Goal: Task Accomplishment & Management: Use online tool/utility

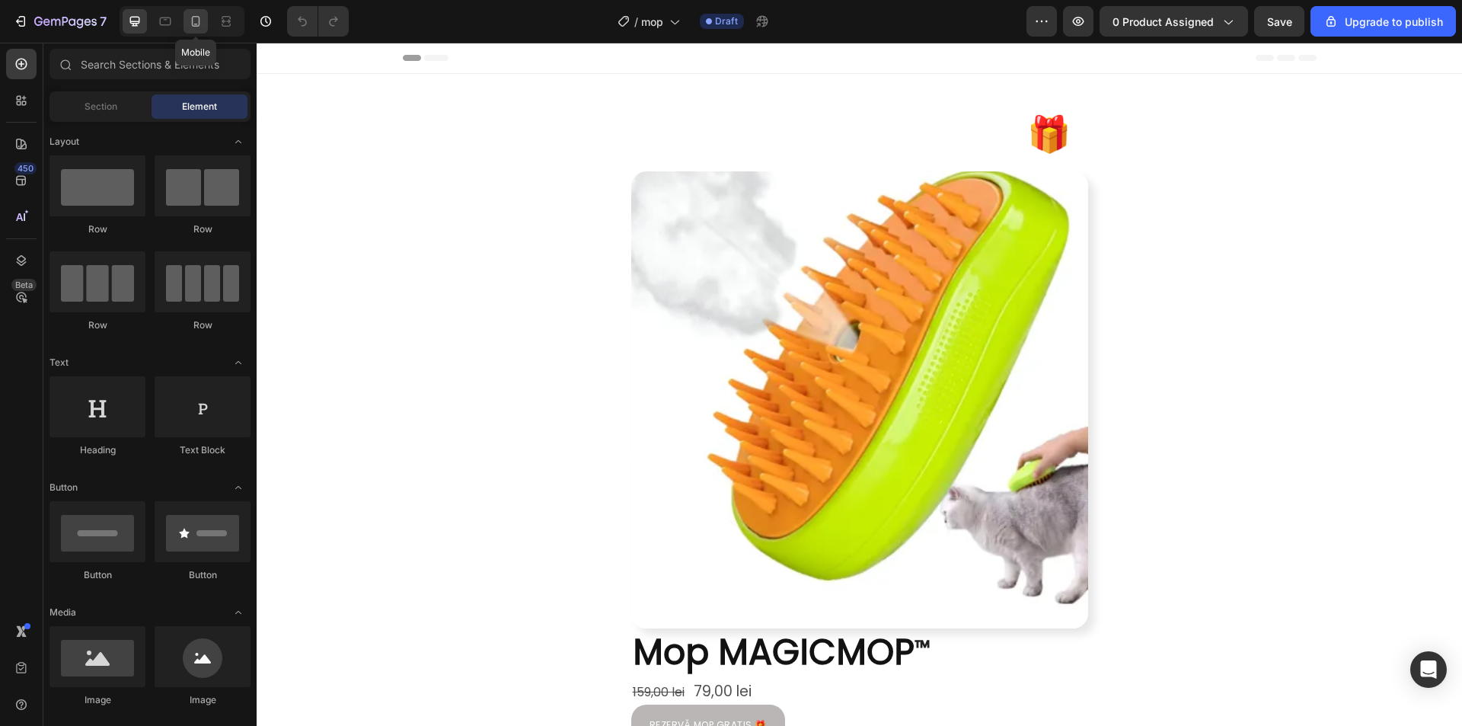
click at [193, 24] on icon at bounding box center [196, 21] width 8 height 11
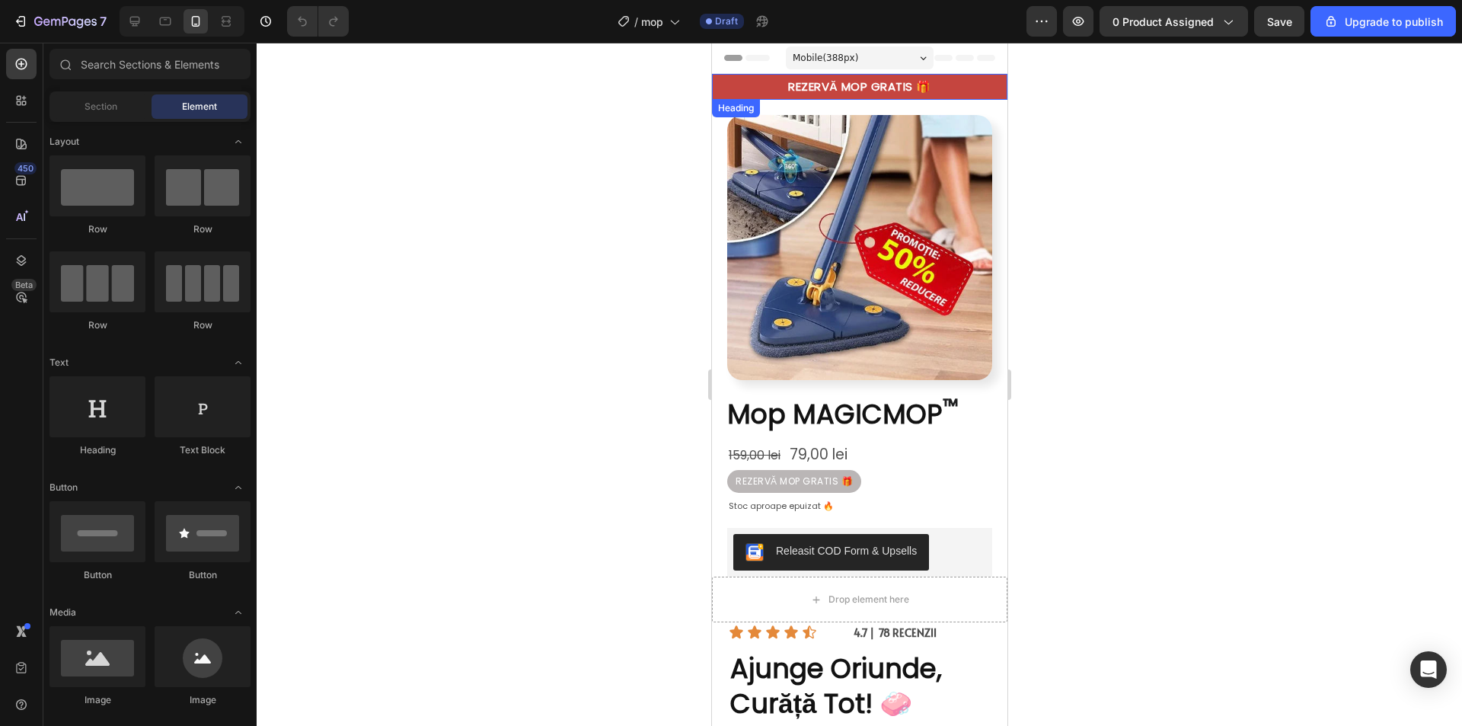
click at [830, 85] on h2 "REZERVĂ MOP GRATIS 🎁" at bounding box center [858, 87] width 295 height 26
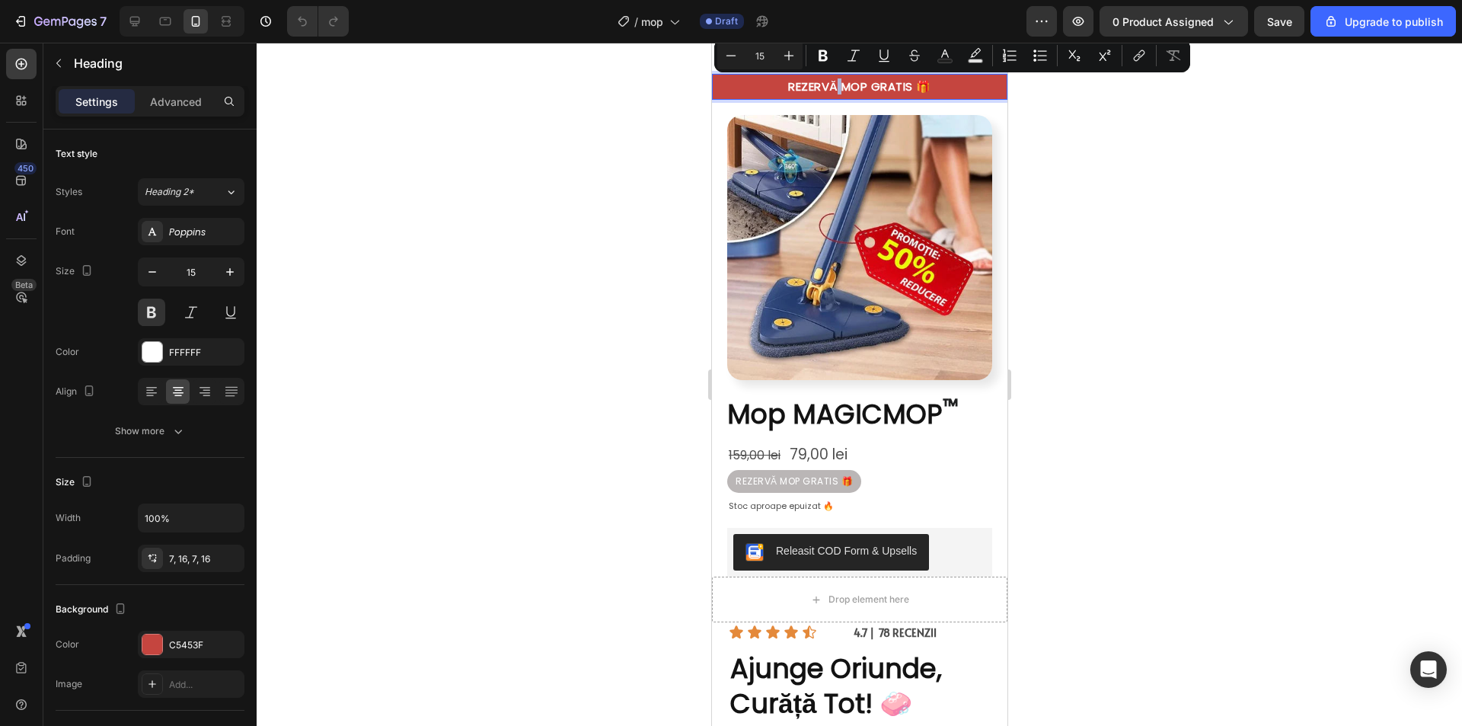
click at [829, 87] on p "REZERVĂ MOP GRATIS 🎁" at bounding box center [858, 86] width 271 height 15
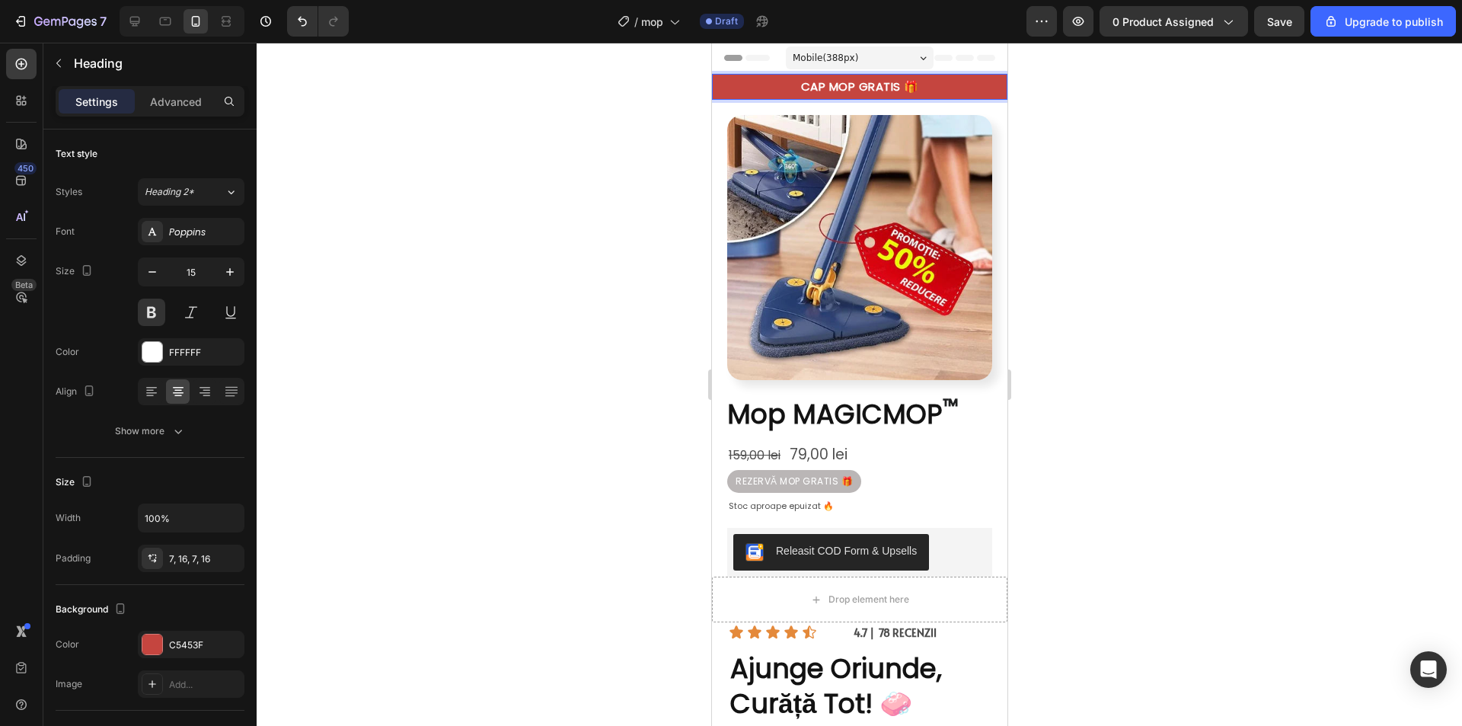
click at [847, 88] on p "CAP MOP GRATIS 🎁" at bounding box center [858, 86] width 271 height 15
click at [940, 82] on p "CAP MOP EXTRA GRATIS 🎁" at bounding box center [858, 86] width 271 height 15
click at [1148, 172] on div at bounding box center [859, 384] width 1205 height 683
click at [869, 87] on p "CAP MOP EXTRA GRATIS 🎁" at bounding box center [858, 86] width 271 height 15
click at [798, 81] on p "CAP MOP GRATIS 🎁" at bounding box center [858, 86] width 271 height 15
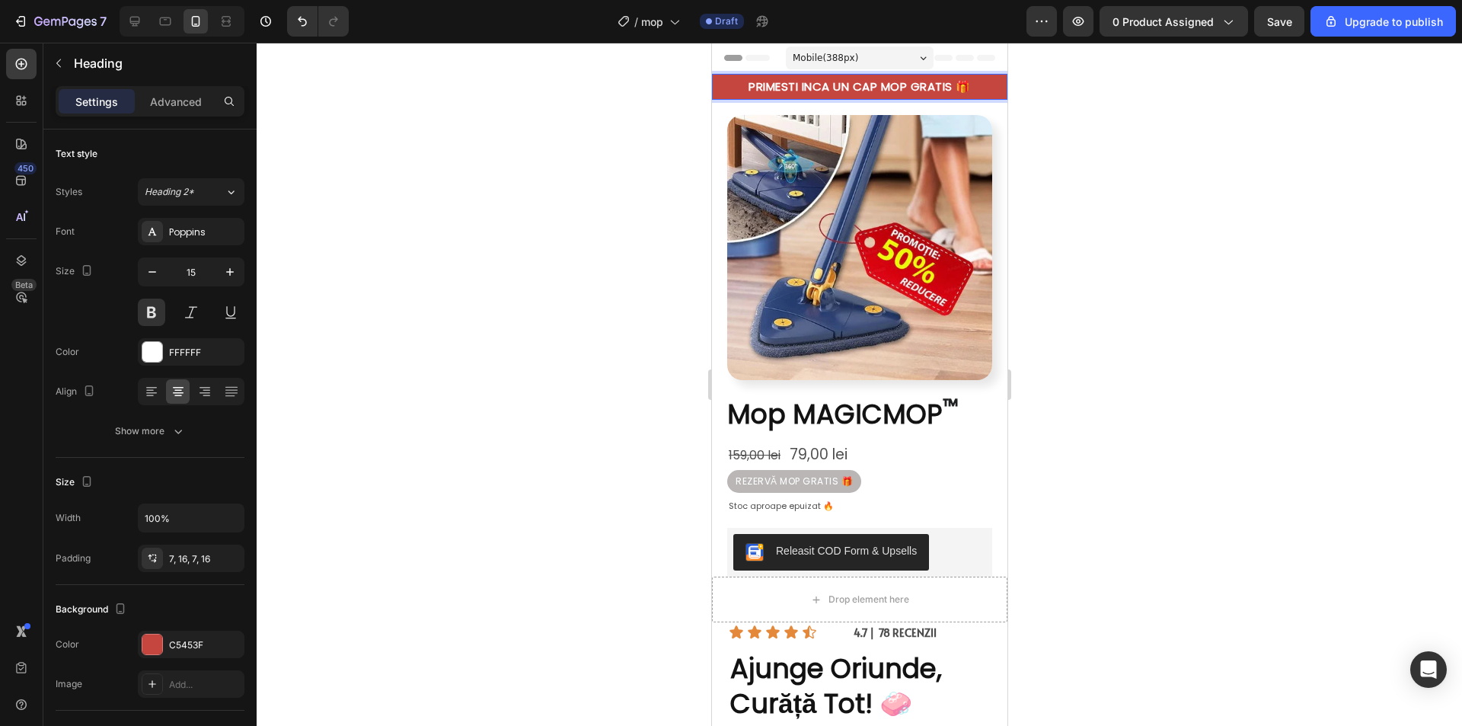
click at [878, 85] on p "PRIMESTI INCA UN CAP MOP GRATIS 🎁" at bounding box center [858, 86] width 271 height 15
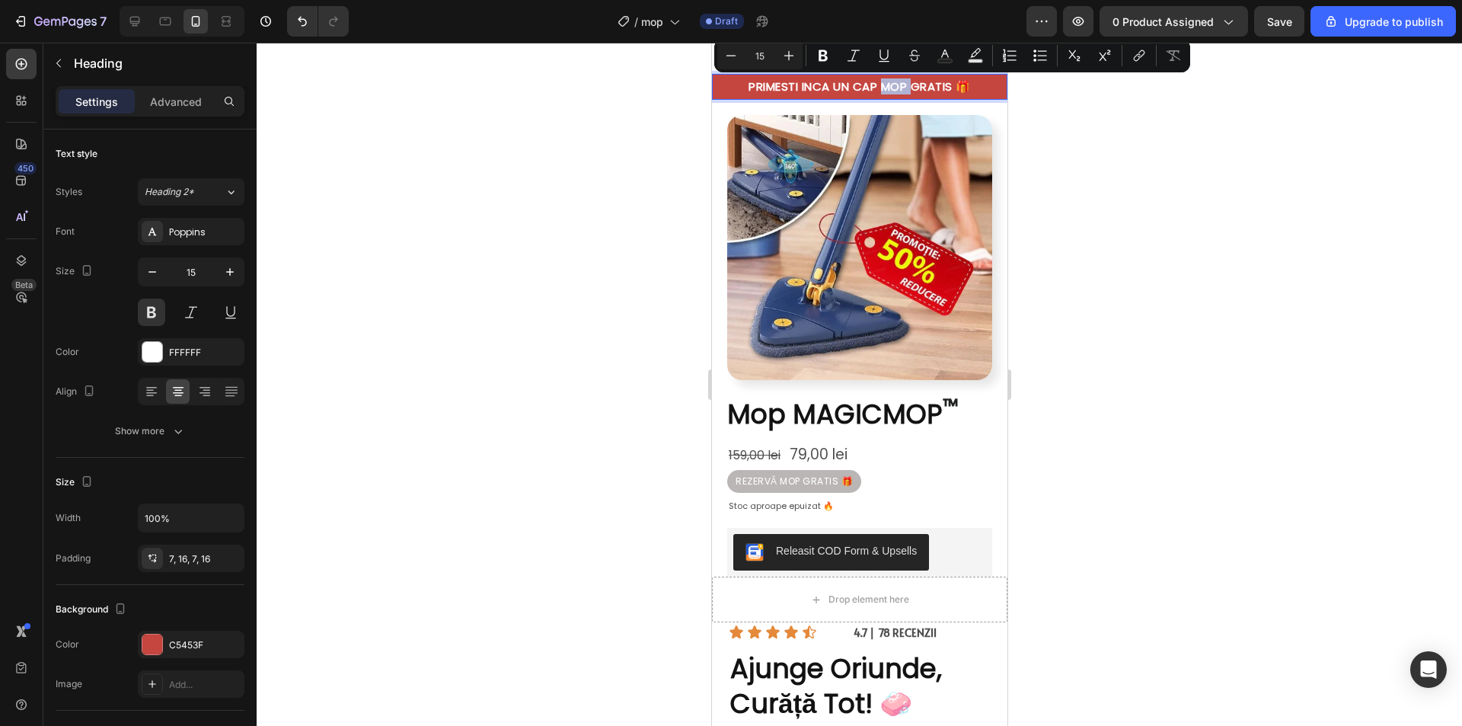
drag, startPoint x: 909, startPoint y: 85, endPoint x: 877, endPoint y: 89, distance: 32.2
click at [877, 89] on p "PRIMESTI INCA UN CAP MOP GRATIS 🎁" at bounding box center [858, 86] width 271 height 15
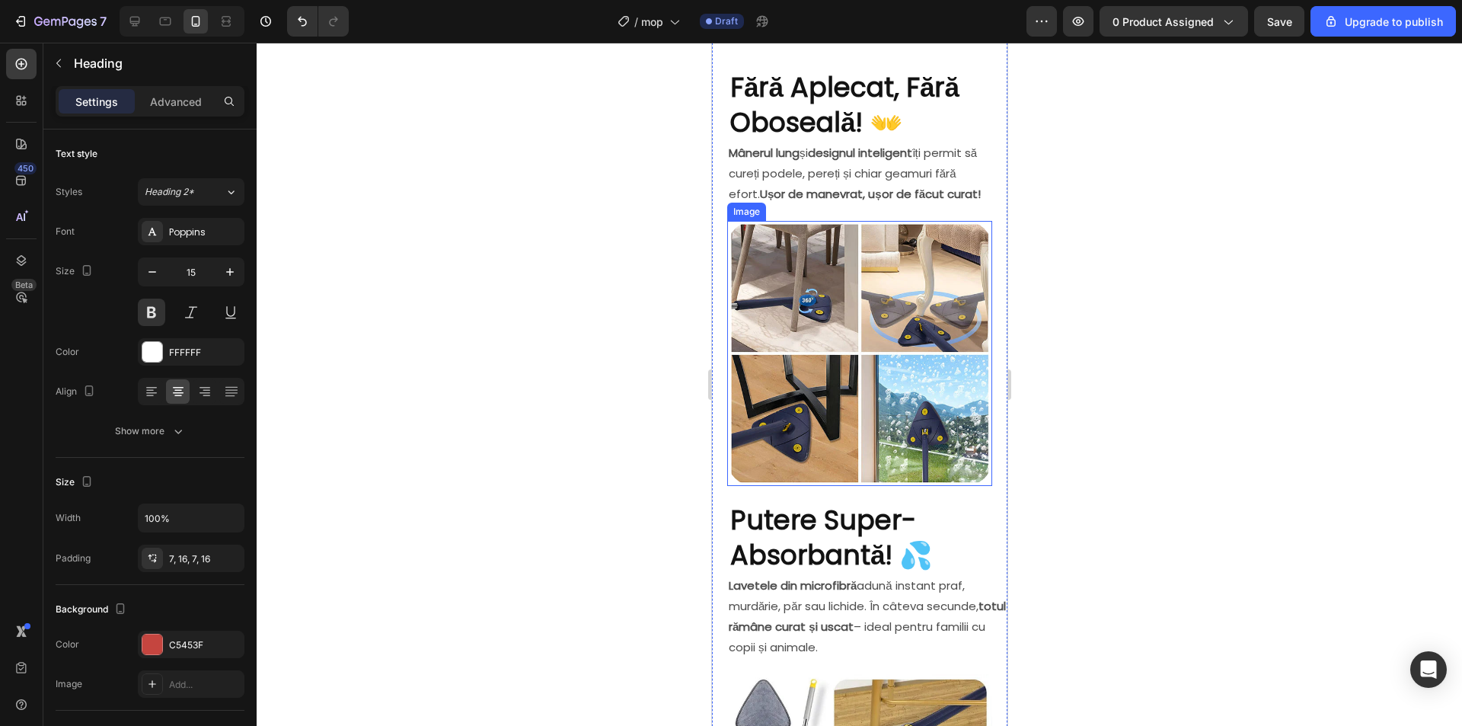
scroll to position [762, 0]
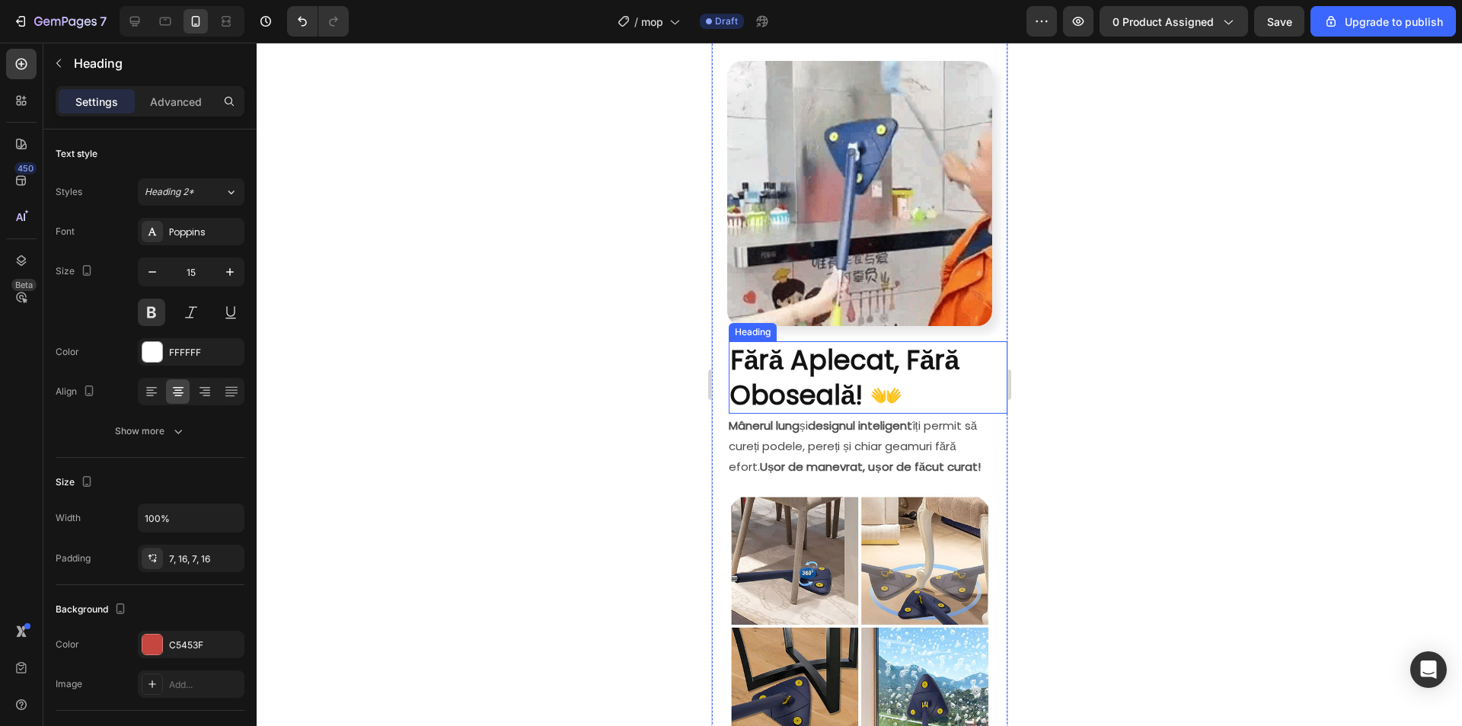
click at [859, 368] on strong "Fără Aplecat, Fără Oboseală! 👐" at bounding box center [844, 377] width 229 height 72
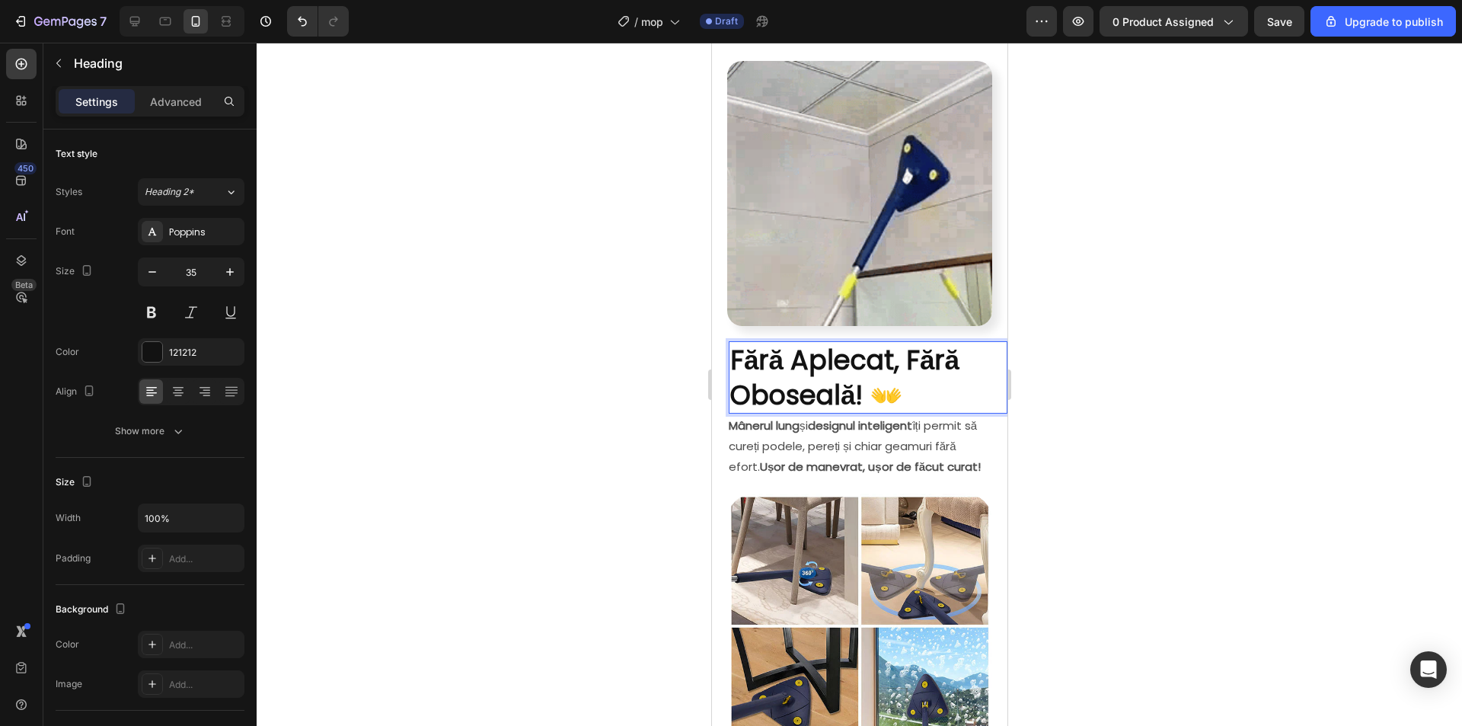
click at [866, 371] on strong "Fără Aplecat, Fără Oboseală! 👐" at bounding box center [844, 377] width 229 height 72
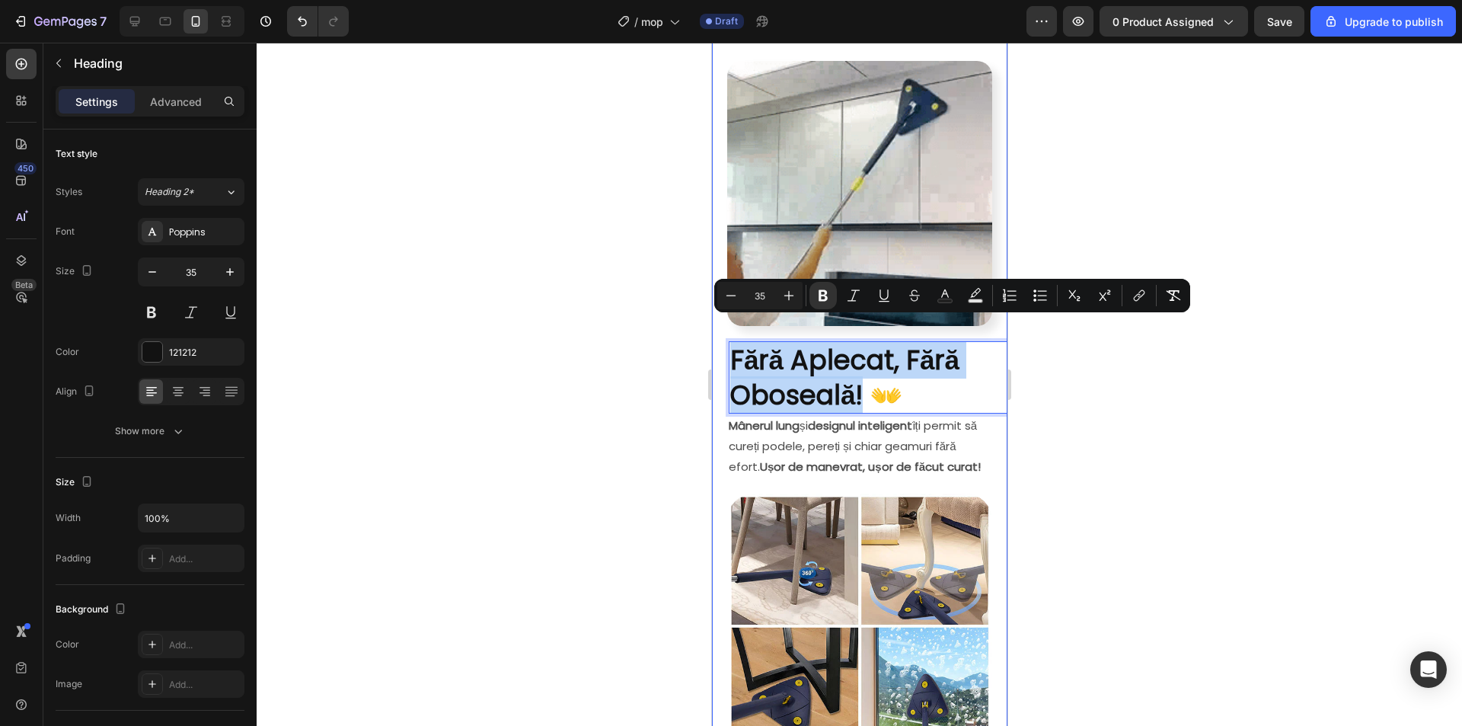
drag, startPoint x: 868, startPoint y: 371, endPoint x: 726, endPoint y: 332, distance: 146.9
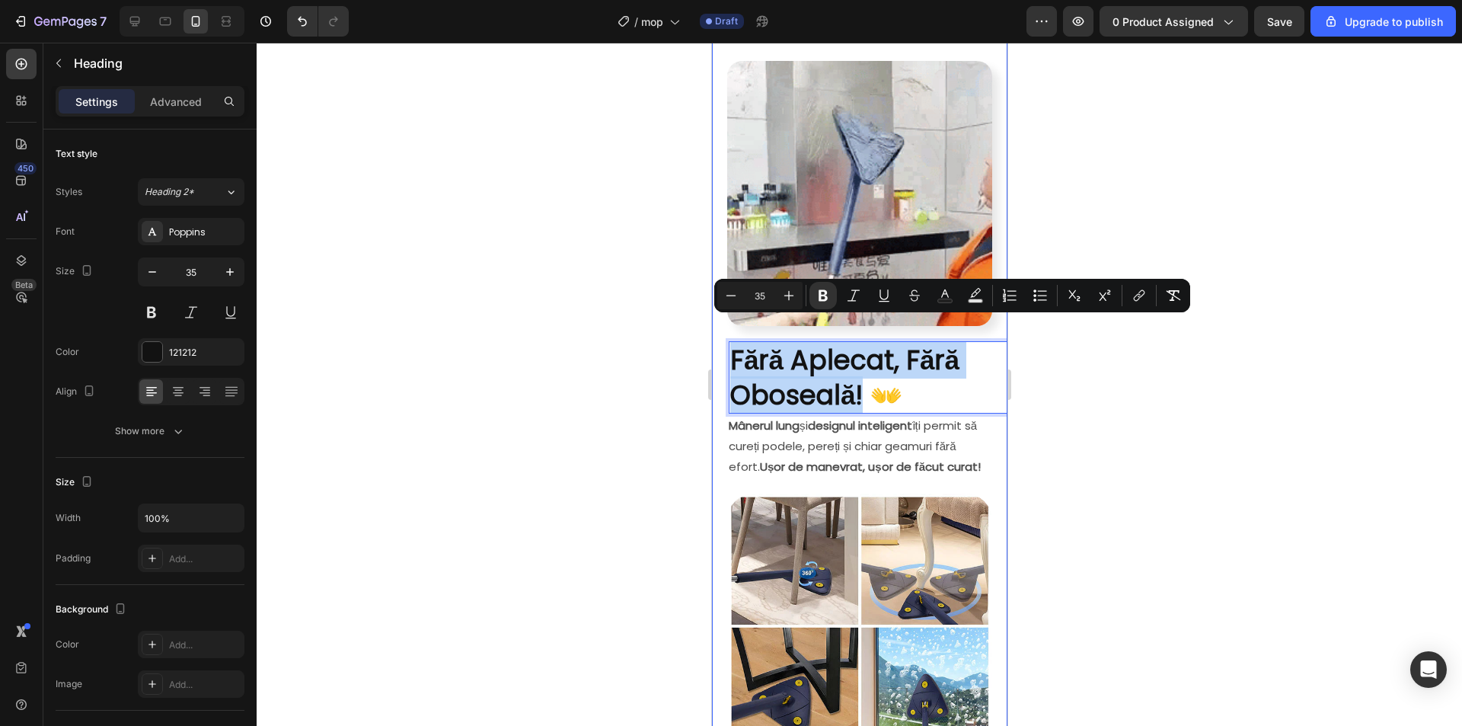
click at [726, 332] on div "PRIMESTI INCA UN CAP GRATIS 🎁 Heading Row Image Mop MAGICMOP ™ Heading 159,00 l…" at bounding box center [858, 436] width 295 height 2248
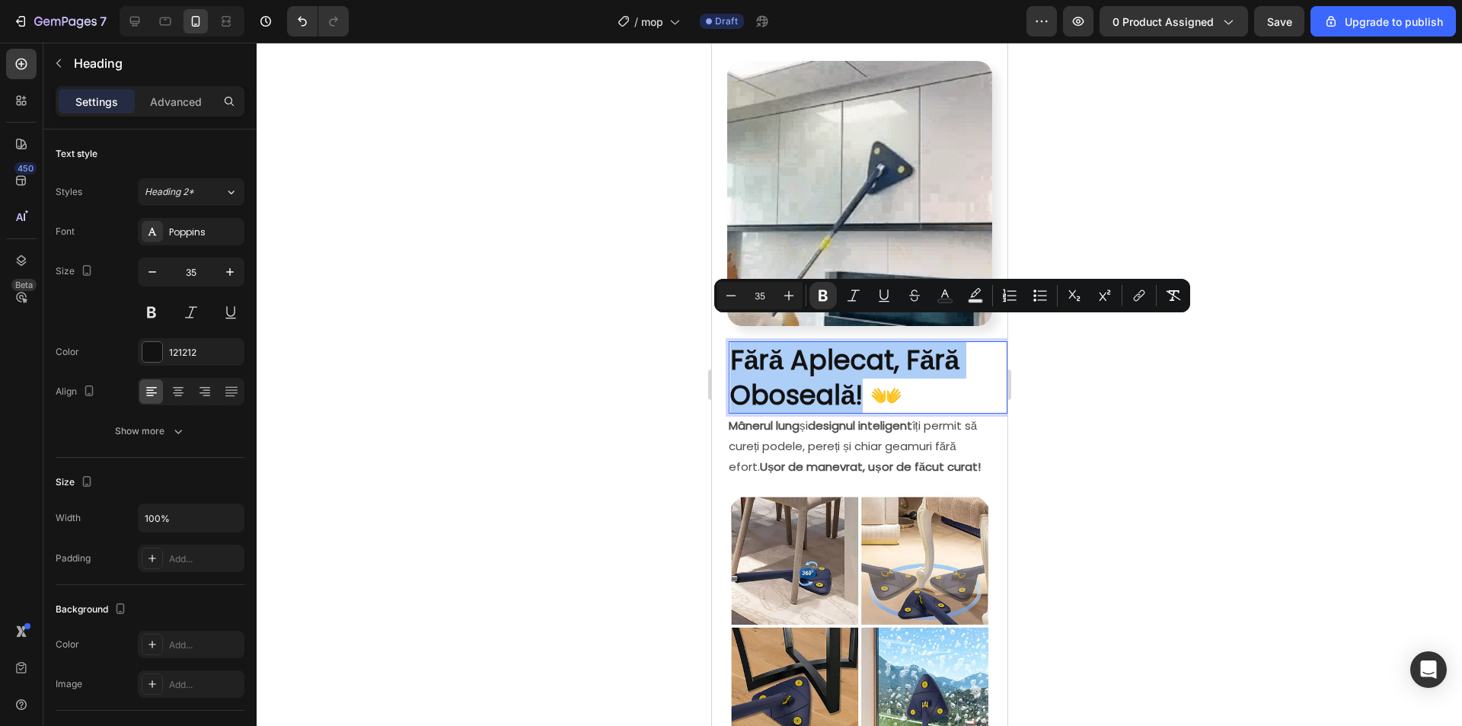
click at [1171, 423] on div at bounding box center [859, 384] width 1205 height 683
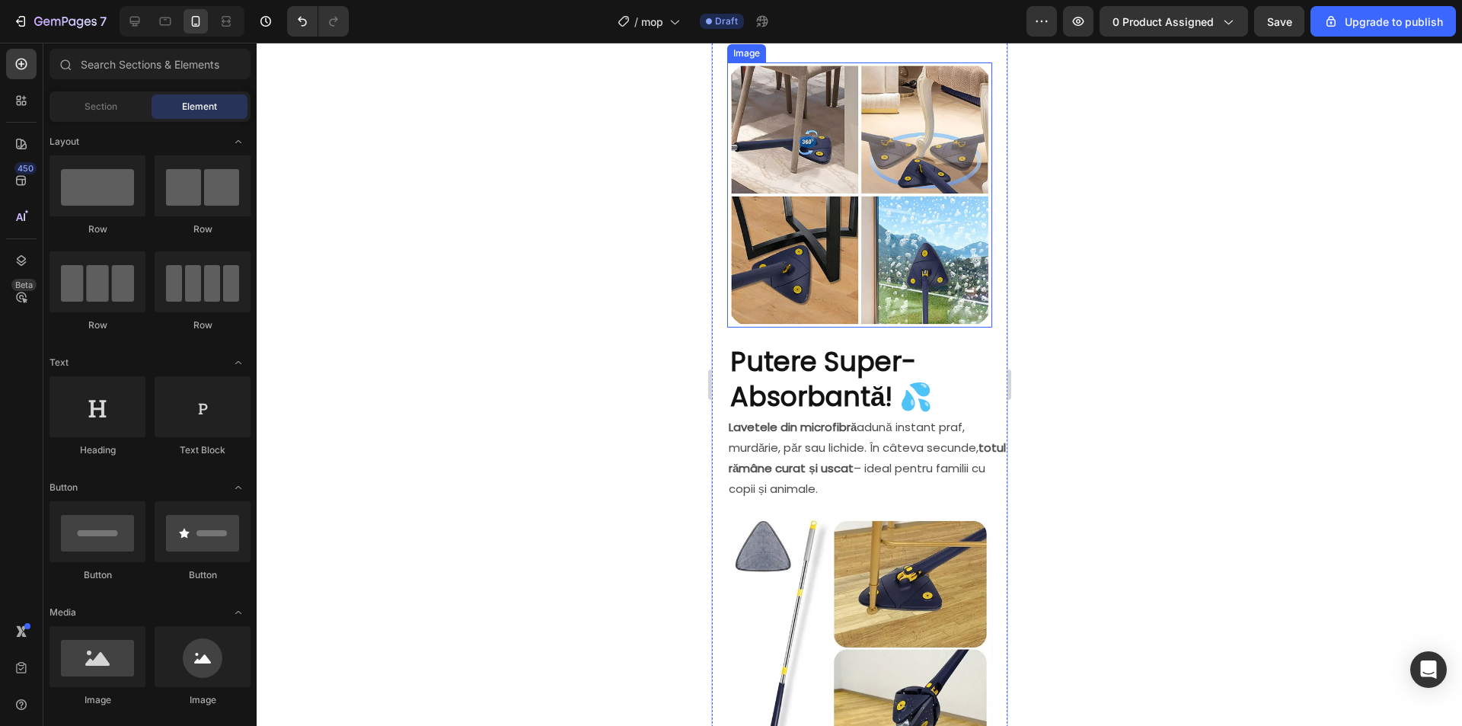
scroll to position [1218, 0]
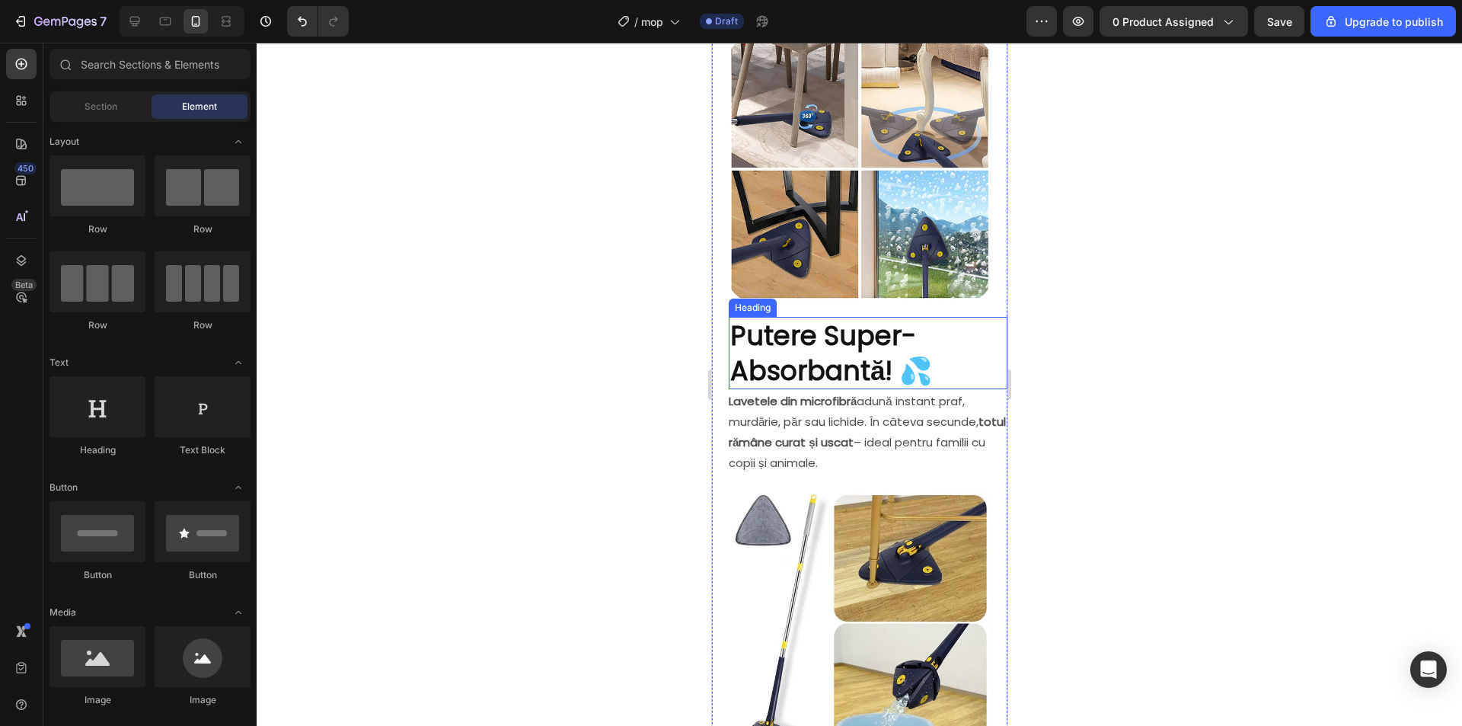
click at [809, 317] on strong "Putere Super-Absorbantă! 💦" at bounding box center [831, 353] width 203 height 72
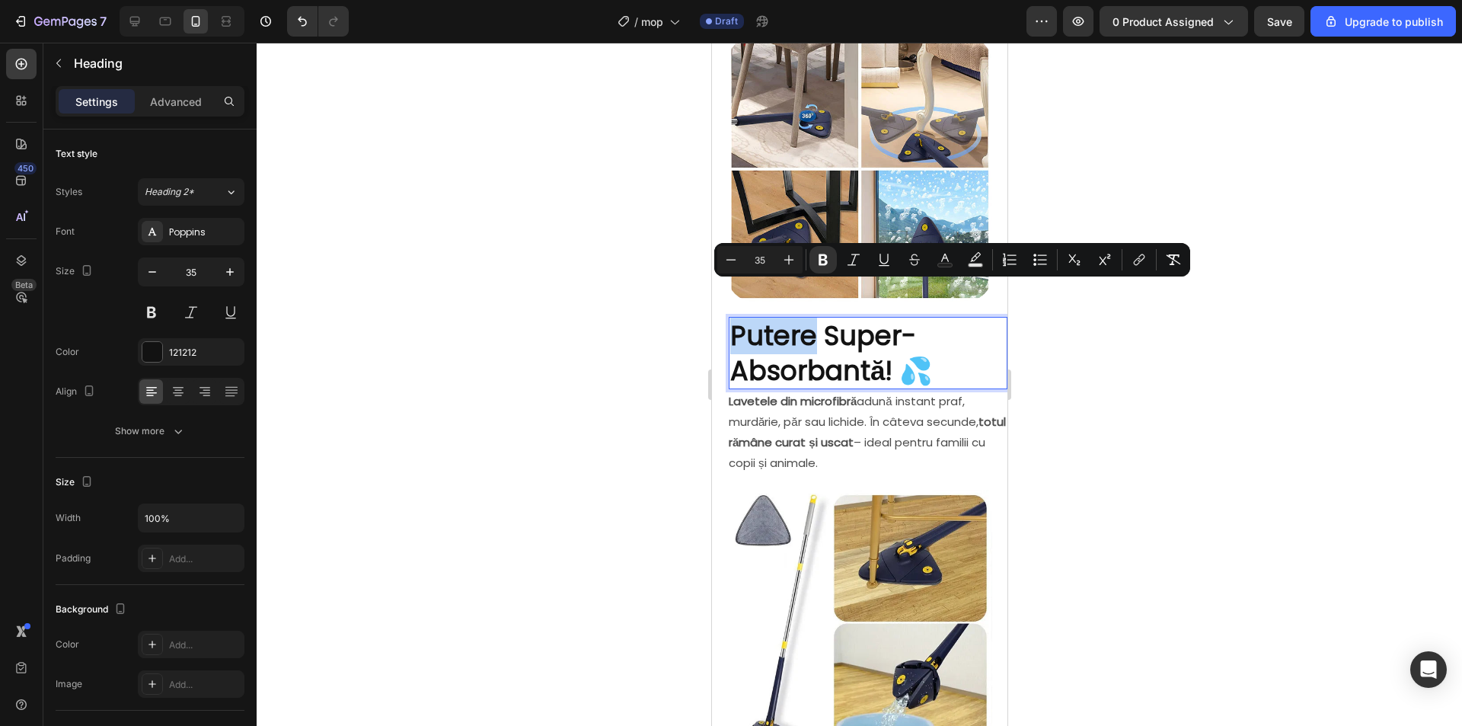
drag, startPoint x: 815, startPoint y: 305, endPoint x: 732, endPoint y: 306, distance: 83.0
click at [732, 317] on strong "Putere Super-Absorbantă! 💦" at bounding box center [831, 353] width 203 height 72
drag, startPoint x: 826, startPoint y: 302, endPoint x: 734, endPoint y: 297, distance: 92.3
click at [734, 317] on strong "Putere Super-Absorbantă! 💦" at bounding box center [831, 353] width 203 height 72
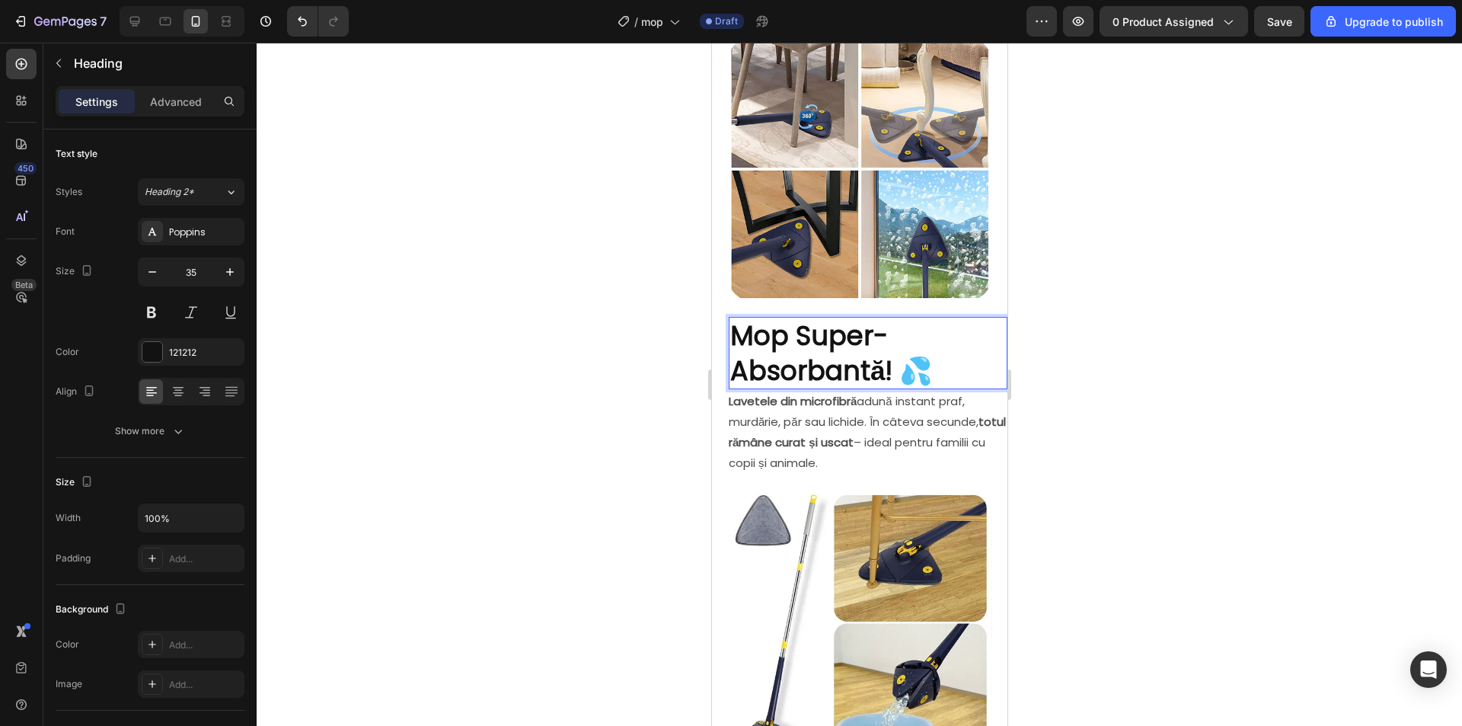
click at [885, 334] on strong "Mop Super-Absorbantă! 💦" at bounding box center [831, 353] width 203 height 72
click at [1183, 302] on div at bounding box center [859, 384] width 1205 height 683
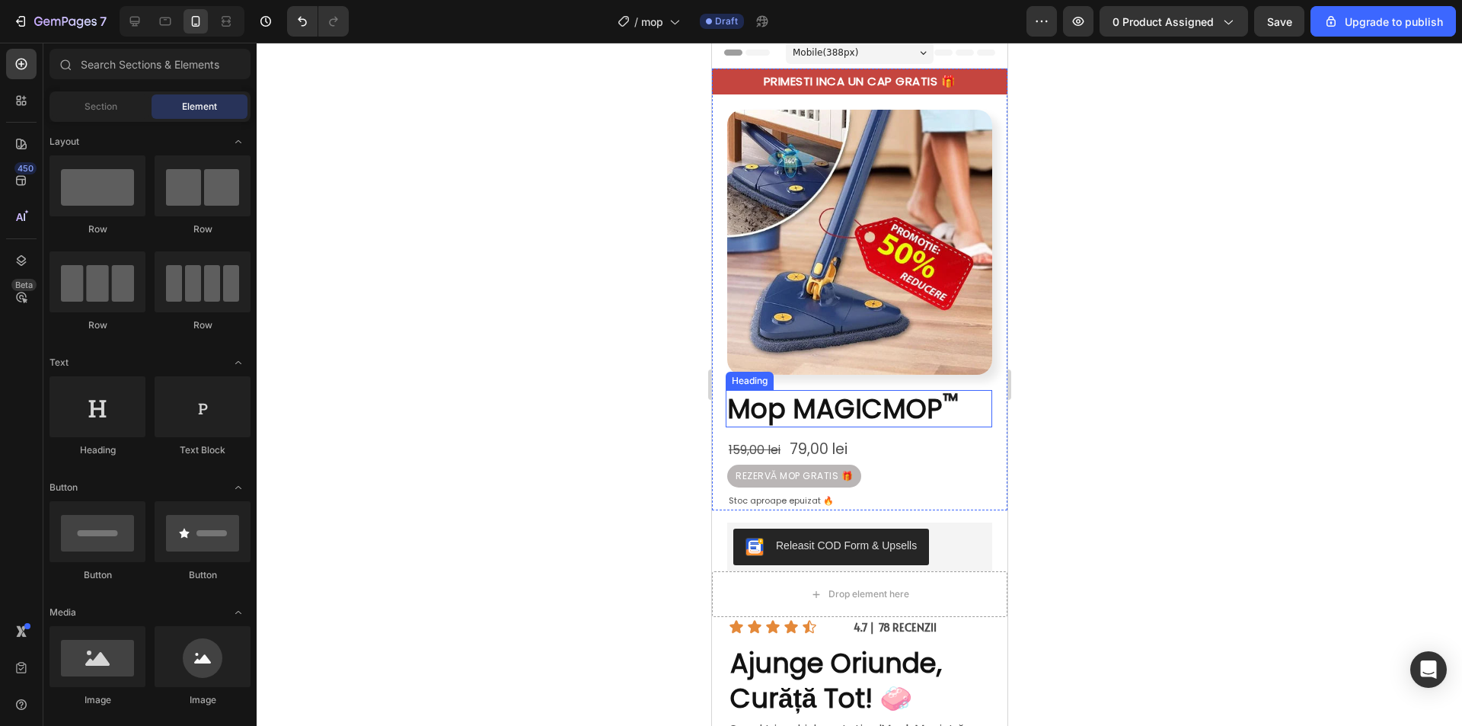
scroll to position [0, 0]
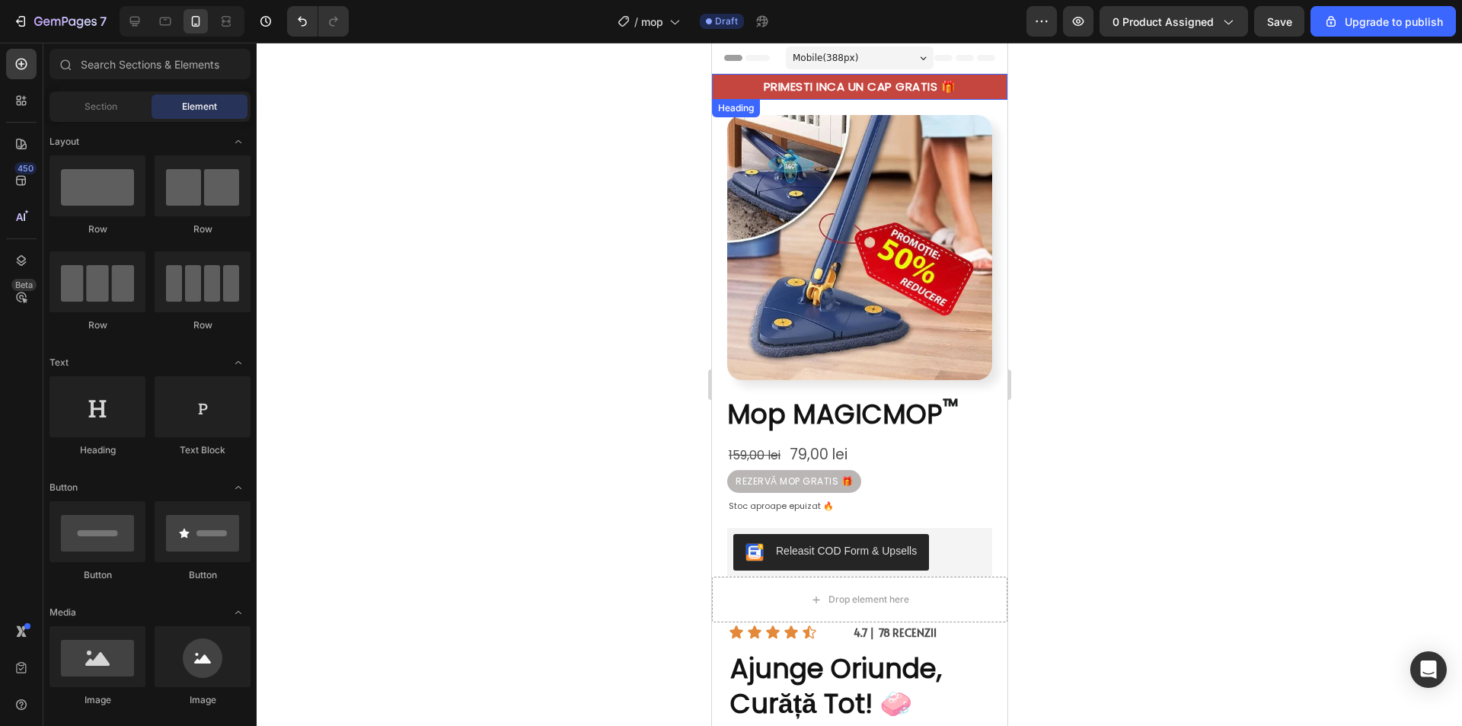
click at [887, 81] on p "PRIMESTI INCA UN CAP GRATIS 🎁" at bounding box center [858, 86] width 271 height 15
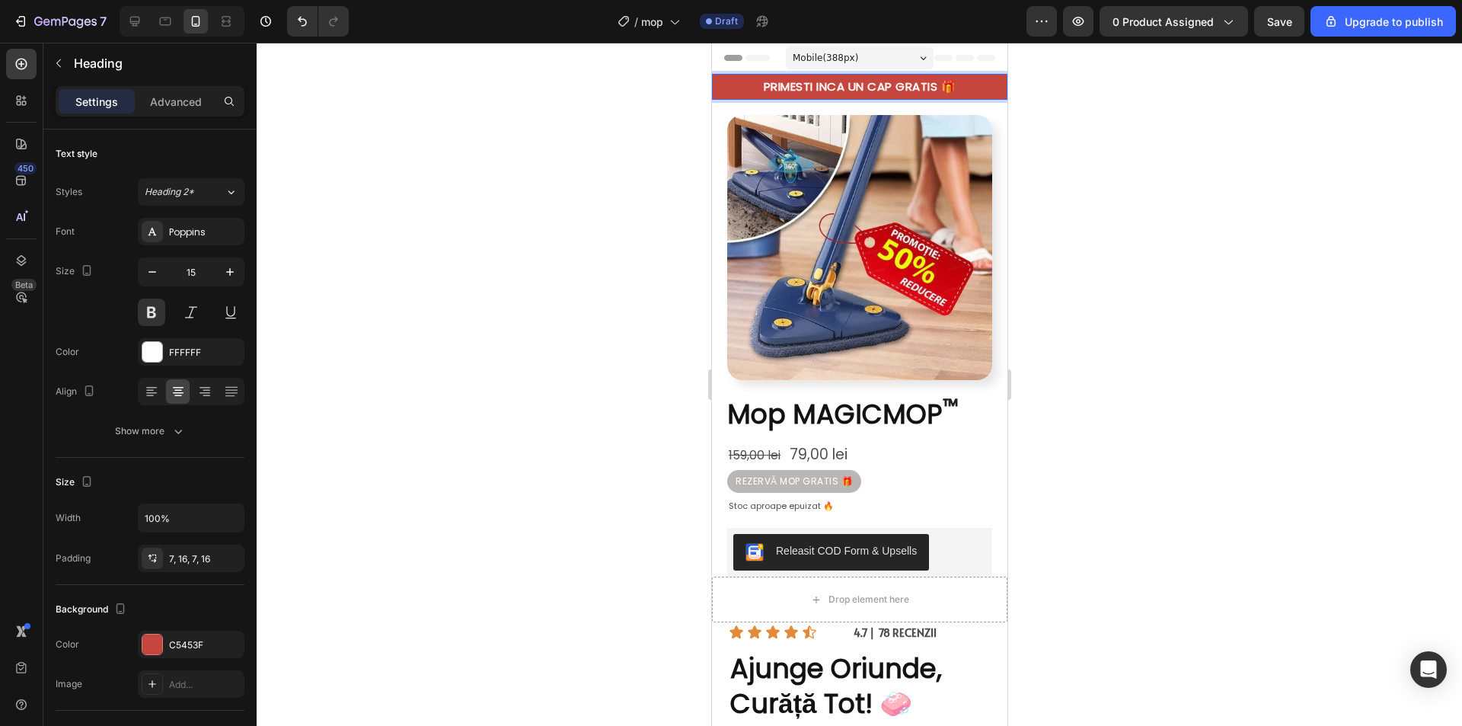
click at [887, 85] on p "PRIMESTI INCA UN CAP GRATIS 🎁" at bounding box center [858, 86] width 271 height 15
click at [1146, 113] on div at bounding box center [859, 384] width 1205 height 683
click at [908, 85] on p "PRIMESTI INCA UN CAP DE MOP GRATIS 🎁" at bounding box center [858, 86] width 271 height 15
drag, startPoint x: 910, startPoint y: 85, endPoint x: 787, endPoint y: 88, distance: 123.4
click at [787, 88] on p "PRIMESTI INCA UN CAP DE MOP GRATIS 🎁" at bounding box center [858, 86] width 271 height 15
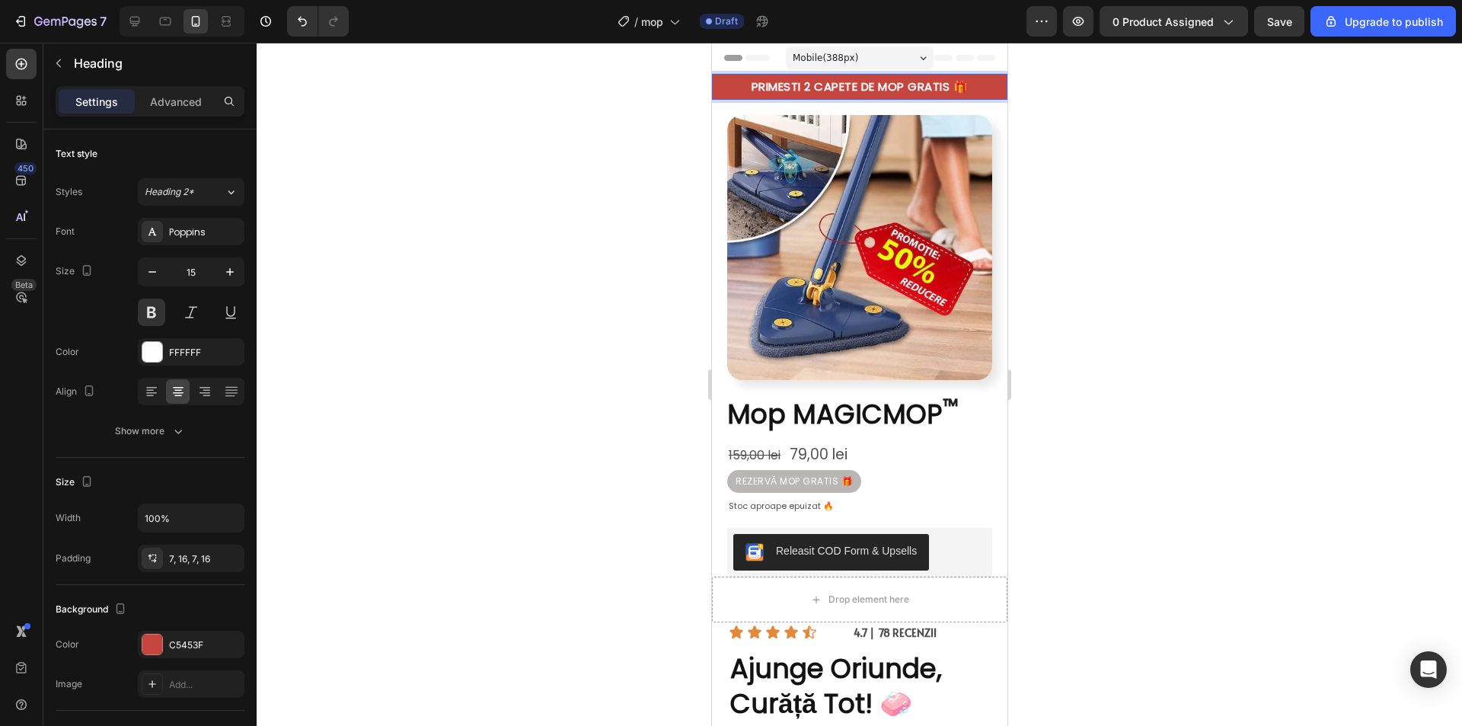
click at [1108, 169] on div at bounding box center [859, 384] width 1205 height 683
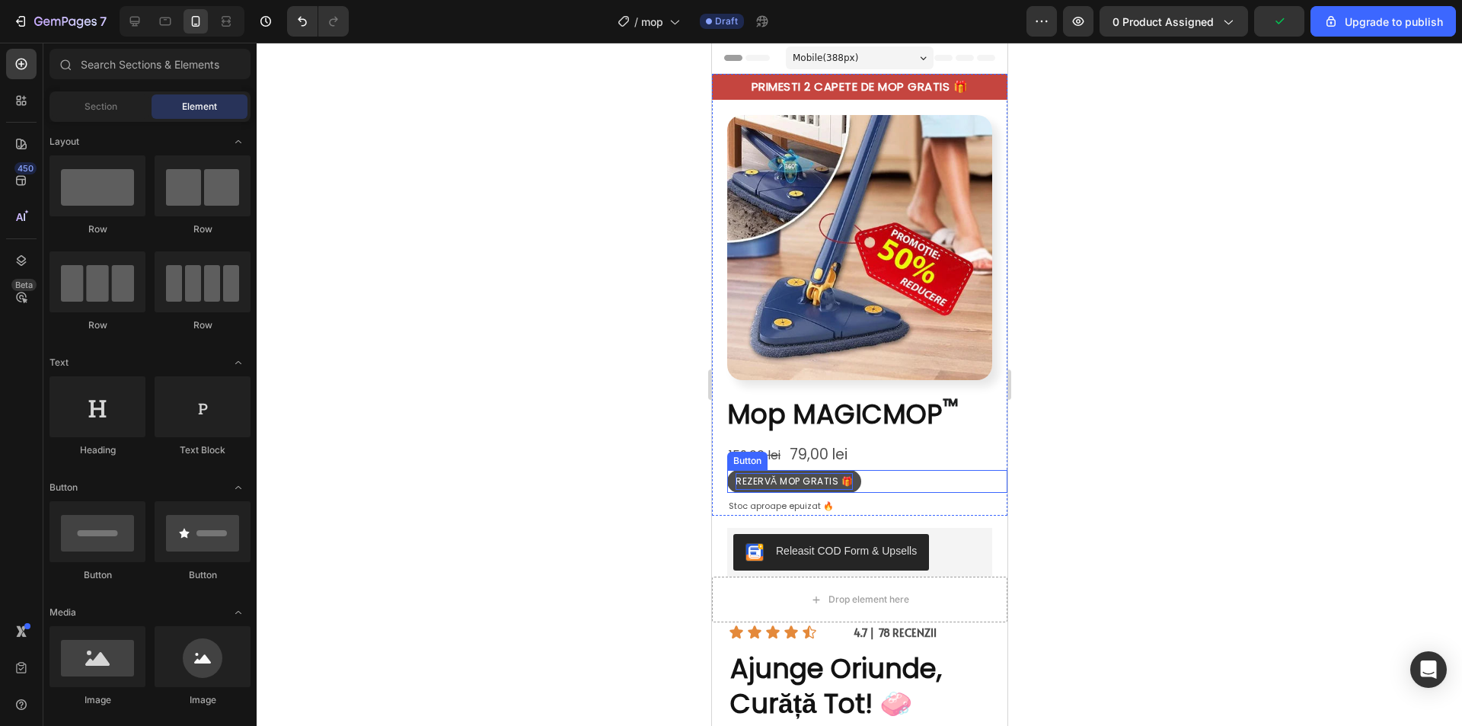
click at [774, 474] on span "REZERVĂ MOP GRATIS 🎁" at bounding box center [793, 480] width 117 height 13
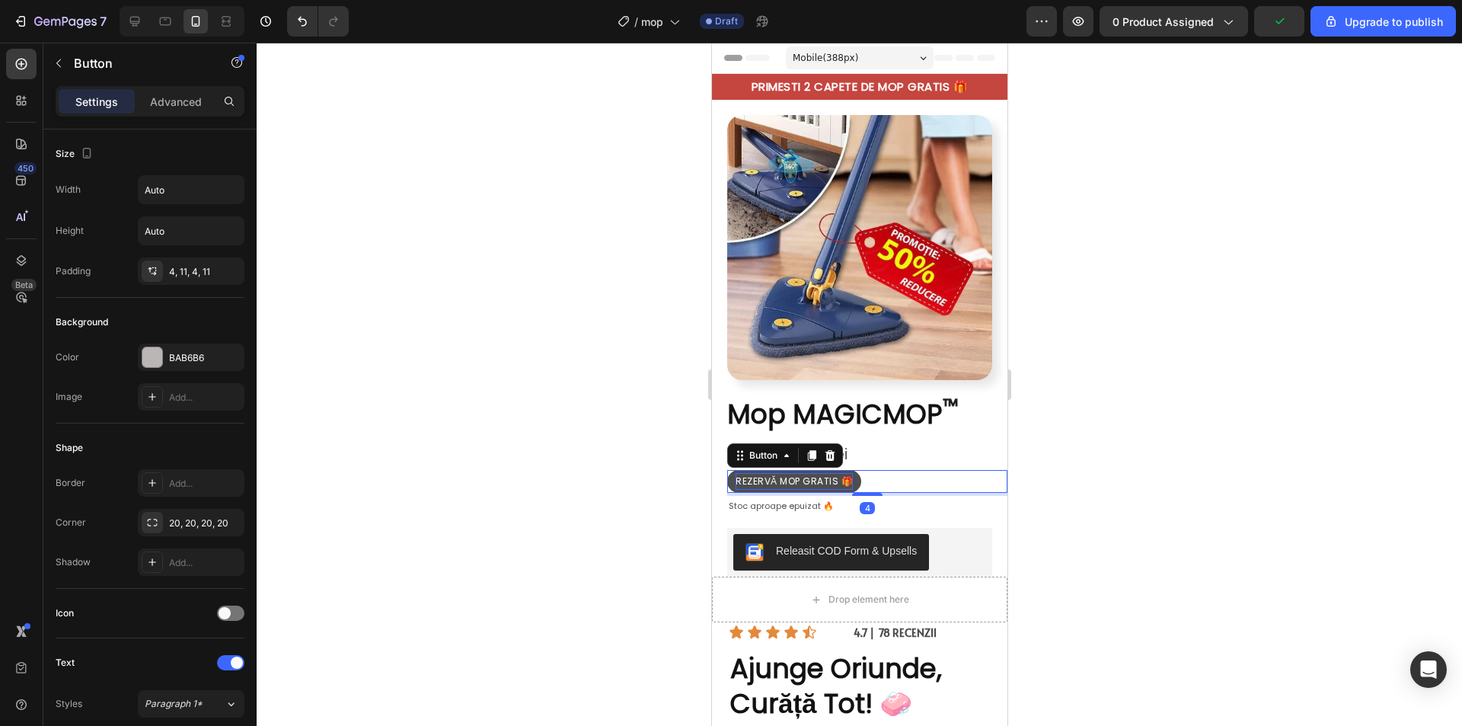
click at [773, 474] on span "REZERVĂ MOP GRATIS 🎁" at bounding box center [793, 480] width 117 height 13
drag, startPoint x: 798, startPoint y: 471, endPoint x: 736, endPoint y: 468, distance: 61.7
click at [736, 474] on span "REZERVĂ MOP GRATIS 🎁" at bounding box center [793, 480] width 117 height 13
click at [726, 470] on button "2 GRATIS 🎁" at bounding box center [765, 481] width 78 height 23
click at [726, 470] on button "2 CAPETE GRATIS 🎁" at bounding box center [784, 481] width 116 height 23
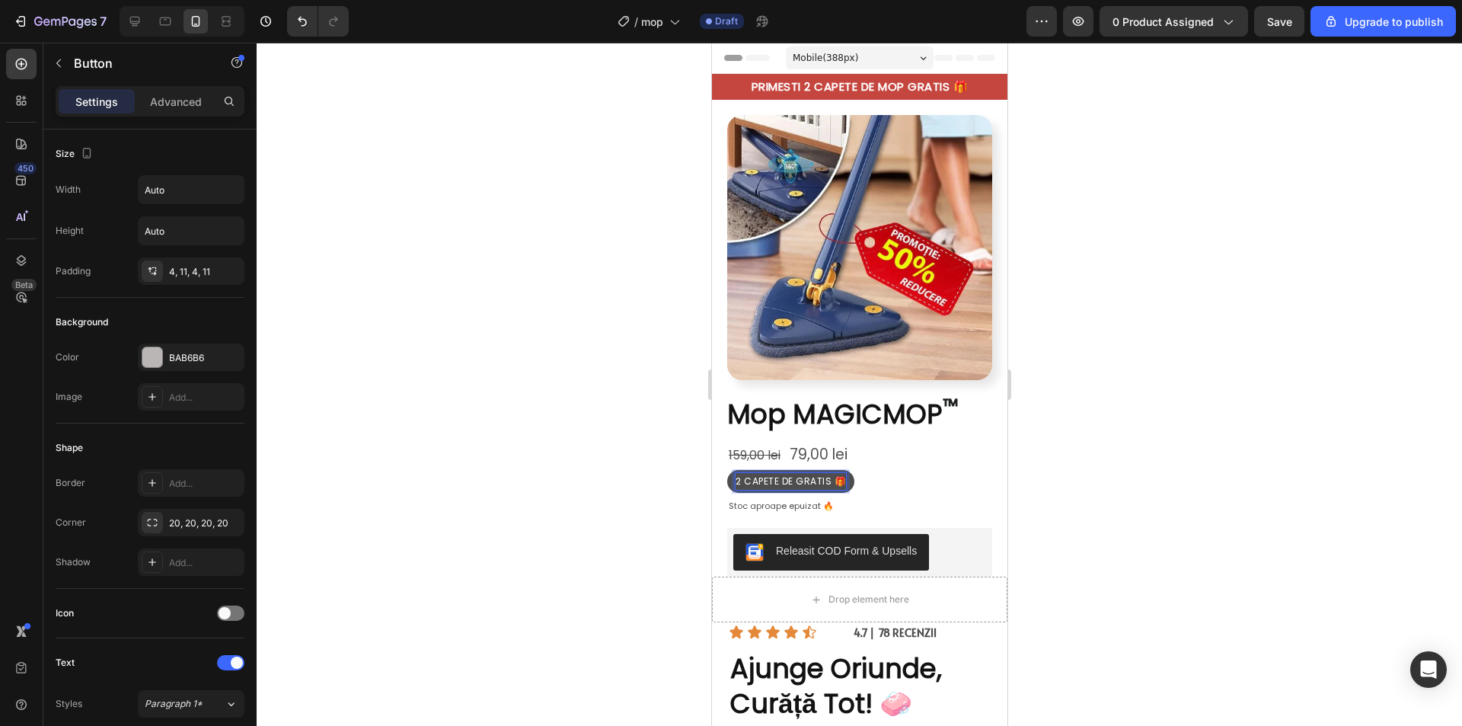
click at [726, 470] on button "2 CAPETE DE GRATIS 🎁" at bounding box center [789, 481] width 127 height 23
click at [1090, 380] on div at bounding box center [859, 384] width 1205 height 683
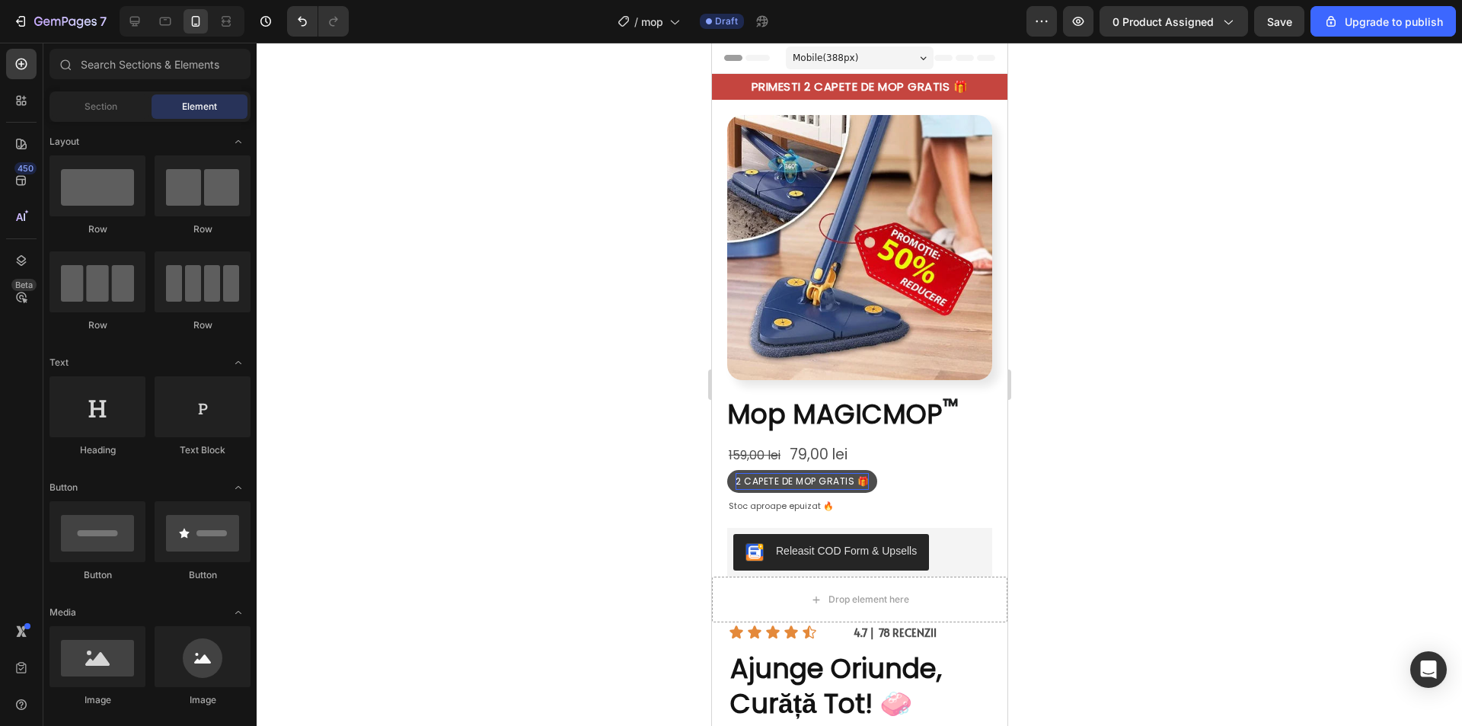
click at [1054, 627] on div at bounding box center [859, 384] width 1205 height 683
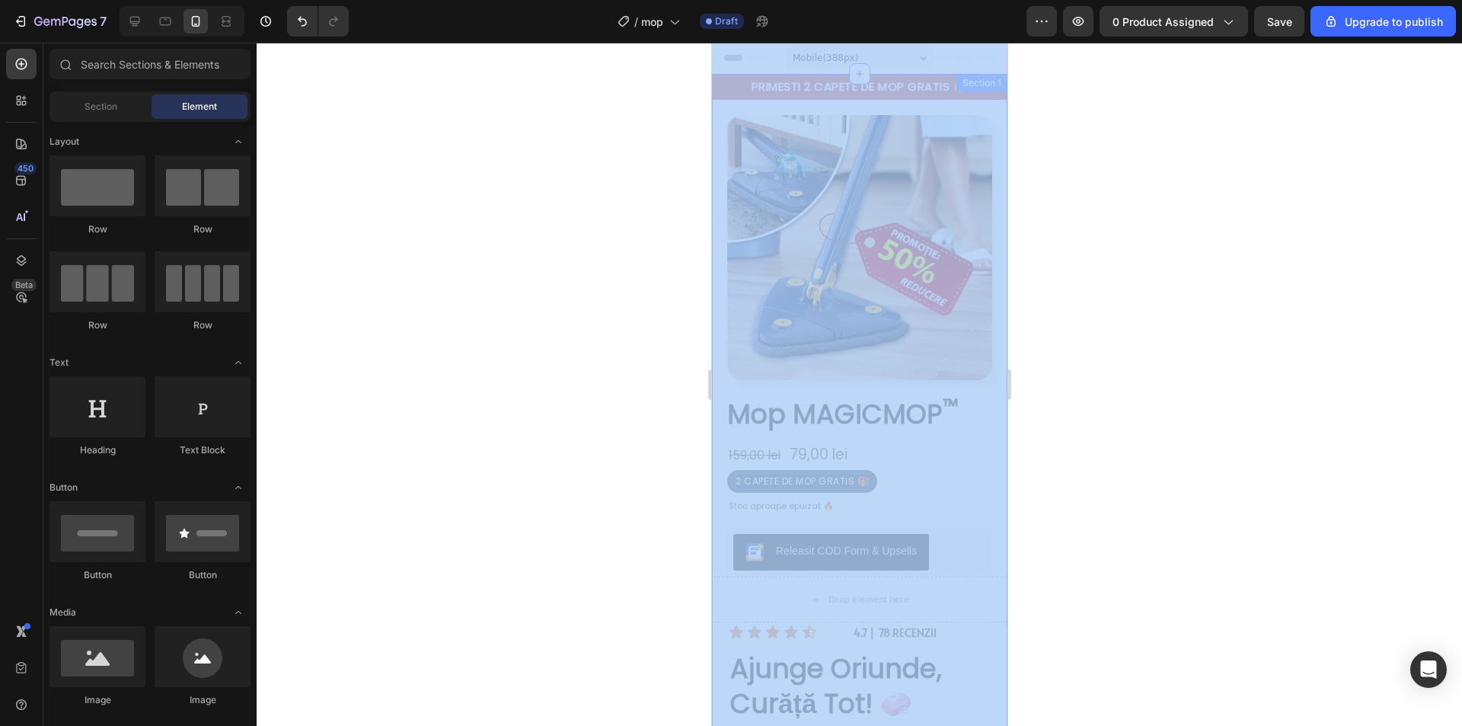
drag, startPoint x: 1755, startPoint y: 662, endPoint x: 866, endPoint y: 637, distance: 889.0
click at [1151, 604] on div at bounding box center [859, 384] width 1205 height 683
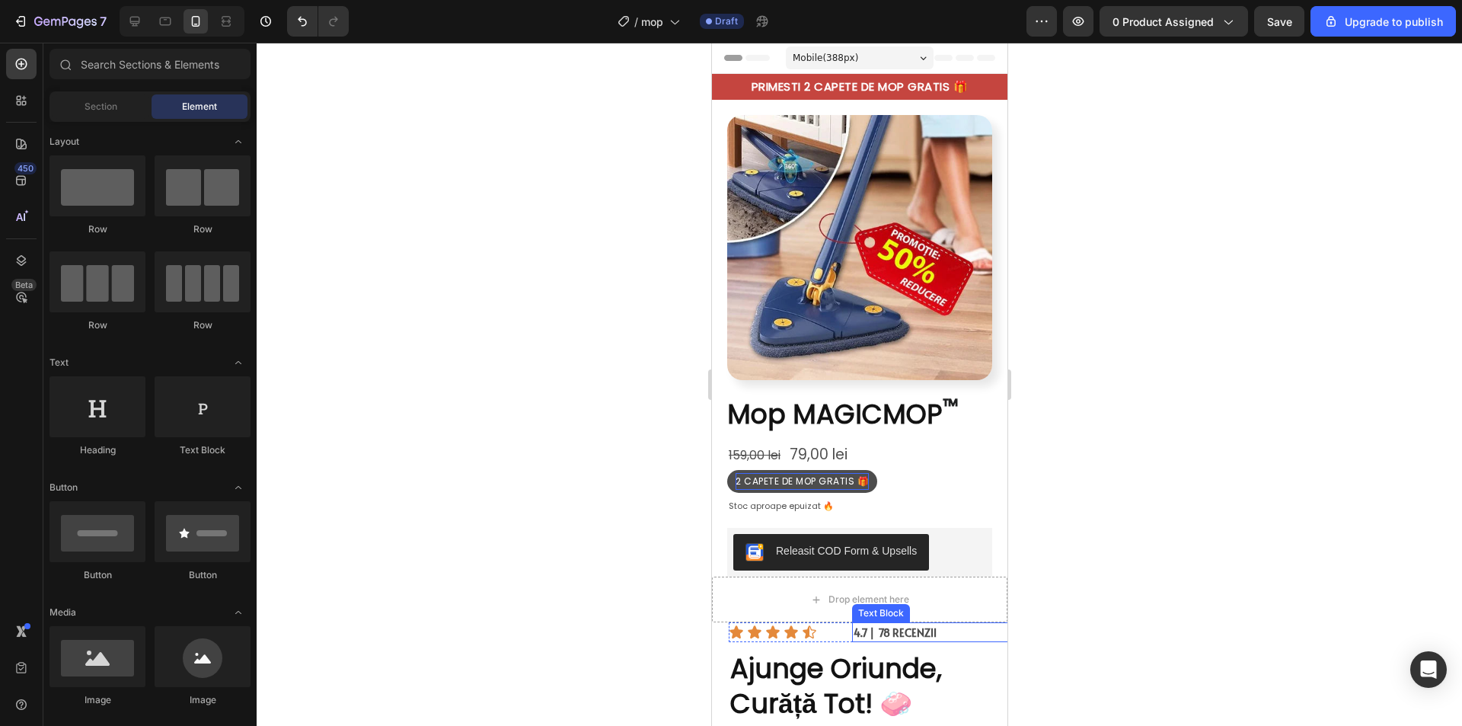
click at [955, 626] on p "4.7 | 78 RECENZII" at bounding box center [937, 633] width 169 height 14
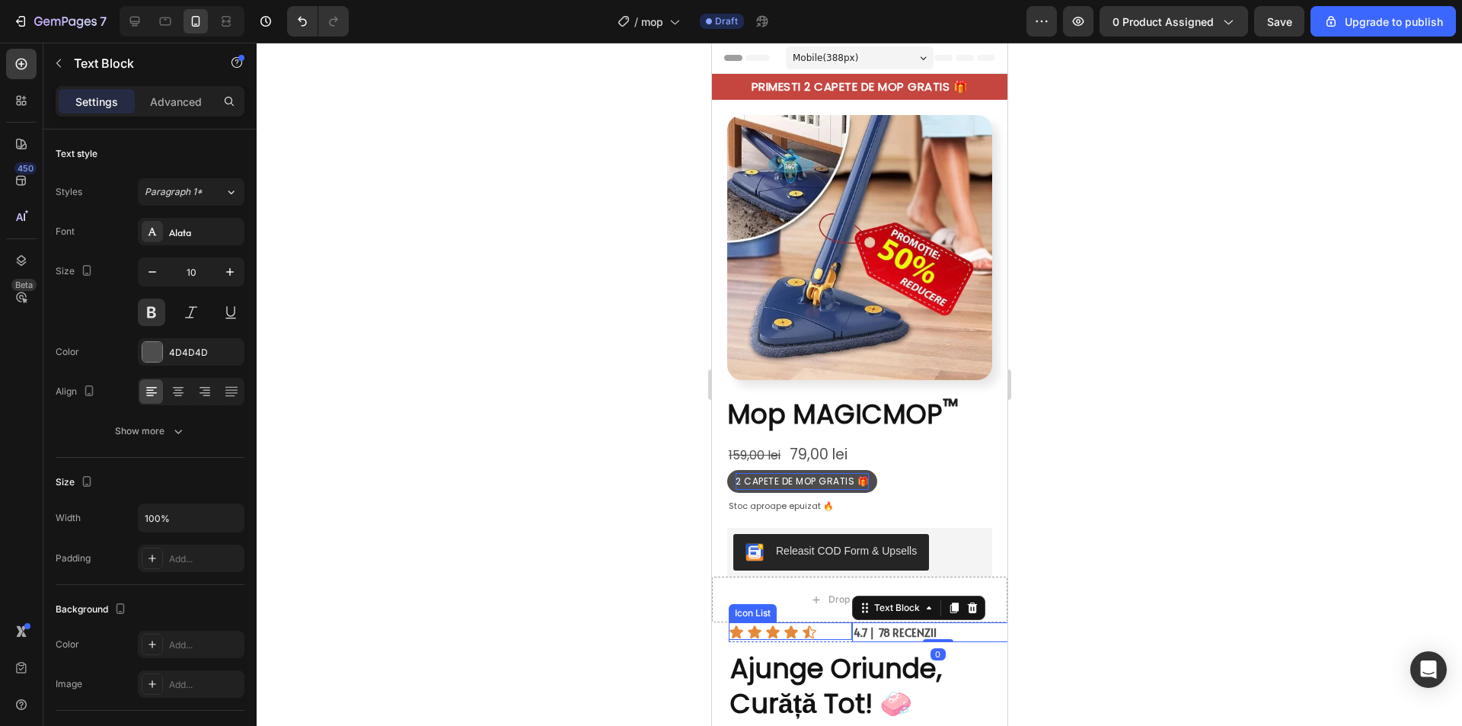
click at [824, 624] on div "Icon Icon Icon Icon Icon" at bounding box center [789, 631] width 123 height 15
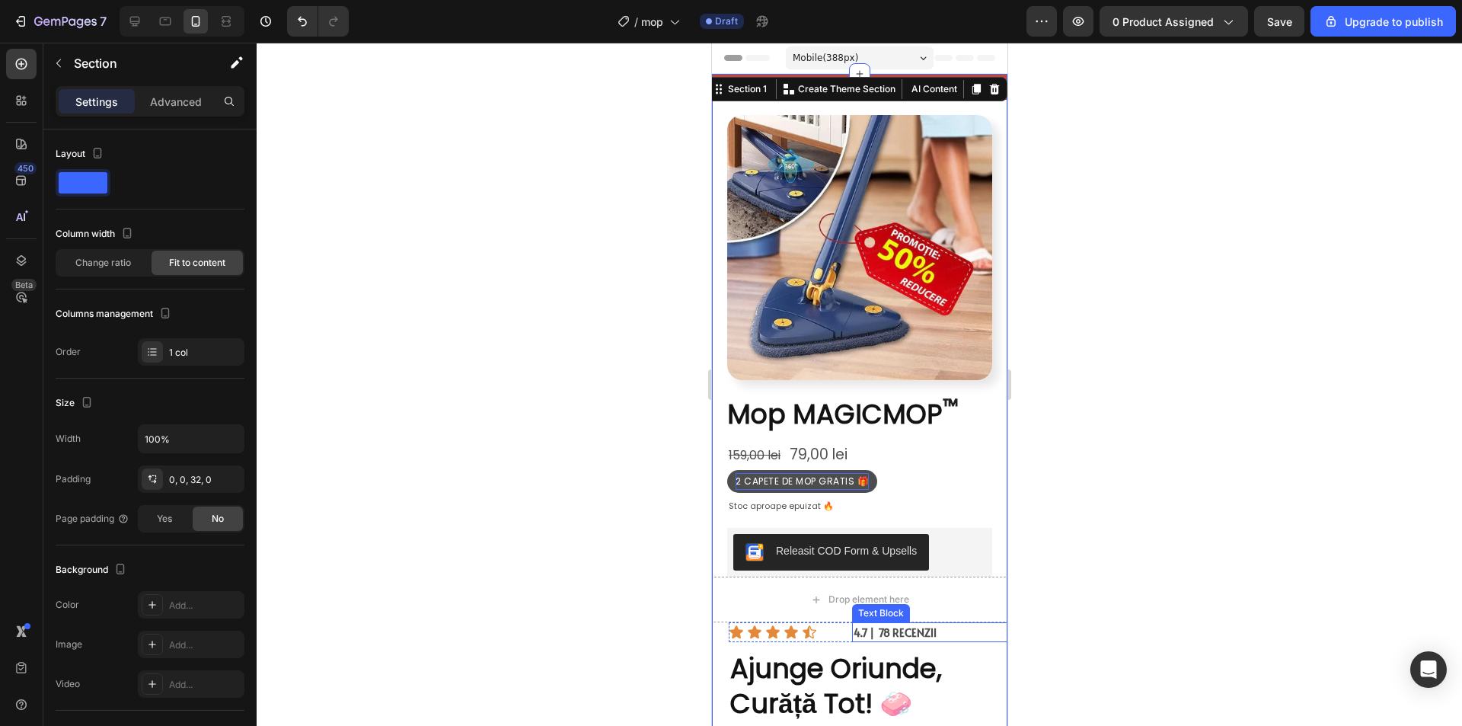
click at [972, 626] on p "4.7 | 78 RECENZII" at bounding box center [937, 633] width 169 height 14
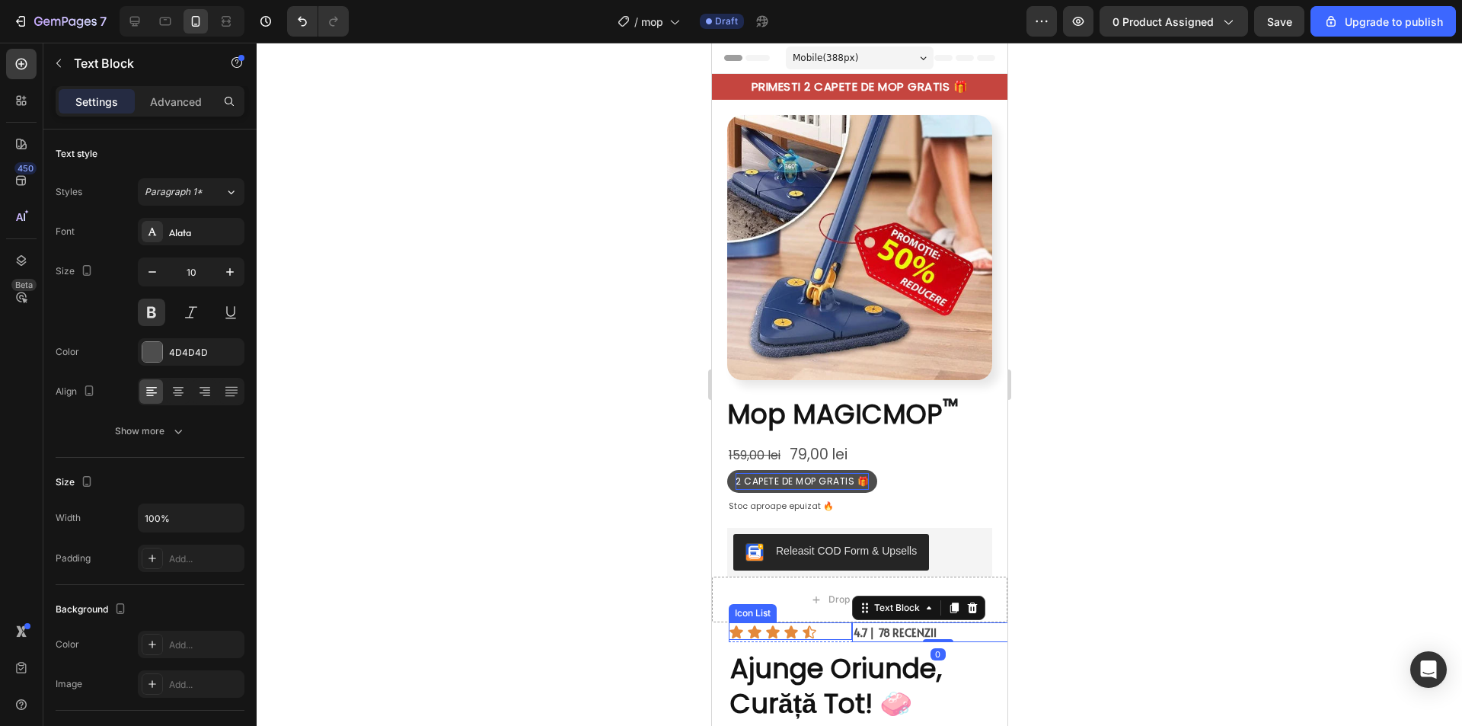
click at [830, 624] on div "Icon Icon Icon Icon Icon" at bounding box center [789, 631] width 123 height 15
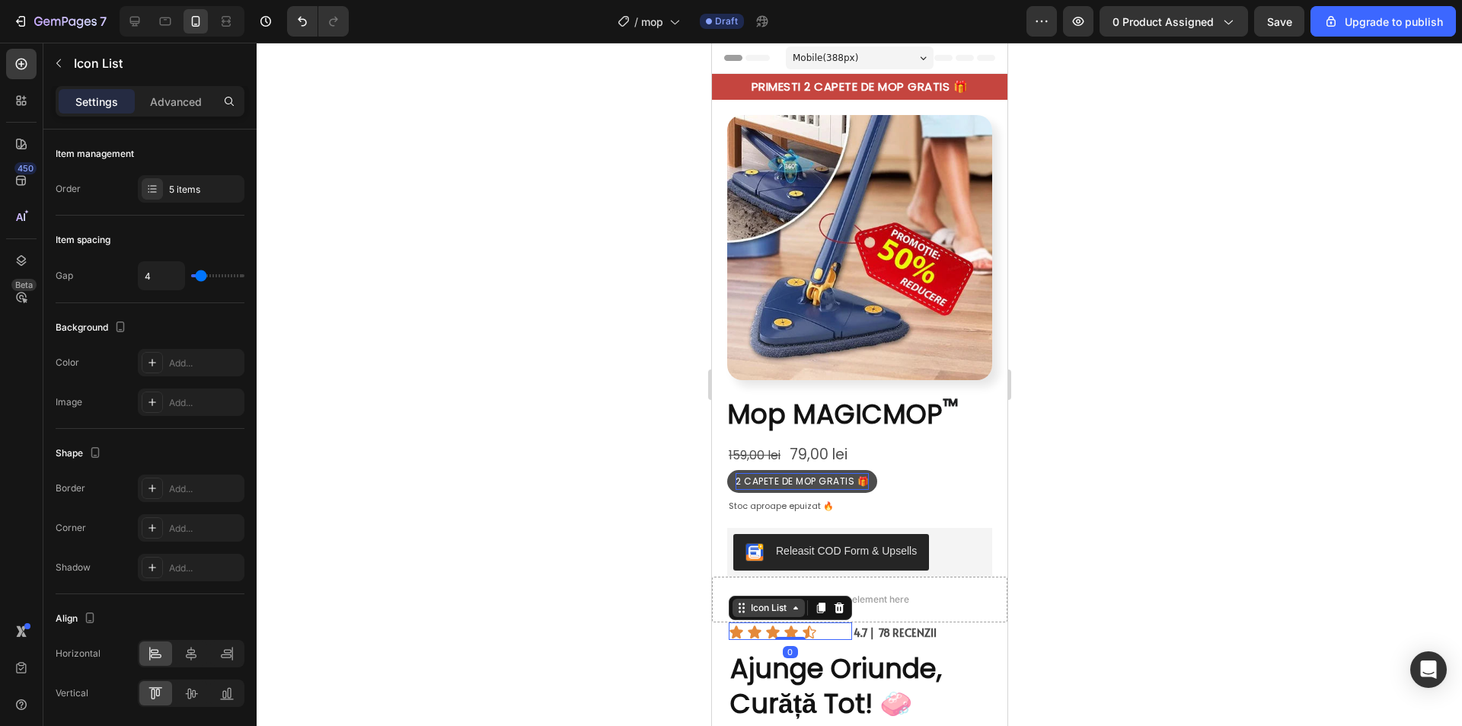
click at [799, 602] on icon at bounding box center [795, 608] width 12 height 12
click at [780, 576] on div "Row 2 cols" at bounding box center [761, 580] width 53 height 9
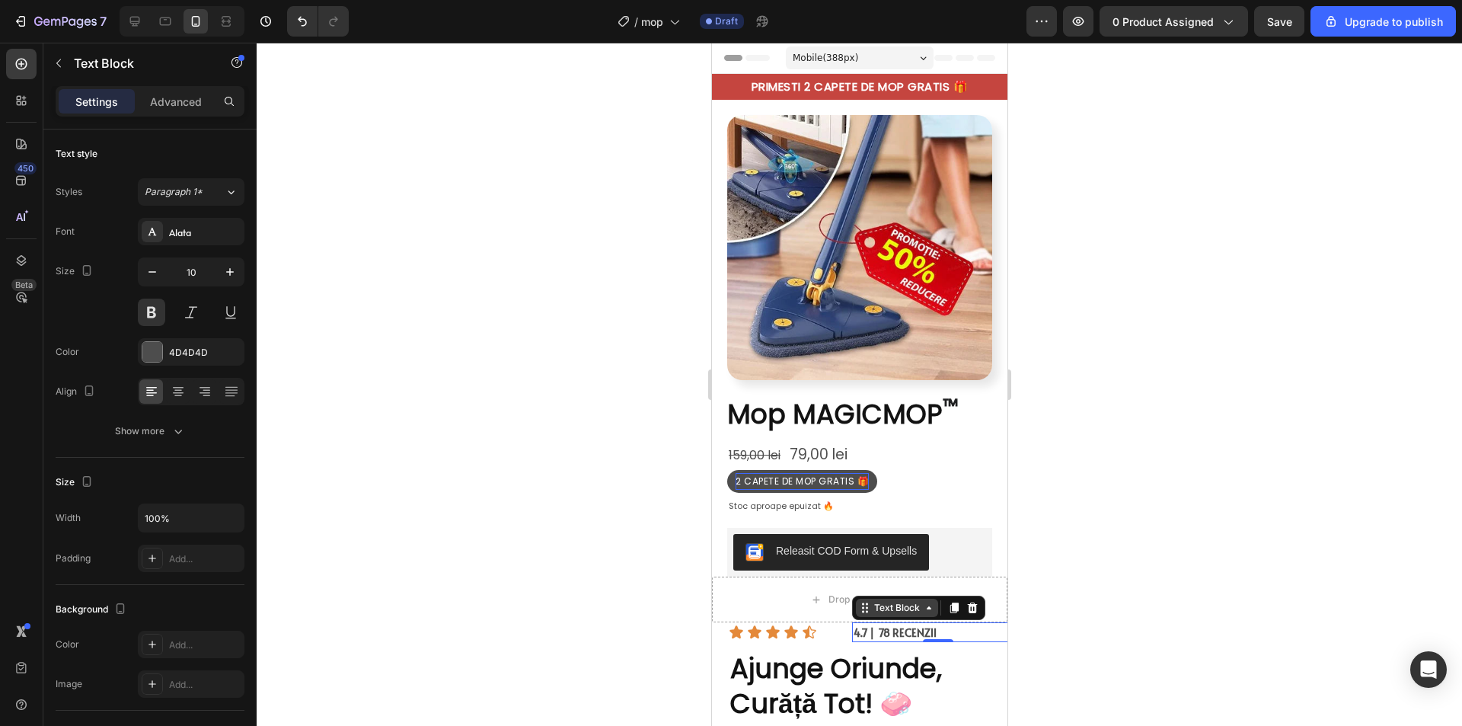
click at [922, 602] on icon at bounding box center [928, 608] width 12 height 12
click at [897, 576] on div "Row 2 cols" at bounding box center [884, 581] width 65 height 24
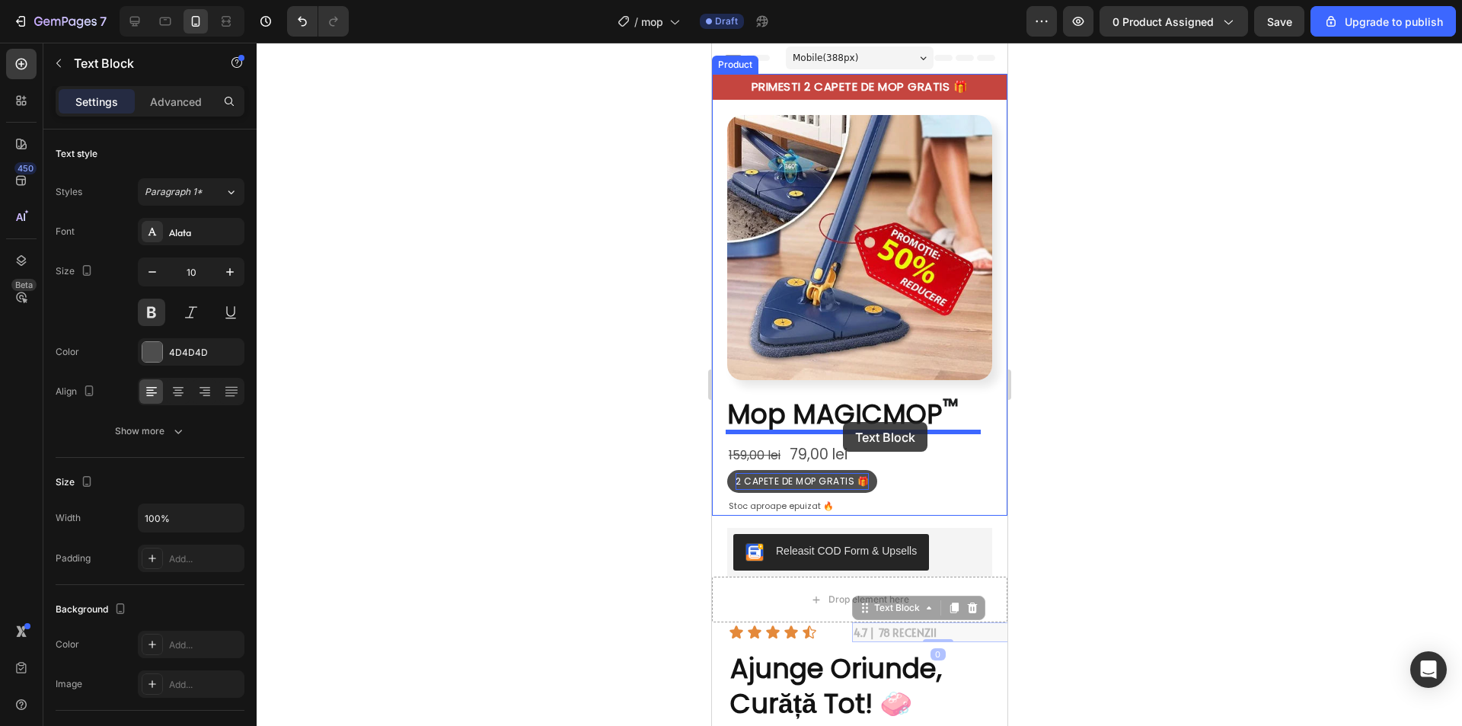
drag, startPoint x: 945, startPoint y: 618, endPoint x: 842, endPoint y: 422, distance: 221.1
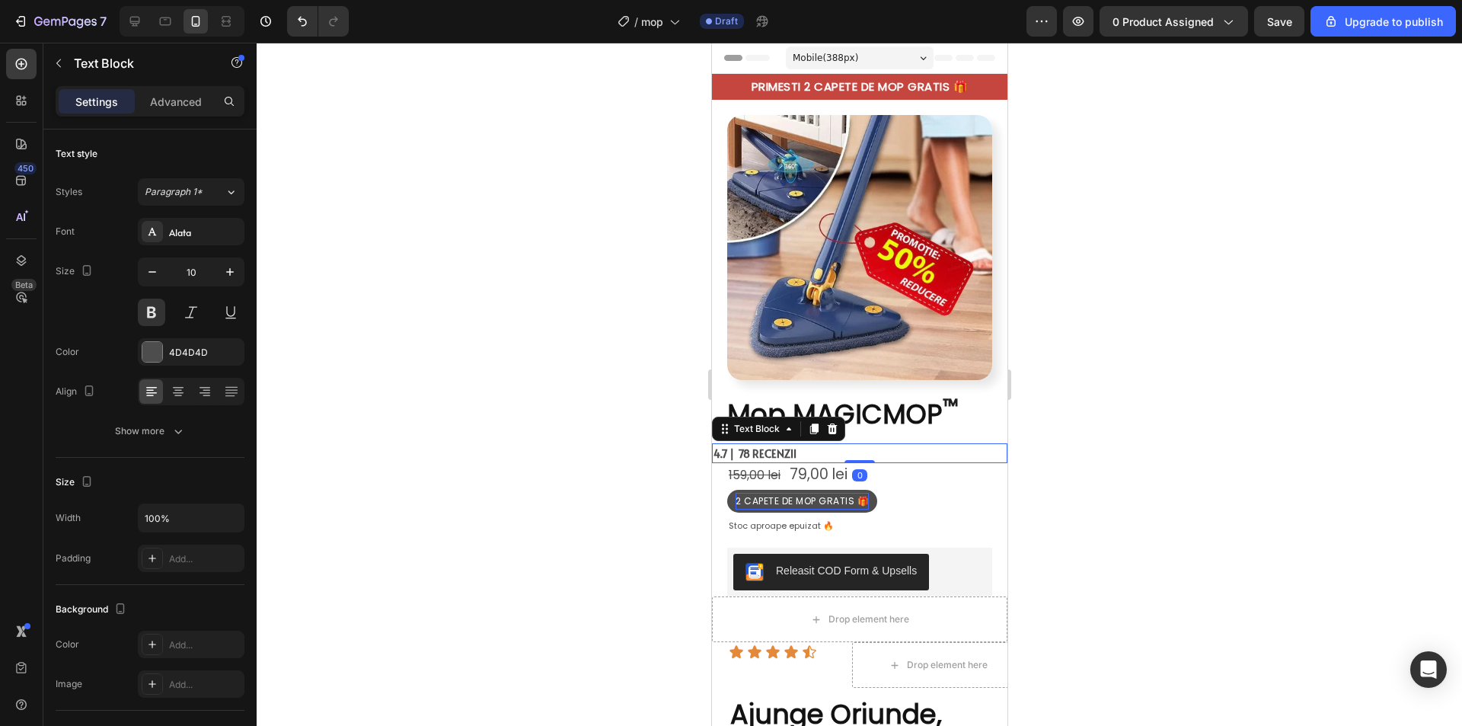
drag, startPoint x: 1156, startPoint y: 410, endPoint x: 1100, endPoint y: 415, distance: 56.6
click at [1154, 410] on div at bounding box center [859, 384] width 1205 height 683
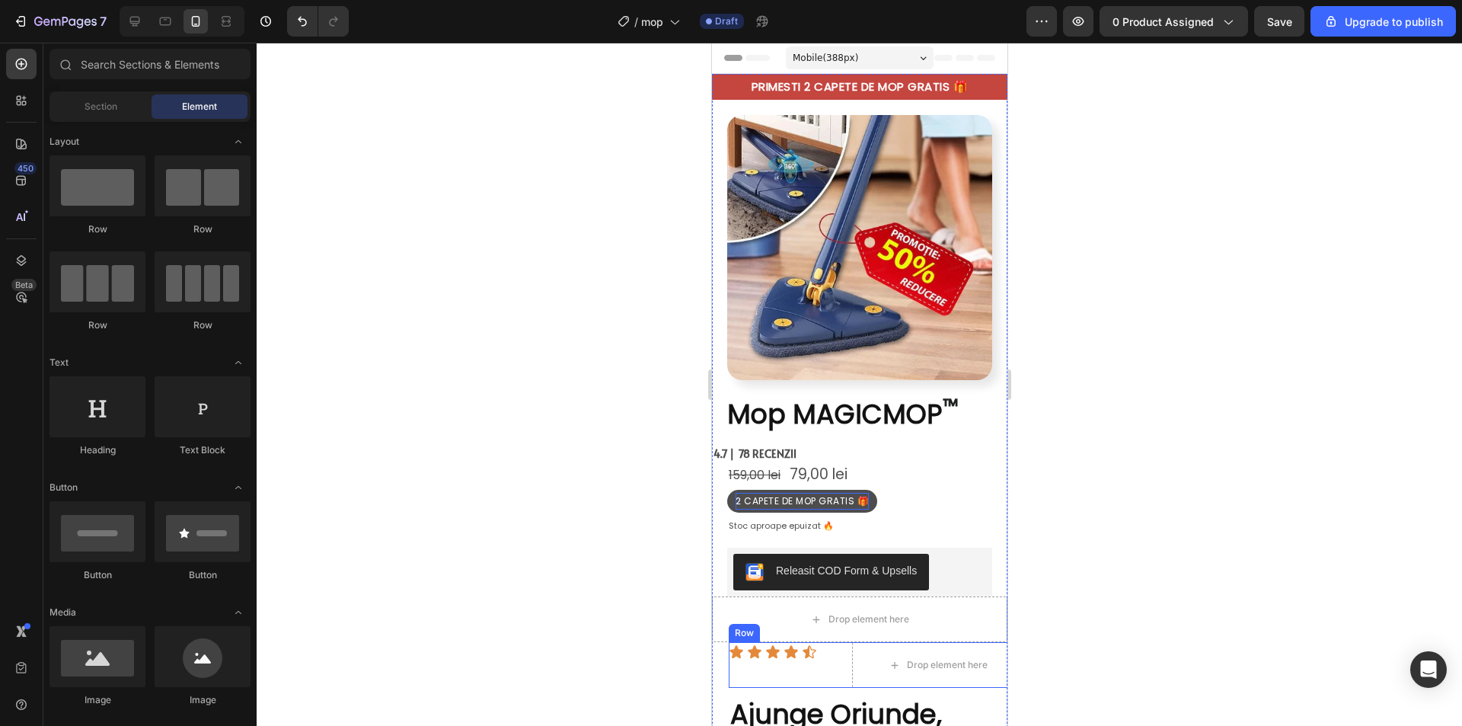
click at [811, 662] on div "Icon Icon Icon Icon Icon Icon List" at bounding box center [789, 665] width 123 height 46
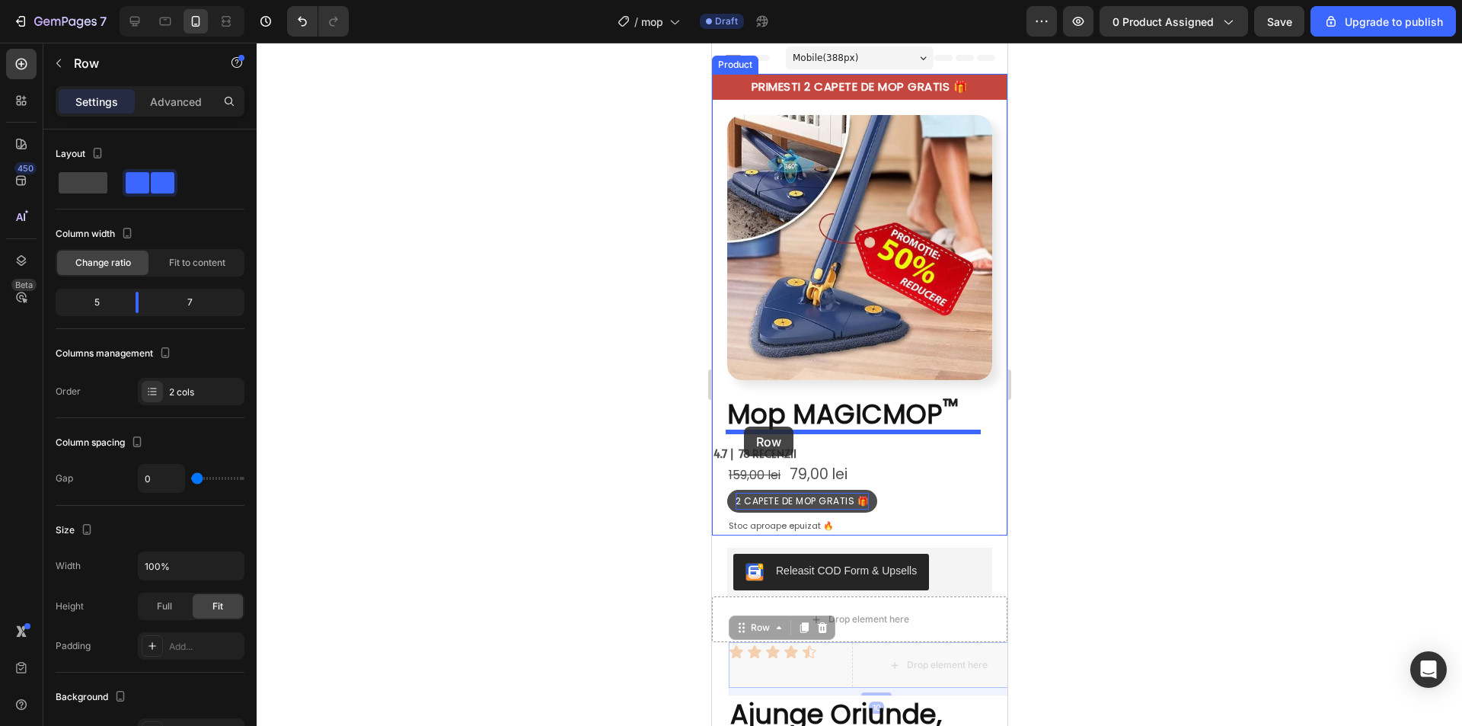
drag, startPoint x: 804, startPoint y: 665, endPoint x: 743, endPoint y: 426, distance: 246.0
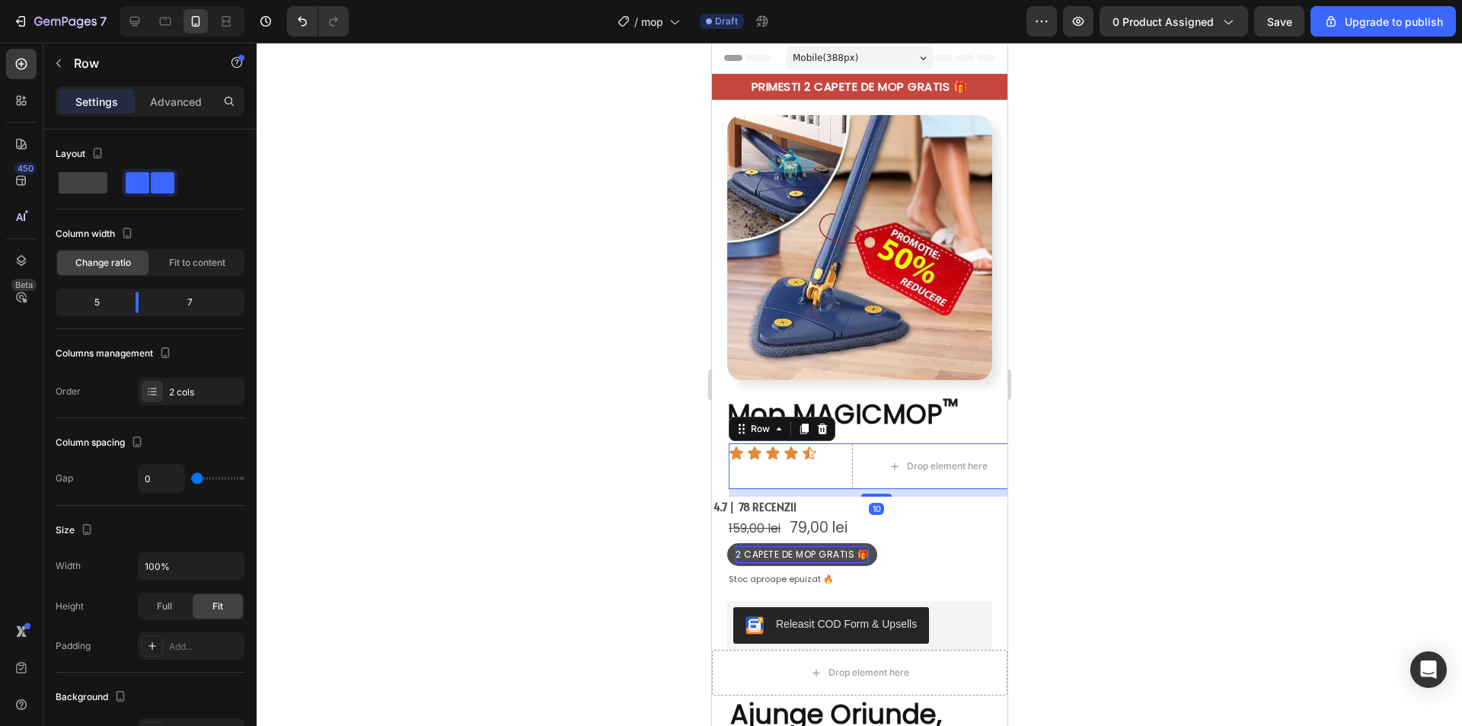
drag, startPoint x: 1171, startPoint y: 474, endPoint x: 1046, endPoint y: 481, distance: 125.8
click at [1161, 474] on div at bounding box center [859, 384] width 1205 height 683
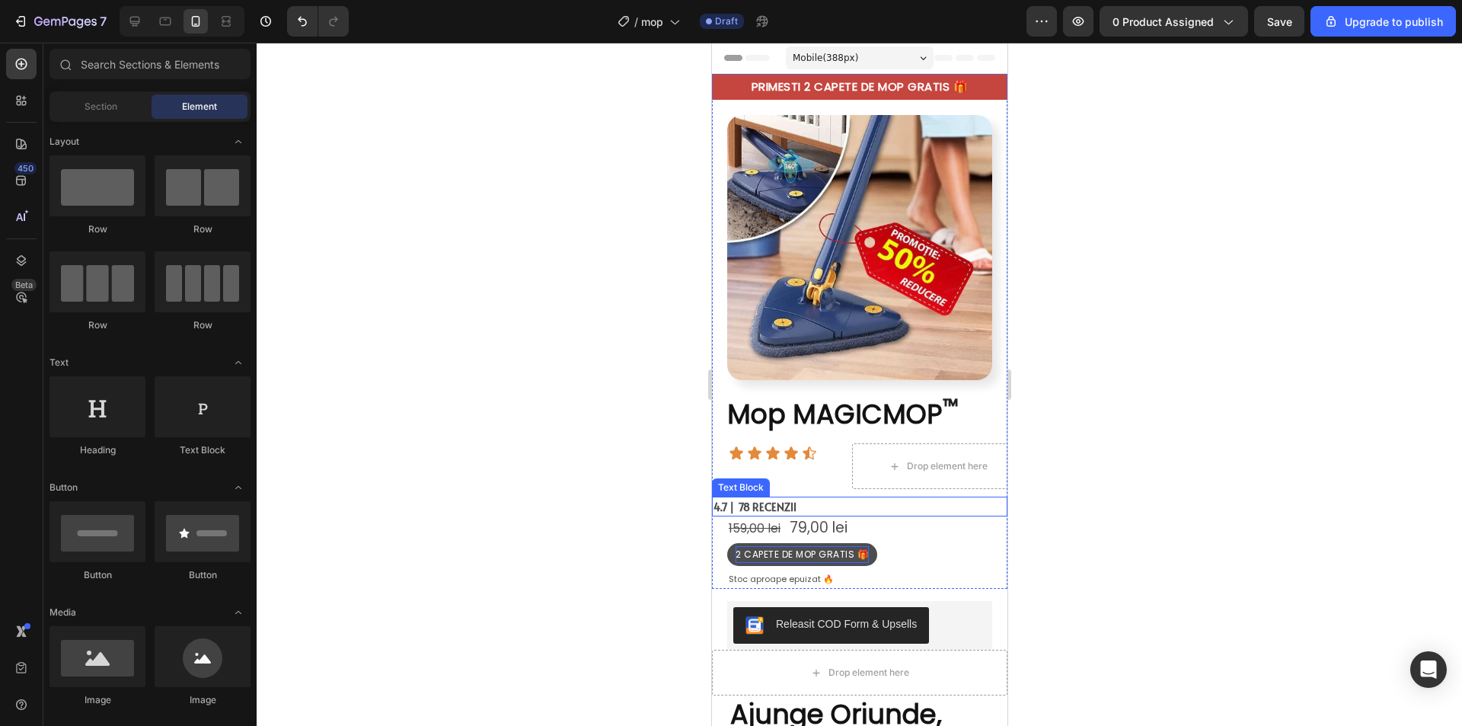
click at [755, 500] on span "4.7 | 78 RECENZII" at bounding box center [754, 507] width 83 height 14
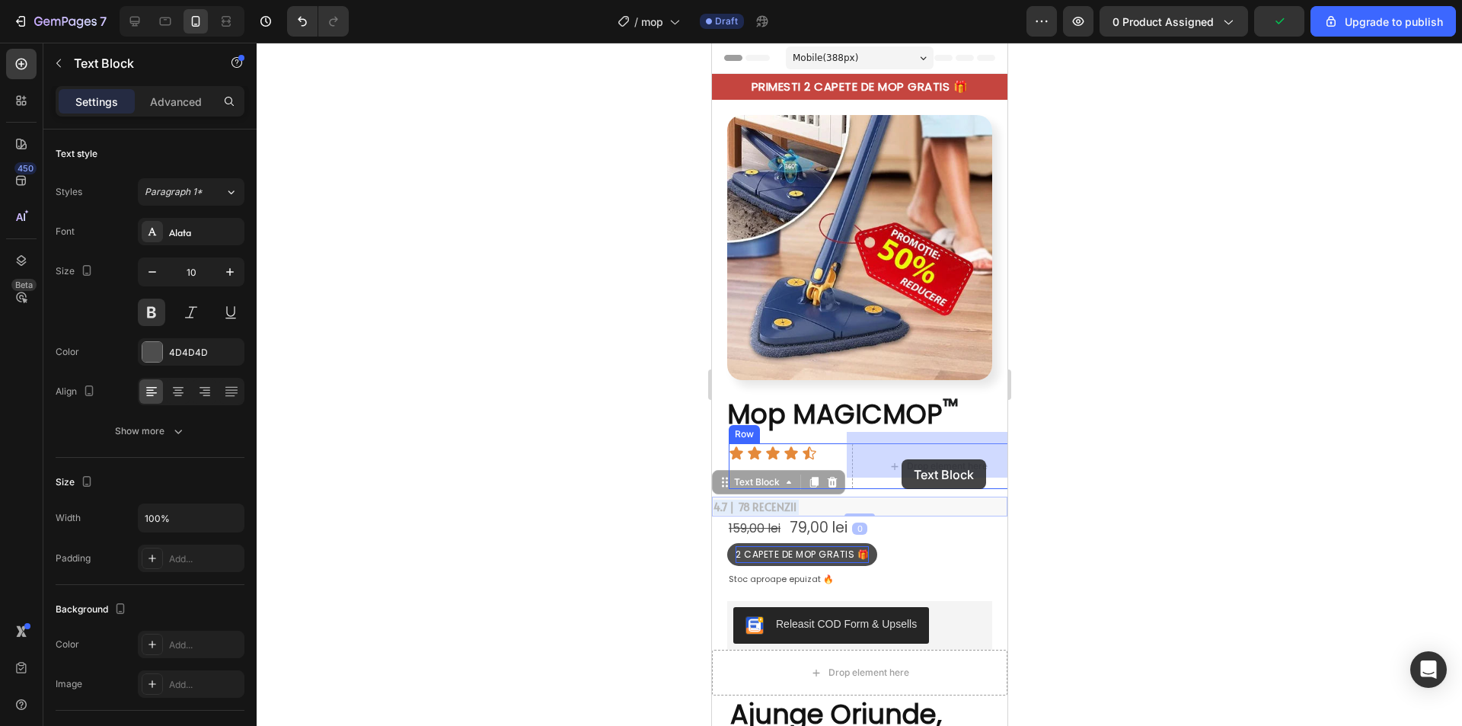
drag, startPoint x: 741, startPoint y: 491, endPoint x: 937, endPoint y: 490, distance: 196.5
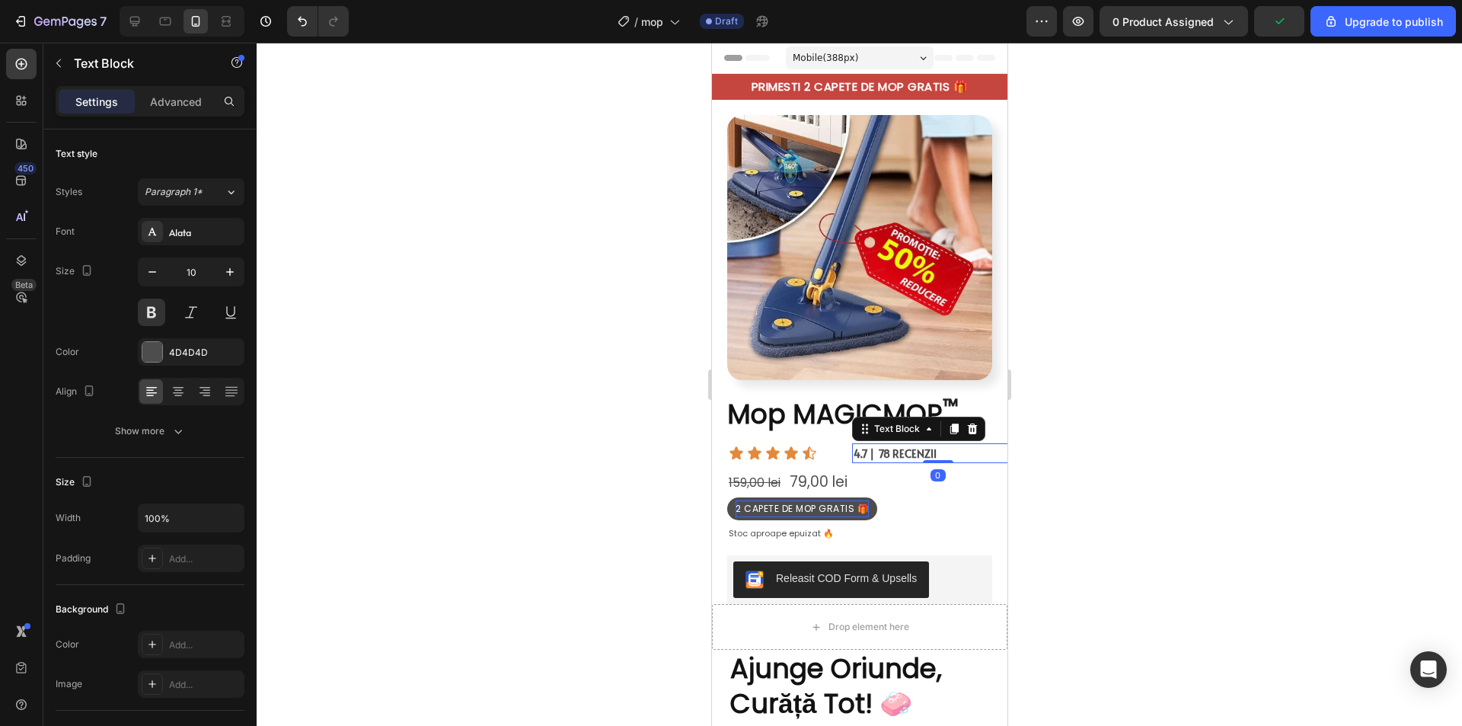
drag, startPoint x: 1154, startPoint y: 462, endPoint x: 1157, endPoint y: 473, distance: 10.9
click at [1154, 465] on div at bounding box center [859, 384] width 1205 height 683
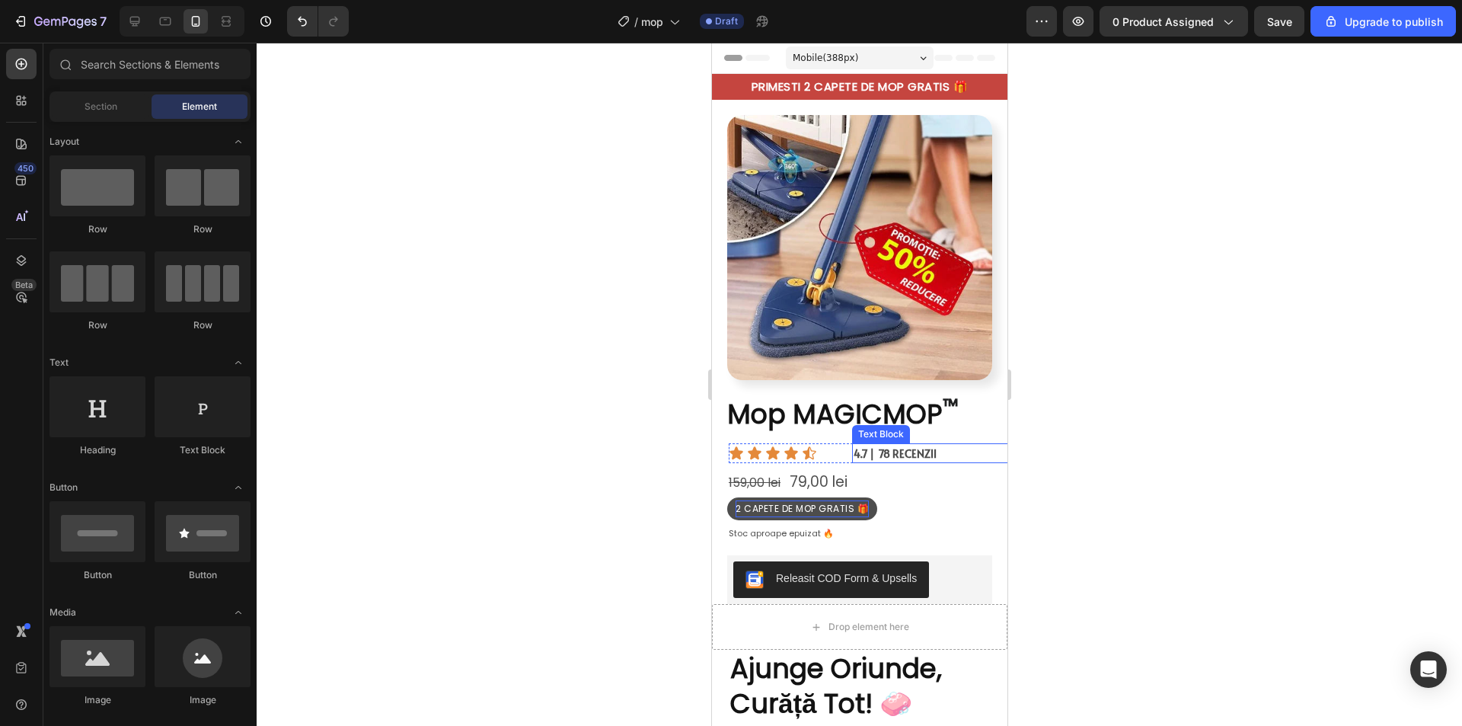
click at [881, 446] on span "4.7 | 78 RECENZII" at bounding box center [894, 453] width 83 height 14
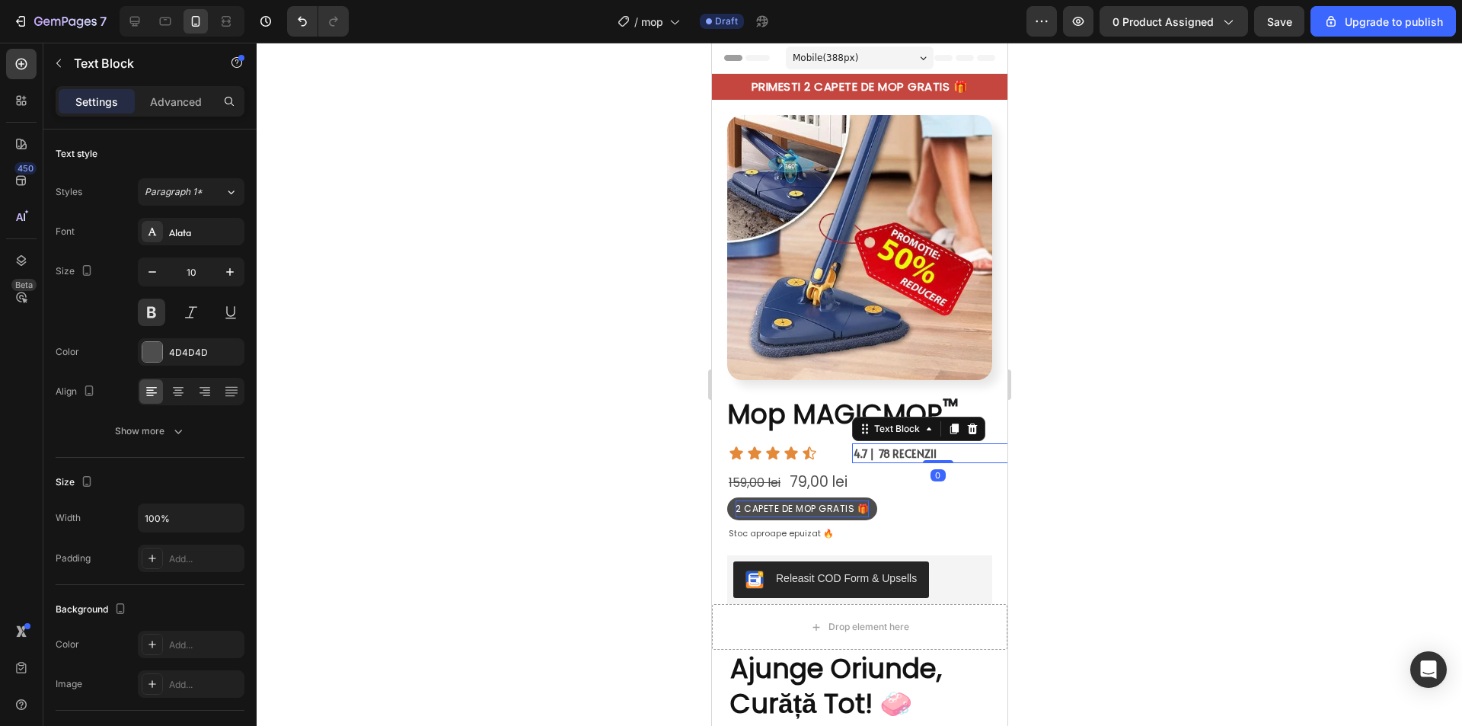
click at [935, 447] on p "4.7 | 78 RECENZII" at bounding box center [937, 454] width 169 height 14
drag, startPoint x: 939, startPoint y: 441, endPoint x: 845, endPoint y: 440, distance: 93.7
click at [851, 445] on div "4.7 | 78 RECENZII" at bounding box center [937, 454] width 172 height 18
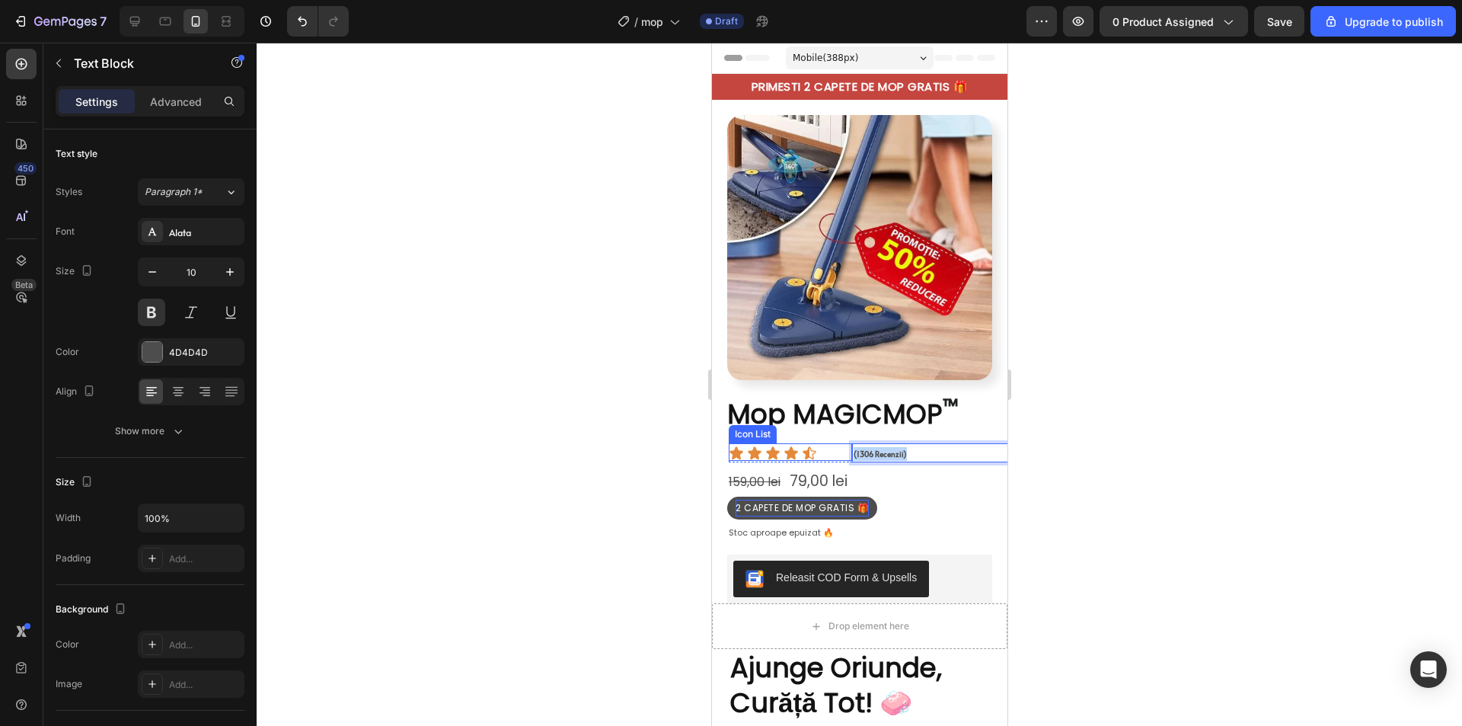
drag, startPoint x: 910, startPoint y: 441, endPoint x: 832, endPoint y: 440, distance: 77.7
click at [832, 443] on div "Icon Icon Icon Icon Icon Icon List (1306 Recenzii) Text Block 0 Row" at bounding box center [875, 452] width 295 height 19
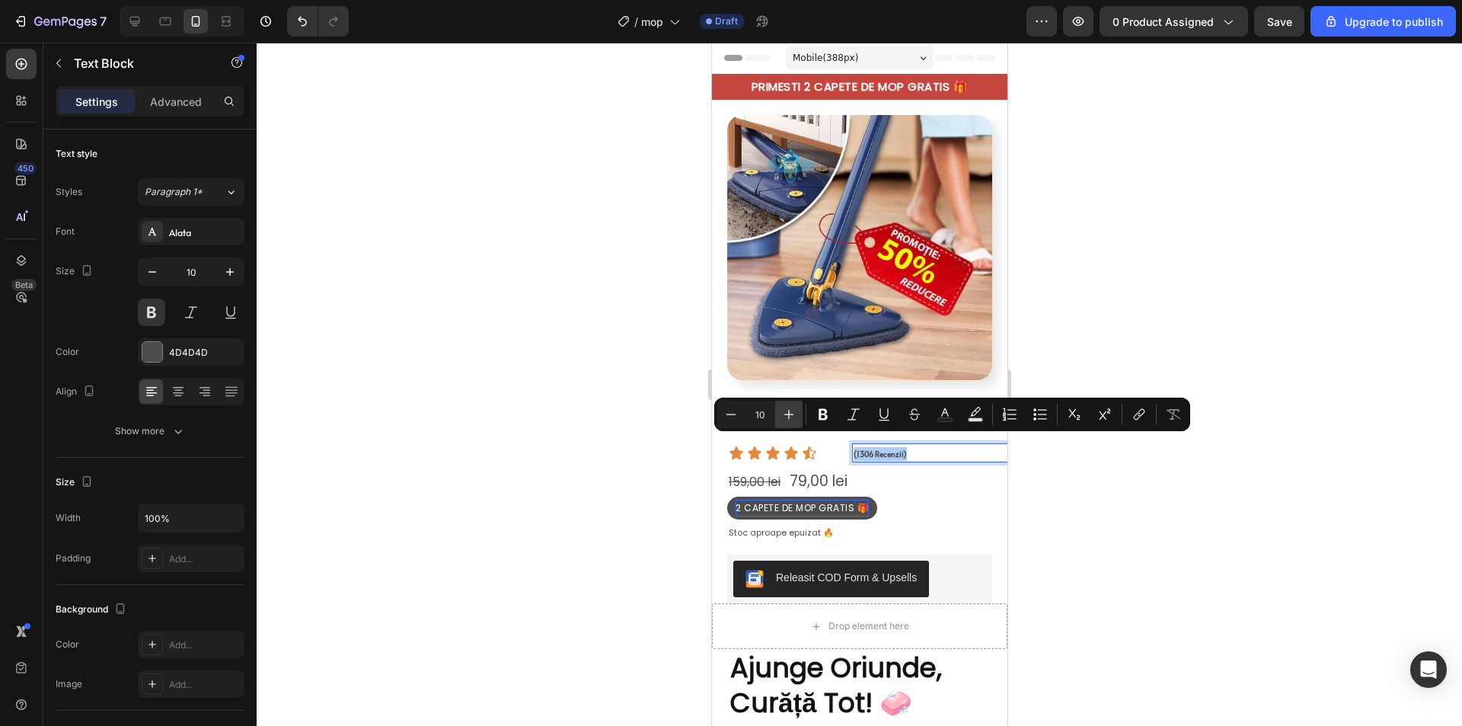
click at [790, 410] on icon "Editor contextual toolbar" at bounding box center [788, 414] width 15 height 15
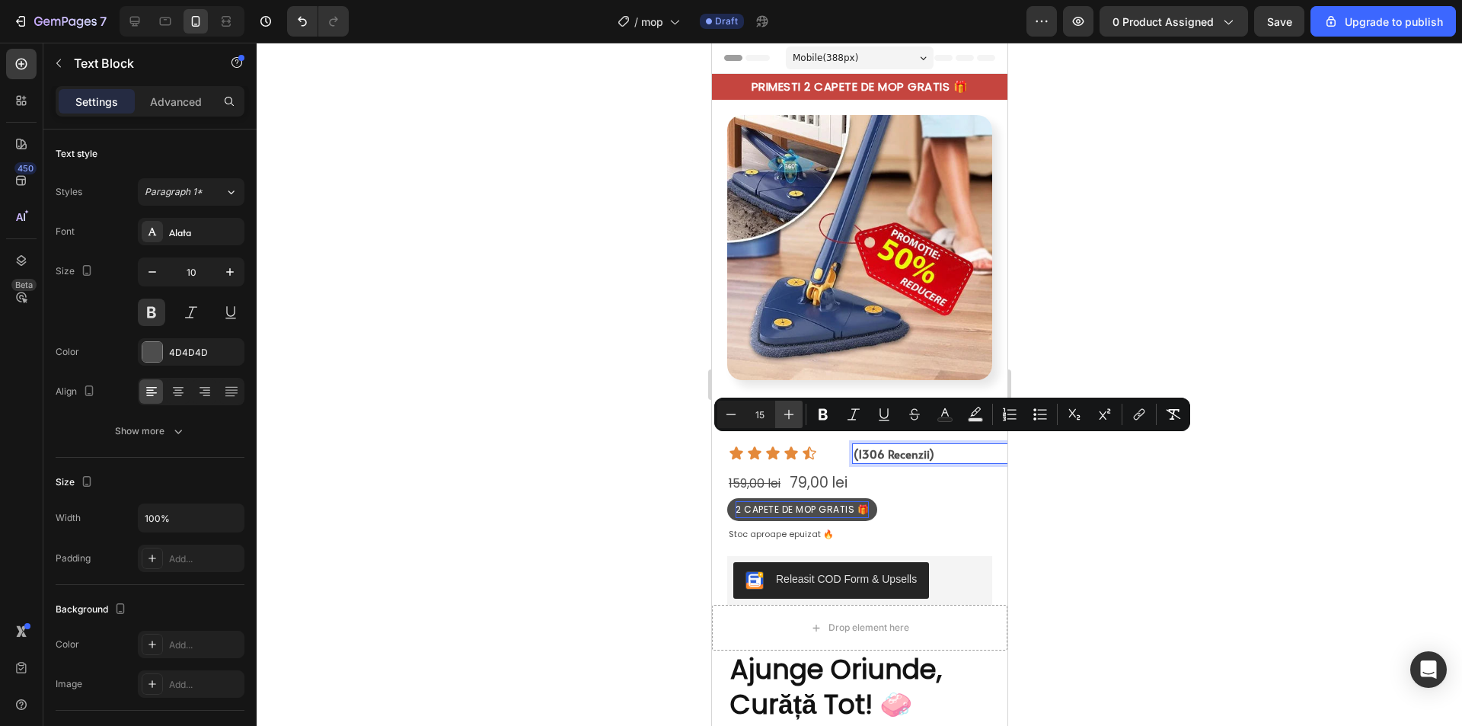
click at [789, 410] on icon "Editor contextual toolbar" at bounding box center [788, 414] width 15 height 15
type input "16"
click at [819, 413] on icon "Editor contextual toolbar" at bounding box center [823, 414] width 15 height 15
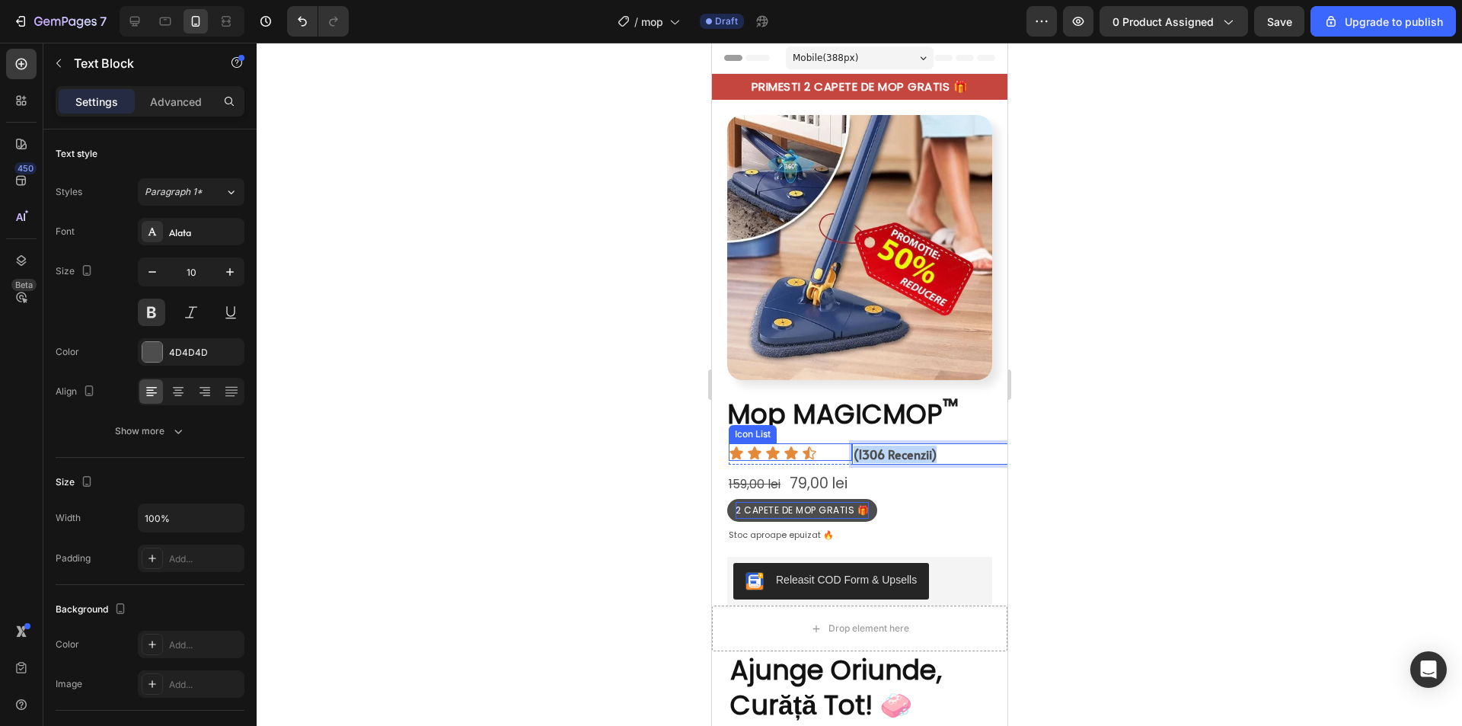
drag, startPoint x: 949, startPoint y: 442, endPoint x: 837, endPoint y: 439, distance: 112.0
click at [837, 443] on div "Icon Icon Icon Icon Icon Icon List (1306 Recenzii) Text Block 0 Row" at bounding box center [875, 453] width 295 height 21
click at [793, 408] on span "Mop MAGICMOP" at bounding box center [834, 413] width 216 height 37
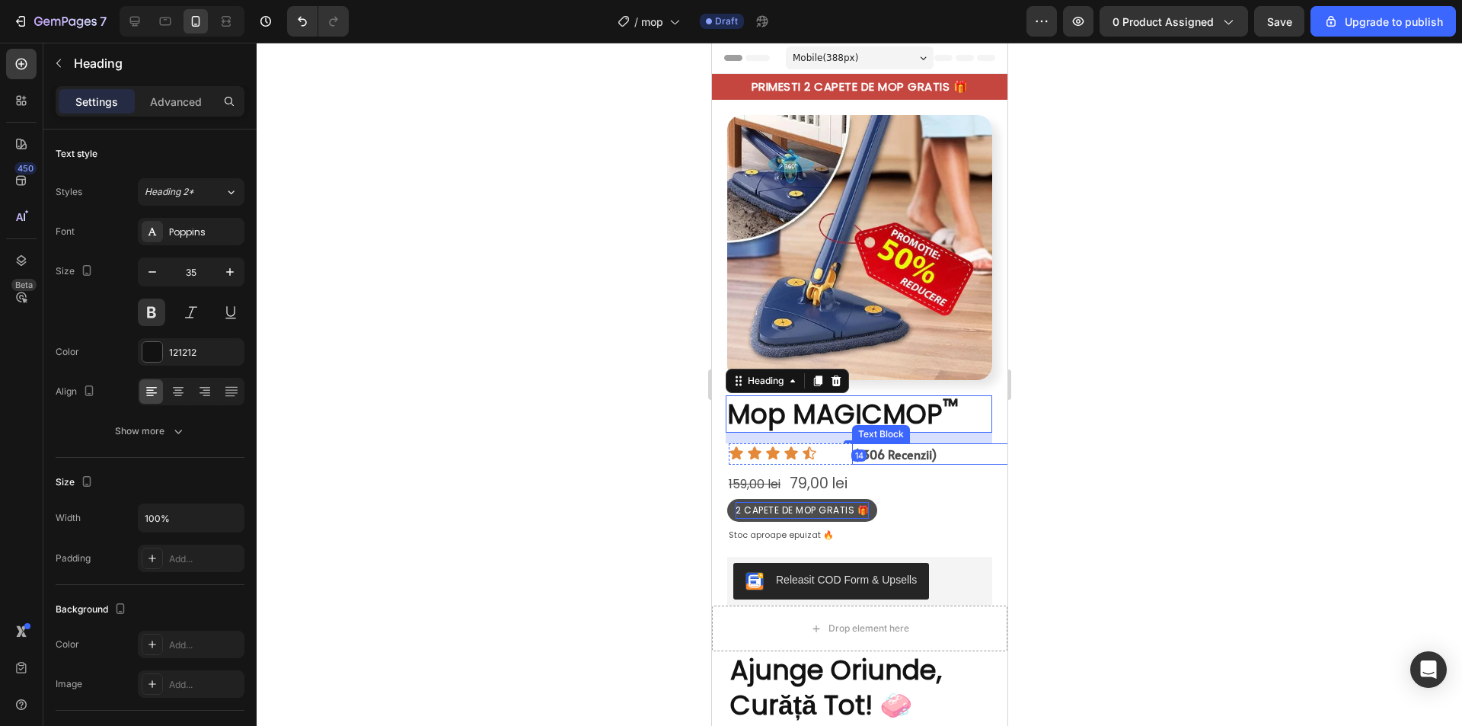
click at [903, 445] on strong "(1306 Recenzii)" at bounding box center [894, 453] width 83 height 17
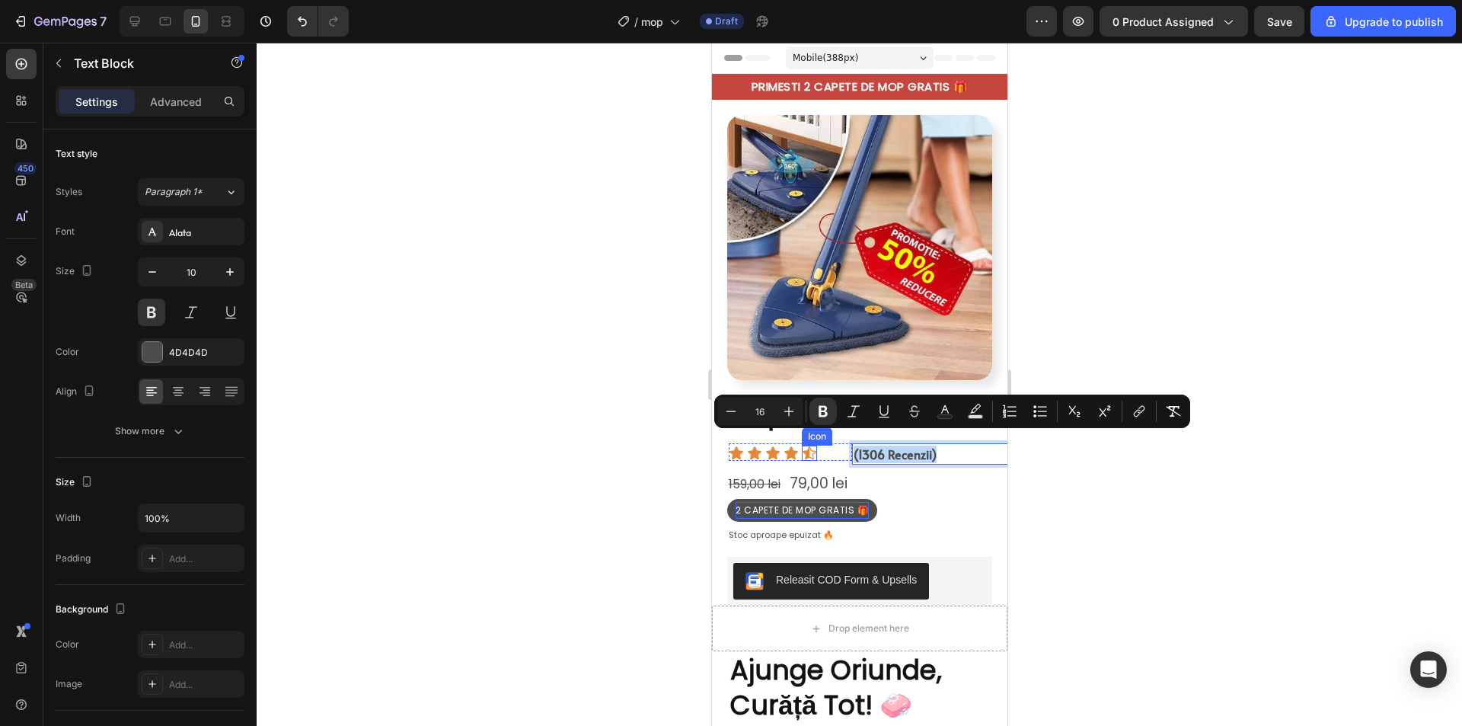
drag, startPoint x: 946, startPoint y: 445, endPoint x: 834, endPoint y: 447, distance: 112.0
click at [196, 239] on div "Alata" at bounding box center [191, 231] width 107 height 27
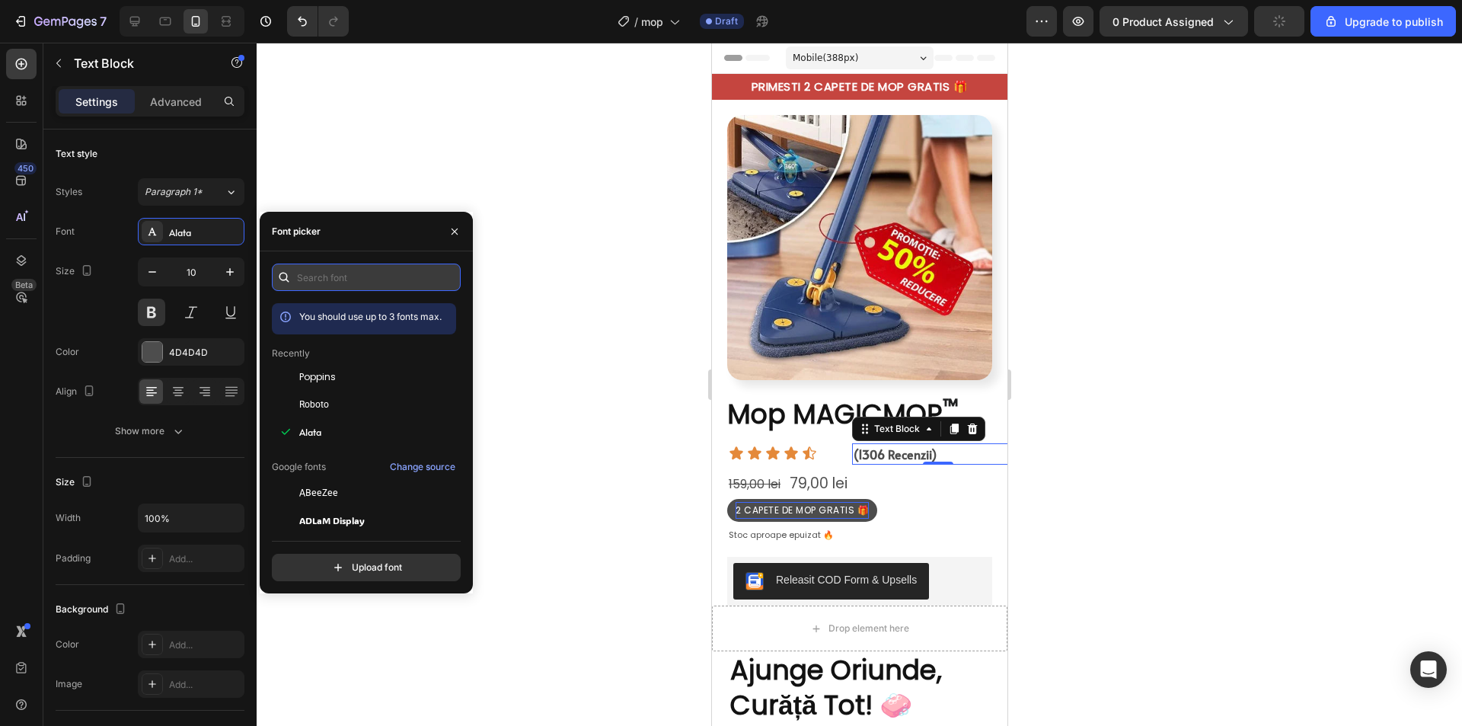
click at [337, 276] on input "text" at bounding box center [366, 276] width 189 height 27
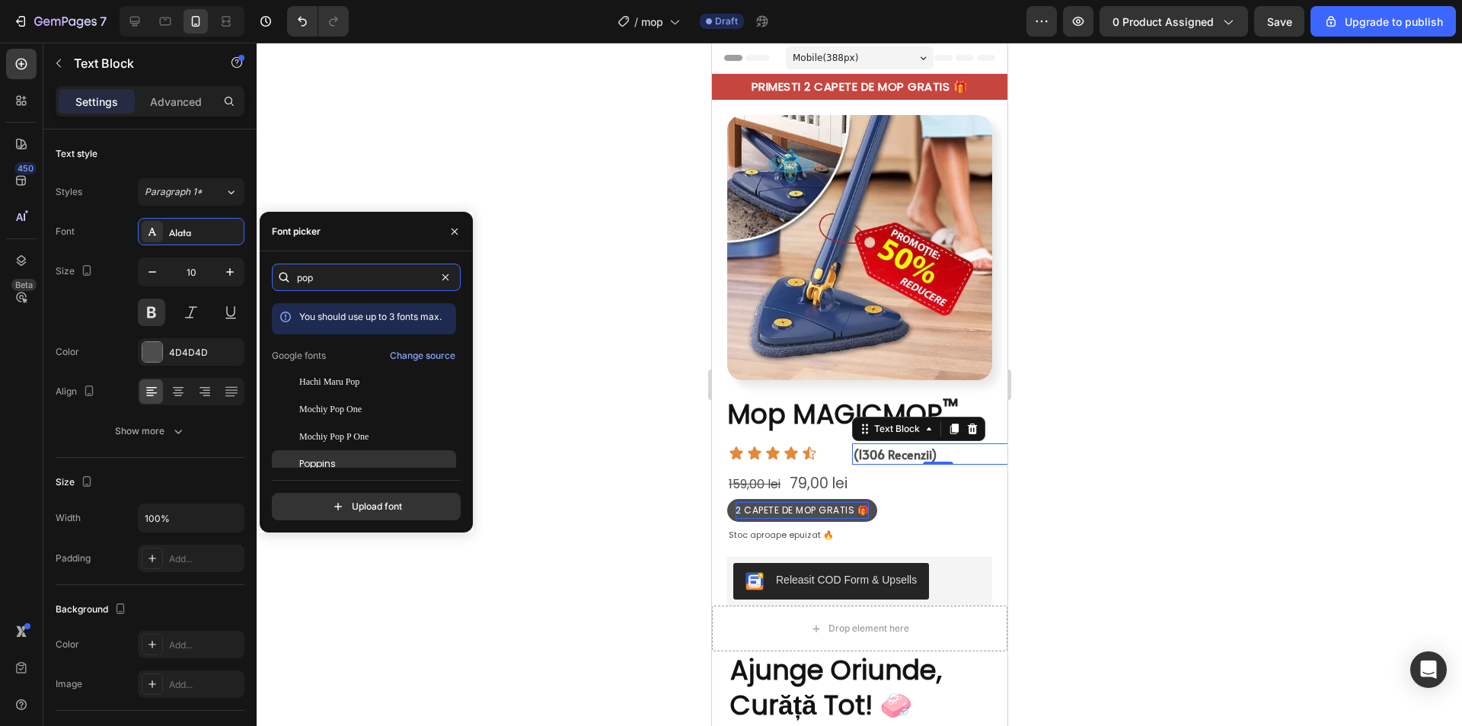
type input "pop"
click at [338, 459] on div "Poppins" at bounding box center [376, 464] width 154 height 14
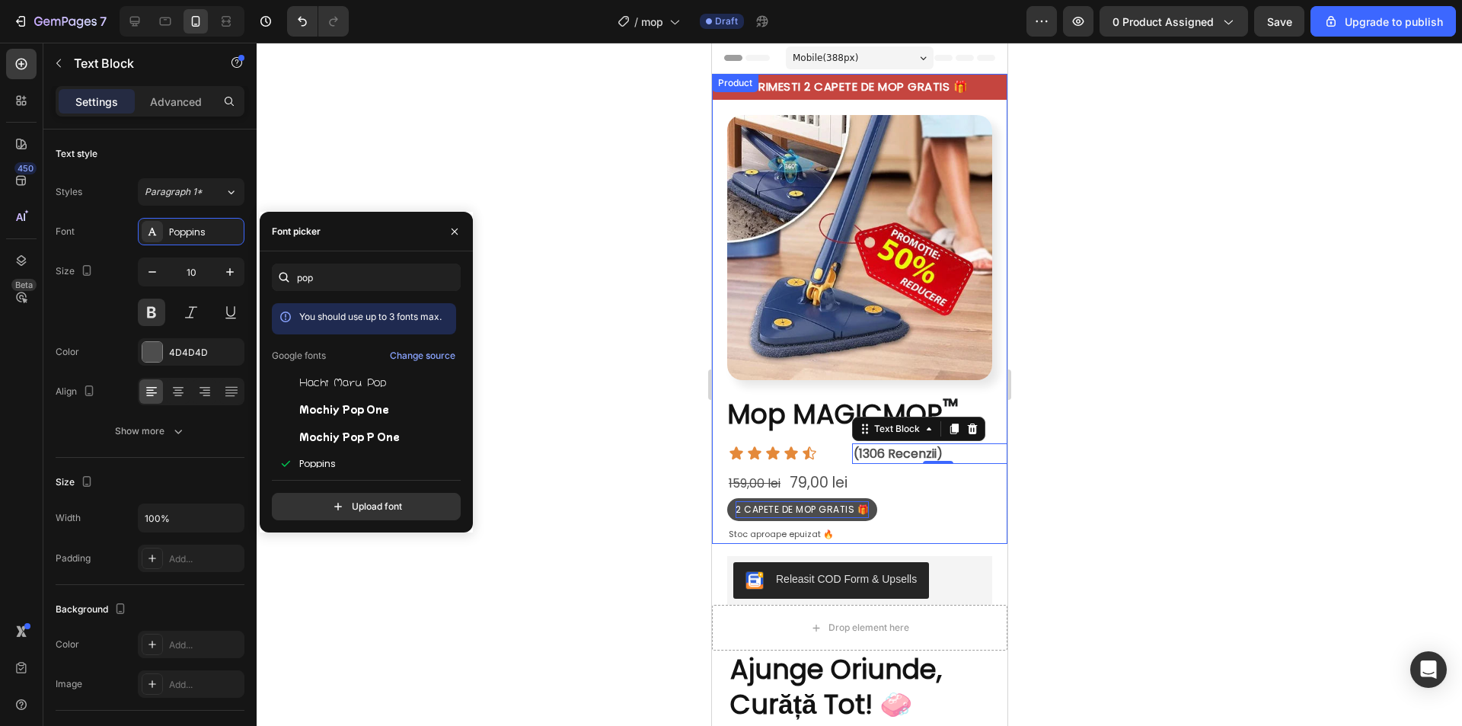
click at [1099, 451] on div at bounding box center [859, 384] width 1205 height 683
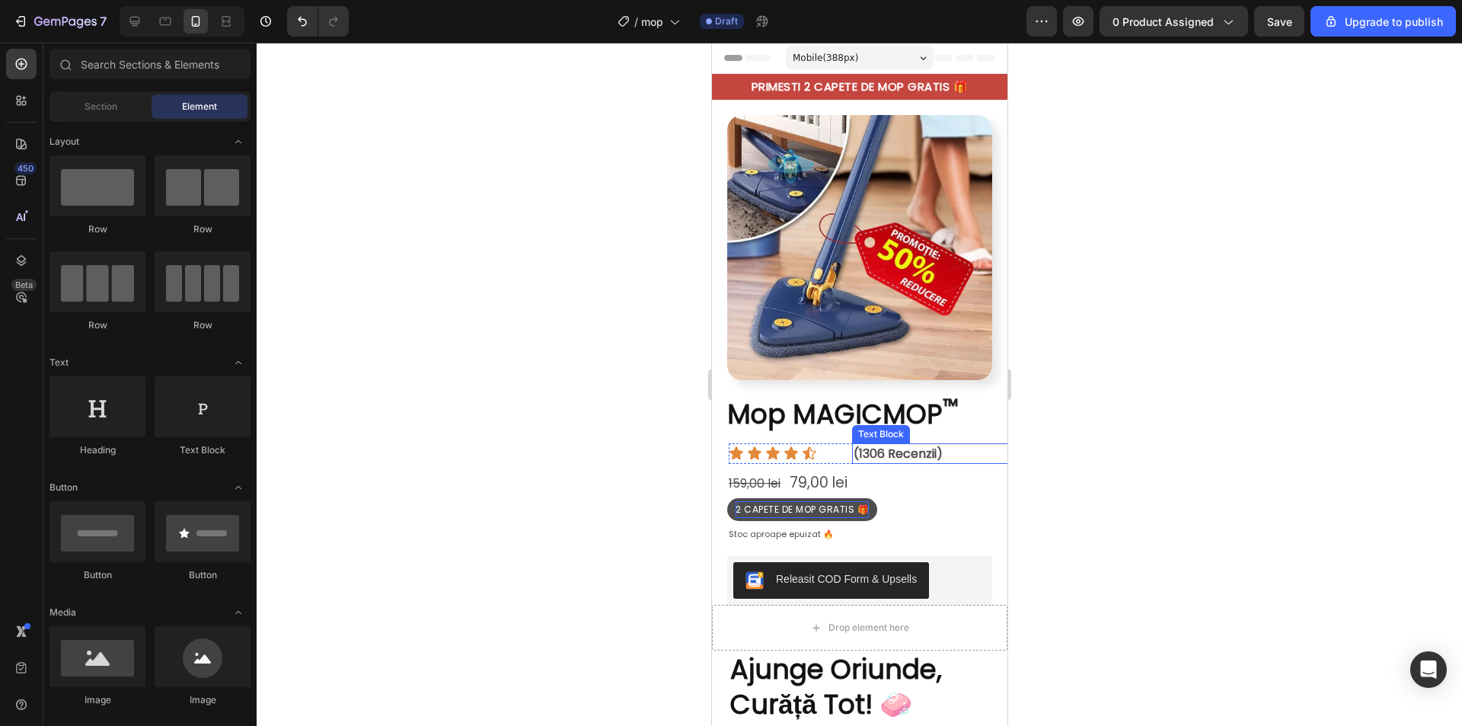
click at [914, 445] on strong "(1306 Recenzii)" at bounding box center [897, 454] width 89 height 18
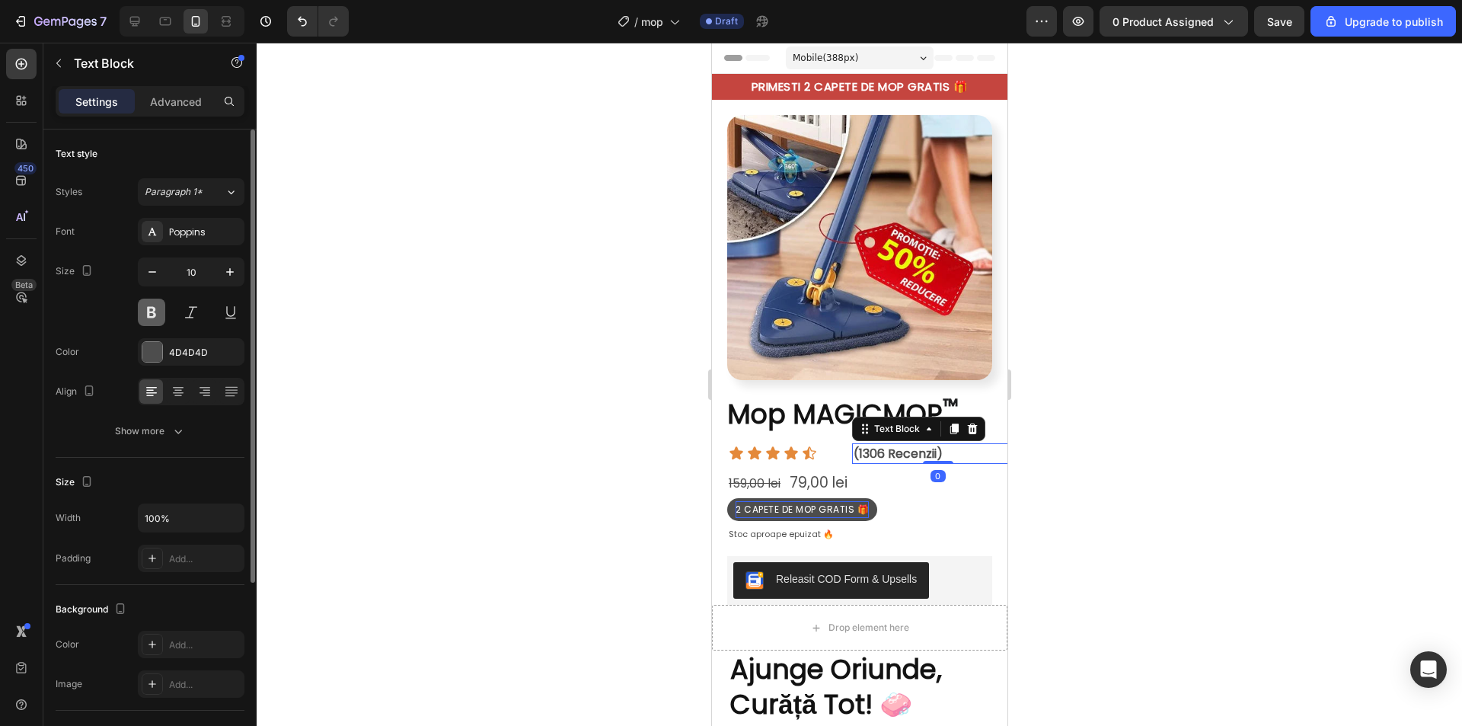
click at [144, 311] on button at bounding box center [151, 312] width 27 height 27
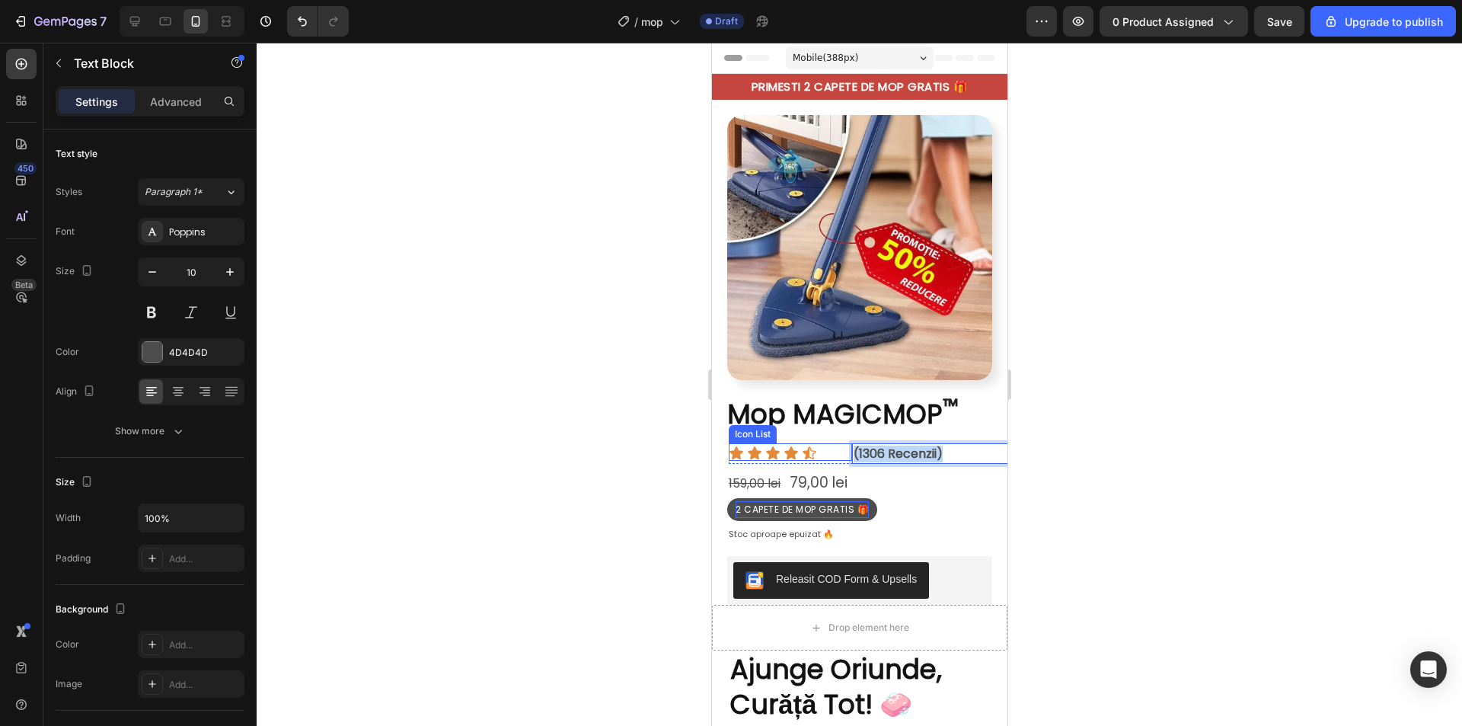
drag, startPoint x: 954, startPoint y: 441, endPoint x: 837, endPoint y: 440, distance: 117.3
click at [837, 443] on div "Icon Icon Icon Icon Icon Icon List (1306 Recenzii) Text Block 0 Row" at bounding box center [875, 453] width 295 height 21
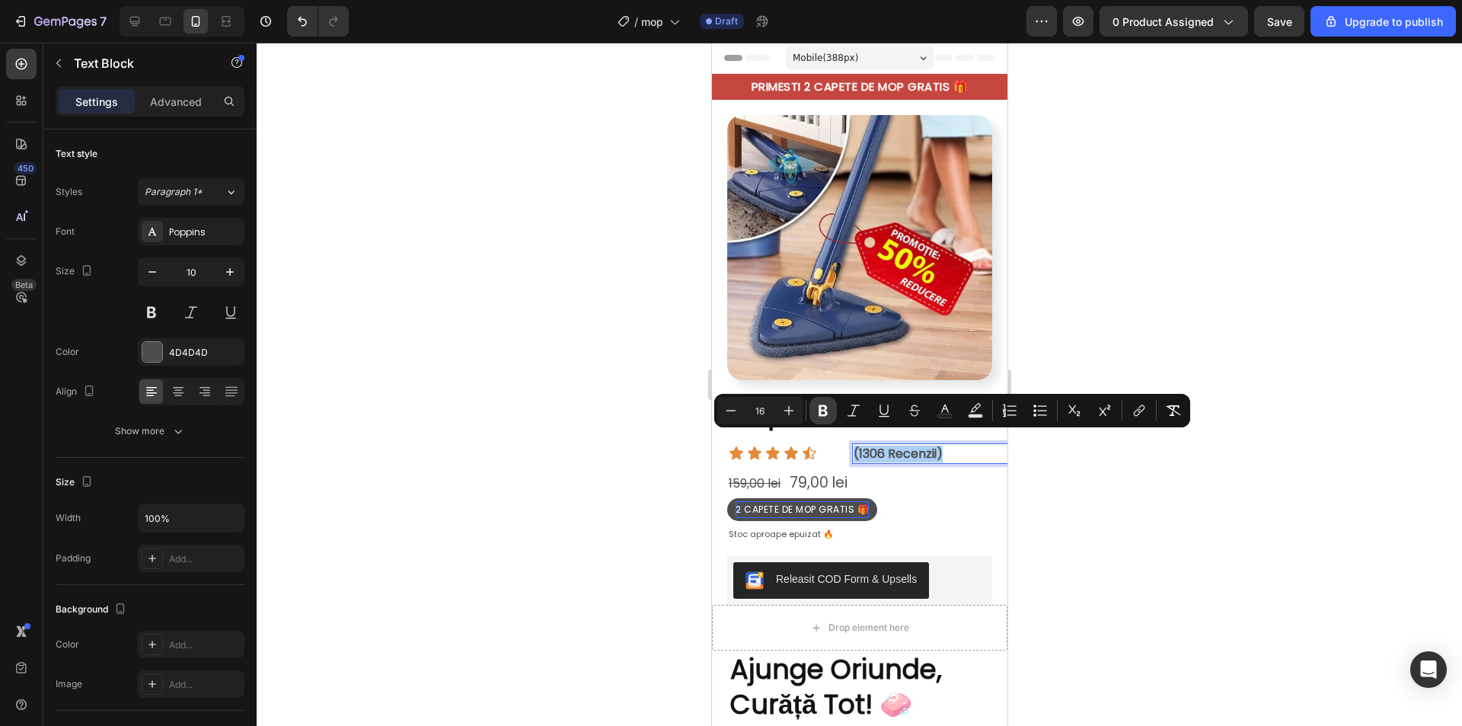
click at [828, 414] on icon "Editor contextual toolbar" at bounding box center [823, 410] width 15 height 15
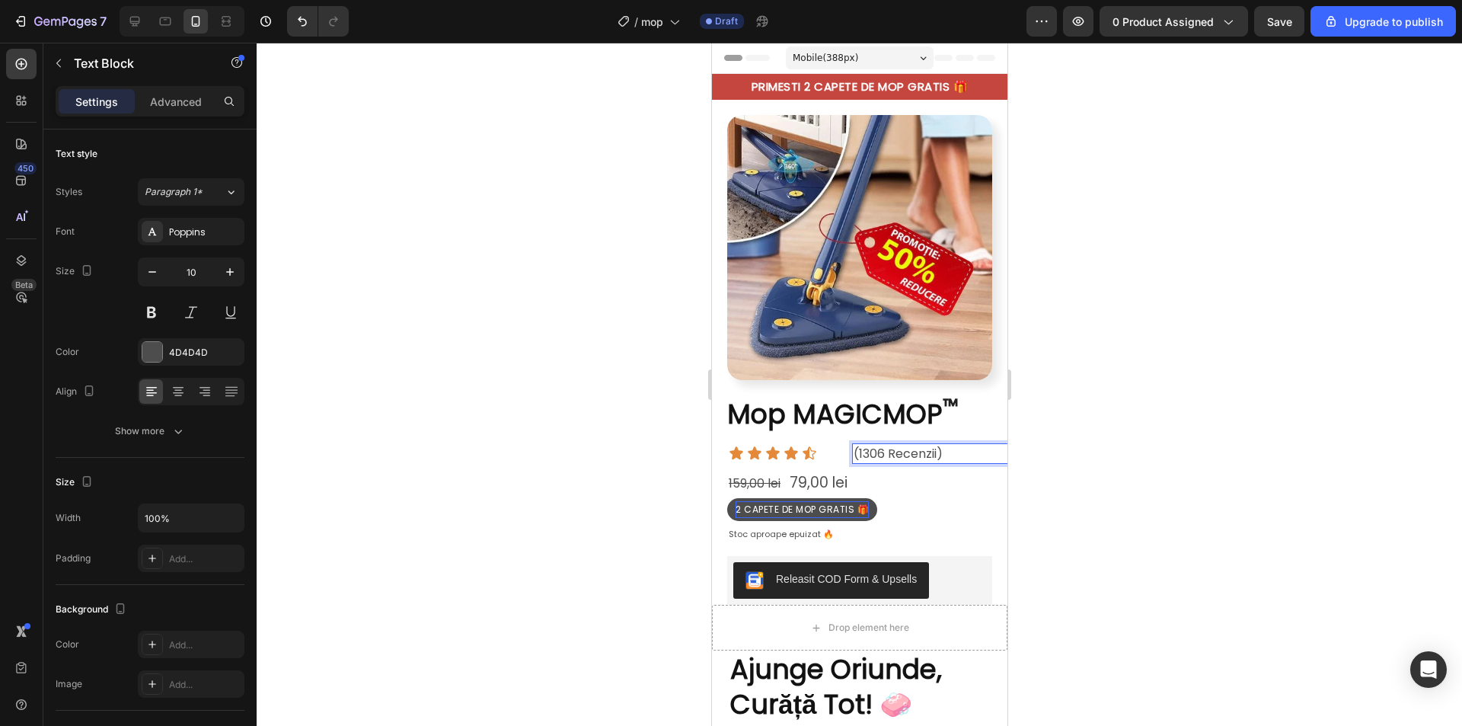
click at [1110, 474] on div at bounding box center [859, 384] width 1205 height 683
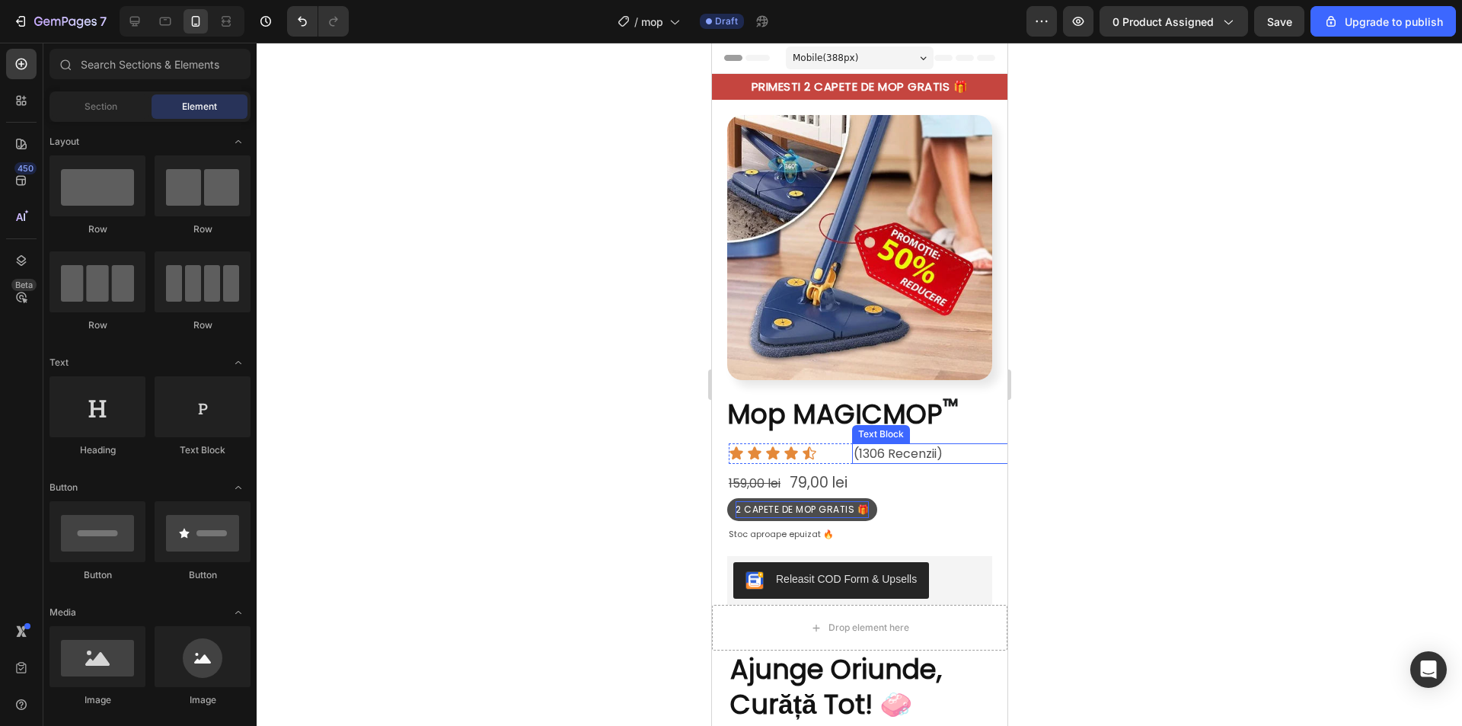
click at [913, 445] on span "(1306 Recenzii)" at bounding box center [897, 454] width 89 height 18
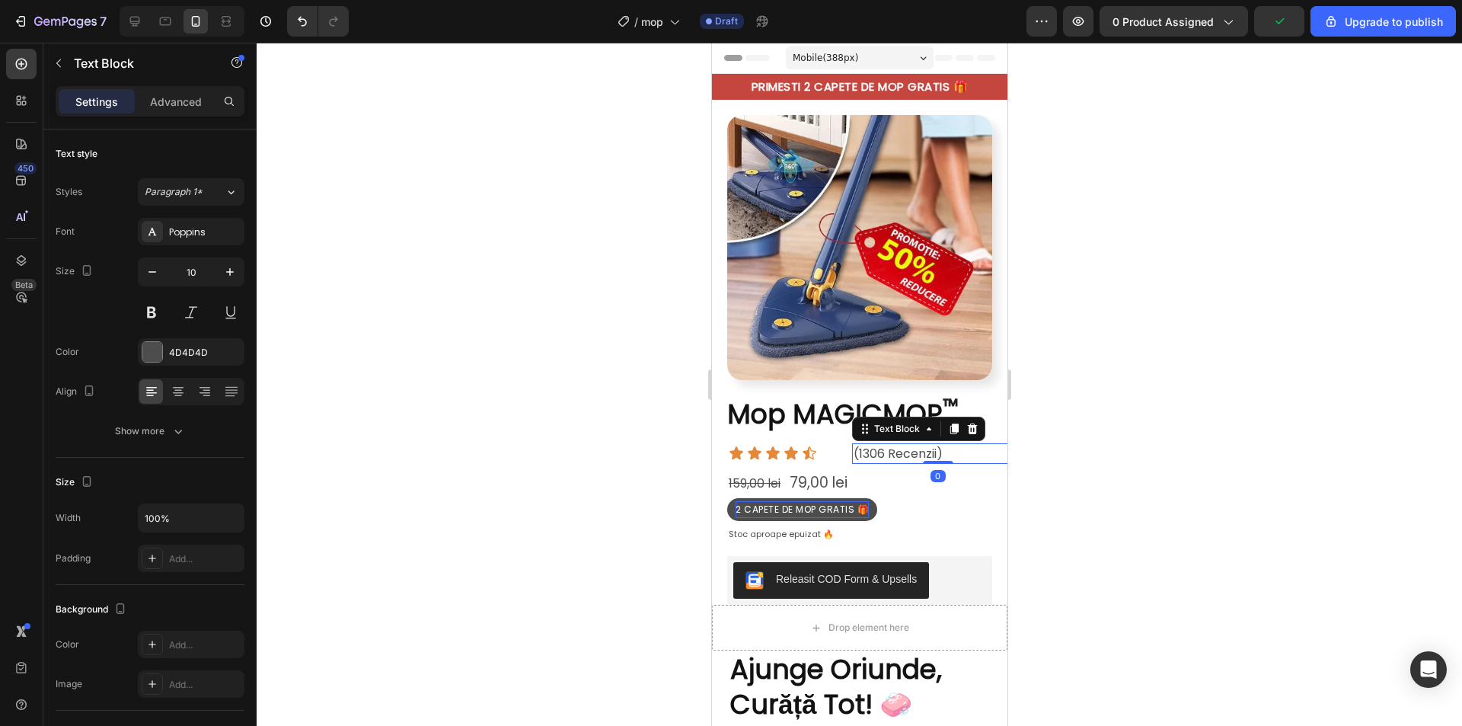
click at [1089, 450] on div at bounding box center [859, 384] width 1205 height 683
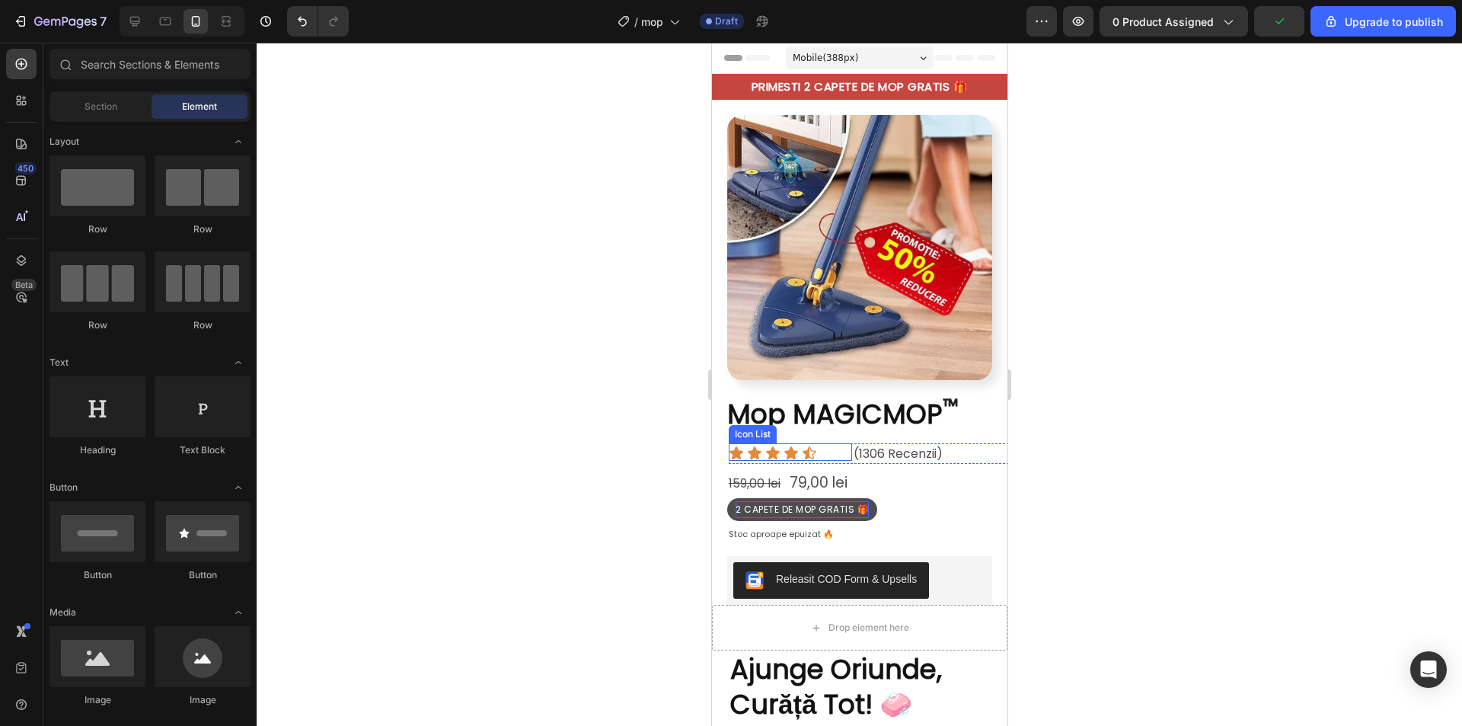
click at [829, 445] on div "Icon Icon Icon Icon Icon" at bounding box center [789, 452] width 123 height 15
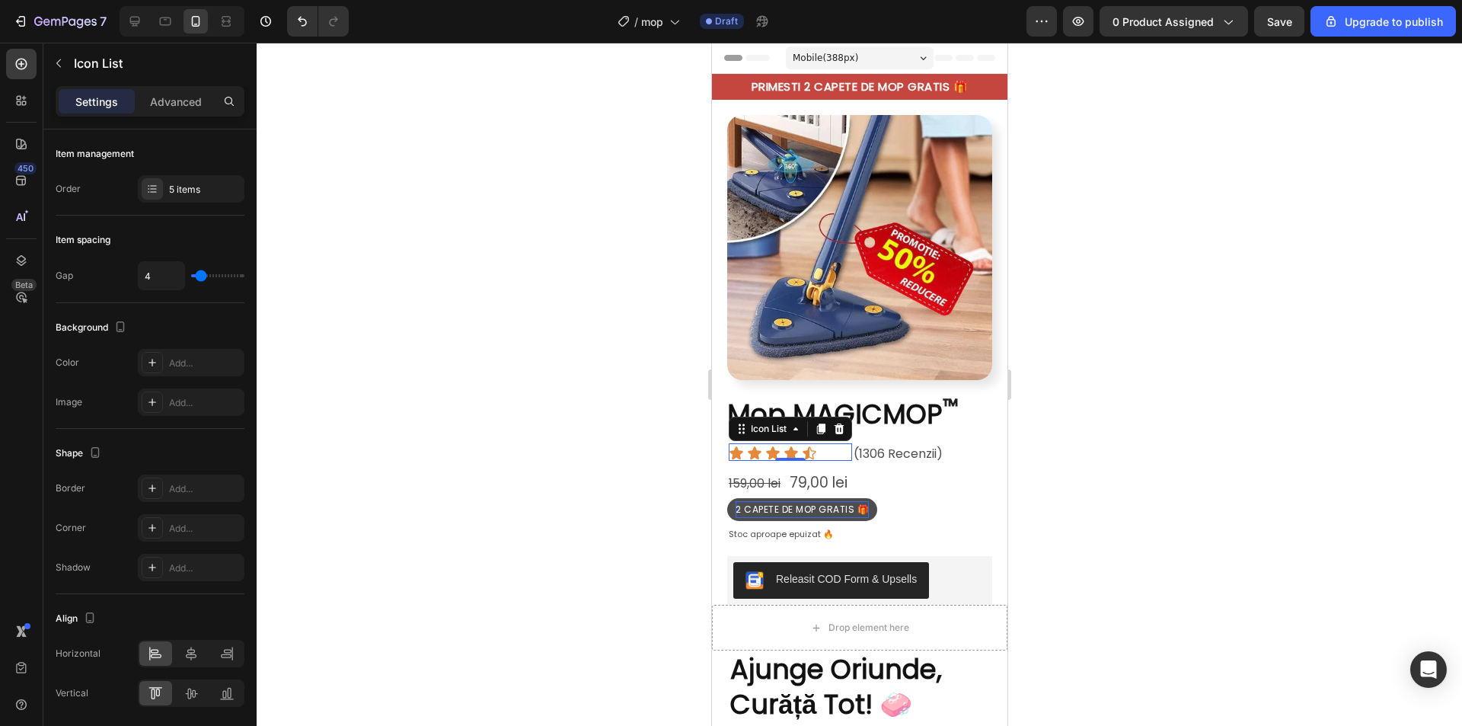
click at [841, 448] on div "Icon Icon Icon Icon Icon" at bounding box center [789, 452] width 123 height 15
click at [795, 424] on div "Icon List" at bounding box center [768, 429] width 72 height 18
click at [762, 398] on div "Row 2 cols" at bounding box center [761, 402] width 53 height 9
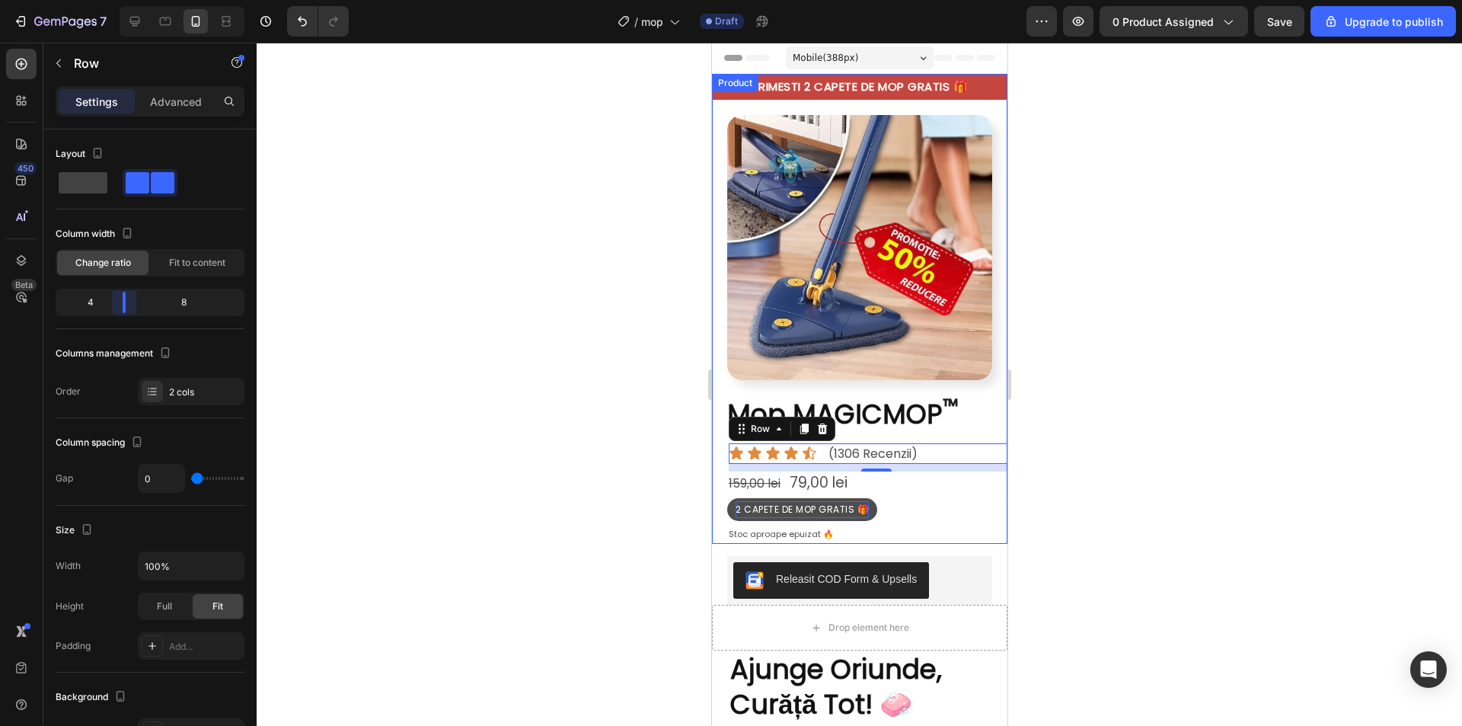
drag, startPoint x: 135, startPoint y: 297, endPoint x: 117, endPoint y: 295, distance: 18.3
click at [117, 0] on body "7 / mop Draft Preview 0 product assigned Save Upgrade to publish 450 Beta Secti…" at bounding box center [731, 0] width 1462 height 0
click at [1231, 398] on div at bounding box center [859, 384] width 1205 height 683
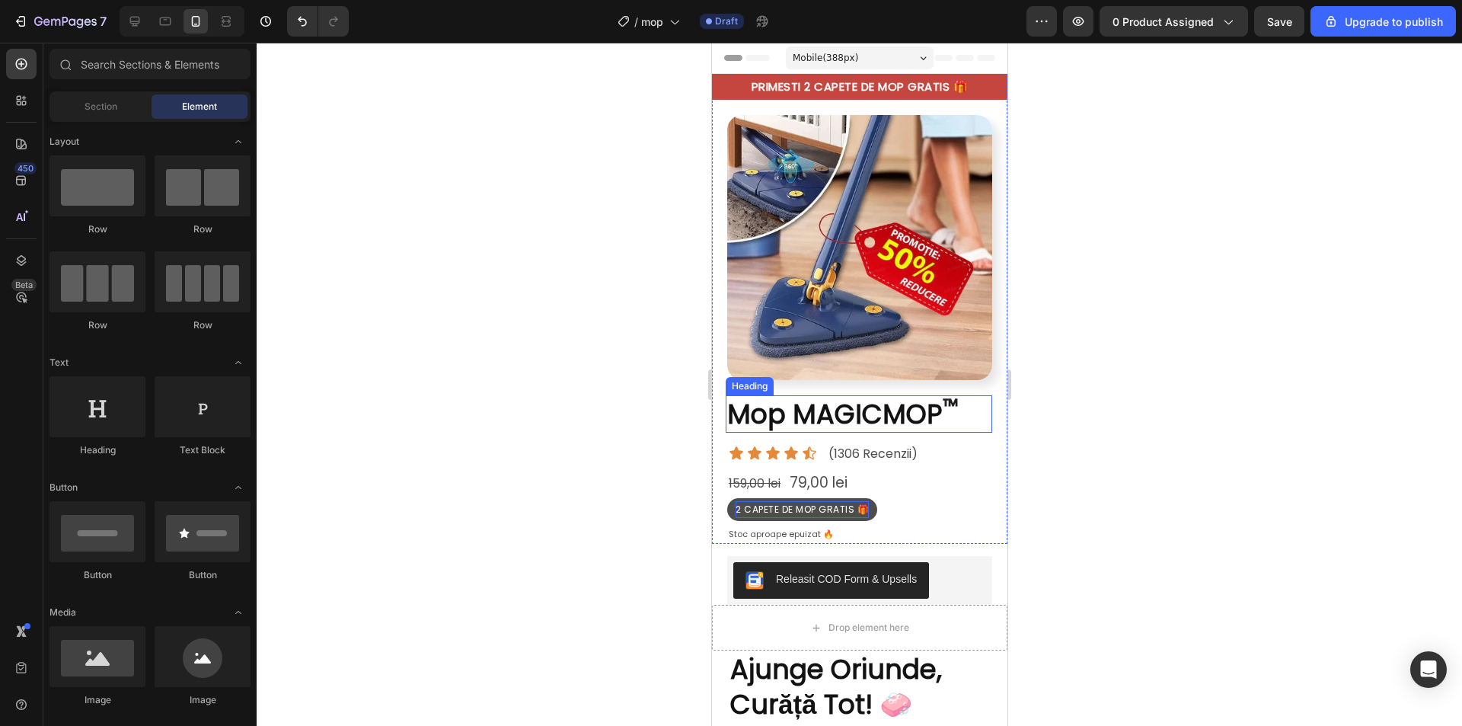
click at [822, 406] on span "Mop MAGICMOP" at bounding box center [834, 413] width 216 height 37
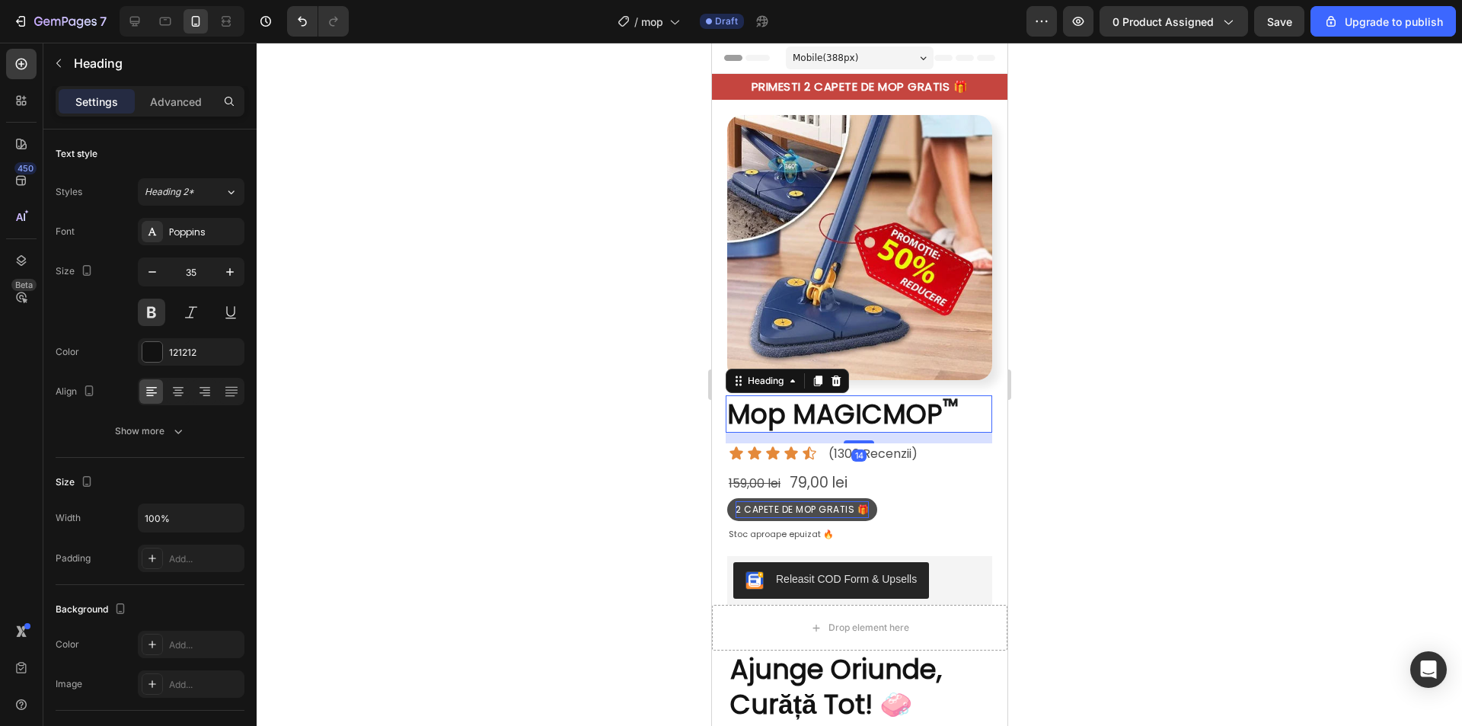
drag, startPoint x: 1148, startPoint y: 435, endPoint x: 1023, endPoint y: 435, distance: 124.9
click at [1148, 435] on div at bounding box center [859, 384] width 1205 height 683
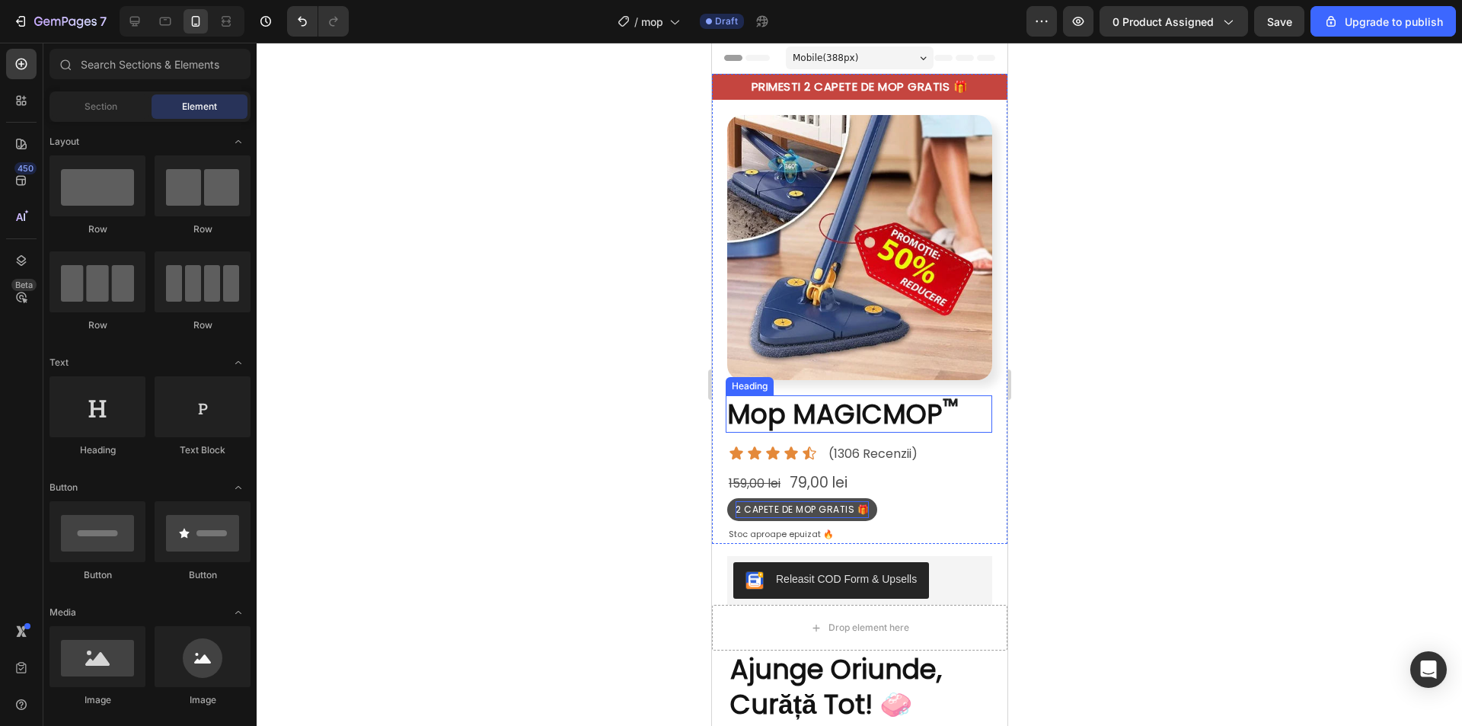
click at [848, 398] on span "Mop MAGICMOP" at bounding box center [834, 413] width 216 height 37
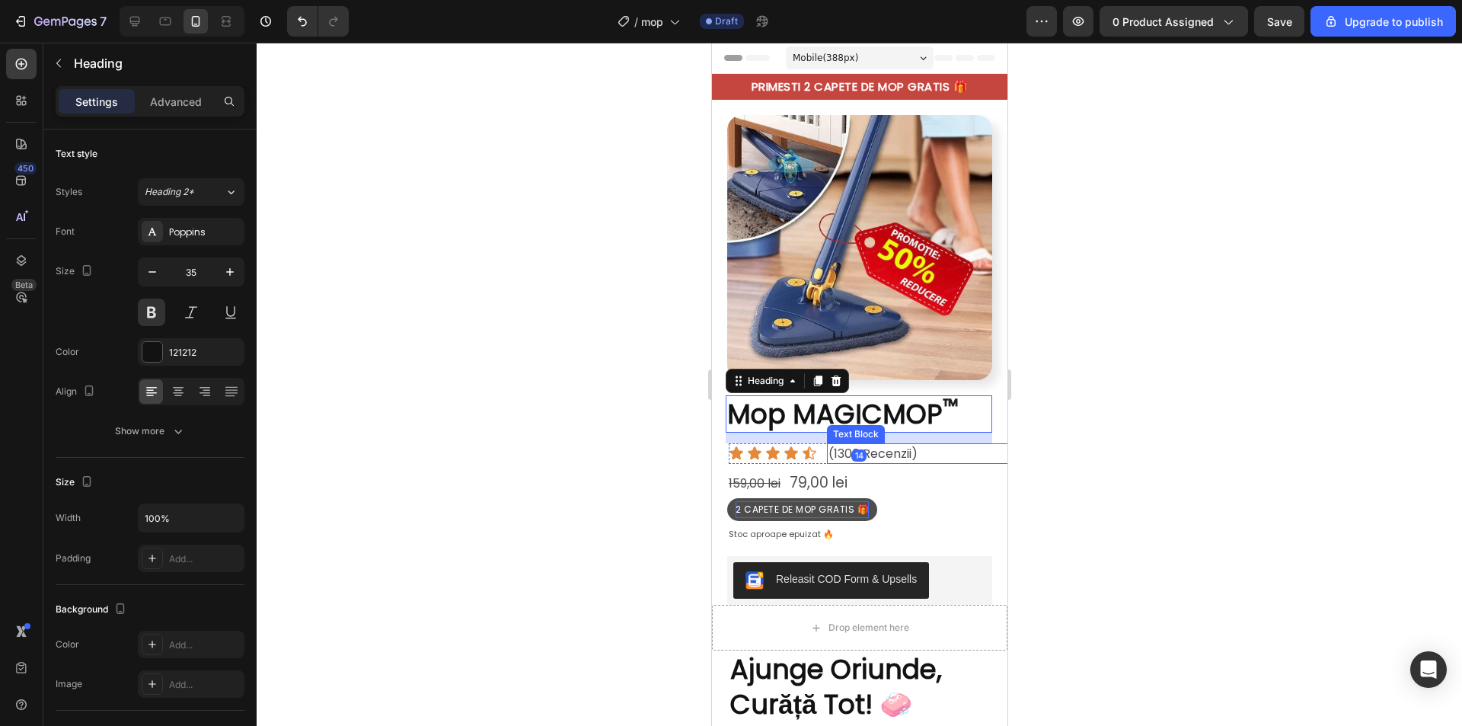
click at [898, 445] on span "(1306 Recenzii)" at bounding box center [872, 454] width 89 height 18
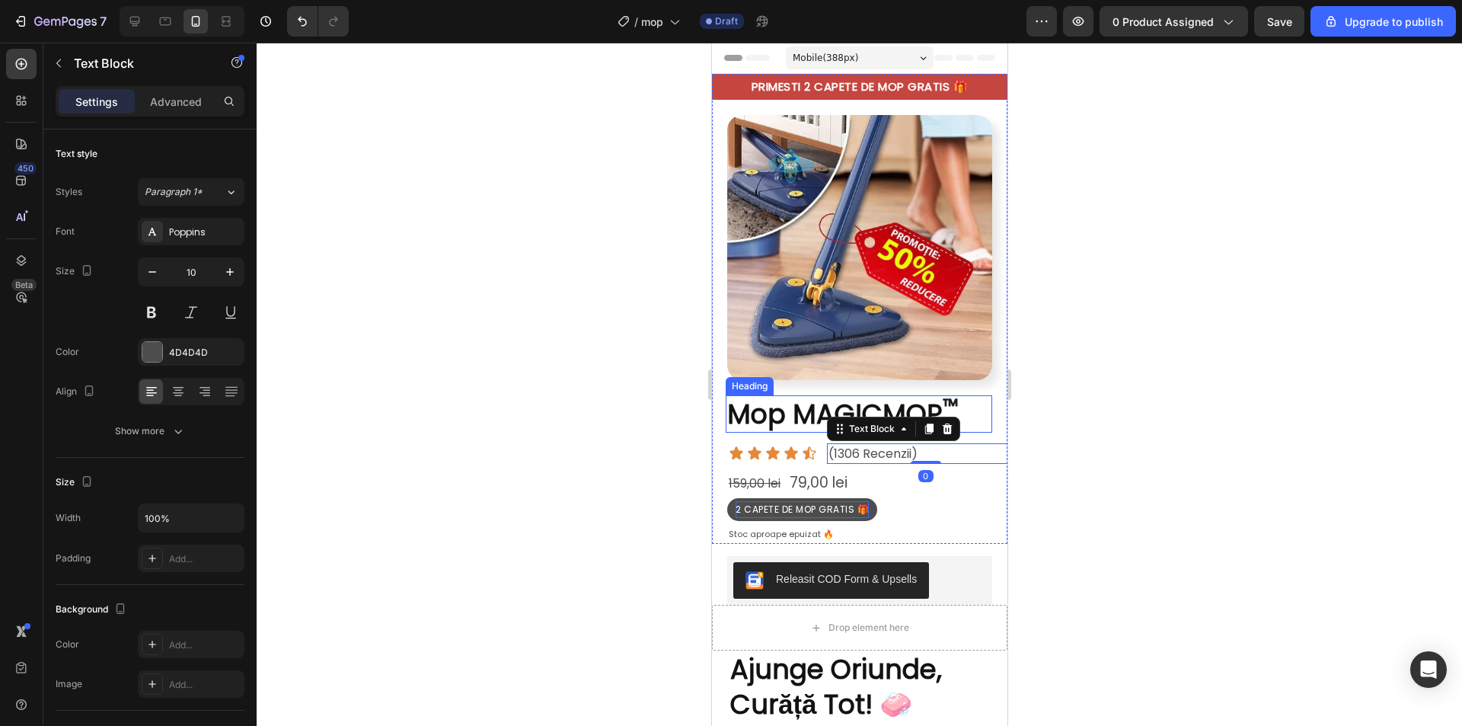
click at [796, 395] on span "Mop MAGICMOP" at bounding box center [834, 413] width 216 height 37
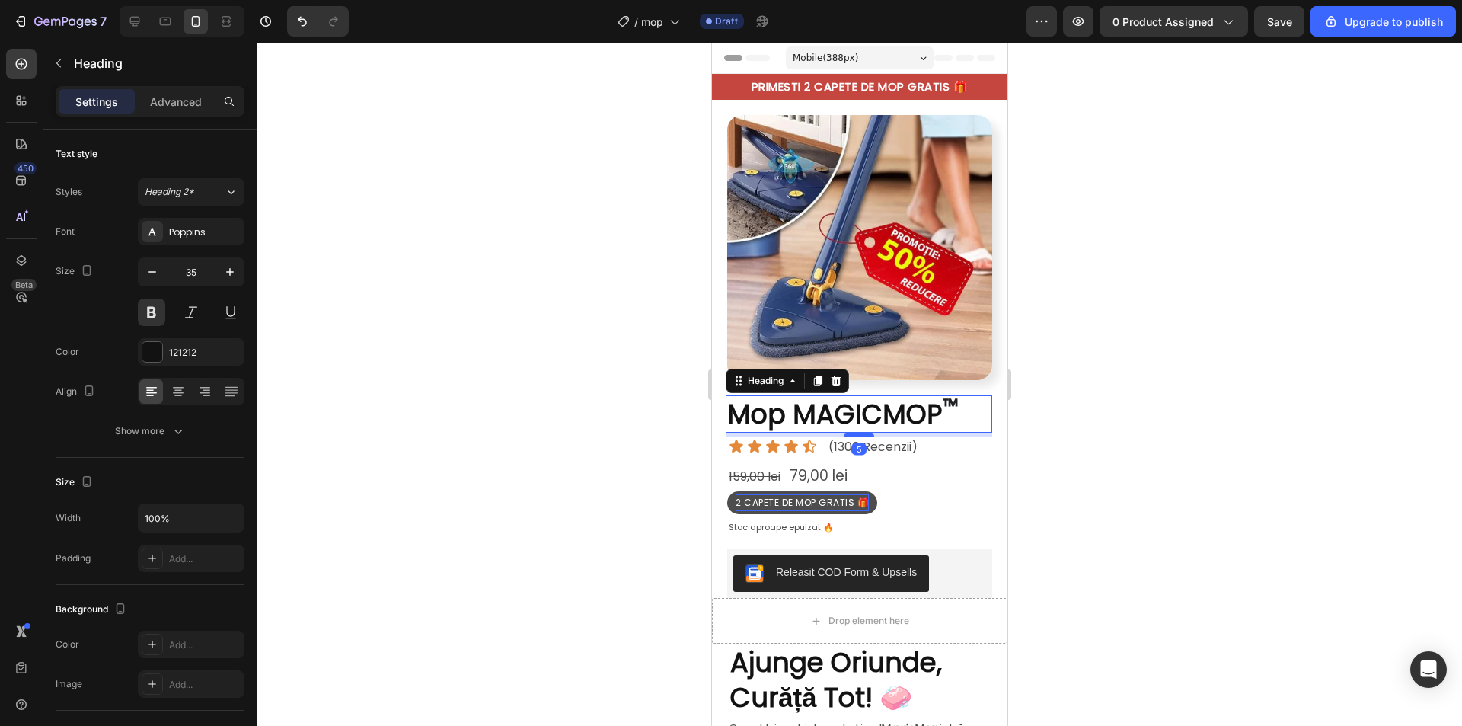
drag, startPoint x: 1963, startPoint y: 503, endPoint x: 861, endPoint y: 425, distance: 1105.5
click at [861, 433] on div at bounding box center [858, 434] width 30 height 3
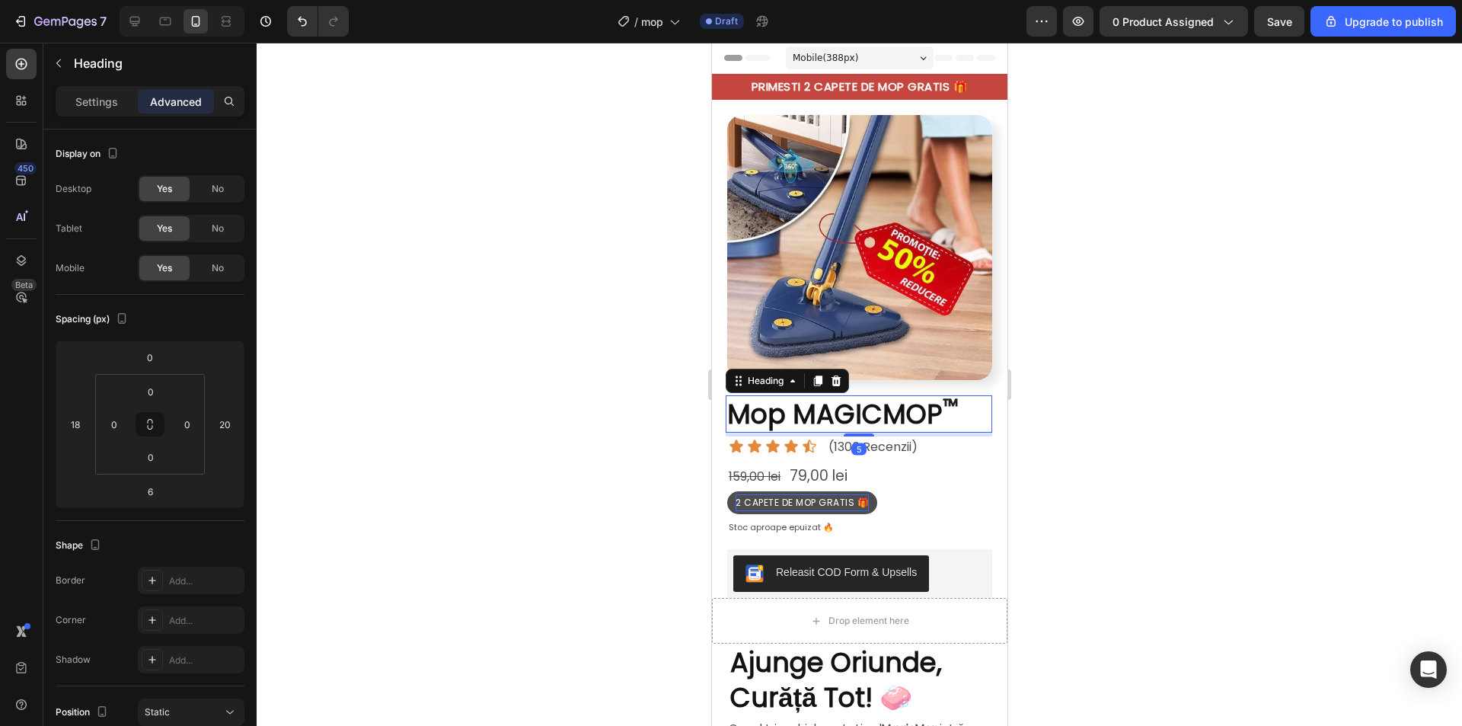
click at [1252, 461] on div at bounding box center [859, 384] width 1205 height 683
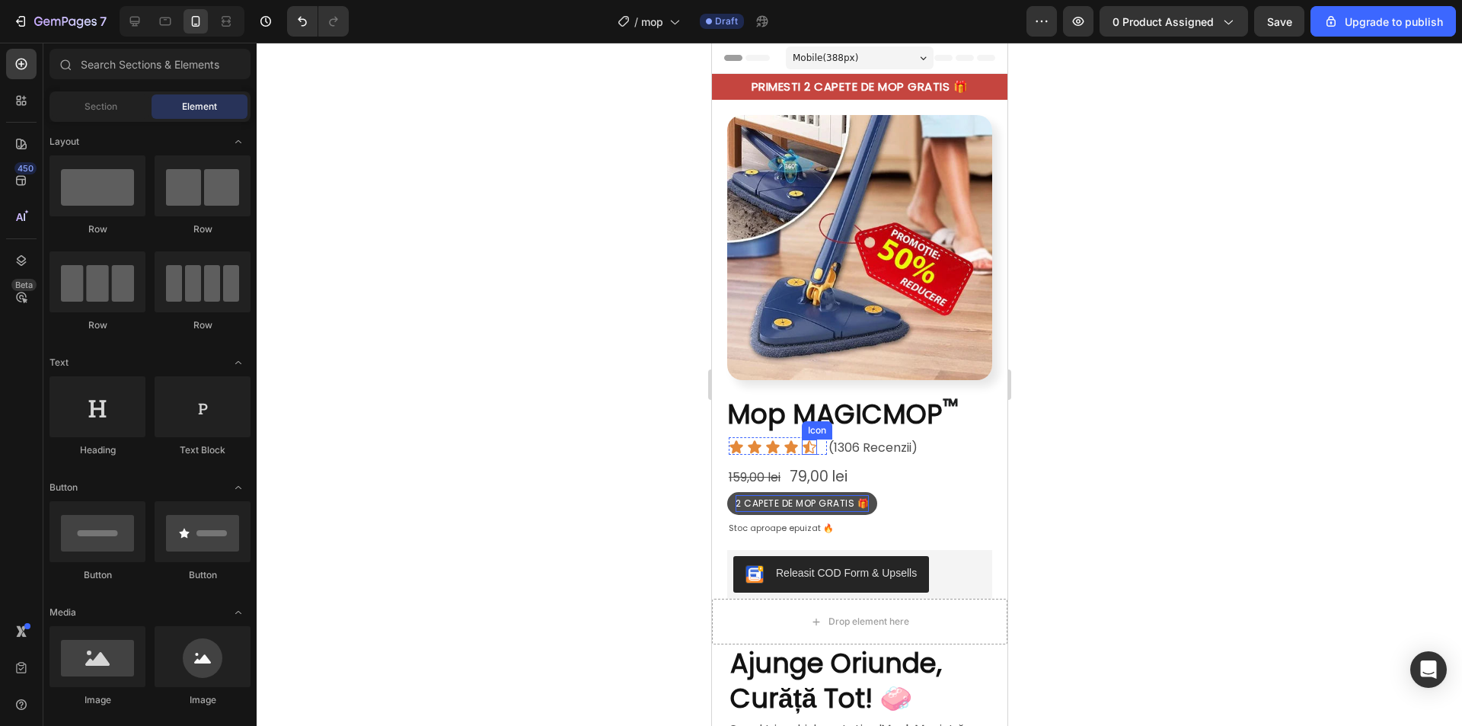
click at [805, 440] on icon at bounding box center [808, 446] width 13 height 13
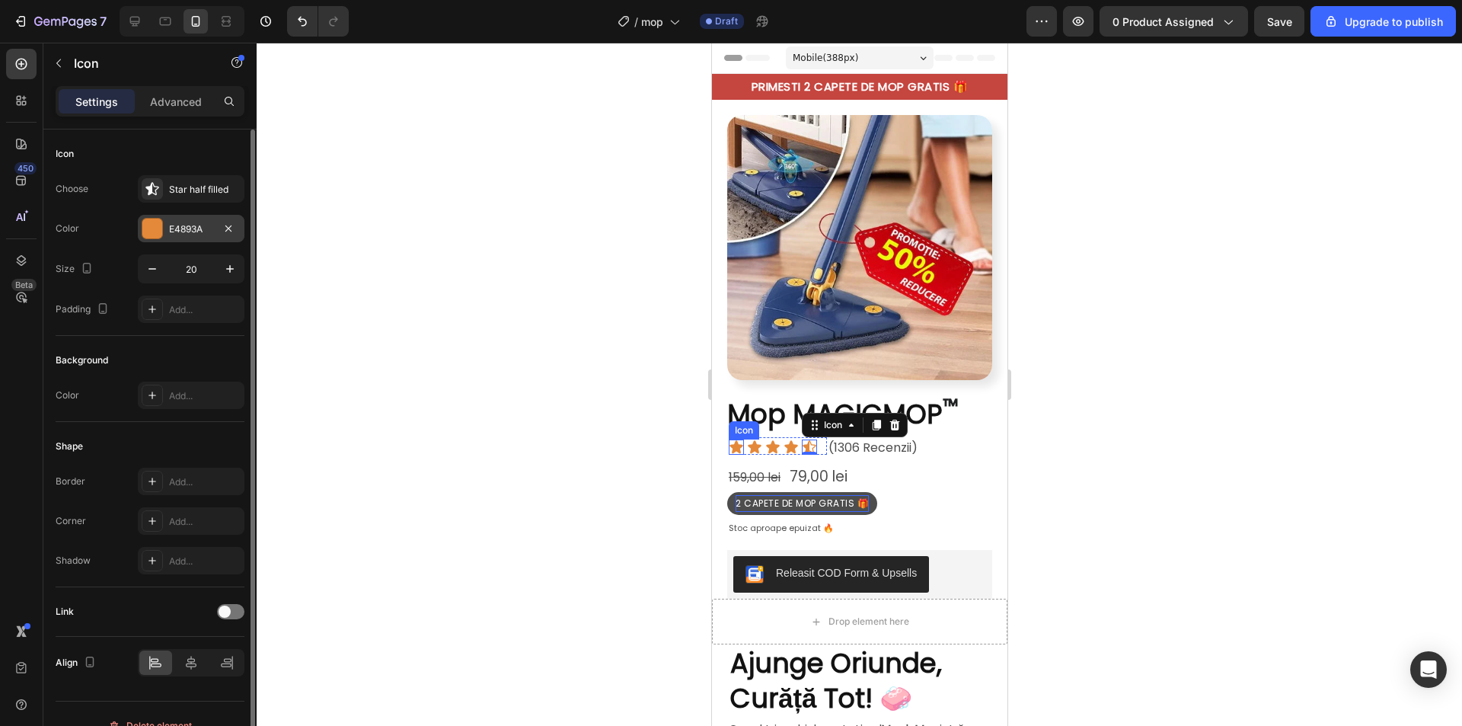
click at [174, 224] on div "E4893A" at bounding box center [191, 229] width 44 height 14
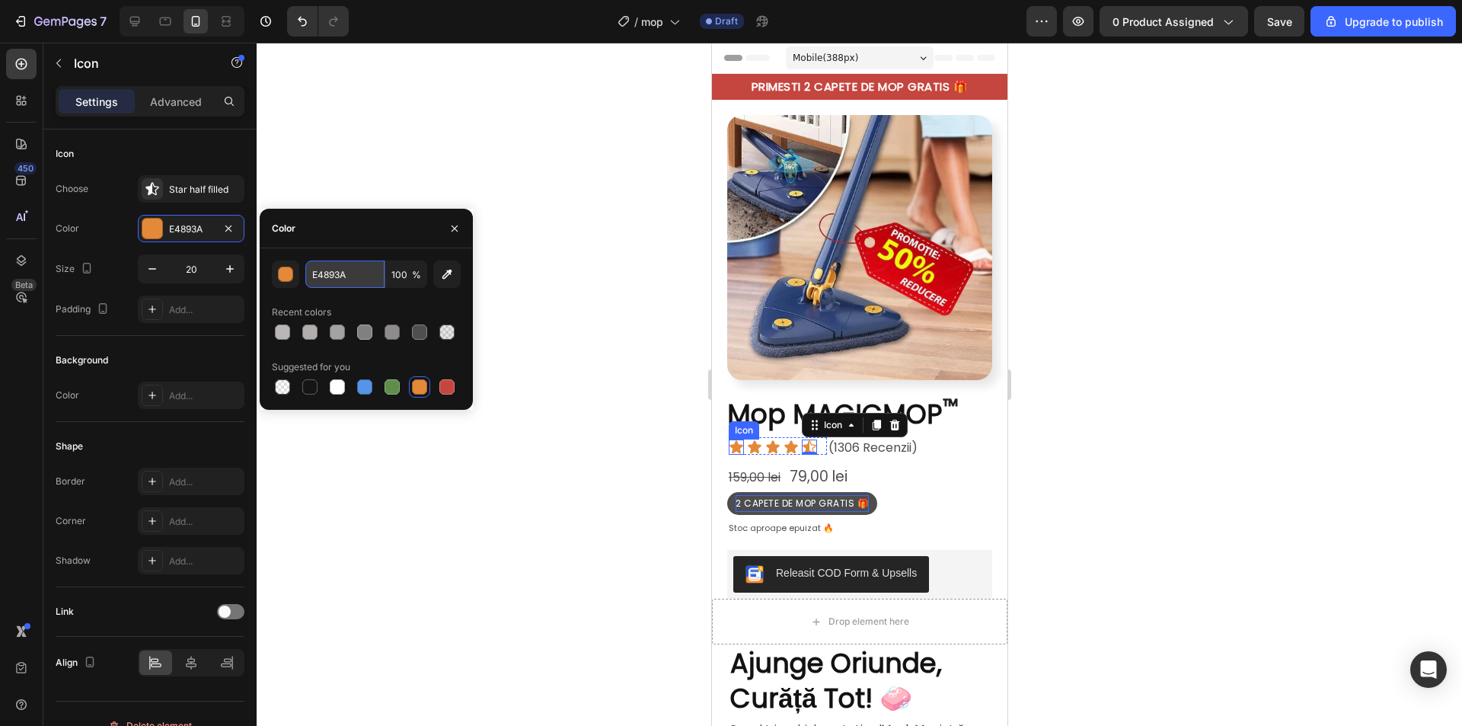
click at [318, 269] on input "E4893A" at bounding box center [344, 273] width 79 height 27
click at [279, 273] on div "button" at bounding box center [286, 274] width 15 height 15
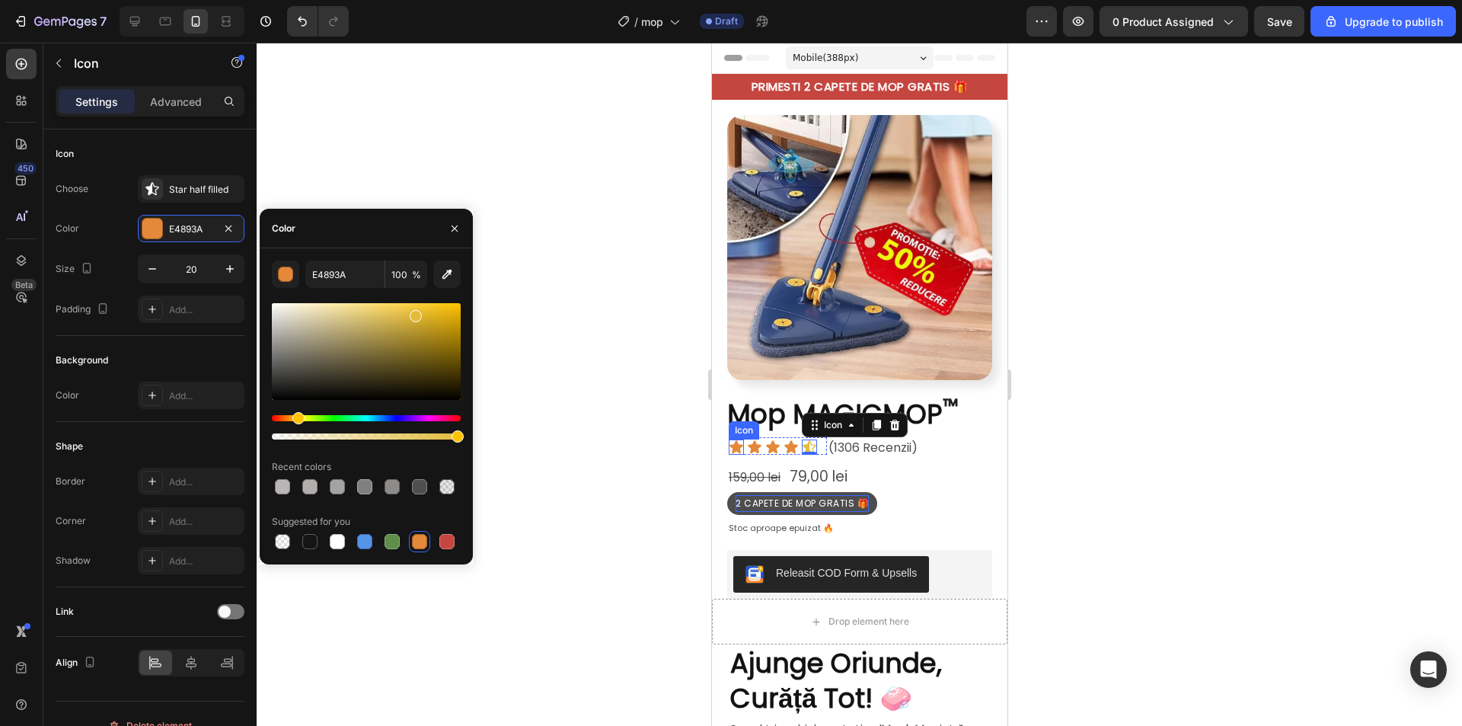
click at [296, 419] on div "Hue" at bounding box center [298, 418] width 12 height 12
click at [430, 316] on div at bounding box center [366, 351] width 189 height 97
type input "DBB025"
click at [792, 440] on icon at bounding box center [790, 446] width 13 height 13
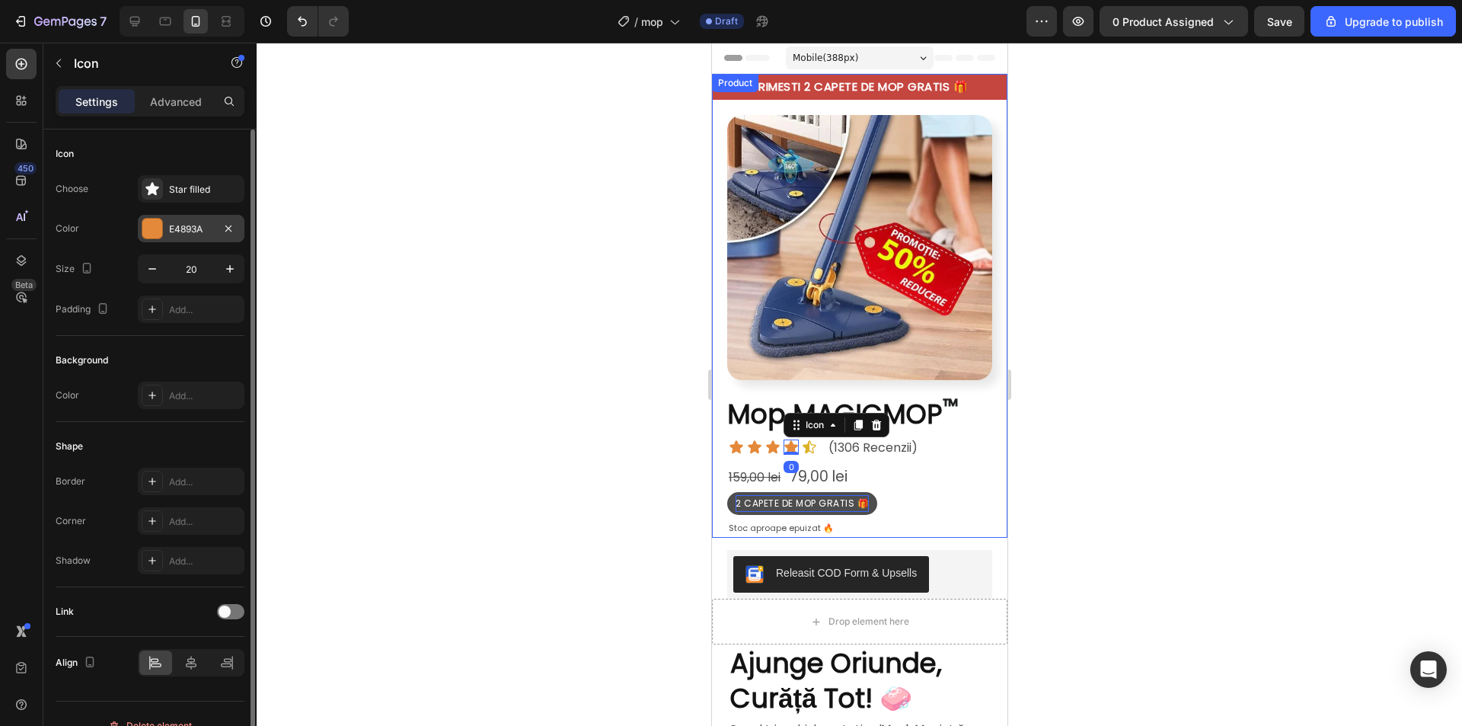
click at [177, 228] on div "E4893A" at bounding box center [191, 229] width 44 height 14
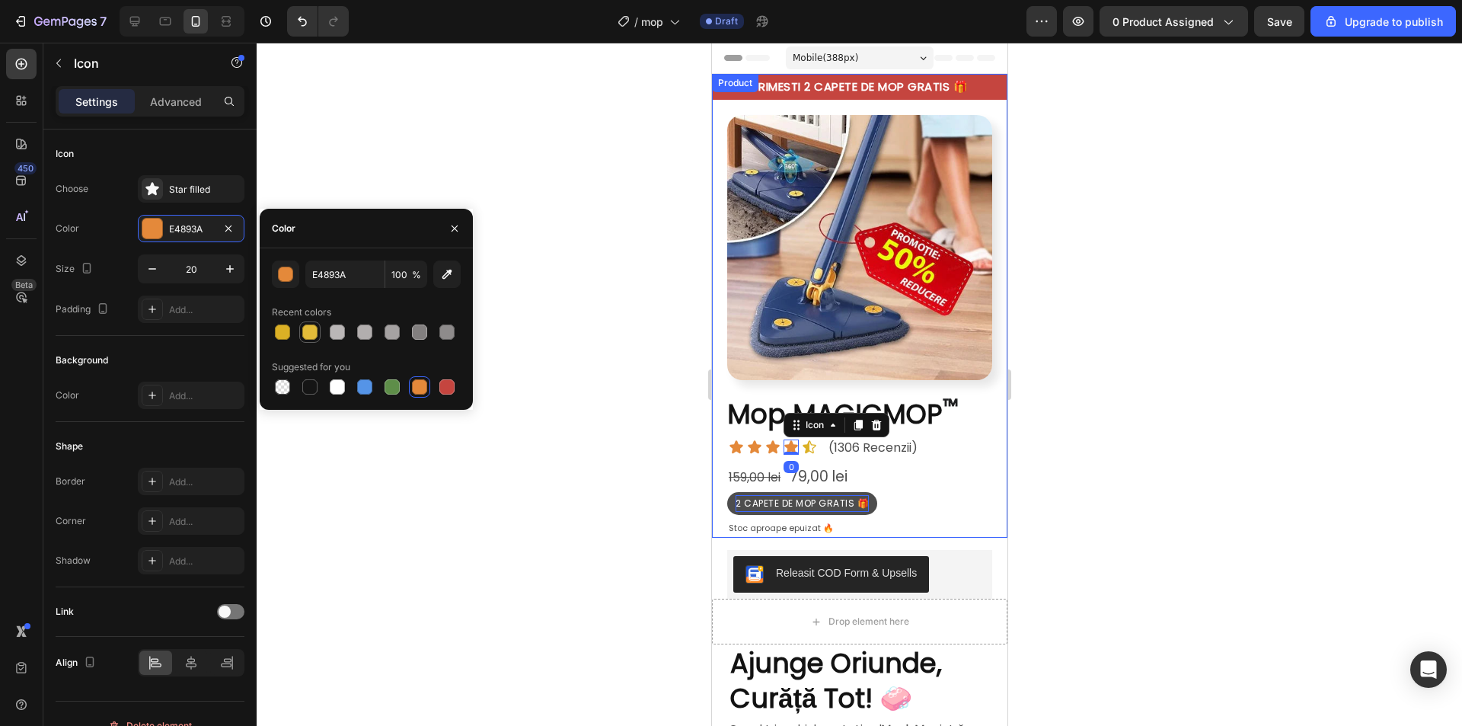
click at [312, 332] on div at bounding box center [309, 331] width 15 height 15
click at [283, 332] on div at bounding box center [282, 331] width 15 height 15
click at [306, 333] on div at bounding box center [309, 331] width 15 height 15
type input "E3BC39"
click at [806, 440] on icon at bounding box center [808, 446] width 13 height 13
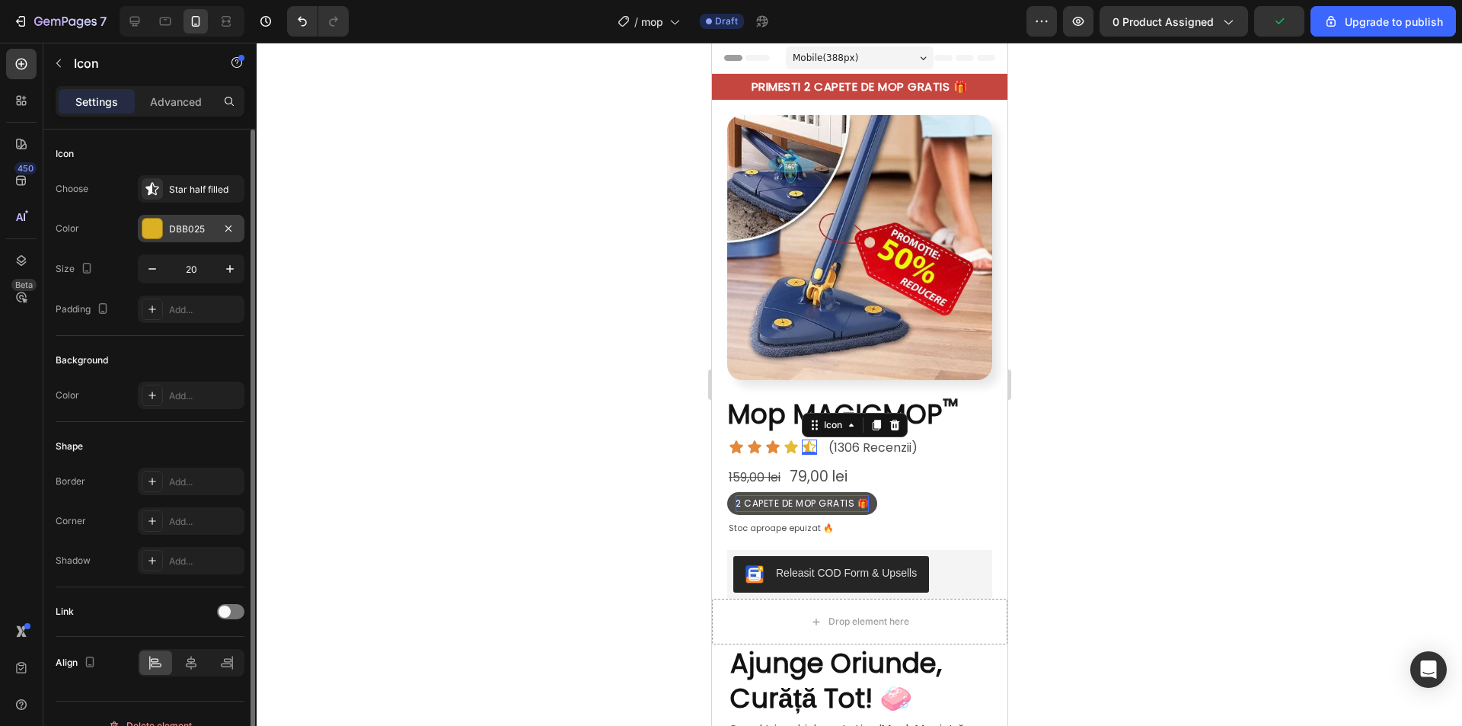
click at [205, 233] on div "DBB025" at bounding box center [191, 229] width 44 height 14
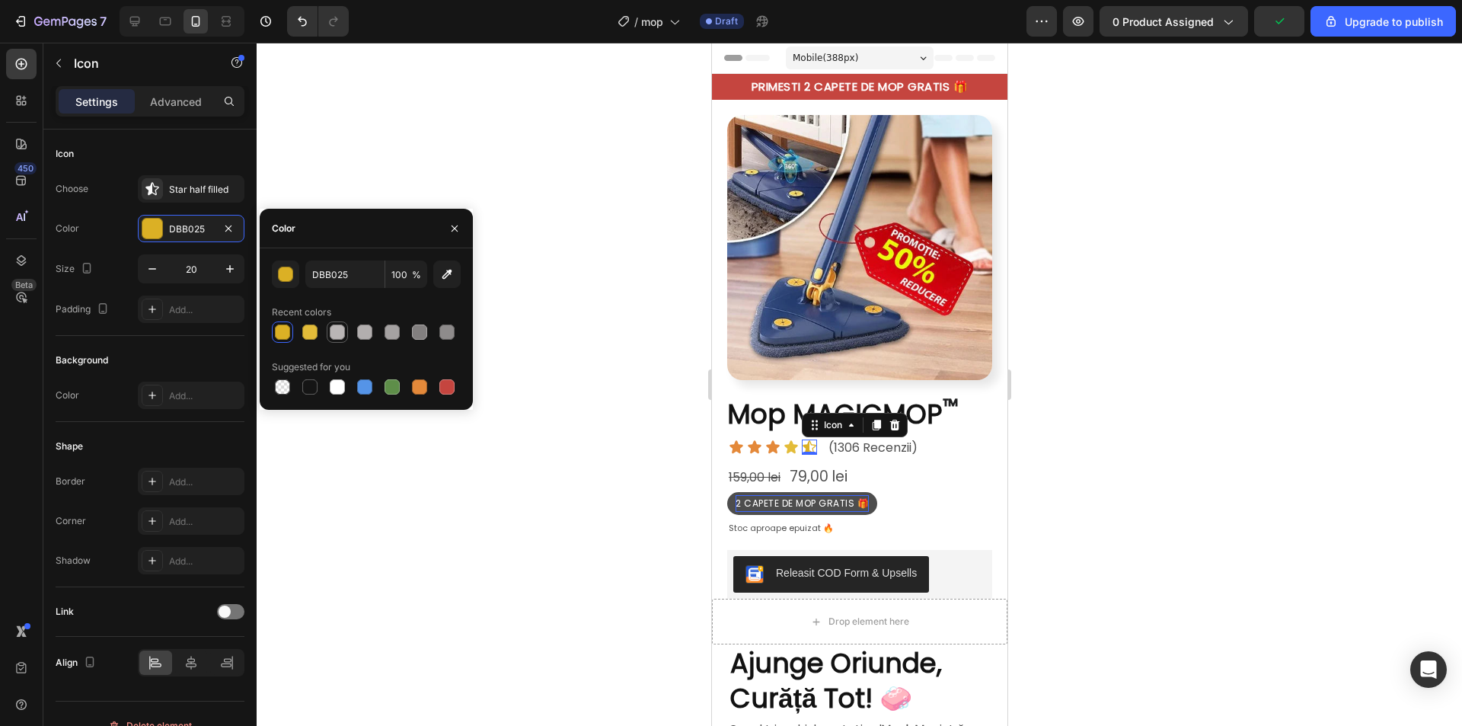
click at [314, 329] on div at bounding box center [309, 331] width 15 height 15
type input "E3BC39"
click at [774, 440] on icon at bounding box center [771, 446] width 13 height 13
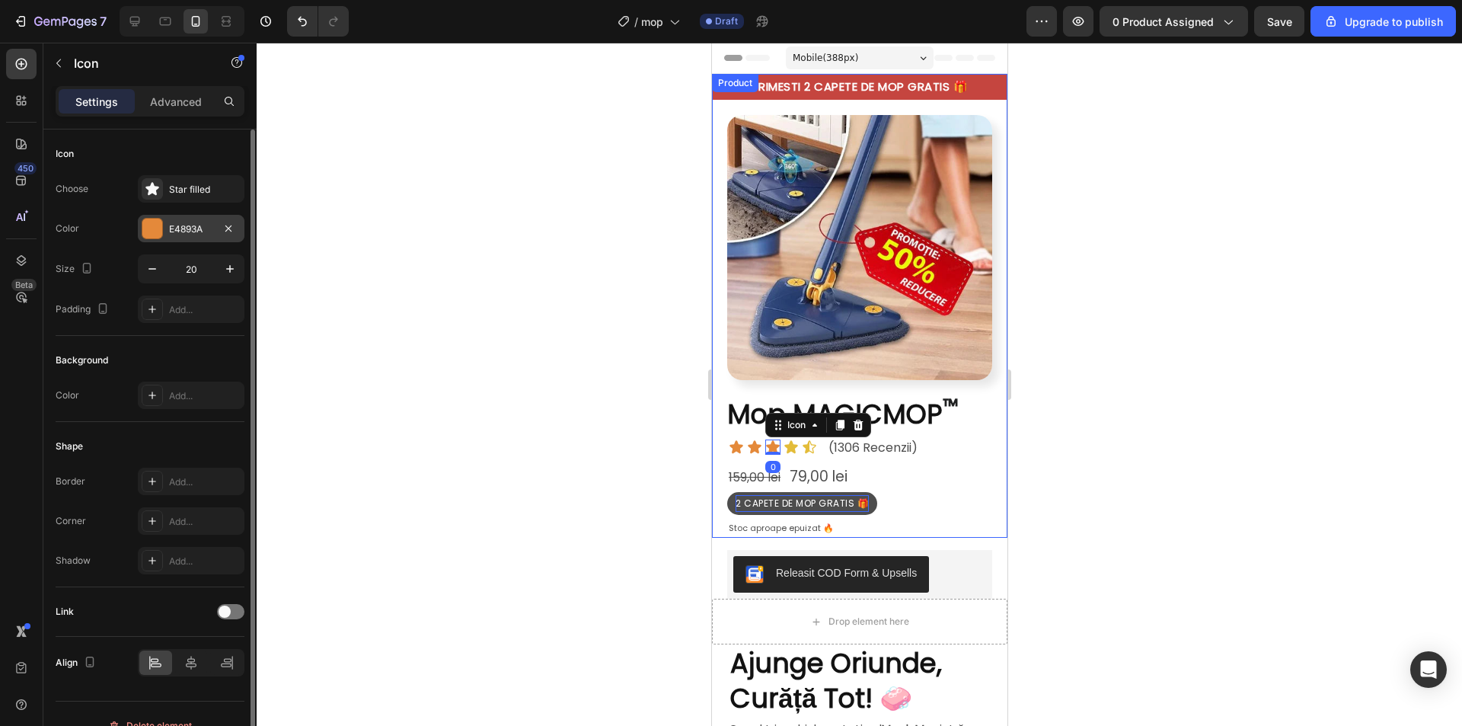
click at [183, 235] on div "E4893A" at bounding box center [191, 229] width 44 height 14
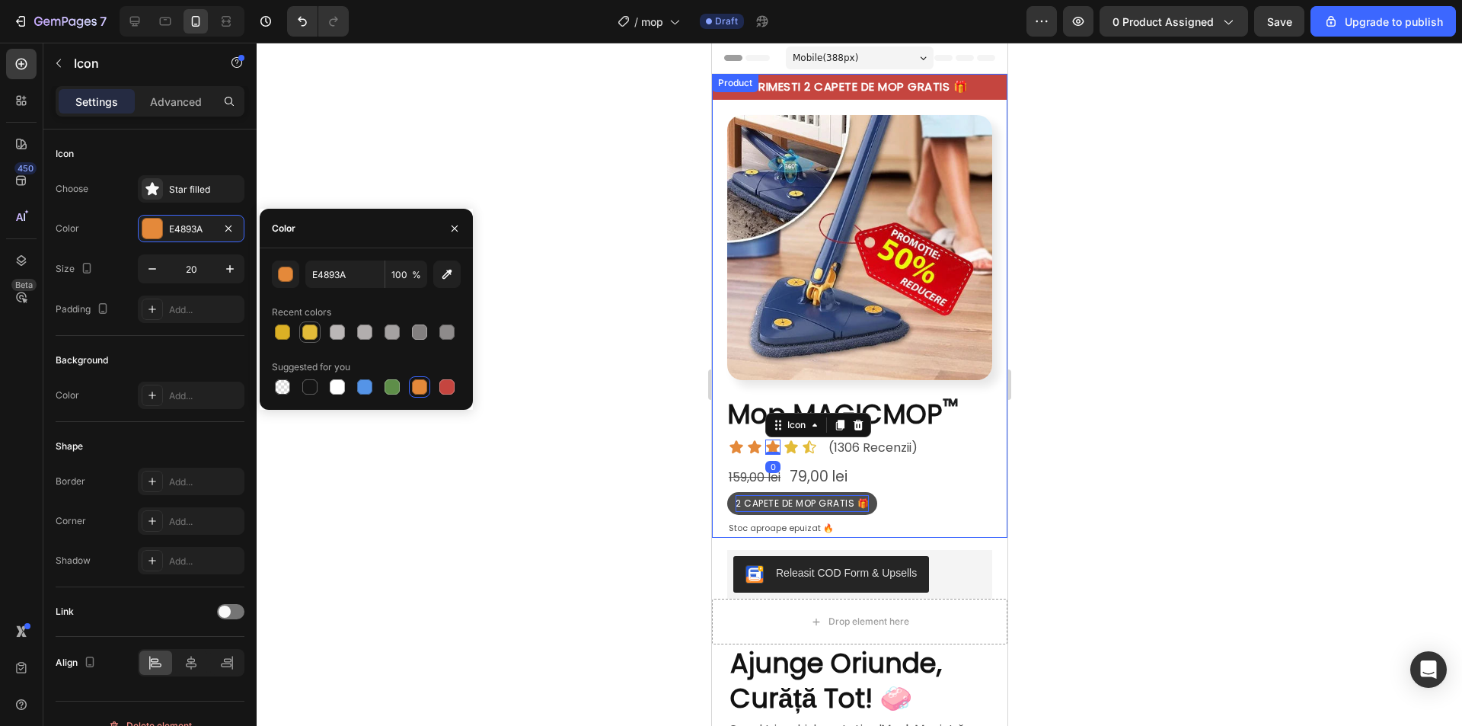
click at [315, 331] on div at bounding box center [309, 331] width 15 height 15
type input "E3BC39"
click at [754, 439] on icon at bounding box center [753, 446] width 15 height 15
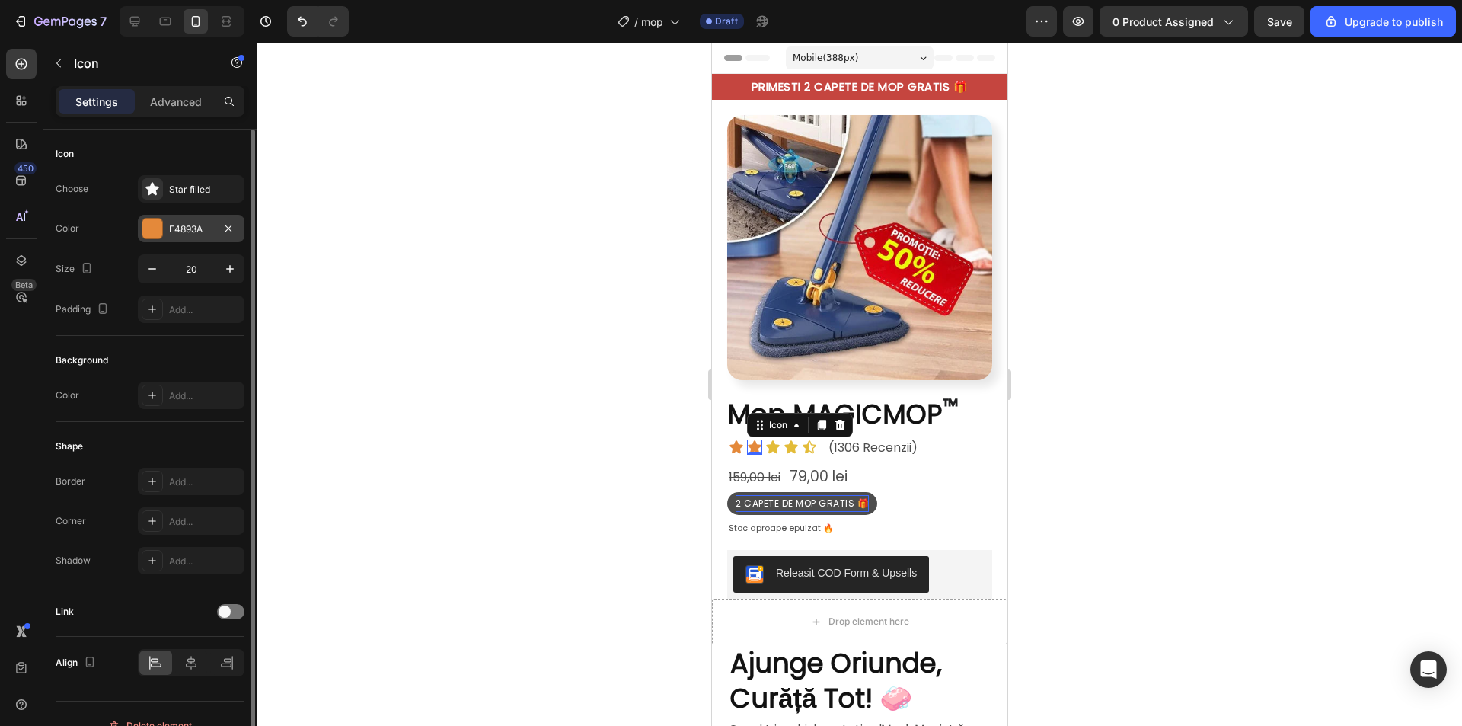
click at [190, 225] on div "E4893A" at bounding box center [191, 229] width 44 height 14
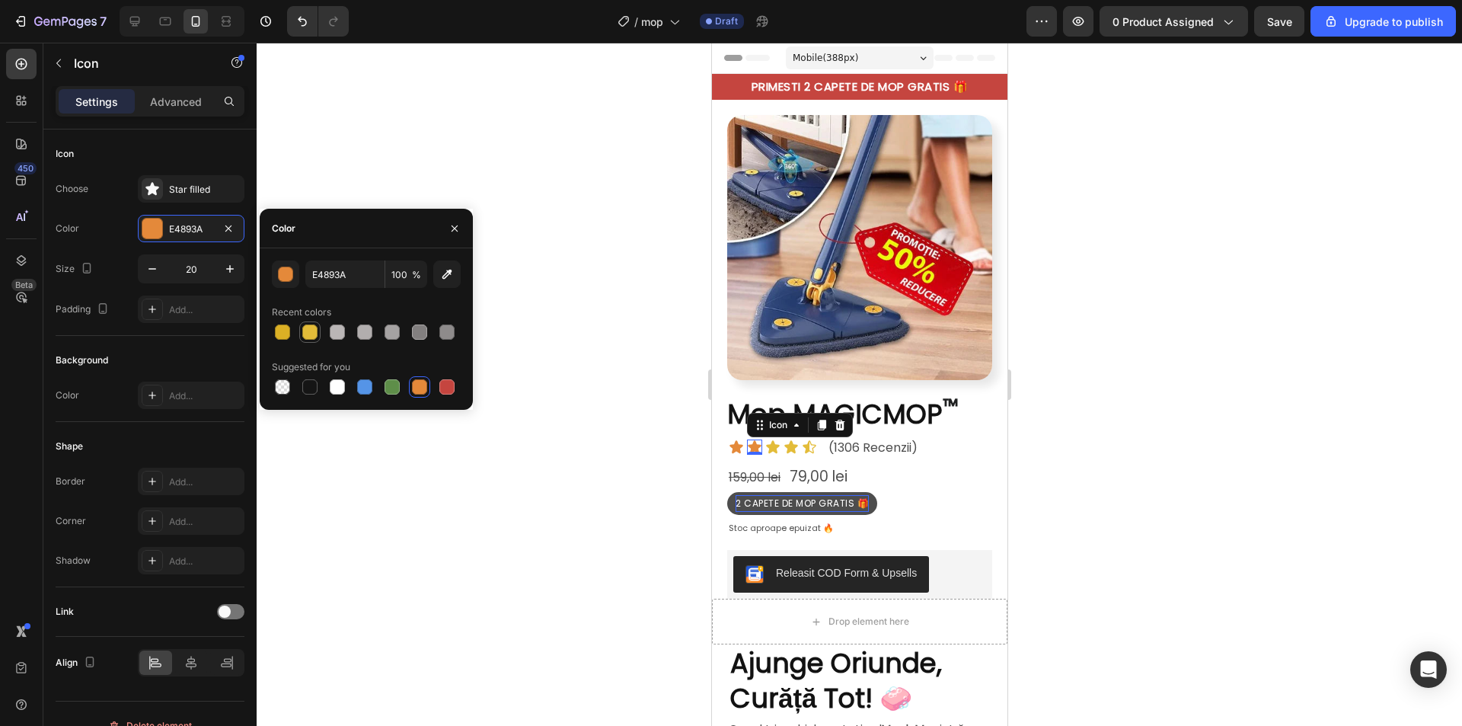
click at [317, 327] on div at bounding box center [309, 331] width 15 height 15
type input "E3BC39"
click at [736, 440] on icon at bounding box center [735, 446] width 13 height 13
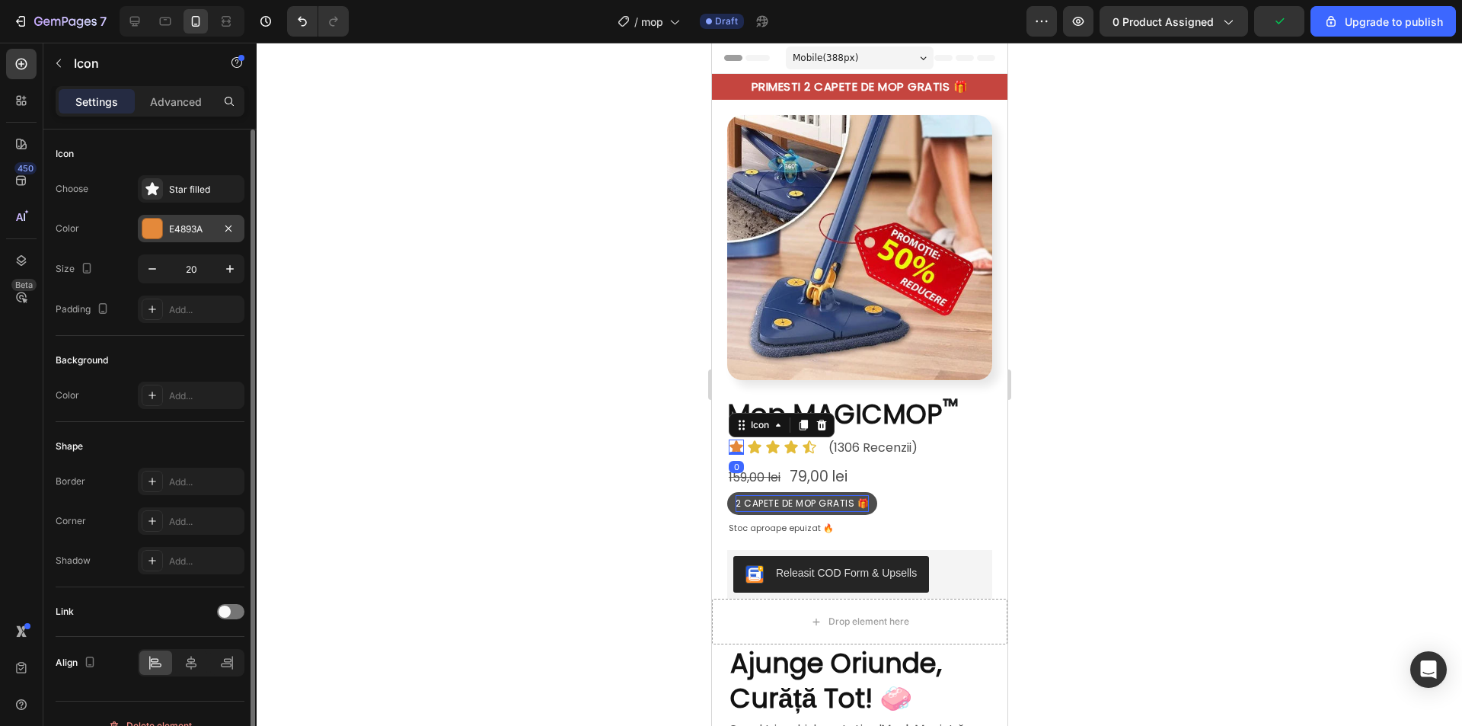
click at [158, 231] on div at bounding box center [152, 229] width 20 height 20
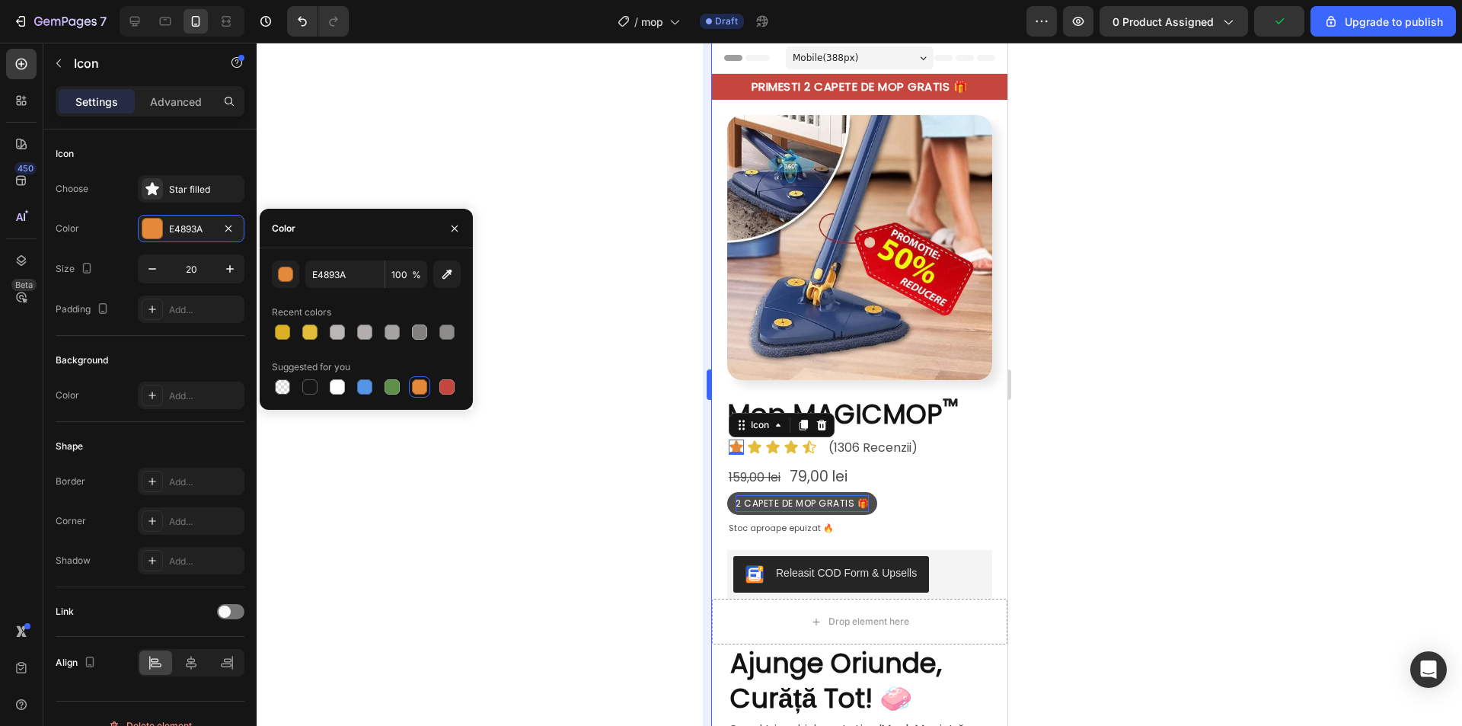
drag, startPoint x: 309, startPoint y: 331, endPoint x: 704, endPoint y: 442, distance: 409.8
click at [310, 331] on div at bounding box center [309, 331] width 15 height 15
type input "E3BC39"
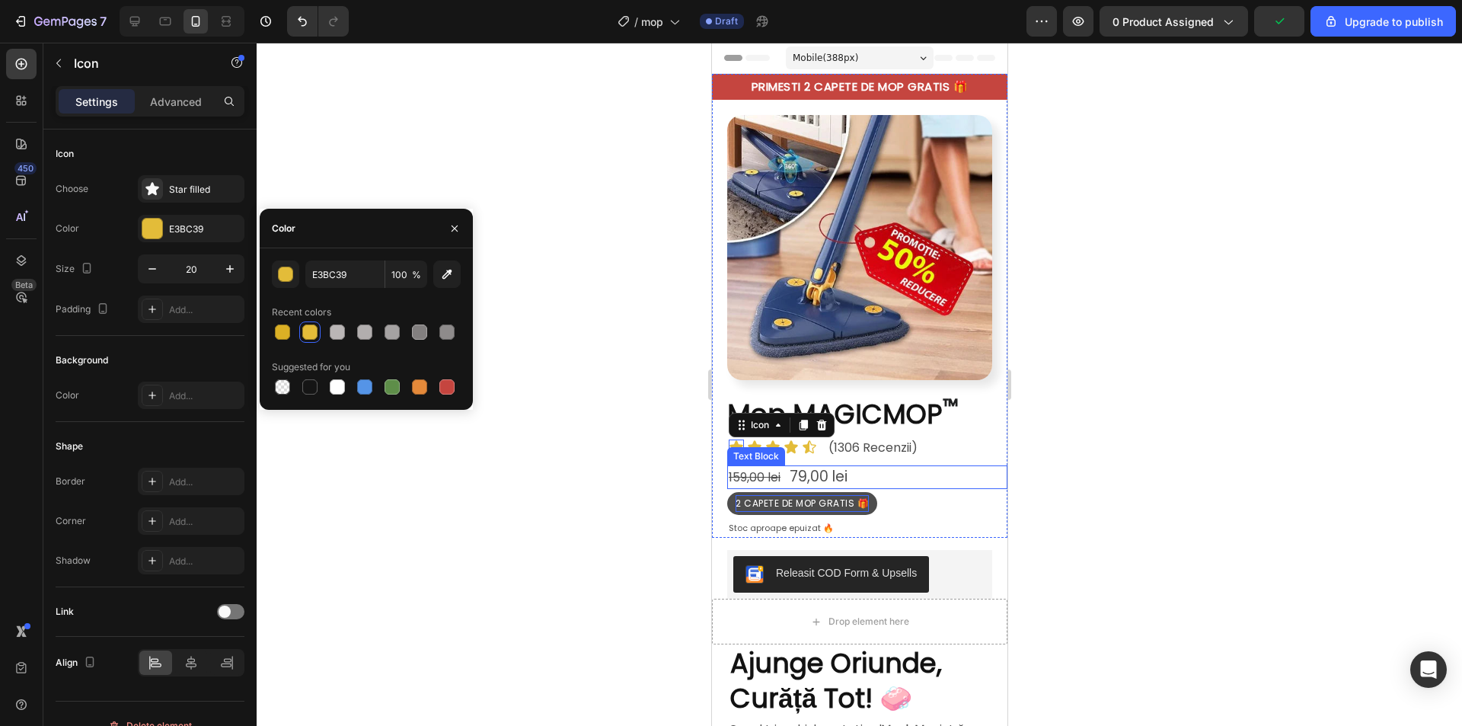
click at [1210, 434] on div at bounding box center [859, 384] width 1205 height 683
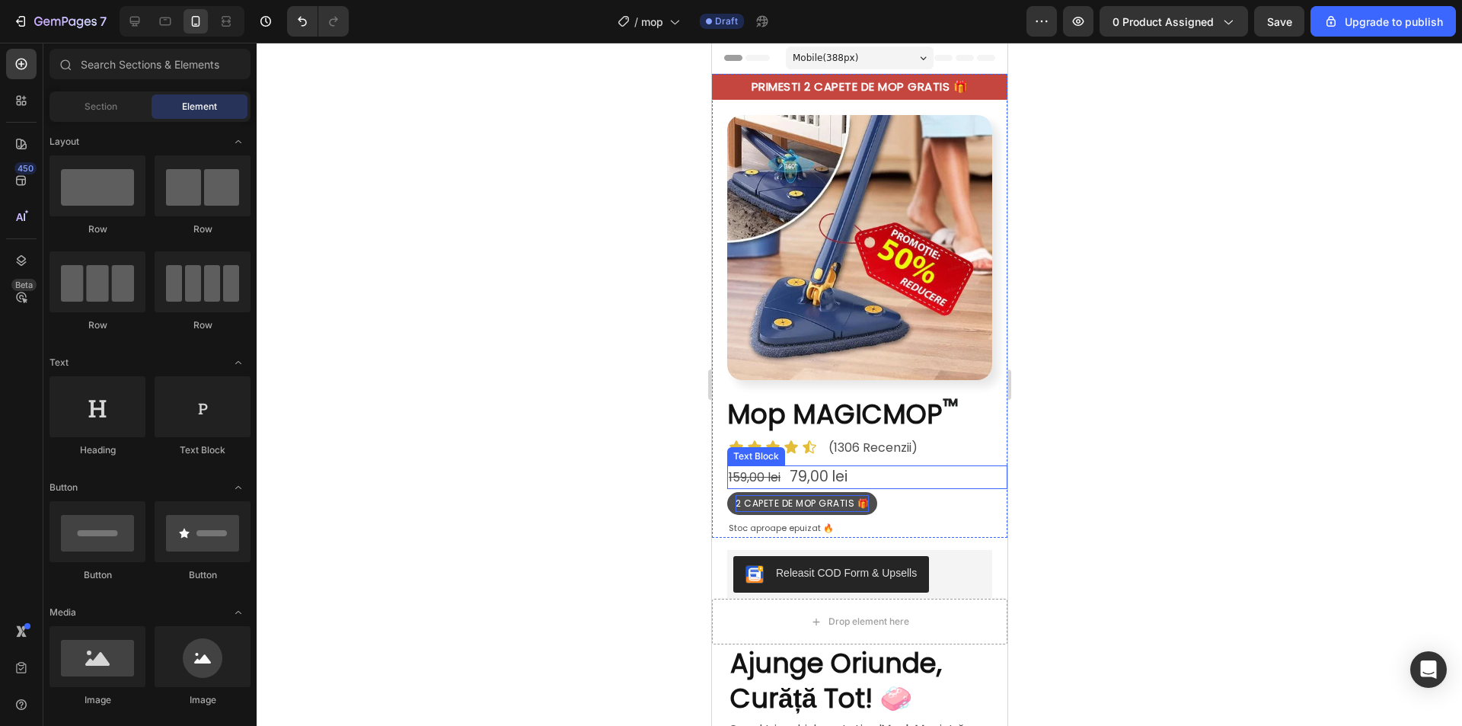
click at [1184, 449] on div at bounding box center [859, 384] width 1205 height 683
click at [835, 466] on span "79,00 lei" at bounding box center [818, 476] width 58 height 21
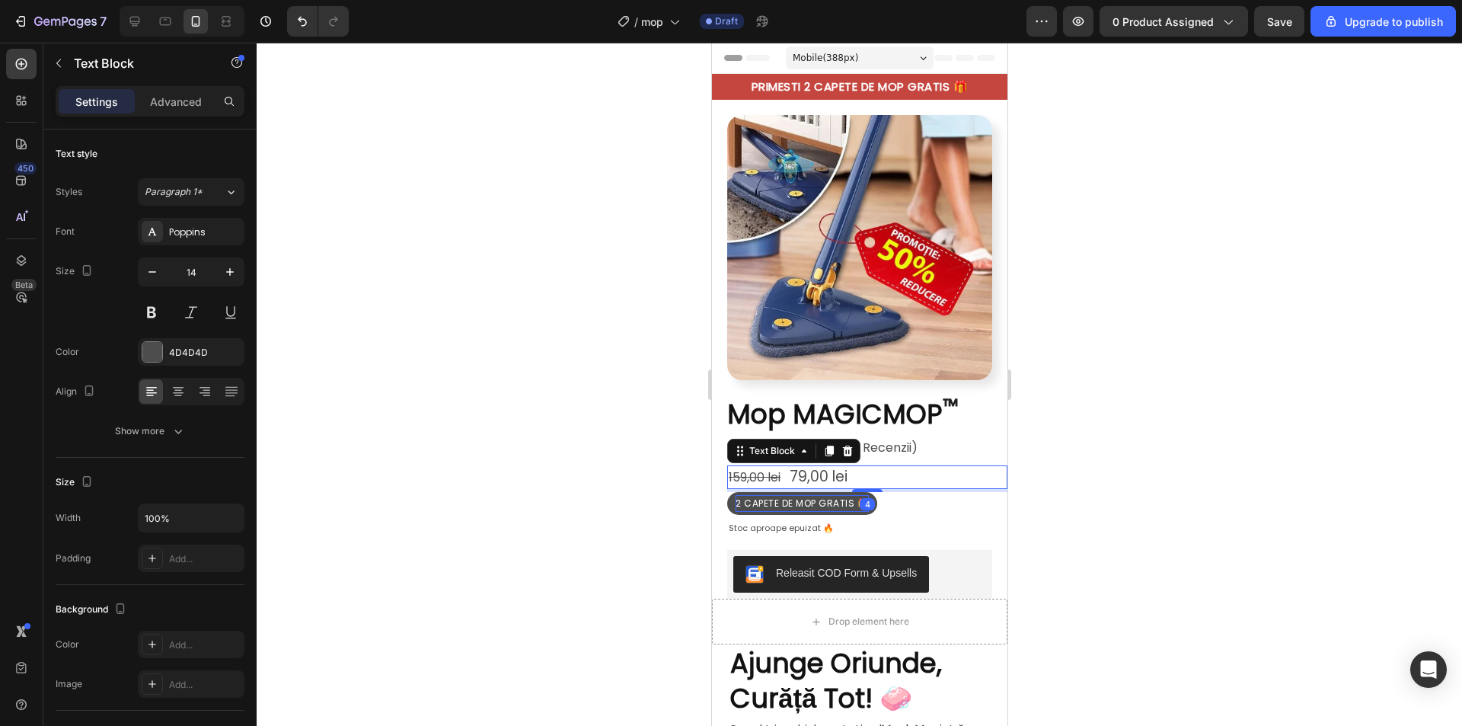
click at [835, 466] on span "79,00 lei" at bounding box center [818, 476] width 58 height 21
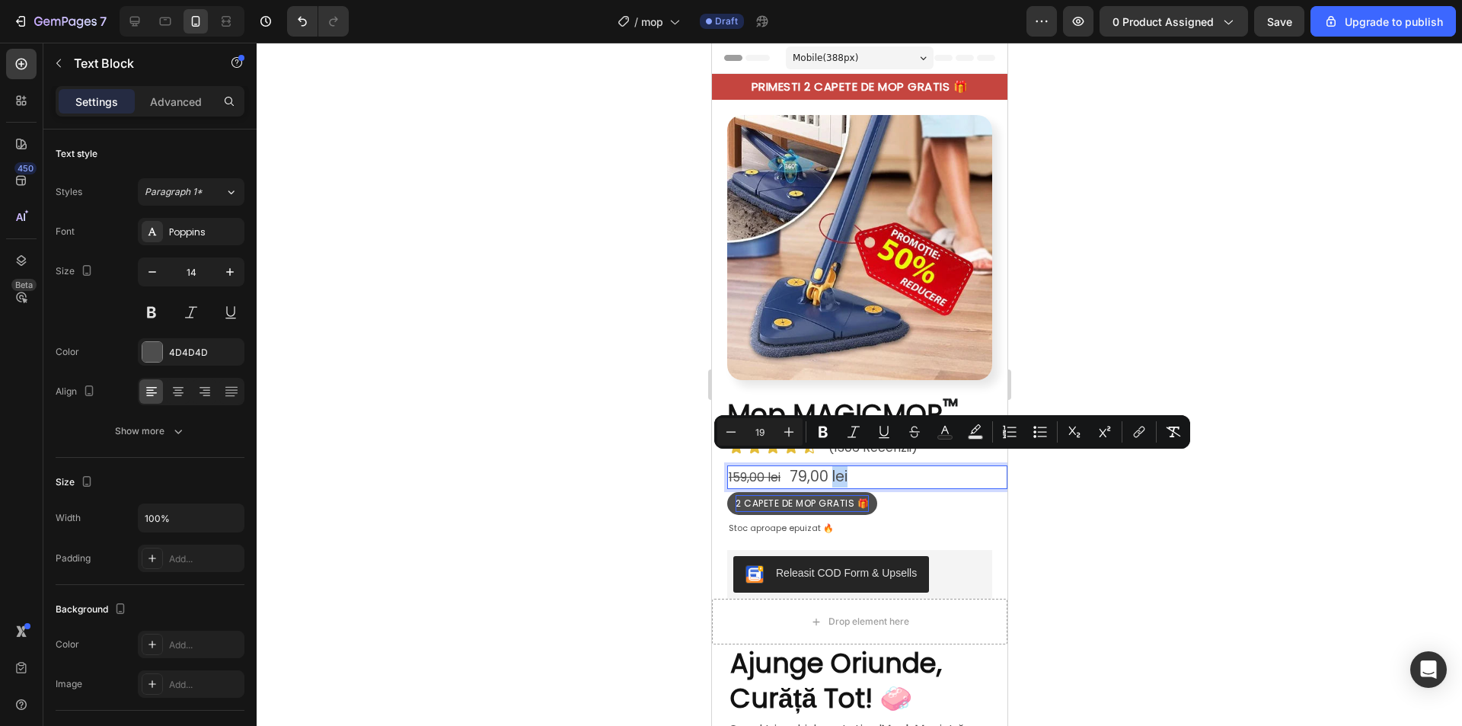
click at [856, 467] on p "159,00 lei 79,00 lei" at bounding box center [866, 477] width 277 height 21
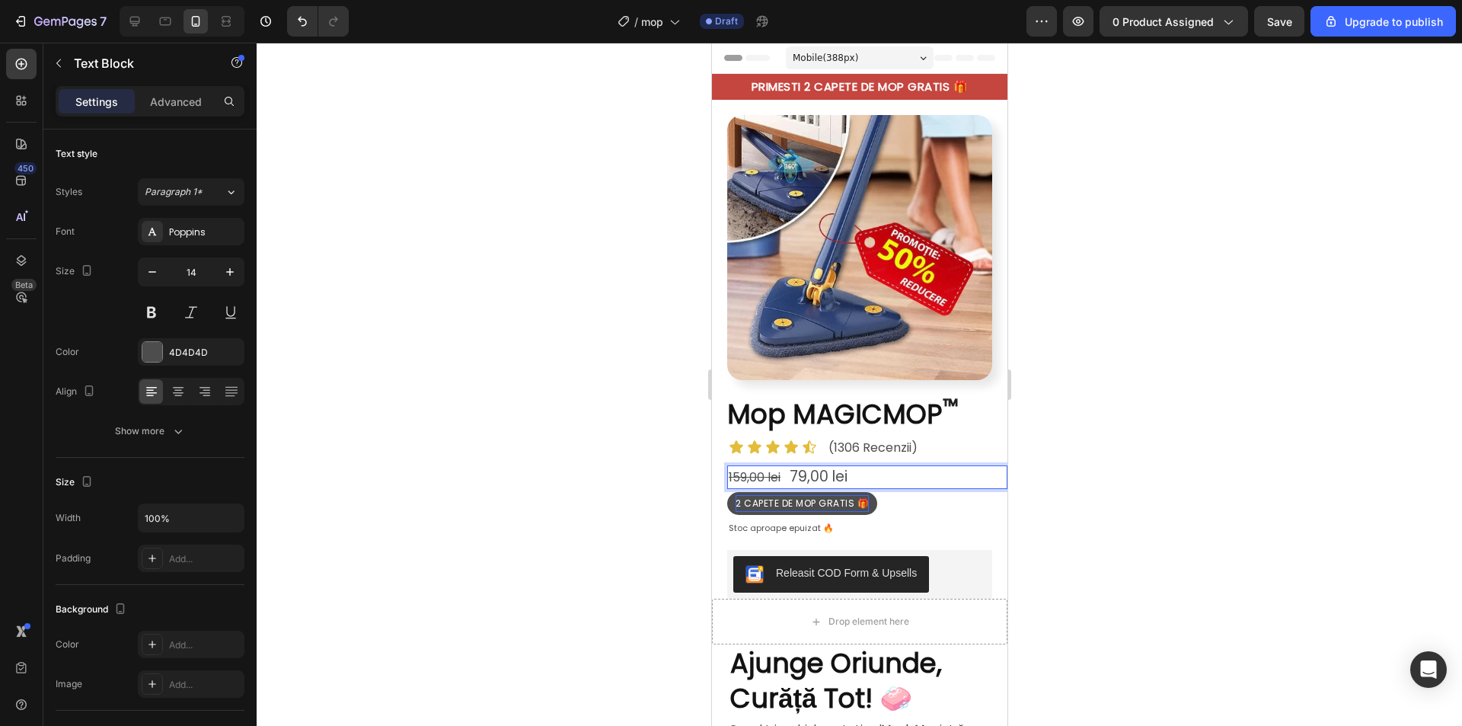
click at [1208, 474] on div at bounding box center [859, 384] width 1205 height 683
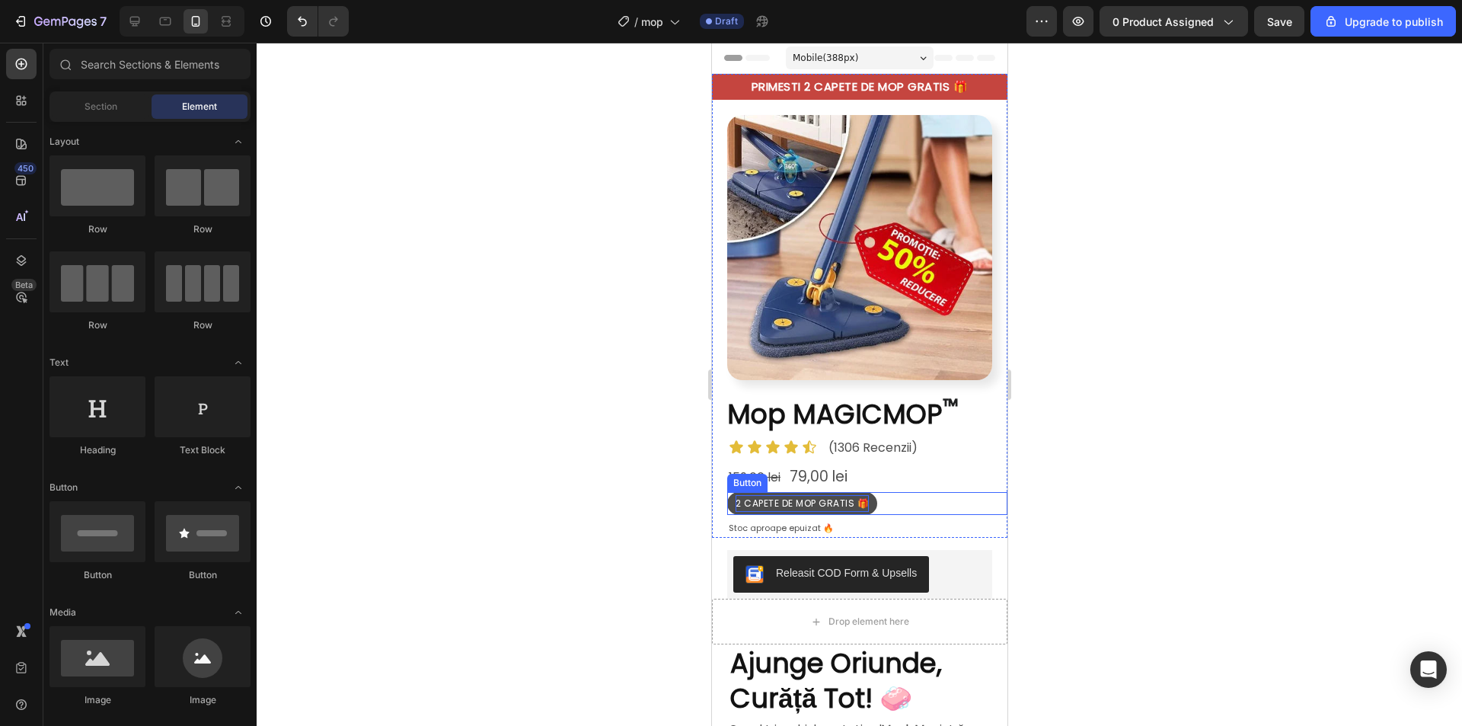
click at [781, 497] on span "2 CAPETE DE MOP GRATIS 🎁" at bounding box center [801, 503] width 133 height 13
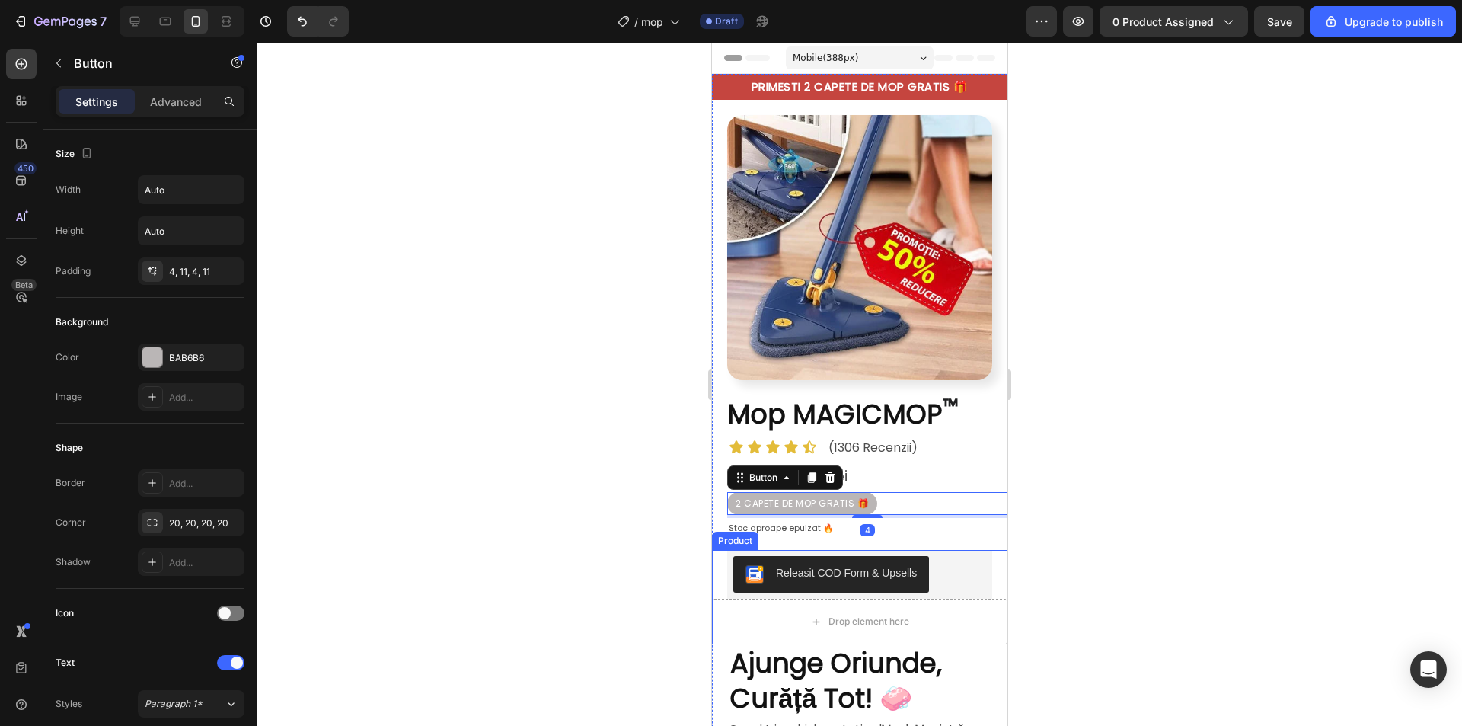
click at [1189, 350] on div at bounding box center [859, 384] width 1205 height 683
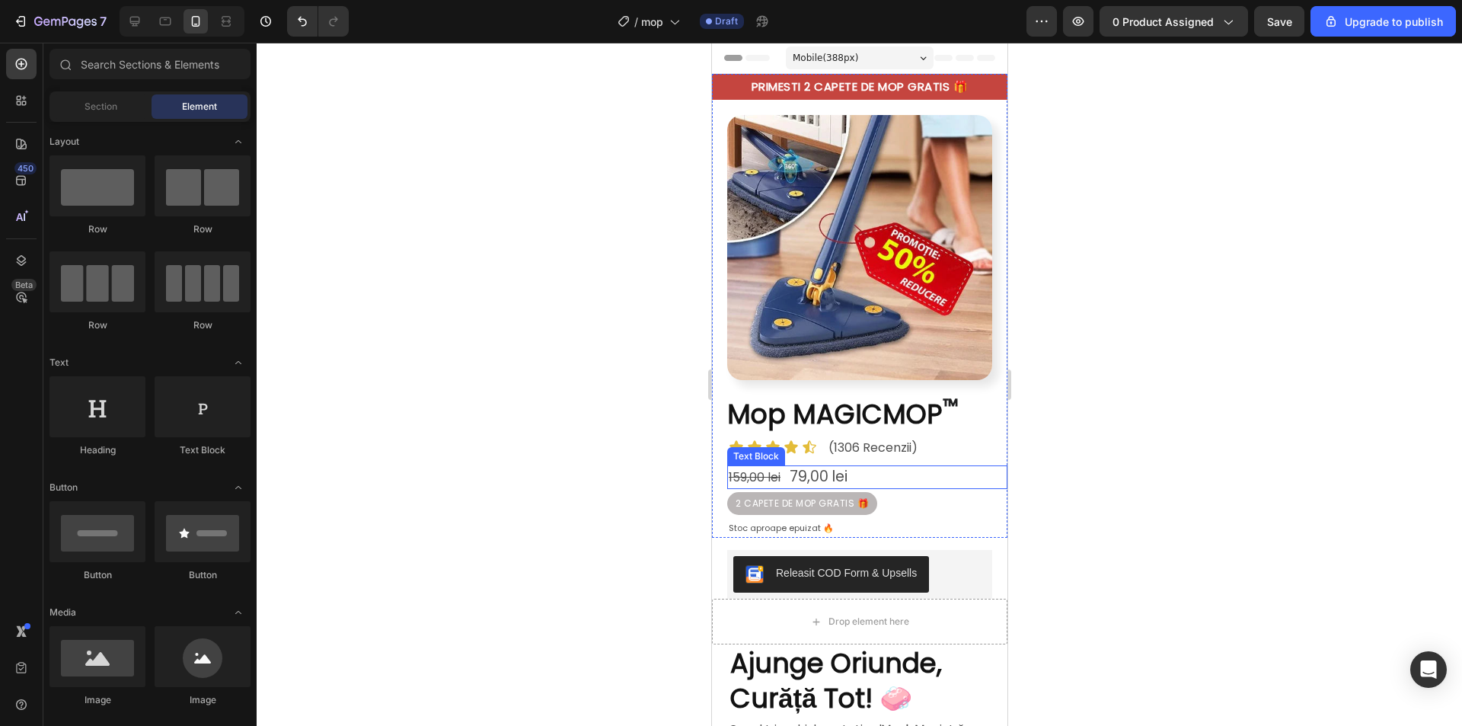
click at [824, 467] on span "79,00 lei" at bounding box center [818, 476] width 58 height 21
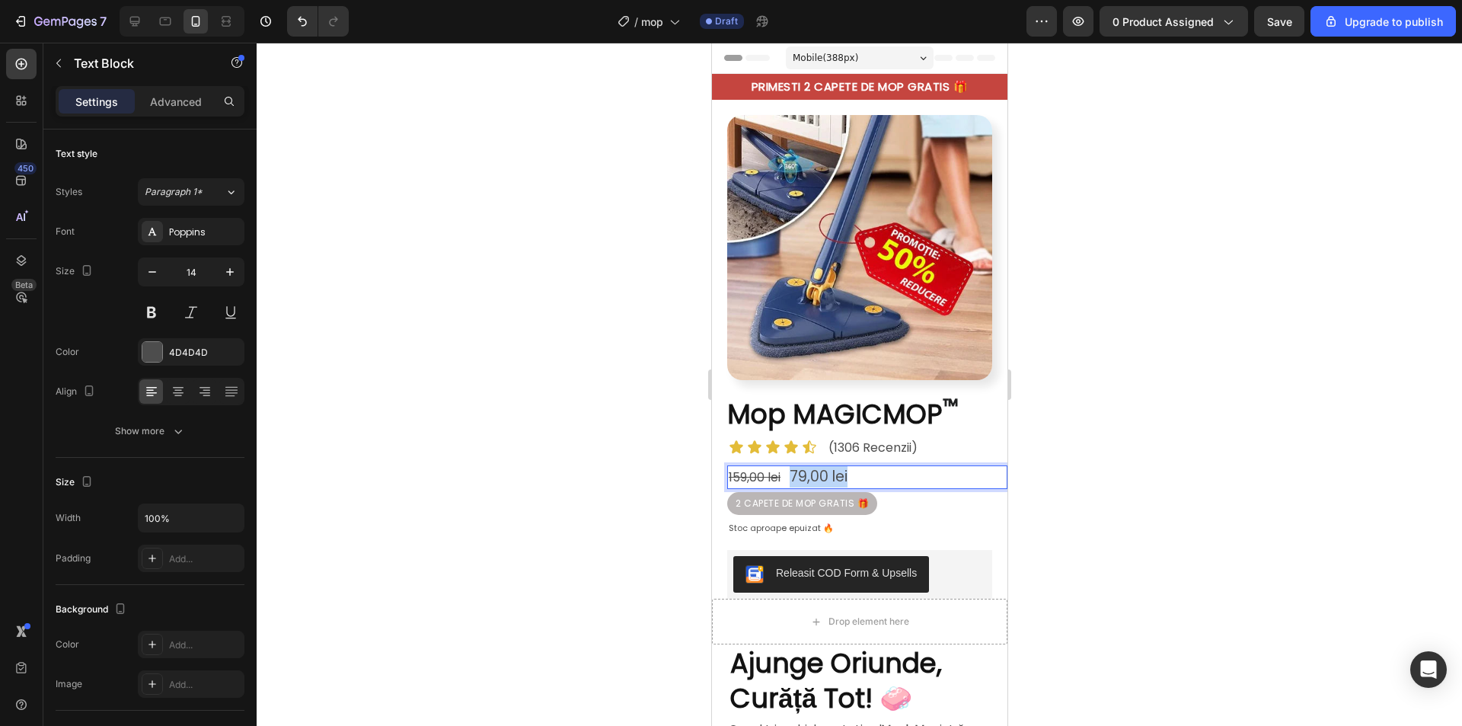
drag, startPoint x: 856, startPoint y: 464, endPoint x: 794, endPoint y: 465, distance: 61.7
click at [794, 467] on p "159,00 lei 79,00 lei" at bounding box center [866, 477] width 277 height 21
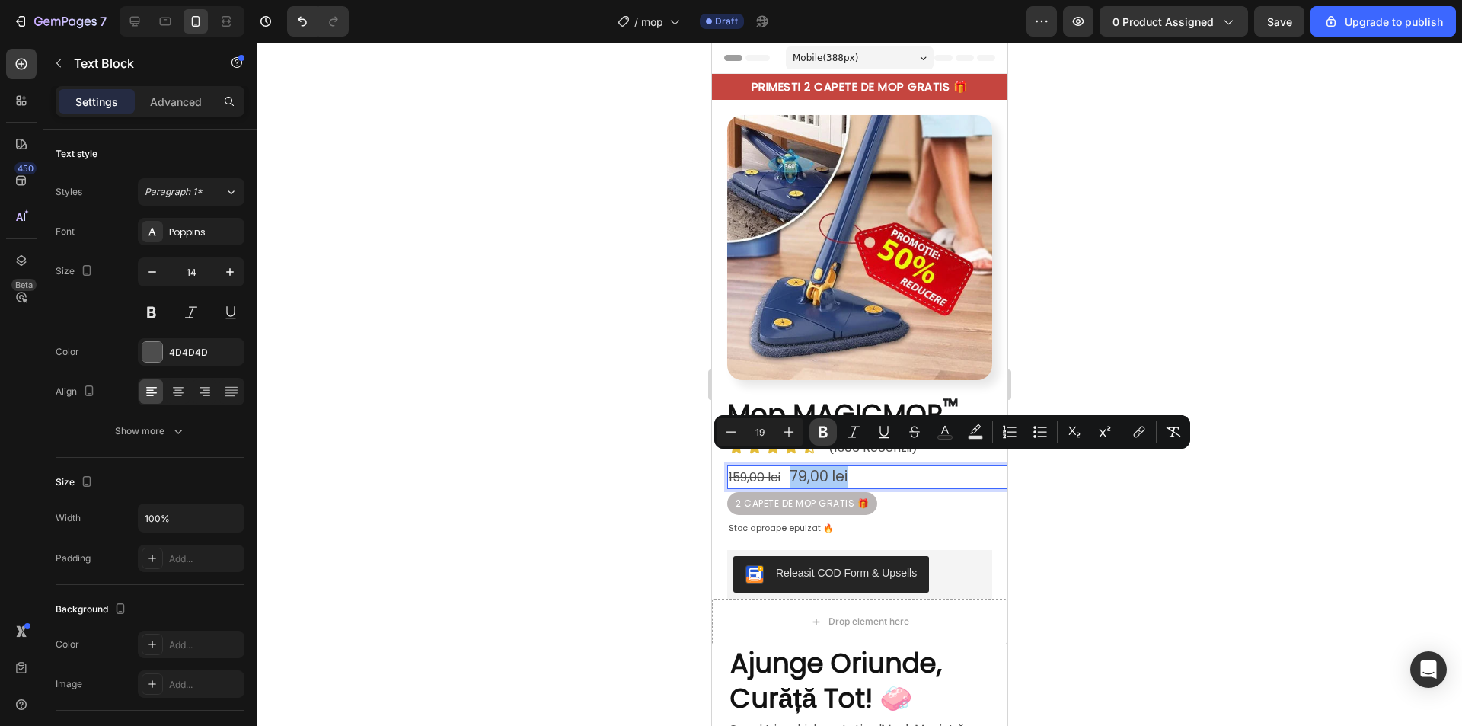
click at [822, 430] on icon "Editor contextual toolbar" at bounding box center [823, 431] width 15 height 15
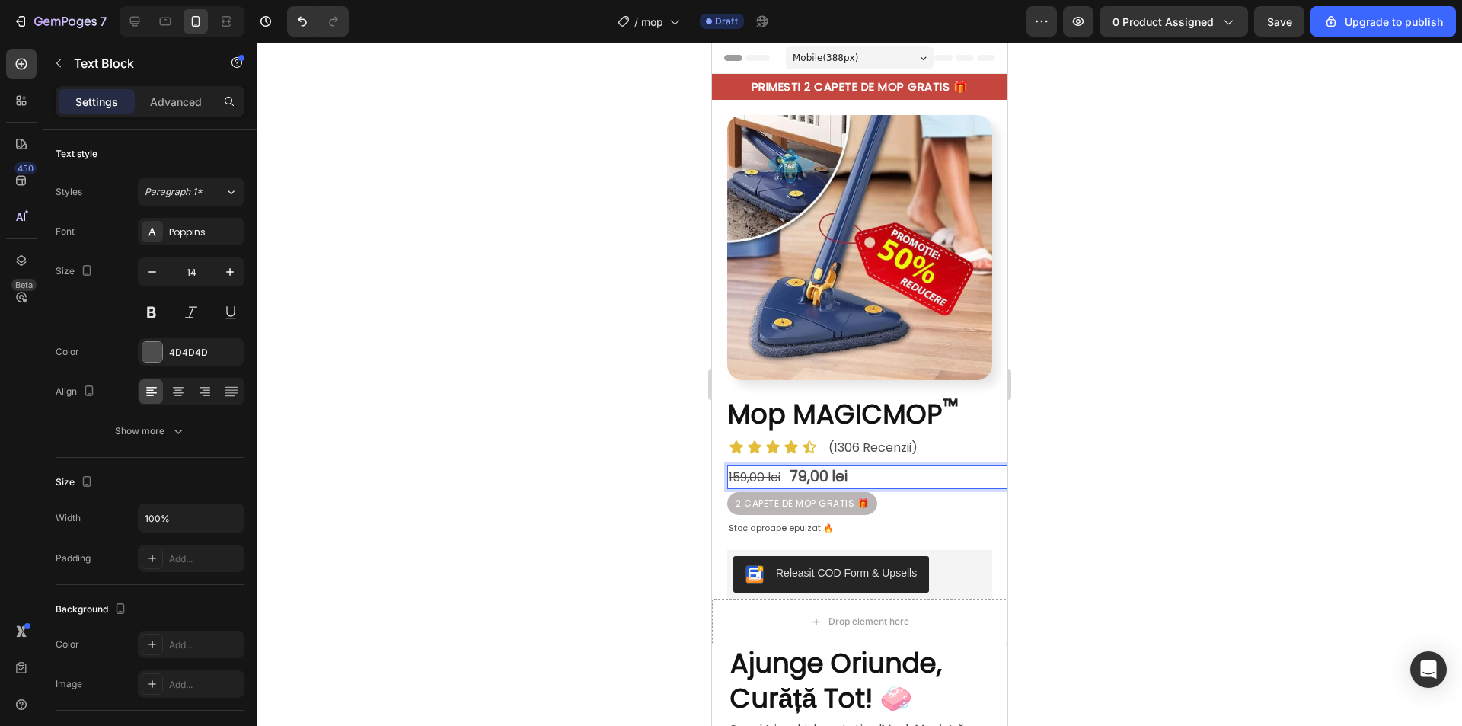
click at [851, 467] on p "159,00 lei 79,00 lei" at bounding box center [866, 477] width 277 height 21
drag, startPoint x: 856, startPoint y: 462, endPoint x: 793, endPoint y: 459, distance: 62.5
click at [793, 467] on p "159,00 lei 79,00 lei" at bounding box center [866, 477] width 277 height 21
click at [169, 348] on div "4D4D4D" at bounding box center [191, 353] width 44 height 14
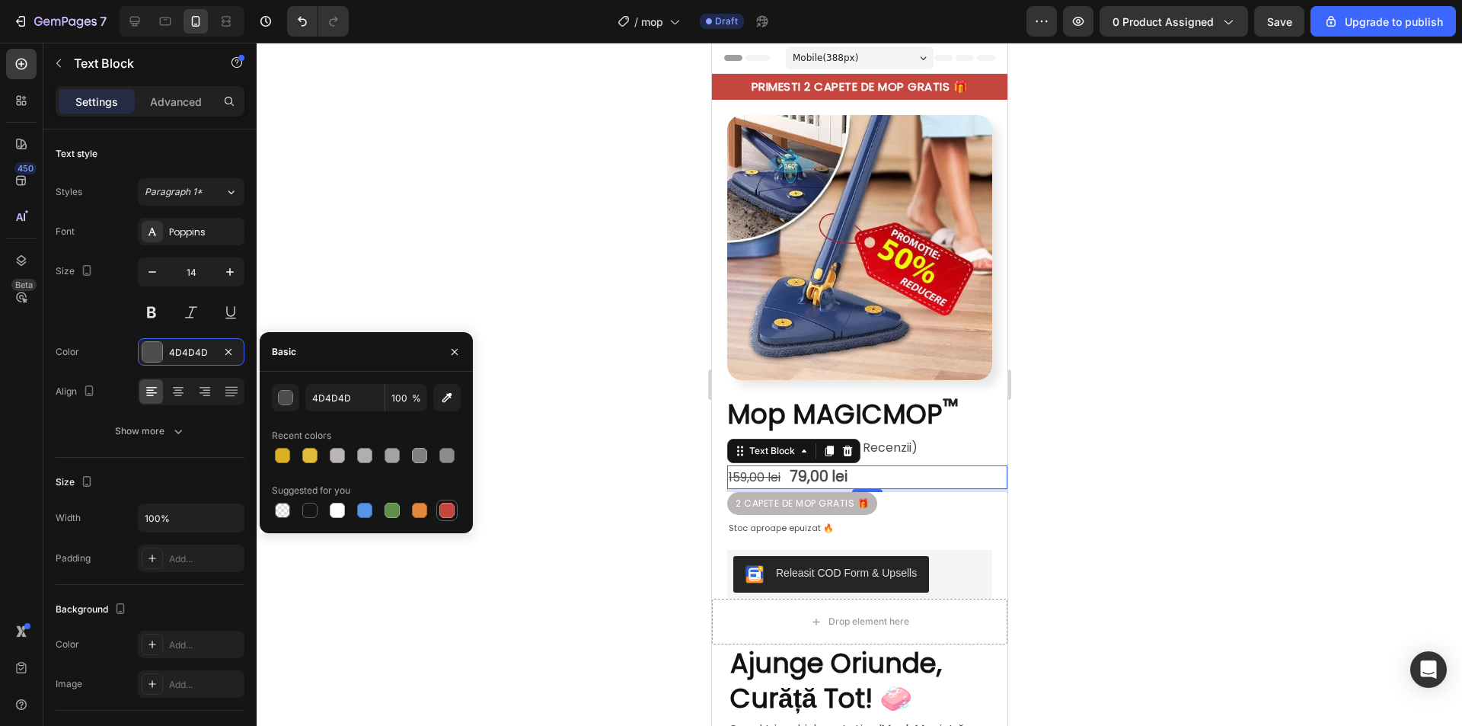
click at [447, 509] on div at bounding box center [446, 510] width 15 height 15
click at [289, 395] on div "button" at bounding box center [286, 398] width 15 height 15
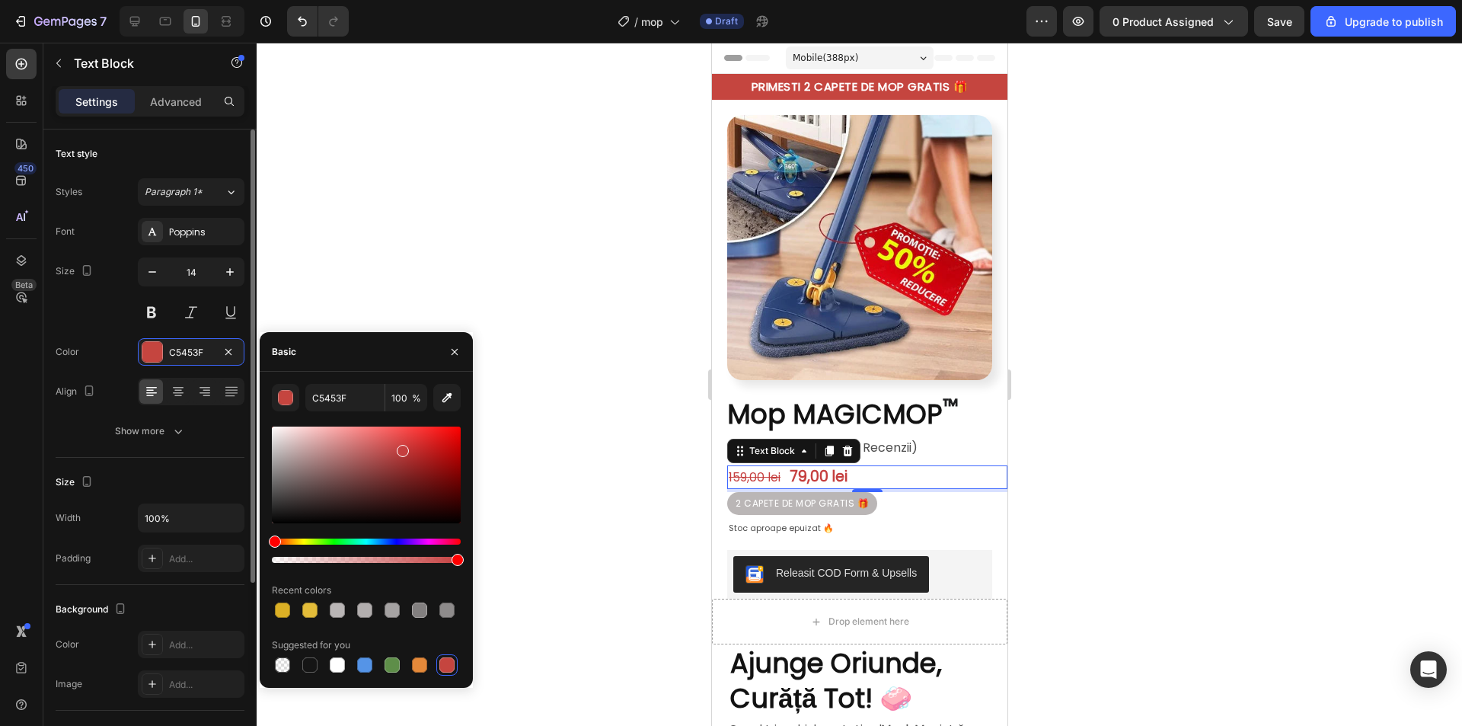
drag, startPoint x: 274, startPoint y: 540, endPoint x: 239, endPoint y: 536, distance: 35.2
click at [239, 536] on div "450 Beta Sections(18) Elements(84) Section Element Hero Section Product Detail …" at bounding box center [128, 384] width 257 height 683
click at [439, 438] on div at bounding box center [366, 474] width 189 height 97
click at [447, 450] on div at bounding box center [366, 474] width 189 height 97
click at [448, 433] on div at bounding box center [366, 474] width 189 height 97
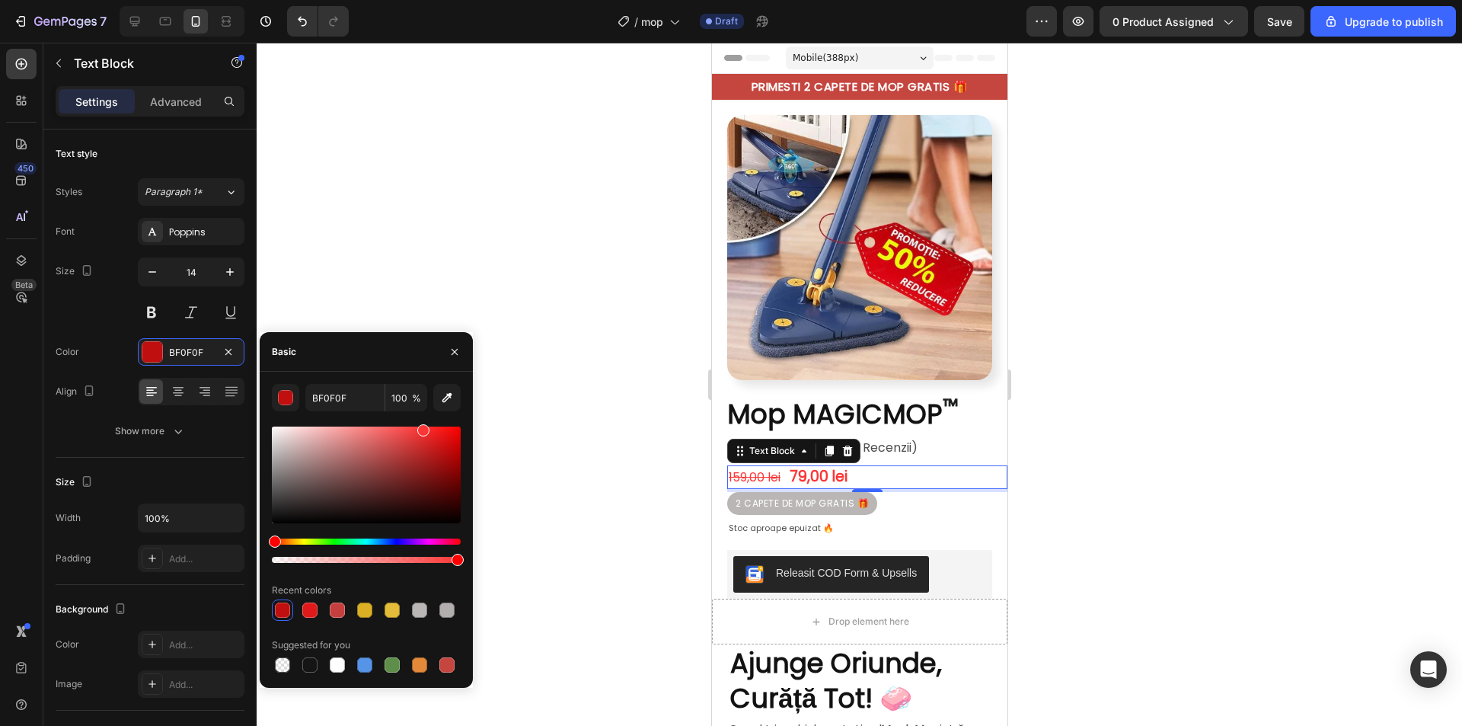
drag, startPoint x: 450, startPoint y: 436, endPoint x: 423, endPoint y: 427, distance: 28.7
click at [423, 427] on div at bounding box center [423, 430] width 12 height 12
type input "FC3535"
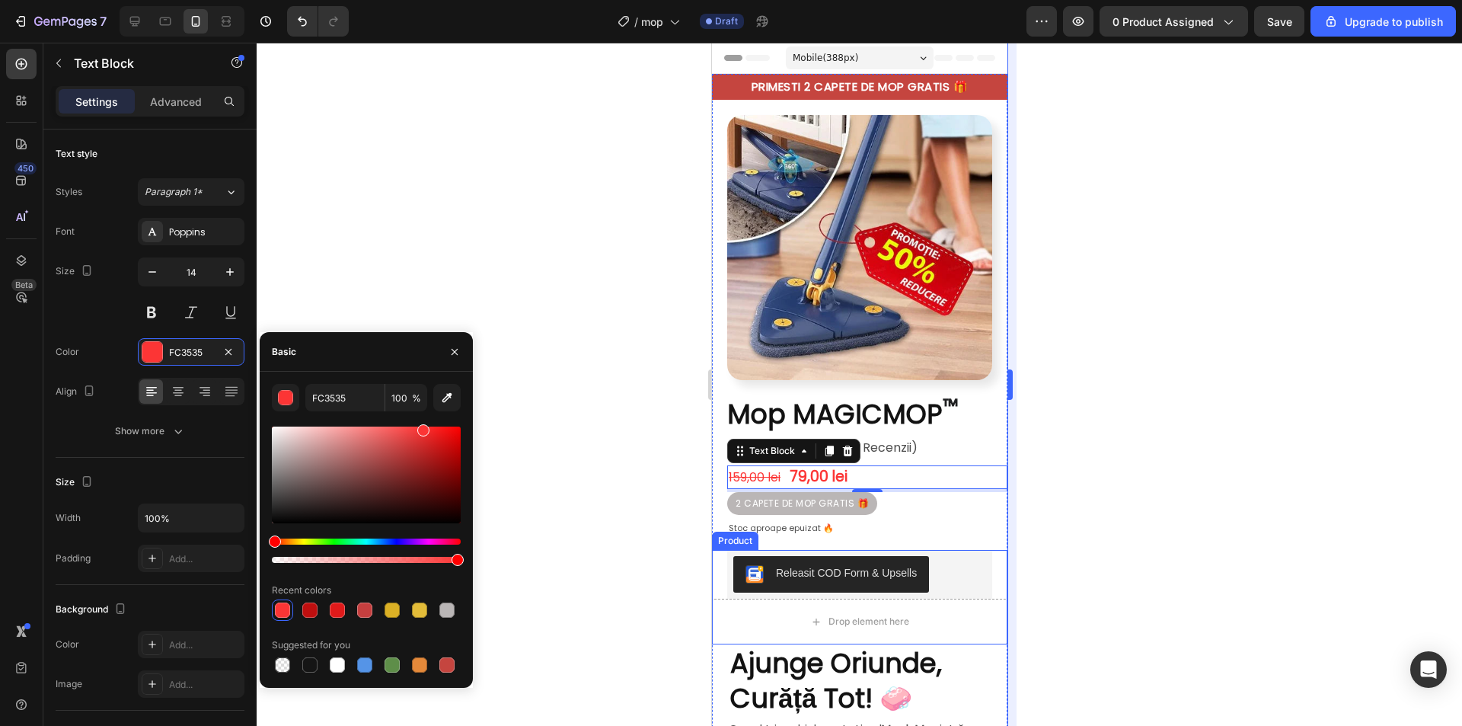
drag, startPoint x: 1115, startPoint y: 391, endPoint x: 1008, endPoint y: 439, distance: 116.6
click at [1114, 394] on div at bounding box center [859, 384] width 1205 height 683
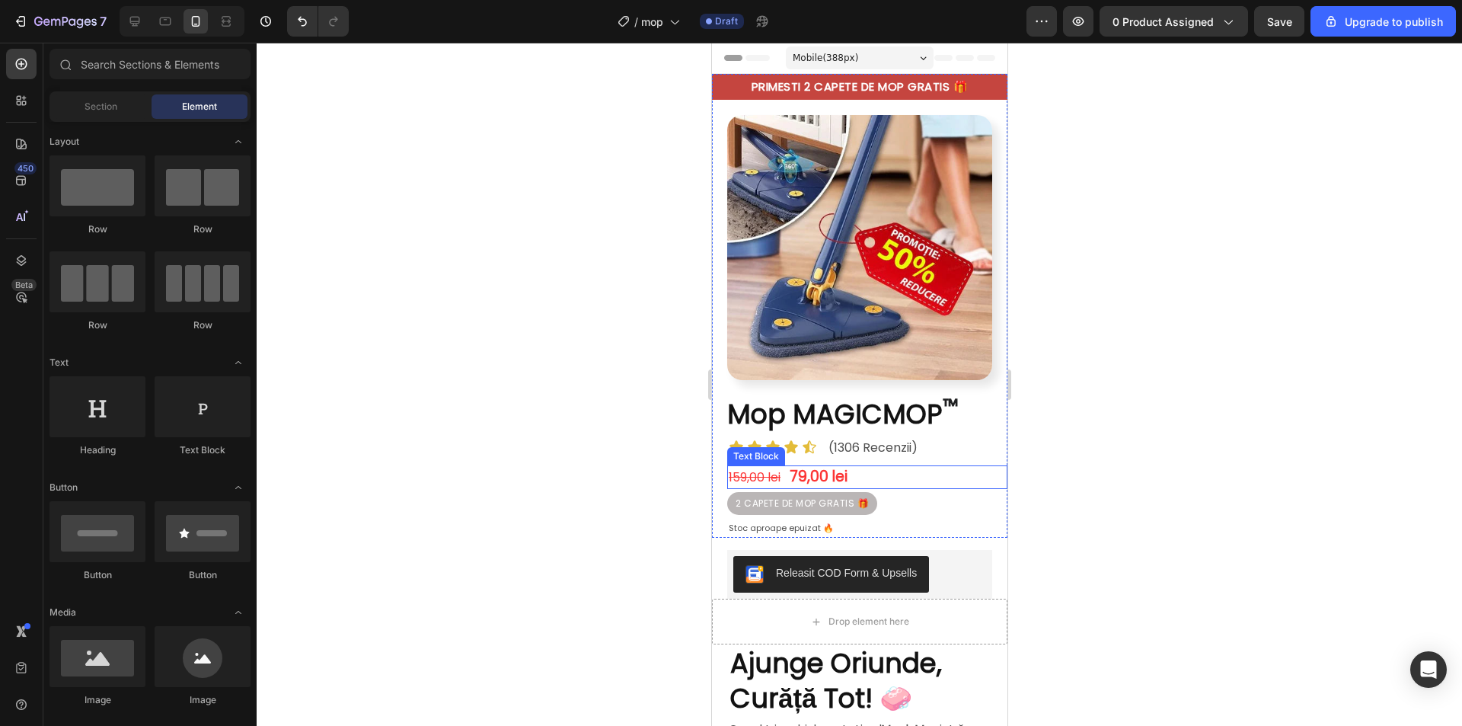
click at [752, 471] on s "159,00 lei" at bounding box center [754, 477] width 52 height 18
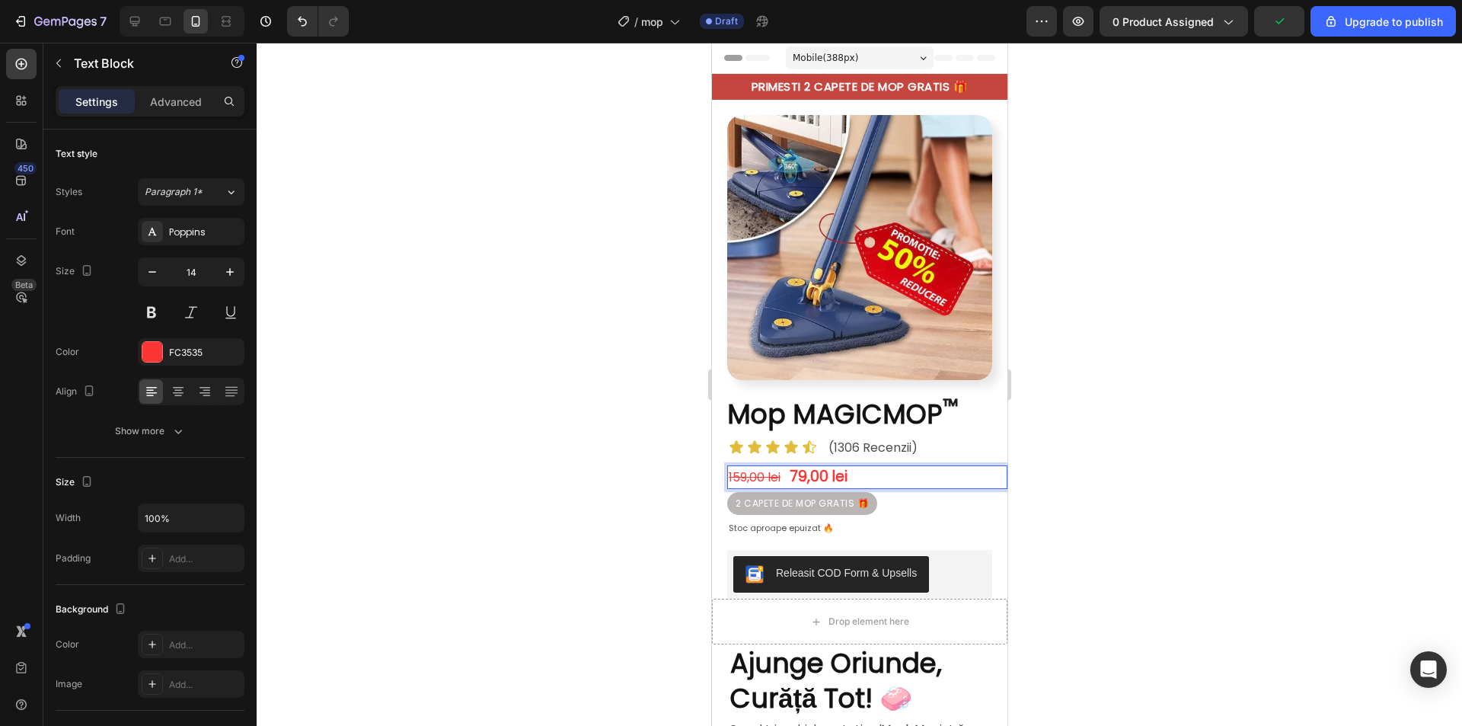
click at [774, 468] on s "159,00 lei" at bounding box center [754, 477] width 52 height 18
click at [765, 468] on s "159,00 lei" at bounding box center [754, 477] width 52 height 18
click at [741, 468] on s "159,00 lei" at bounding box center [754, 477] width 52 height 18
click at [739, 468] on s "159,00 lei" at bounding box center [754, 477] width 52 height 18
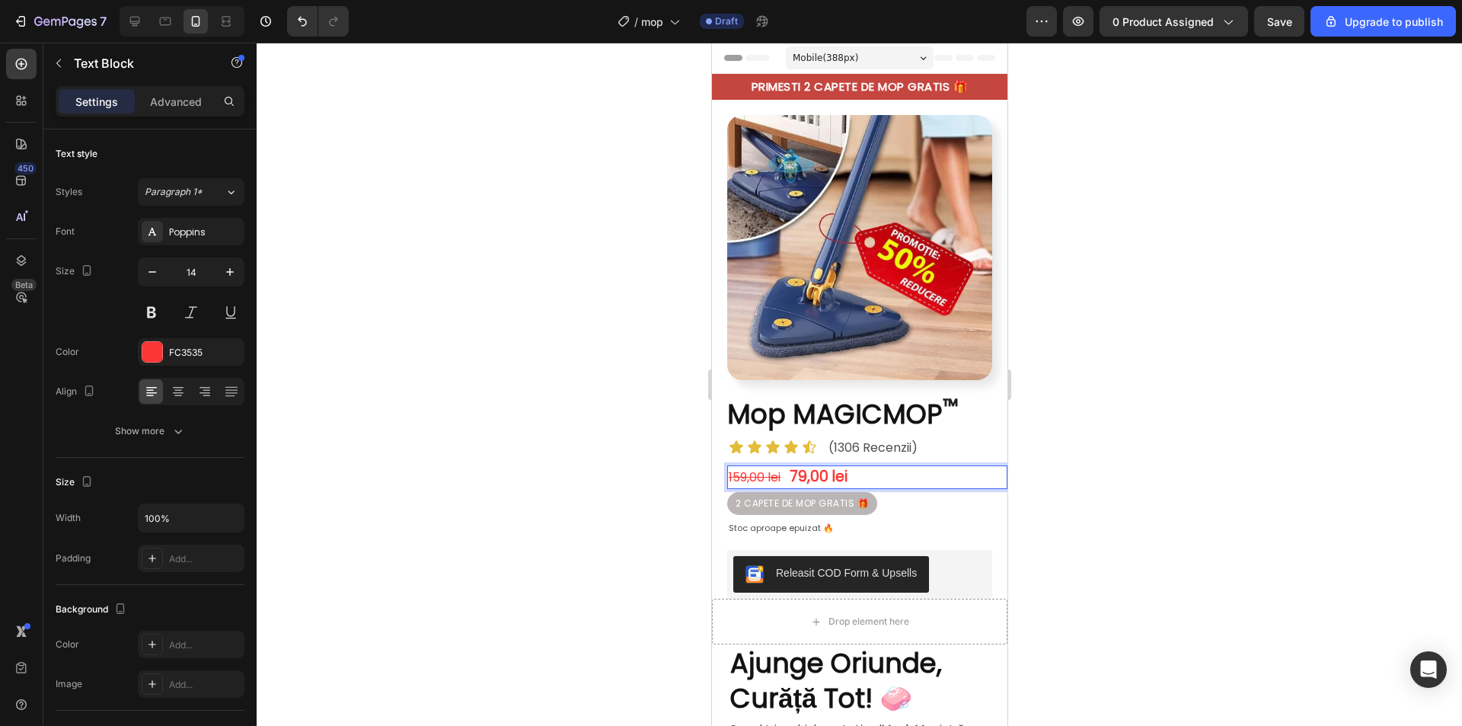
click at [736, 468] on s "159,00 lei" at bounding box center [754, 477] width 52 height 18
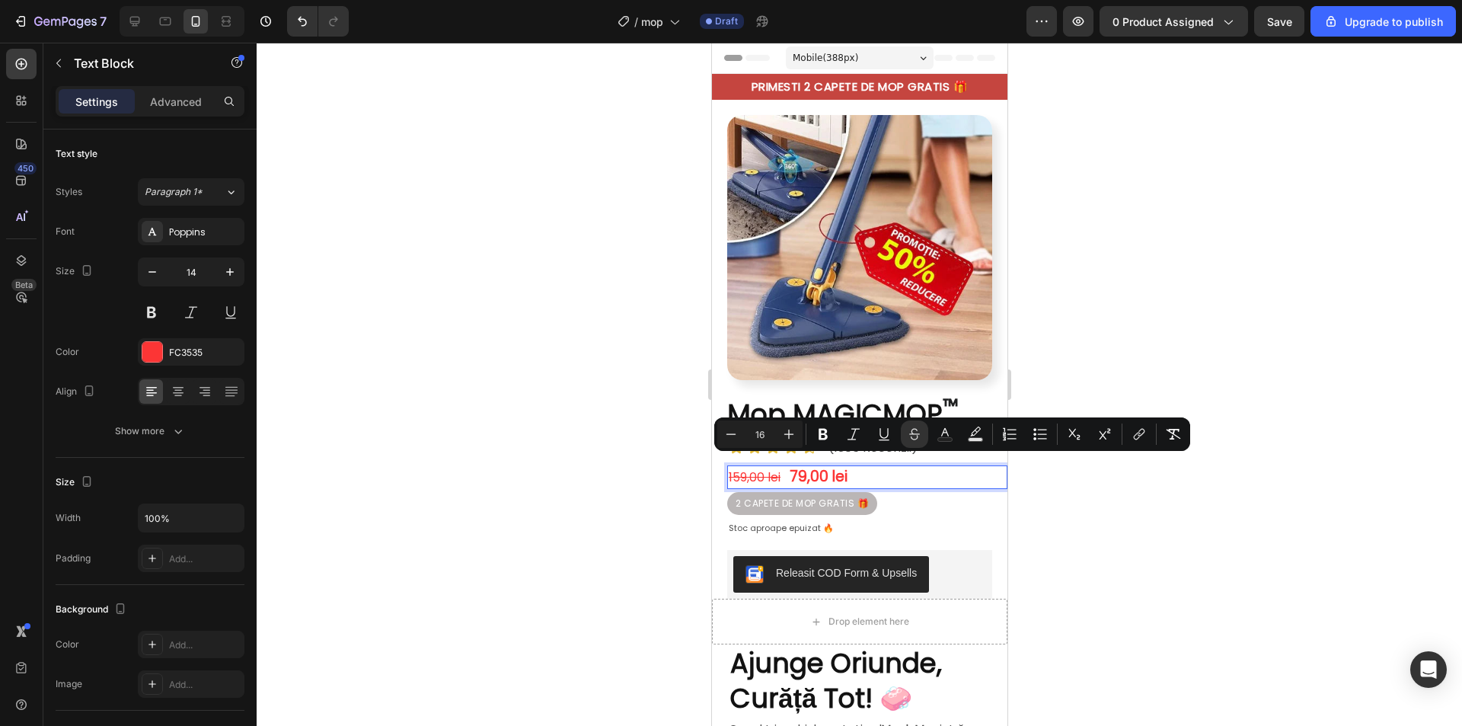
click at [780, 468] on s "159,00 lei" at bounding box center [754, 477] width 52 height 18
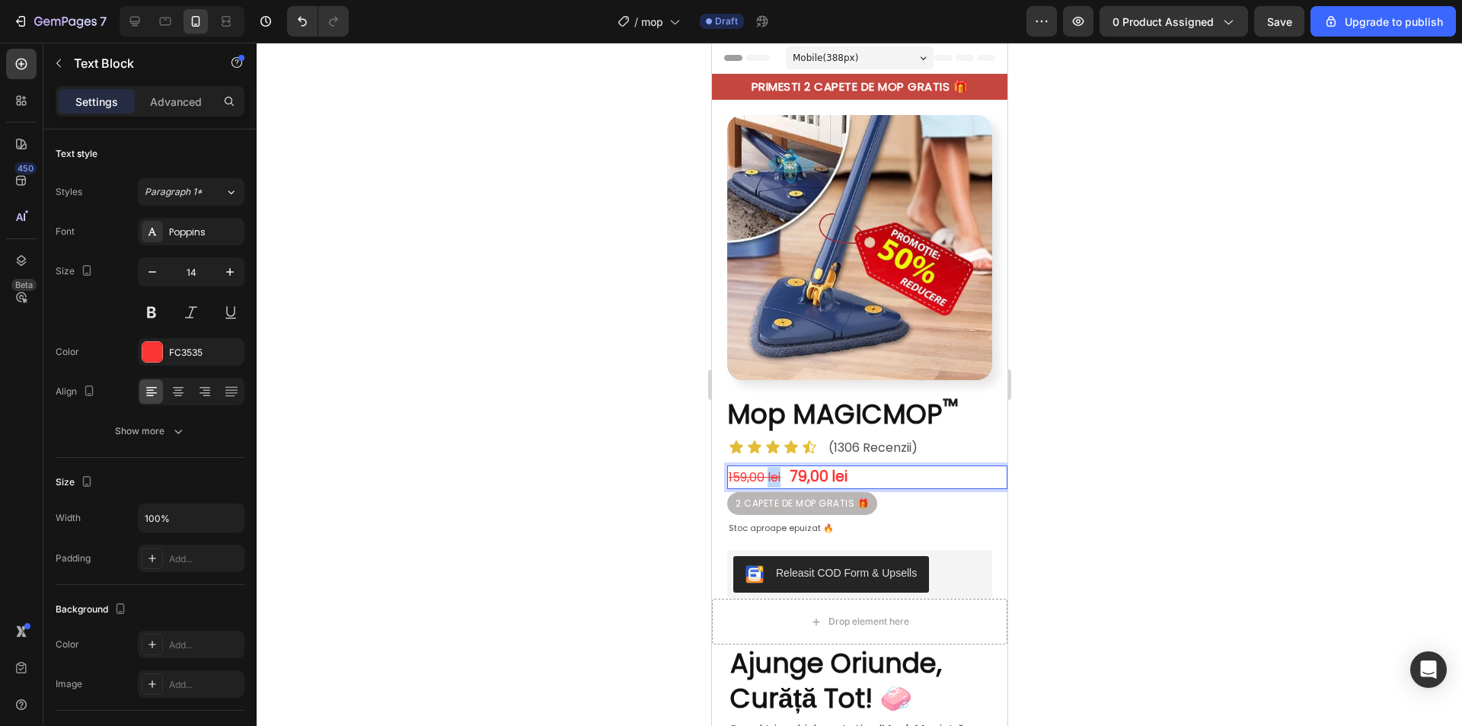
click at [779, 468] on s "159,00 lei" at bounding box center [754, 477] width 52 height 18
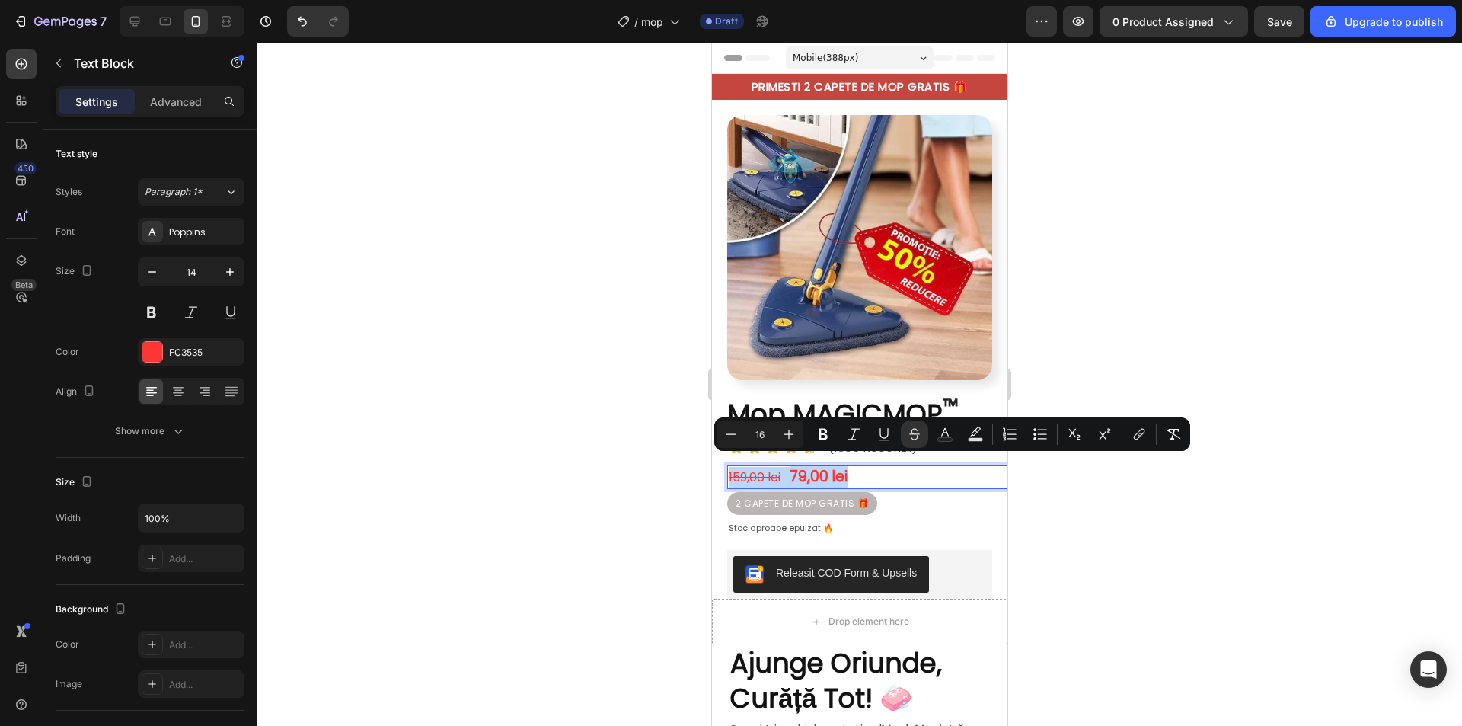
click at [781, 468] on span "159,00 lei" at bounding box center [757, 477] width 58 height 18
click at [780, 468] on s "159,00 lei" at bounding box center [754, 477] width 52 height 18
drag, startPoint x: 782, startPoint y: 465, endPoint x: 726, endPoint y: 466, distance: 55.6
click at [726, 466] on div "159,00 lei 79,00 lei" at bounding box center [866, 477] width 280 height 24
click at [949, 433] on icon "Editor contextual toolbar" at bounding box center [944, 433] width 15 height 15
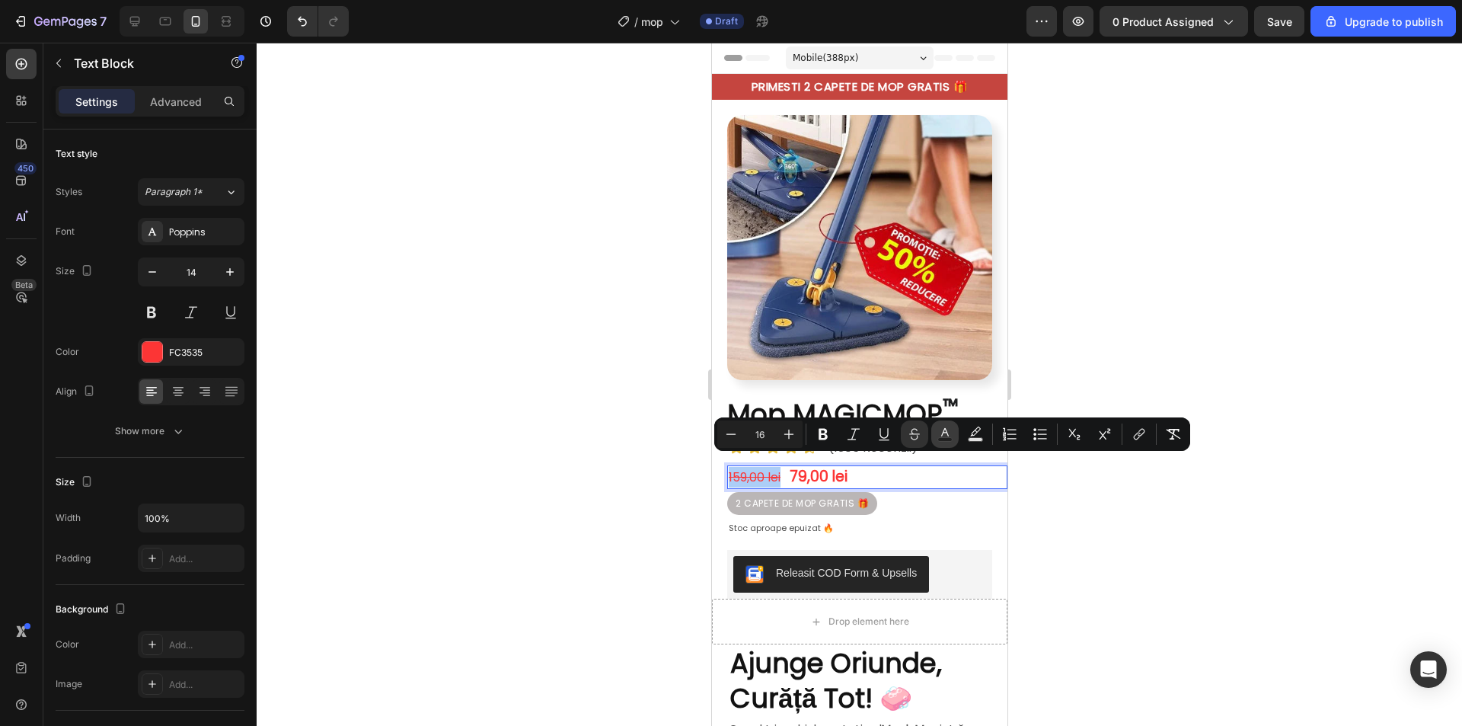
type input "FC3535"
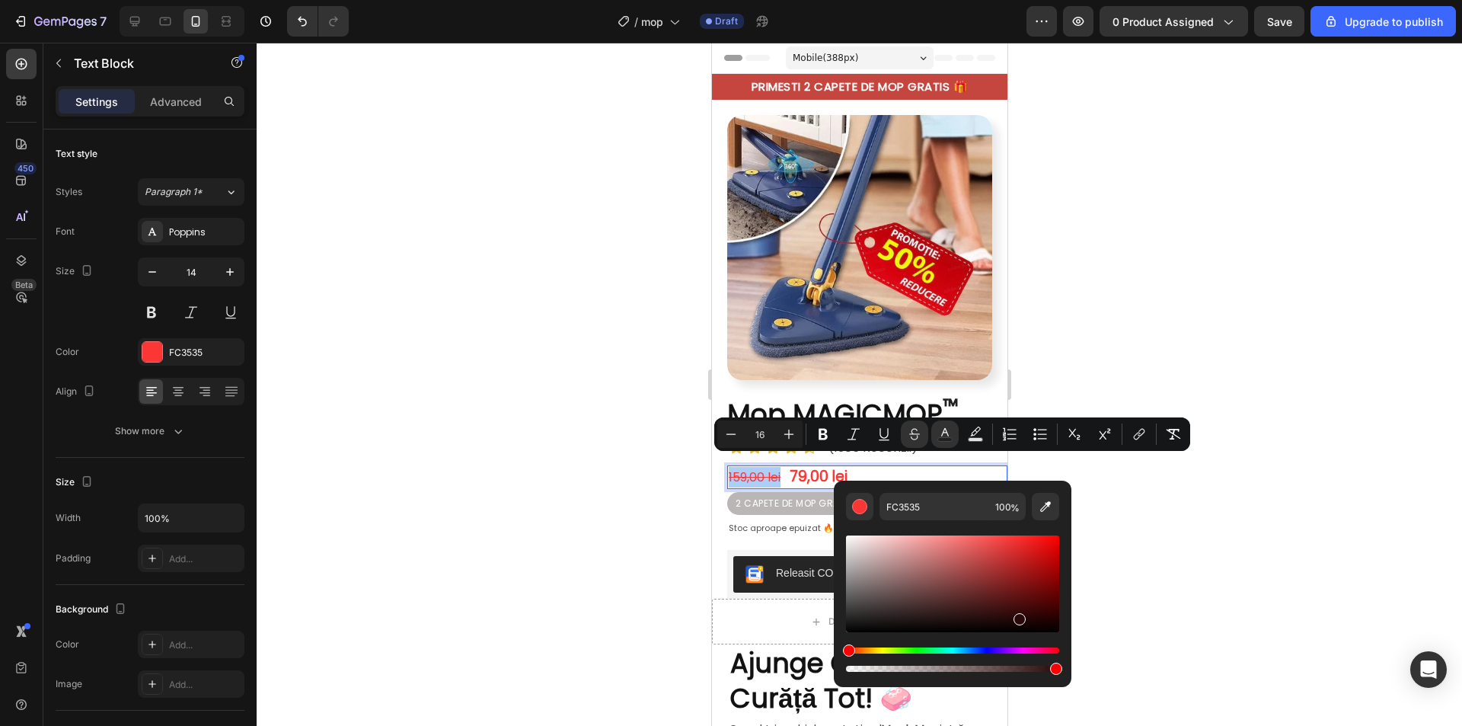
drag, startPoint x: 1019, startPoint y: 538, endPoint x: 1016, endPoint y: 628, distance: 89.9
click at [1016, 625] on div "Editor contextual toolbar" at bounding box center [1020, 619] width 12 height 12
drag, startPoint x: 1033, startPoint y: 629, endPoint x: 882, endPoint y: 563, distance: 165.4
click at [882, 563] on div "Editor contextual toolbar" at bounding box center [885, 567] width 12 height 12
click at [864, 576] on div "Editor contextual toolbar" at bounding box center [952, 583] width 213 height 97
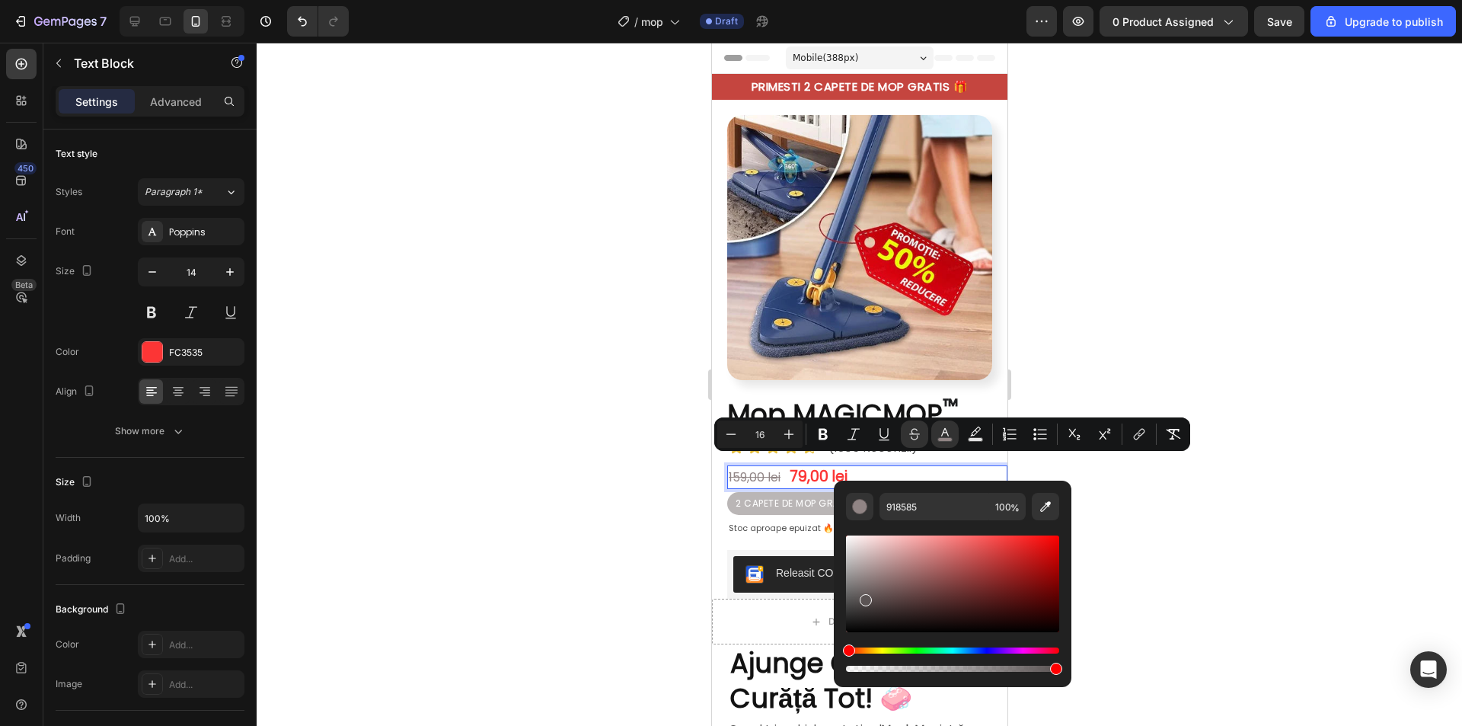
click at [864, 597] on div "Editor contextual toolbar" at bounding box center [952, 583] width 213 height 97
click at [862, 589] on div "Editor contextual toolbar" at bounding box center [952, 583] width 213 height 97
type input "706868"
click at [1225, 538] on div at bounding box center [859, 384] width 1205 height 683
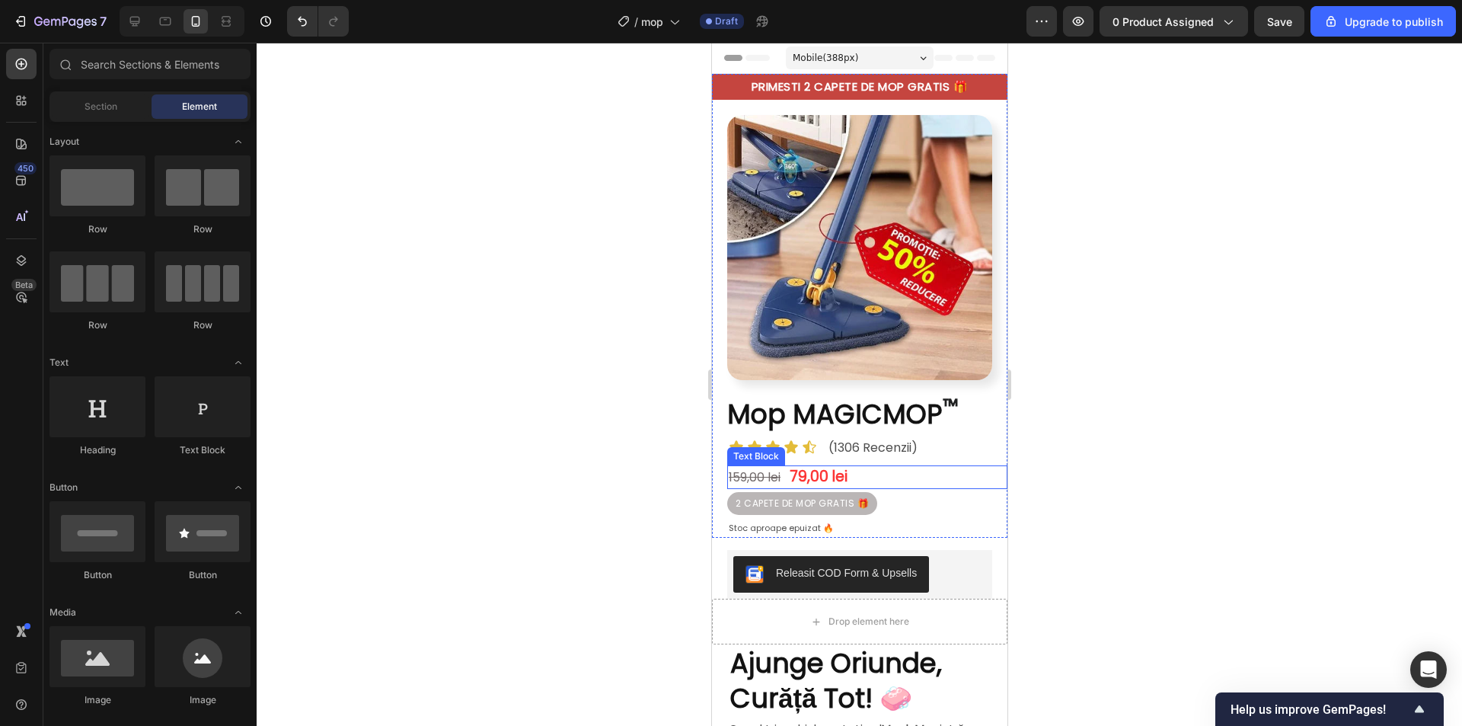
drag, startPoint x: 755, startPoint y: 462, endPoint x: 835, endPoint y: 467, distance: 79.3
click at [755, 468] on s "159,00 lei" at bounding box center [754, 477] width 52 height 18
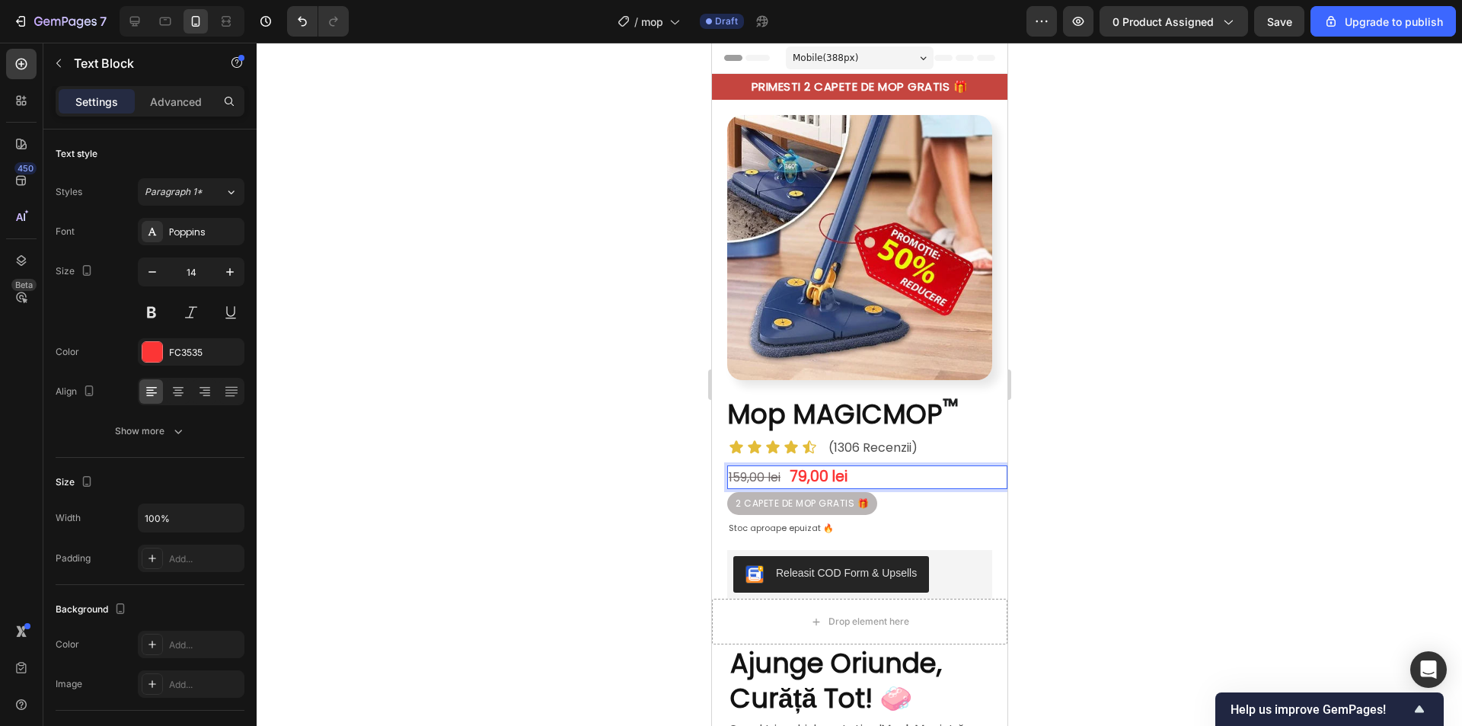
click at [825, 466] on strong "79,00 lei" at bounding box center [818, 476] width 58 height 21
click at [826, 466] on strong "79,00 lei" at bounding box center [818, 476] width 58 height 21
drag, startPoint x: 856, startPoint y: 462, endPoint x: 790, endPoint y: 465, distance: 65.5
click at [790, 467] on p "159,00 lei 79,00 lei" at bounding box center [866, 477] width 277 height 21
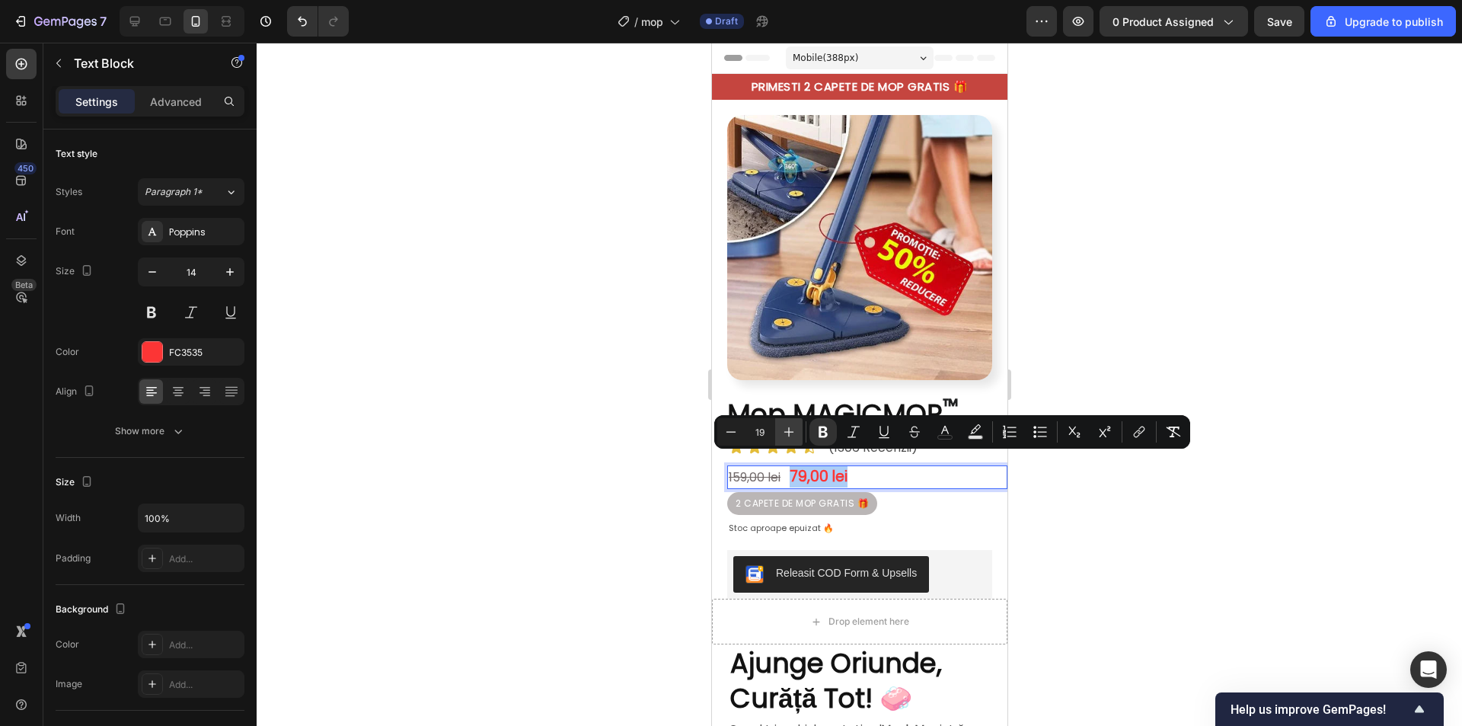
click at [795, 437] on icon "Editor contextual toolbar" at bounding box center [788, 431] width 15 height 15
type input "20"
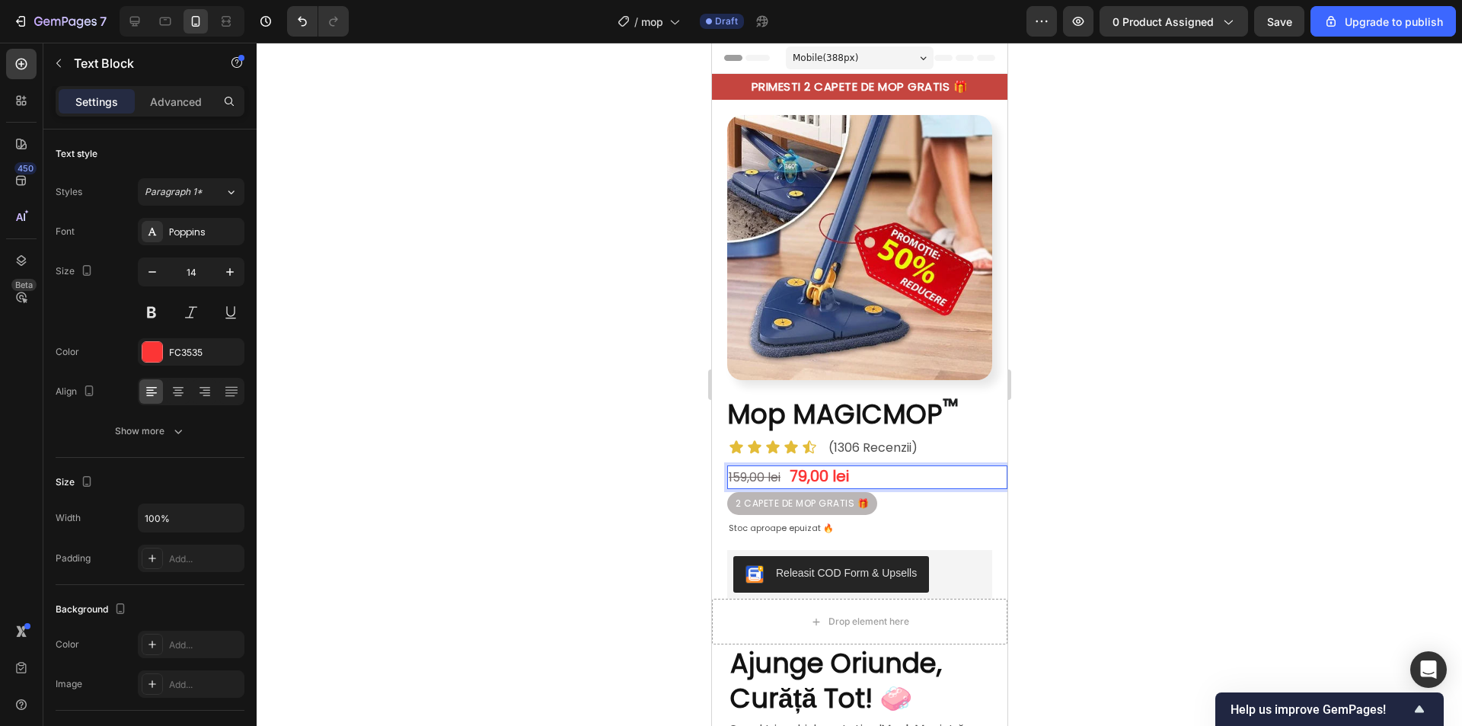
click at [769, 468] on s "159,00 lei" at bounding box center [754, 477] width 52 height 18
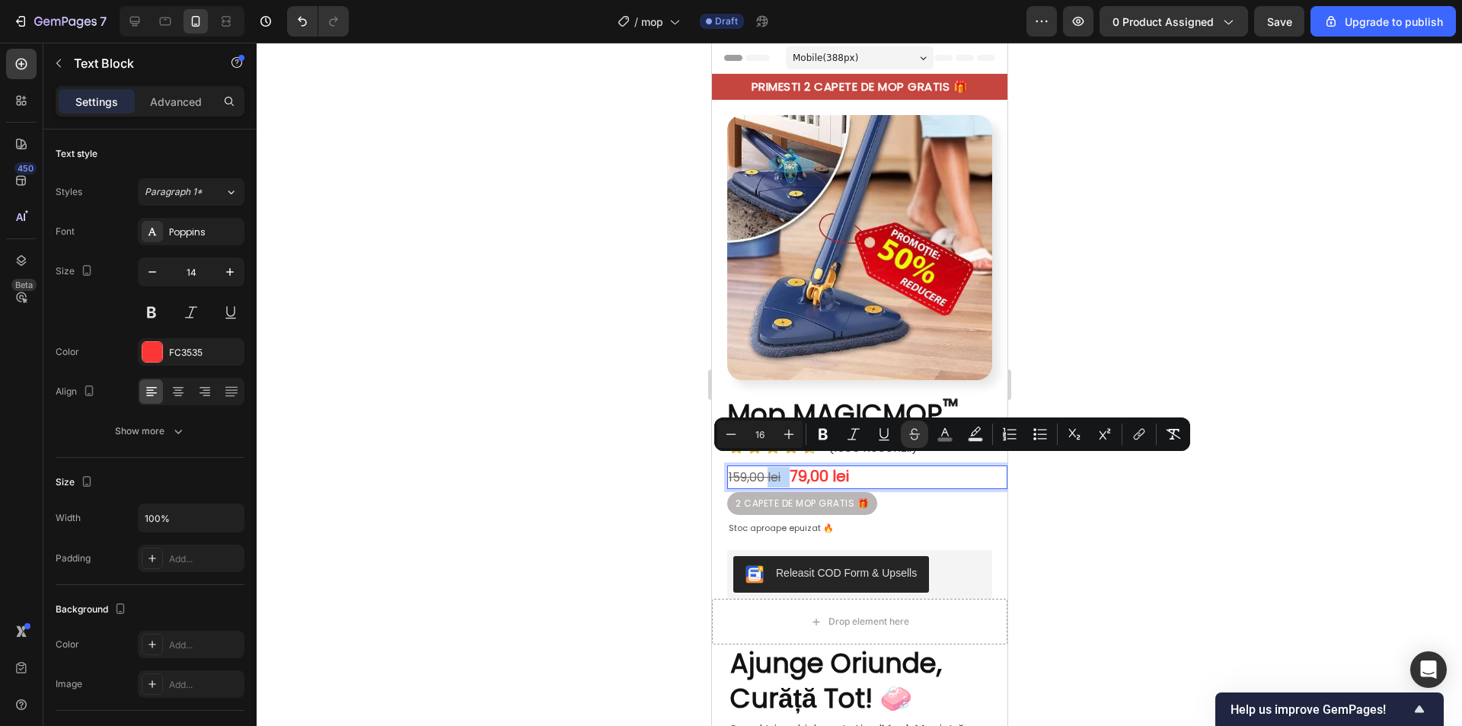
click at [779, 468] on s "159,00 lei" at bounding box center [754, 477] width 52 height 18
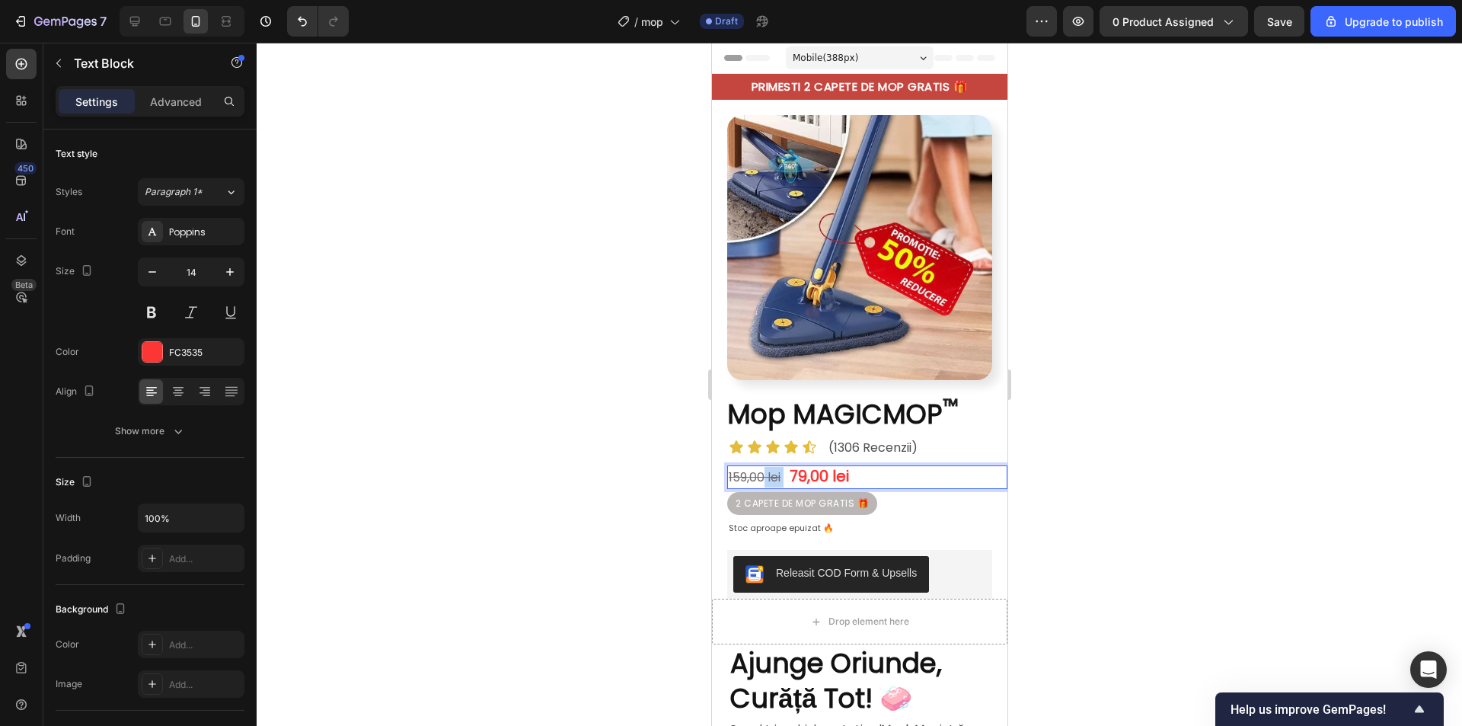
drag, startPoint x: 785, startPoint y: 464, endPoint x: 763, endPoint y: 466, distance: 22.2
click at [763, 467] on p "159,00 lei 79,00 lei" at bounding box center [866, 477] width 277 height 21
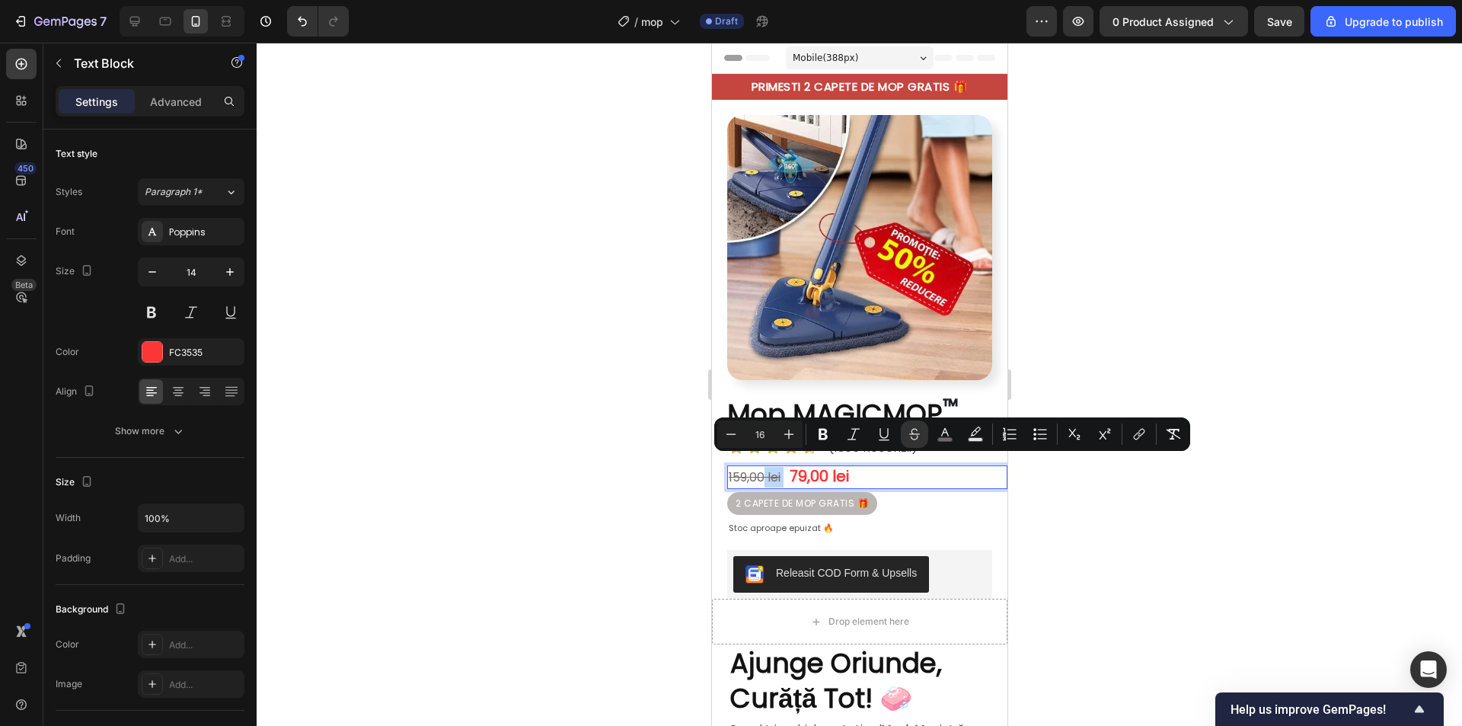
click at [771, 468] on s "159,00 lei" at bounding box center [754, 477] width 52 height 18
click at [760, 468] on s "159,00 lei" at bounding box center [754, 477] width 52 height 18
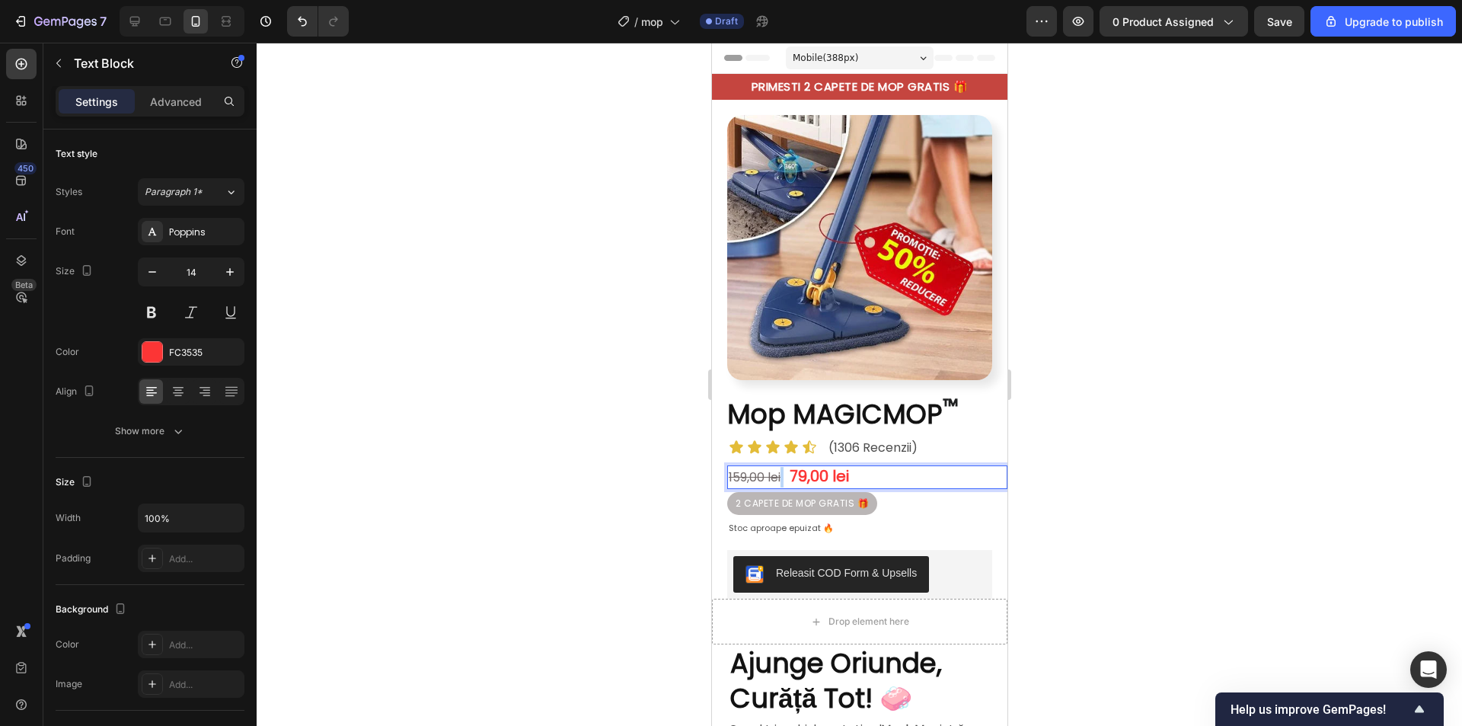
drag, startPoint x: 783, startPoint y: 464, endPoint x: 781, endPoint y: 471, distance: 7.8
click at [781, 471] on span "Rich Text Editor. Editing area: main" at bounding box center [783, 477] width 6 height 18
click at [772, 468] on s "159,00 lei" at bounding box center [754, 477] width 52 height 18
click at [784, 468] on span "Rich Text Editor. Editing area: main" at bounding box center [783, 477] width 6 height 18
click at [783, 468] on span "Rich Text Editor. Editing area: main" at bounding box center [783, 477] width 6 height 18
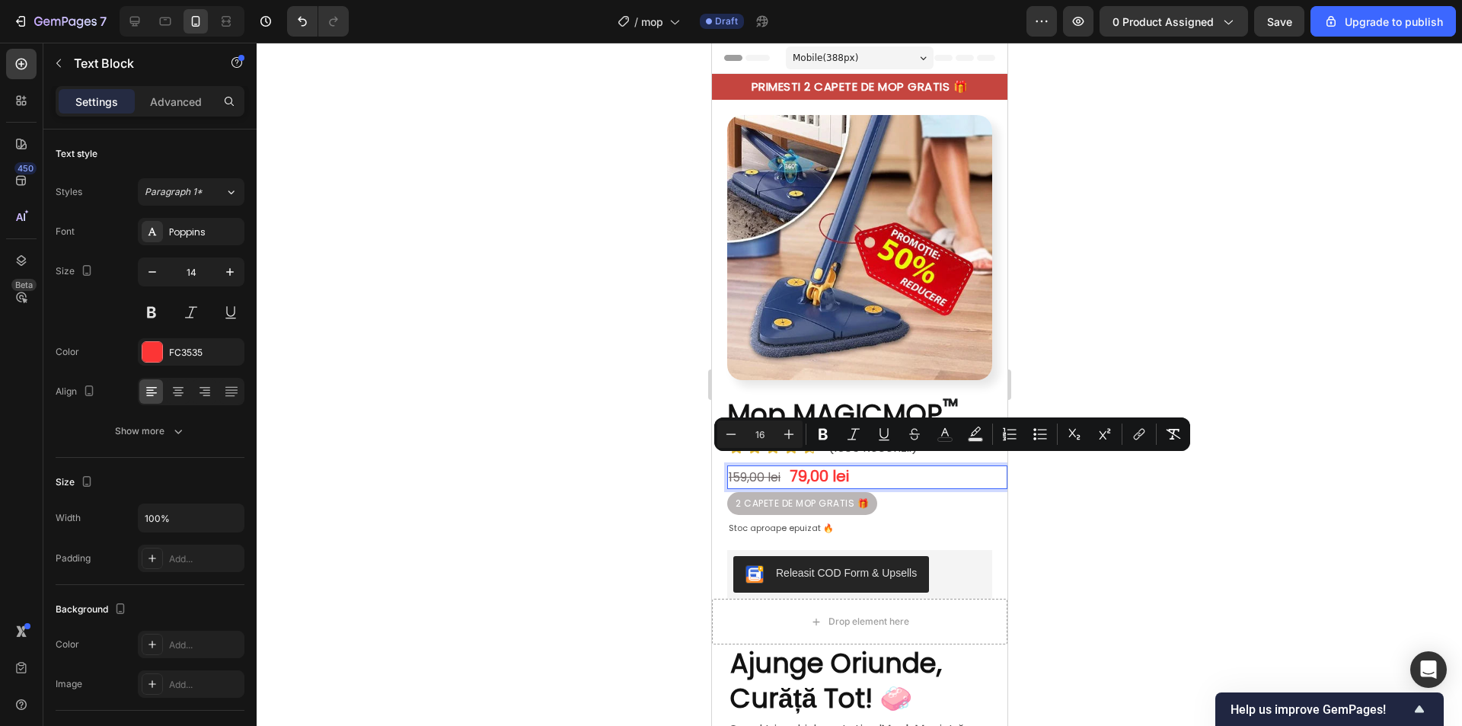
click at [777, 468] on s "159,00 lei" at bounding box center [754, 477] width 52 height 18
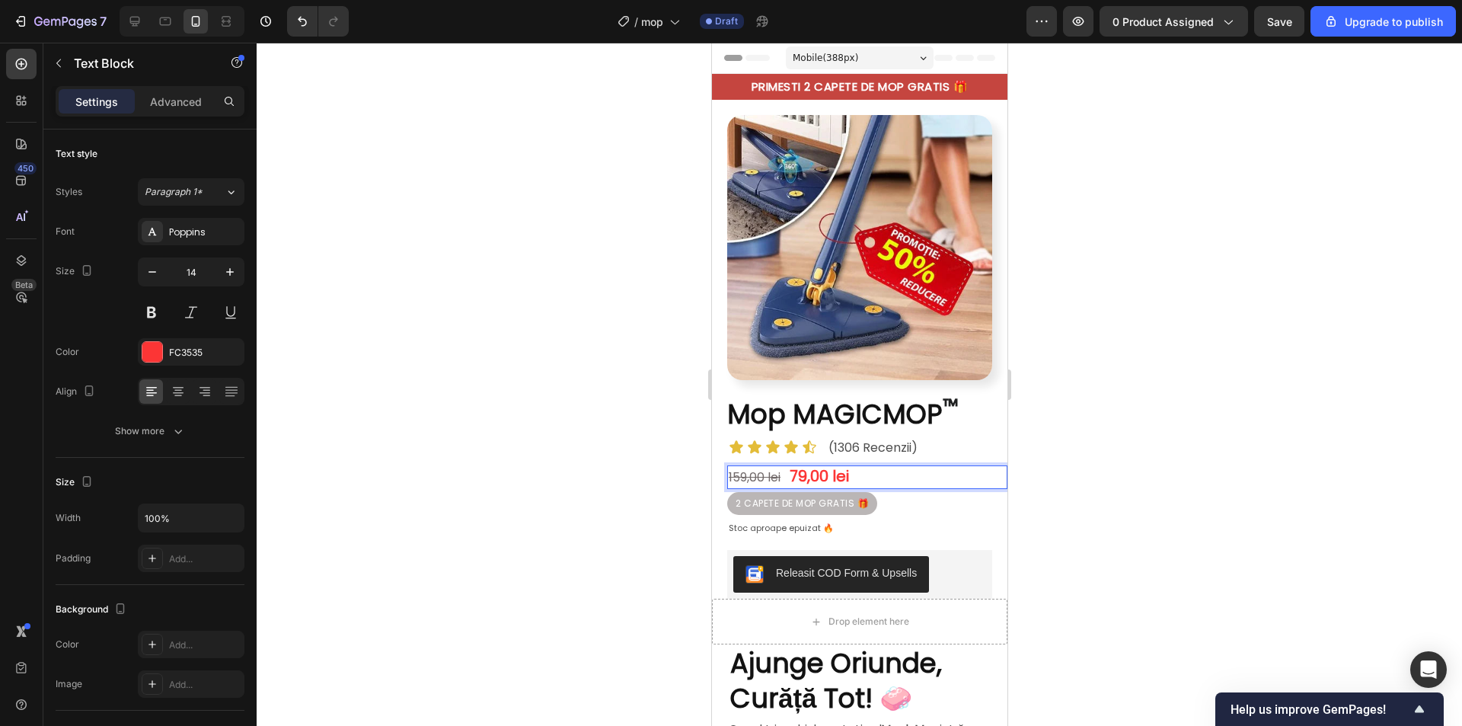
click at [755, 468] on s "159,00 lei" at bounding box center [754, 477] width 52 height 18
click at [756, 468] on s "159,00 lei" at bounding box center [754, 477] width 52 height 18
click at [780, 468] on s "159,00 lei" at bounding box center [754, 477] width 52 height 18
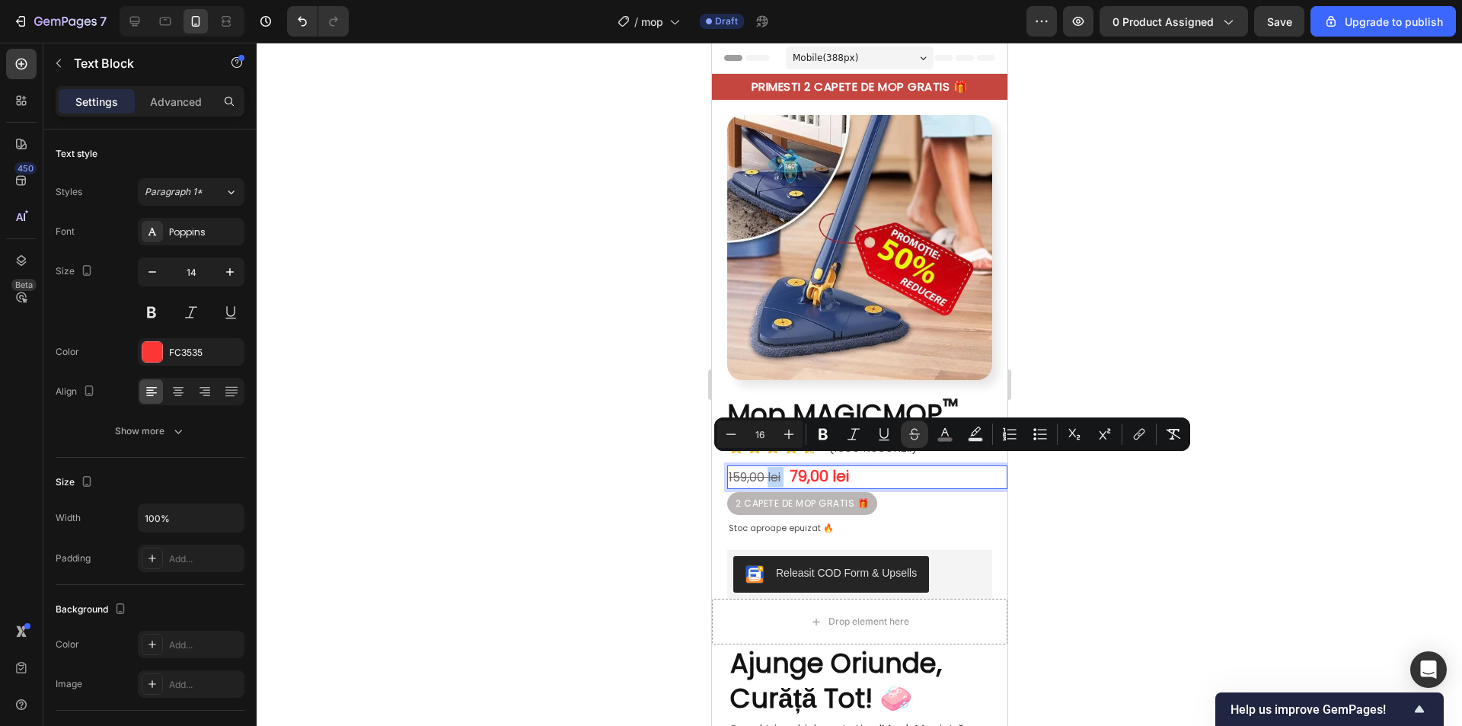
click at [778, 468] on s "159,00 lei" at bounding box center [754, 477] width 52 height 18
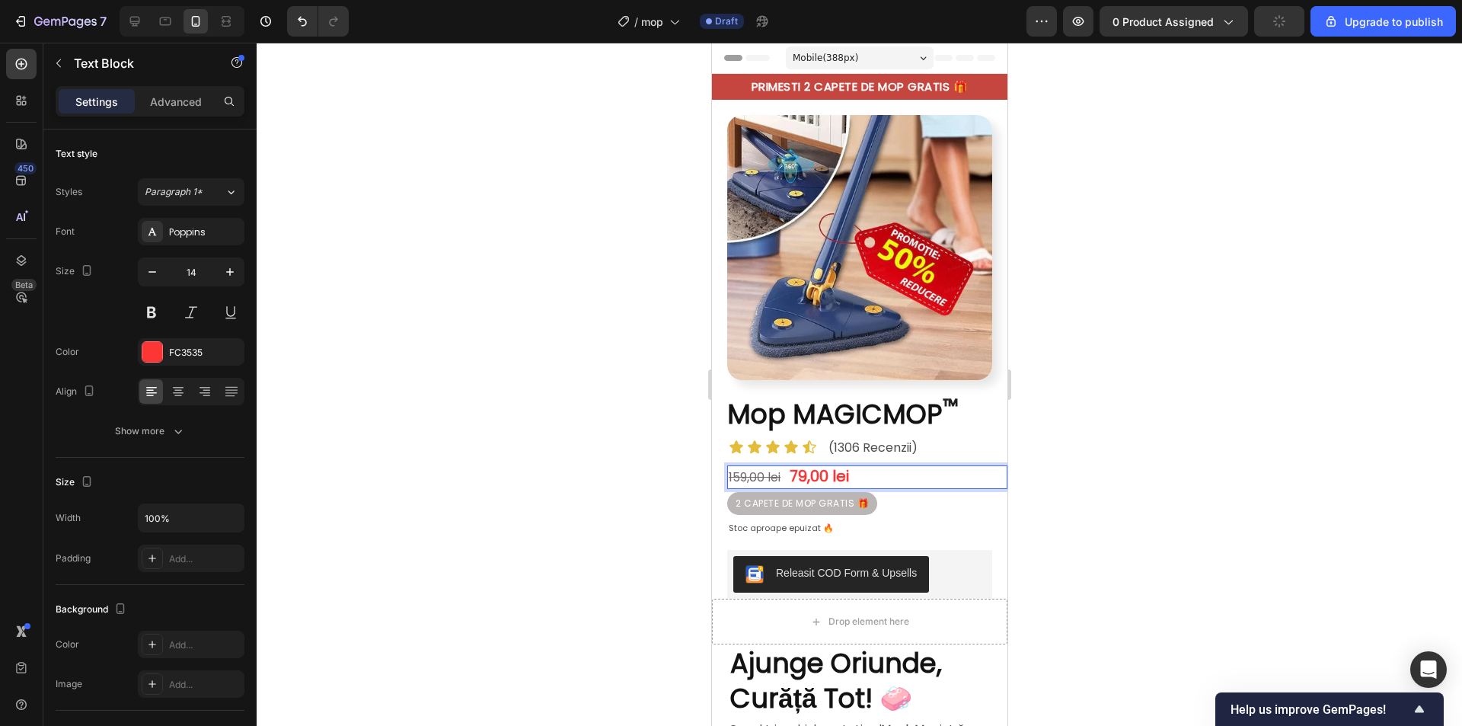
click at [773, 468] on s "159,00 lei" at bounding box center [754, 477] width 52 height 18
click at [774, 468] on s "159,00 lei" at bounding box center [754, 477] width 52 height 18
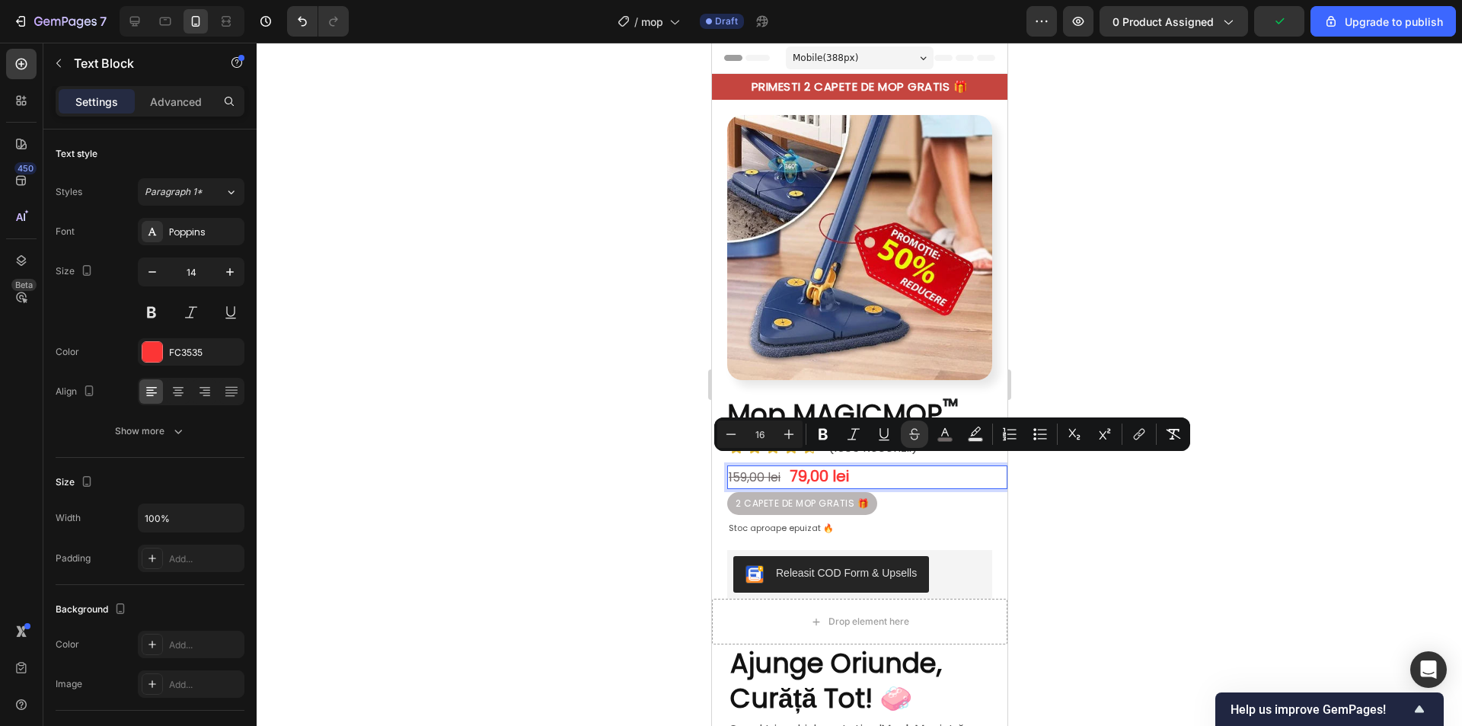
click at [782, 468] on span "Rich Text Editor. Editing area: main" at bounding box center [783, 477] width 6 height 18
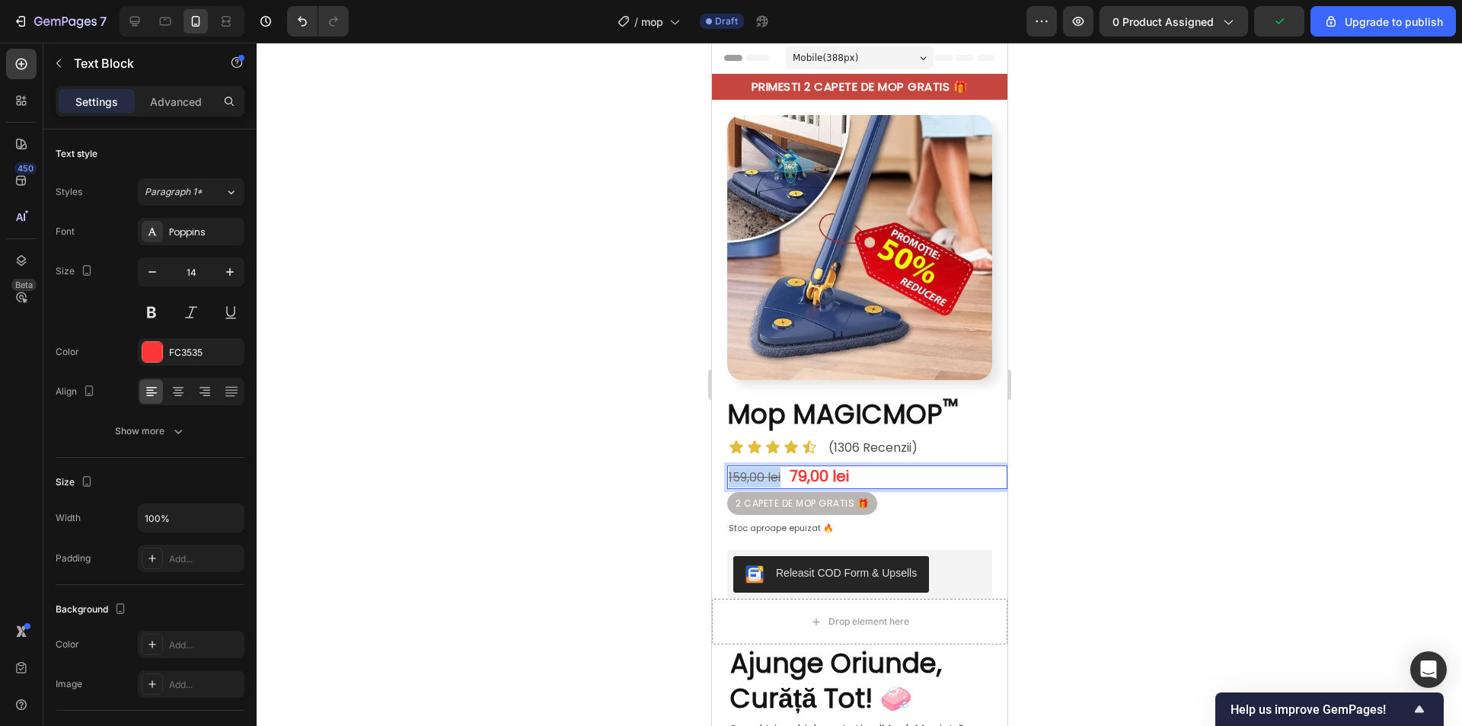
drag, startPoint x: 782, startPoint y: 465, endPoint x: 726, endPoint y: 465, distance: 55.6
click at [726, 465] on div "159,00 lei 79,00 lei" at bounding box center [866, 477] width 280 height 24
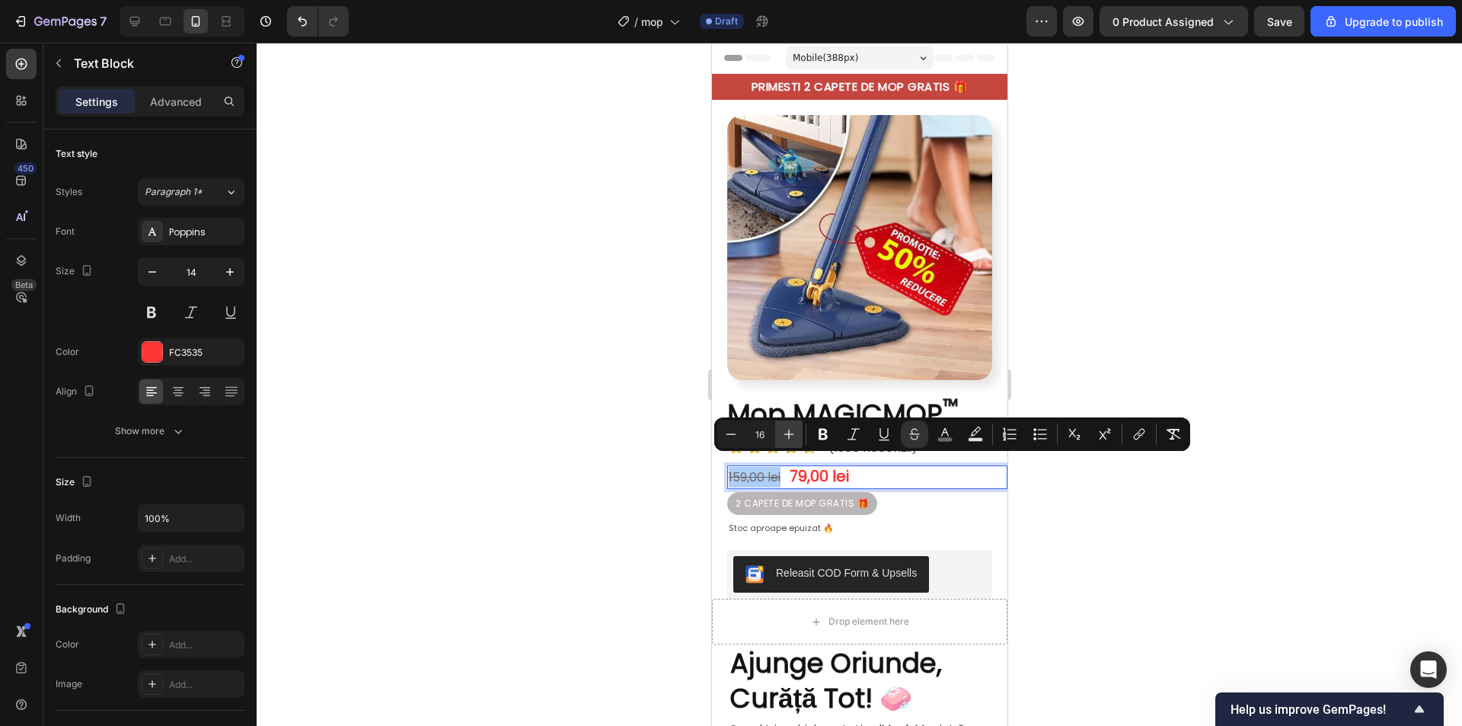
click at [796, 439] on icon "Editor contextual toolbar" at bounding box center [788, 433] width 15 height 15
type input "17"
click at [1241, 465] on div at bounding box center [859, 384] width 1205 height 683
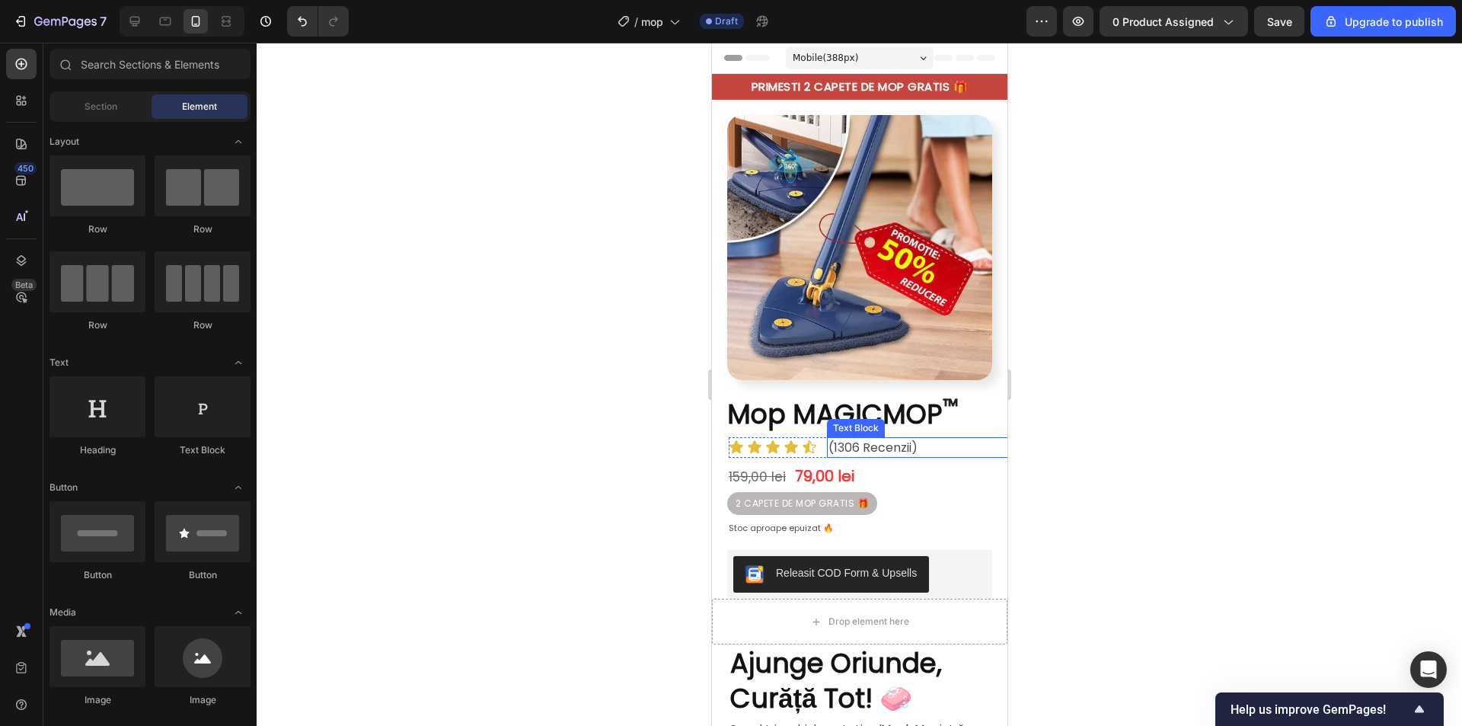
click at [850, 439] on span "(1306 Recenzii)" at bounding box center [872, 448] width 89 height 18
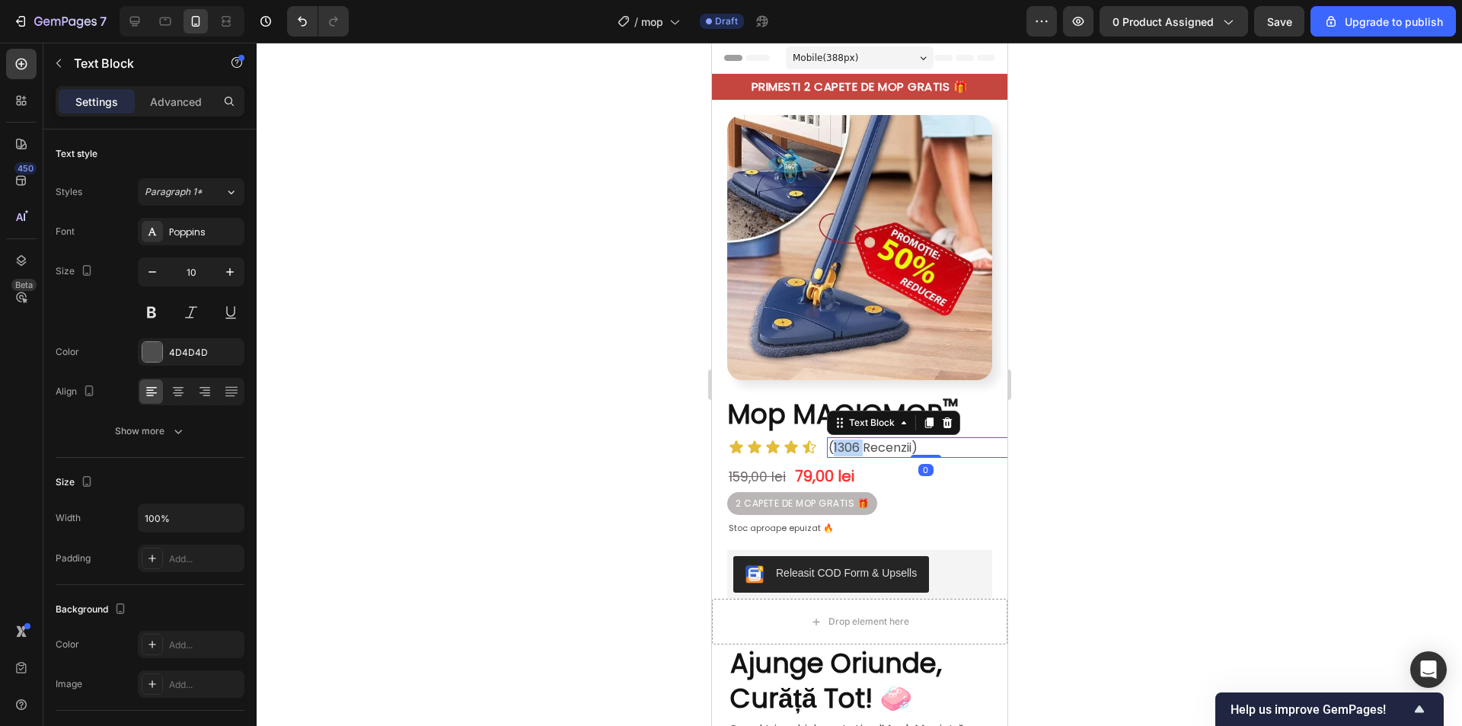
click at [838, 439] on span "(1306 Recenzii)" at bounding box center [872, 448] width 89 height 18
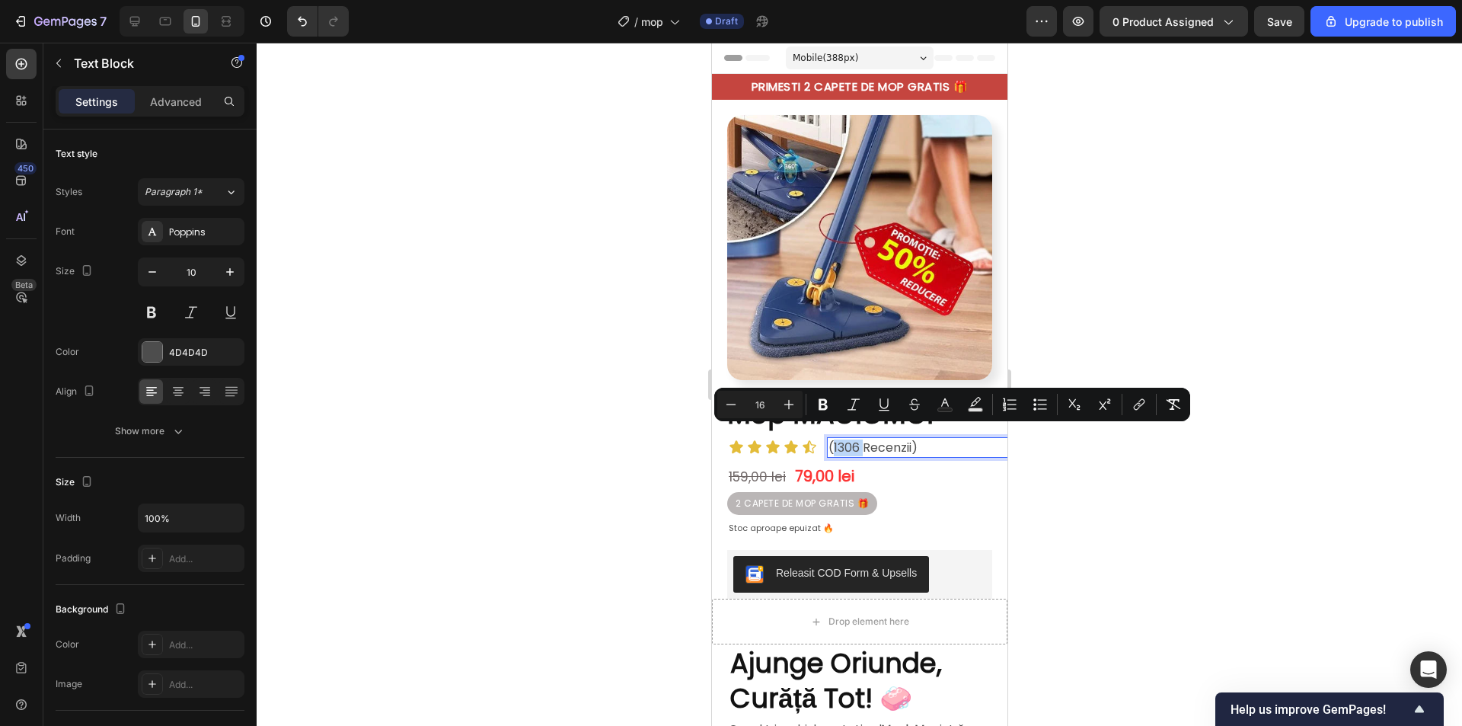
click at [842, 439] on span "(1306 Recenzii)" at bounding box center [872, 448] width 89 height 18
drag, startPoint x: 849, startPoint y: 436, endPoint x: 831, endPoint y: 439, distance: 18.4
click at [831, 439] on span "(1306 Recenzii)" at bounding box center [872, 448] width 89 height 18
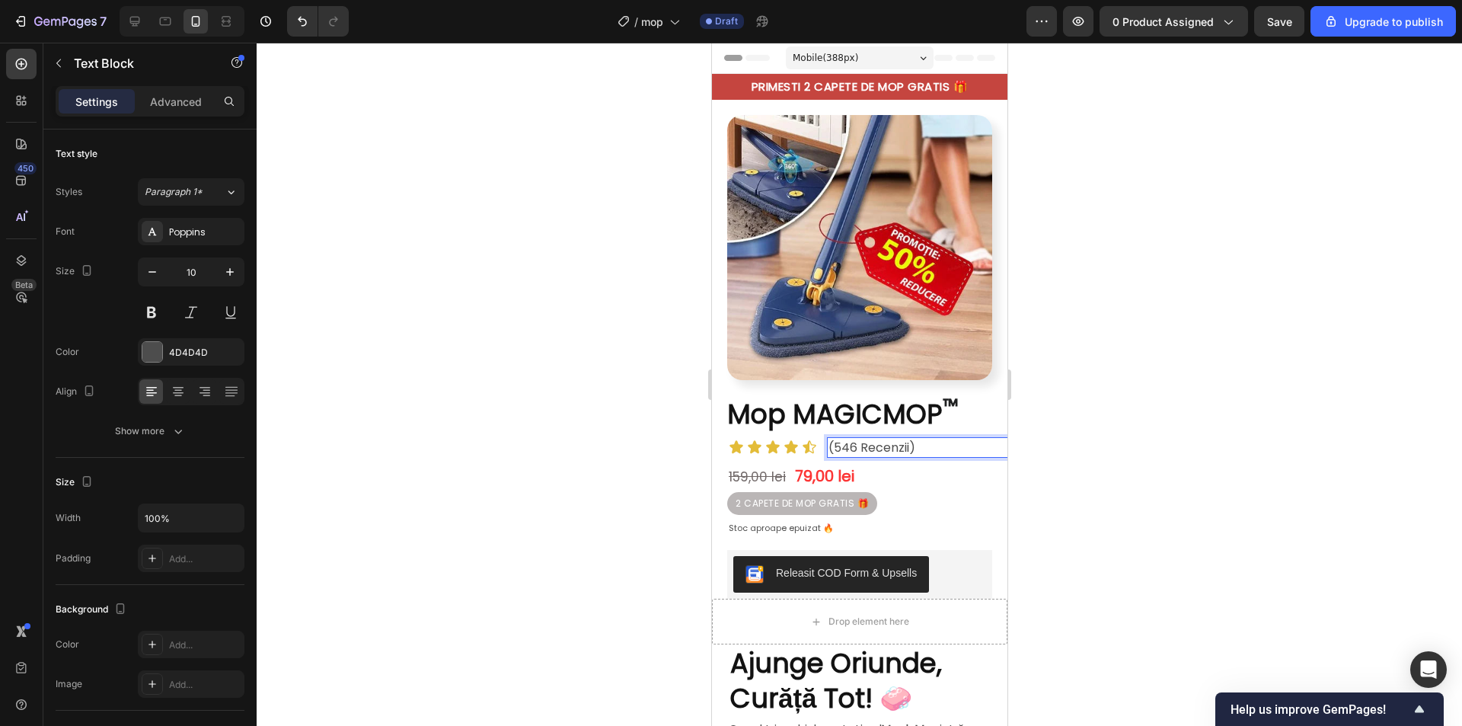
click at [1264, 383] on div at bounding box center [859, 384] width 1205 height 683
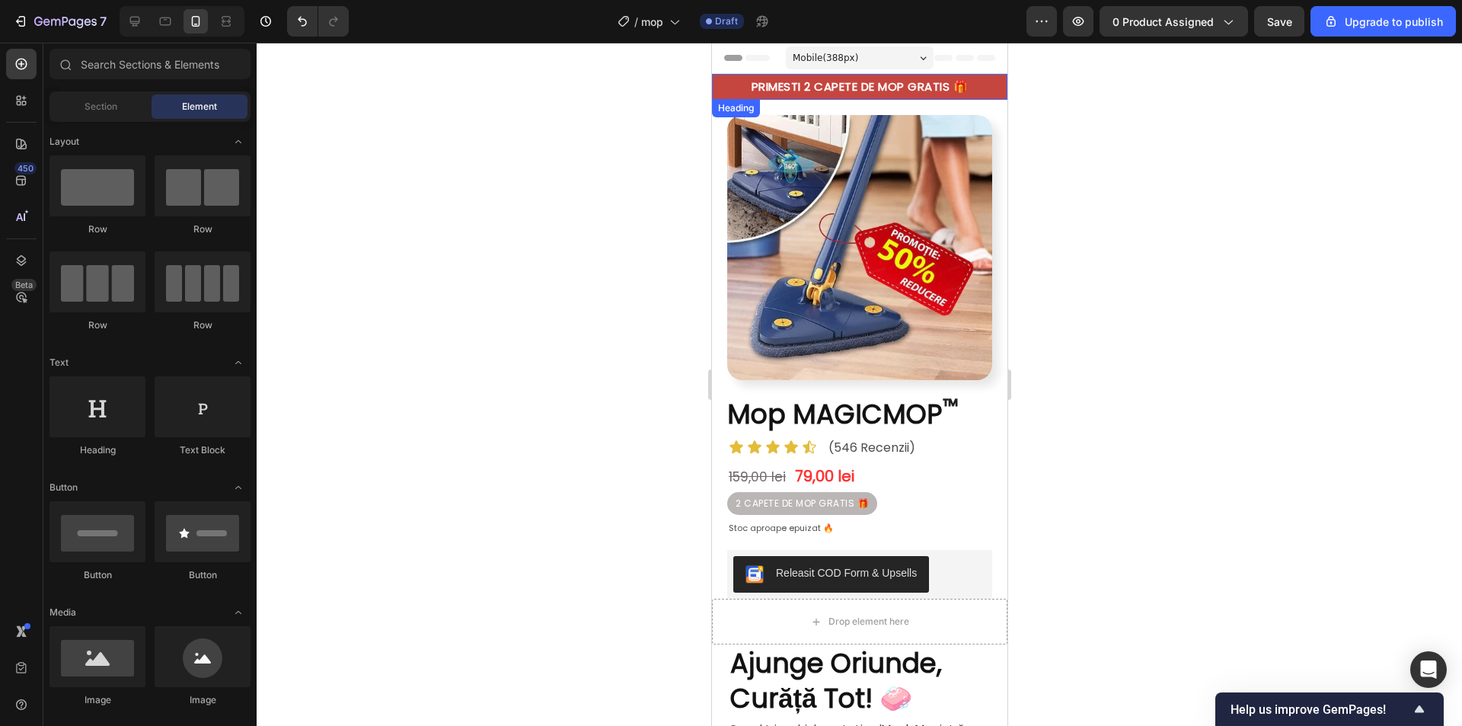
click at [864, 80] on p "PRIMESTI 2 CAPETE DE MOP GRATIS 🎁" at bounding box center [858, 86] width 271 height 15
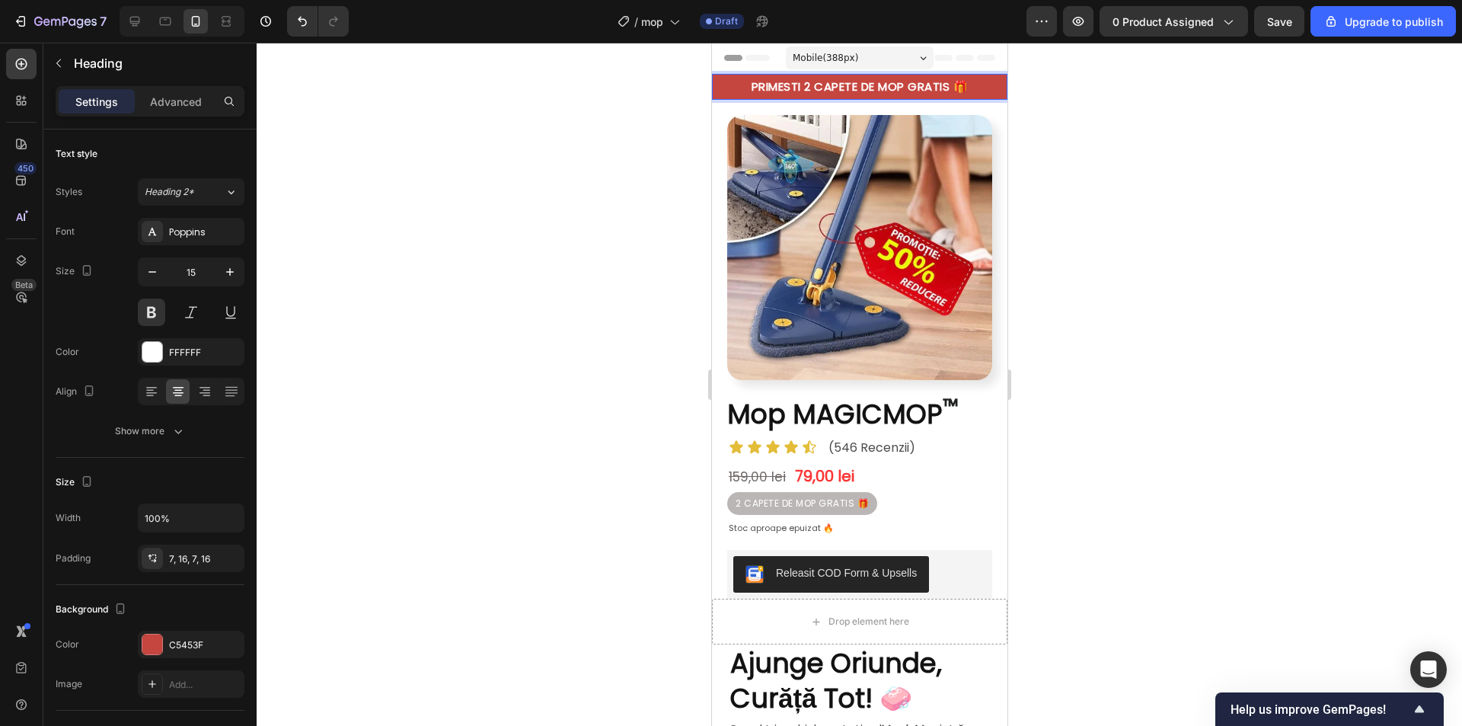
click at [870, 87] on p "PRIMESTI 2 CAPETE DE MOP GRATIS 🎁" at bounding box center [858, 86] width 271 height 15
drag, startPoint x: 898, startPoint y: 87, endPoint x: 742, endPoint y: 85, distance: 155.4
click at [742, 85] on p "PRIMESTI 2 CAPETE DE MOP GRATIS 🎁" at bounding box center [858, 86] width 271 height 15
click at [1232, 306] on div at bounding box center [859, 384] width 1205 height 683
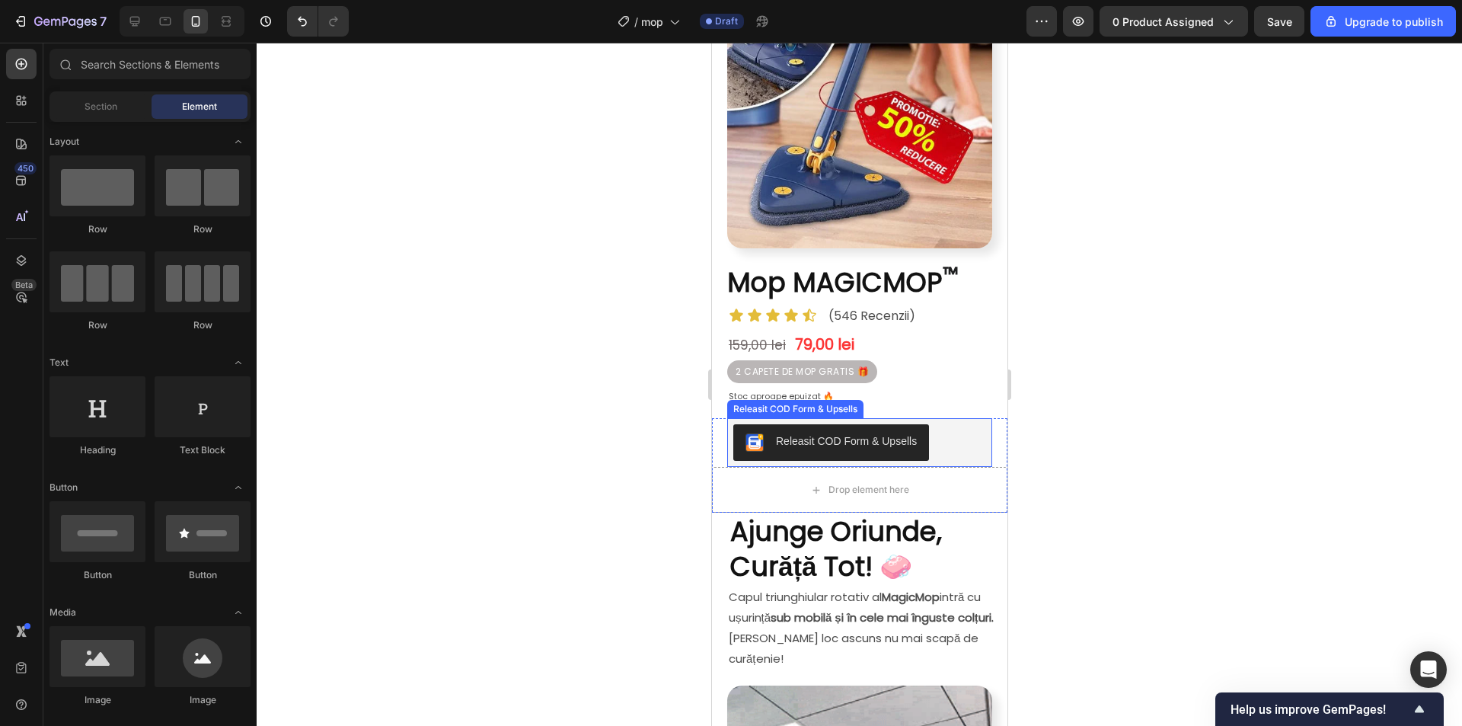
scroll to position [152, 0]
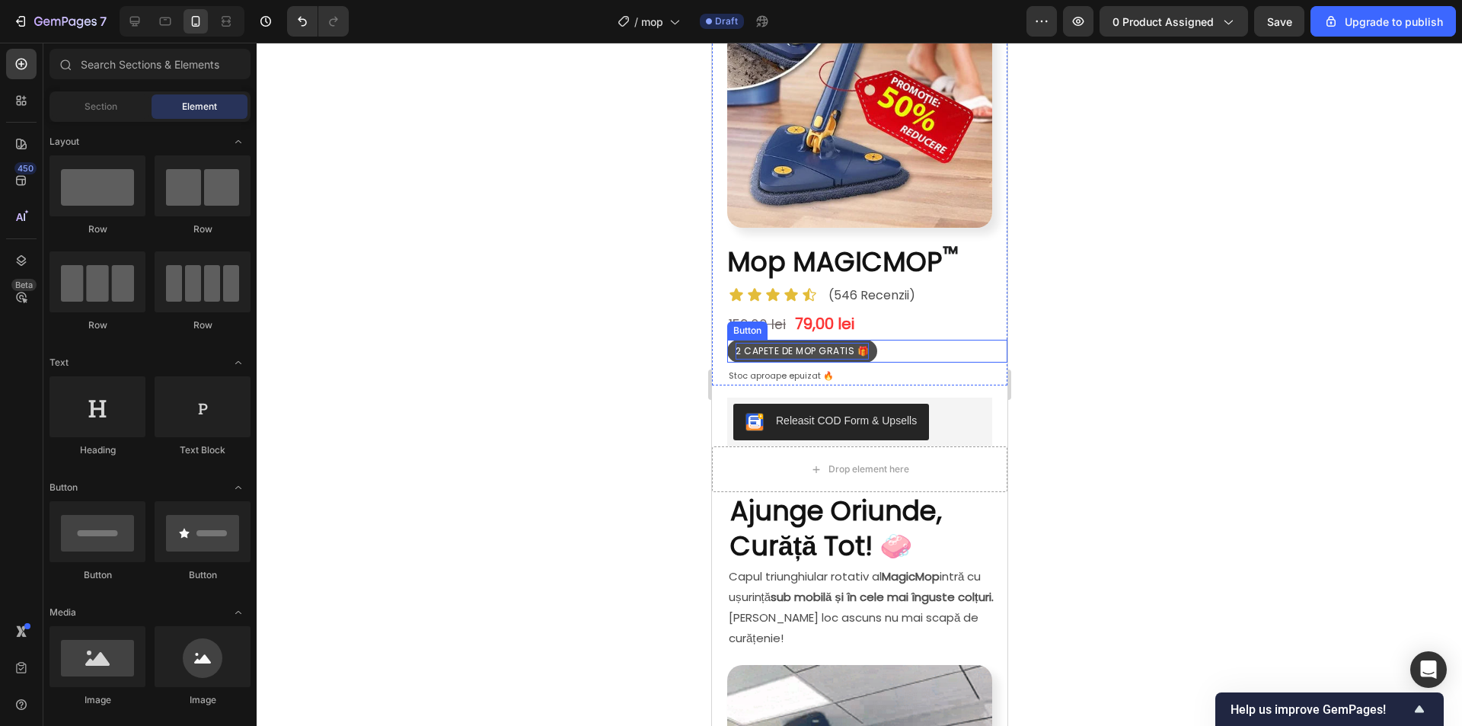
click at [795, 344] on span "2 CAPETE DE MOP GRATIS 🎁" at bounding box center [801, 350] width 133 height 13
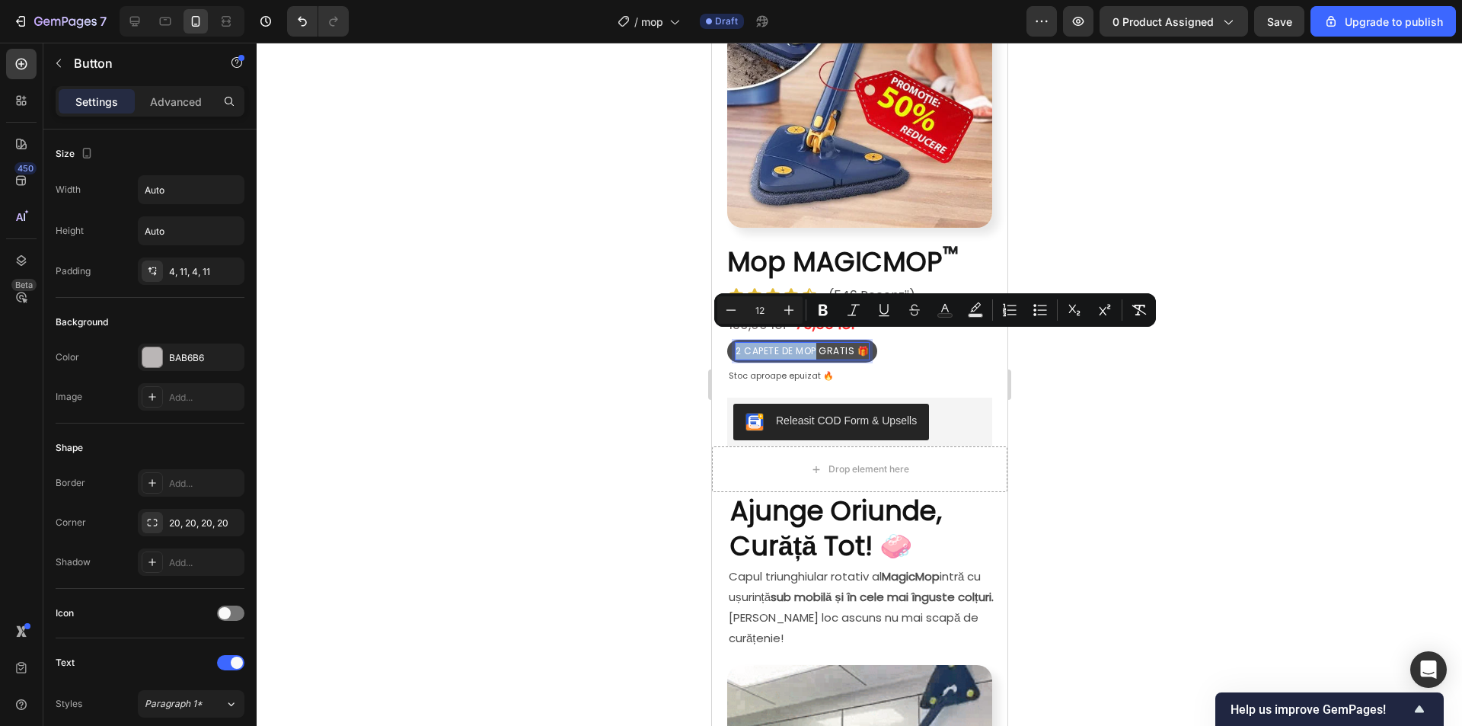
drag, startPoint x: 817, startPoint y: 339, endPoint x: 732, endPoint y: 336, distance: 85.3
click at [732, 340] on button "2 CAPETE DE MOP GRATIS 🎁" at bounding box center [801, 351] width 150 height 23
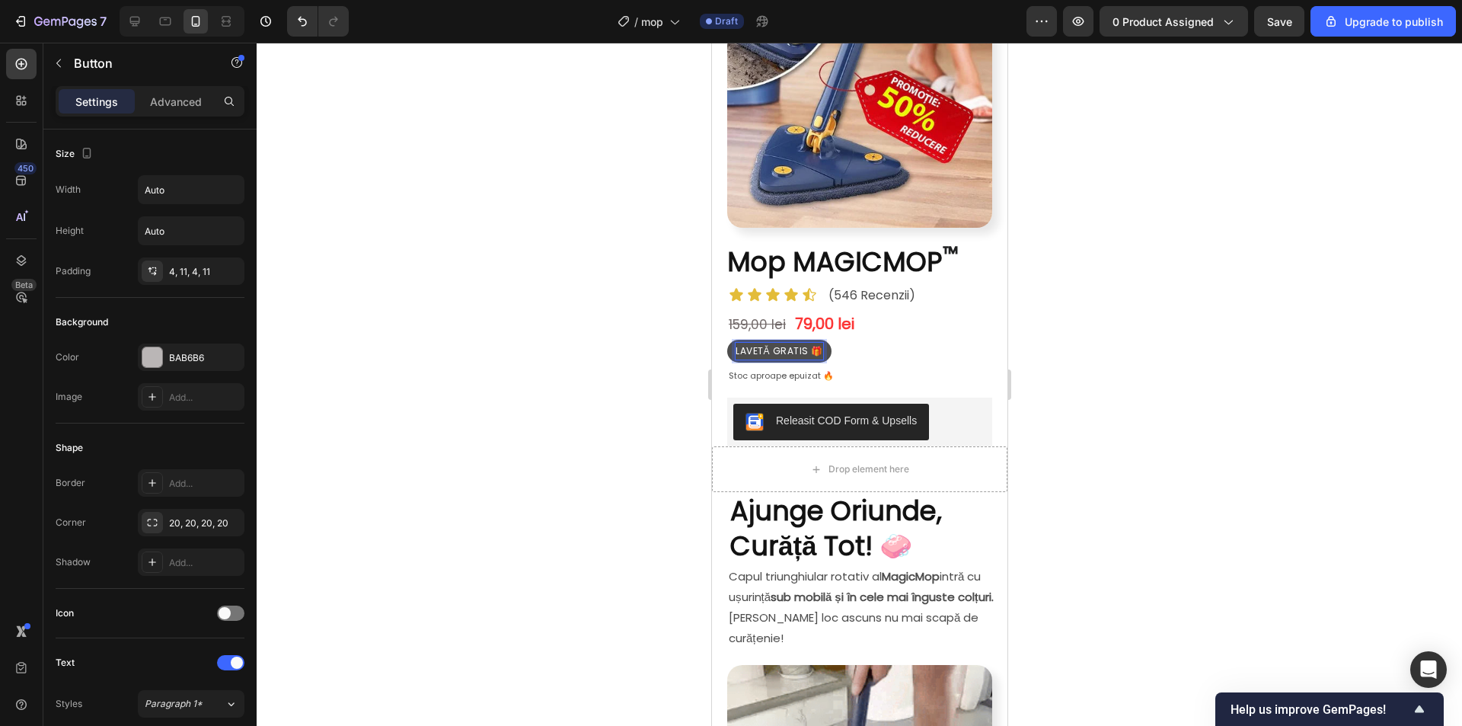
click at [726, 340] on button "LAVETĂ GRATIS 🎁" at bounding box center [778, 351] width 104 height 23
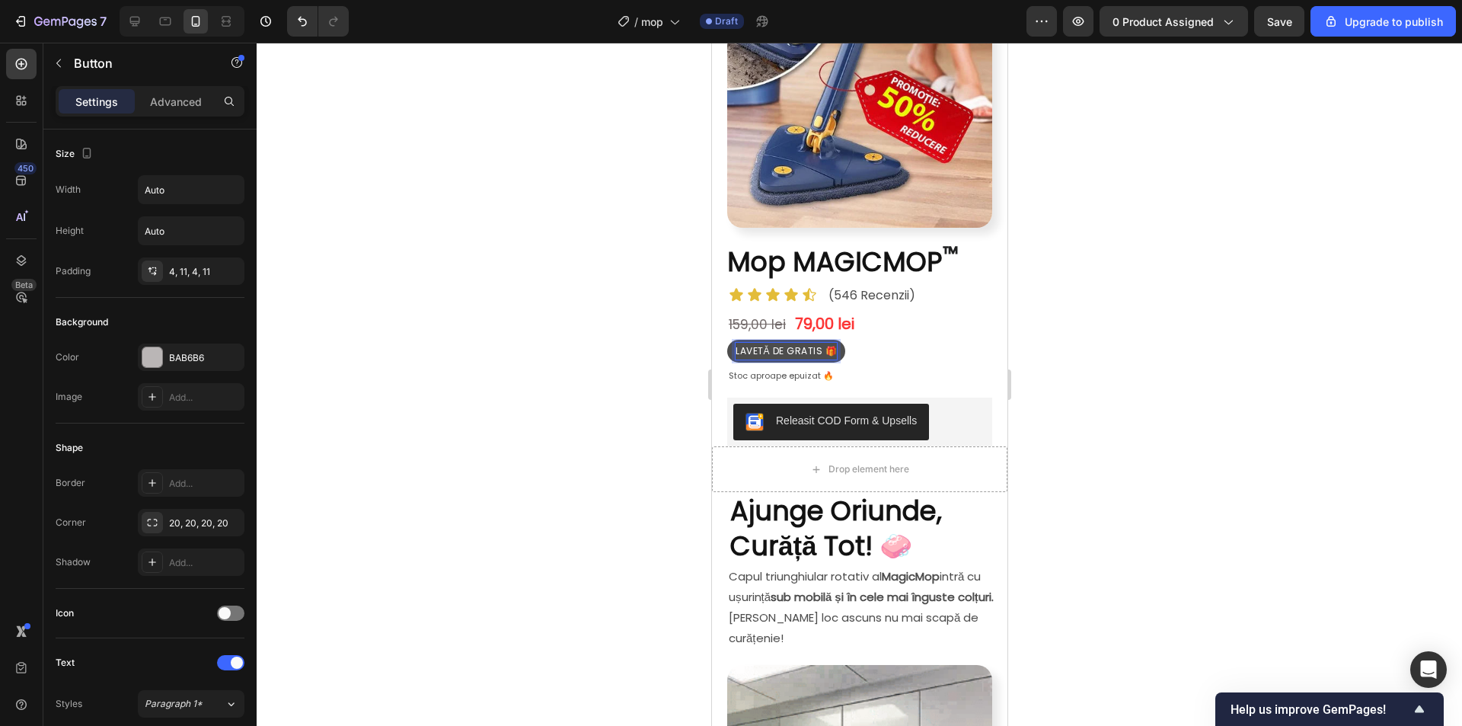
click at [726, 340] on button "LAVETĂ DE GRATIS 🎁" at bounding box center [785, 351] width 118 height 23
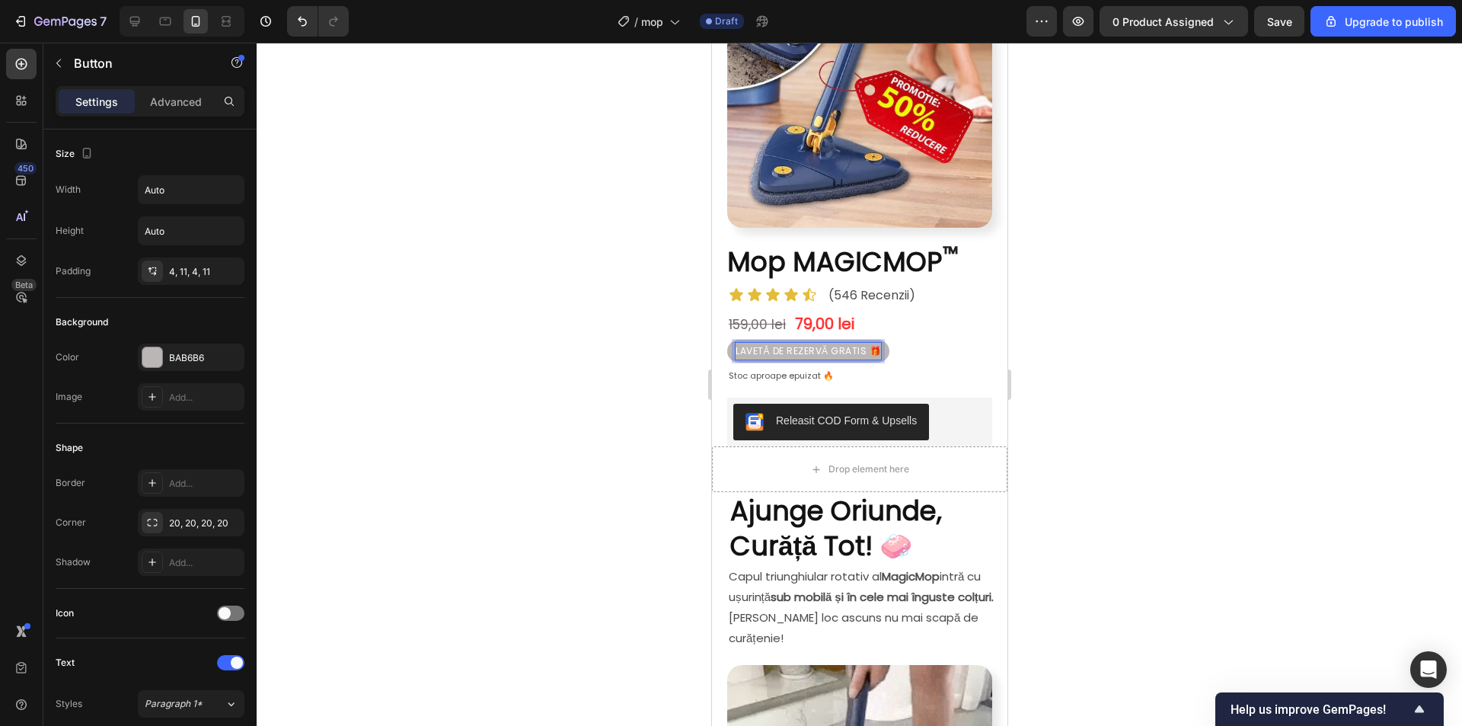
click at [1189, 266] on div at bounding box center [859, 384] width 1205 height 683
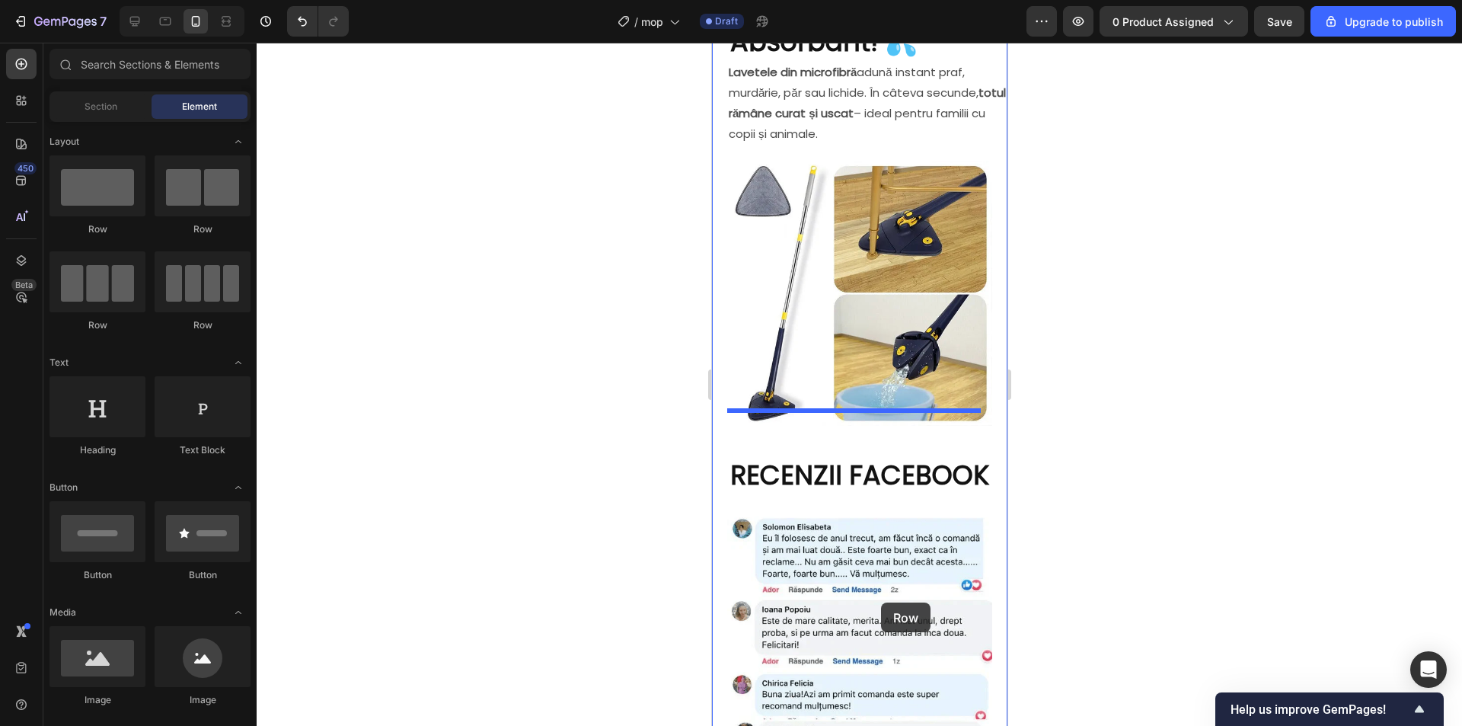
scroll to position [1568, 0]
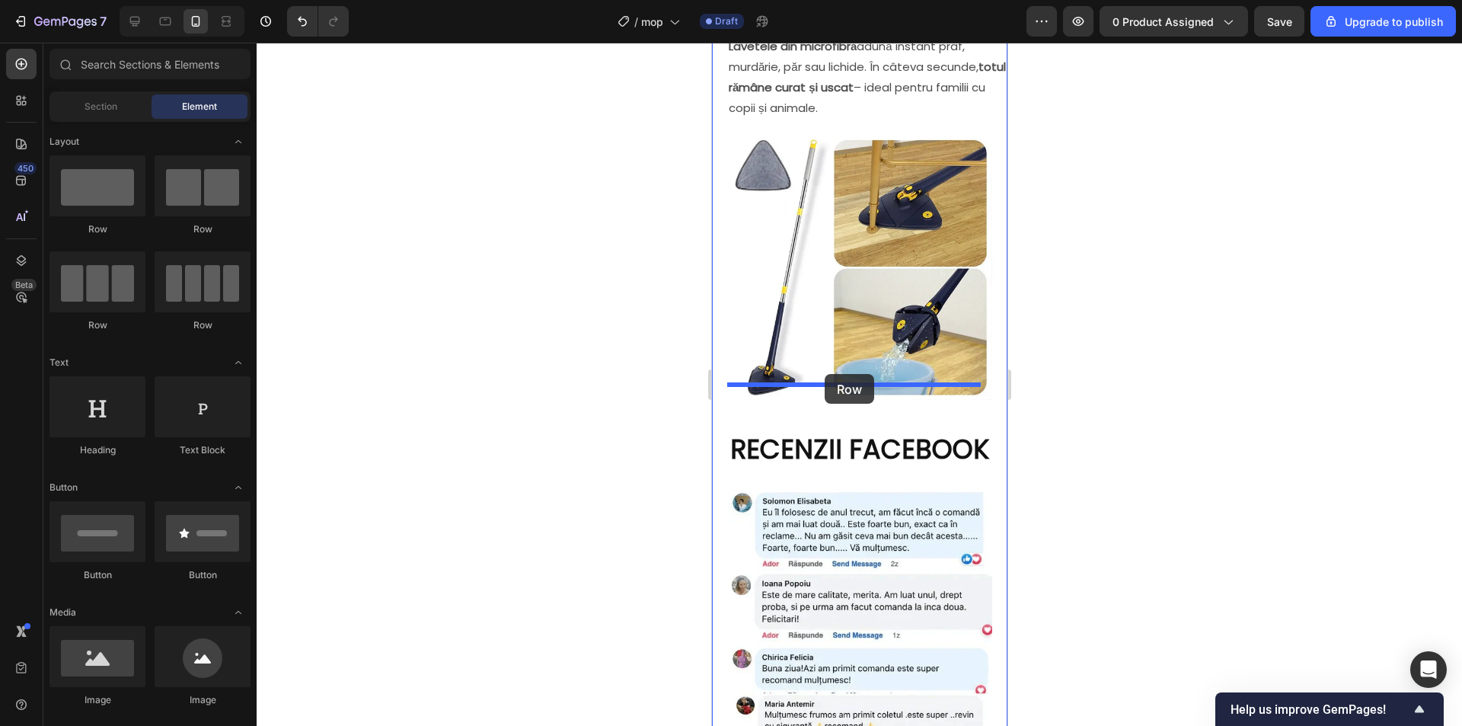
drag, startPoint x: 801, startPoint y: 334, endPoint x: 824, endPoint y: 374, distance: 46.4
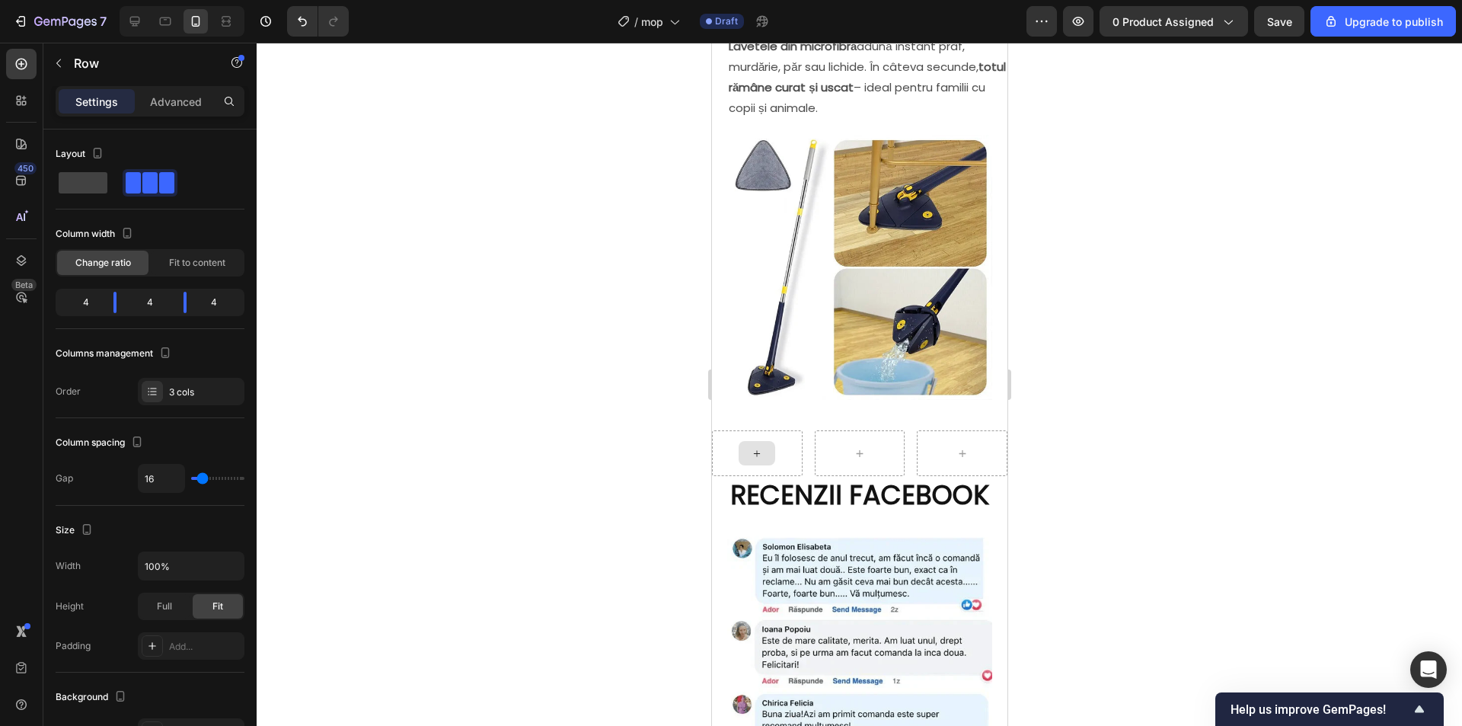
click at [753, 447] on icon at bounding box center [756, 453] width 12 height 13
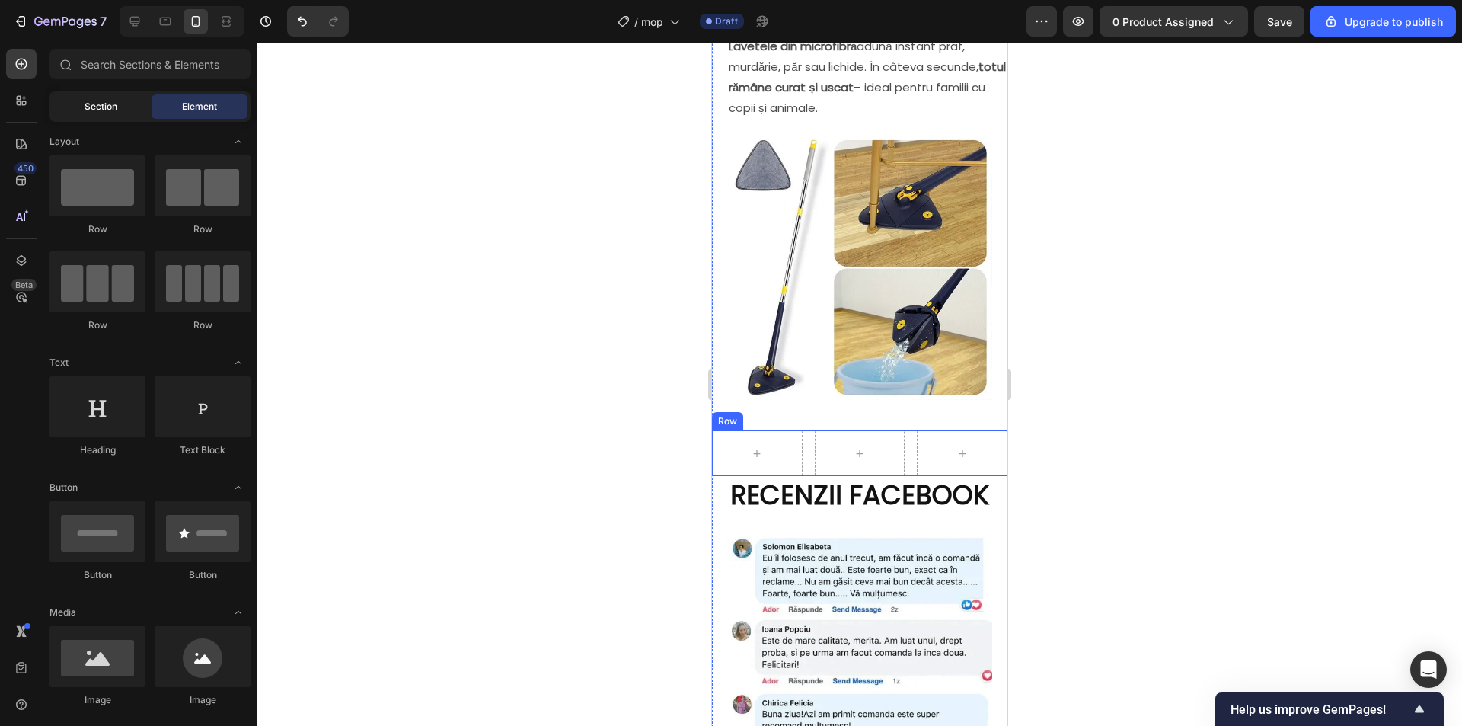
click at [97, 98] on div "Section" at bounding box center [101, 106] width 96 height 24
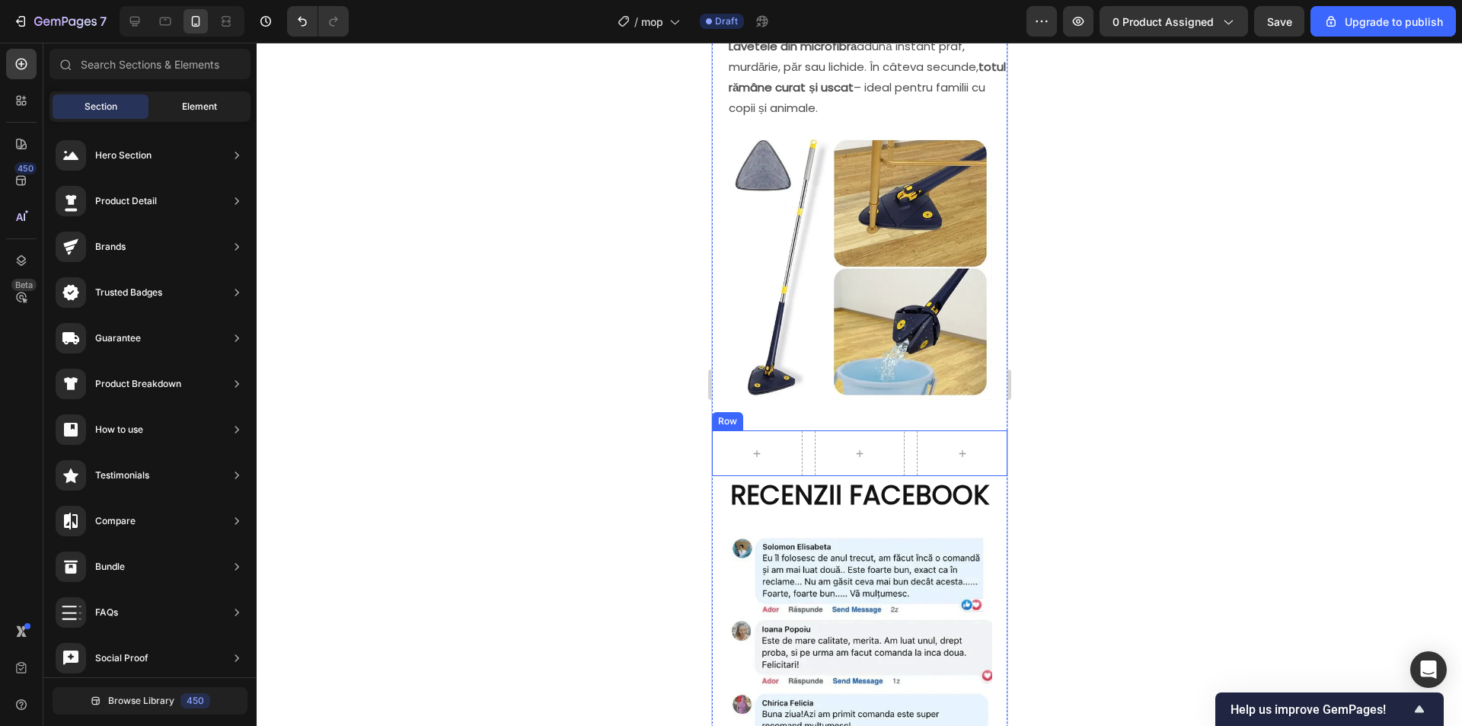
click at [191, 106] on span "Element" at bounding box center [199, 107] width 35 height 14
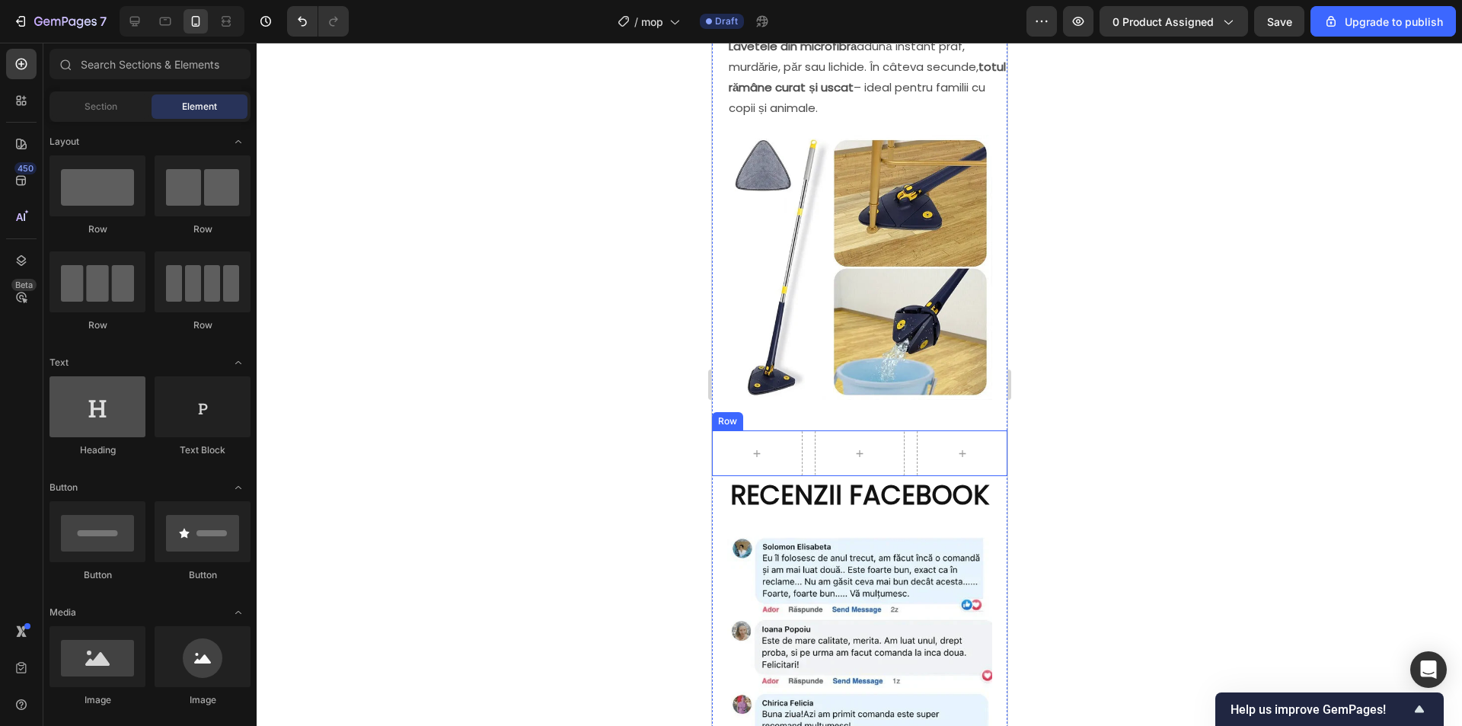
scroll to position [152, 0]
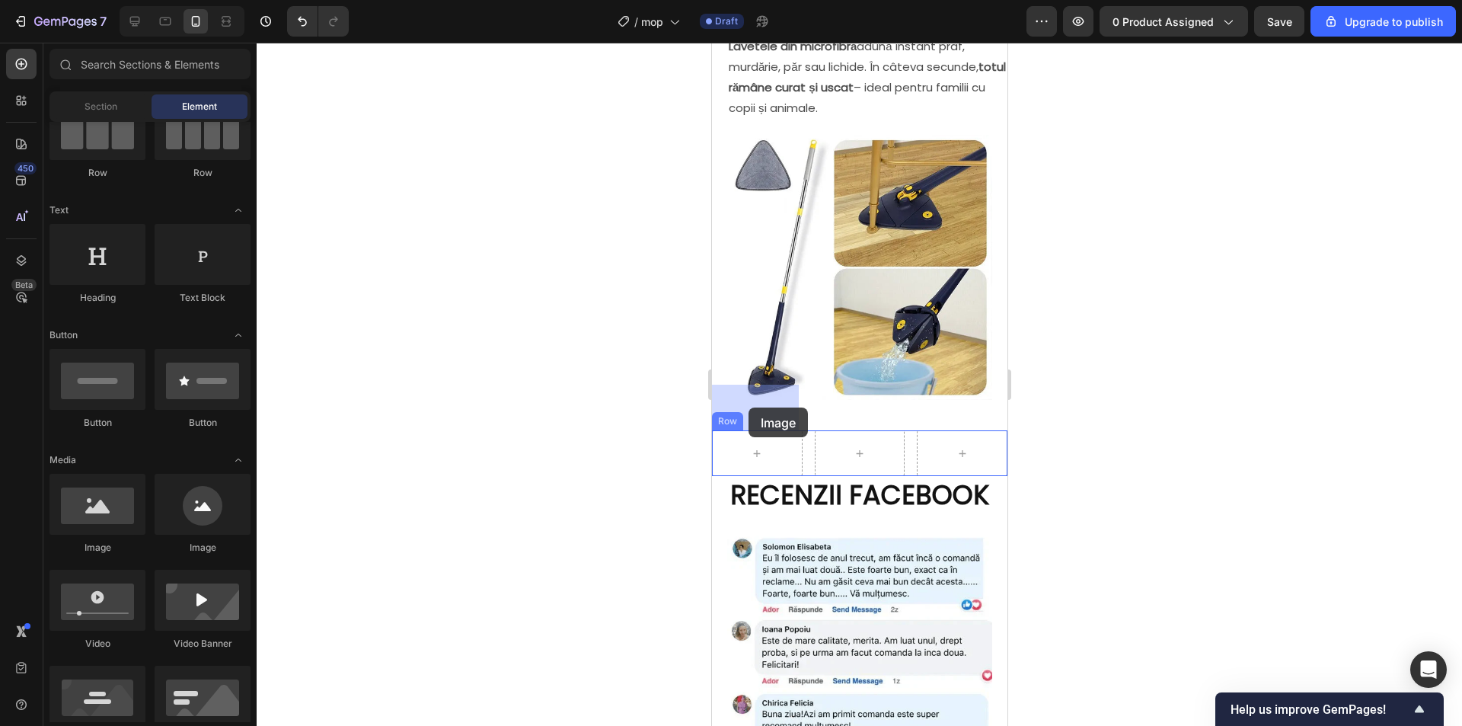
drag, startPoint x: 816, startPoint y: 548, endPoint x: 748, endPoint y: 407, distance: 156.0
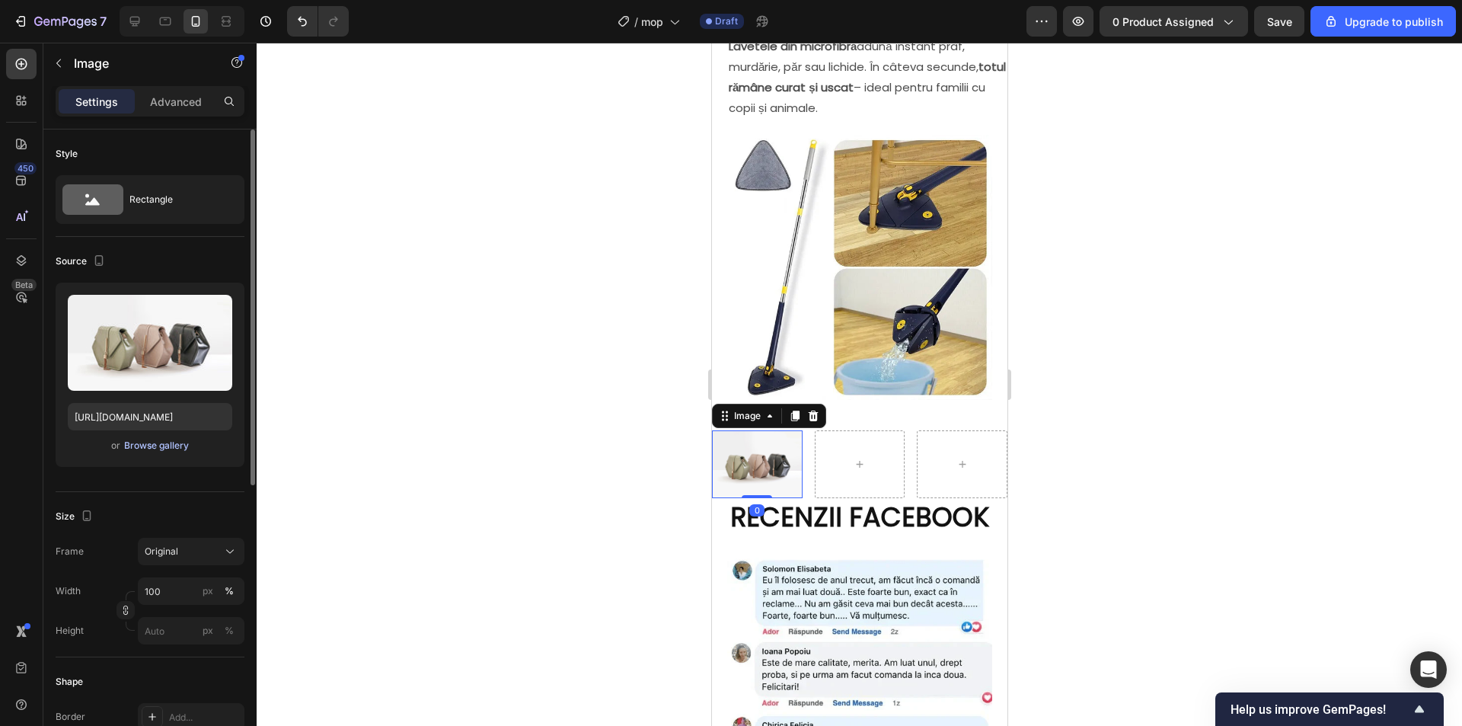
click at [146, 444] on div "Browse gallery" at bounding box center [156, 446] width 65 height 14
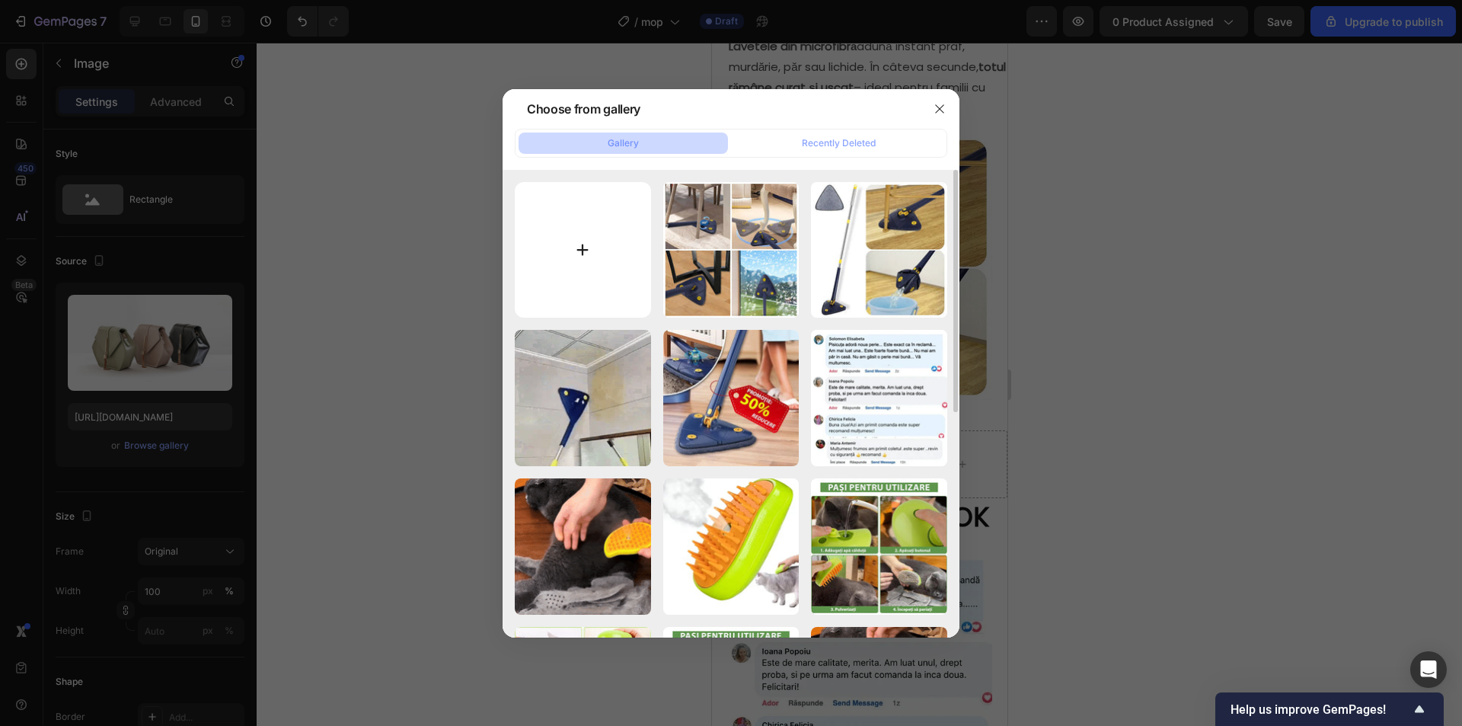
click at [554, 234] on input "file" at bounding box center [583, 250] width 136 height 136
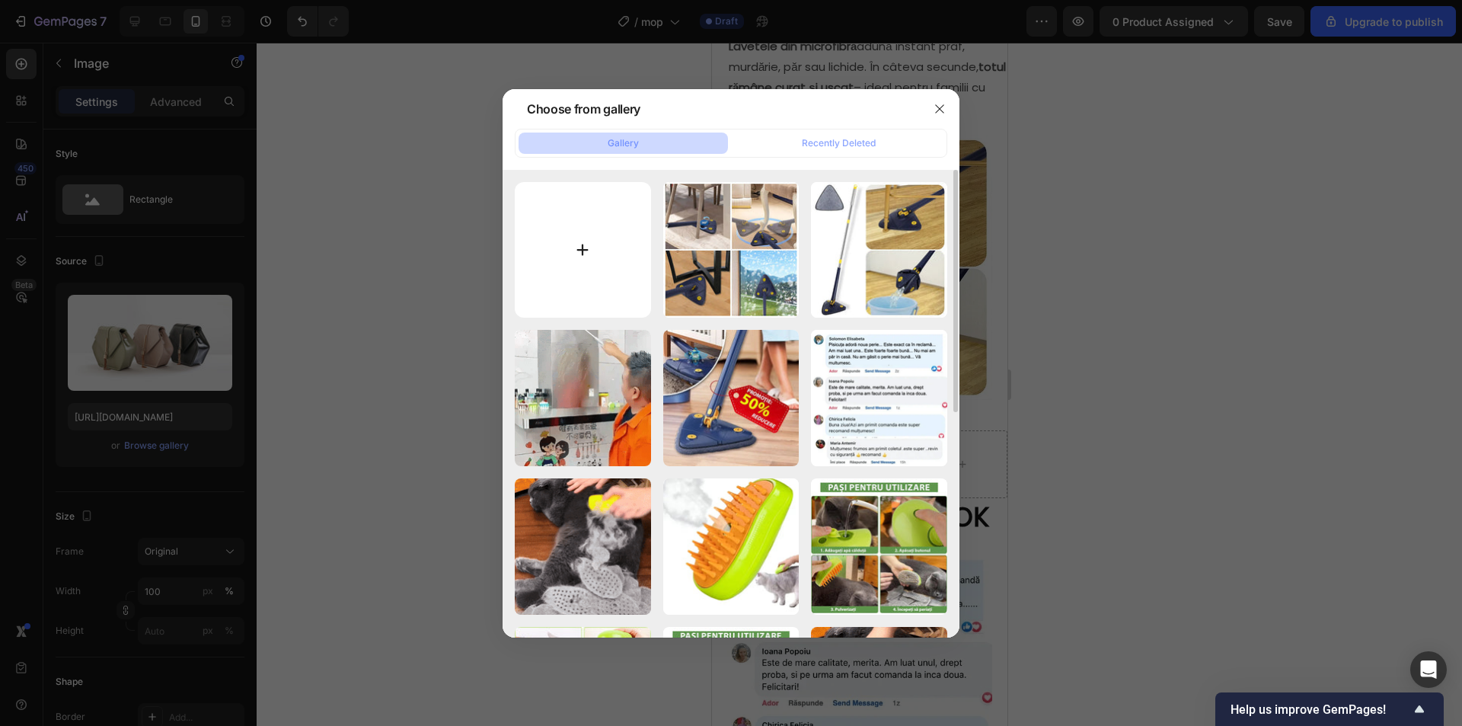
click at [592, 247] on input "file" at bounding box center [583, 250] width 136 height 136
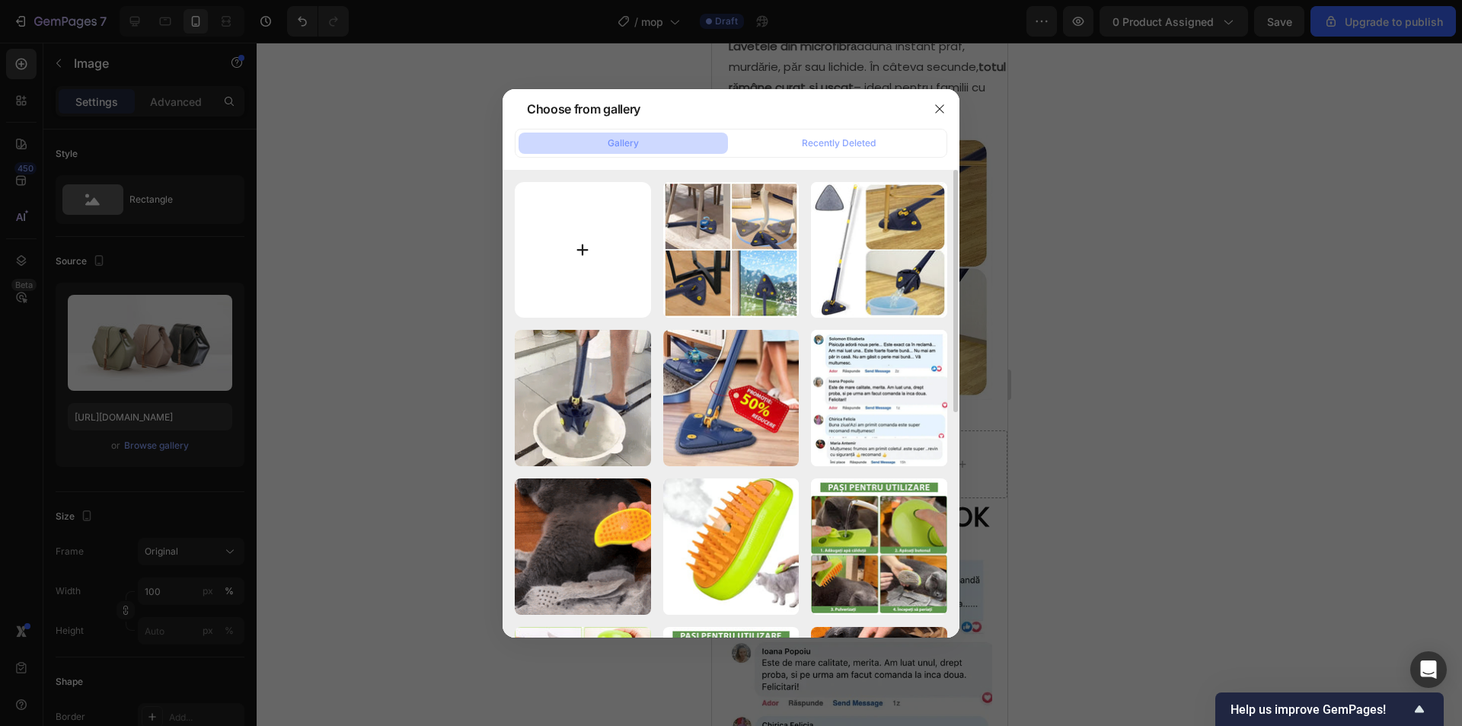
type input "C:\fakepath\47989020-ca47-3aeb-77b7-b417c0fd6fff.jpg"
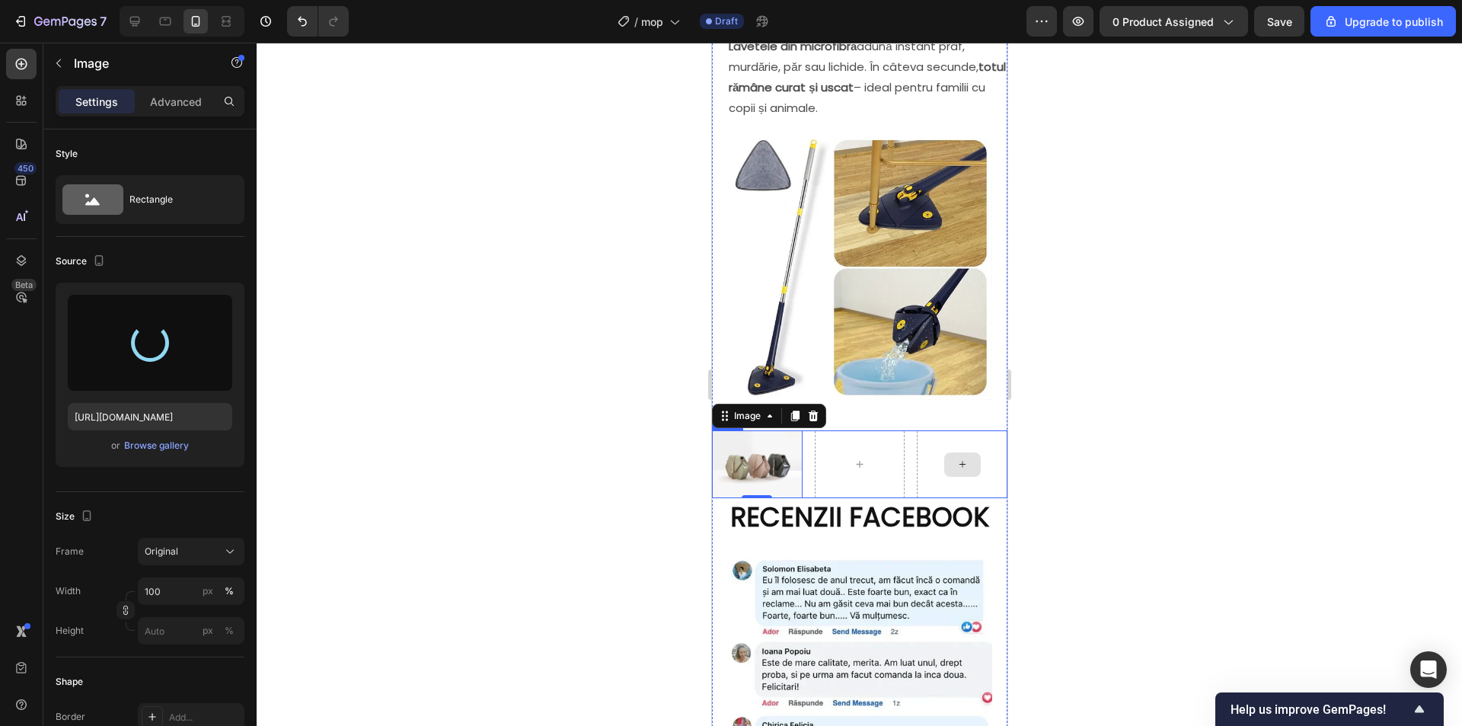
type input "[URL][DOMAIN_NAME]"
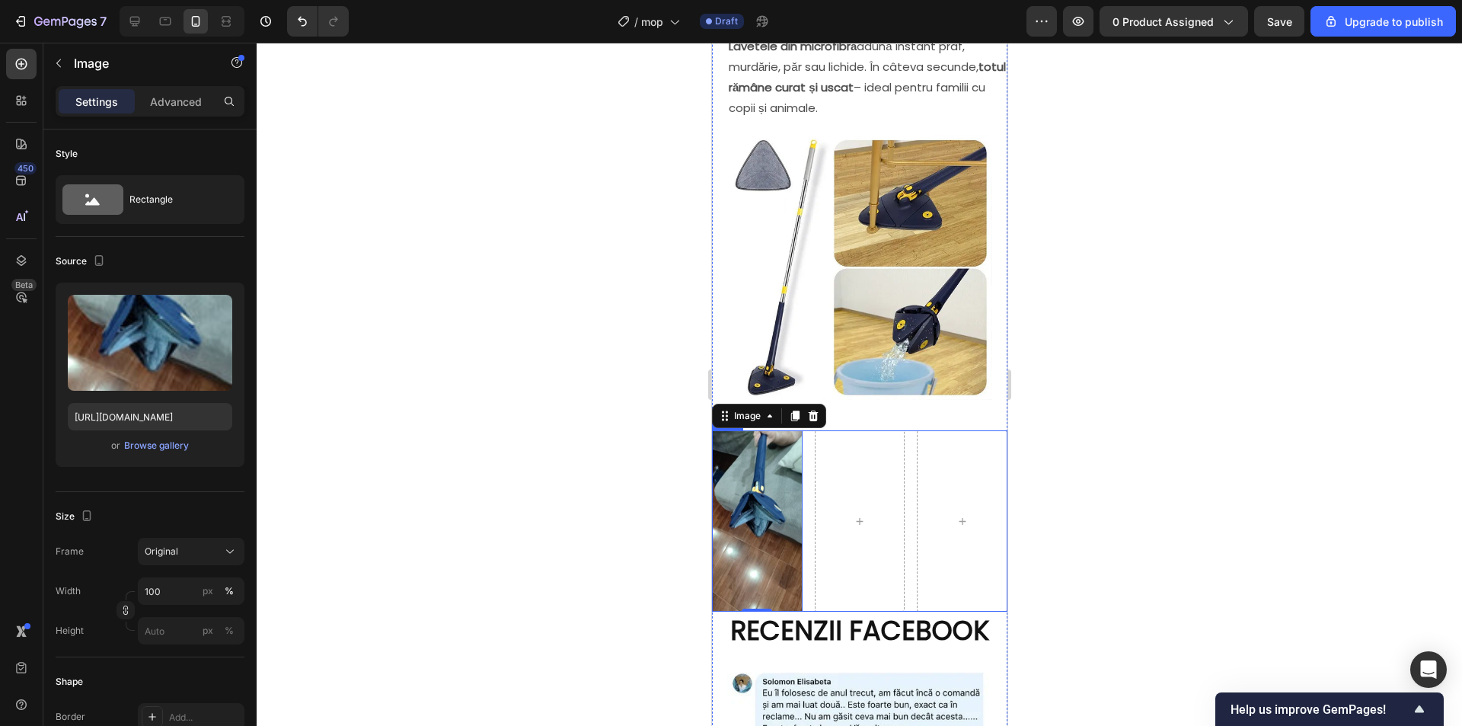
click at [805, 471] on div "Image 0 Row" at bounding box center [858, 520] width 295 height 180
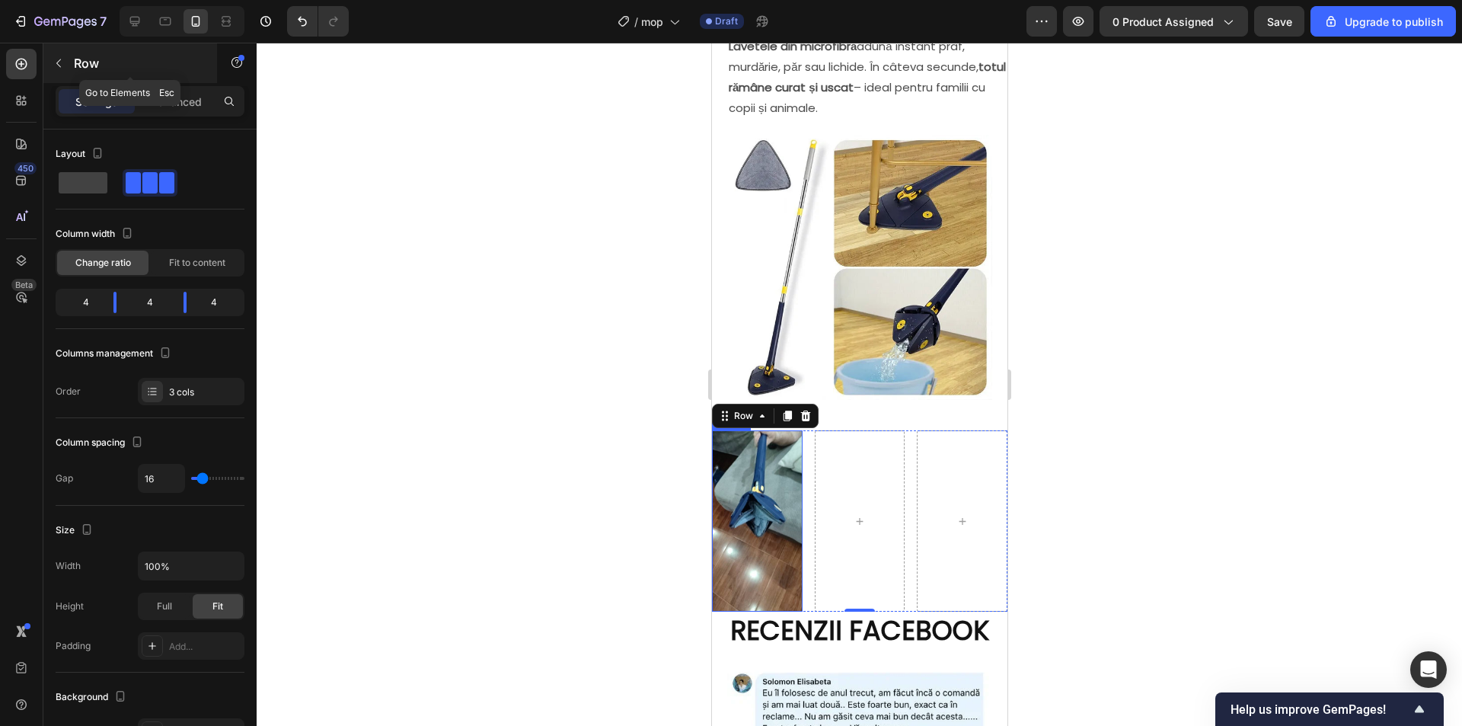
click at [55, 65] on icon "button" at bounding box center [59, 63] width 12 height 12
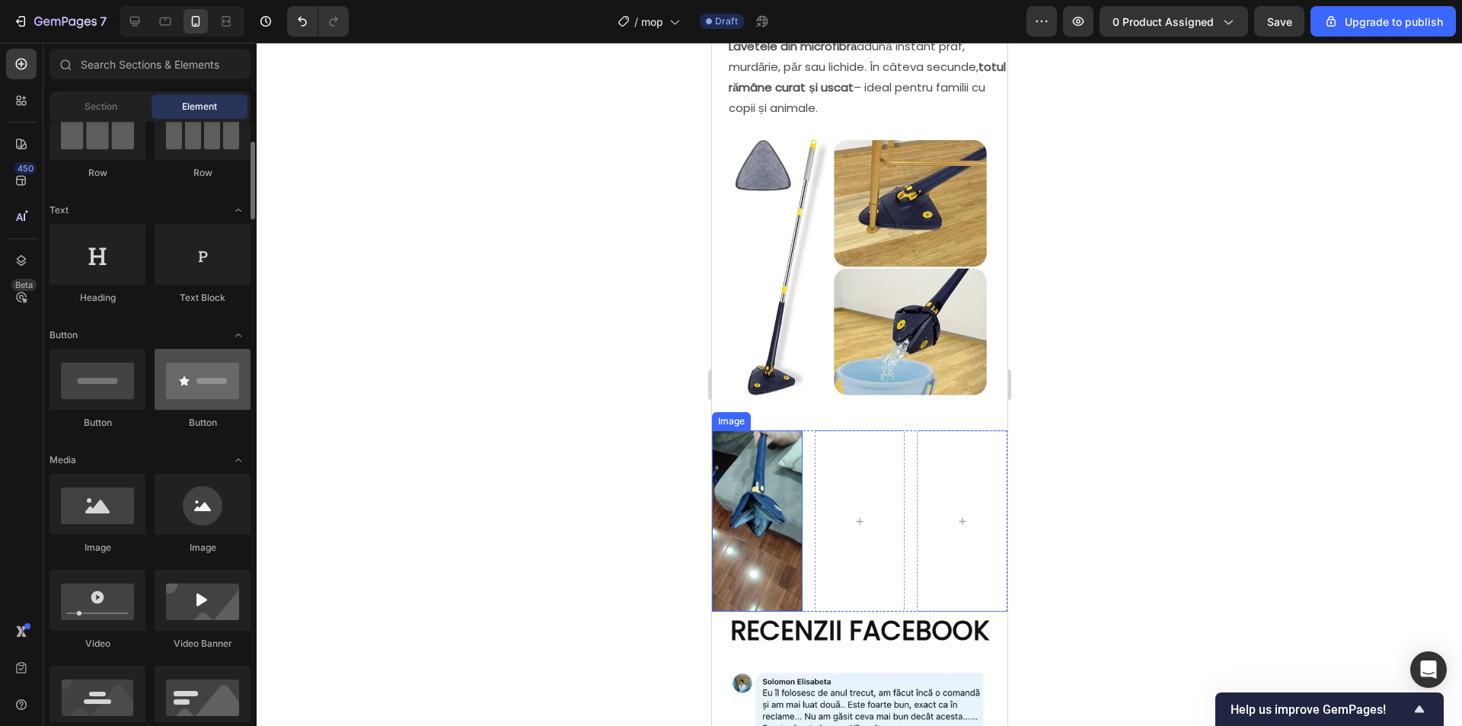
scroll to position [0, 0]
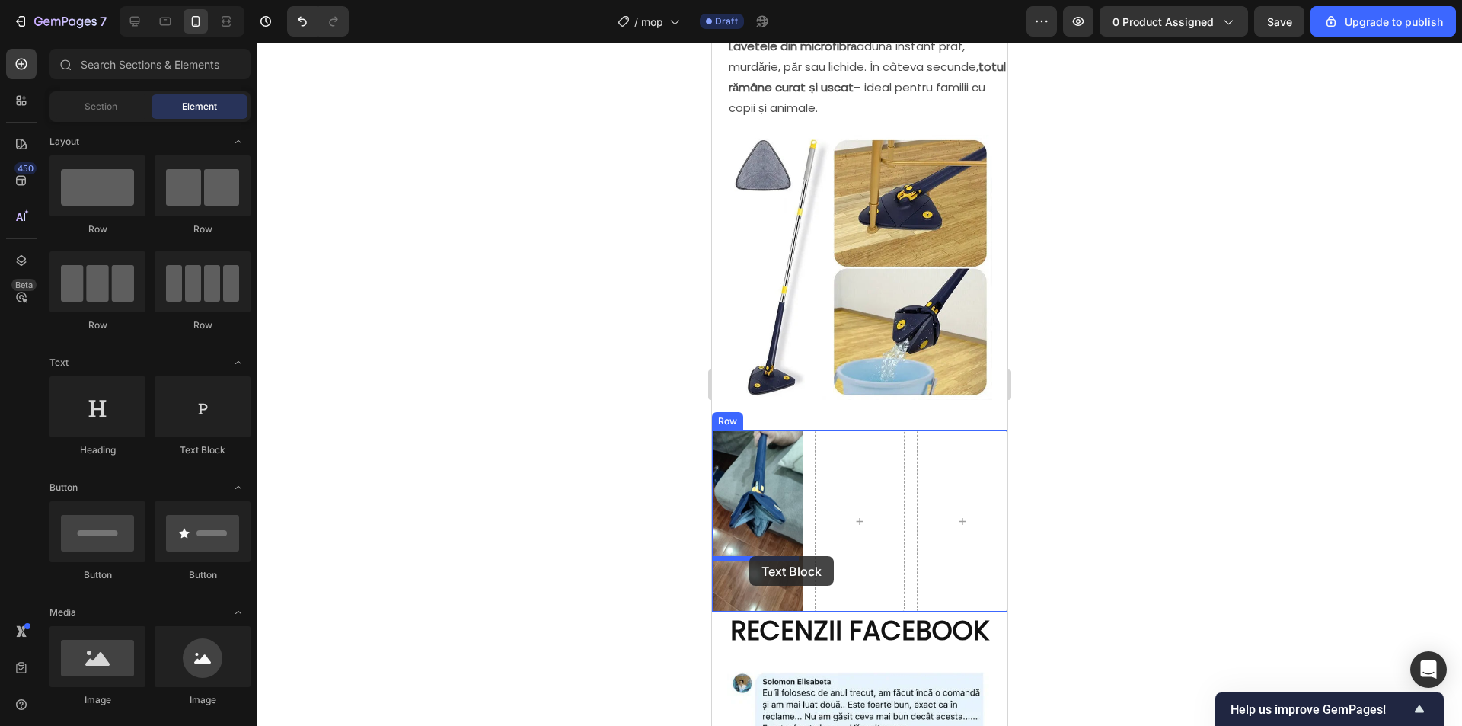
drag, startPoint x: 892, startPoint y: 460, endPoint x: 749, endPoint y: 554, distance: 172.1
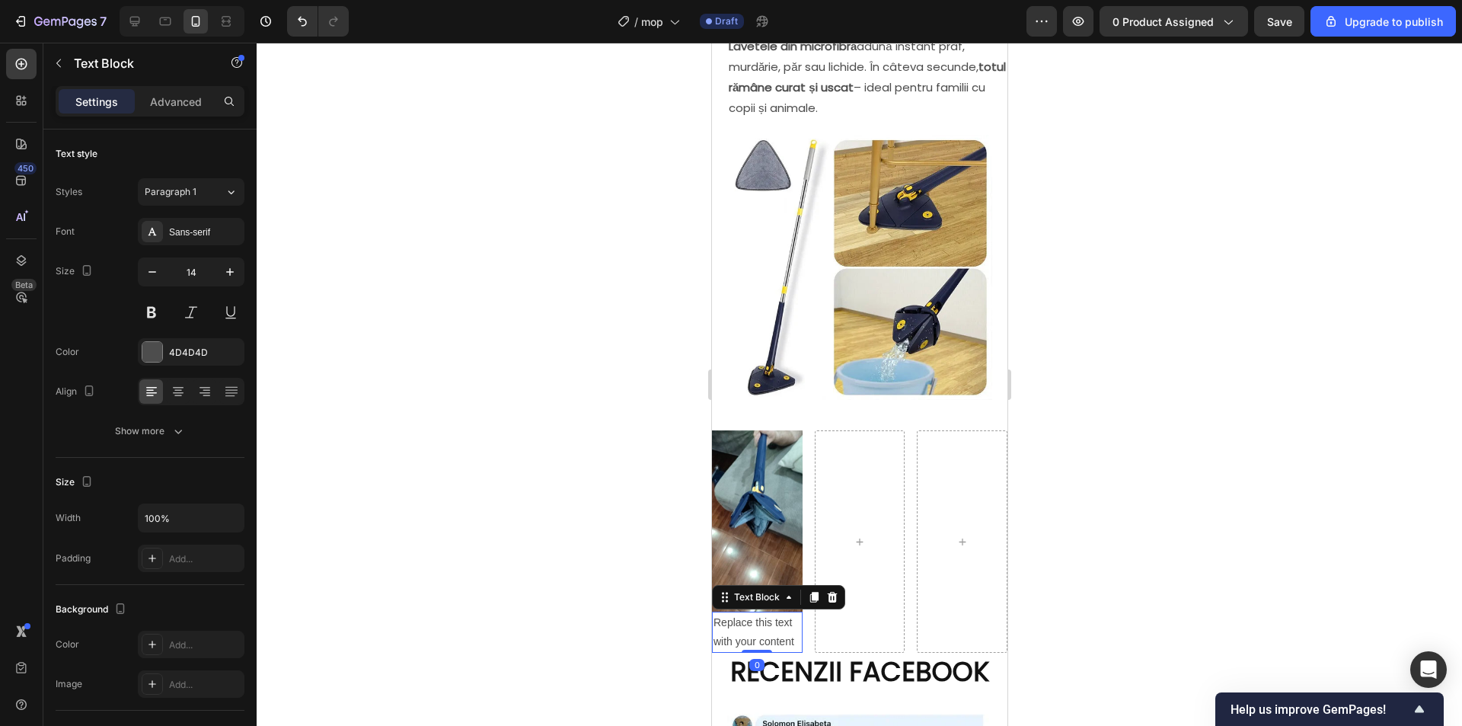
drag, startPoint x: 1193, startPoint y: 399, endPoint x: 1030, endPoint y: 492, distance: 187.6
click at [1192, 399] on div at bounding box center [859, 384] width 1205 height 683
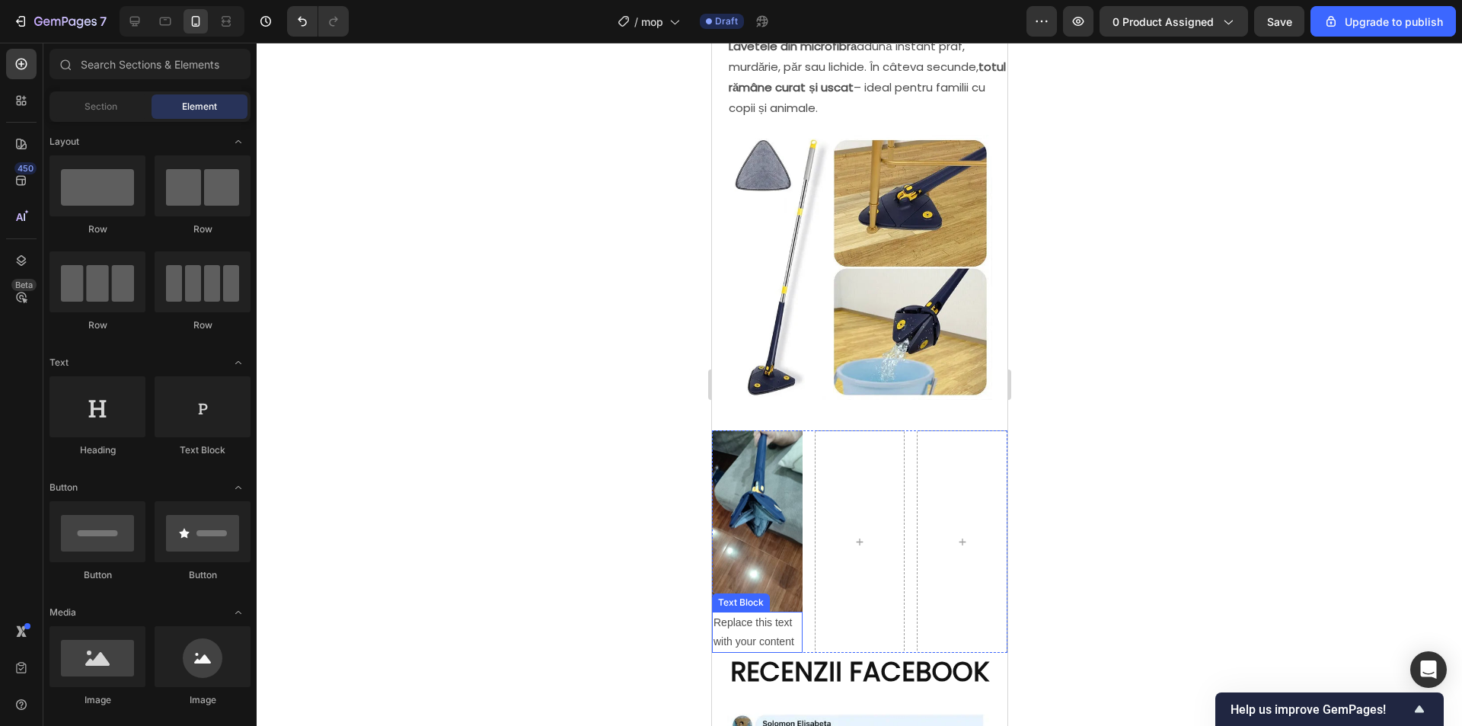
click at [778, 611] on div "Replace this text with your content" at bounding box center [756, 631] width 91 height 41
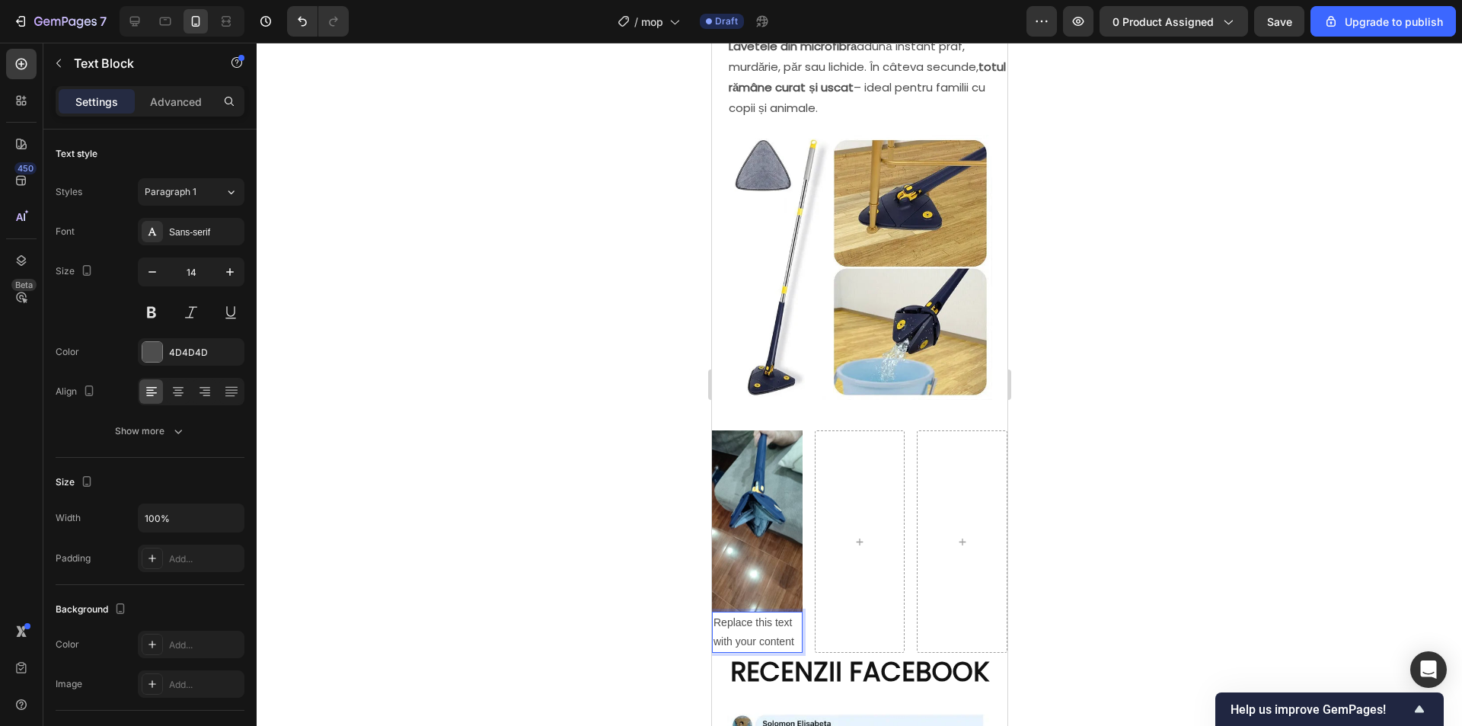
click at [789, 611] on div "Replace this text with your content" at bounding box center [756, 631] width 91 height 41
drag, startPoint x: 792, startPoint y: 592, endPoint x: 1420, endPoint y: 616, distance: 628.7
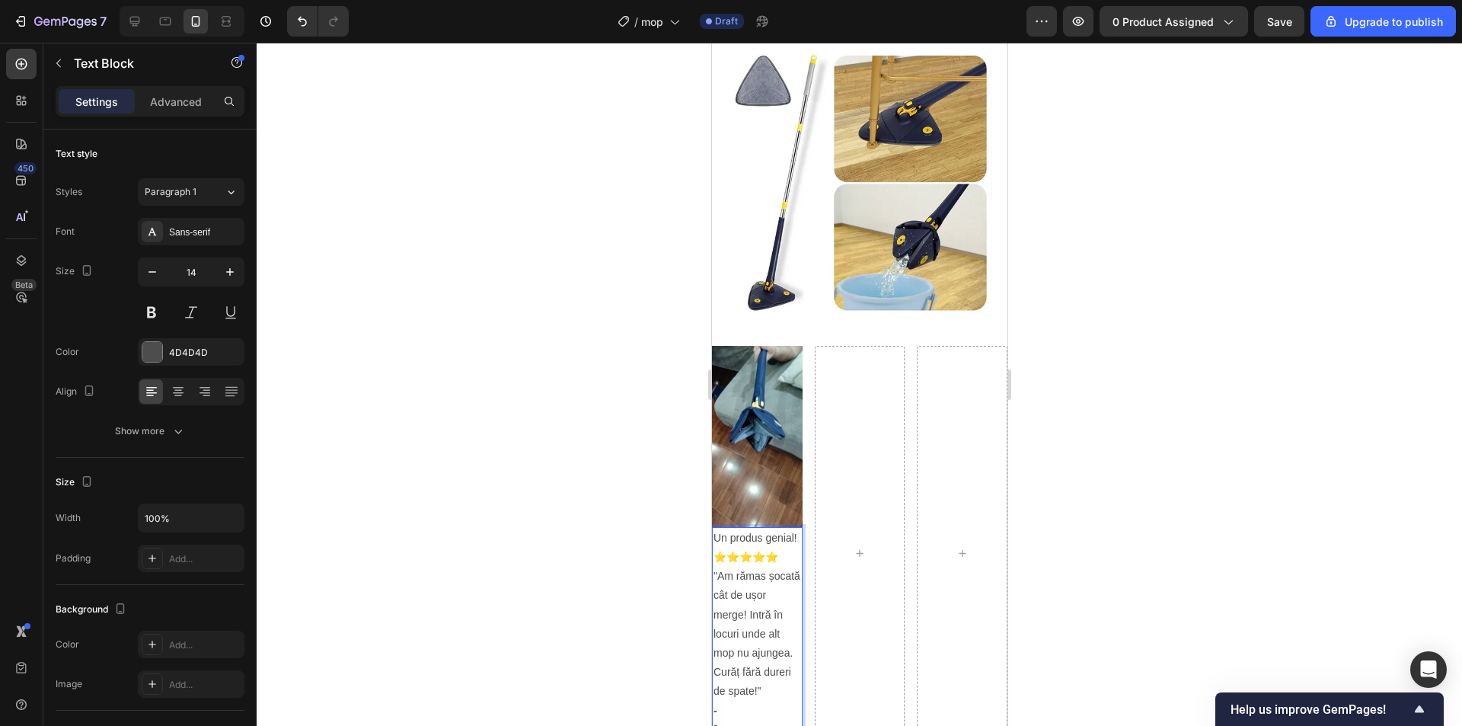
scroll to position [1700, 0]
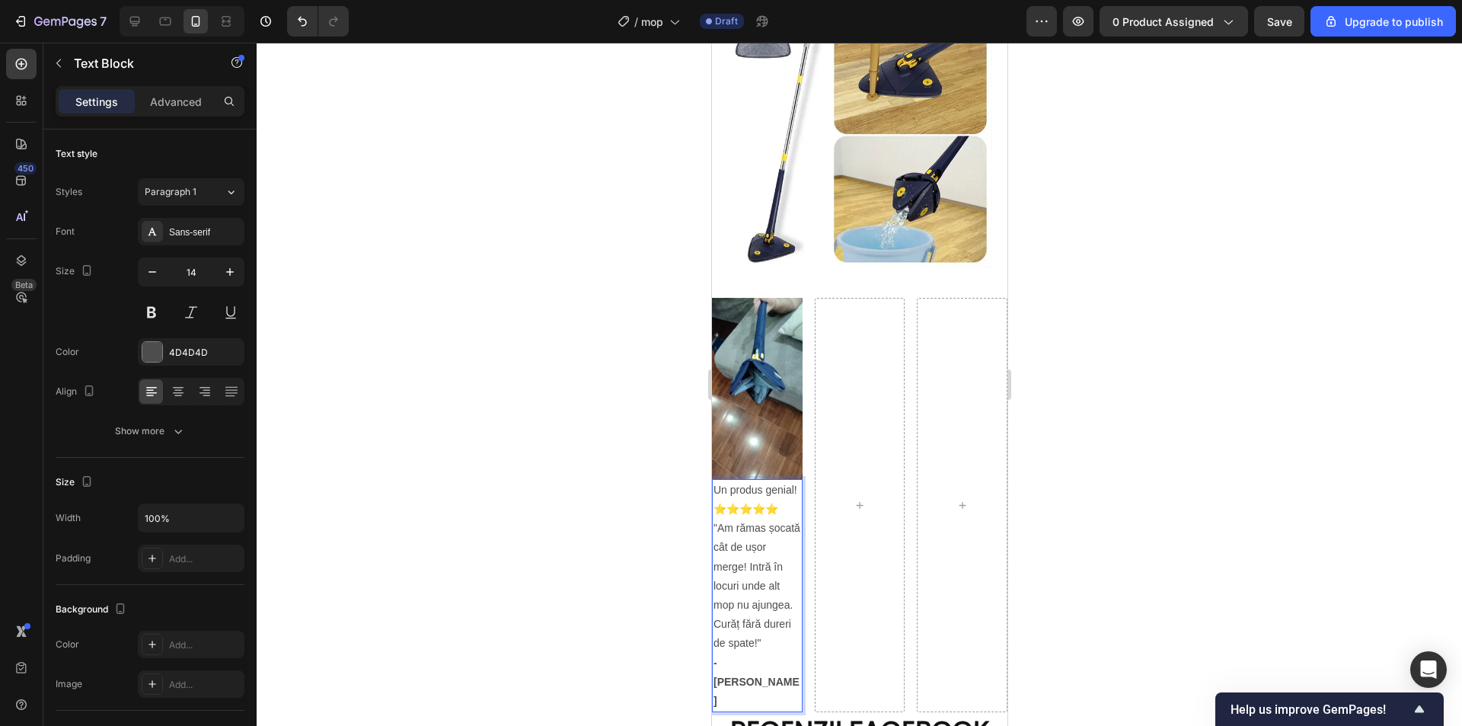
click at [764, 519] on p ""Am rămas șocată cât de ușor merge! Intră în locuri unde alt mop nu ajungea. Cu…" at bounding box center [757, 615] width 88 height 192
drag, startPoint x: 756, startPoint y: 324, endPoint x: 760, endPoint y: 334, distance: 10.6
click at [757, 324] on img at bounding box center [756, 388] width 91 height 180
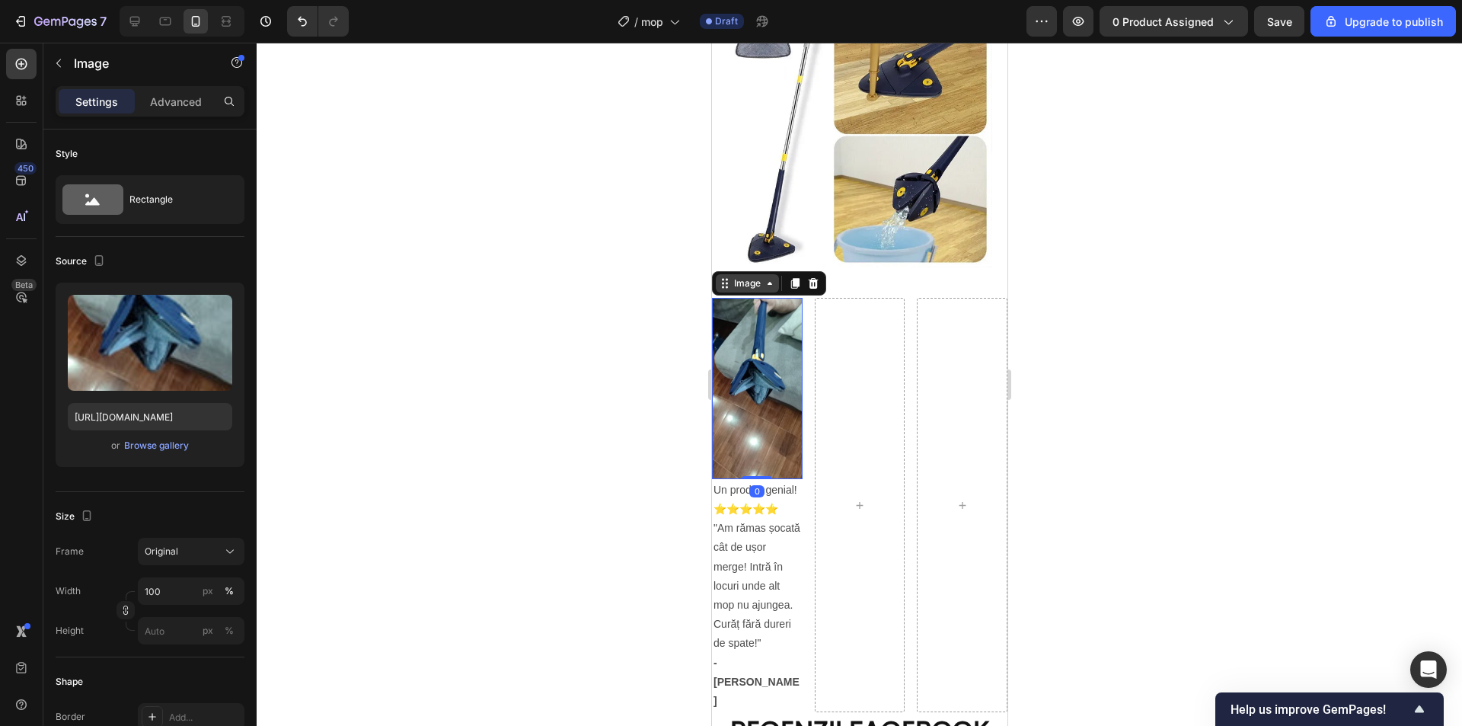
click at [771, 274] on div "Image" at bounding box center [746, 283] width 63 height 18
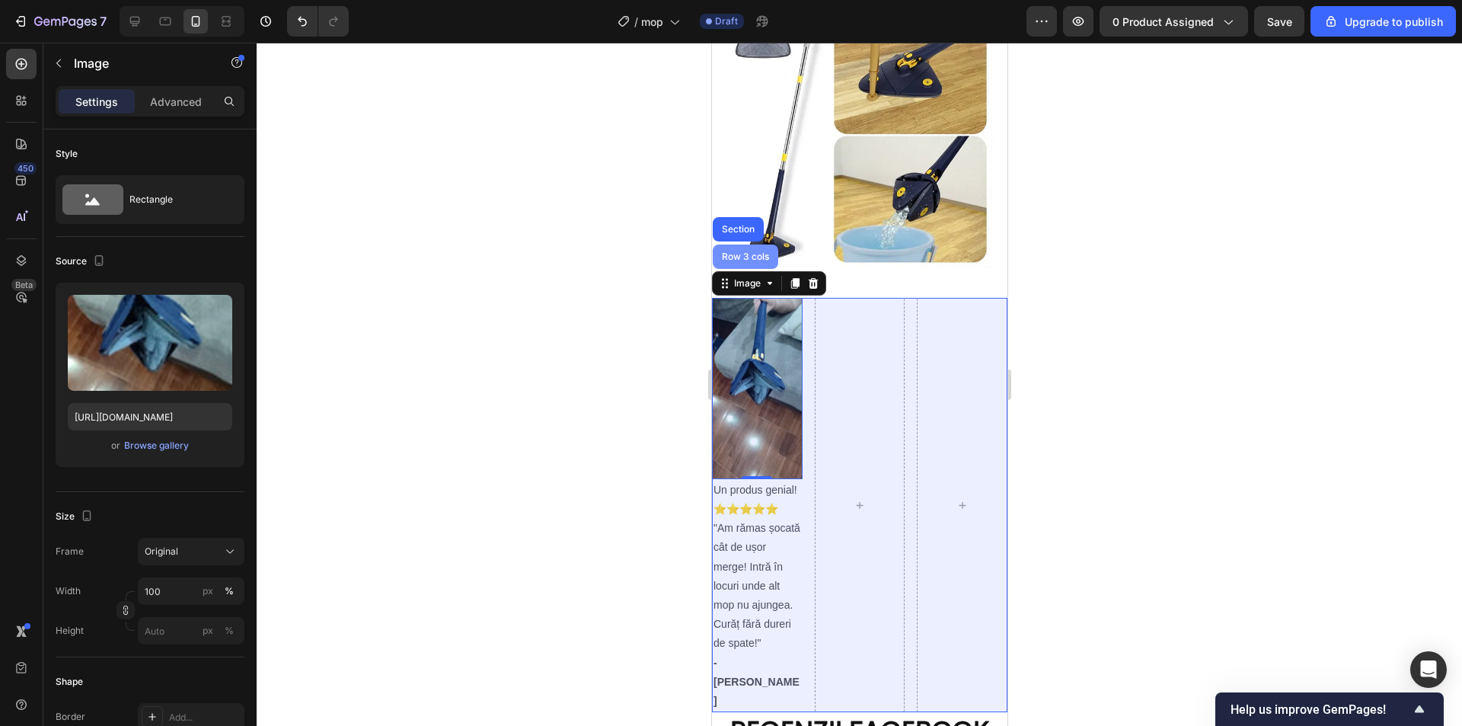
click at [742, 244] on div "Row 3 cols" at bounding box center [744, 256] width 65 height 24
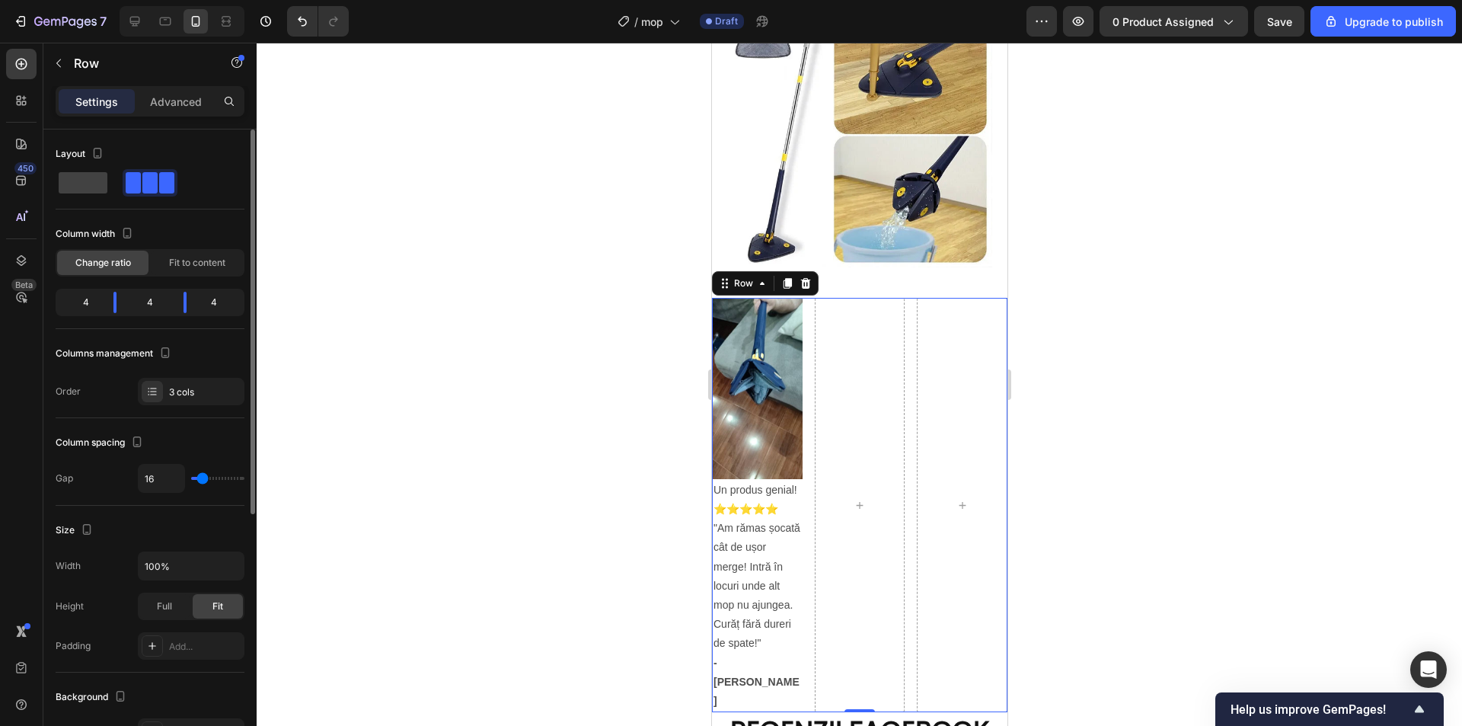
click at [128, 181] on span at bounding box center [133, 182] width 15 height 21
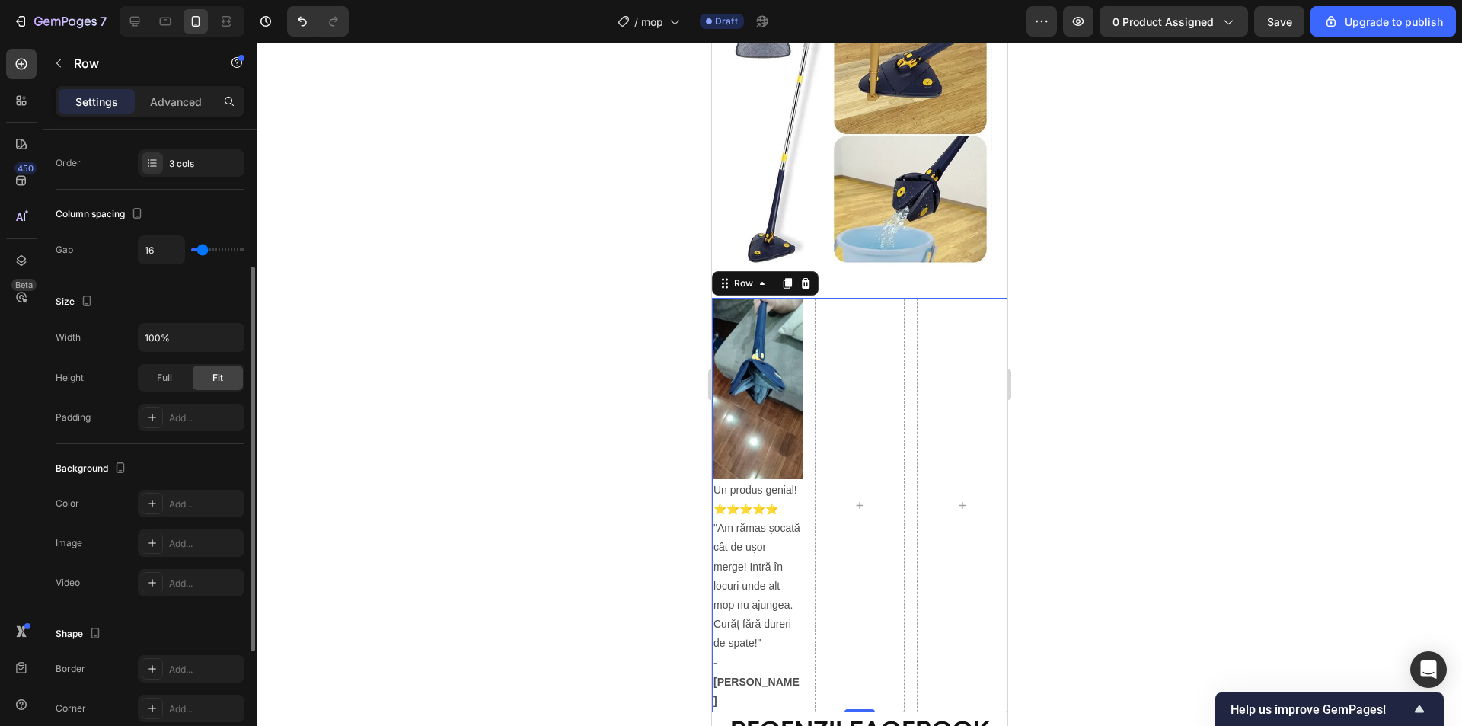
scroll to position [305, 0]
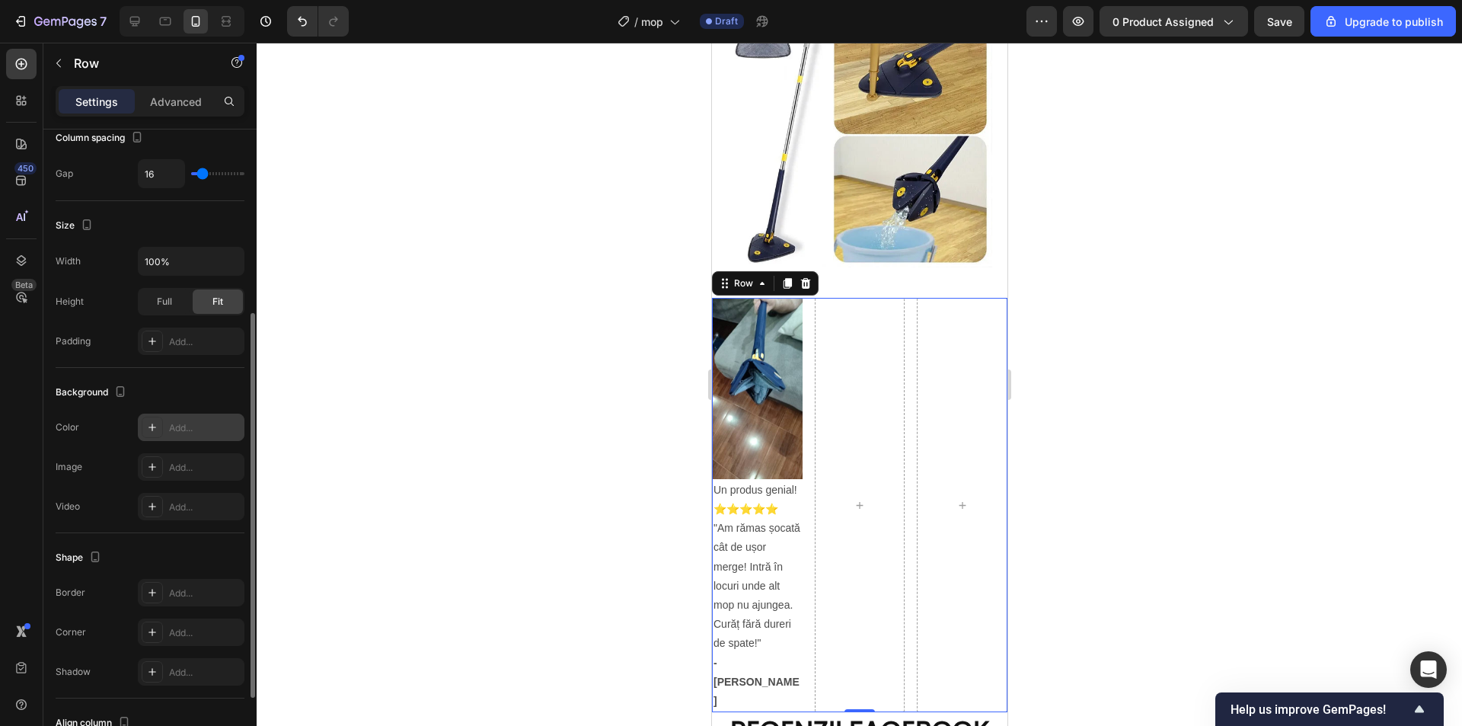
click at [179, 427] on div "Add..." at bounding box center [205, 428] width 72 height 14
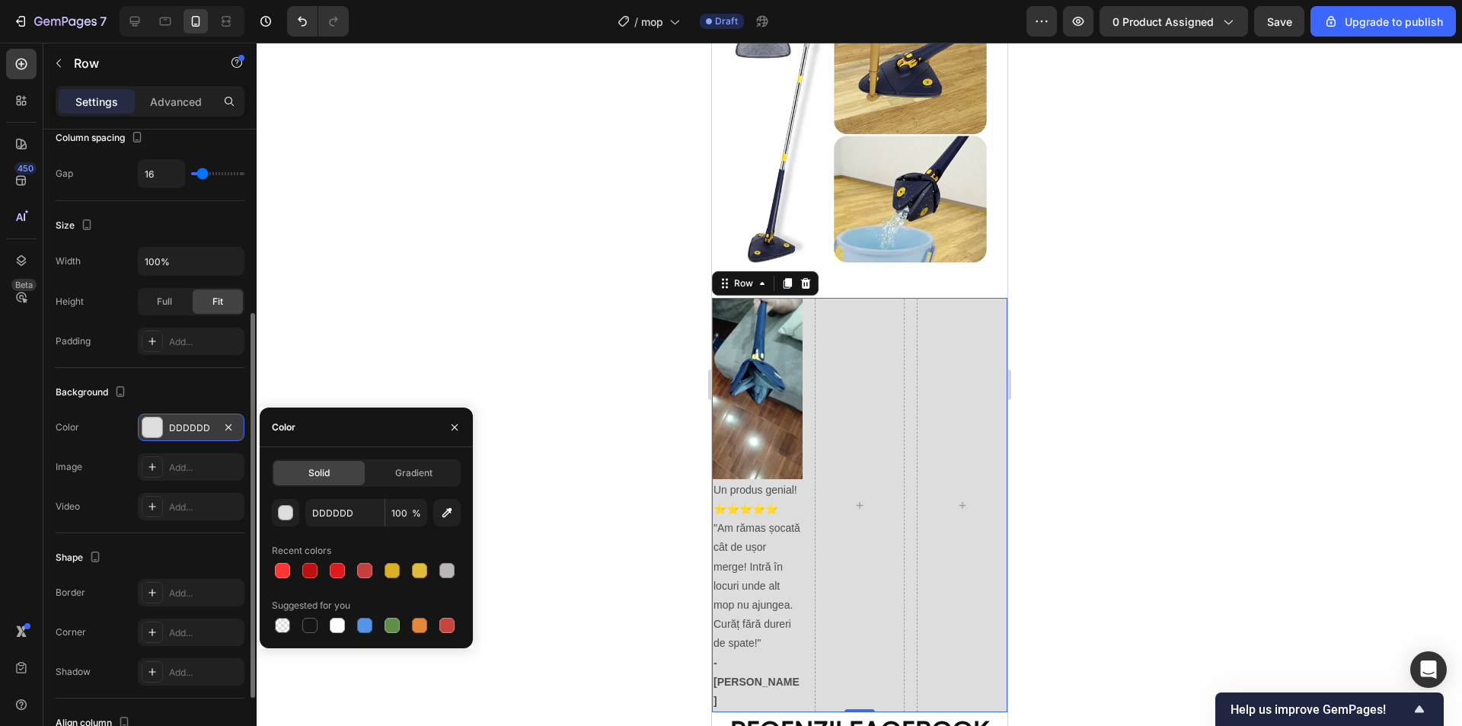
drag, startPoint x: 1128, startPoint y: 346, endPoint x: 1051, endPoint y: 365, distance: 79.2
click at [1127, 346] on div at bounding box center [859, 384] width 1205 height 683
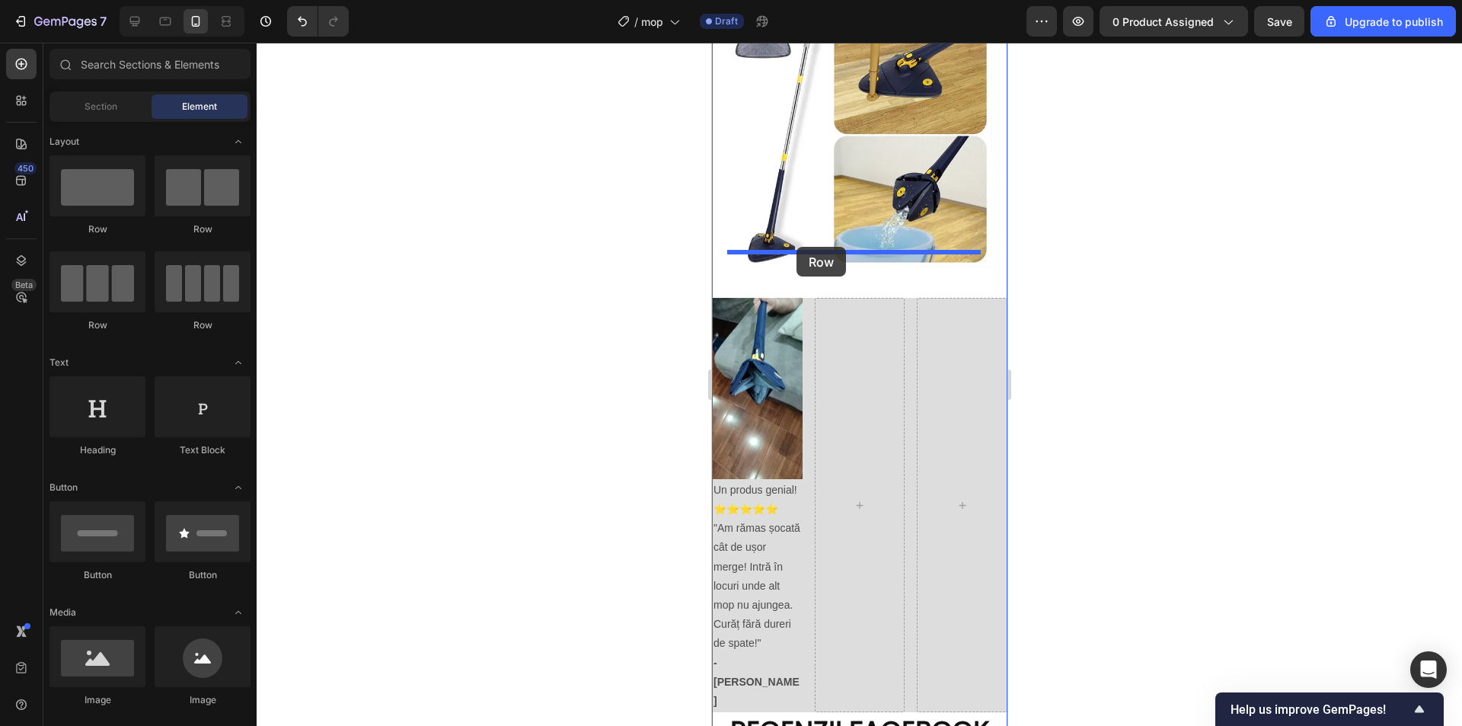
drag, startPoint x: 793, startPoint y: 238, endPoint x: 796, endPoint y: 247, distance: 9.6
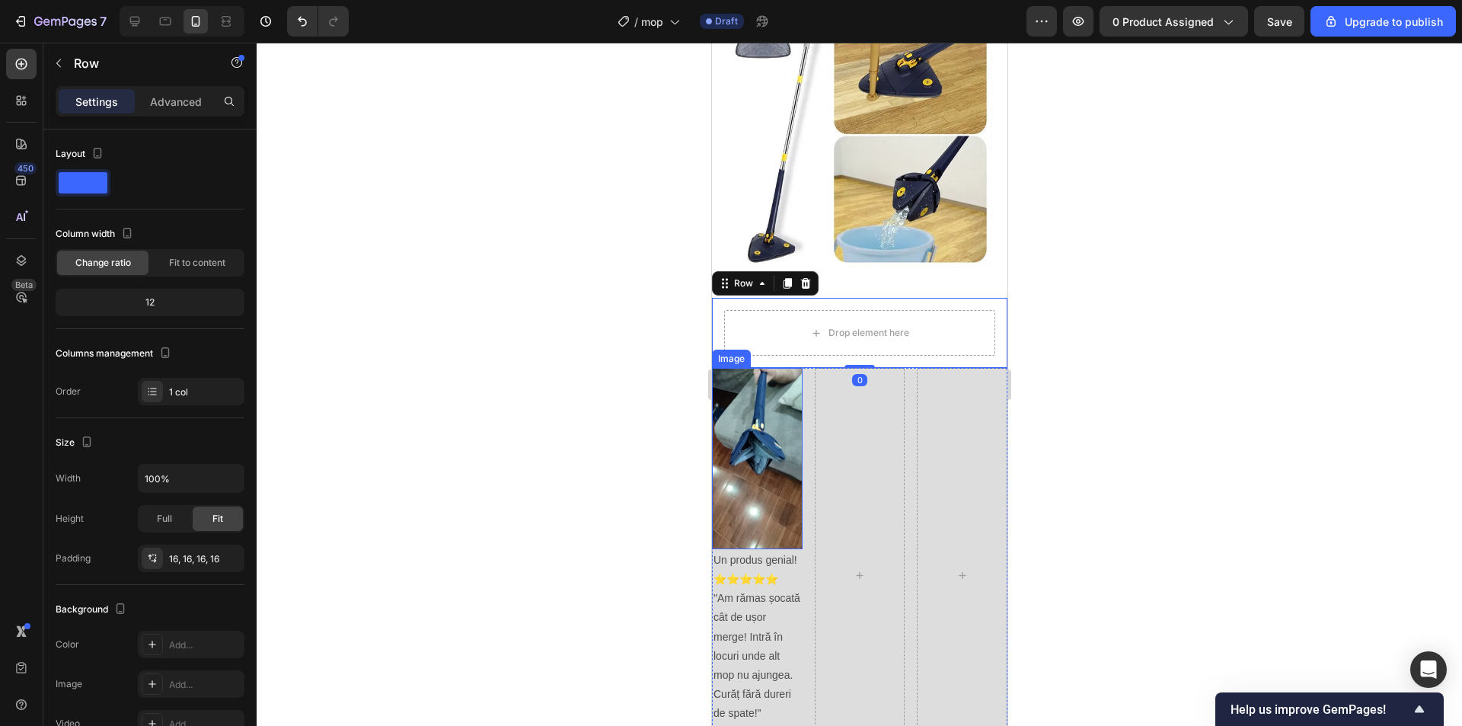
click at [738, 426] on img at bounding box center [756, 458] width 91 height 180
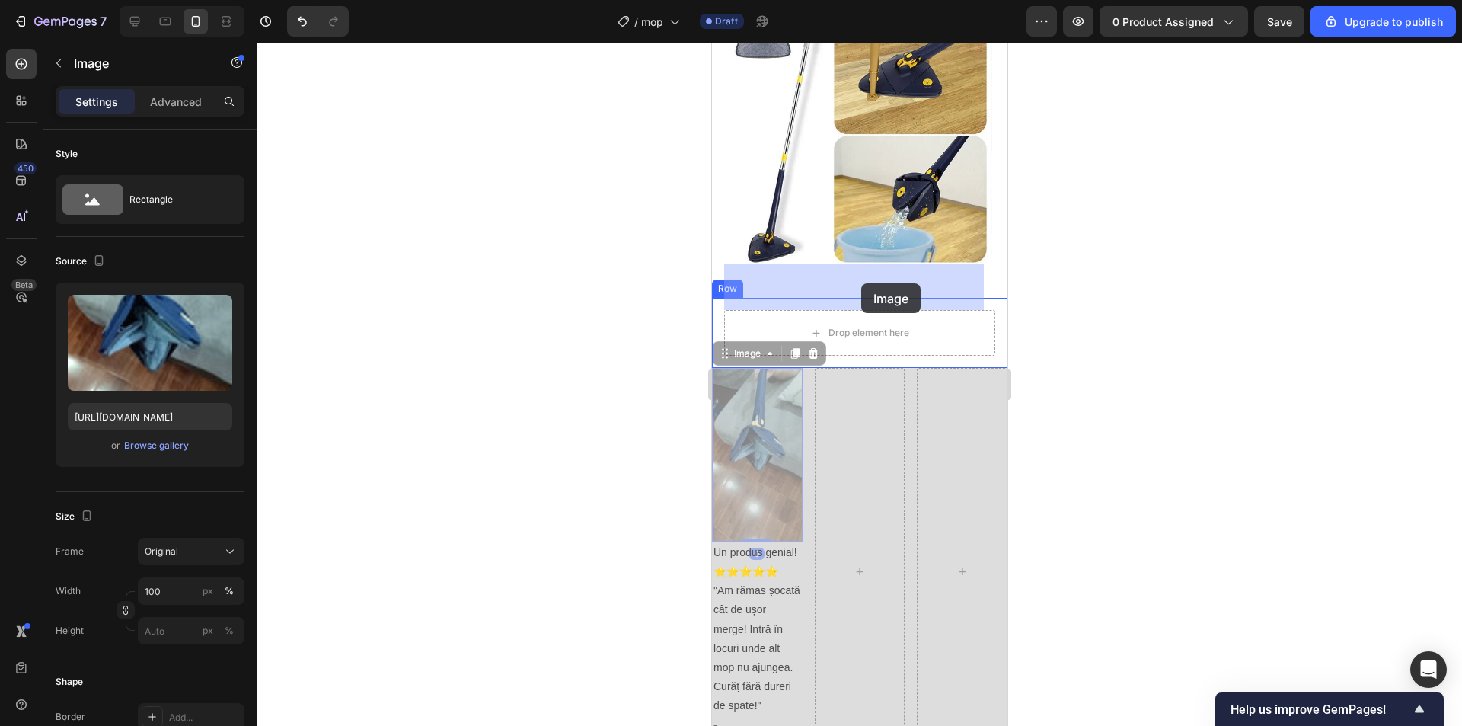
drag, startPoint x: 736, startPoint y: 412, endPoint x: 860, endPoint y: 283, distance: 178.3
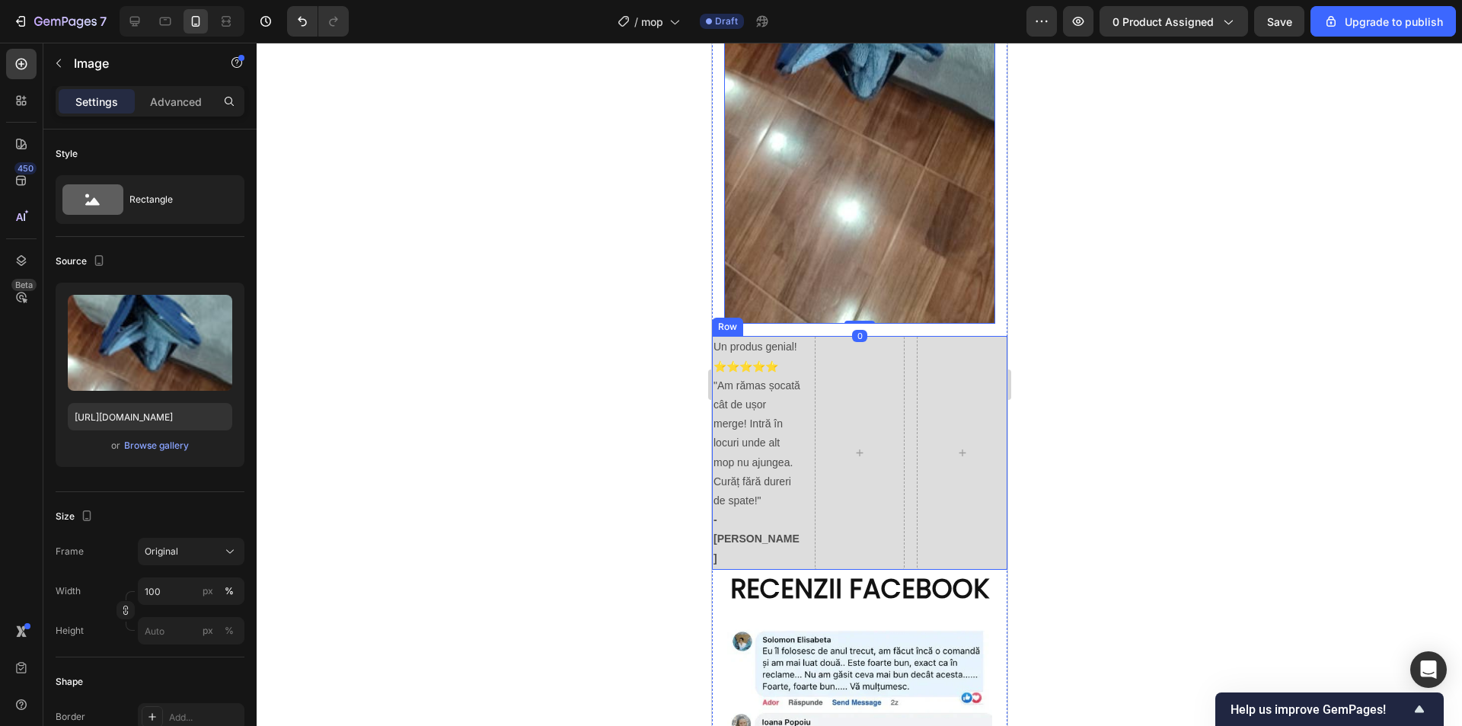
scroll to position [2234, 0]
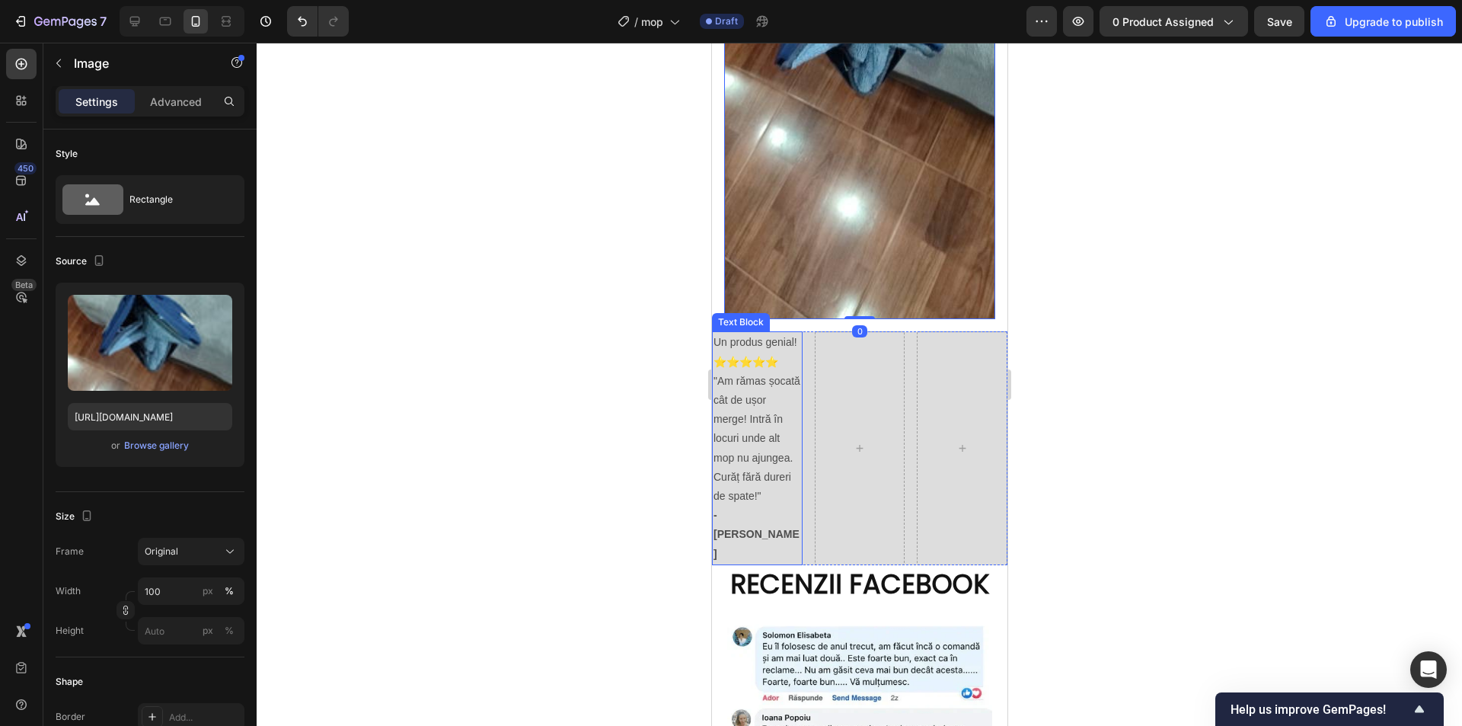
click at [753, 372] on p ""Am rămas șocată cât de ușor merge! Intră în locuri unde alt mop nu ajungea. Cu…" at bounding box center [757, 468] width 88 height 192
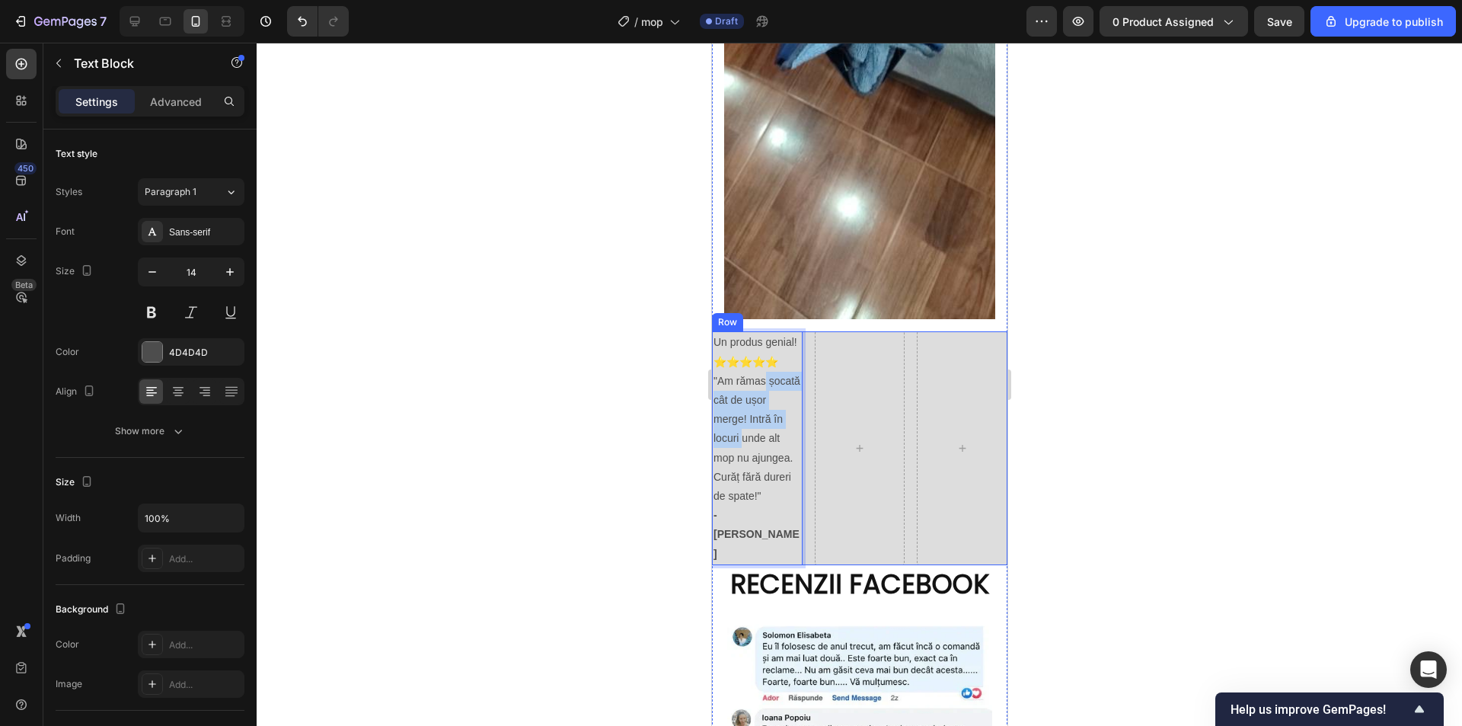
drag, startPoint x: 751, startPoint y: 390, endPoint x: 1723, endPoint y: 382, distance: 972.5
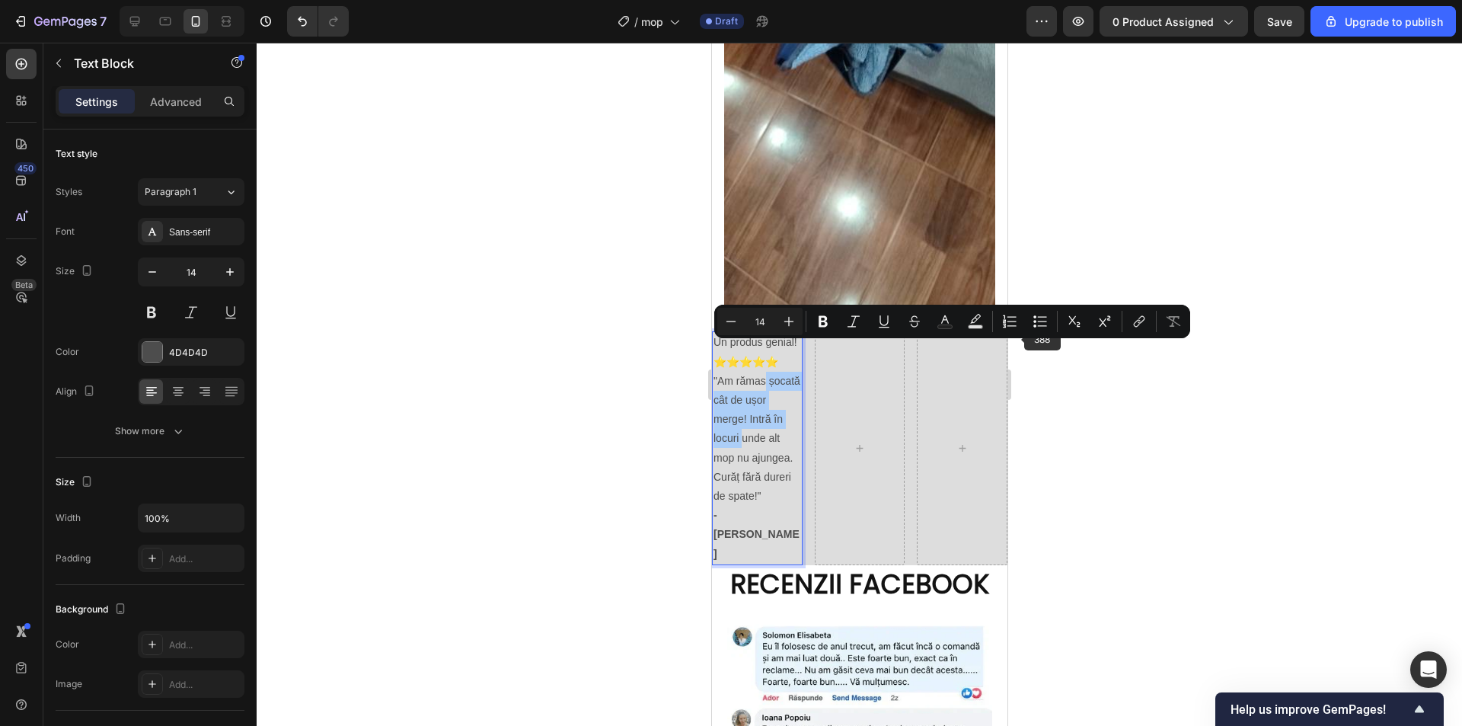
click at [1158, 309] on div "Minus 14 Plus Bold Italic Underline Strikethrough Text Color Text Background Co…" at bounding box center [952, 321] width 470 height 27
click at [1122, 462] on div at bounding box center [859, 384] width 1205 height 683
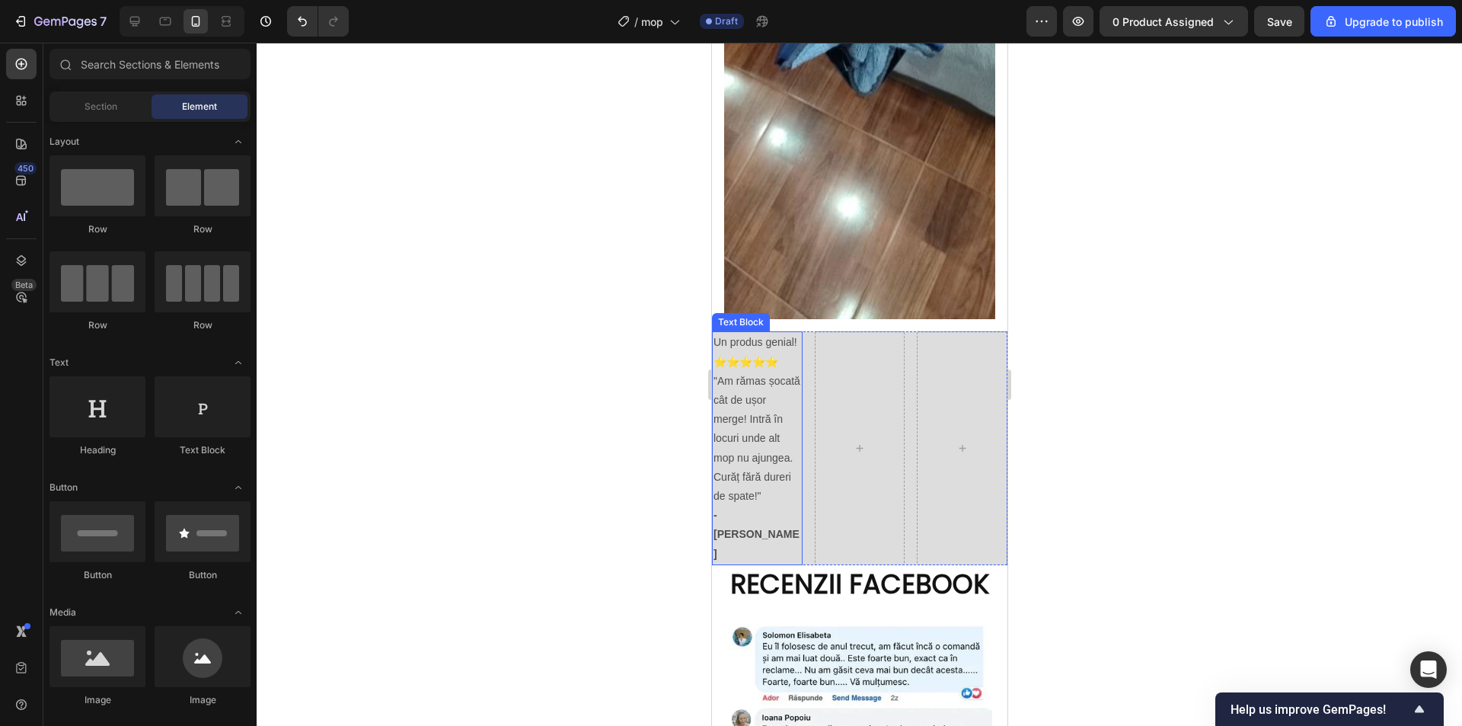
click at [741, 372] on p ""Am rămas șocată cât de ușor merge! Intră în locuri unde alt mop nu ajungea. Cu…" at bounding box center [757, 468] width 88 height 192
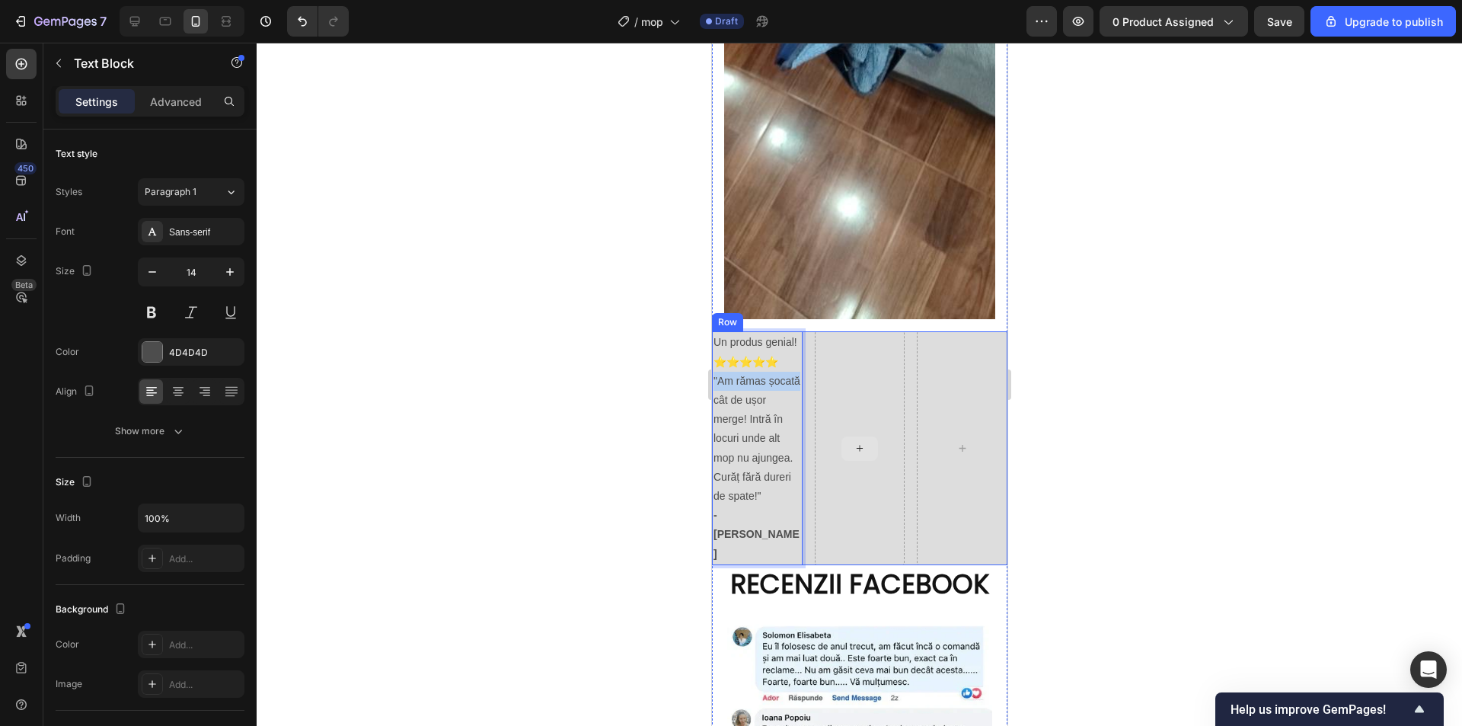
drag, startPoint x: 744, startPoint y: 349, endPoint x: 800, endPoint y: 311, distance: 67.6
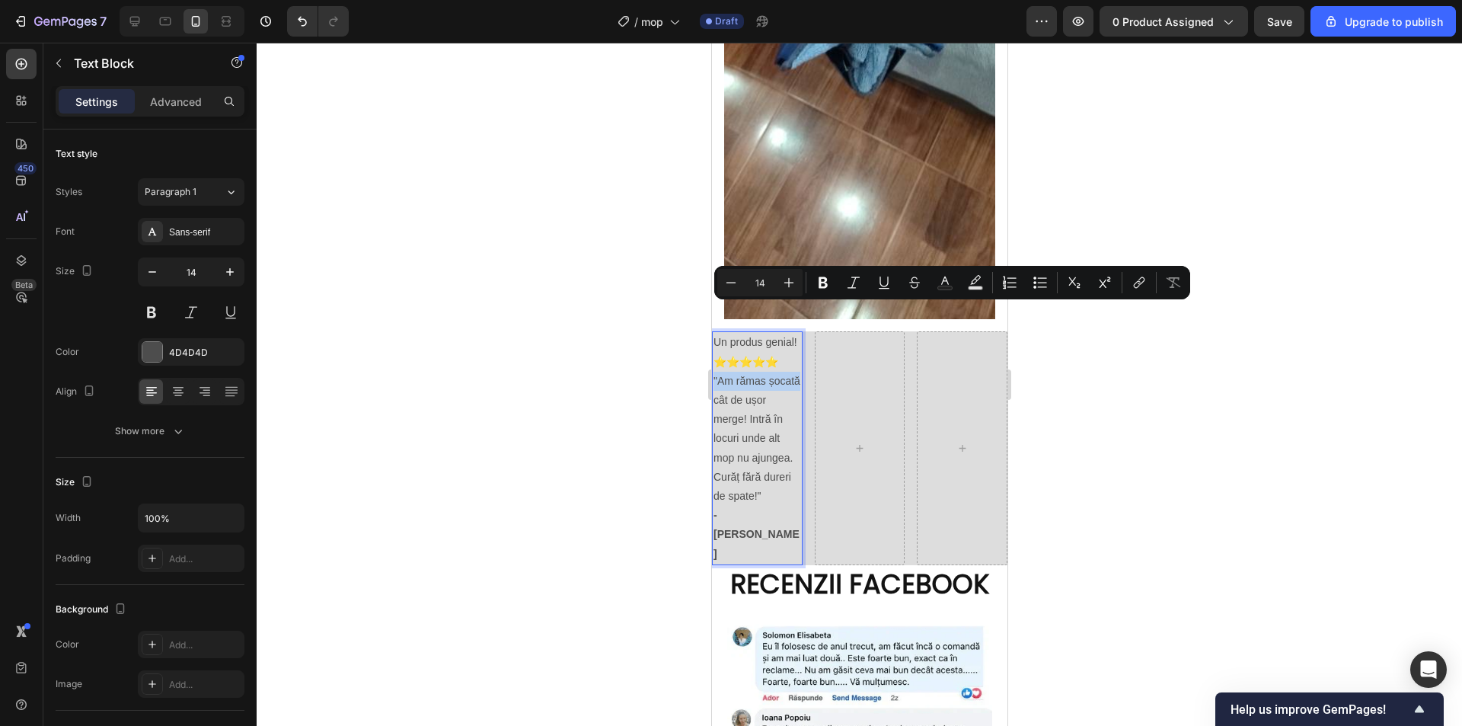
click at [782, 372] on p ""Am rămas șocată cât de ușor merge! Intră în locuri unde alt mop nu ajungea. Cu…" at bounding box center [757, 468] width 88 height 192
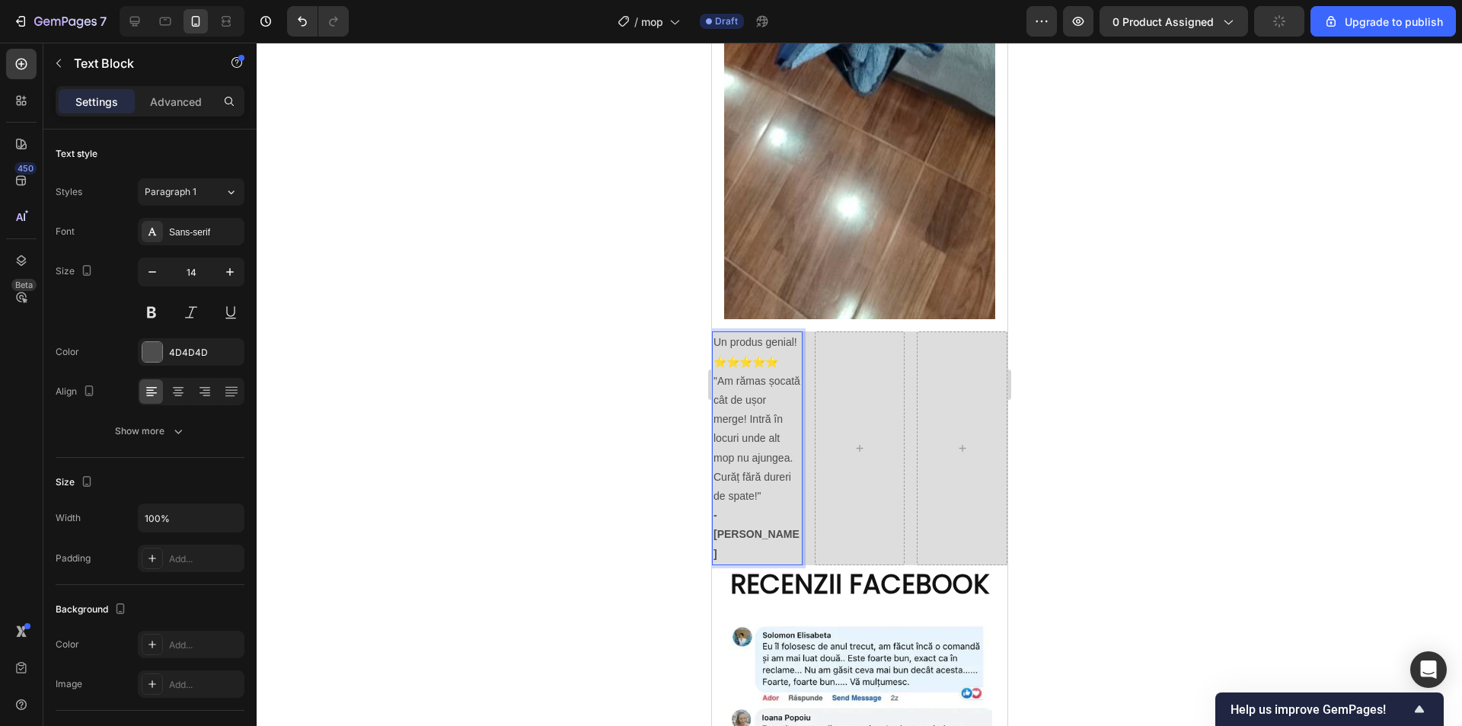
drag, startPoint x: 1113, startPoint y: 369, endPoint x: 1066, endPoint y: 369, distance: 46.5
click at [1112, 369] on div at bounding box center [859, 384] width 1205 height 683
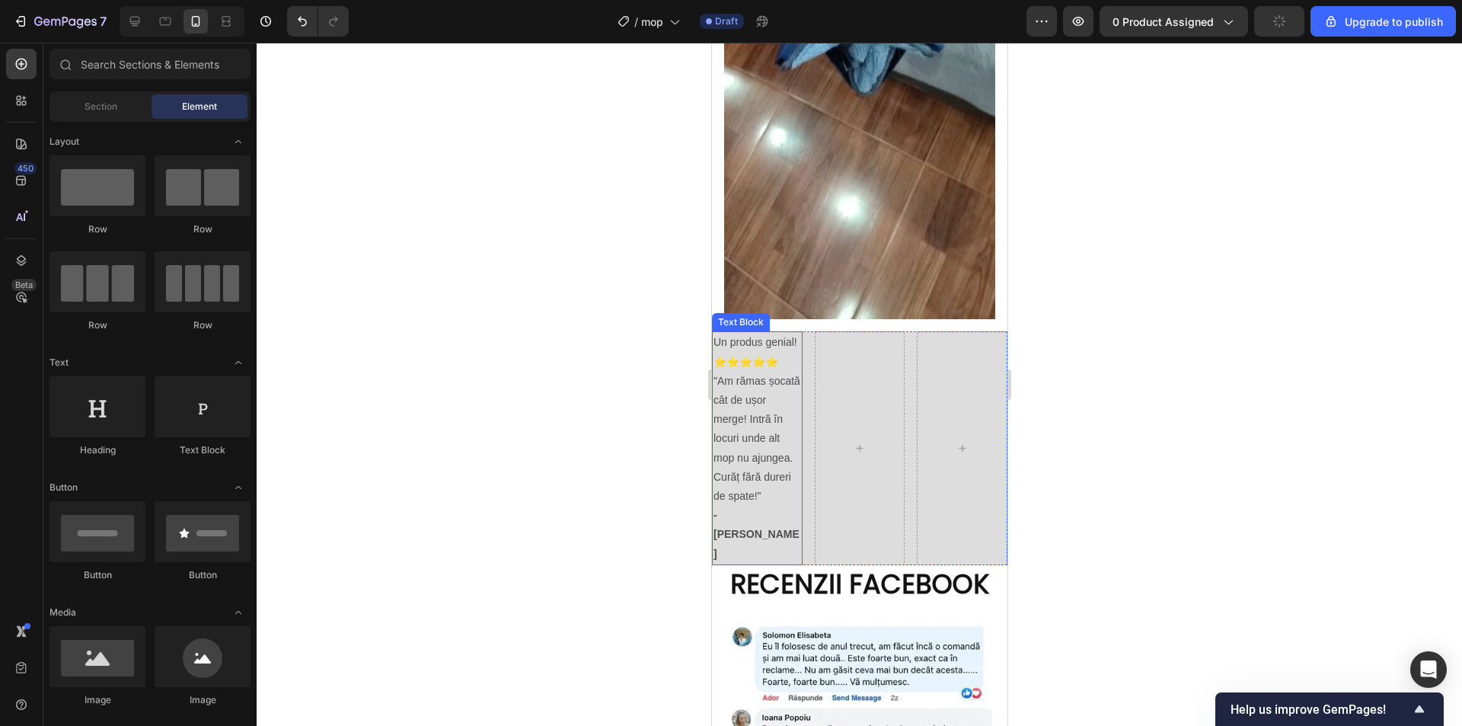
click at [737, 372] on p ""Am rămas șocată cât de ușor merge! Intră în locuri unde alt mop nu ajungea. Cu…" at bounding box center [757, 468] width 88 height 192
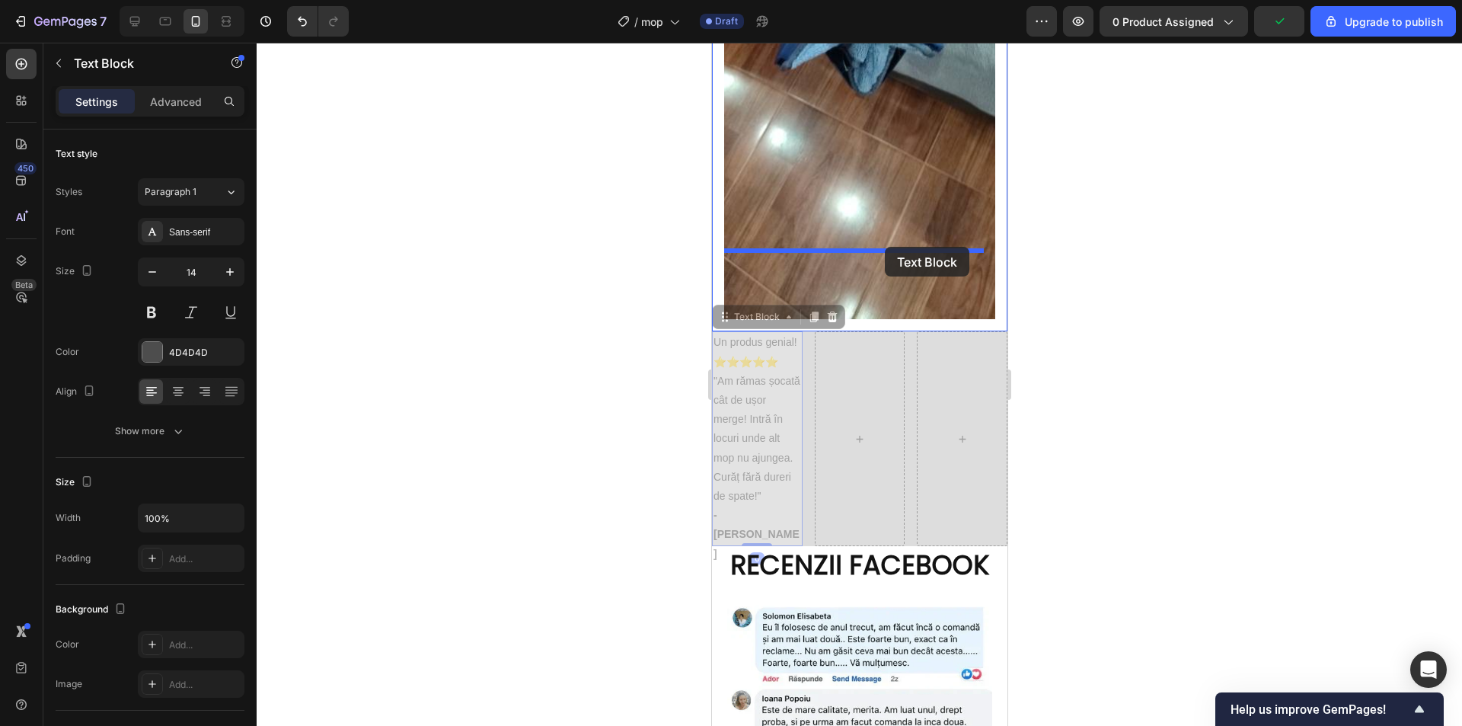
drag, startPoint x: 723, startPoint y: 251, endPoint x: 884, endPoint y: 247, distance: 160.7
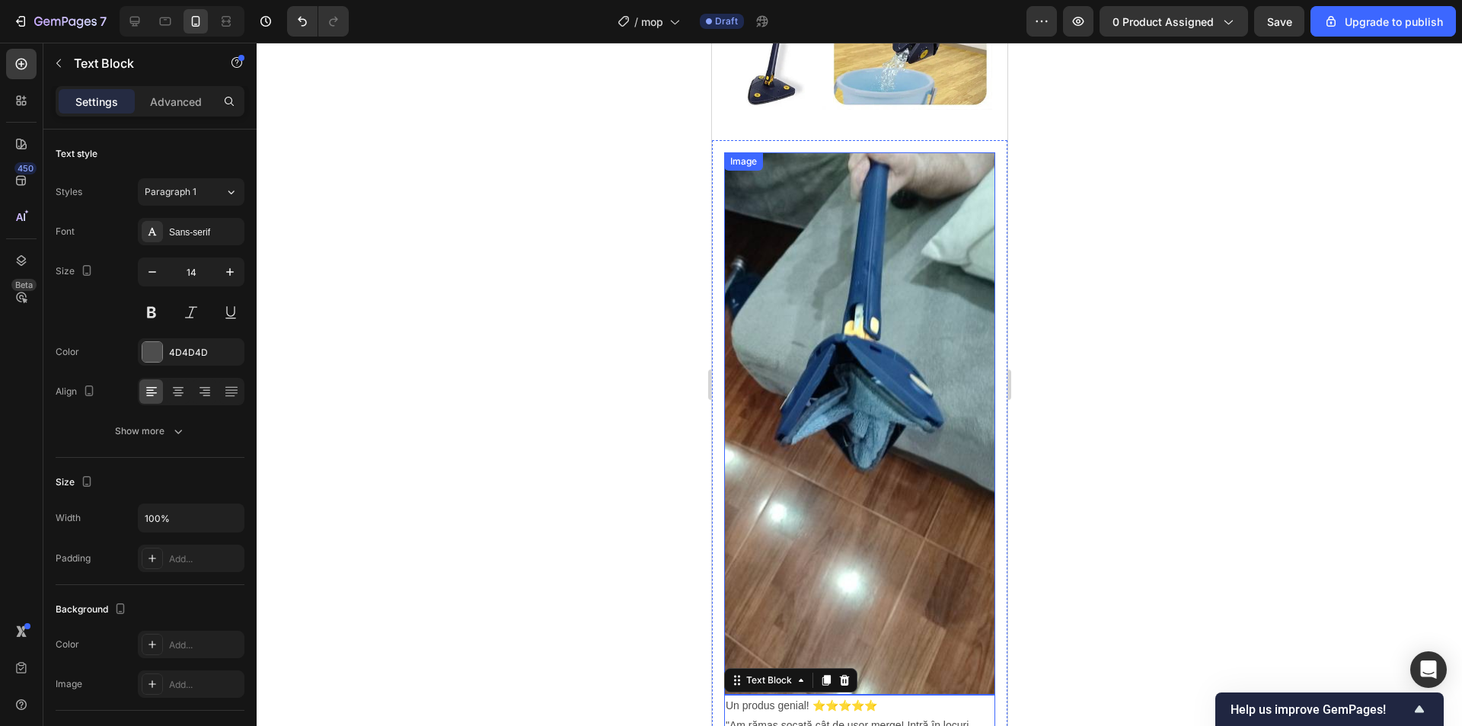
scroll to position [1853, 0]
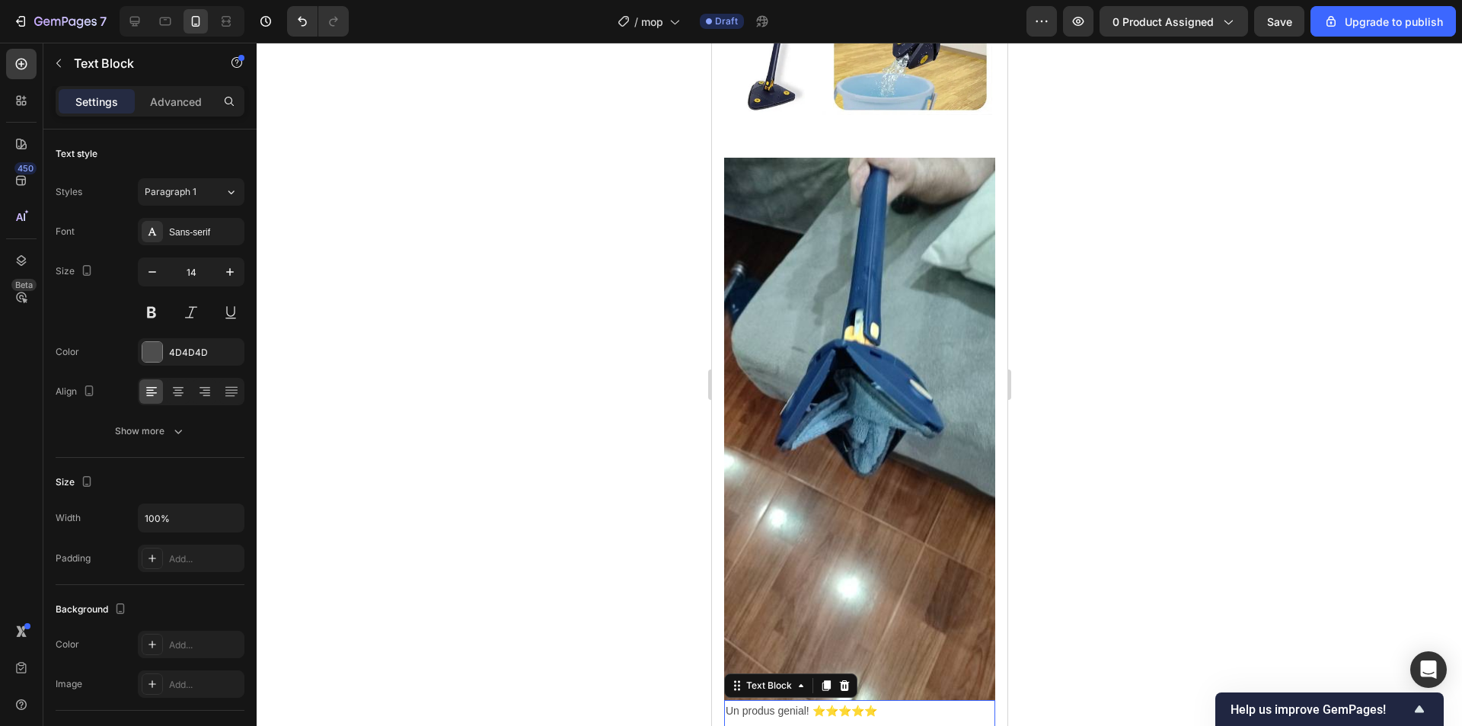
drag, startPoint x: 1171, startPoint y: 342, endPoint x: 1118, endPoint y: 373, distance: 61.8
click at [1169, 343] on div at bounding box center [859, 384] width 1205 height 683
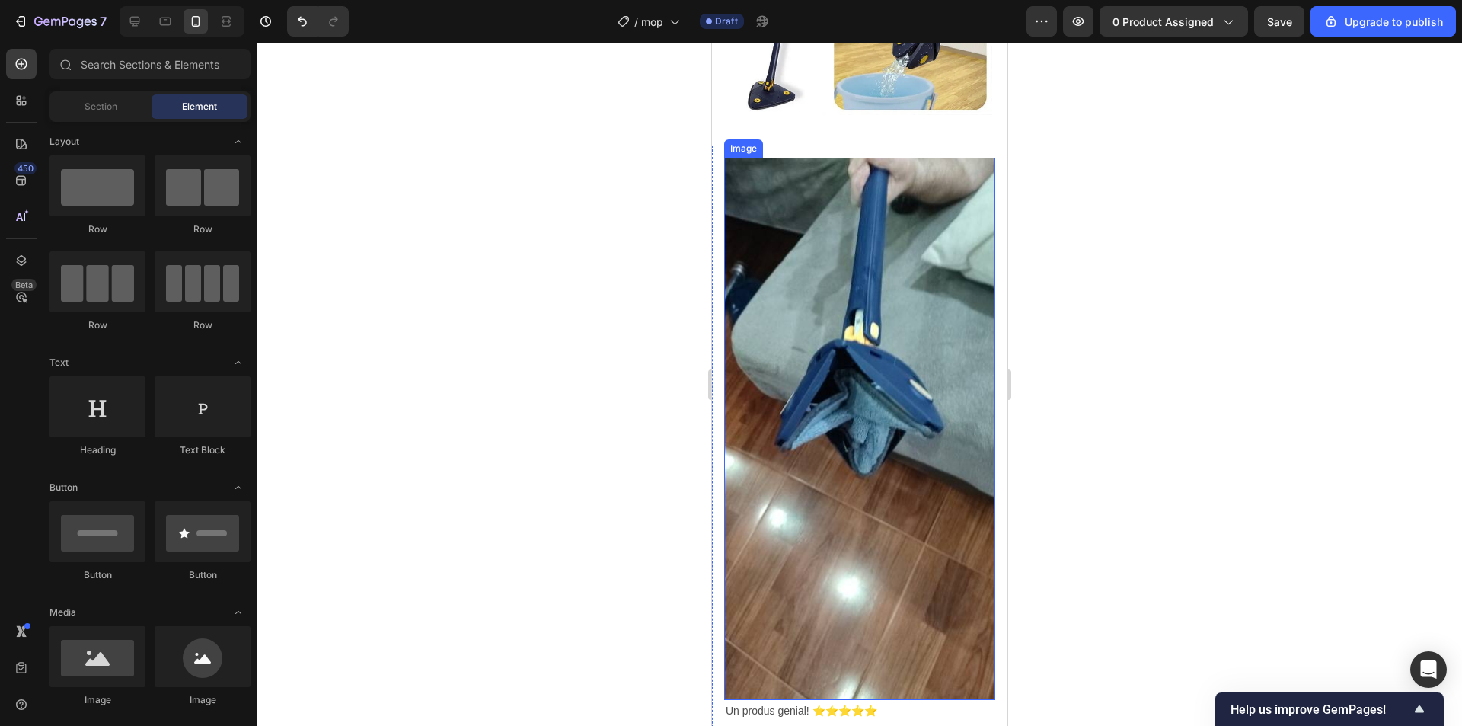
click at [823, 398] on img at bounding box center [858, 429] width 271 height 542
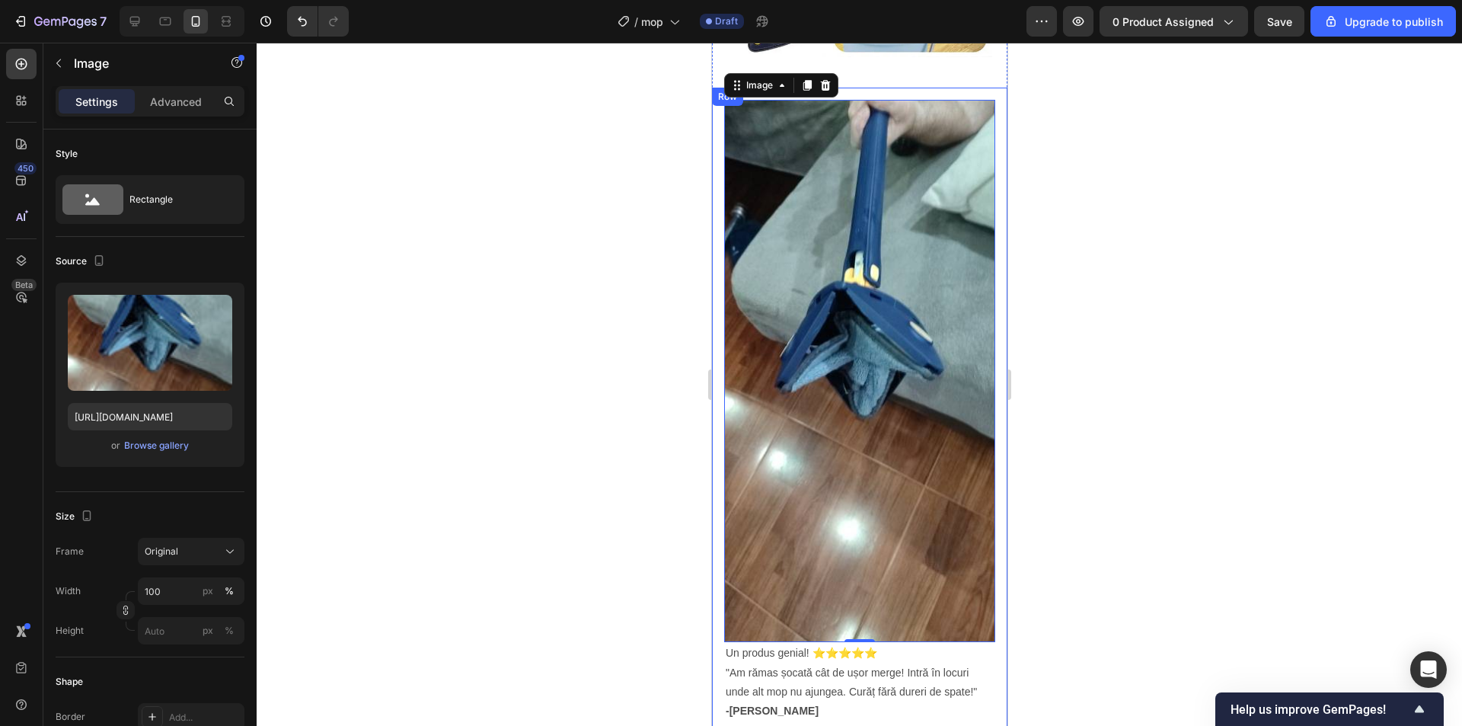
scroll to position [1929, 0]
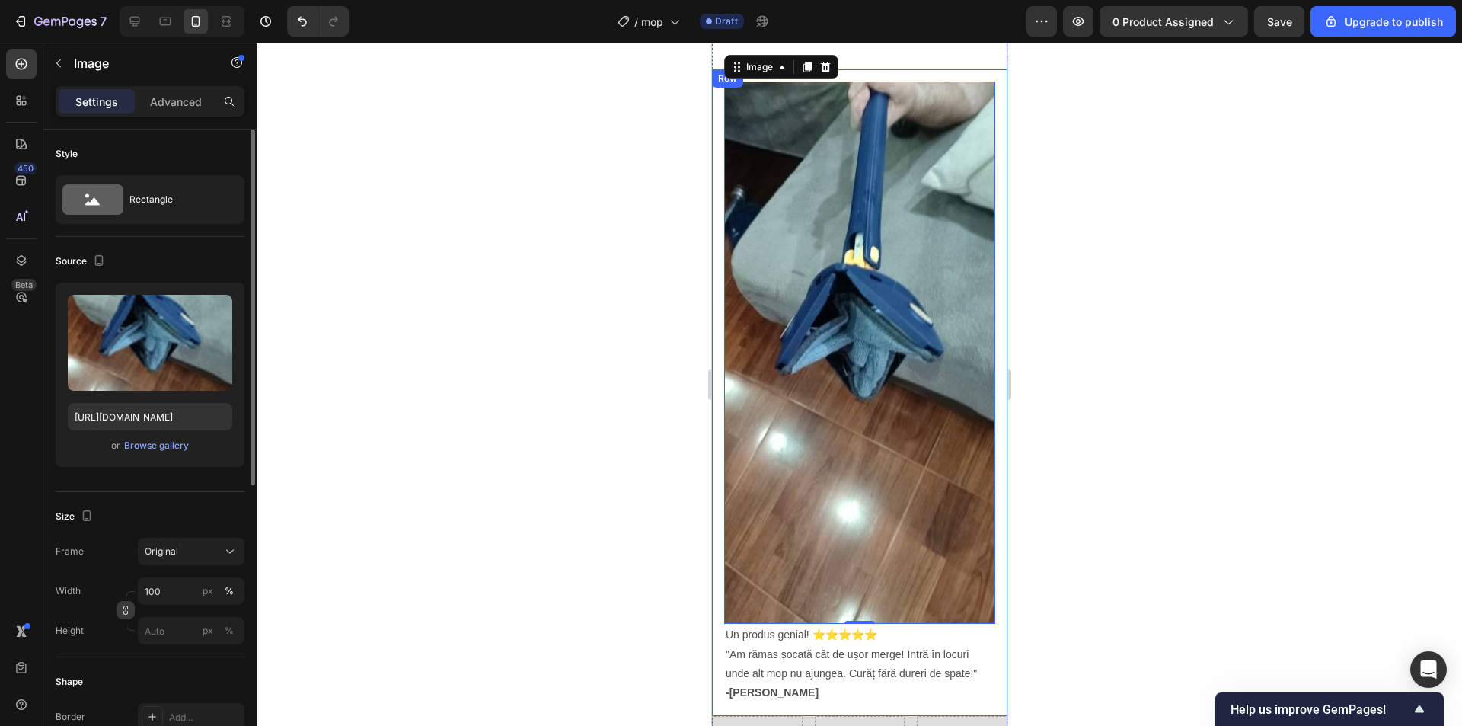
click at [129, 606] on icon "button" at bounding box center [125, 610] width 11 height 11
click at [184, 631] on input "100" at bounding box center [191, 628] width 107 height 27
click at [183, 632] on input "100" at bounding box center [191, 628] width 107 height 27
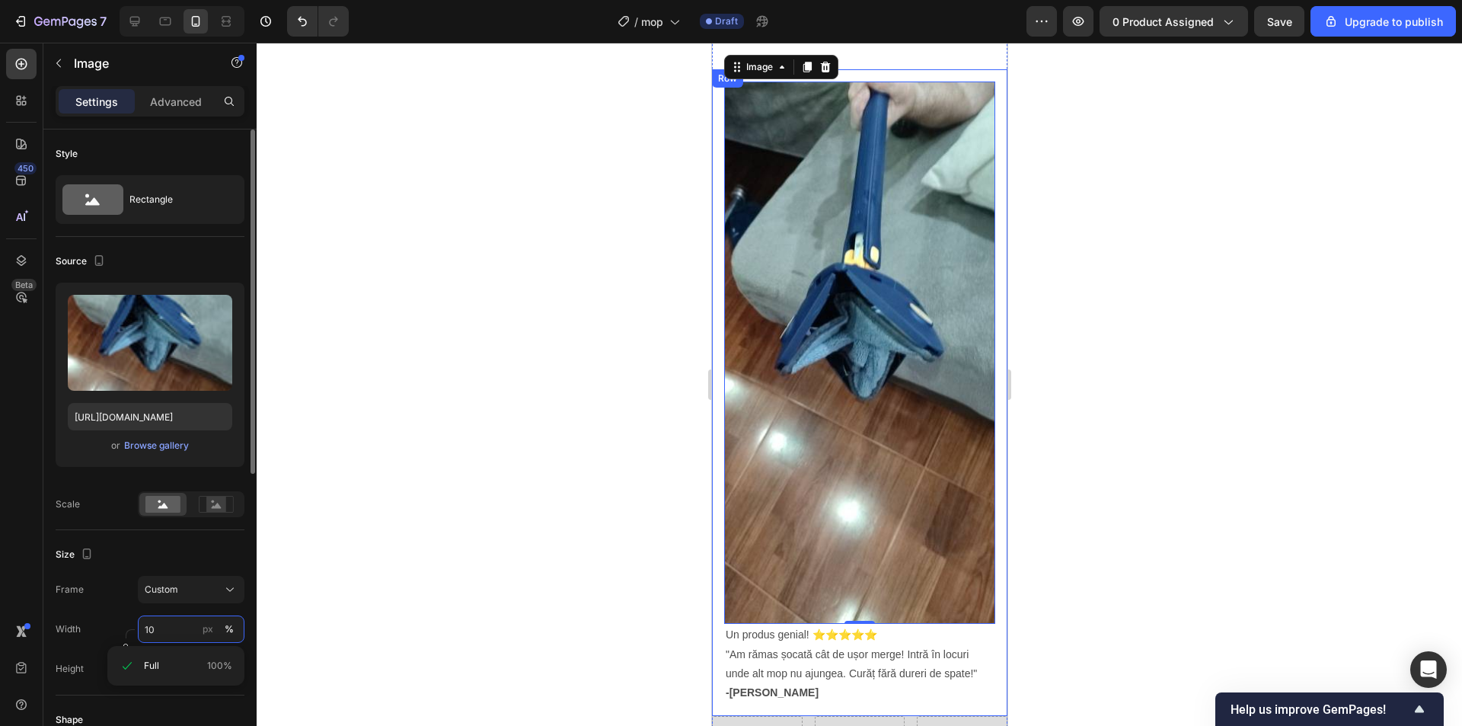
type input "1"
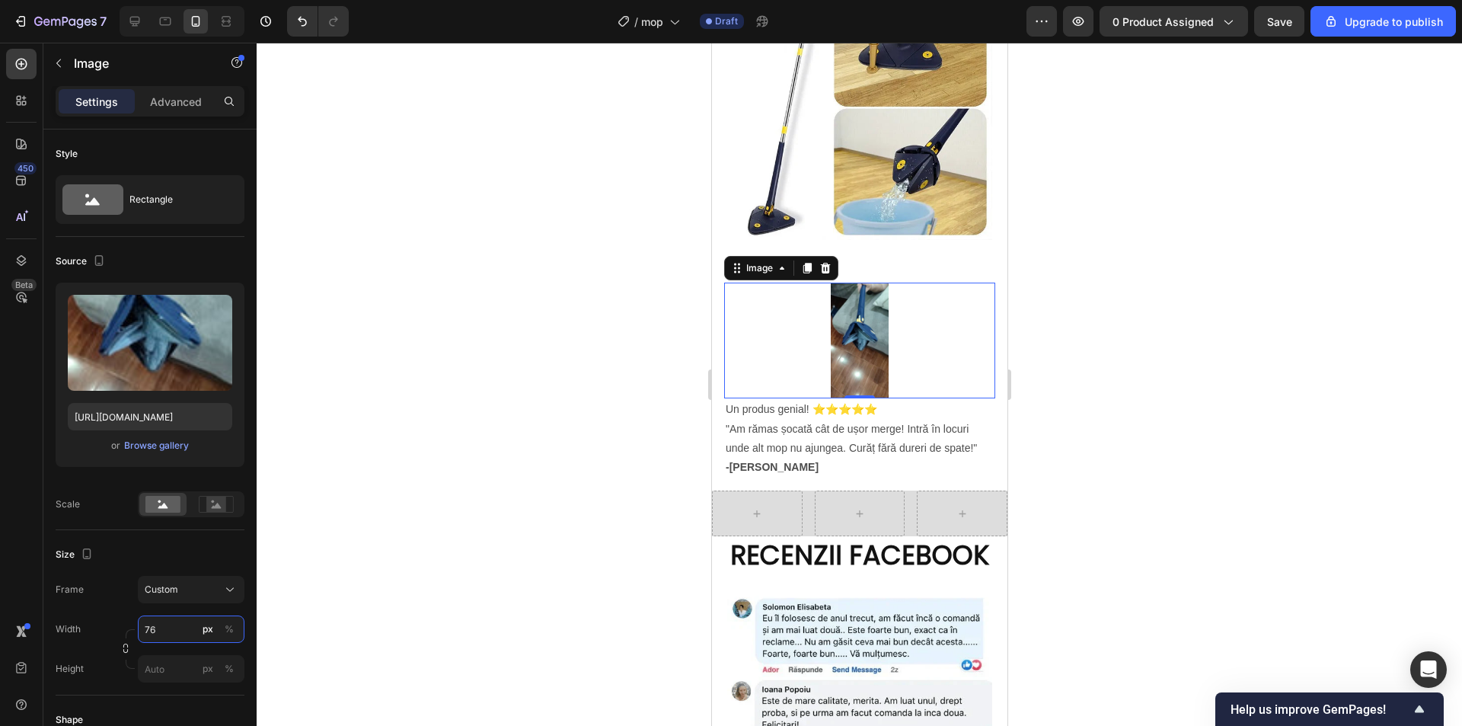
scroll to position [1700, 0]
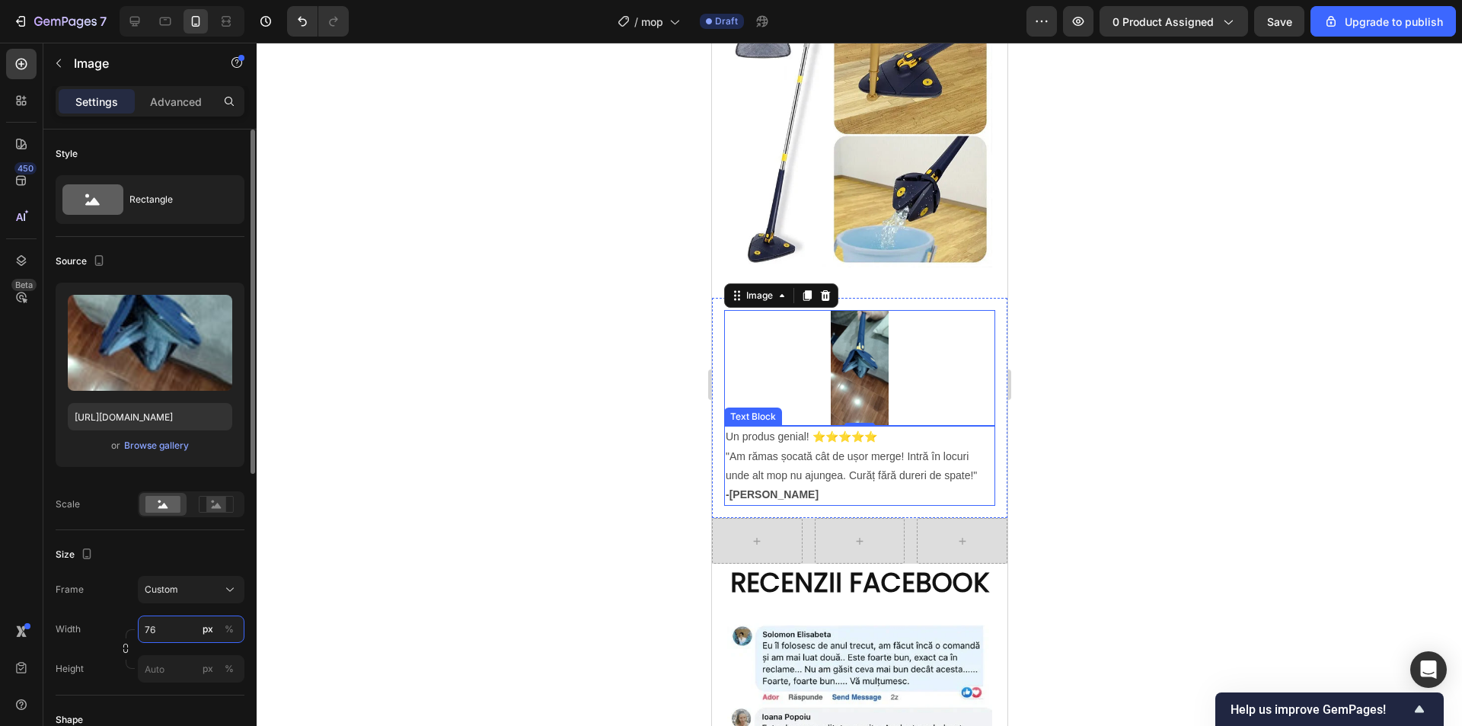
type input "7"
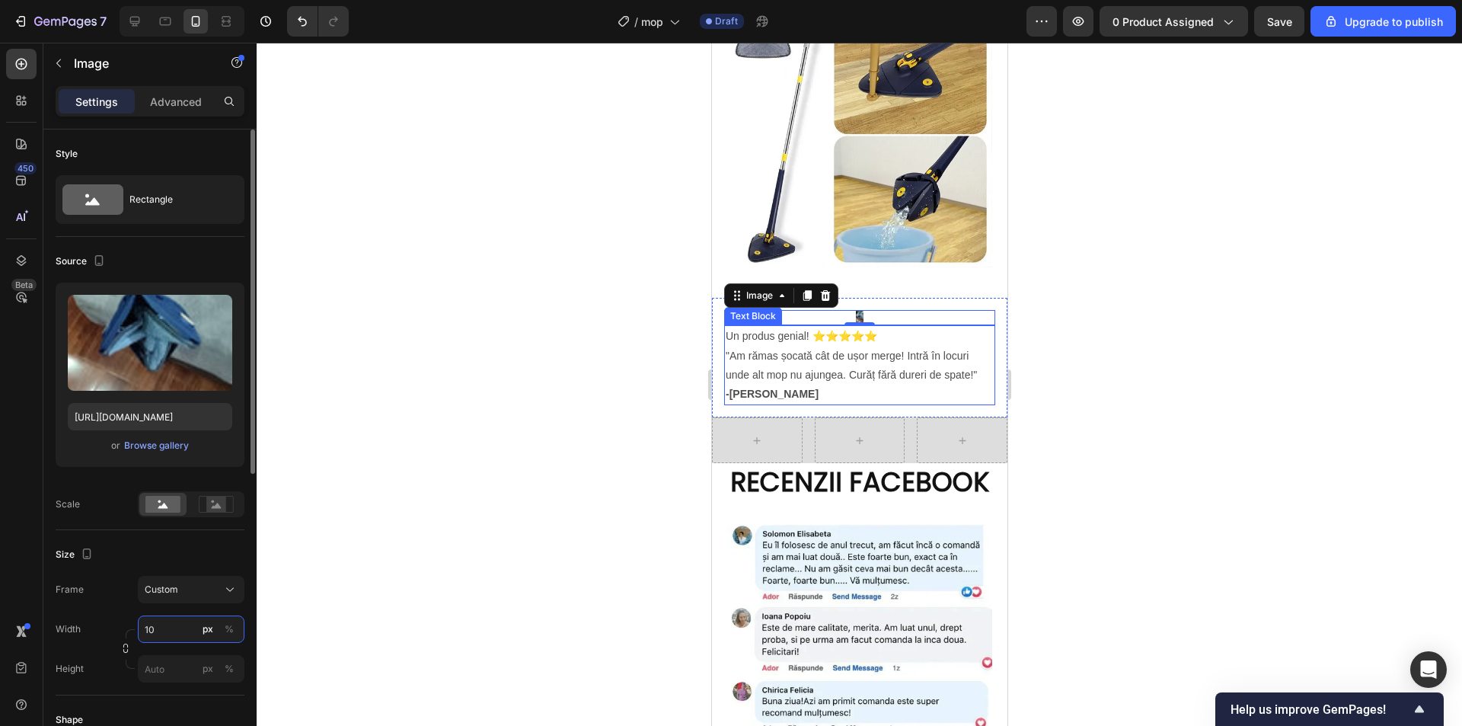
type input "1"
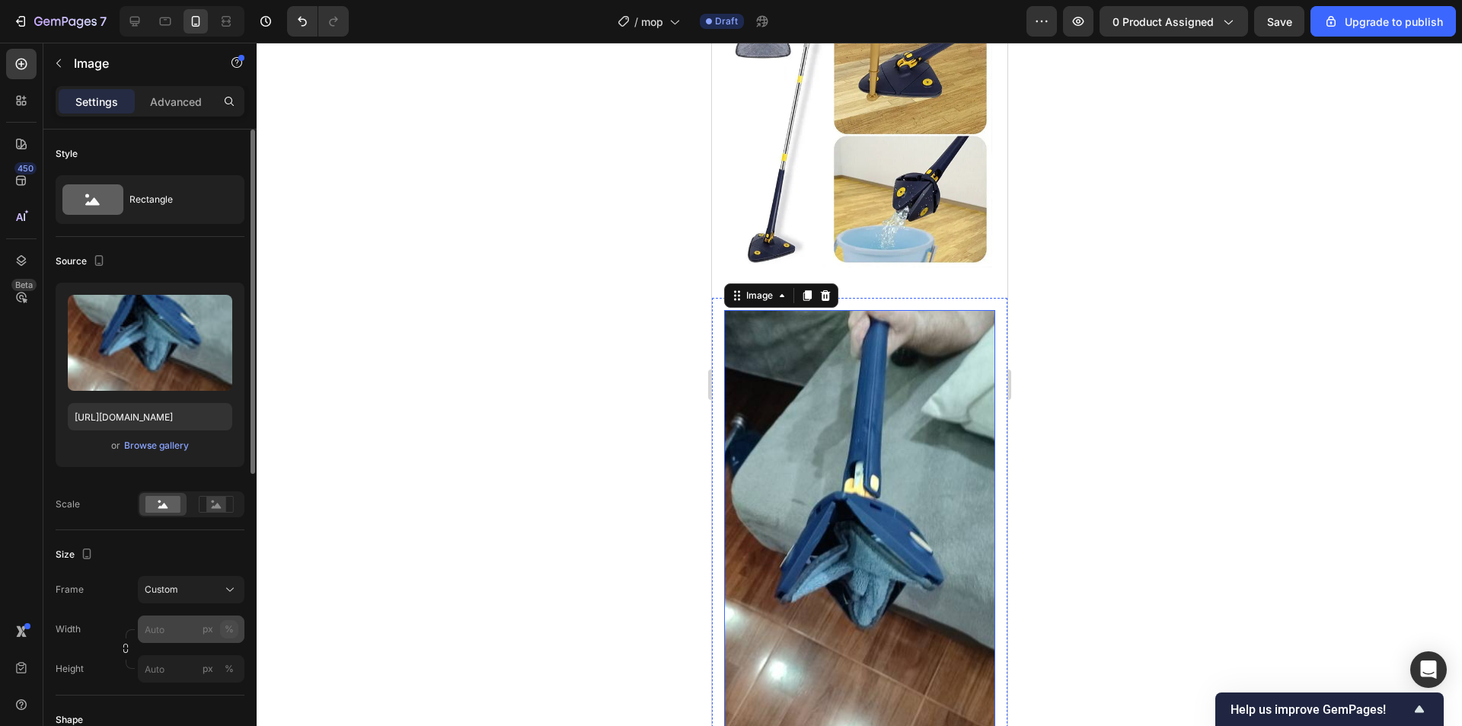
click at [228, 625] on div "Width px % Height px %" at bounding box center [150, 648] width 189 height 67
click at [177, 593] on input "px %" at bounding box center [191, 590] width 107 height 27
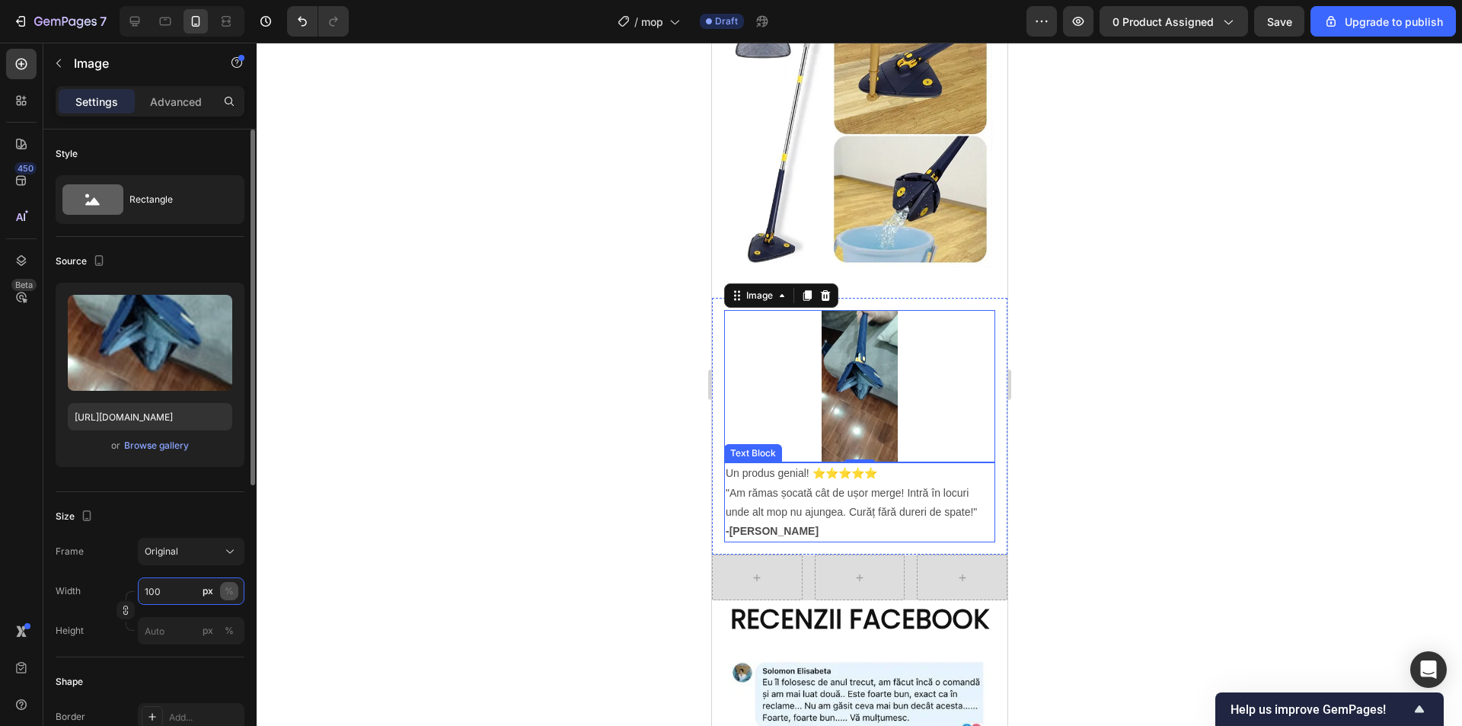
type input "100"
click at [227, 589] on div "%" at bounding box center [229, 591] width 9 height 14
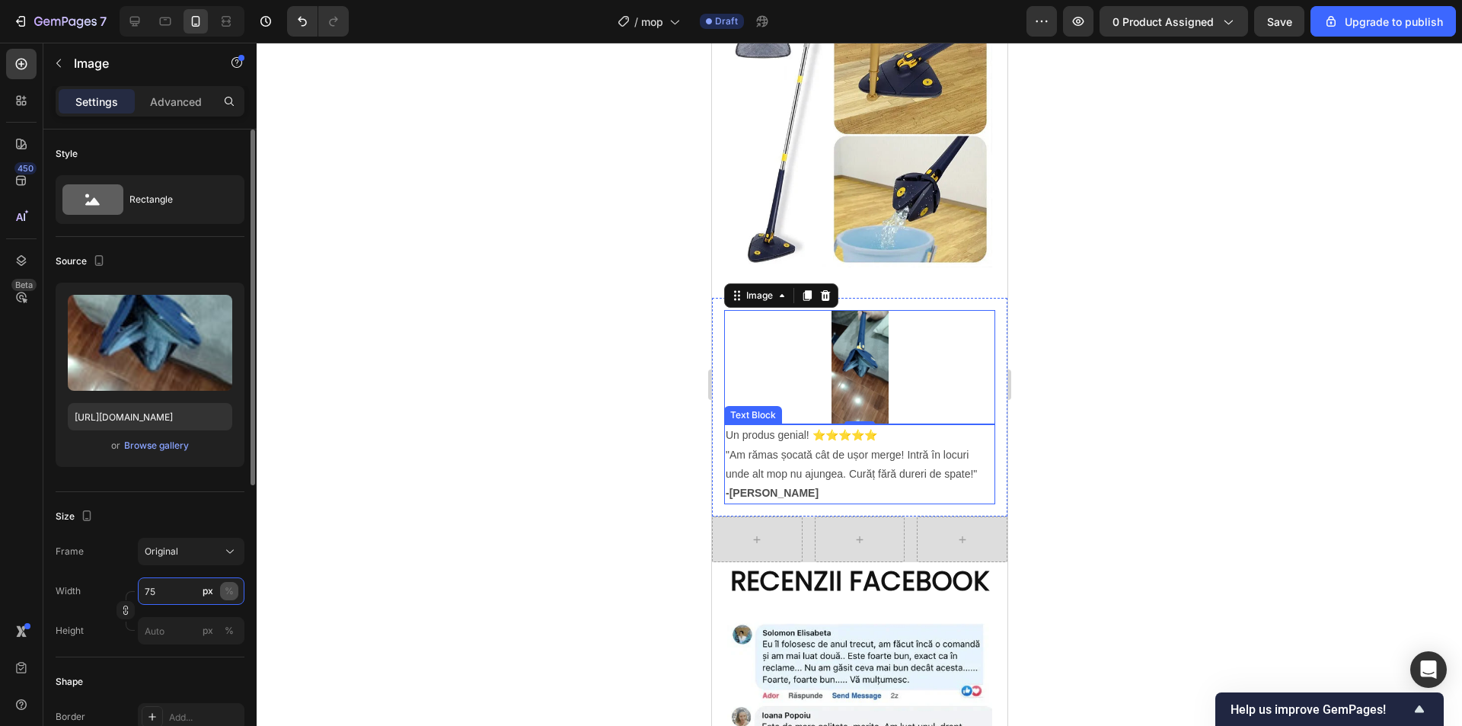
type input "75"
click at [233, 590] on div "%" at bounding box center [229, 591] width 9 height 14
click at [228, 592] on div "%" at bounding box center [229, 591] width 9 height 14
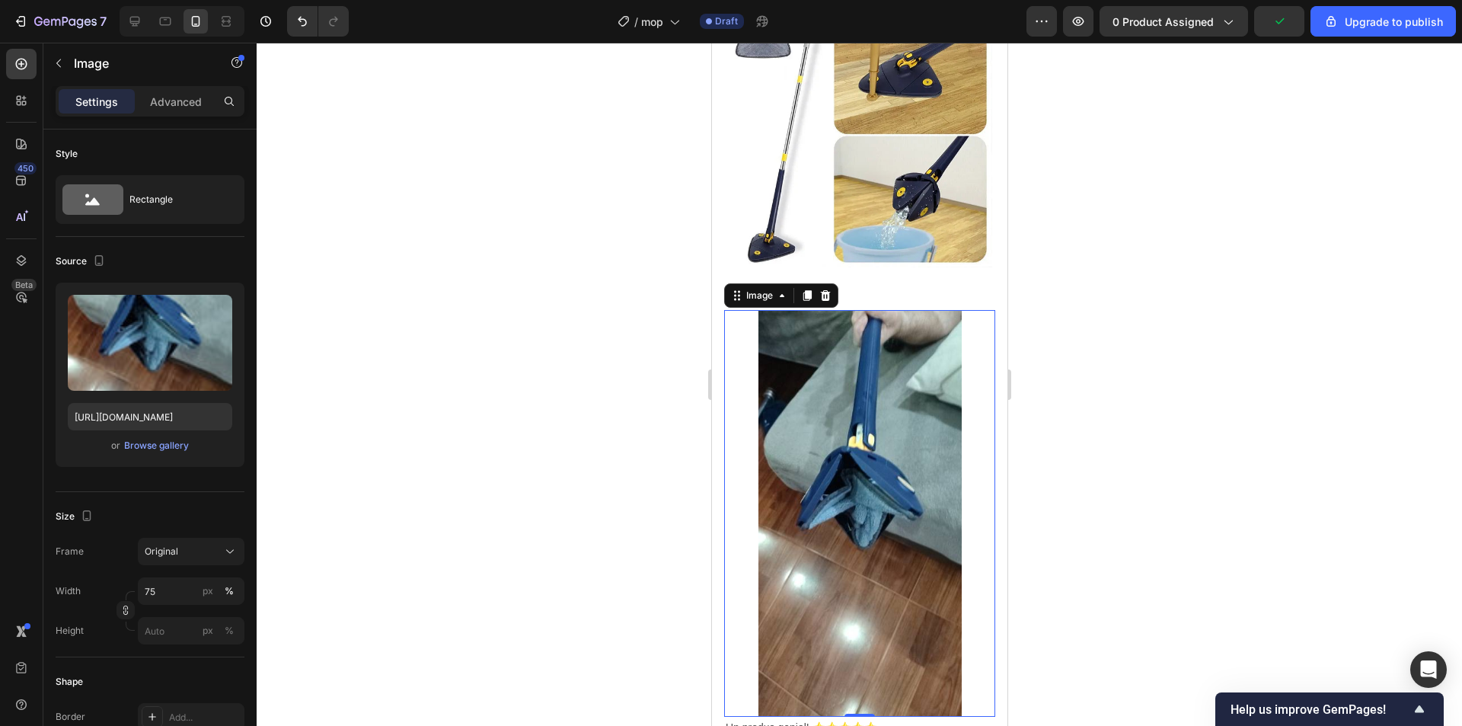
click at [1170, 266] on div at bounding box center [859, 384] width 1205 height 683
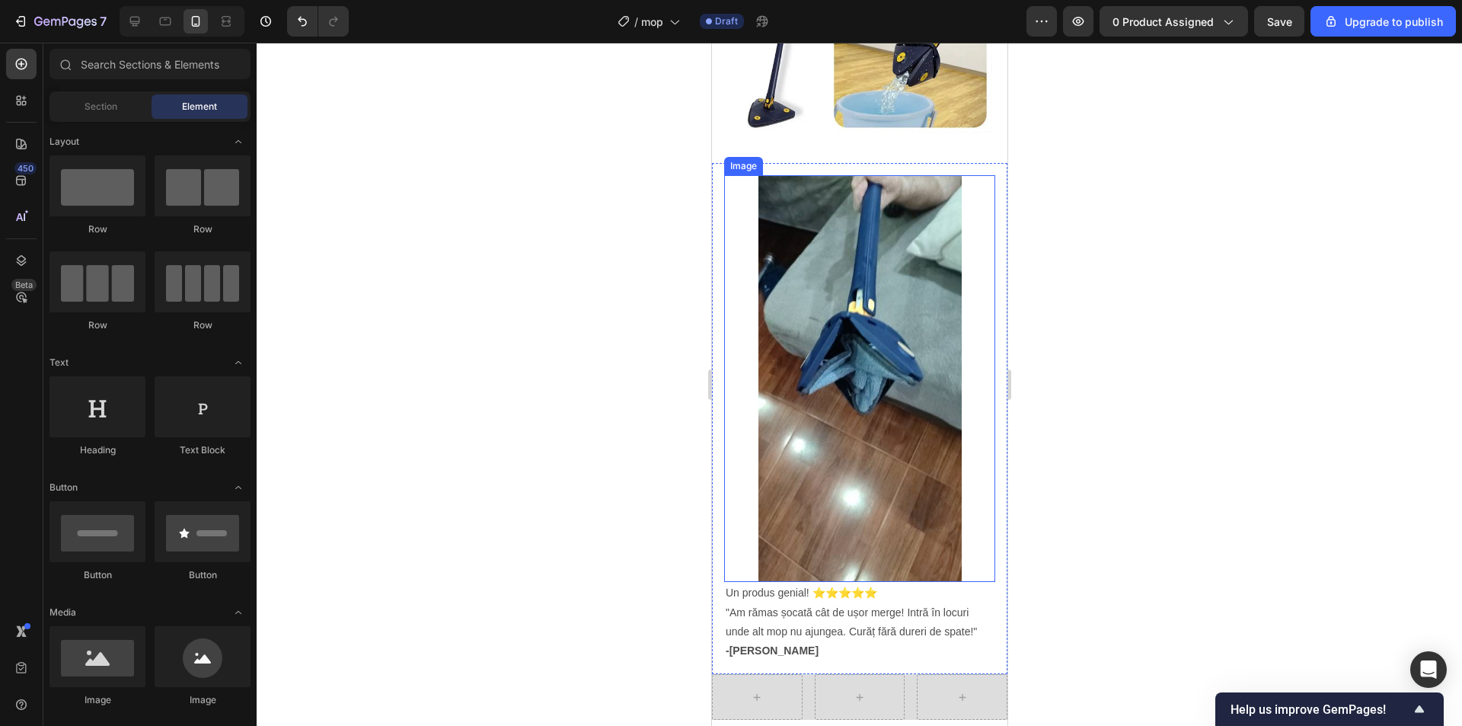
scroll to position [1853, 0]
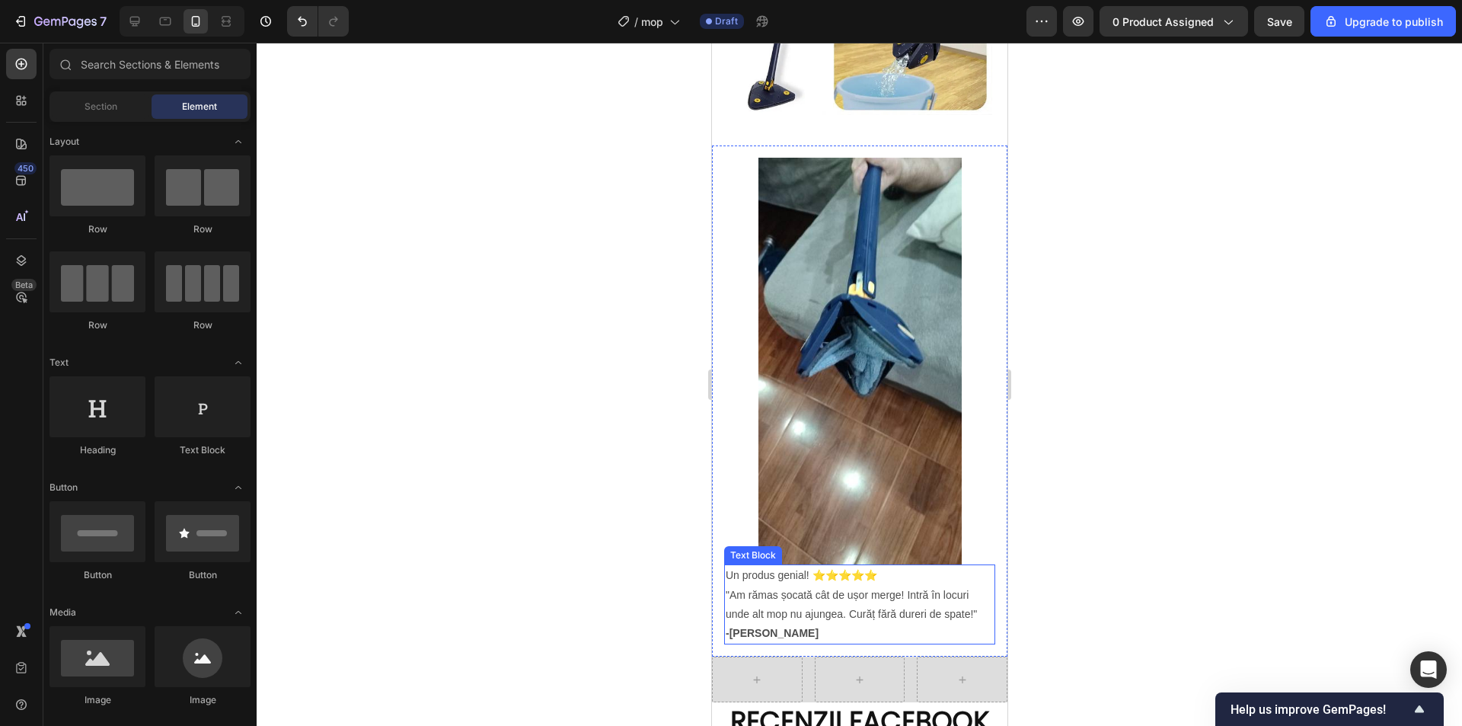
click at [774, 586] on p ""Am rămas șocată cât de ușor merge! Intră în locuri unde alt mop nu ajungea. Cu…" at bounding box center [859, 615] width 268 height 58
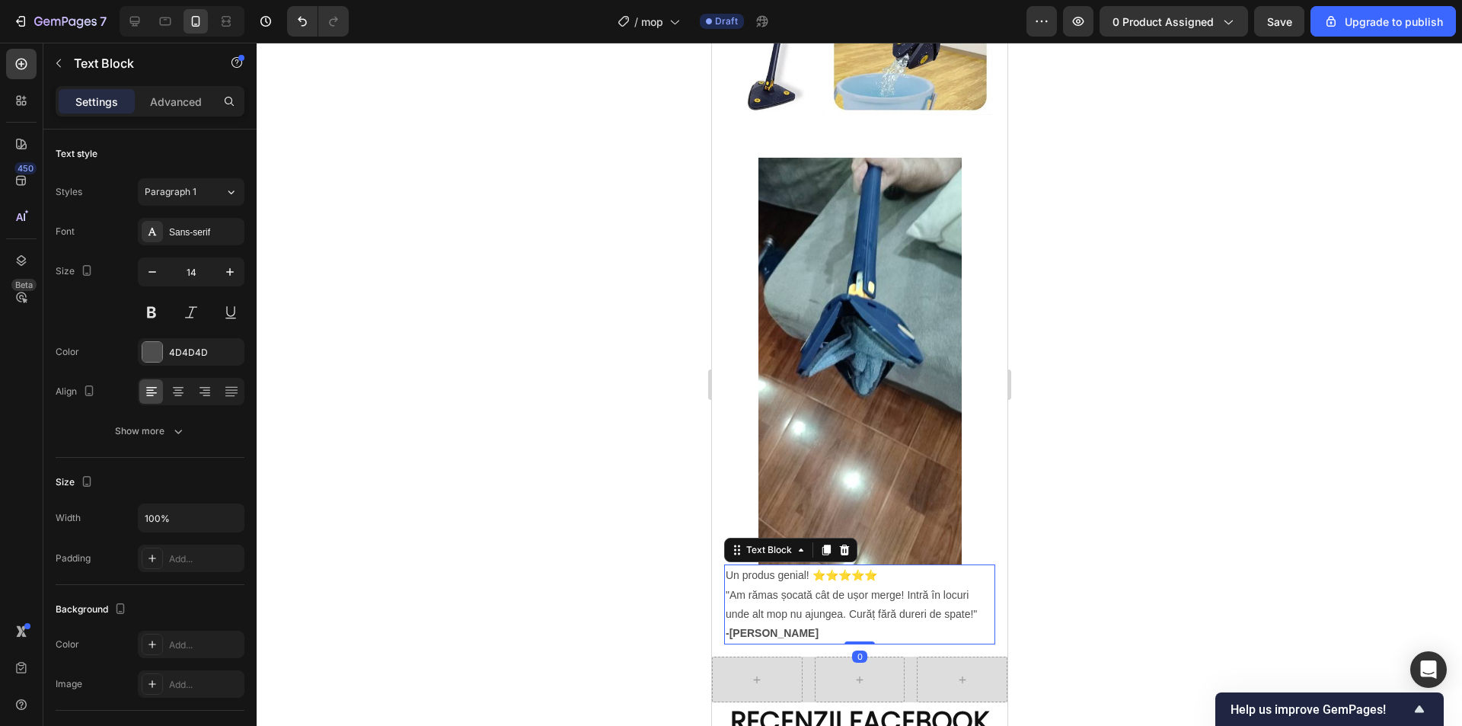
click at [809, 566] on p "Un produs genial! ⭐⭐⭐⭐⭐" at bounding box center [859, 575] width 268 height 19
click at [814, 566] on p "Un produs genial! ⭐⭐⭐⭐⭐" at bounding box center [859, 575] width 268 height 19
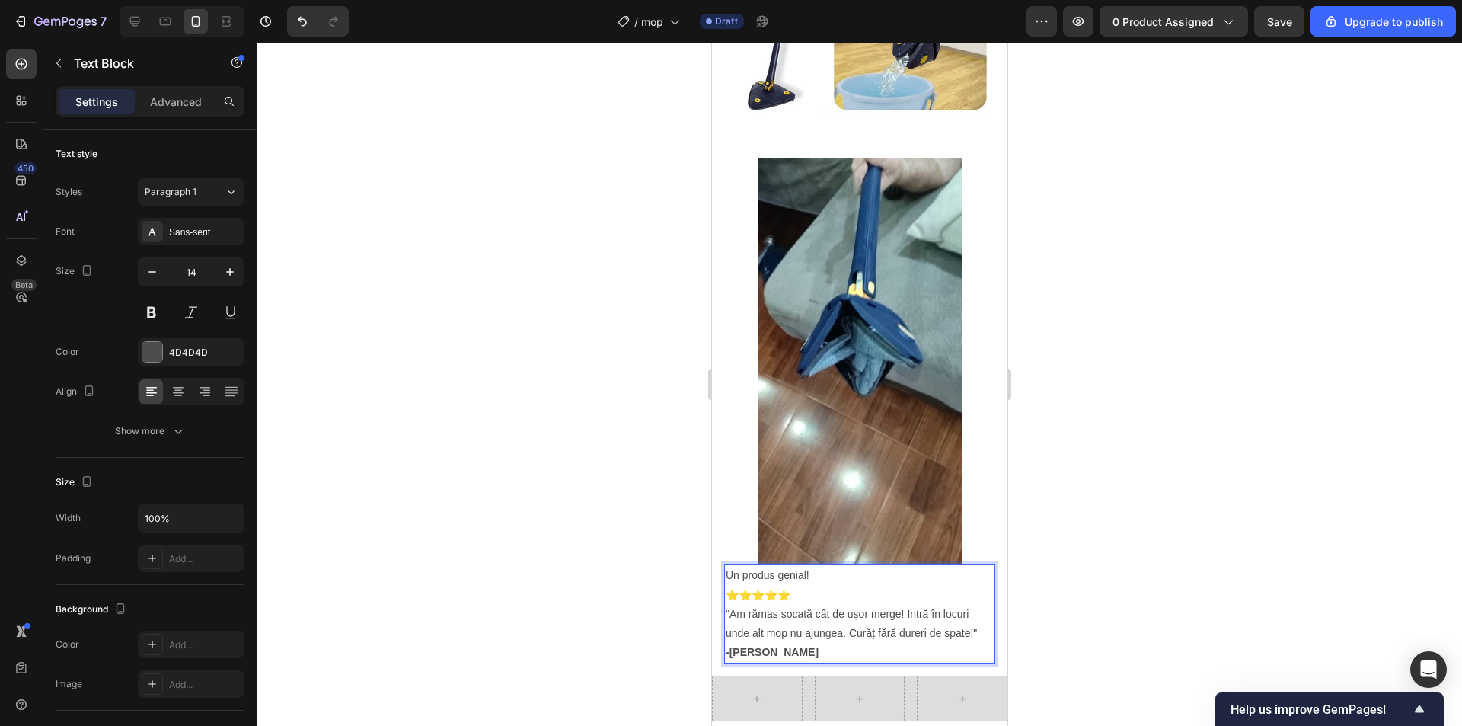
click at [818, 566] on p "Un produs genial!" at bounding box center [859, 575] width 268 height 19
click at [809, 566] on p "Un produs genial!" at bounding box center [859, 575] width 268 height 19
drag, startPoint x: 811, startPoint y: 512, endPoint x: 717, endPoint y: 511, distance: 94.4
click at [717, 511] on div "Image Un produs genial! ⭐⭐⭐⭐⭐ "Am rămas șocată cât de ușor merge! Intră în locu…" at bounding box center [858, 410] width 295 height 530
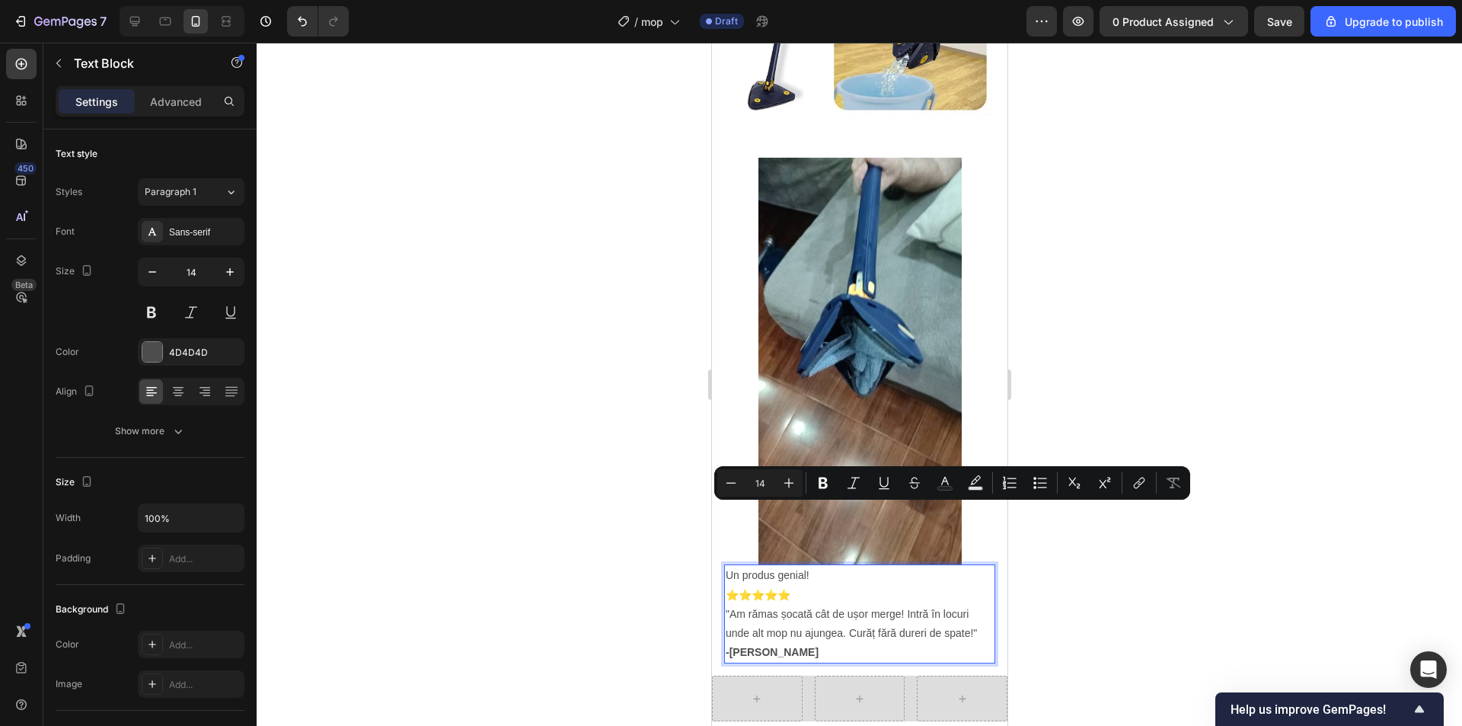
click at [1337, 400] on div at bounding box center [859, 384] width 1205 height 683
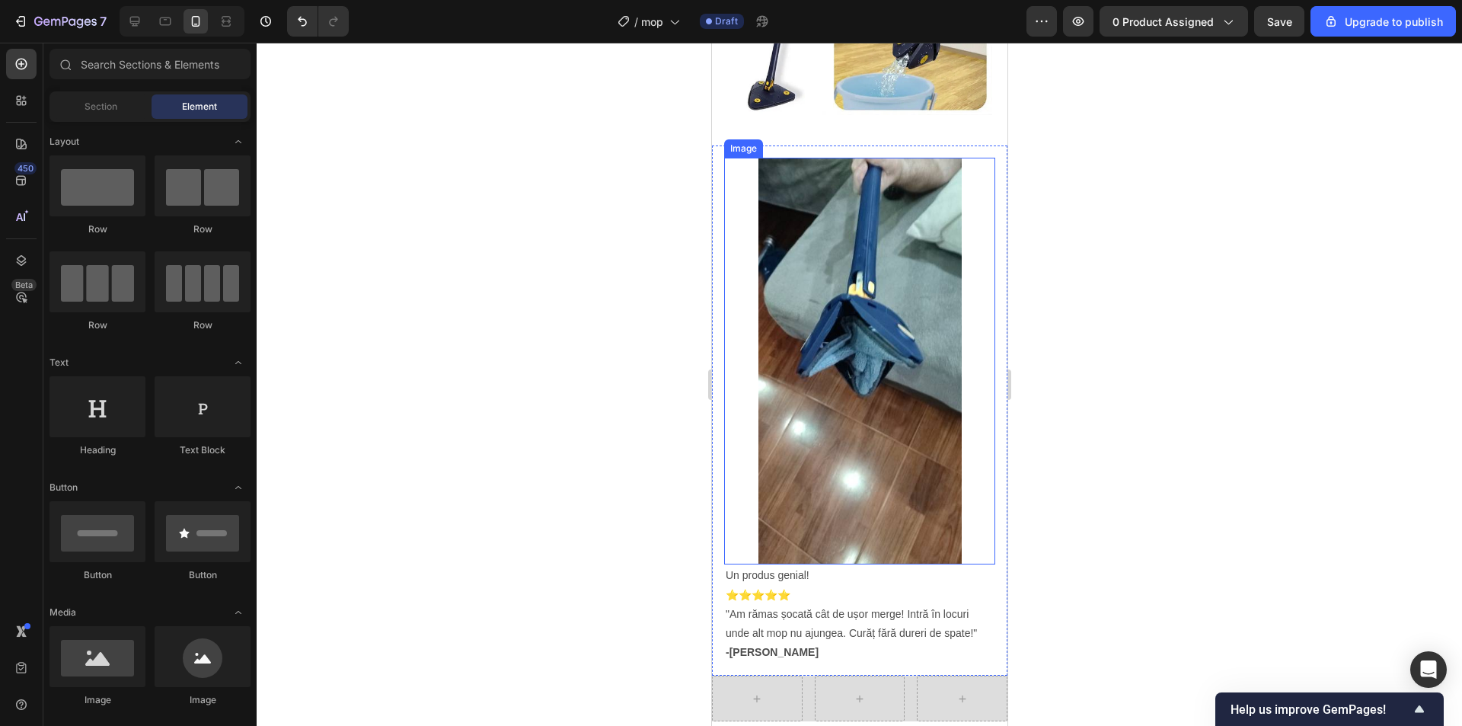
click at [975, 174] on div at bounding box center [858, 361] width 271 height 407
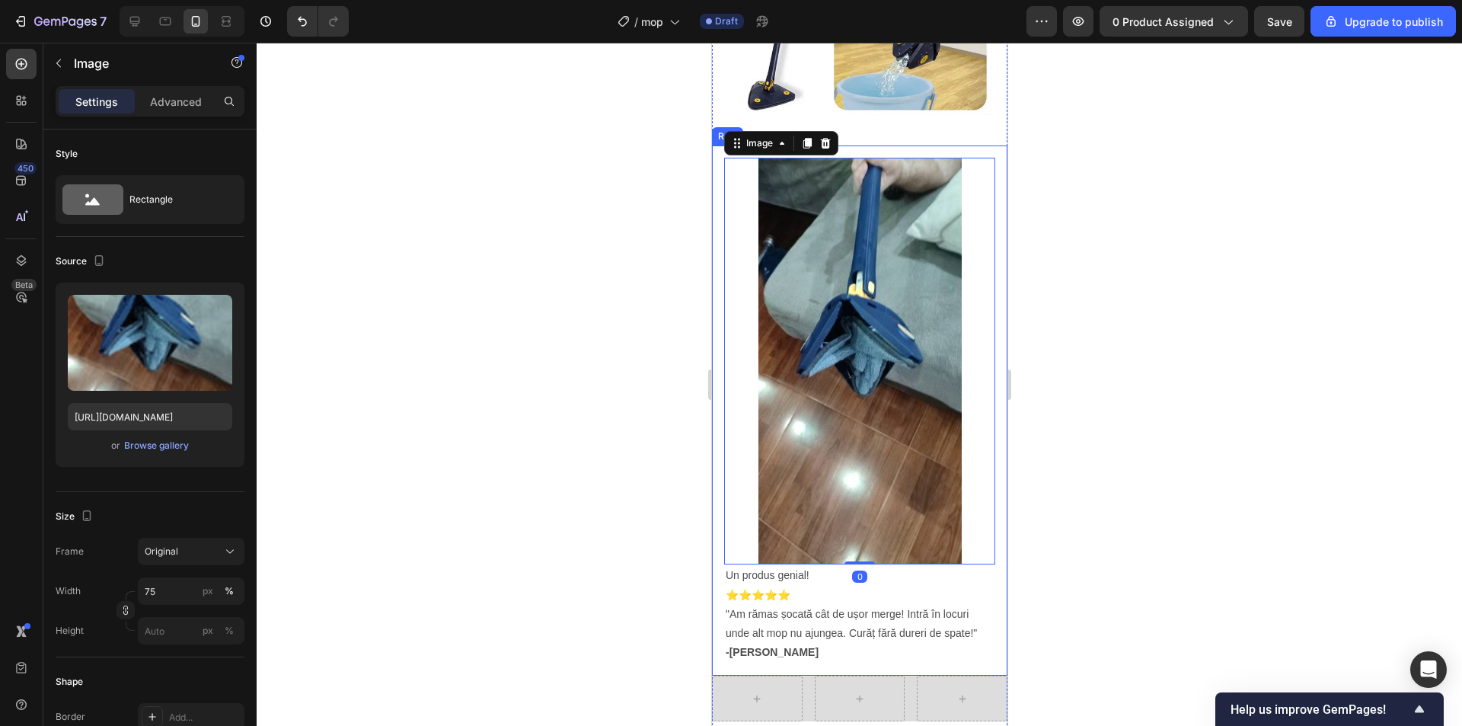
click at [990, 145] on div "Image 0 Un produs genial! ⭐⭐⭐⭐⭐ "Am rămas șocată cât de ușor merge! Intră în lo…" at bounding box center [858, 410] width 295 height 530
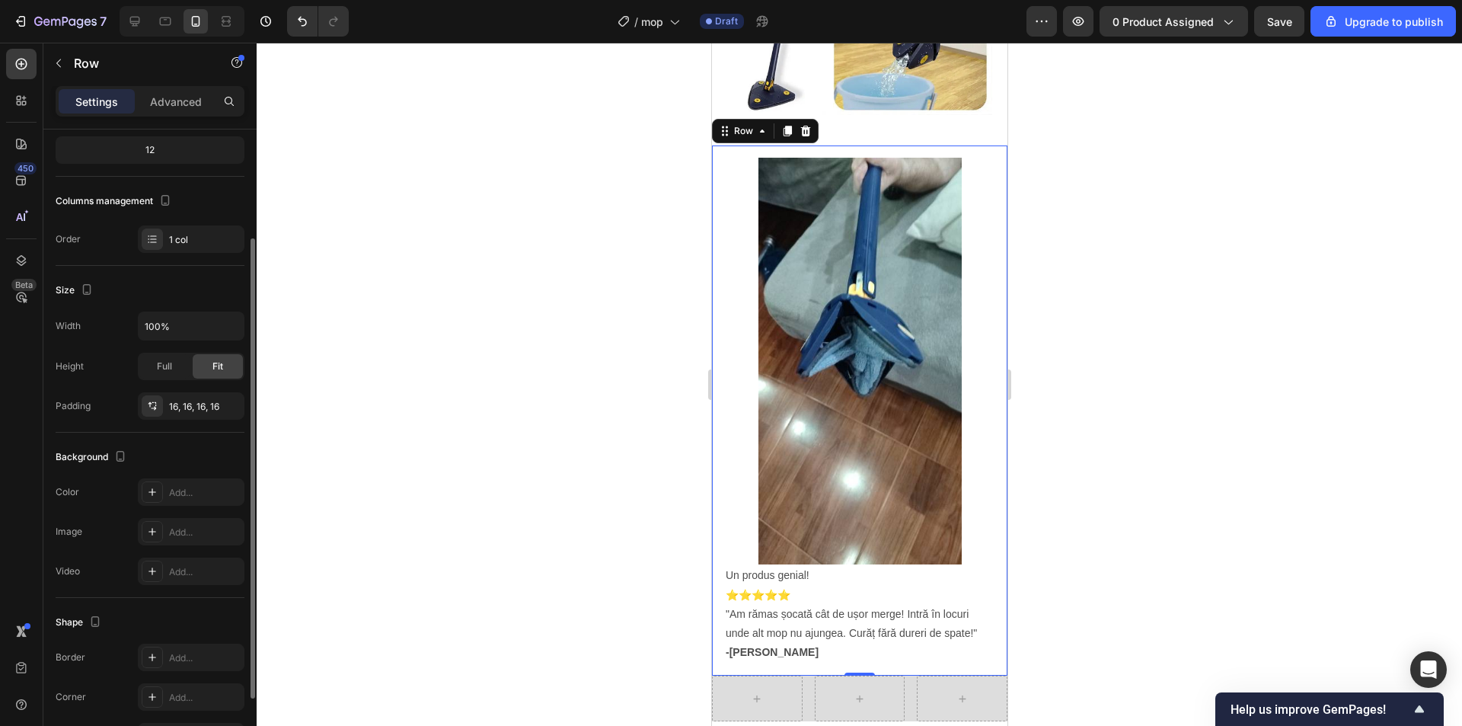
scroll to position [250, 0]
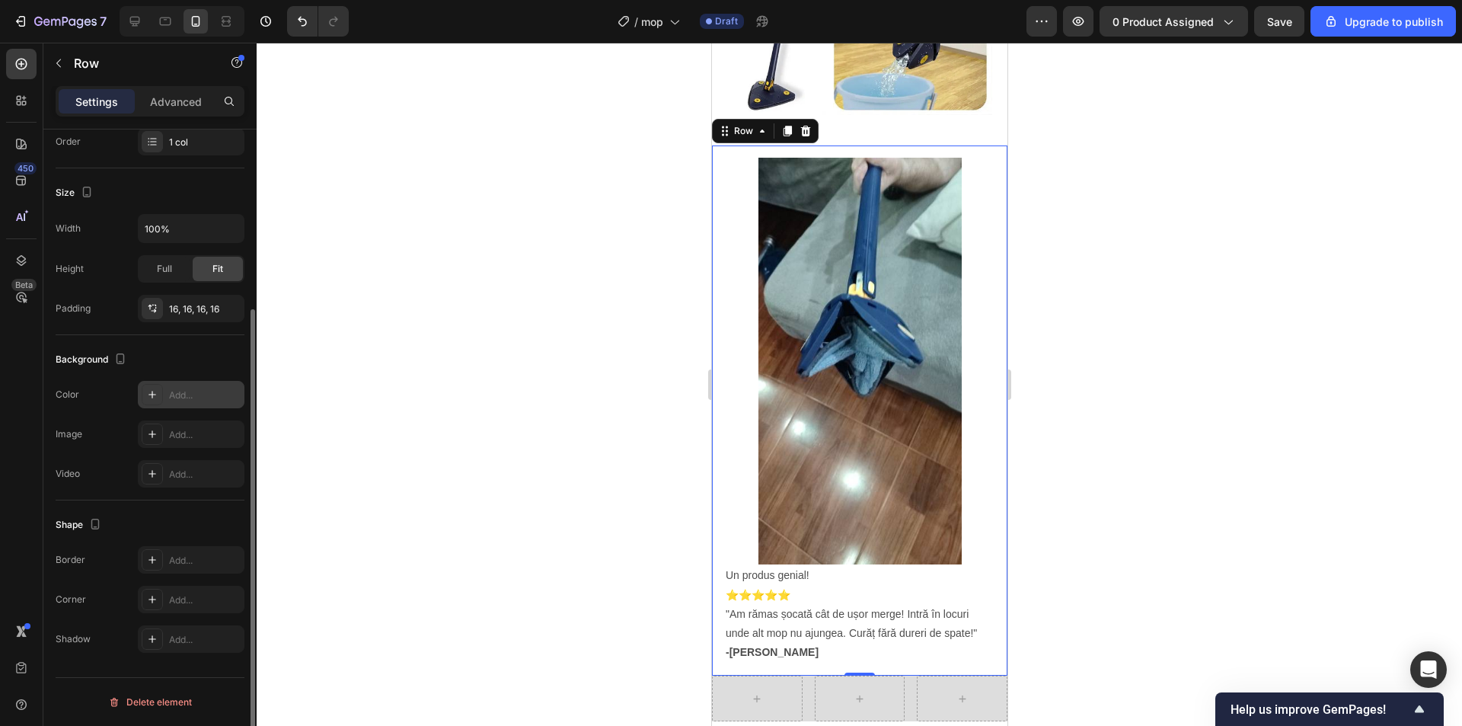
click at [190, 398] on div "Add..." at bounding box center [205, 395] width 72 height 14
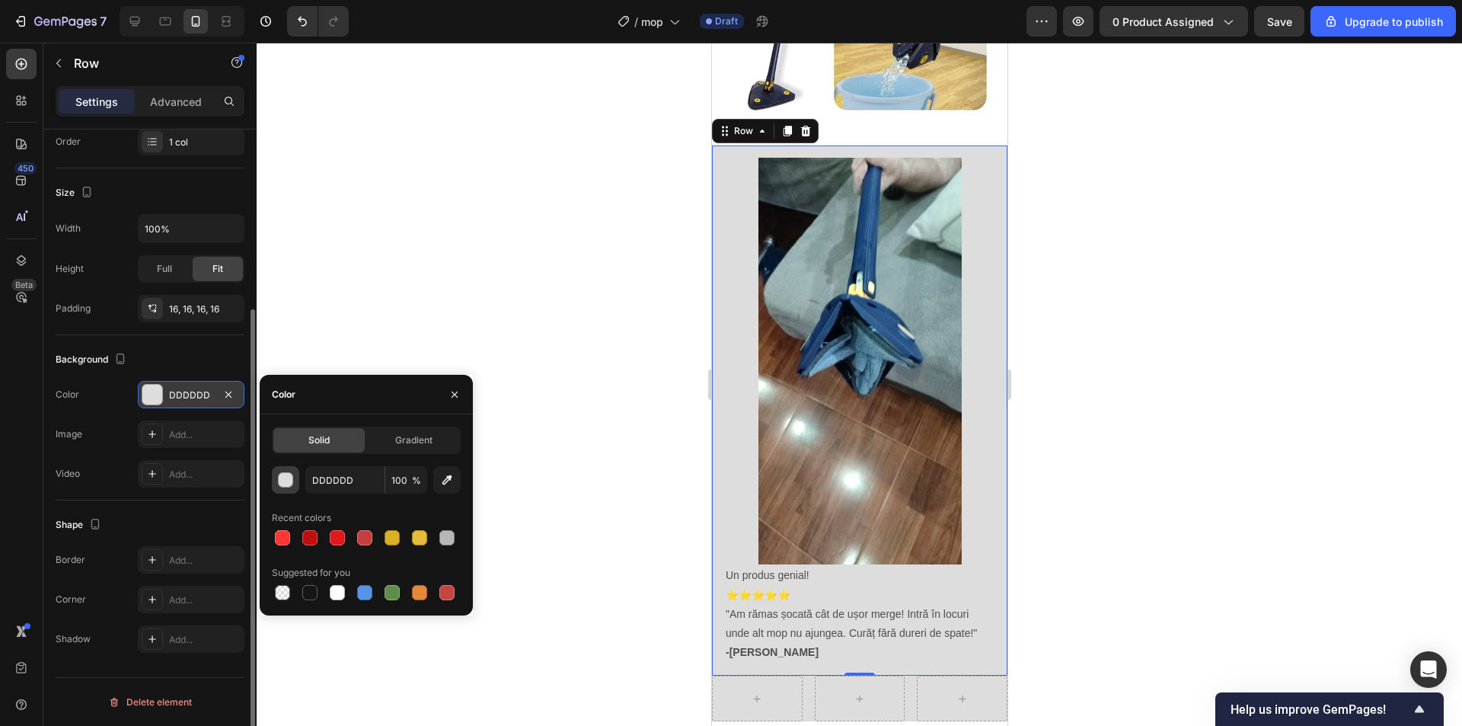
click at [282, 482] on div "button" at bounding box center [286, 480] width 15 height 15
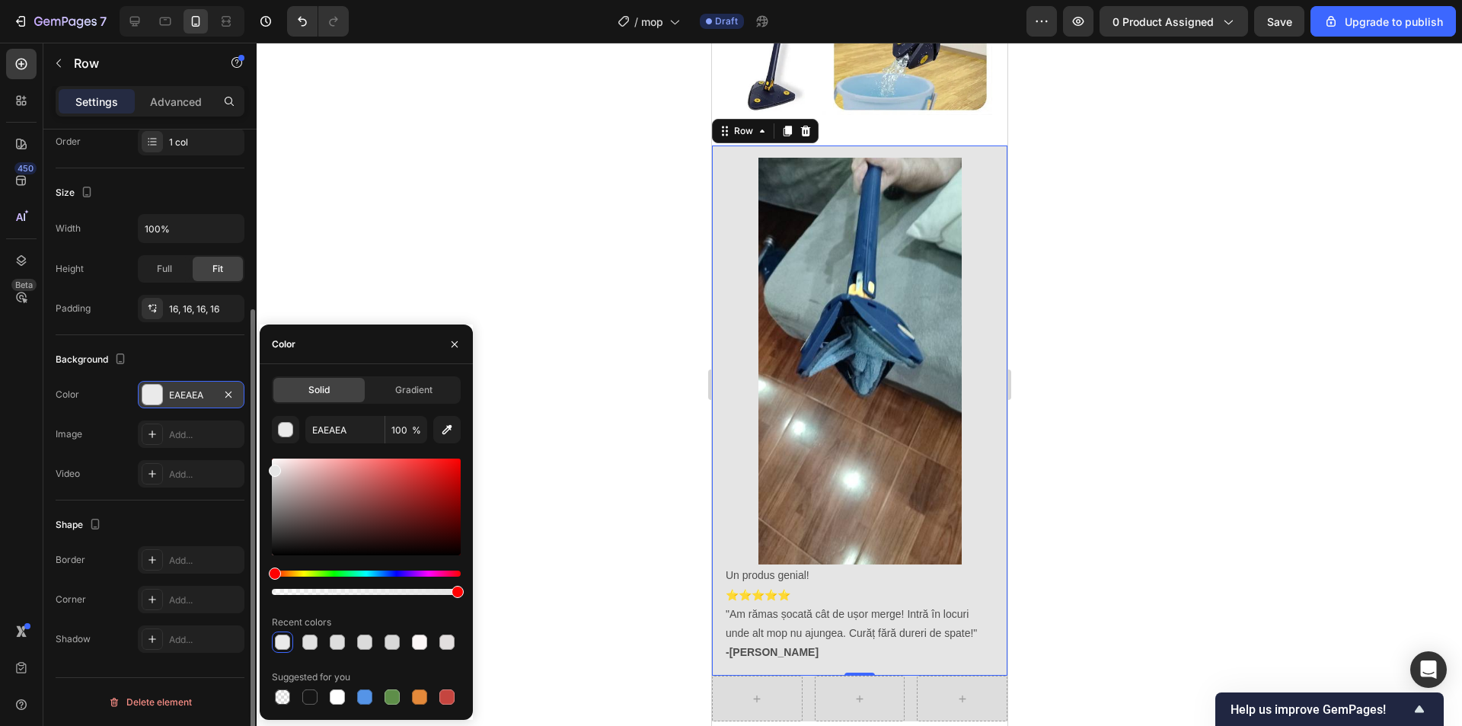
type input "E5E5E5"
drag, startPoint x: 275, startPoint y: 475, endPoint x: 265, endPoint y: 468, distance: 12.5
click at [265, 468] on div "Solid Gradient E5E5E5 100 % Recent colors Suggested for you" at bounding box center [366, 541] width 213 height 331
click at [1138, 340] on div at bounding box center [859, 384] width 1205 height 683
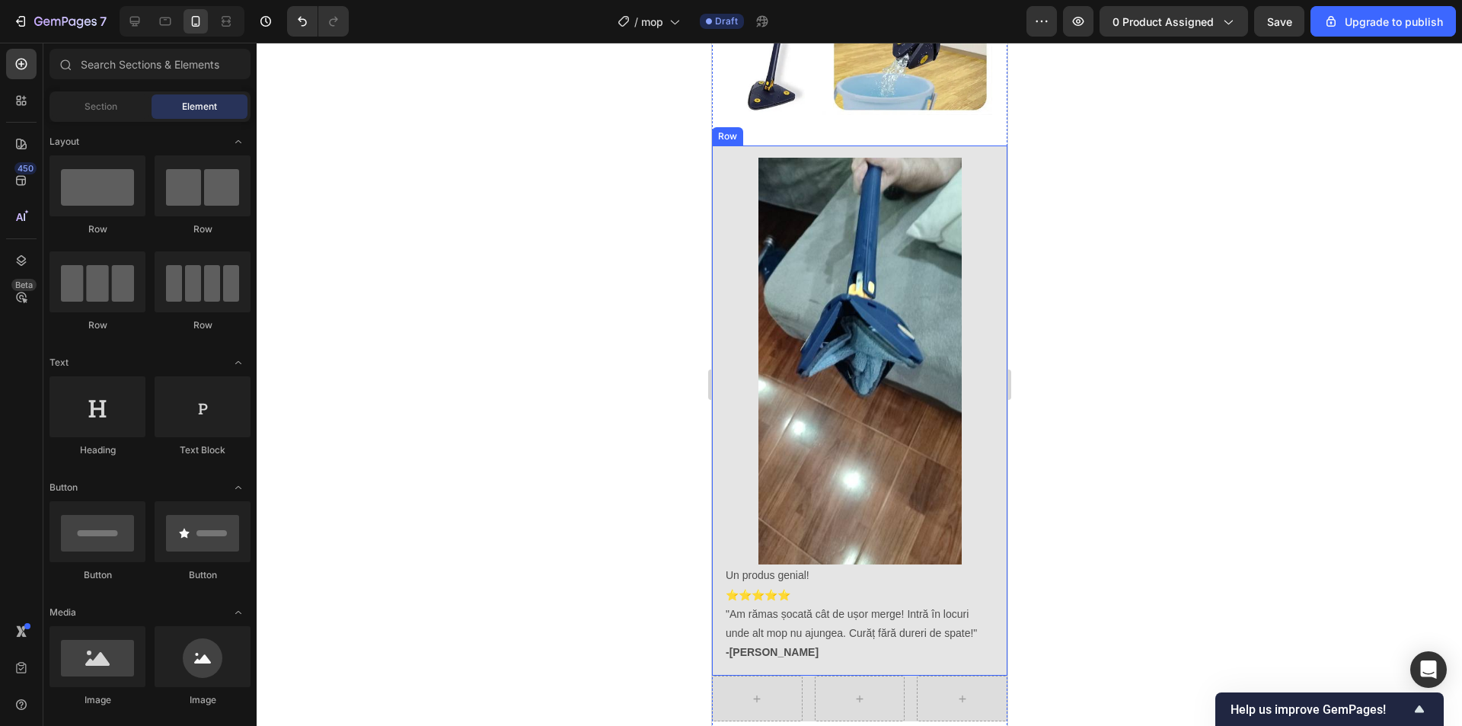
click at [984, 292] on div "Image Un produs genial! ⭐⭐⭐⭐⭐ "Am rămas șocată cât de ușor merge! Intră în locu…" at bounding box center [858, 410] width 295 height 530
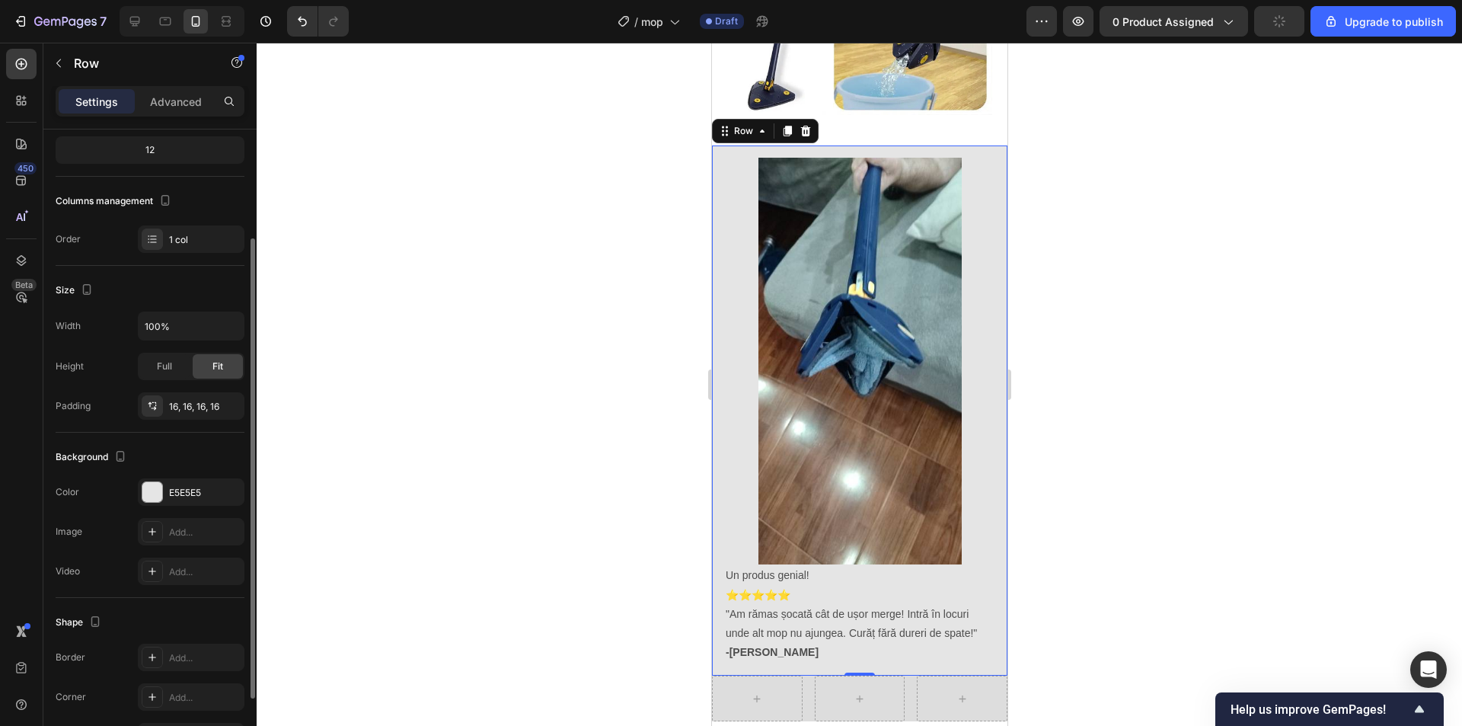
scroll to position [228, 0]
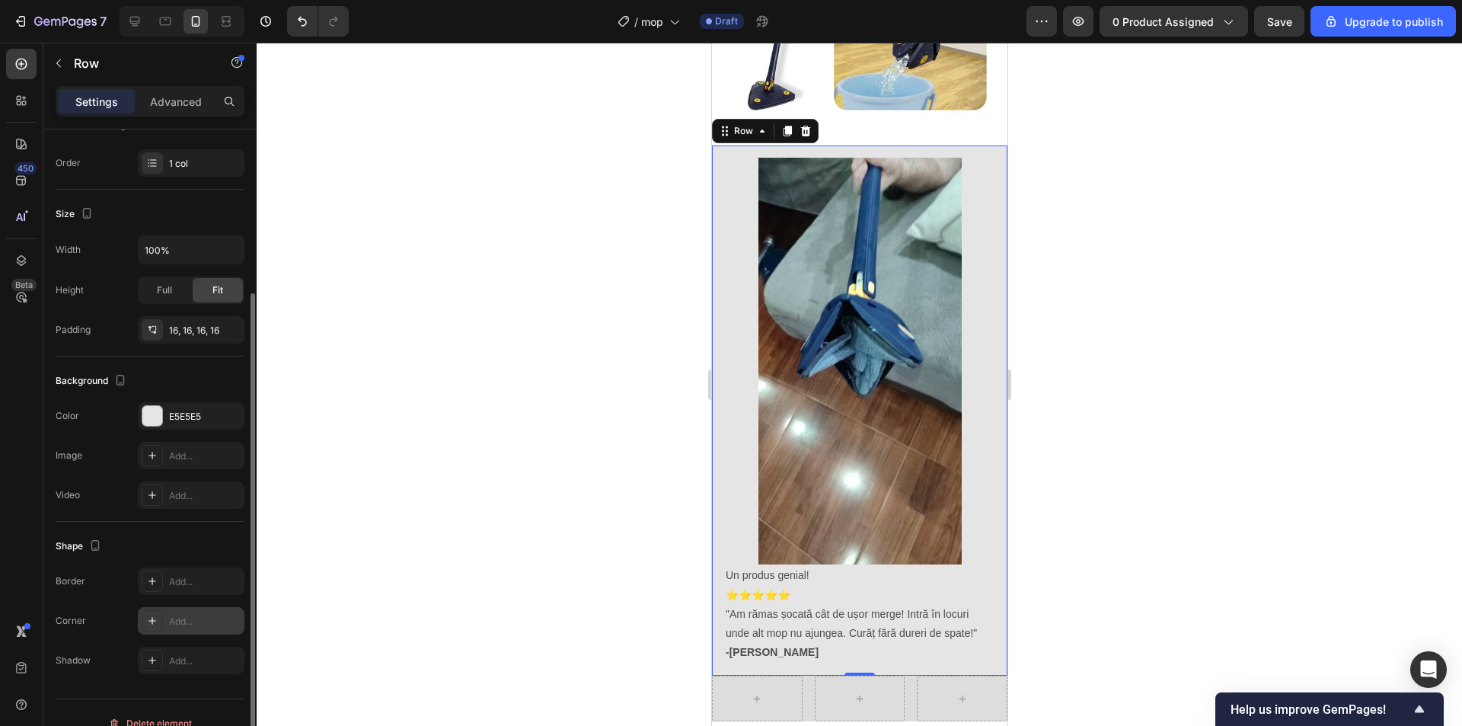
click at [198, 619] on div "Add..." at bounding box center [205, 622] width 72 height 14
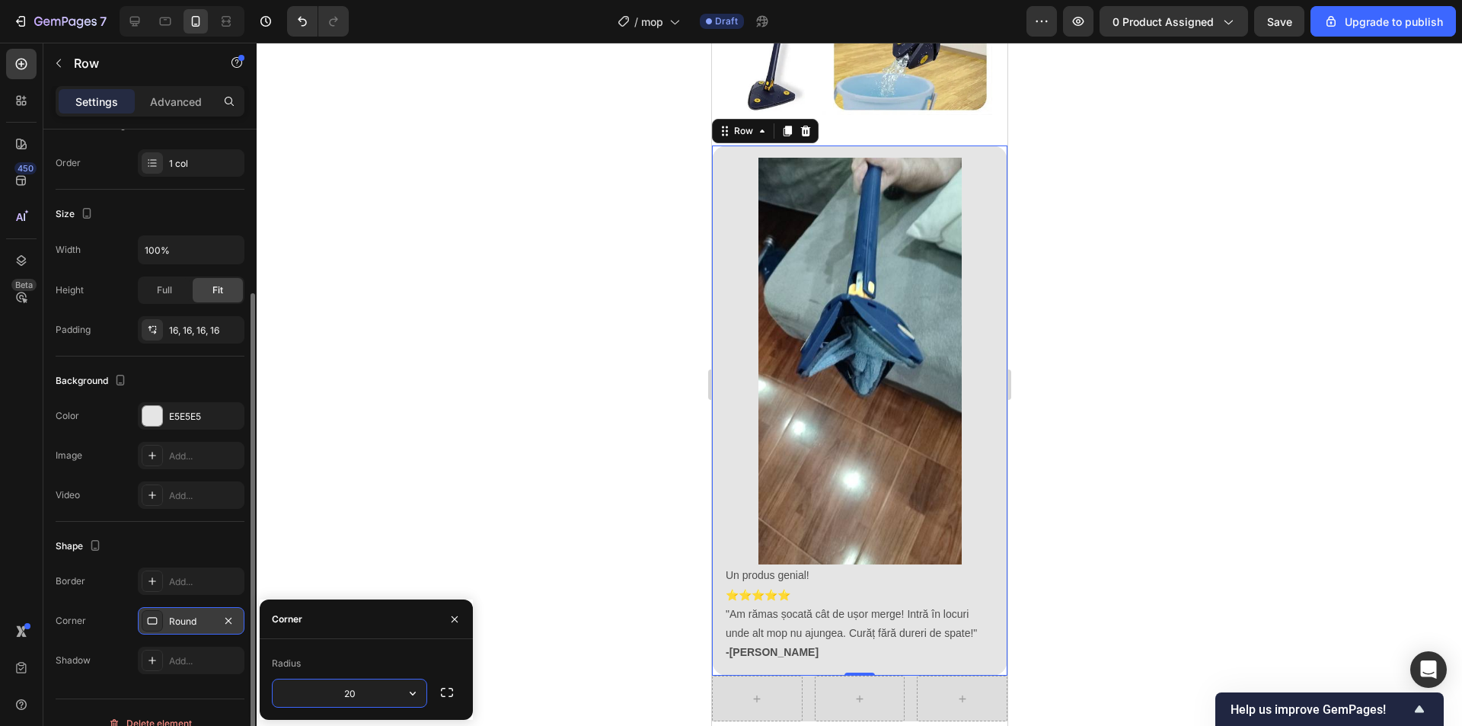
type input "2"
type input "3"
type input "4"
type input "35"
click at [1198, 362] on div at bounding box center [859, 384] width 1205 height 683
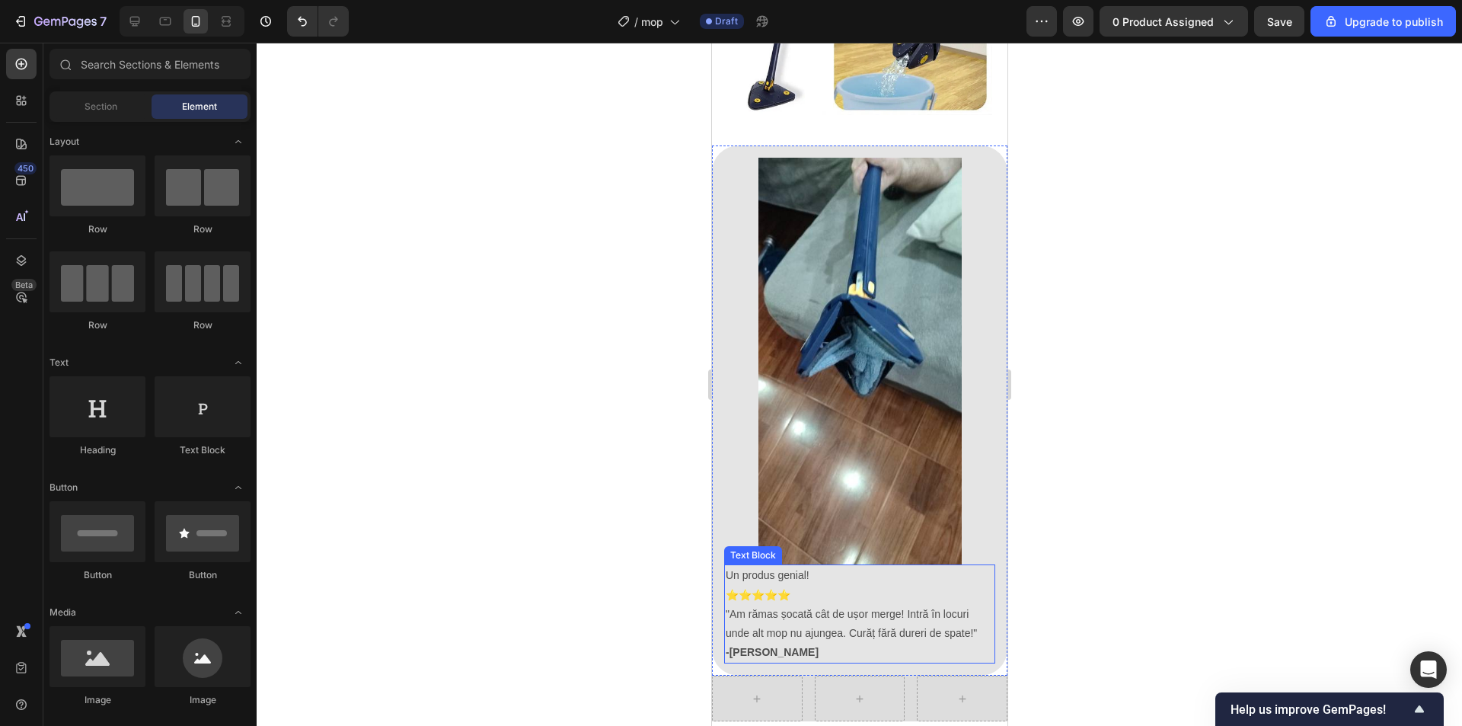
click at [777, 566] on p "Un produs genial!" at bounding box center [859, 575] width 268 height 19
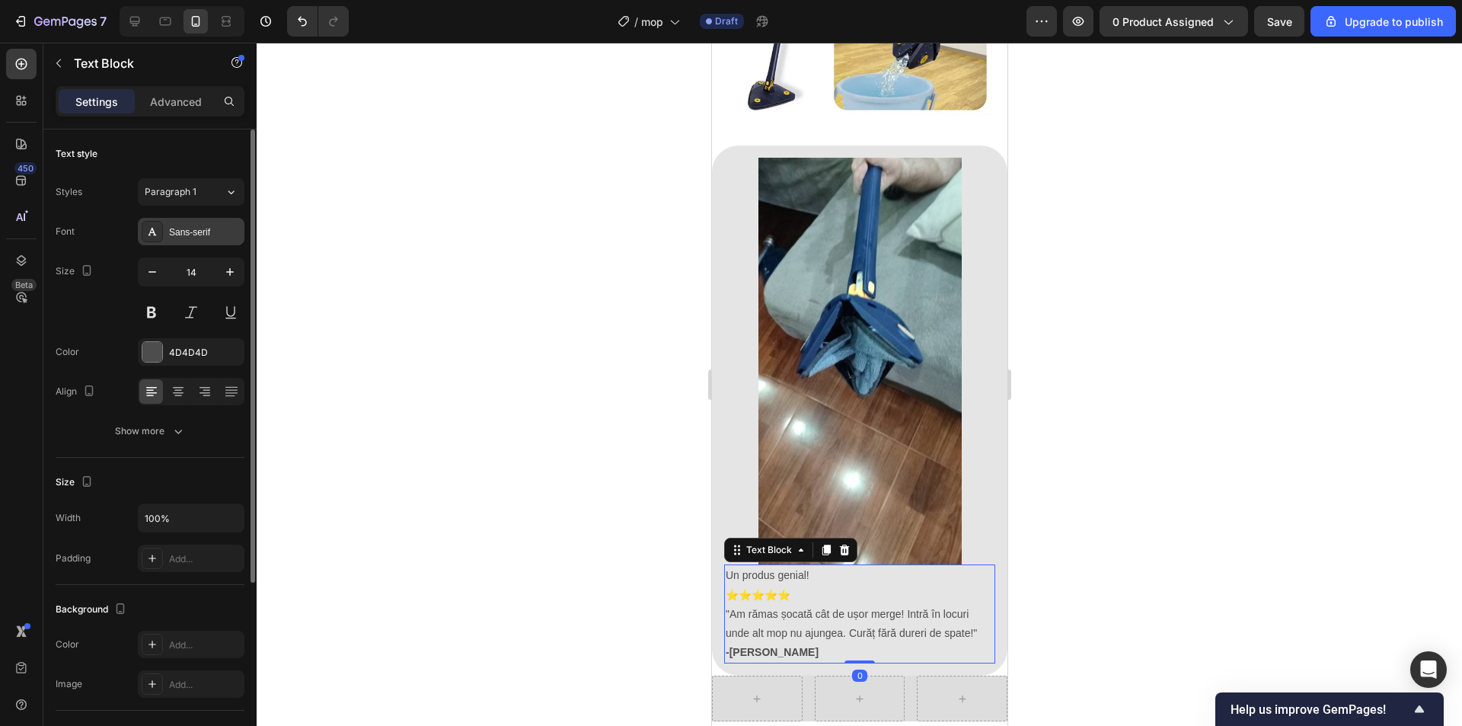
click at [205, 235] on div "Sans-serif" at bounding box center [205, 232] width 72 height 14
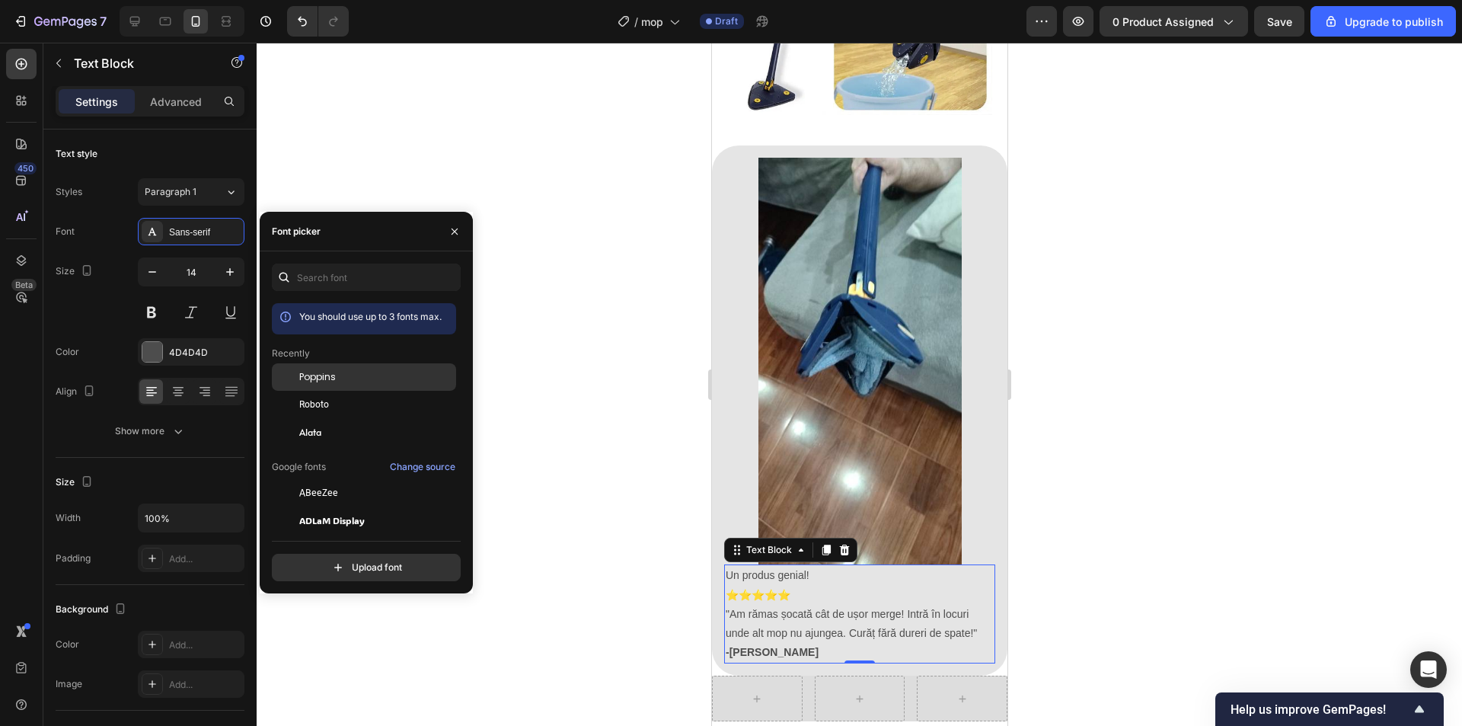
click at [329, 377] on span "Poppins" at bounding box center [317, 377] width 37 height 14
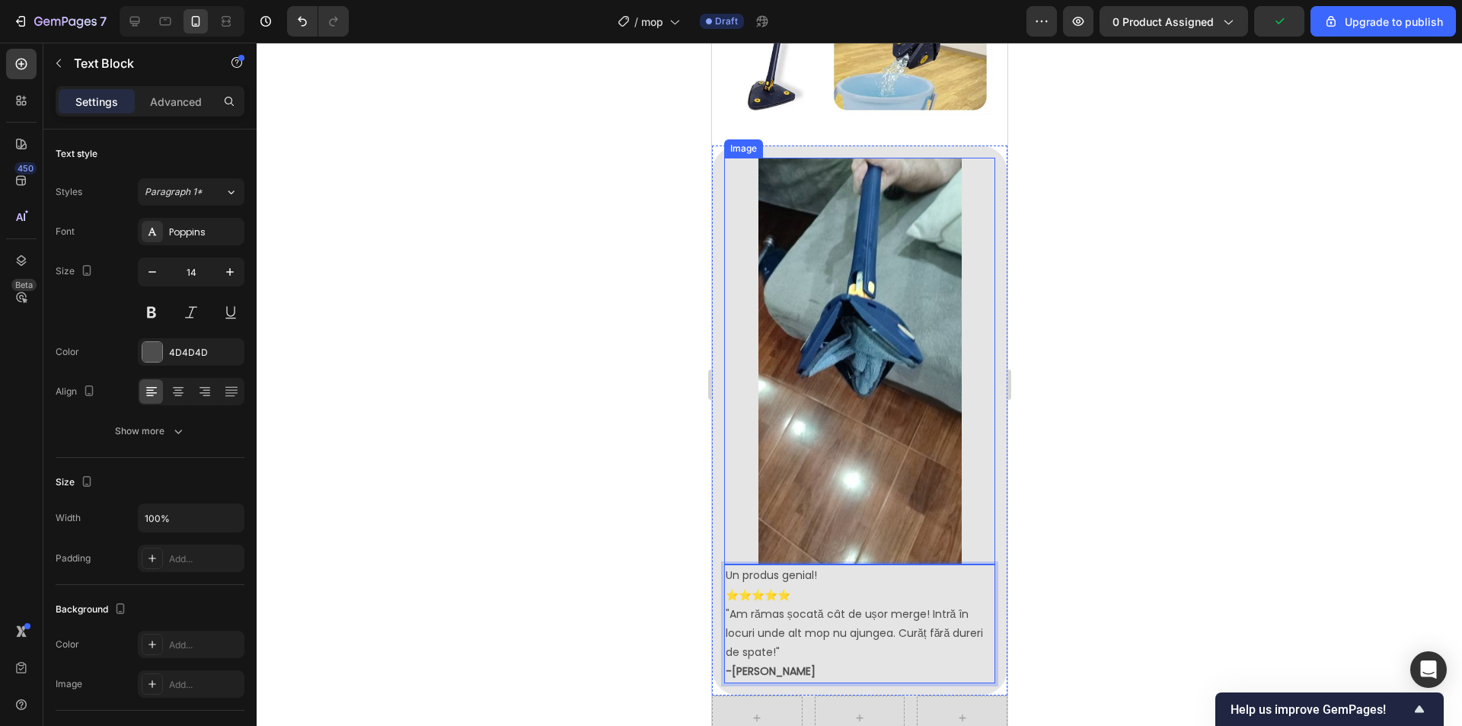
click at [831, 385] on img at bounding box center [859, 361] width 203 height 407
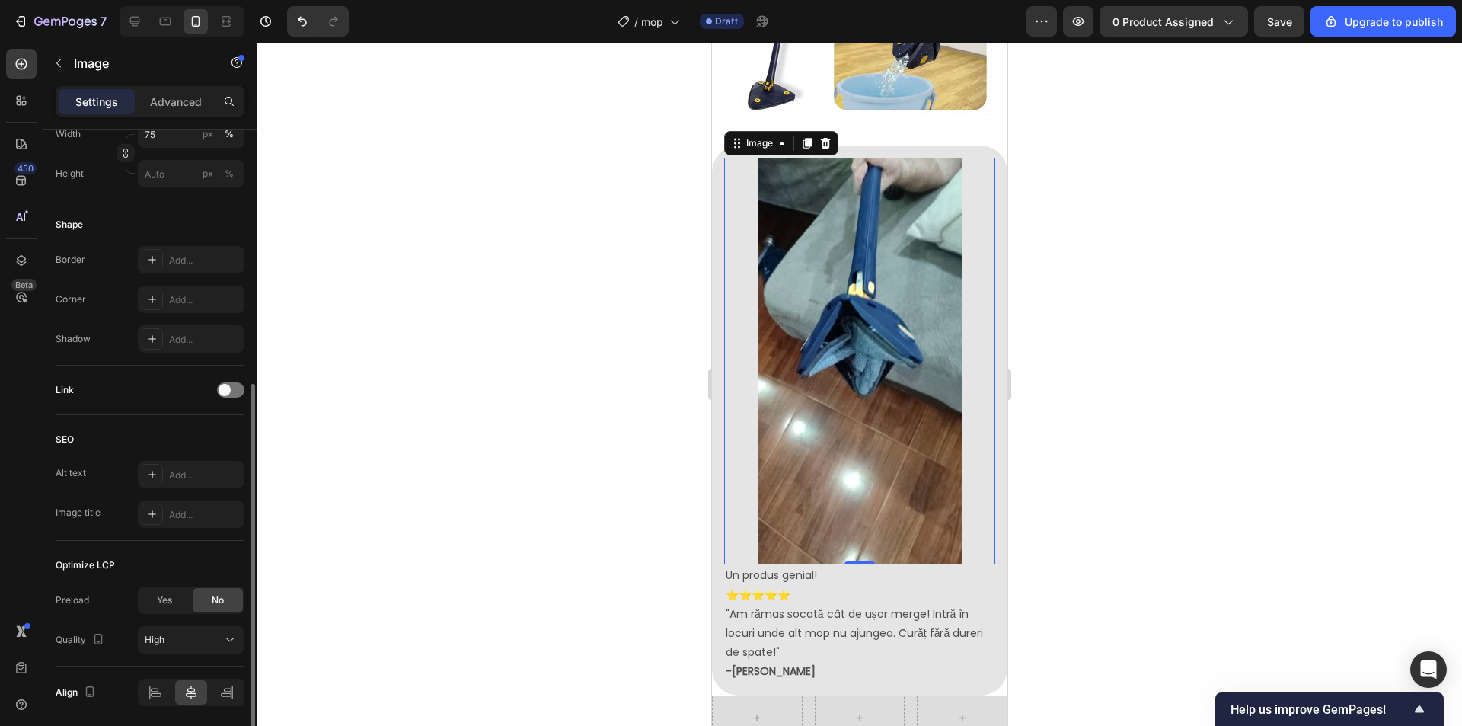
scroll to position [510, 0]
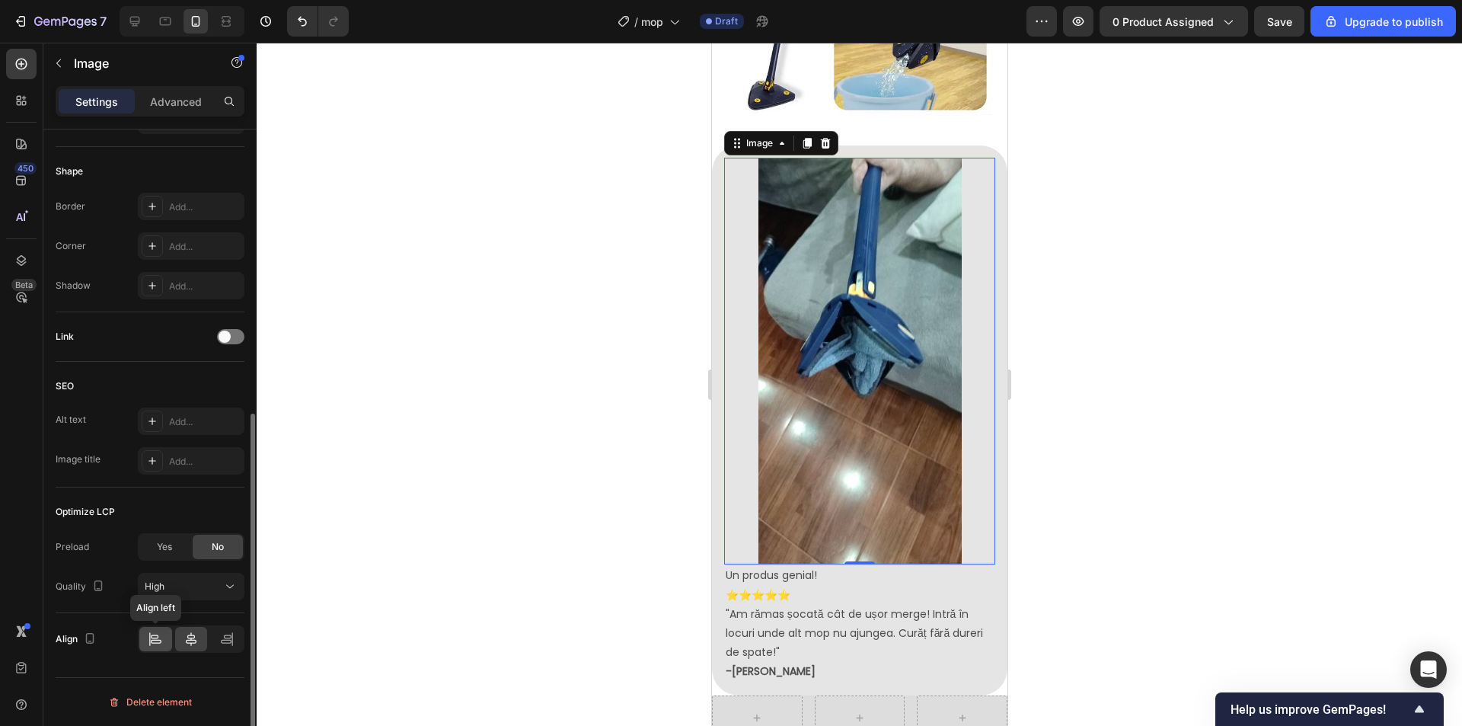
click at [155, 638] on icon at bounding box center [155, 638] width 15 height 15
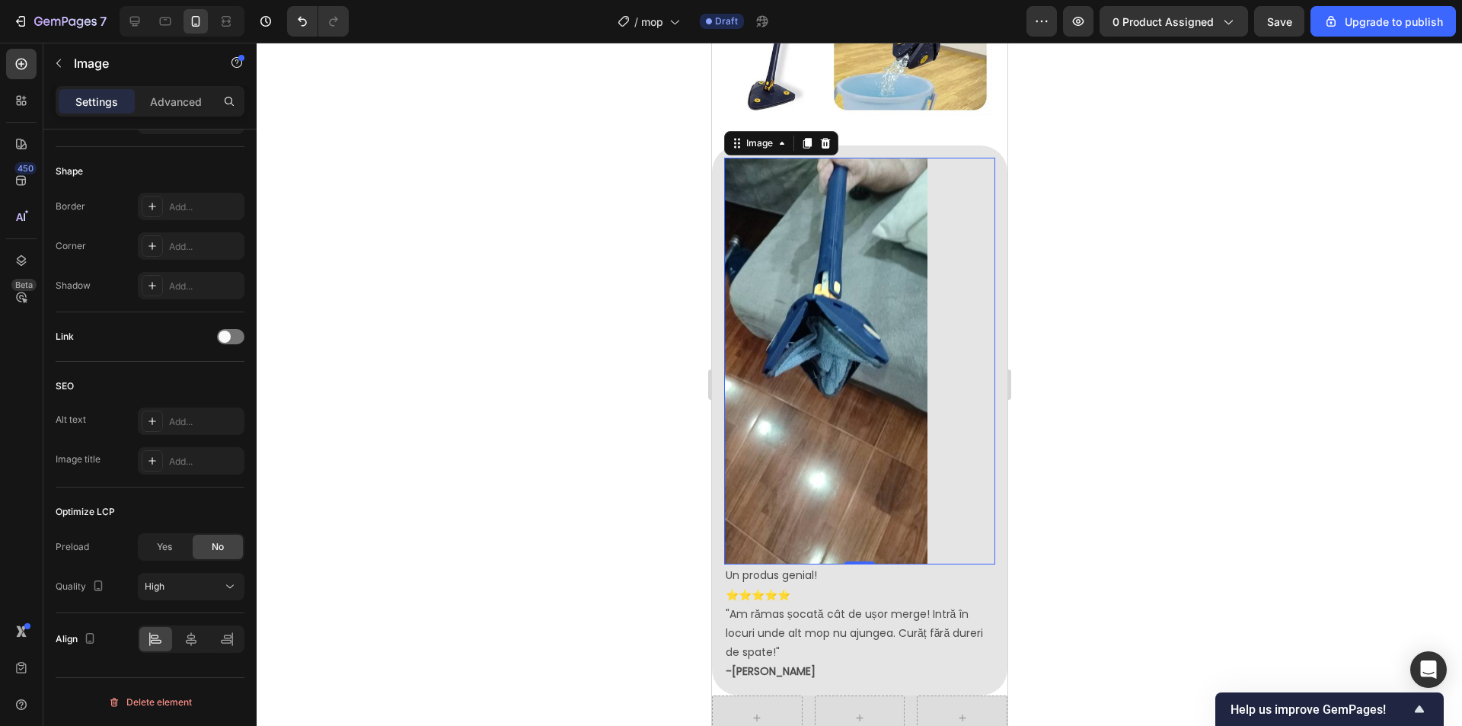
click at [1153, 276] on div at bounding box center [859, 384] width 1205 height 683
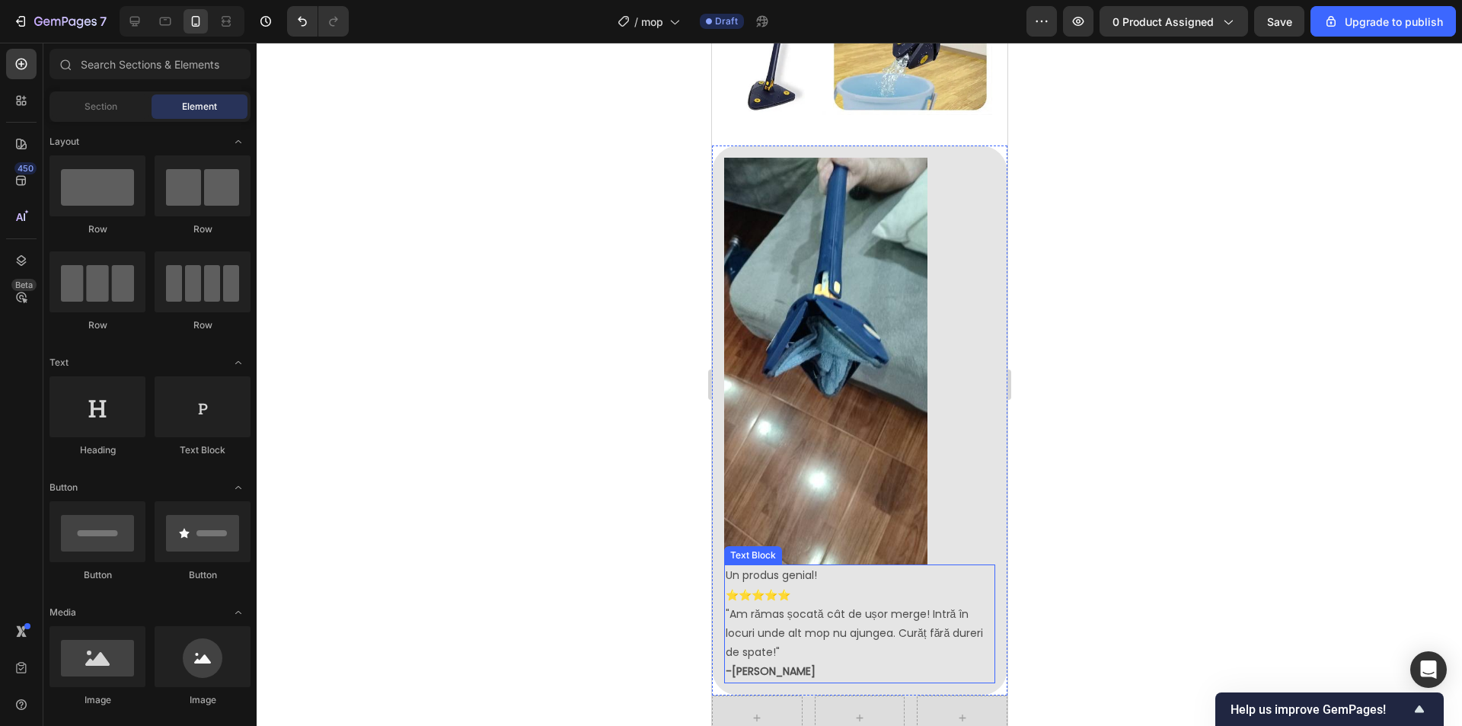
click at [796, 566] on p "Un produs genial!" at bounding box center [859, 575] width 268 height 19
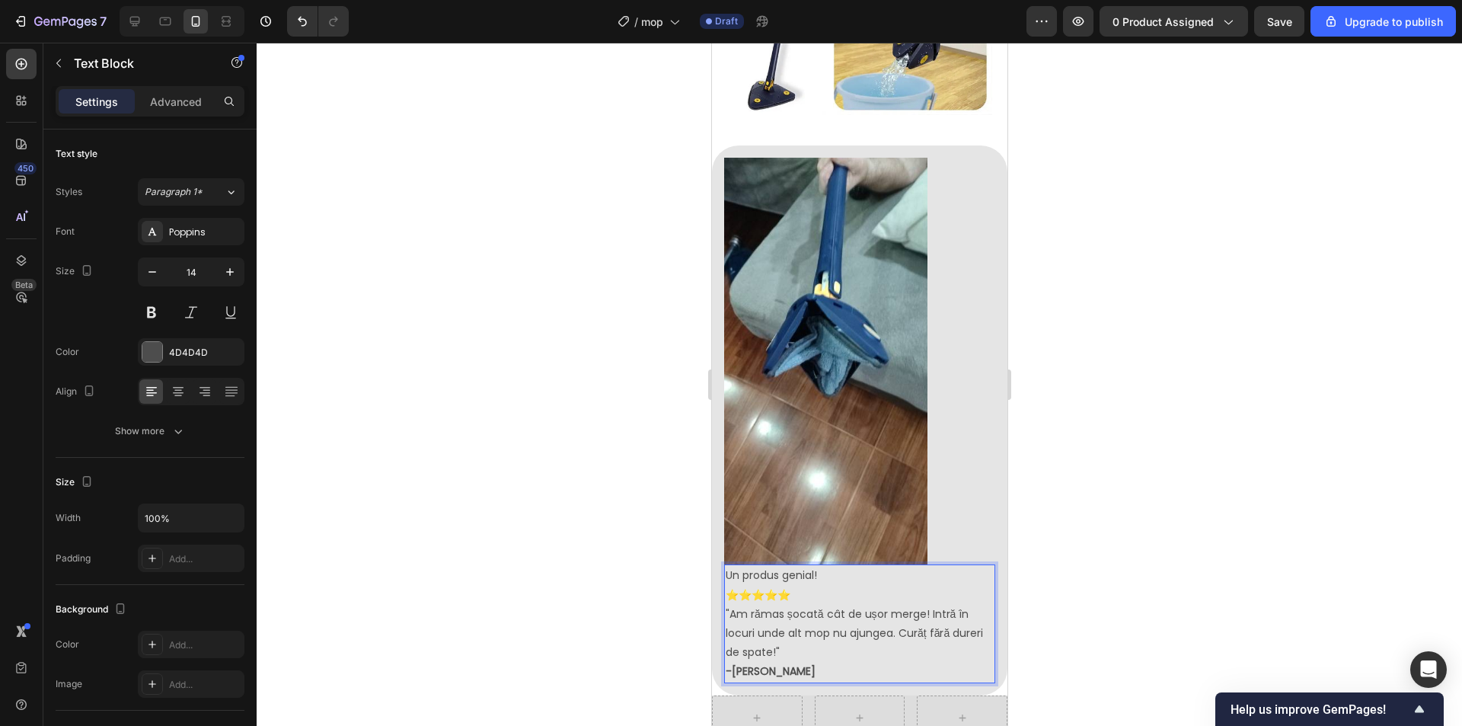
drag, startPoint x: 826, startPoint y: 512, endPoint x: 726, endPoint y: 517, distance: 99.9
click at [726, 566] on p "Un produs genial!" at bounding box center [859, 575] width 268 height 19
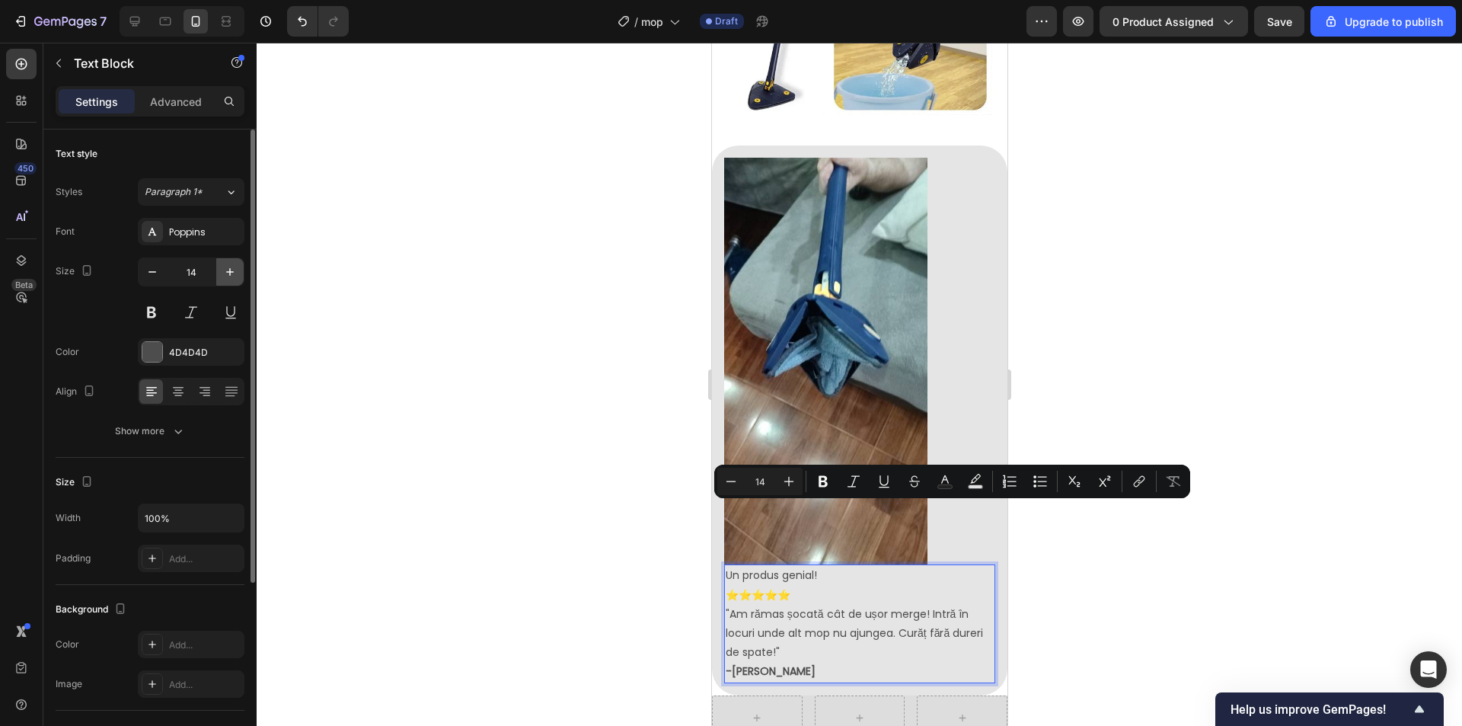
click at [229, 270] on icon "button" at bounding box center [229, 271] width 15 height 15
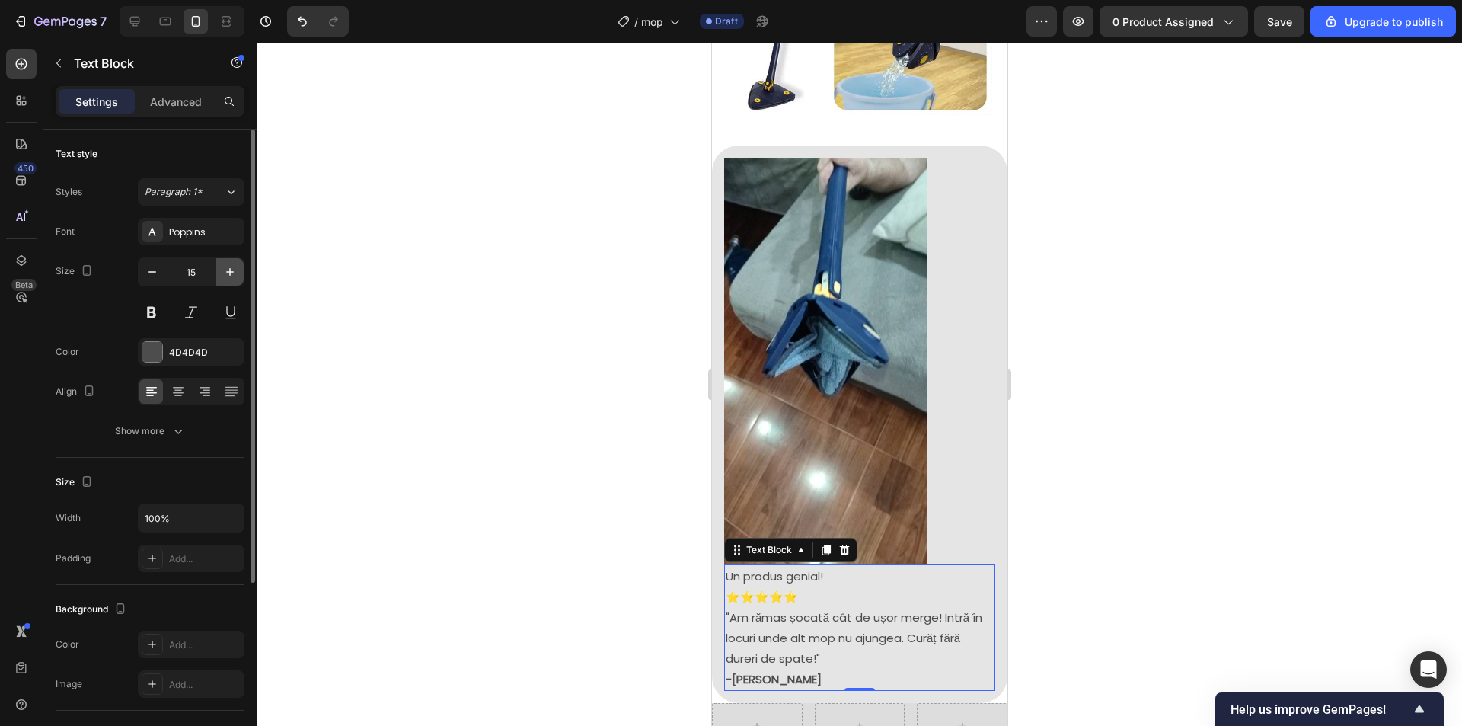
click at [229, 271] on icon "button" at bounding box center [229, 271] width 15 height 15
click at [228, 271] on icon "button" at bounding box center [229, 271] width 15 height 15
type input "18"
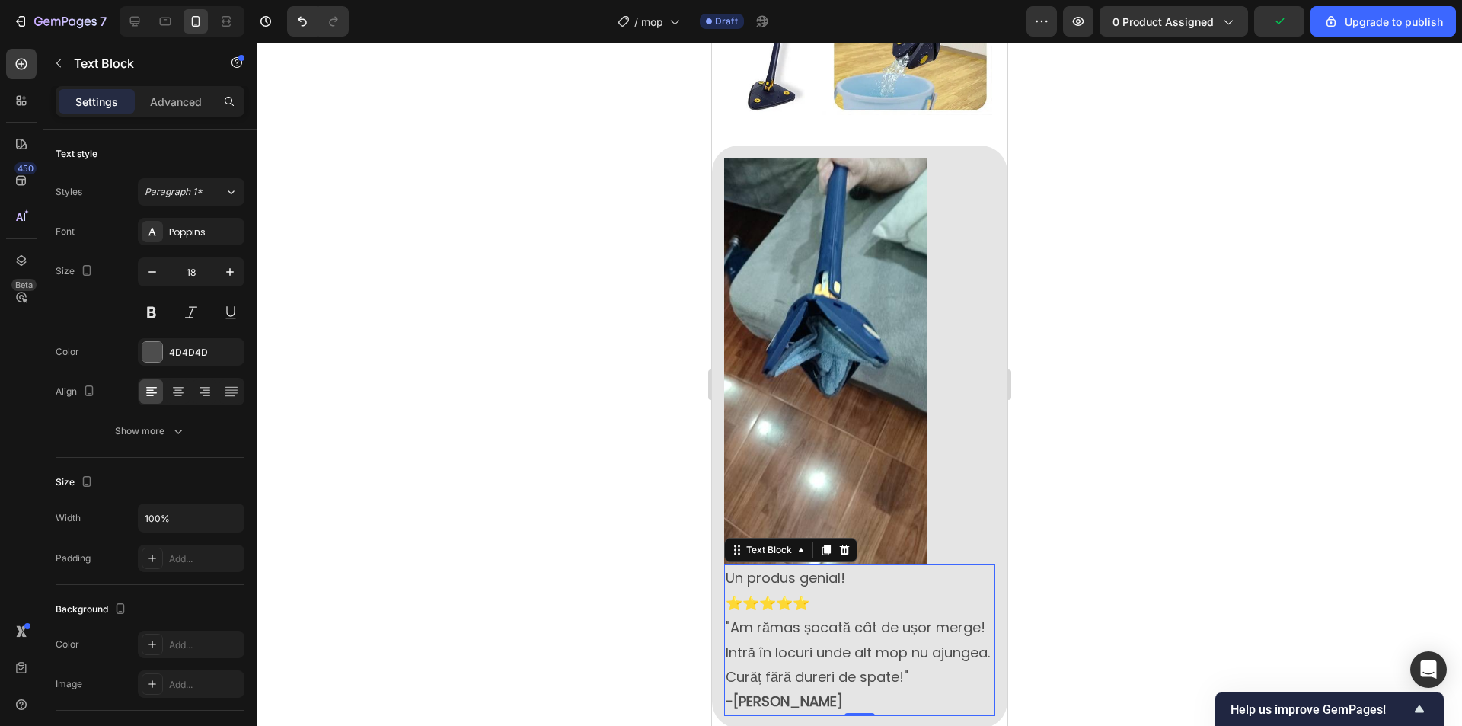
click at [814, 566] on p "Un produs genial!" at bounding box center [859, 578] width 268 height 24
drag, startPoint x: 840, startPoint y: 511, endPoint x: 1423, endPoint y: 550, distance: 583.8
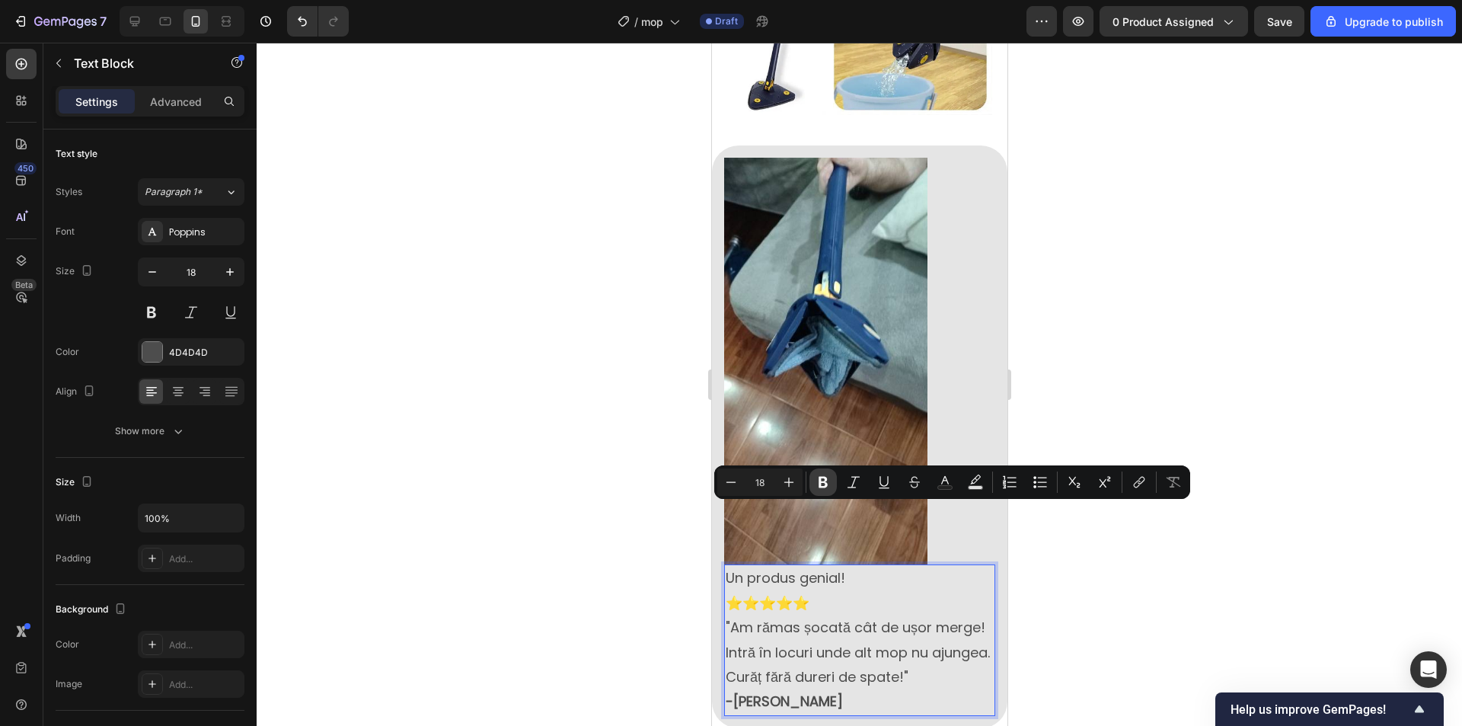
click at [829, 485] on icon "Editor contextual toolbar" at bounding box center [823, 481] width 15 height 15
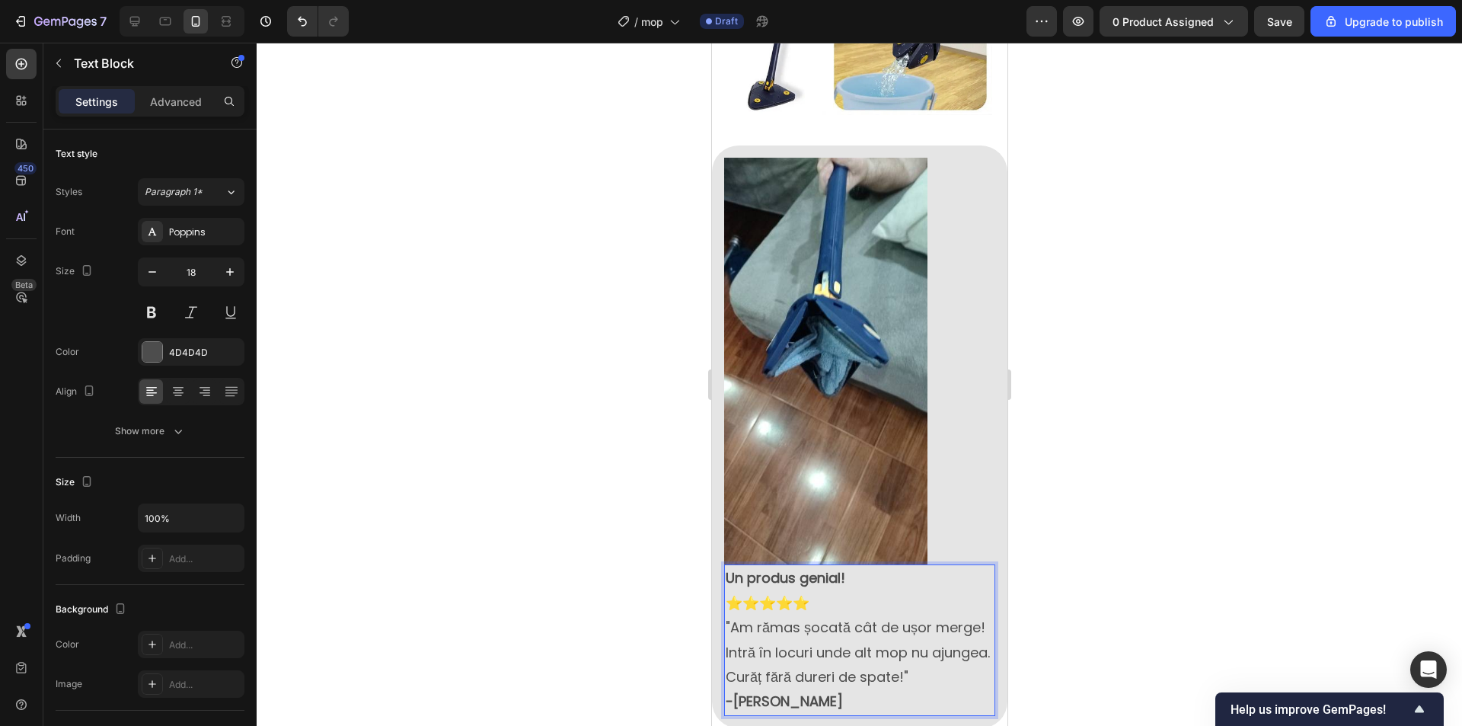
click at [1196, 583] on div at bounding box center [859, 384] width 1205 height 683
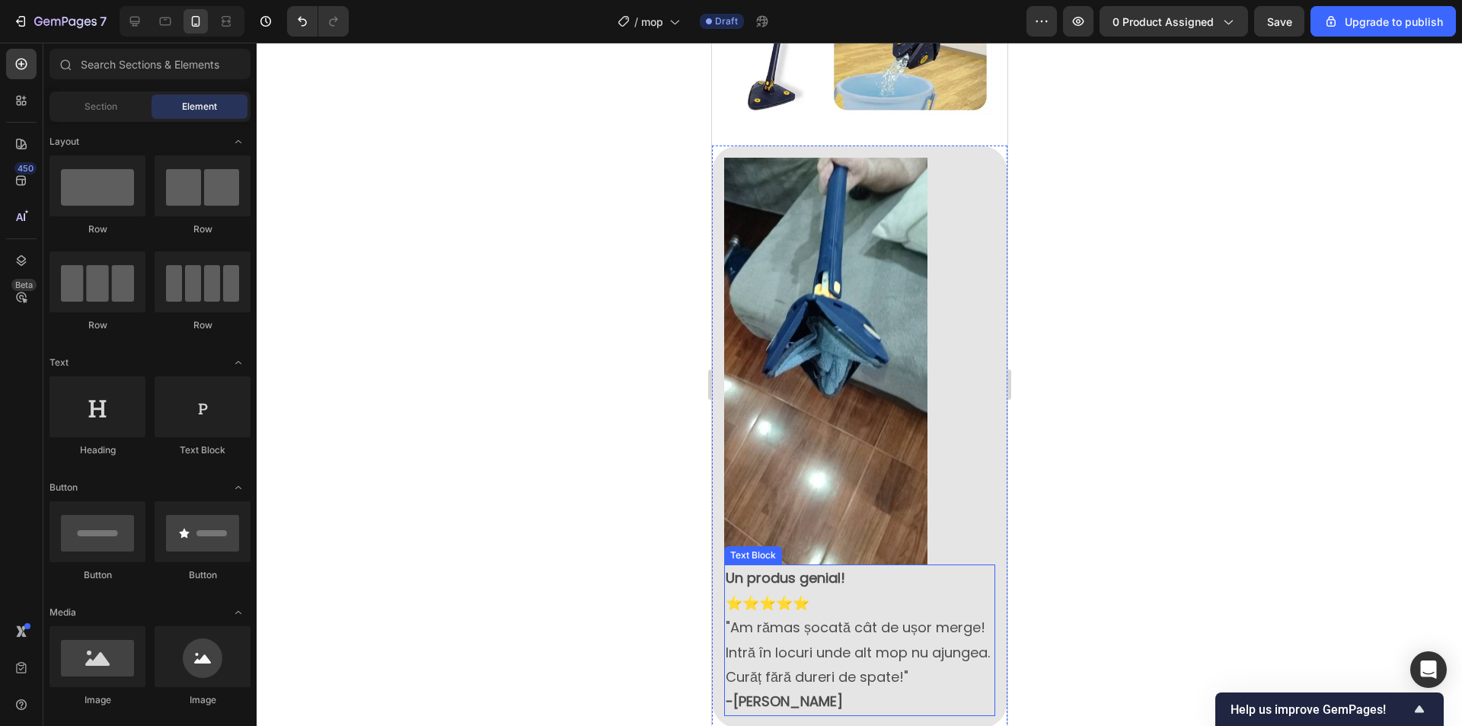
drag, startPoint x: 854, startPoint y: 548, endPoint x: 854, endPoint y: 561, distance: 13.7
click at [854, 591] on p "⭐⭐⭐⭐⭐" at bounding box center [859, 603] width 268 height 24
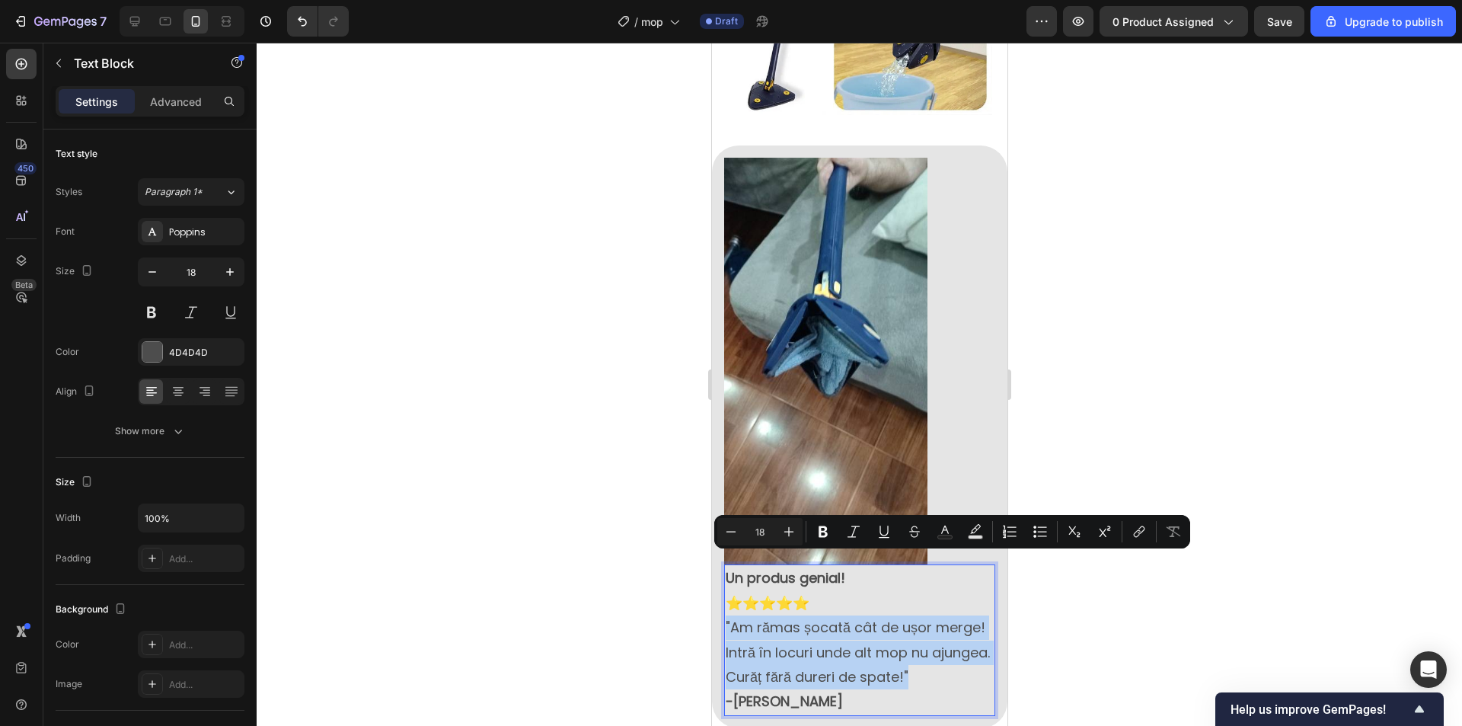
drag, startPoint x: 762, startPoint y: 619, endPoint x: 724, endPoint y: 567, distance: 64.3
click at [725, 615] on p ""Am rămas șocată cât de ușor merge! Intră în locuri unde alt mop nu ajungea. Cu…" at bounding box center [859, 664] width 268 height 99
click at [727, 527] on icon "Editor contextual toolbar" at bounding box center [730, 531] width 15 height 15
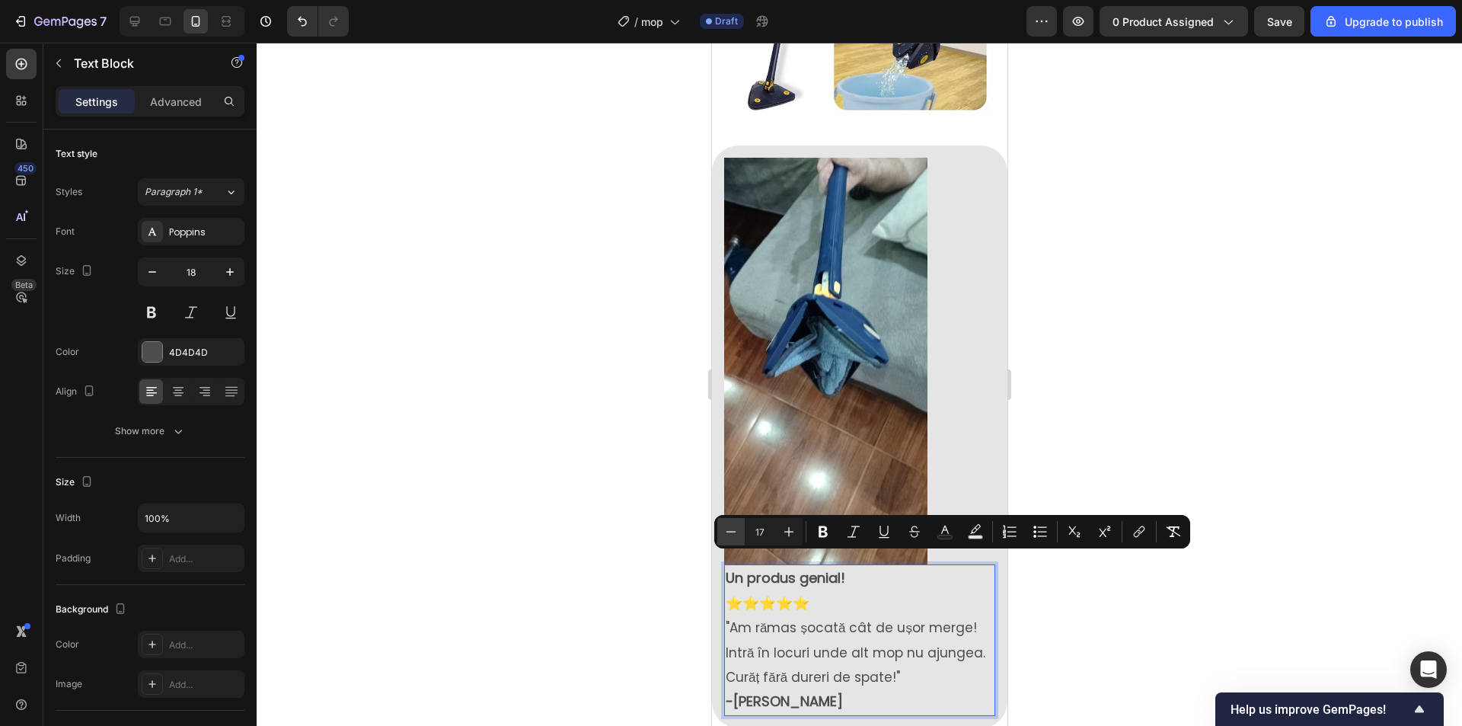
click at [727, 527] on icon "Editor contextual toolbar" at bounding box center [730, 531] width 15 height 15
click at [728, 527] on icon "Editor contextual toolbar" at bounding box center [730, 531] width 15 height 15
type input "15"
click at [1221, 591] on div at bounding box center [859, 384] width 1205 height 683
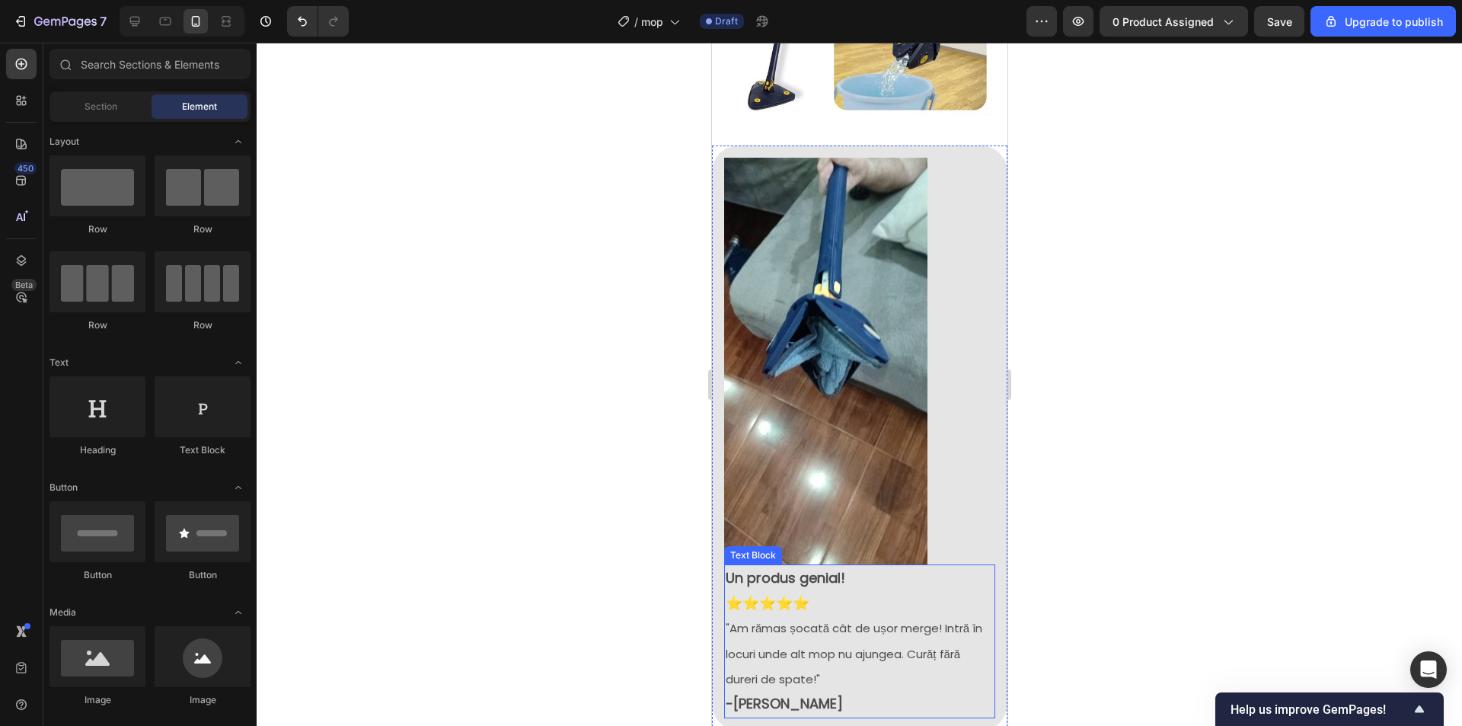
click at [788, 694] on strong "-[PERSON_NAME]" at bounding box center [783, 703] width 117 height 19
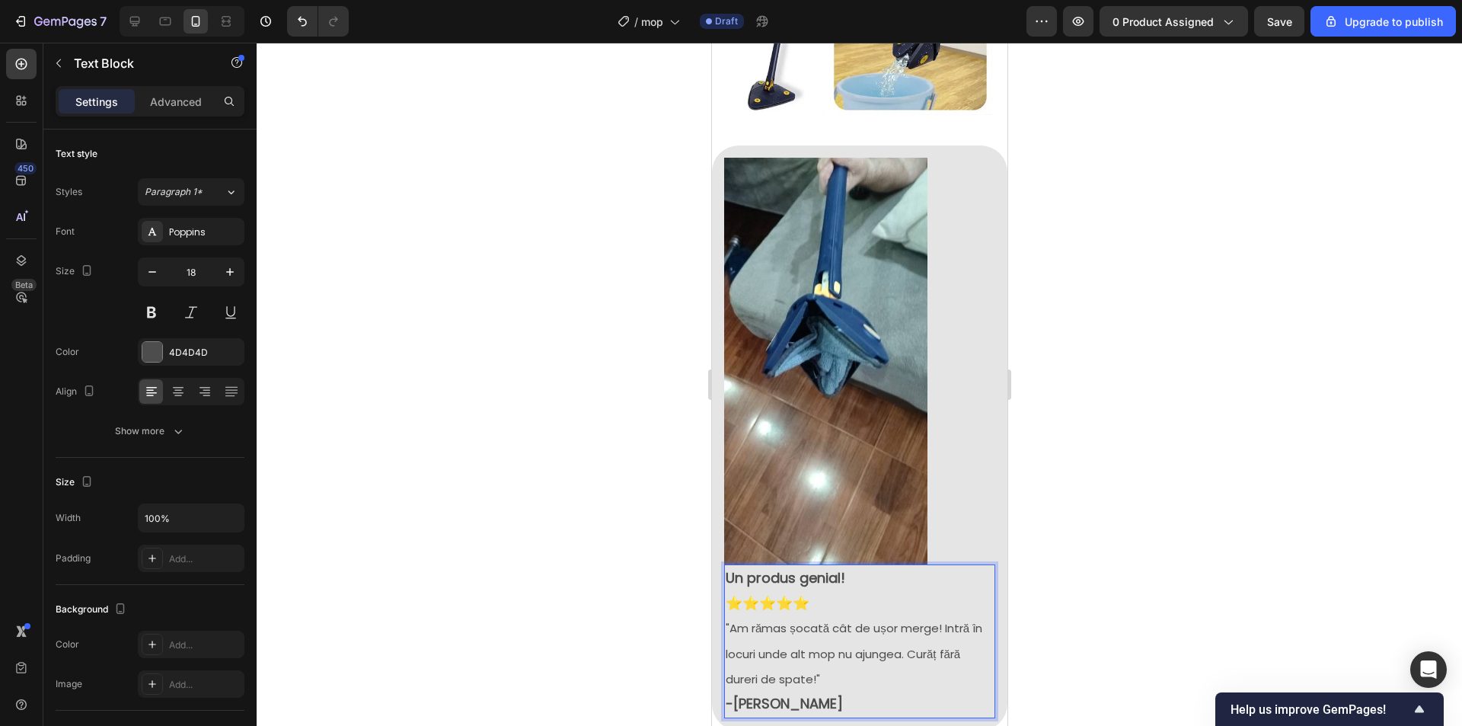
click at [800, 694] on strong "-[PERSON_NAME]" at bounding box center [783, 703] width 117 height 19
drag, startPoint x: 800, startPoint y: 642, endPoint x: 735, endPoint y: 639, distance: 64.8
click at [735, 694] on strong "-[PERSON_NAME]" at bounding box center [783, 703] width 117 height 19
click at [1173, 500] on div at bounding box center [859, 384] width 1205 height 683
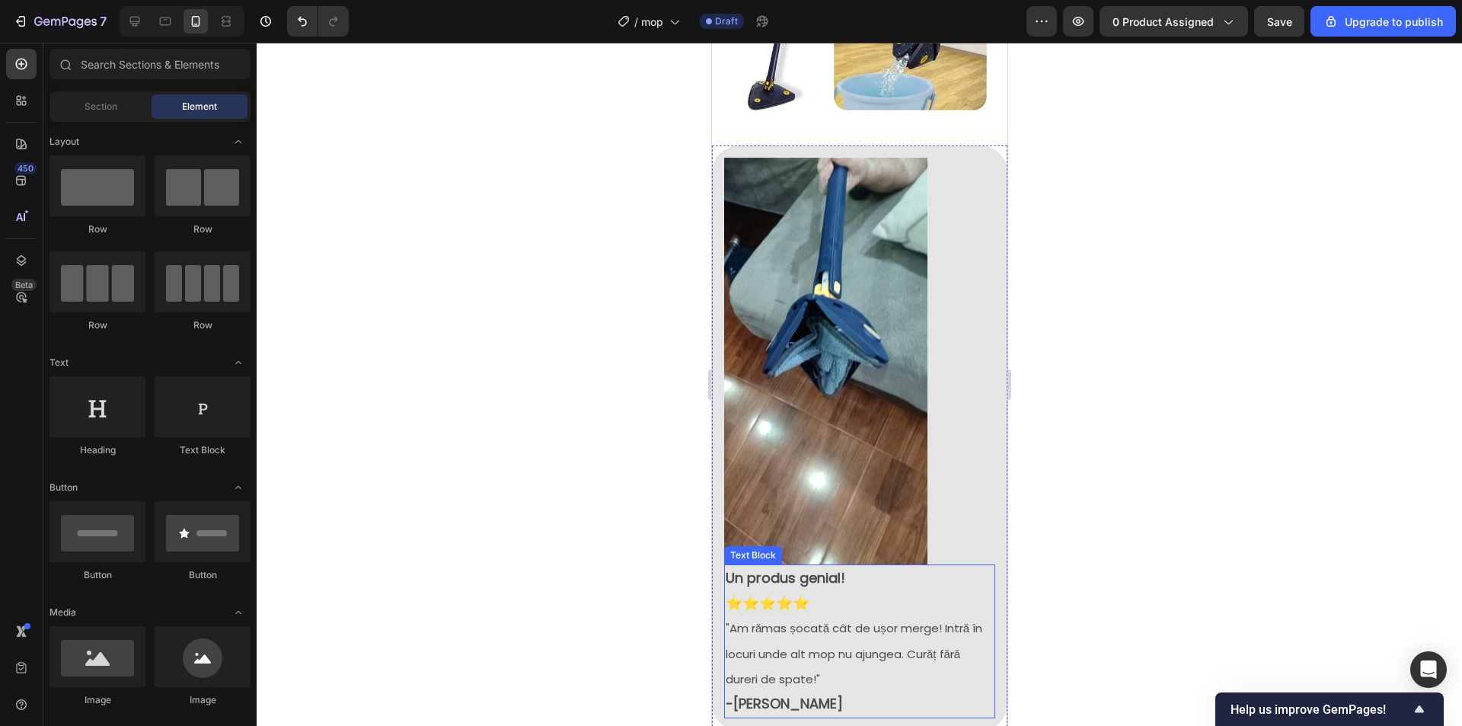
click at [764, 694] on strong "-[PERSON_NAME]" at bounding box center [783, 703] width 117 height 19
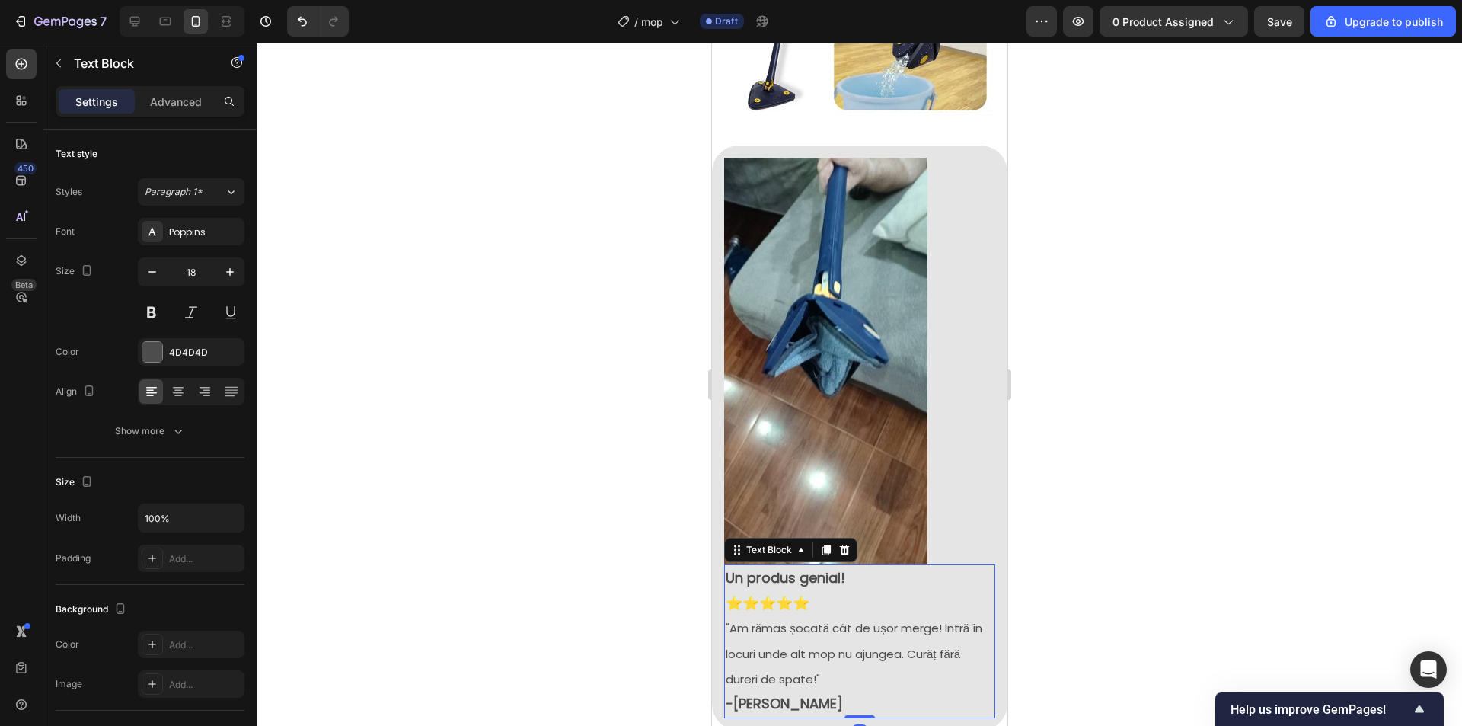
drag, startPoint x: 1191, startPoint y: 519, endPoint x: 1135, endPoint y: 534, distance: 58.2
click at [1189, 518] on div at bounding box center [859, 384] width 1205 height 683
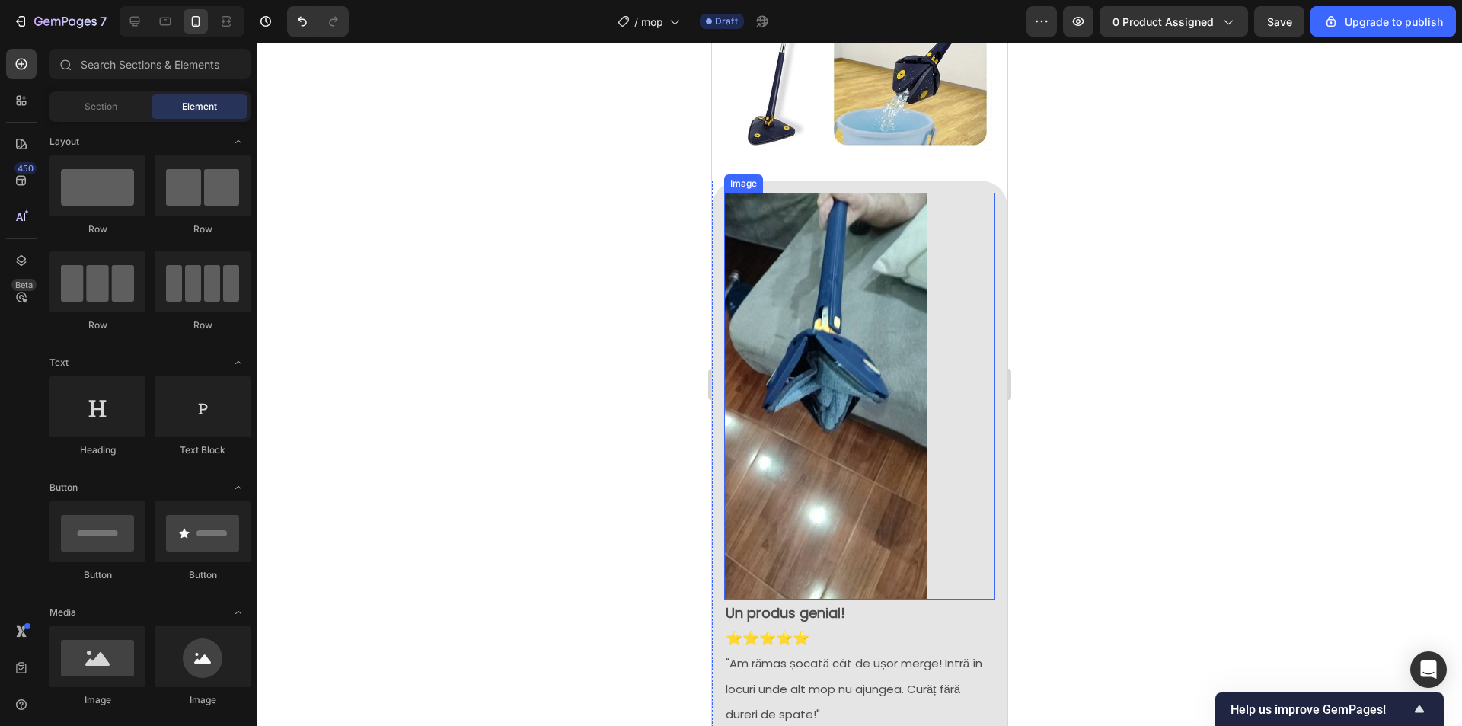
scroll to position [1929, 0]
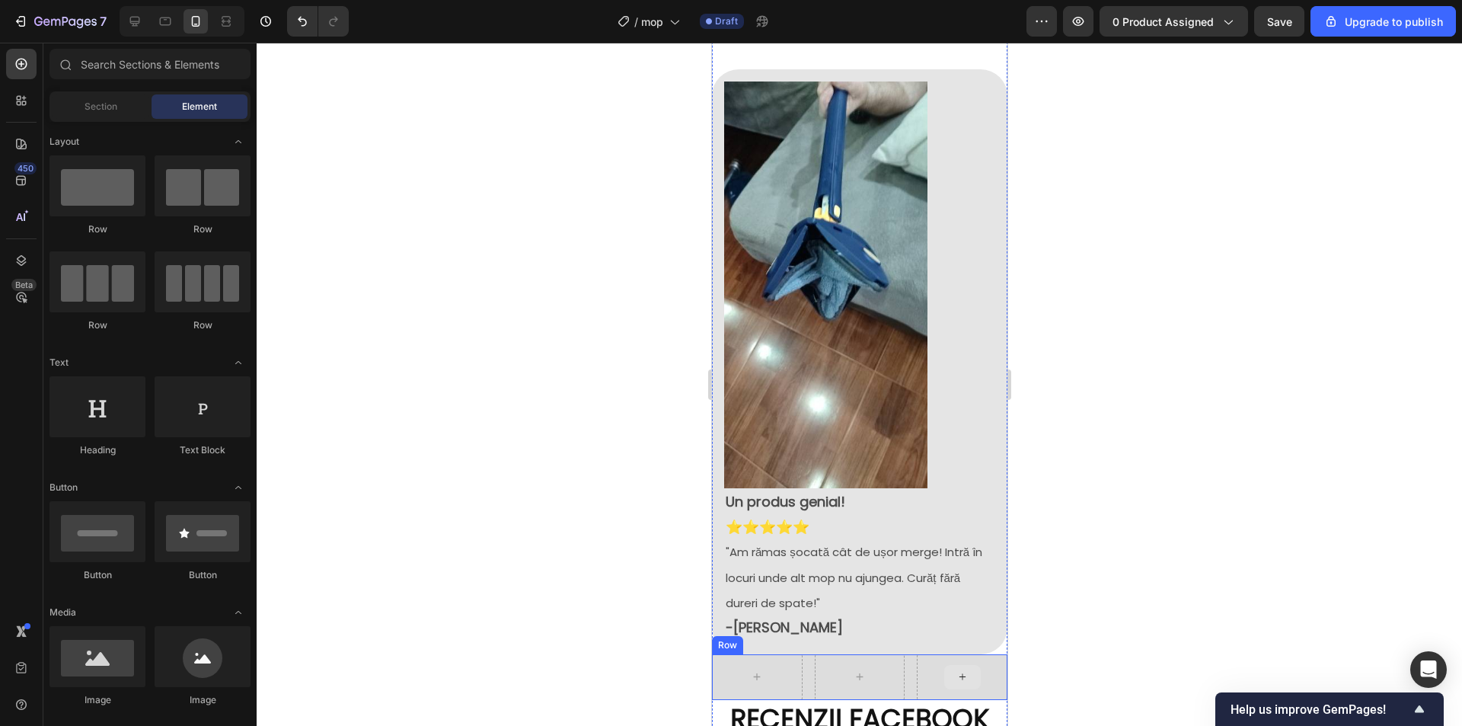
click at [971, 654] on div at bounding box center [961, 677] width 91 height 46
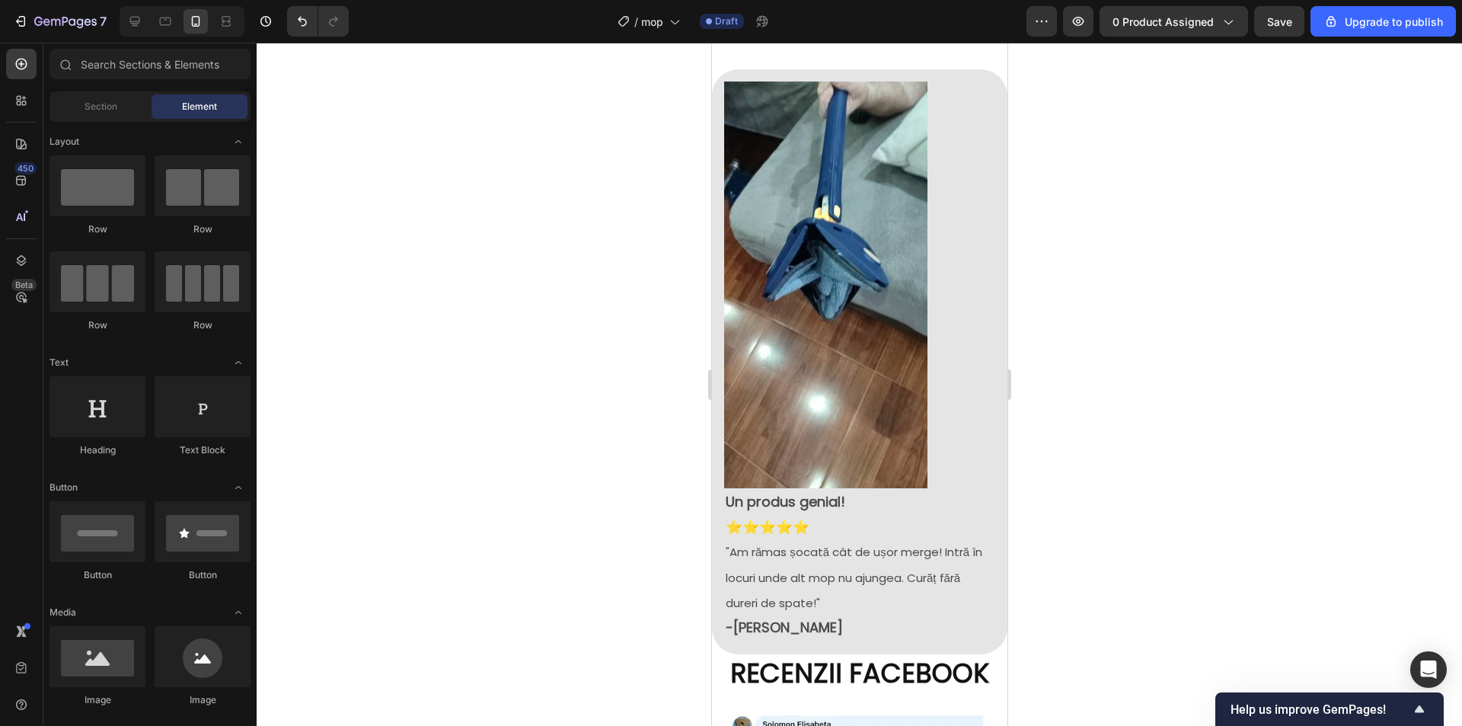
drag, startPoint x: 1285, startPoint y: 404, endPoint x: 1135, endPoint y: 446, distance: 155.0
click at [1285, 405] on div at bounding box center [859, 384] width 1205 height 683
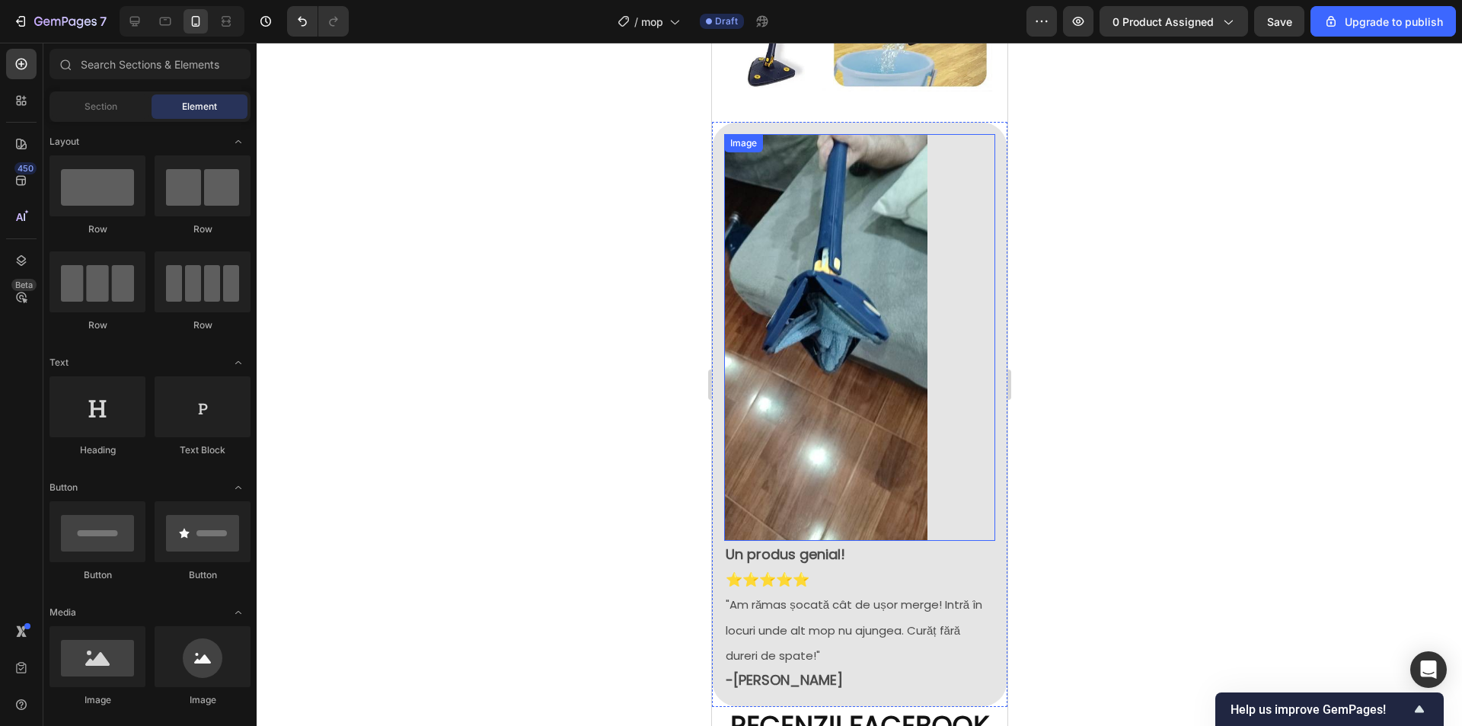
scroll to position [1700, 0]
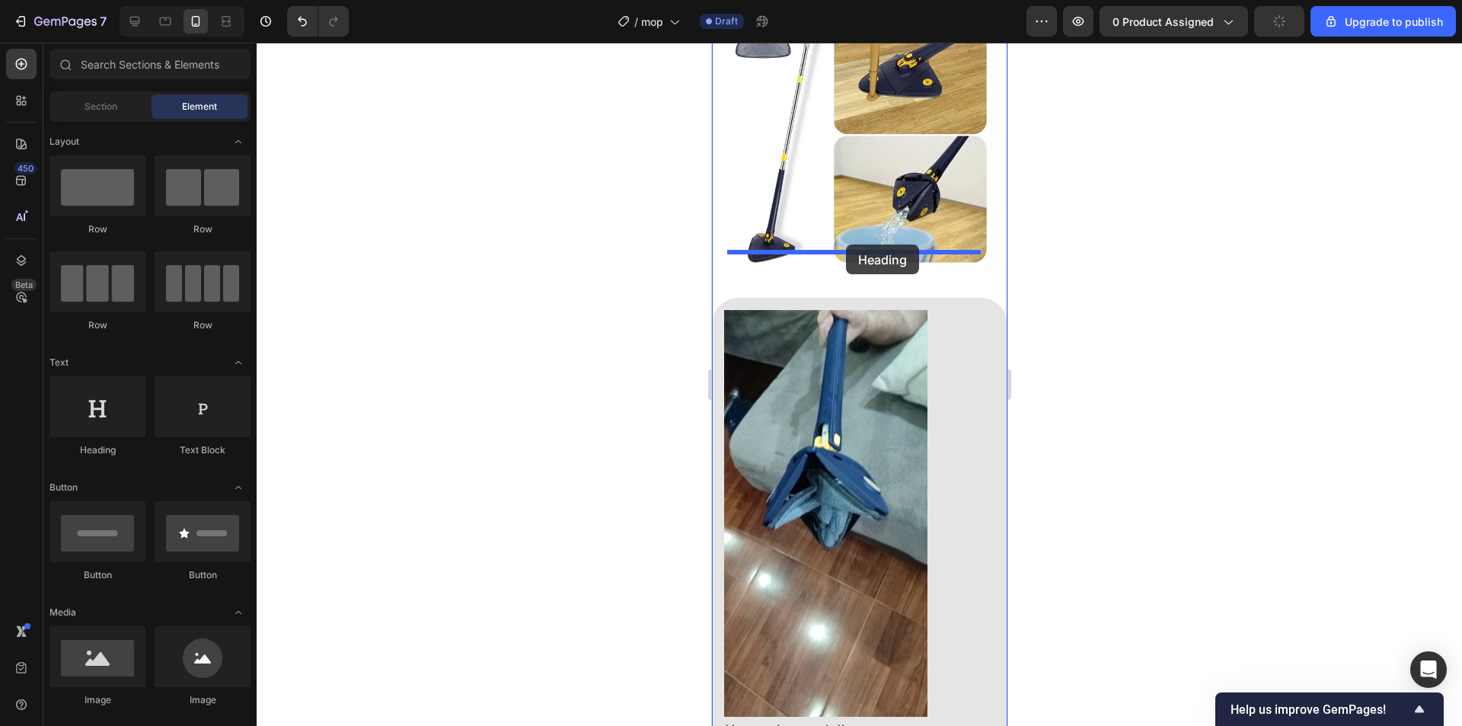
drag, startPoint x: 832, startPoint y: 452, endPoint x: 845, endPoint y: 244, distance: 207.5
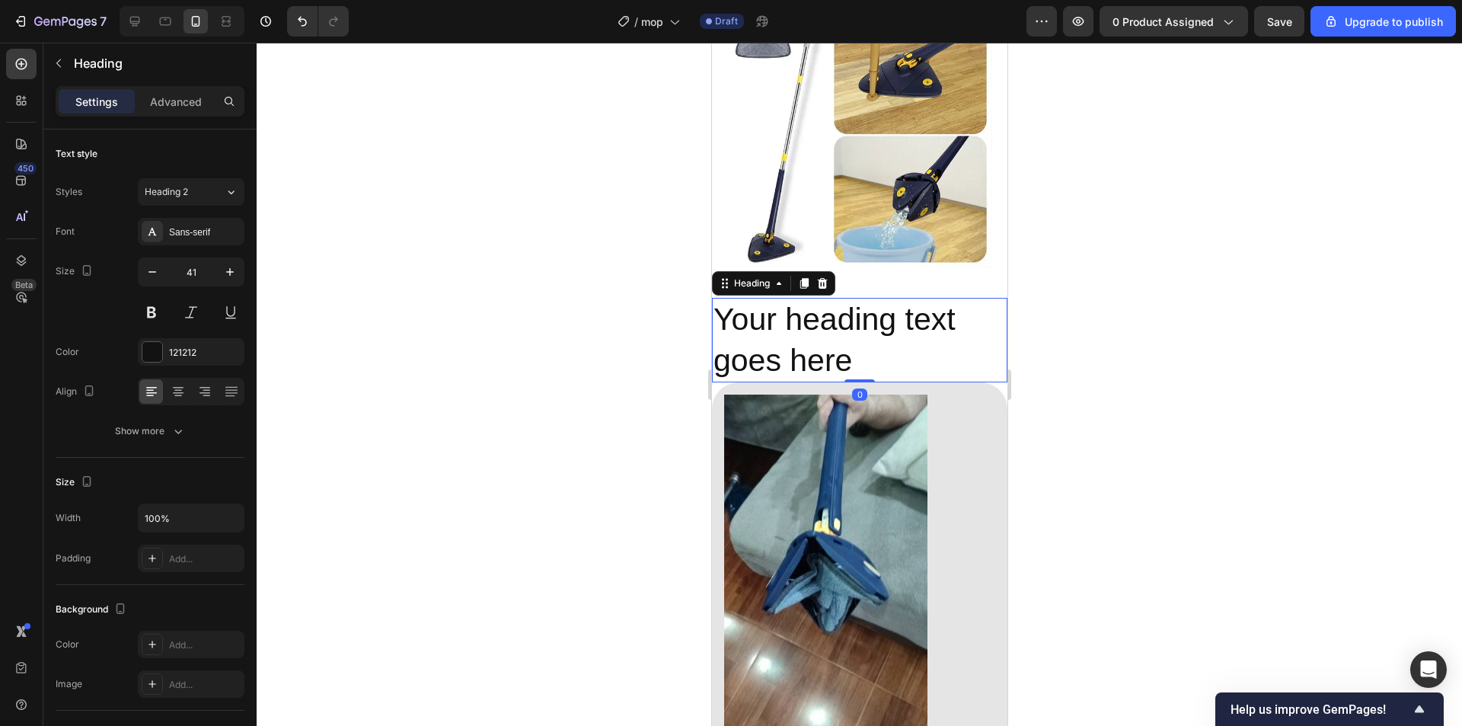
click at [877, 307] on h2 "Your heading text goes here" at bounding box center [858, 340] width 295 height 85
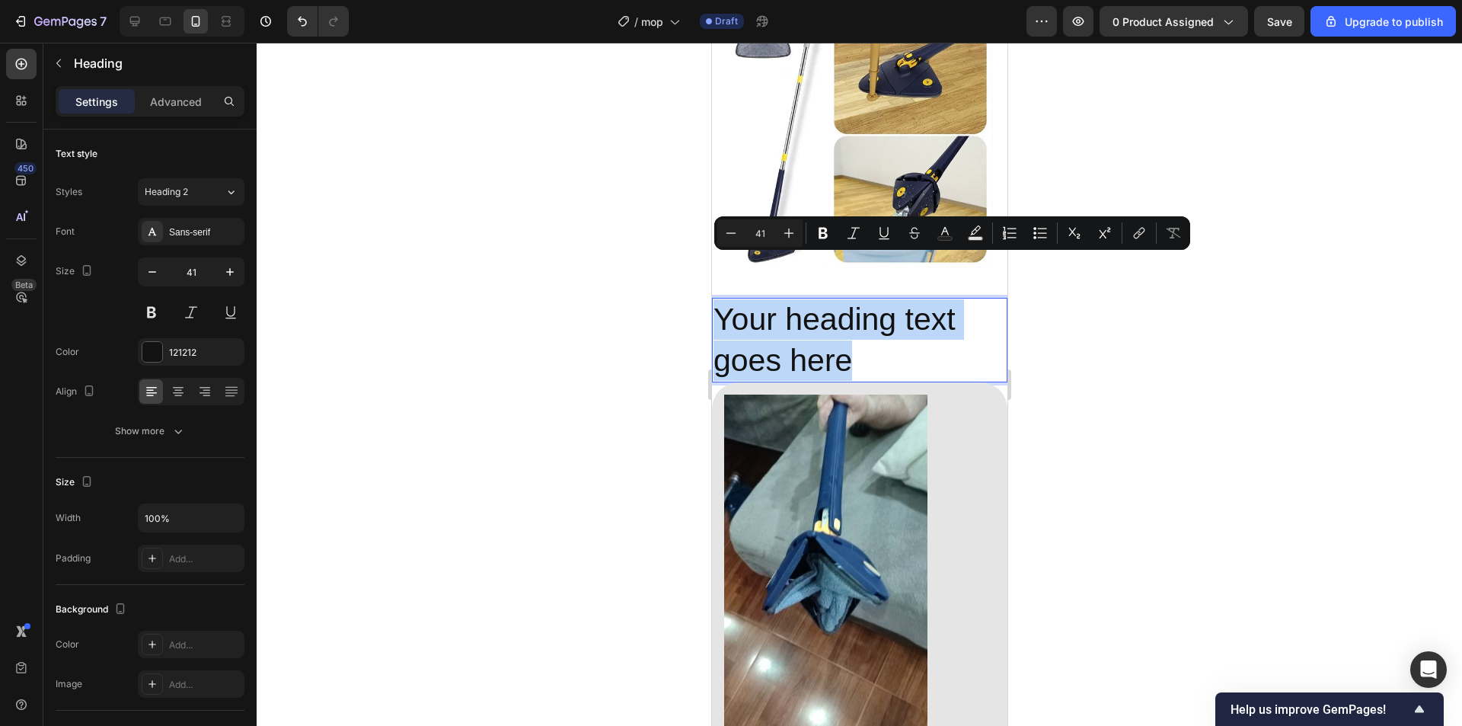
drag, startPoint x: 868, startPoint y: 315, endPoint x: 685, endPoint y: 258, distance: 191.5
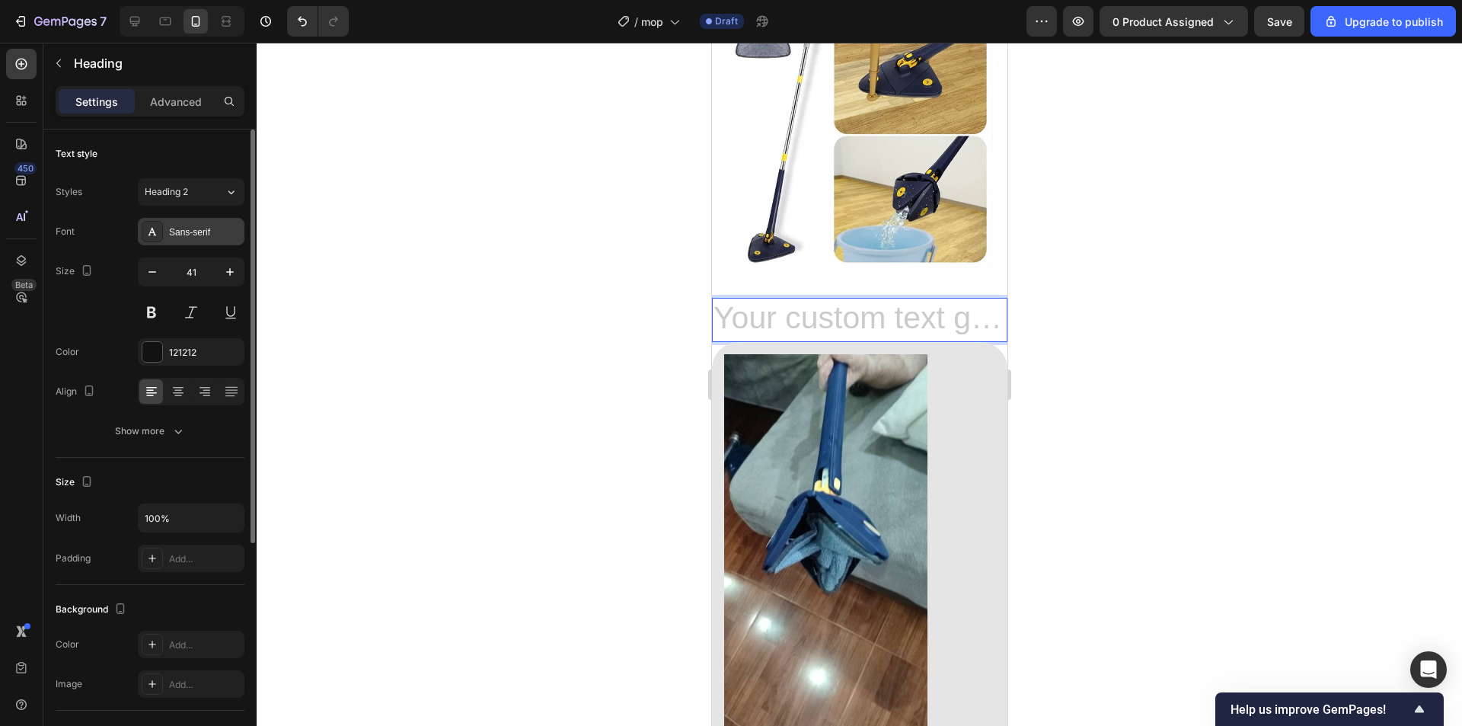
click at [228, 232] on div "Sans-serif" at bounding box center [205, 232] width 72 height 14
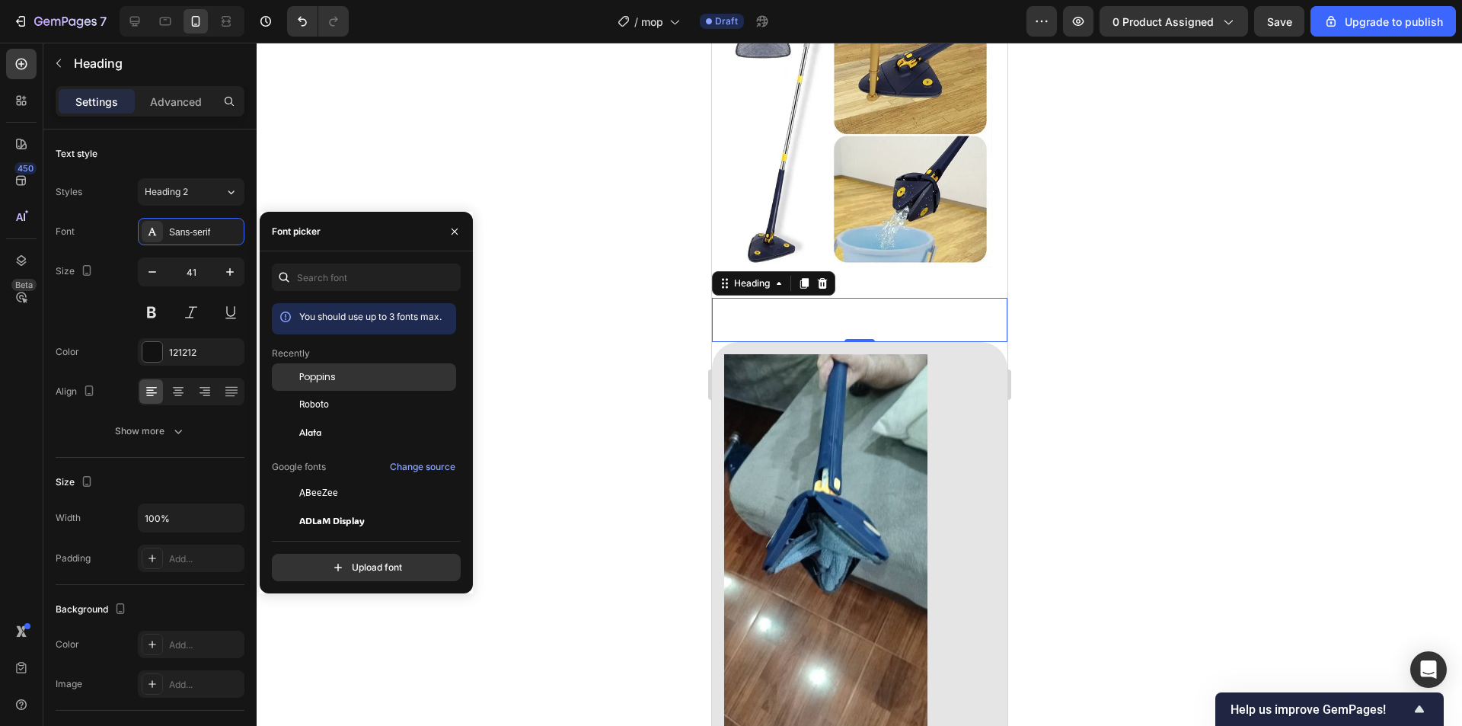
click at [358, 373] on div "Poppins" at bounding box center [376, 377] width 154 height 14
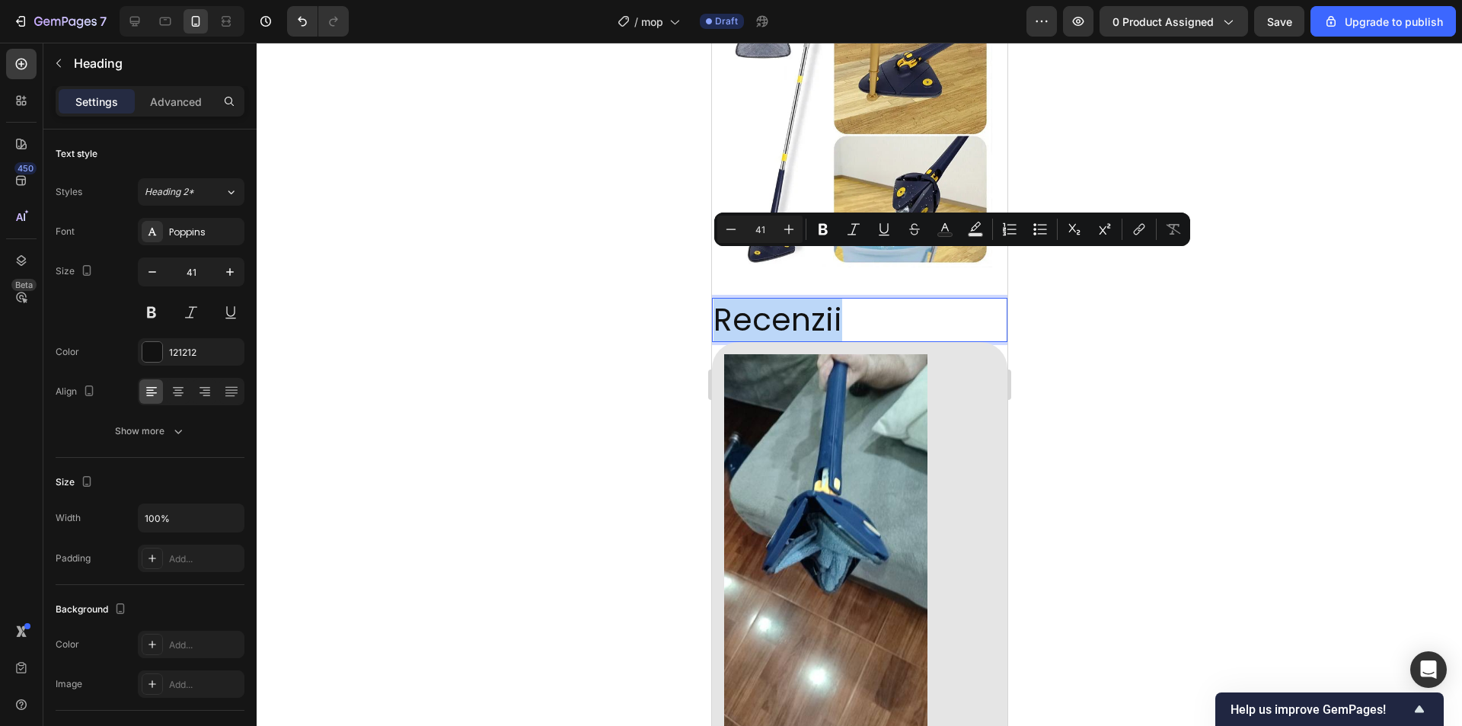
drag, startPoint x: 808, startPoint y: 282, endPoint x: 879, endPoint y: 367, distance: 110.9
click at [153, 303] on button at bounding box center [151, 312] width 27 height 27
drag, startPoint x: 861, startPoint y: 273, endPoint x: 1344, endPoint y: 333, distance: 486.4
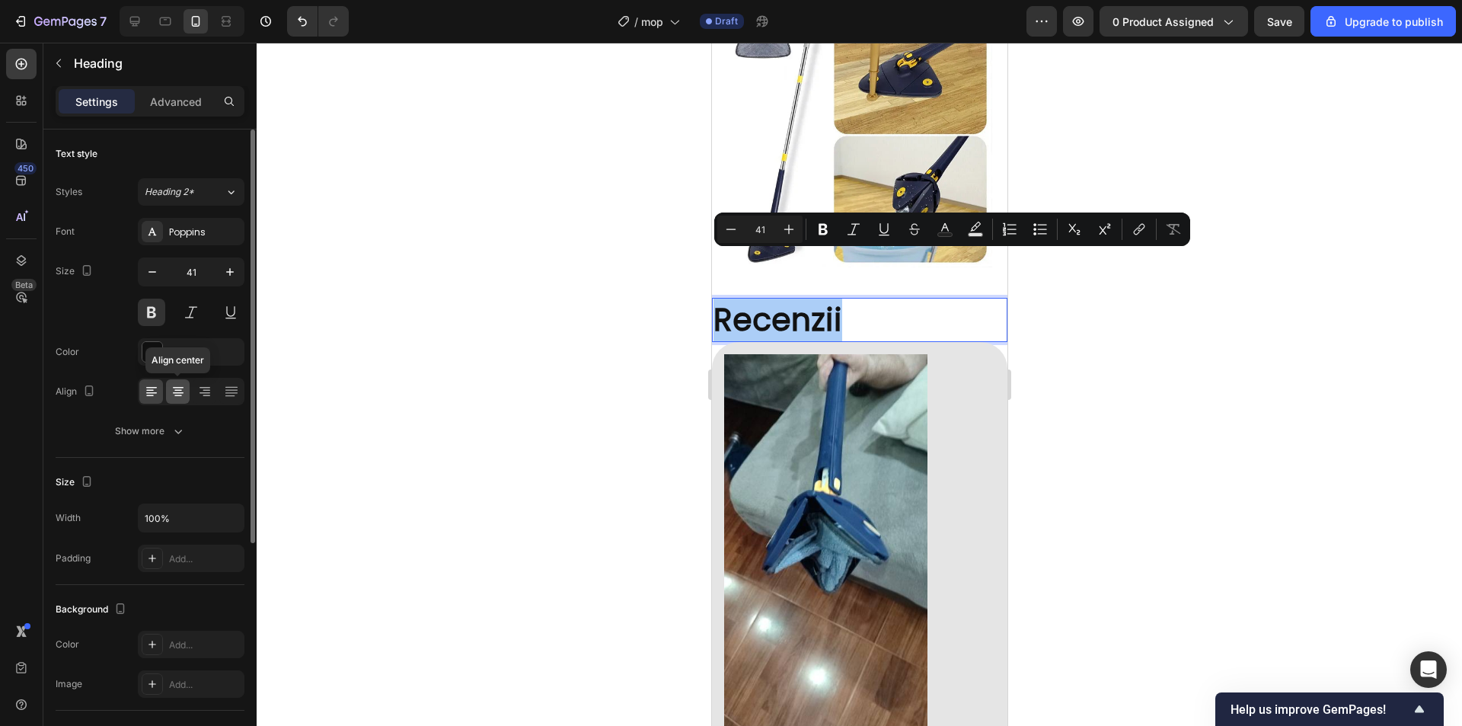
click at [180, 393] on icon at bounding box center [178, 393] width 11 height 2
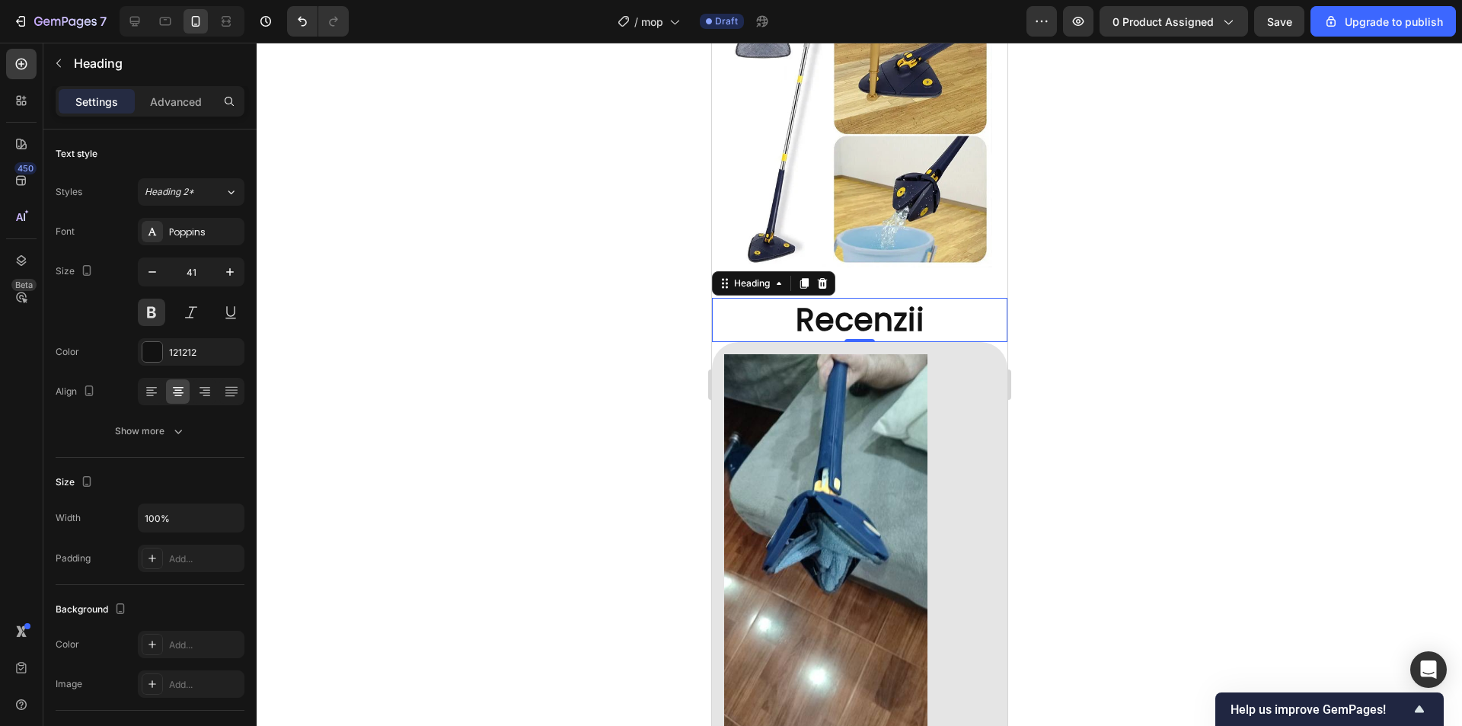
click at [1146, 279] on div at bounding box center [859, 384] width 1205 height 683
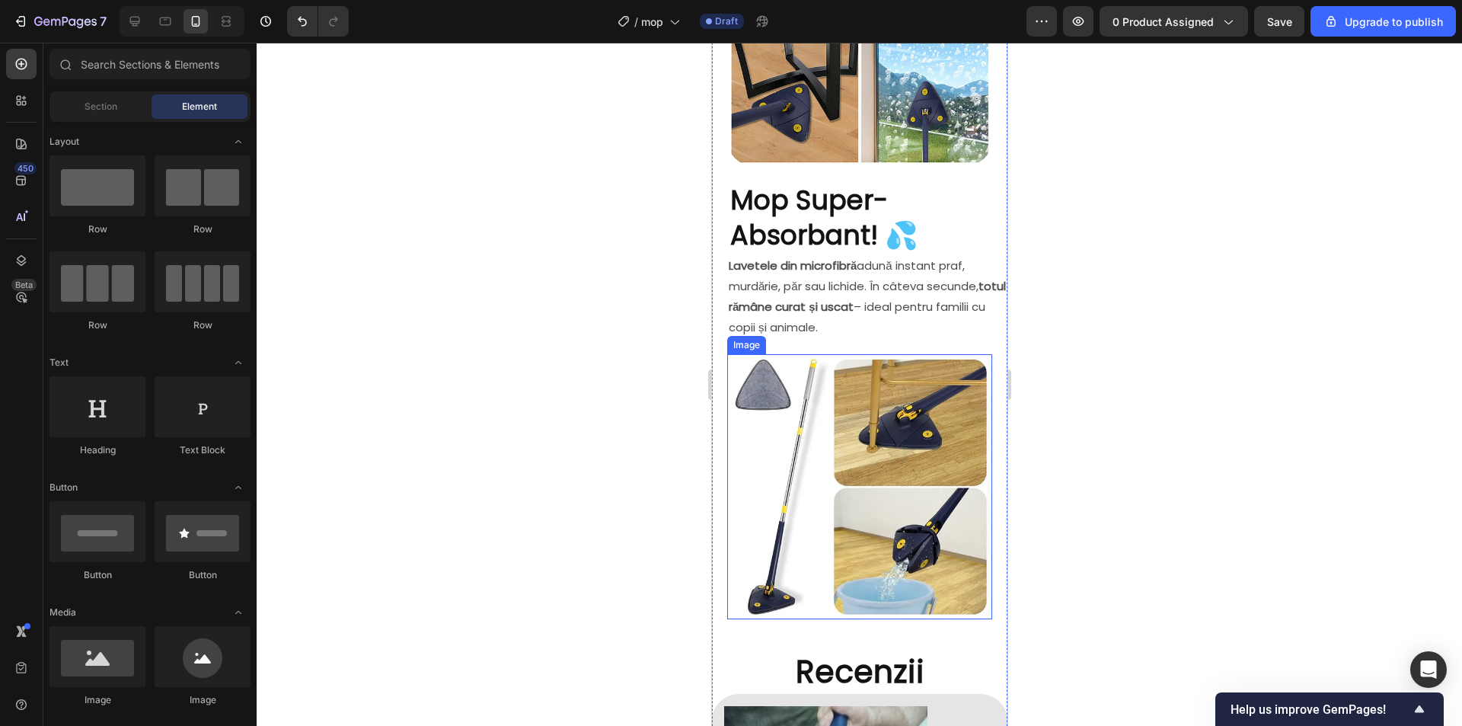
scroll to position [1396, 0]
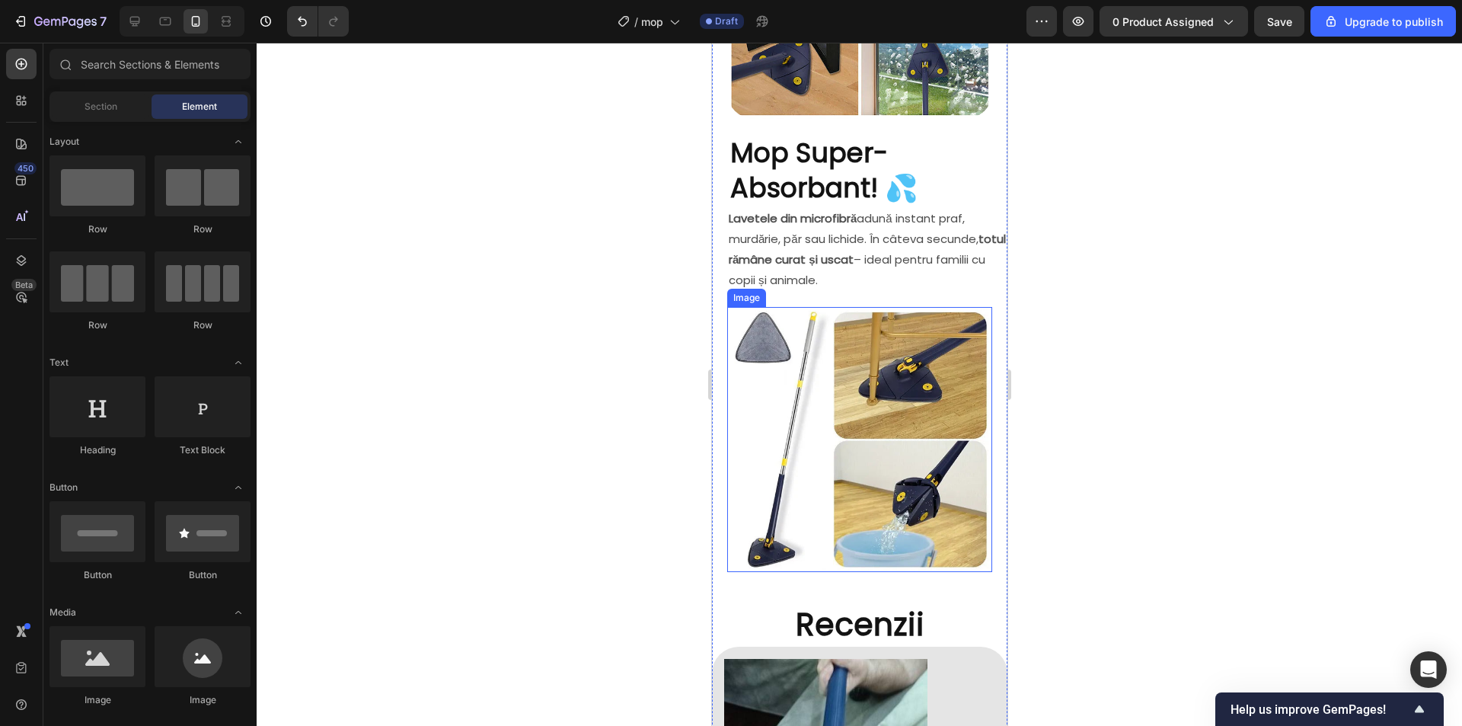
click at [845, 426] on img at bounding box center [858, 439] width 265 height 265
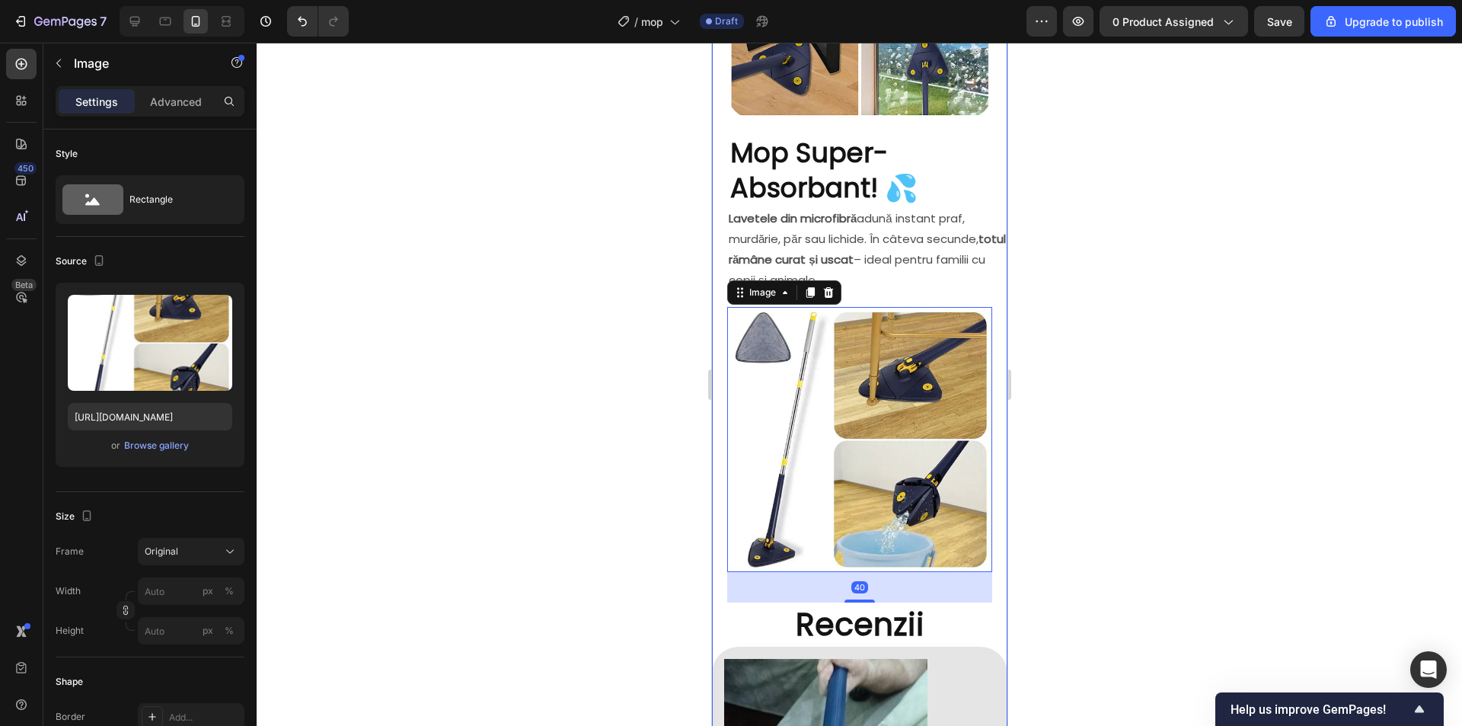
click at [1237, 383] on div at bounding box center [859, 384] width 1205 height 683
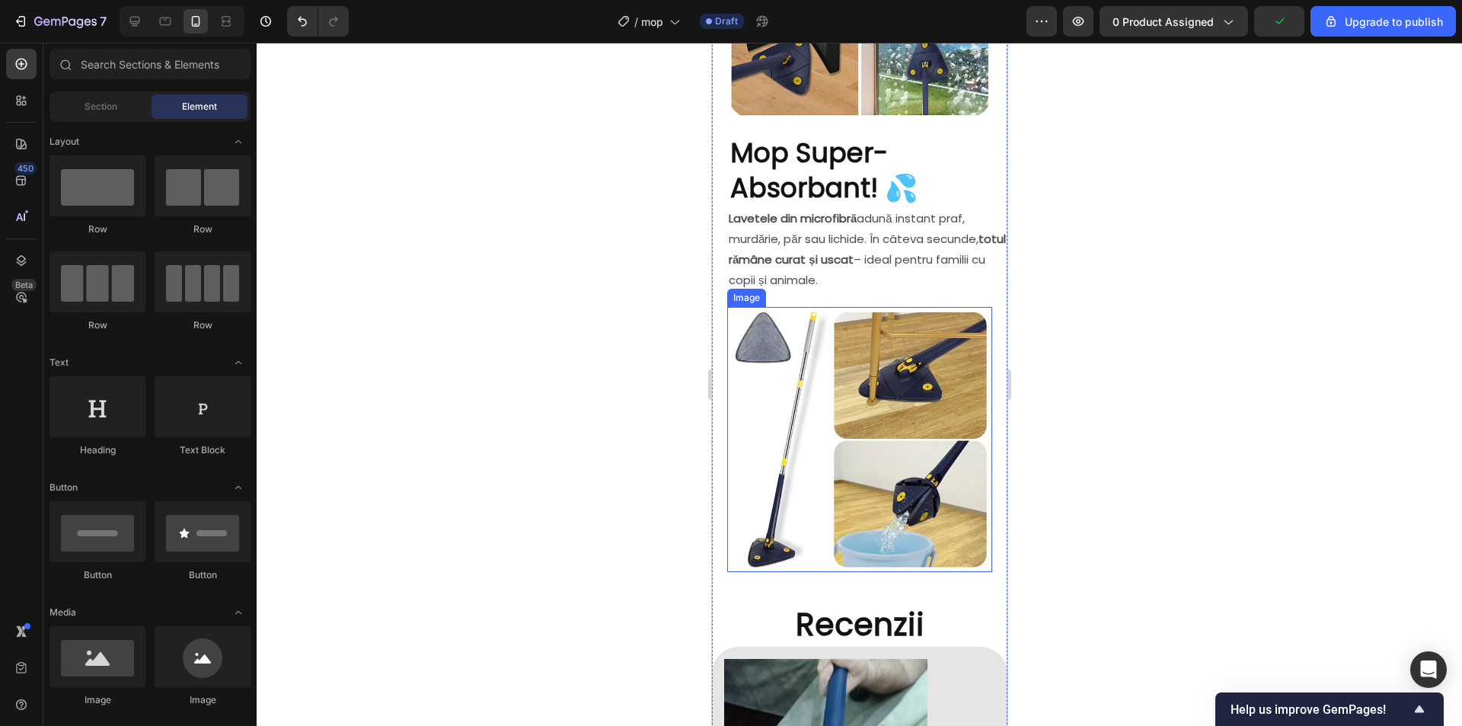
click at [882, 387] on img at bounding box center [858, 439] width 265 height 265
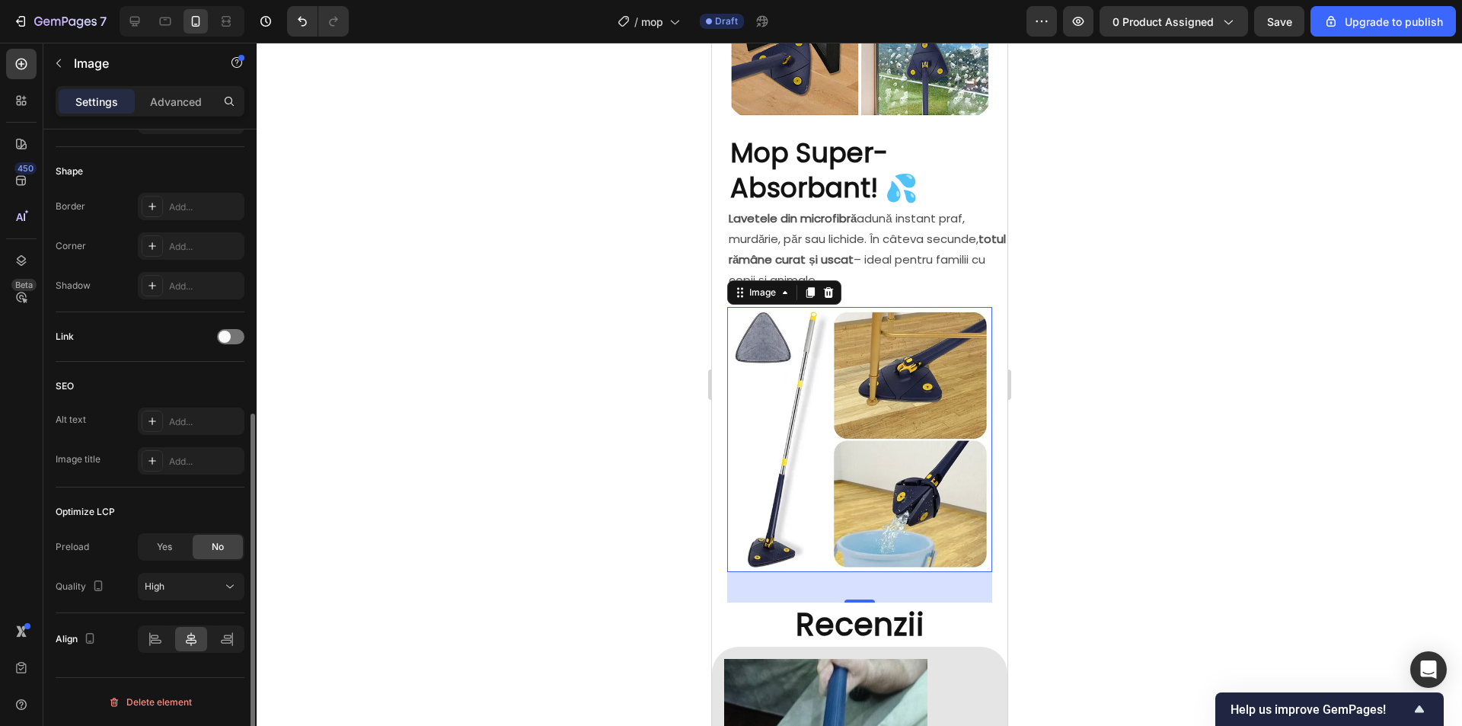
scroll to position [358, 0]
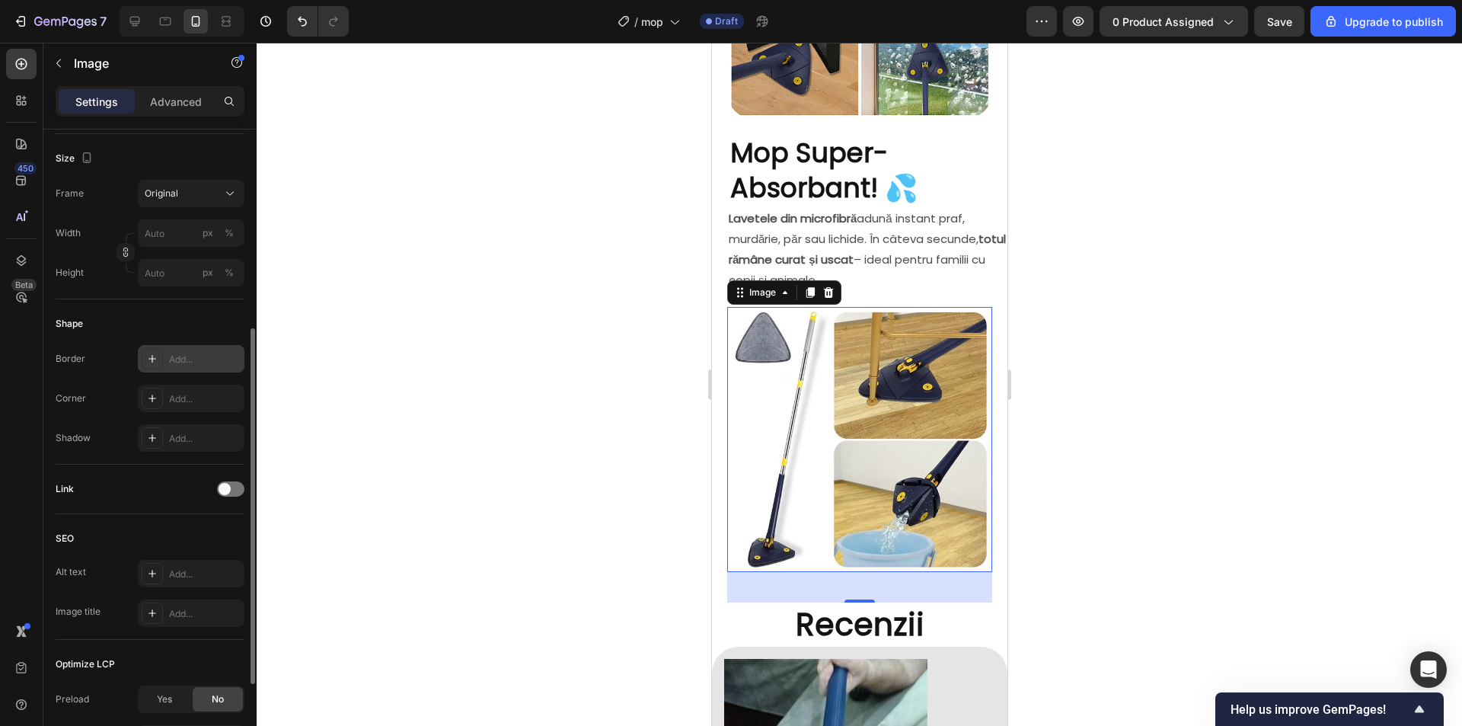
click at [195, 362] on div "Add..." at bounding box center [205, 360] width 72 height 14
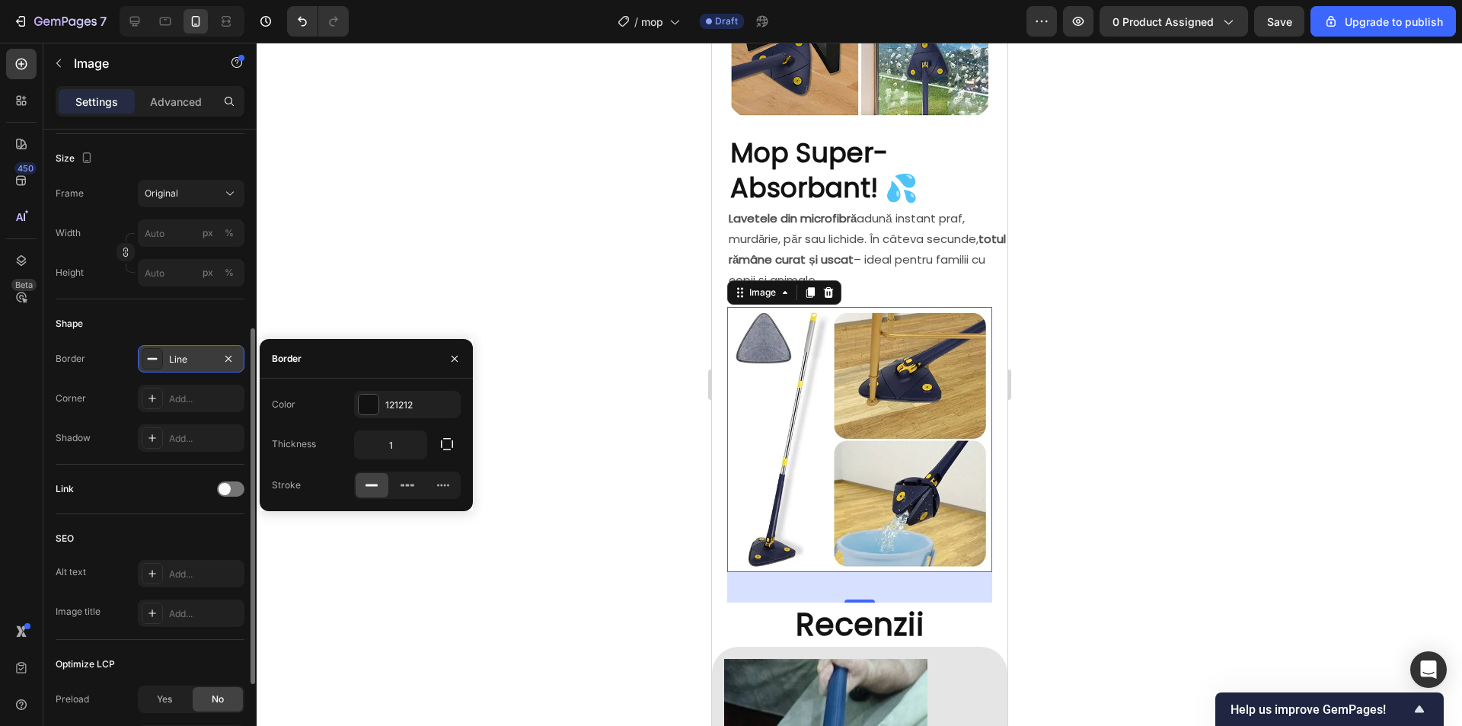
click at [536, 305] on div at bounding box center [859, 384] width 1205 height 683
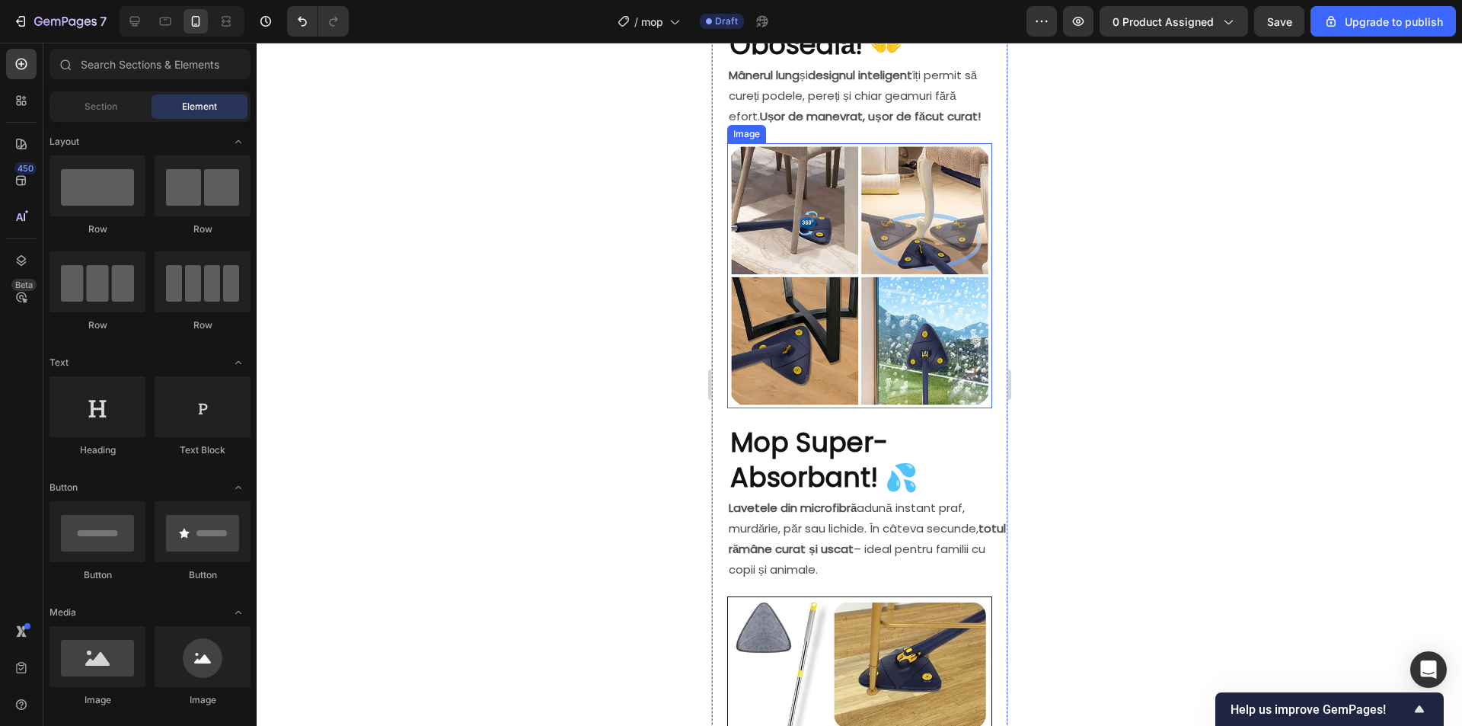
scroll to position [1091, 0]
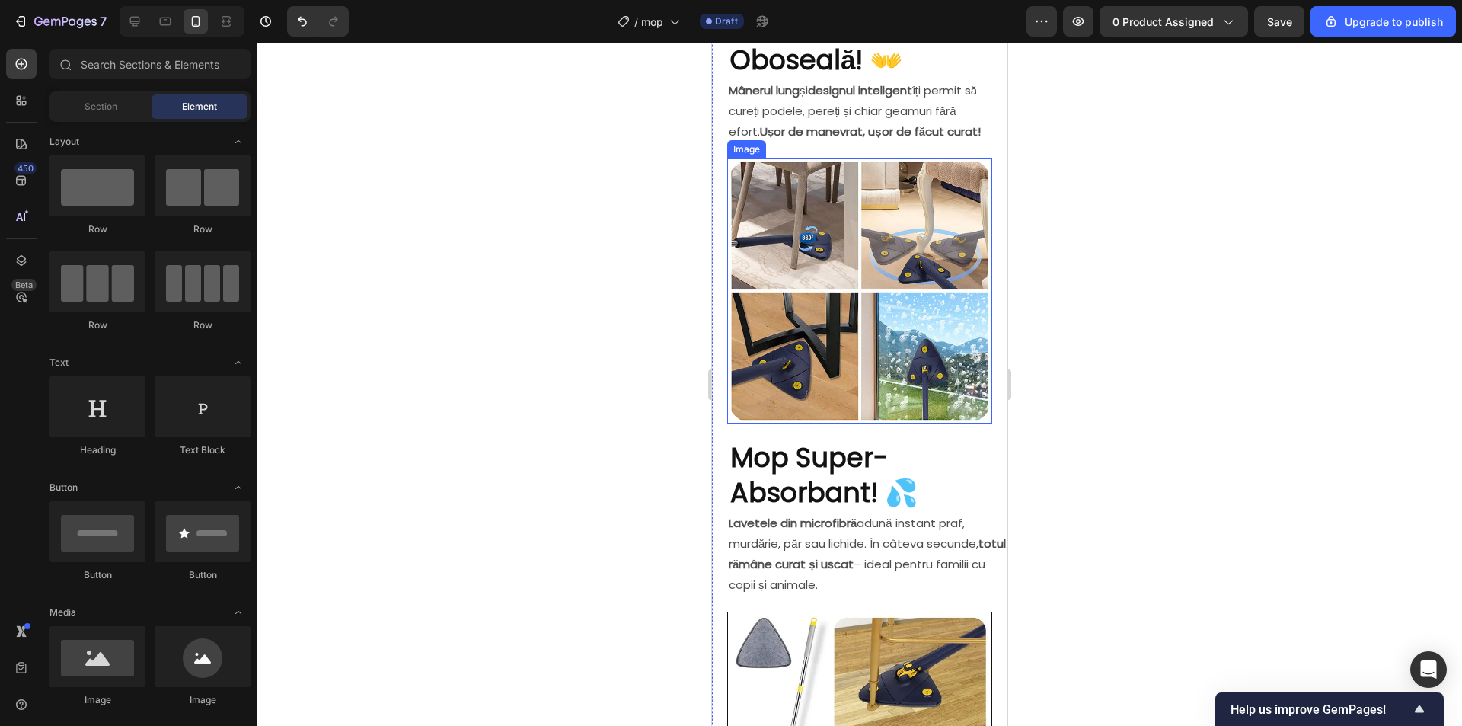
click at [889, 331] on img at bounding box center [858, 290] width 265 height 265
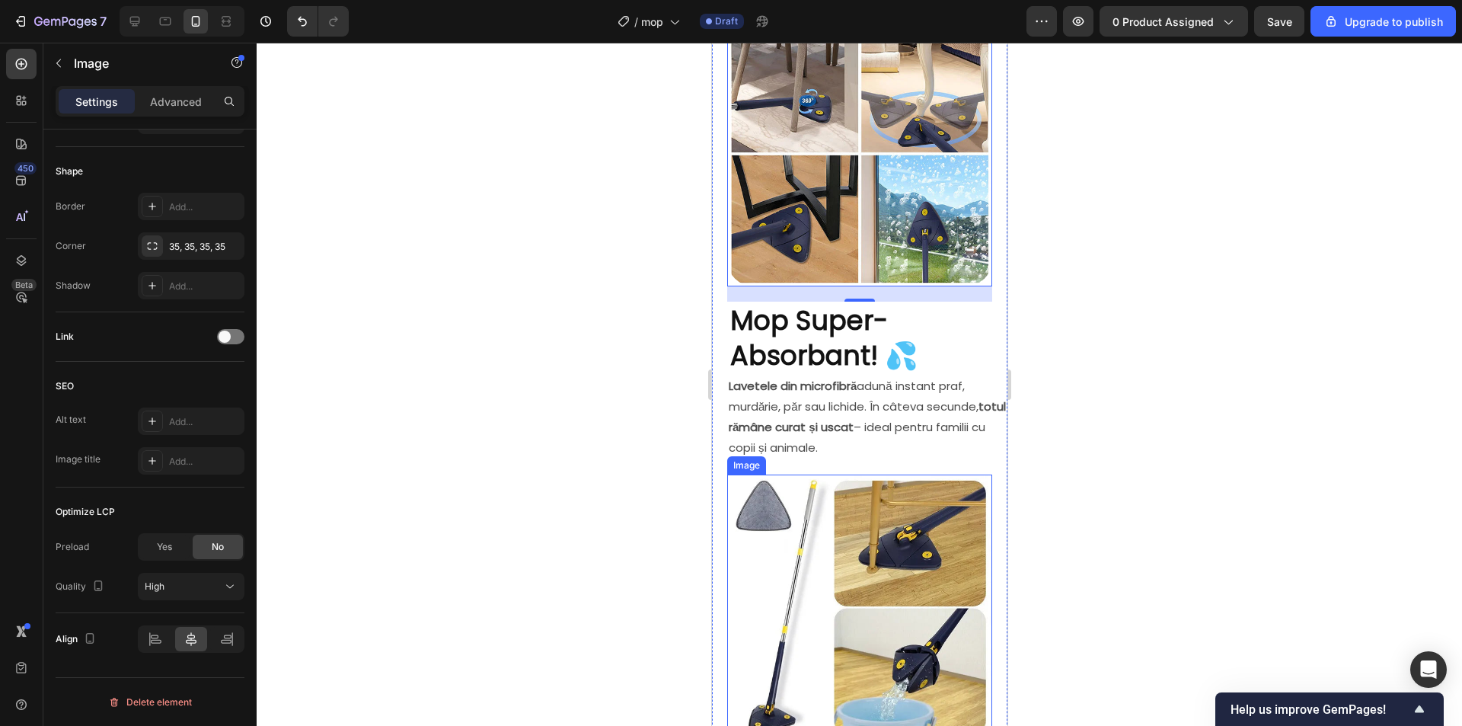
scroll to position [1244, 0]
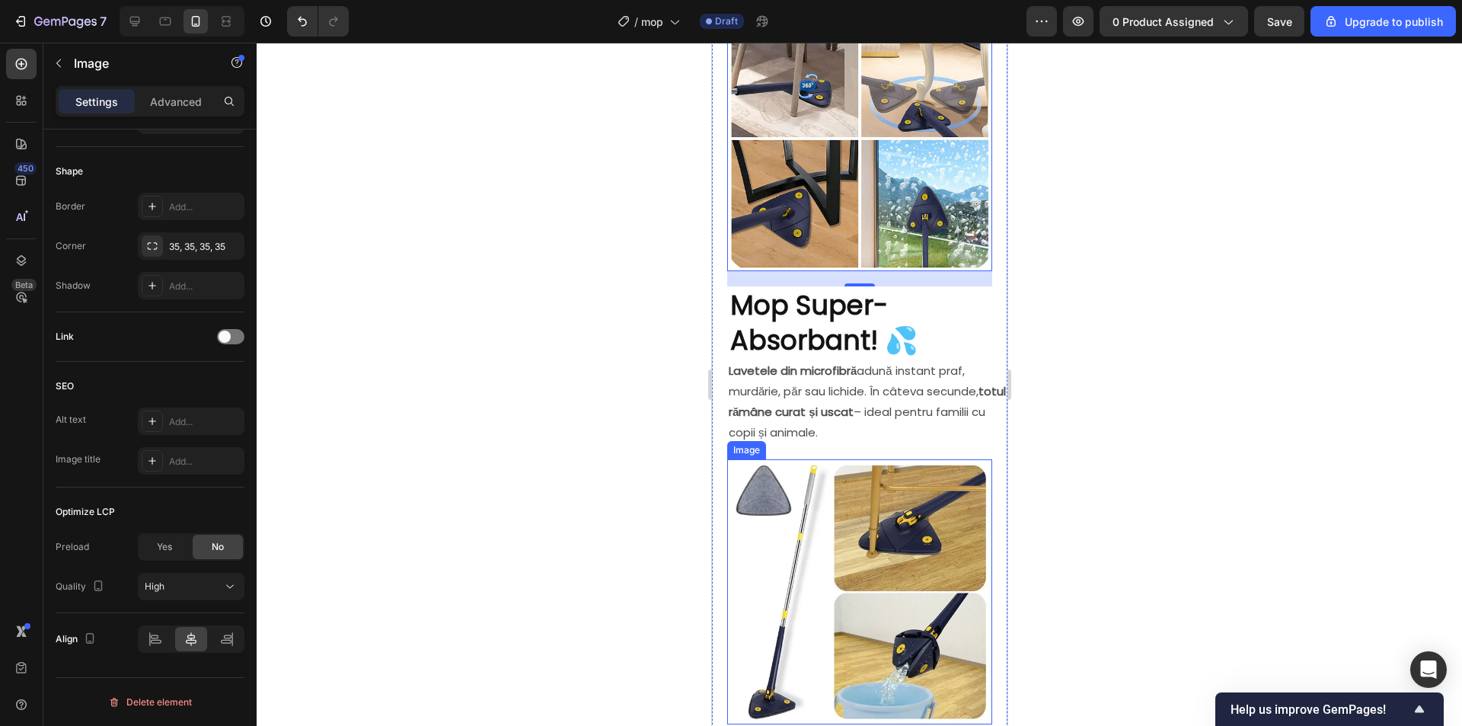
drag, startPoint x: 824, startPoint y: 544, endPoint x: 829, endPoint y: 552, distance: 9.3
click at [824, 544] on img at bounding box center [858, 591] width 265 height 265
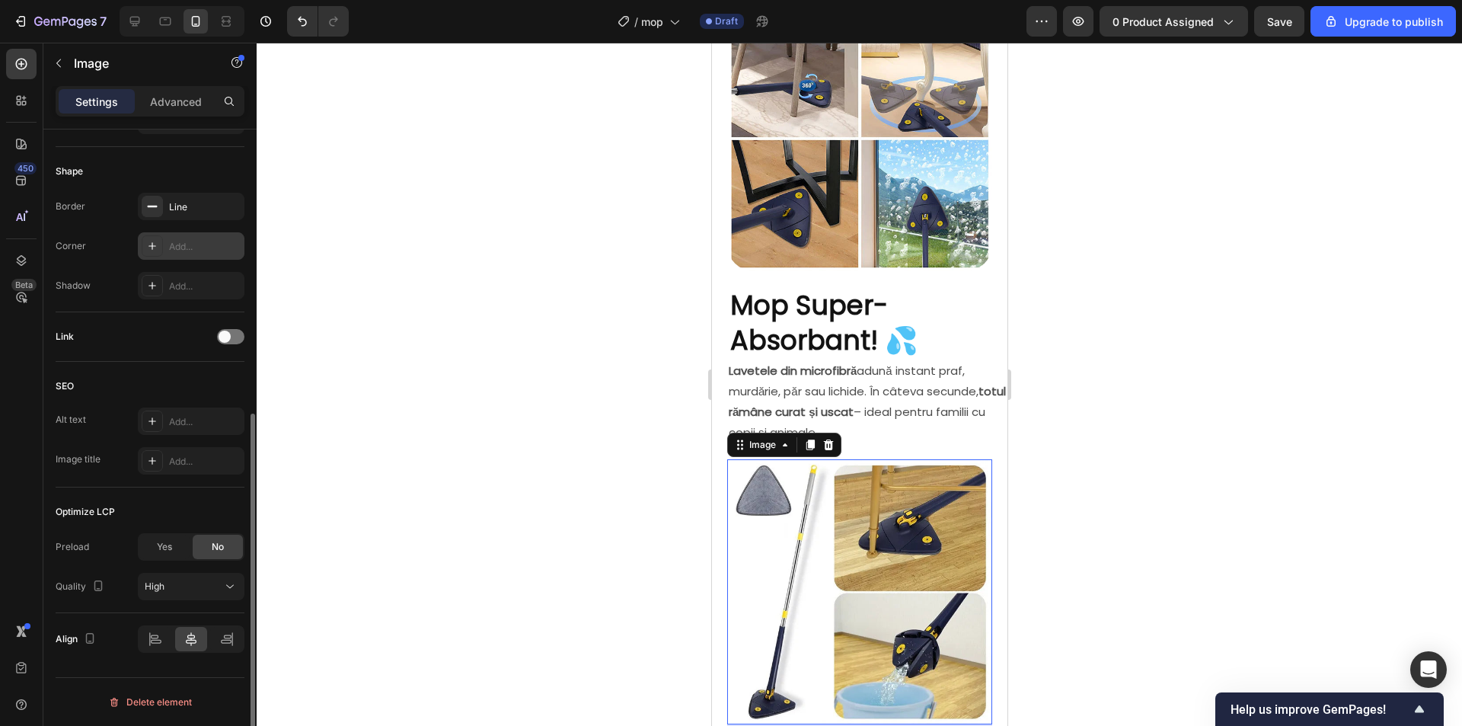
click at [169, 241] on div "Add..." at bounding box center [205, 247] width 72 height 14
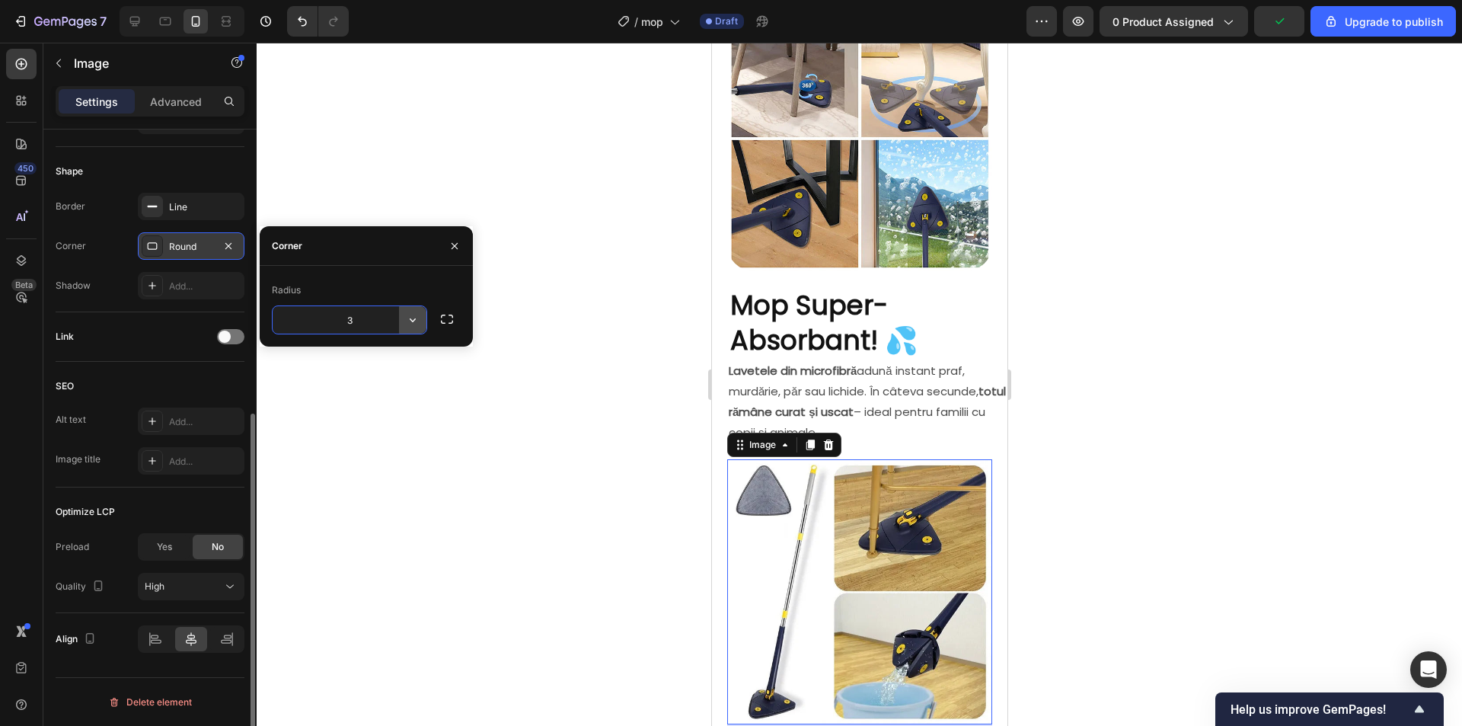
type input "35"
click at [1122, 371] on div at bounding box center [859, 384] width 1205 height 683
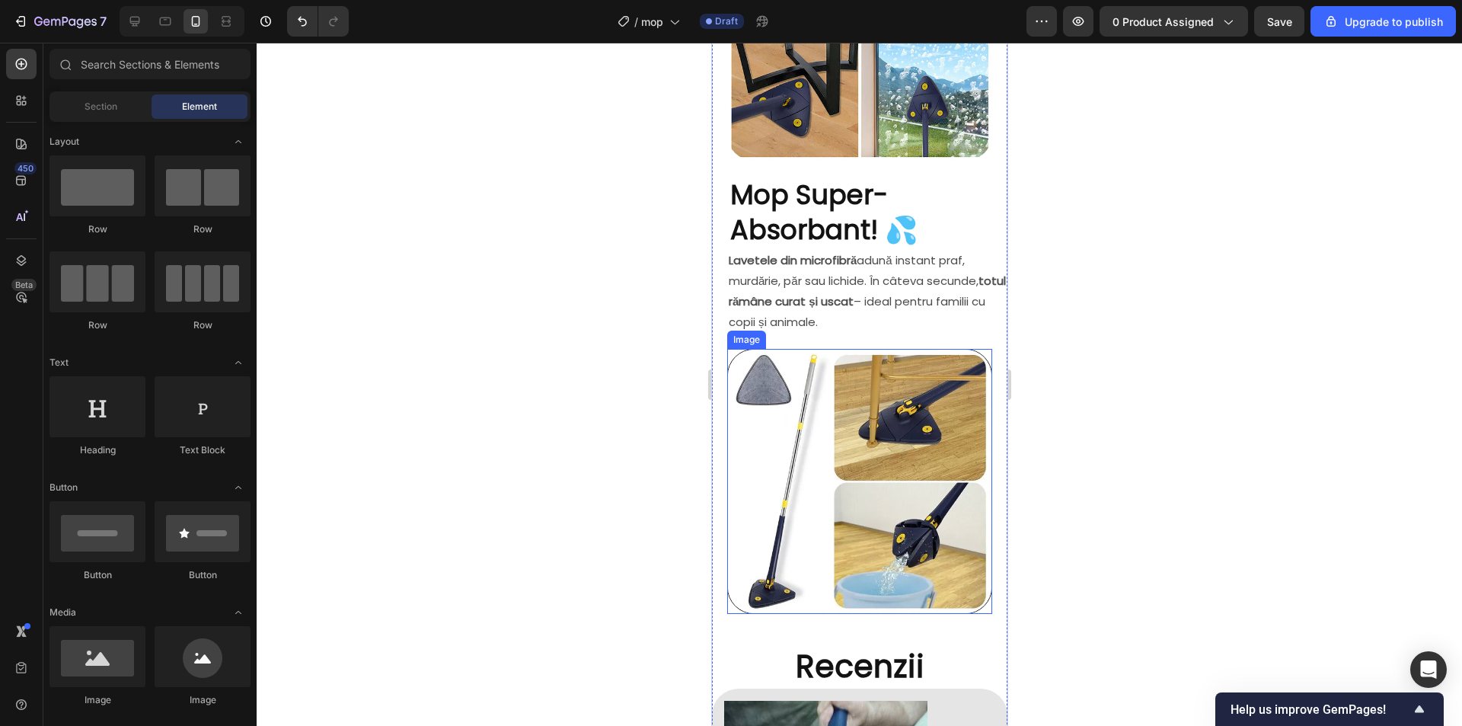
scroll to position [1396, 0]
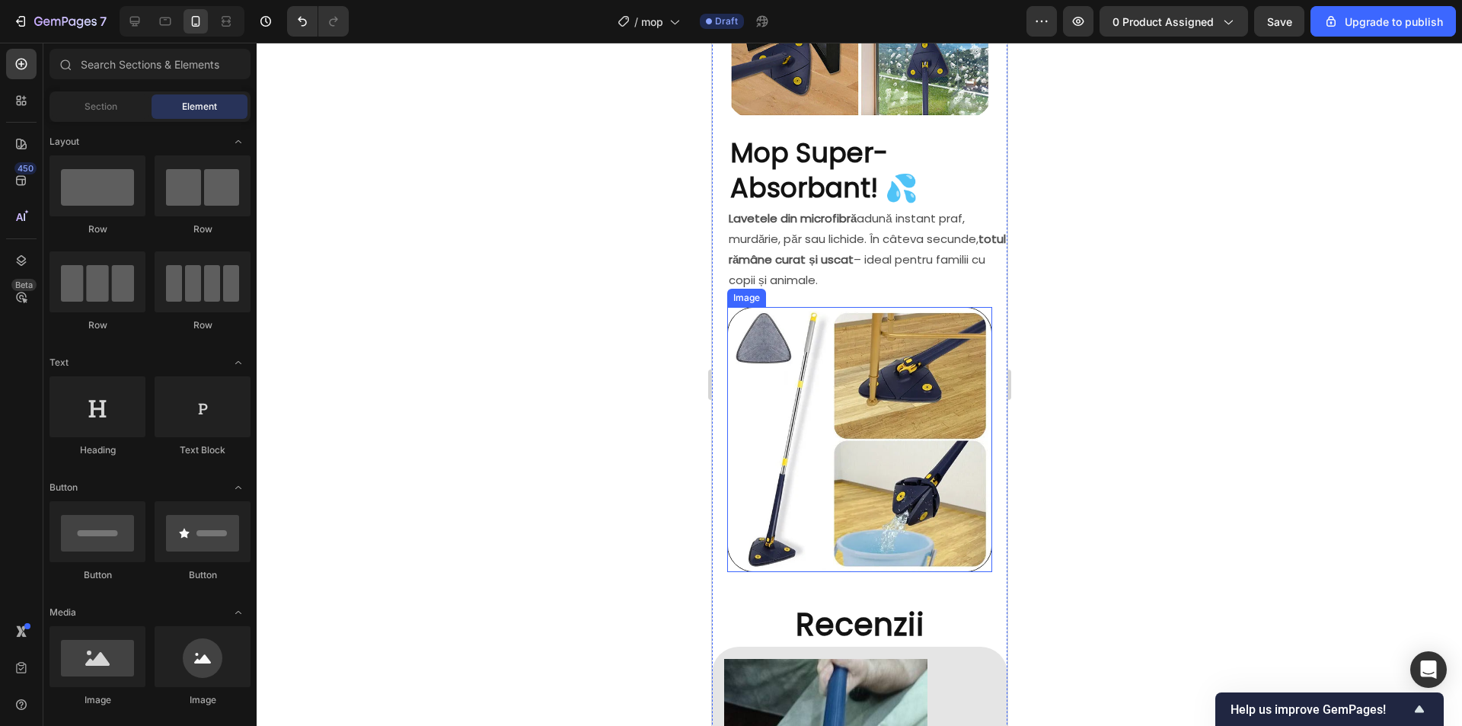
click at [855, 426] on img at bounding box center [858, 439] width 265 height 265
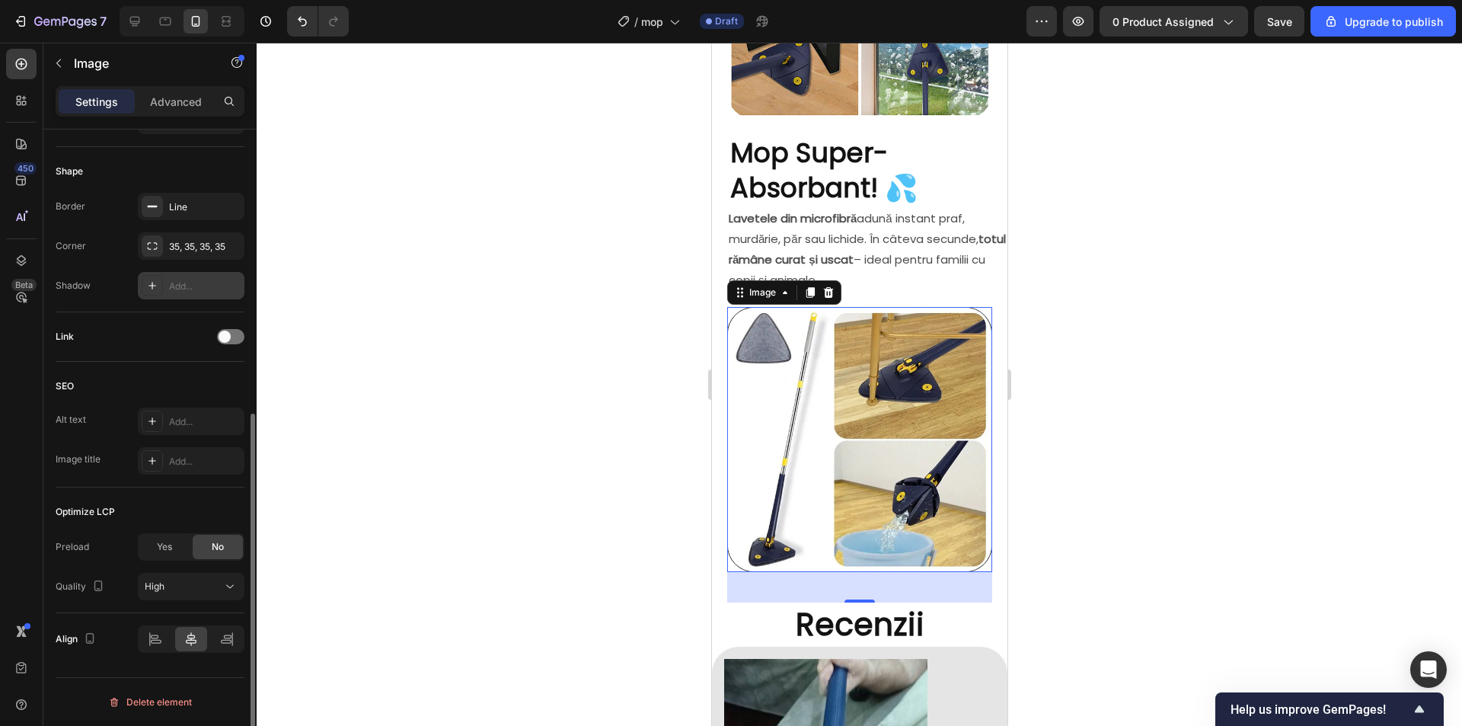
scroll to position [434, 0]
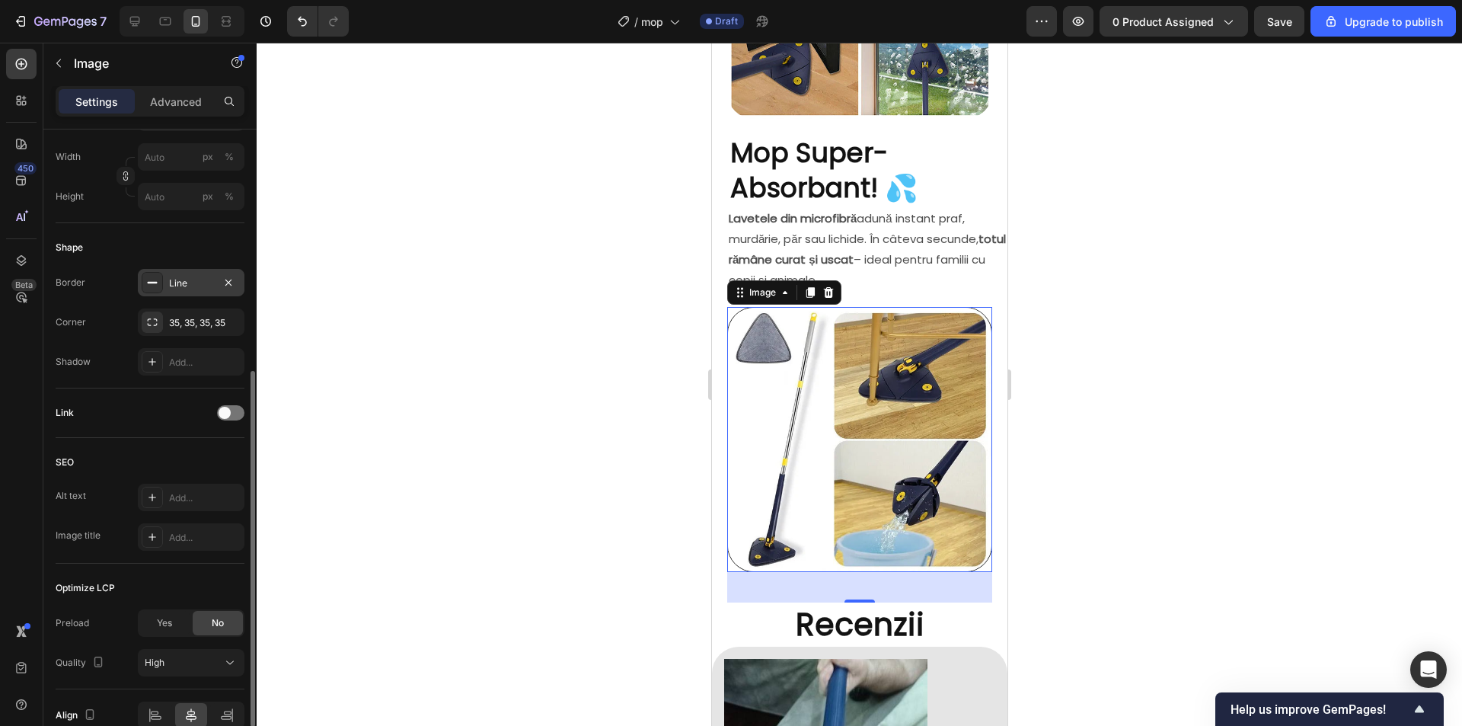
click at [172, 284] on div "Line" at bounding box center [191, 283] width 44 height 14
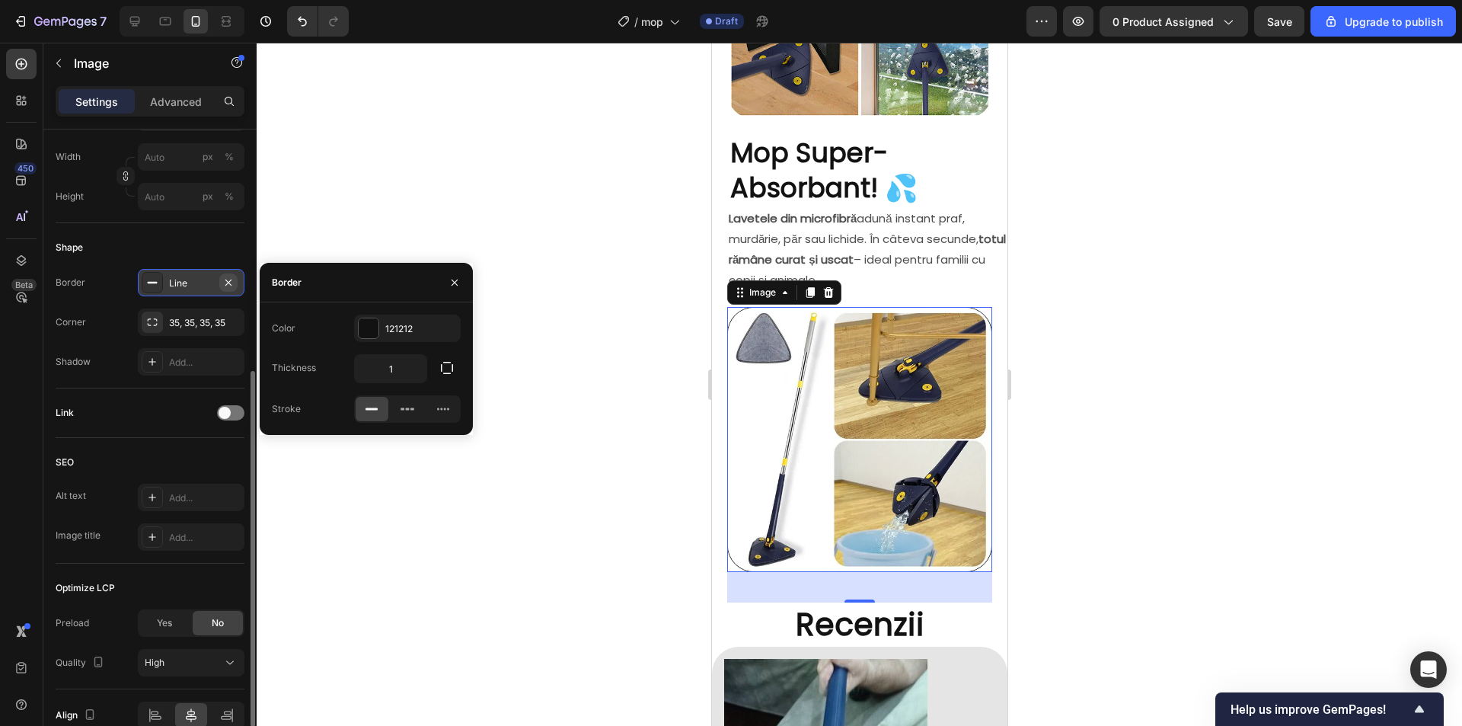
click at [231, 284] on icon "button" at bounding box center [228, 282] width 6 height 6
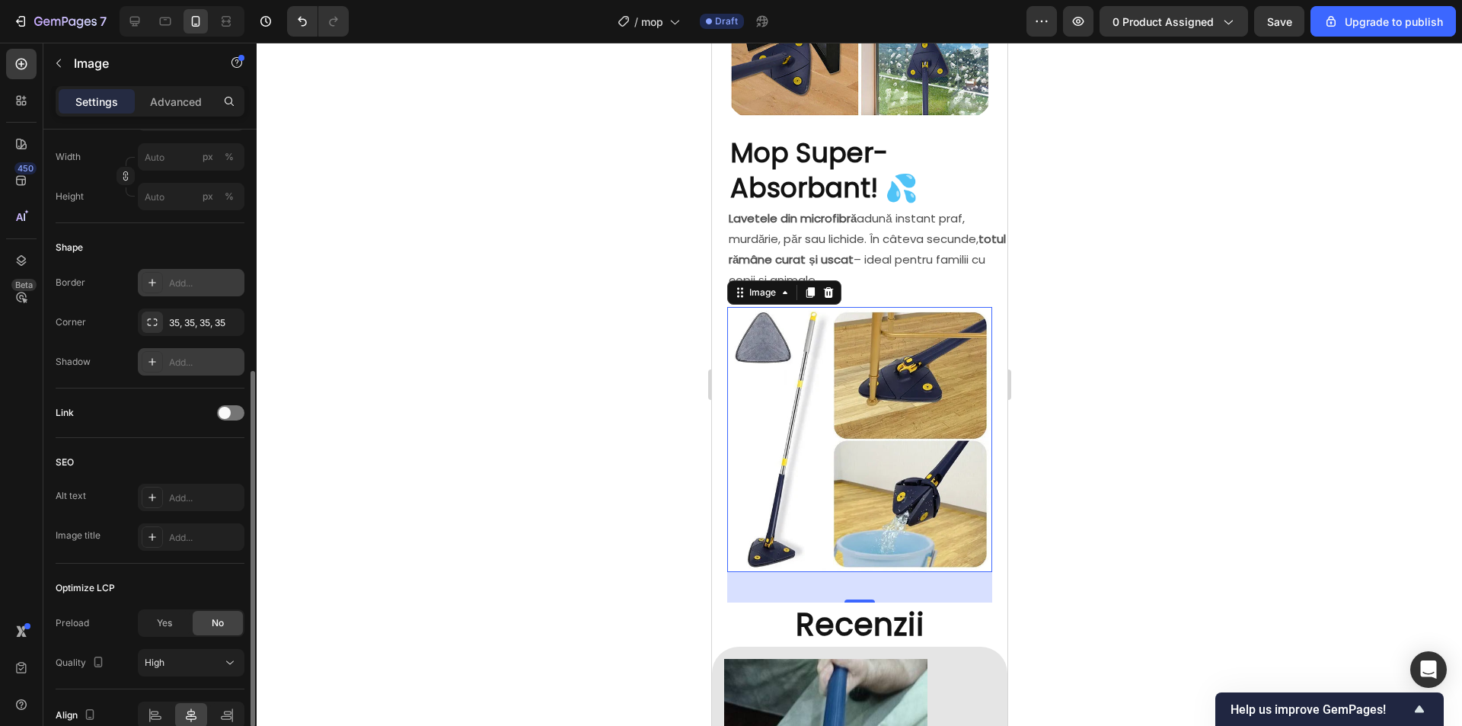
click at [180, 359] on div "Add..." at bounding box center [205, 363] width 72 height 14
click at [1182, 387] on div at bounding box center [859, 384] width 1205 height 683
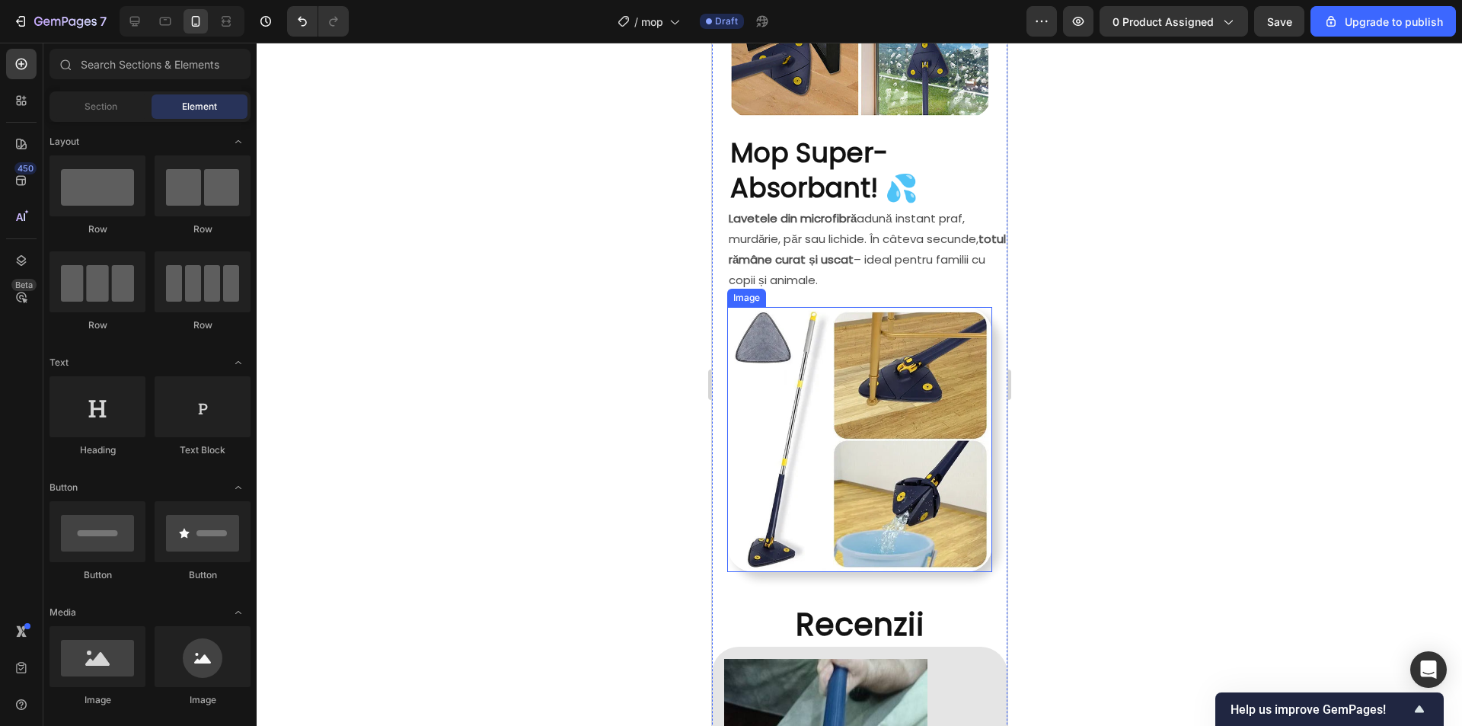
click at [905, 398] on img at bounding box center [858, 439] width 265 height 265
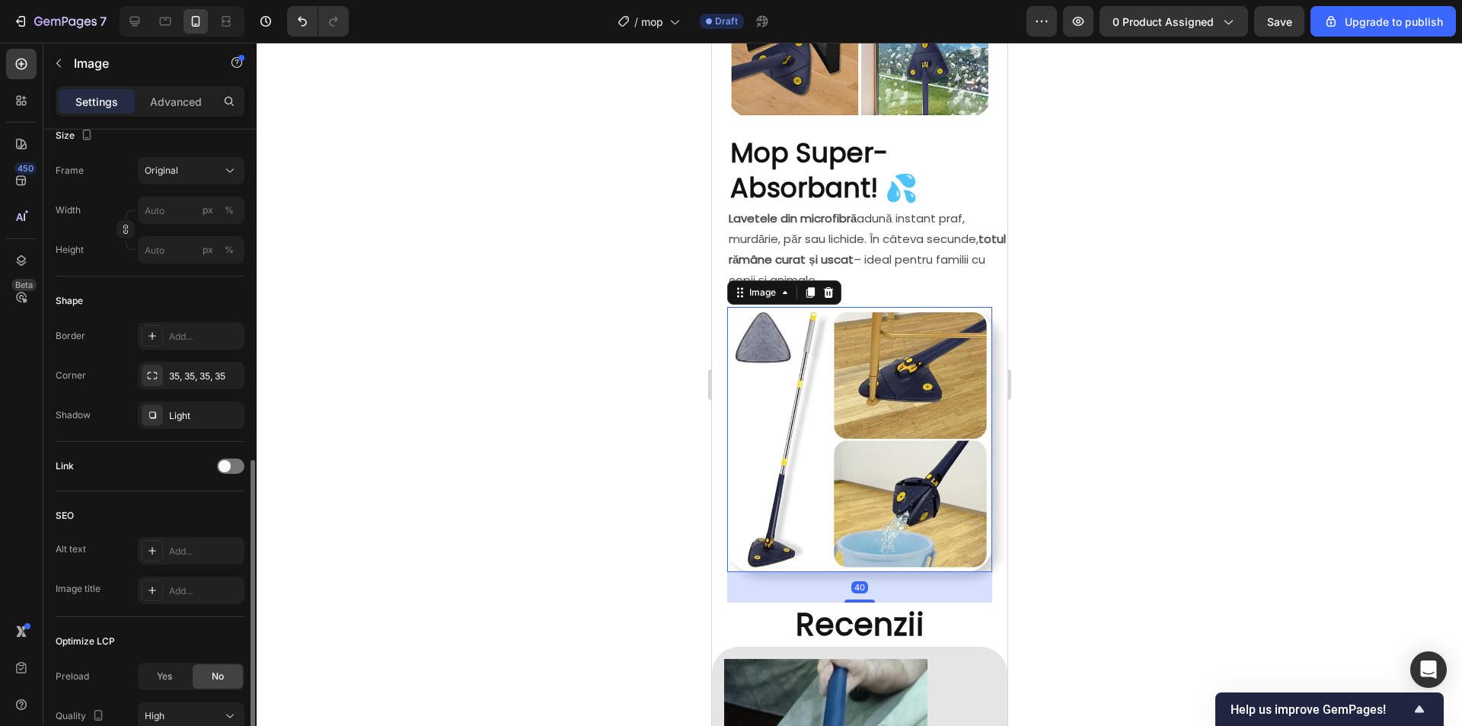
scroll to position [457, 0]
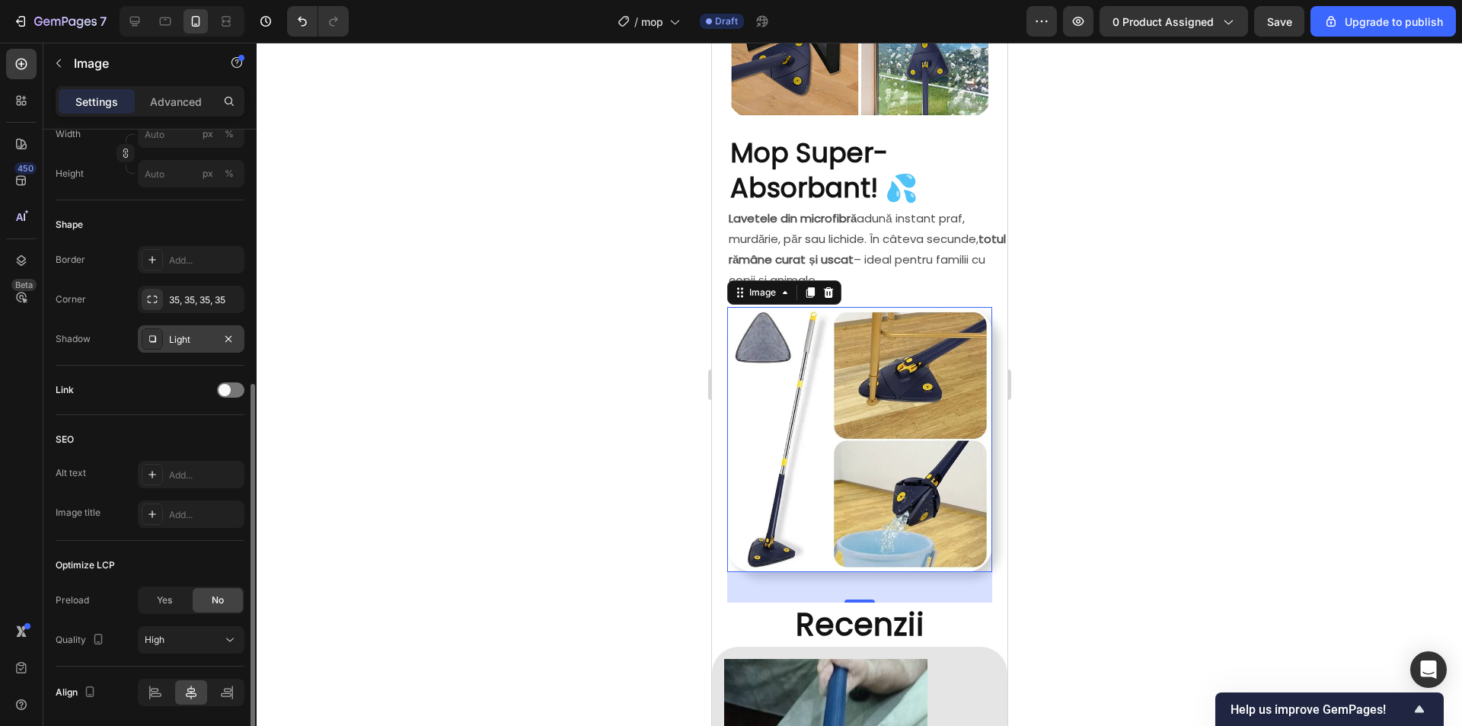
click at [164, 340] on div "Light" at bounding box center [191, 338] width 107 height 27
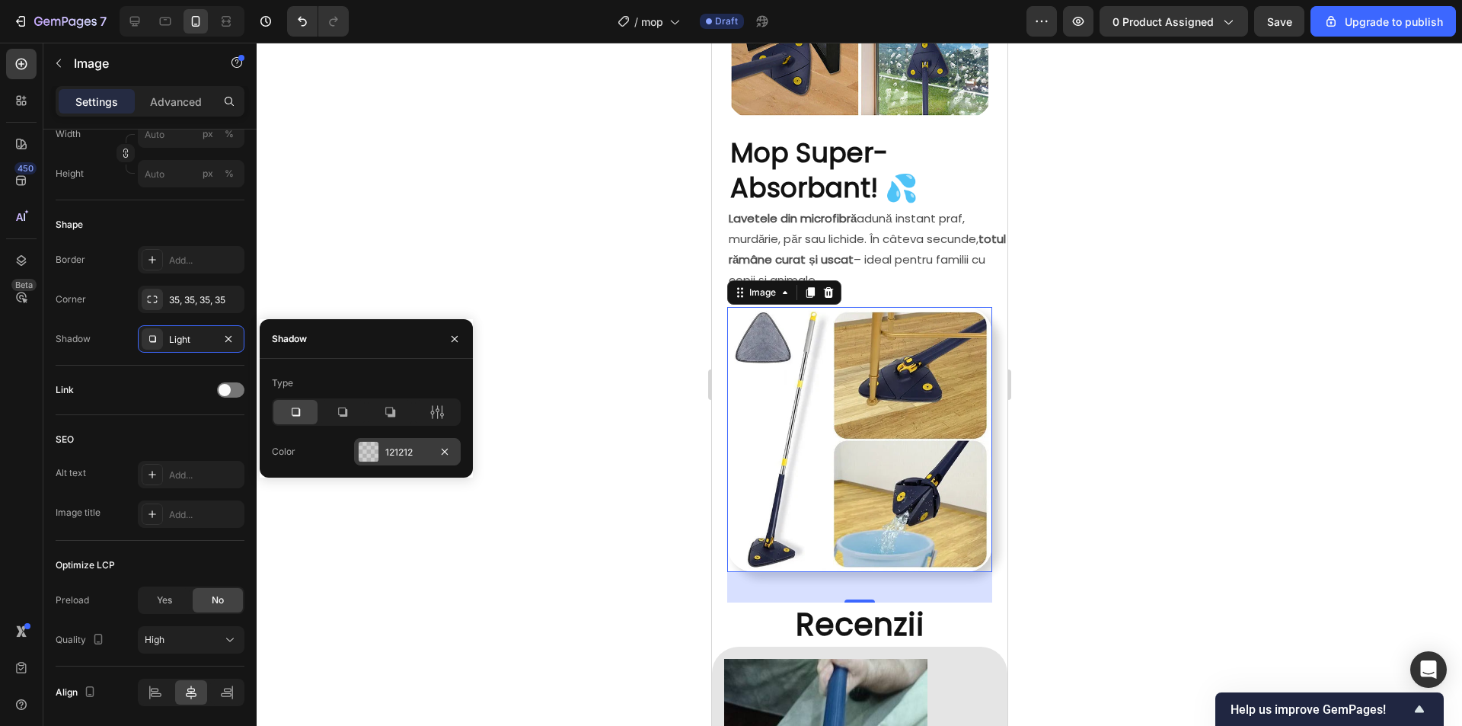
click at [407, 442] on div "121212" at bounding box center [407, 451] width 107 height 27
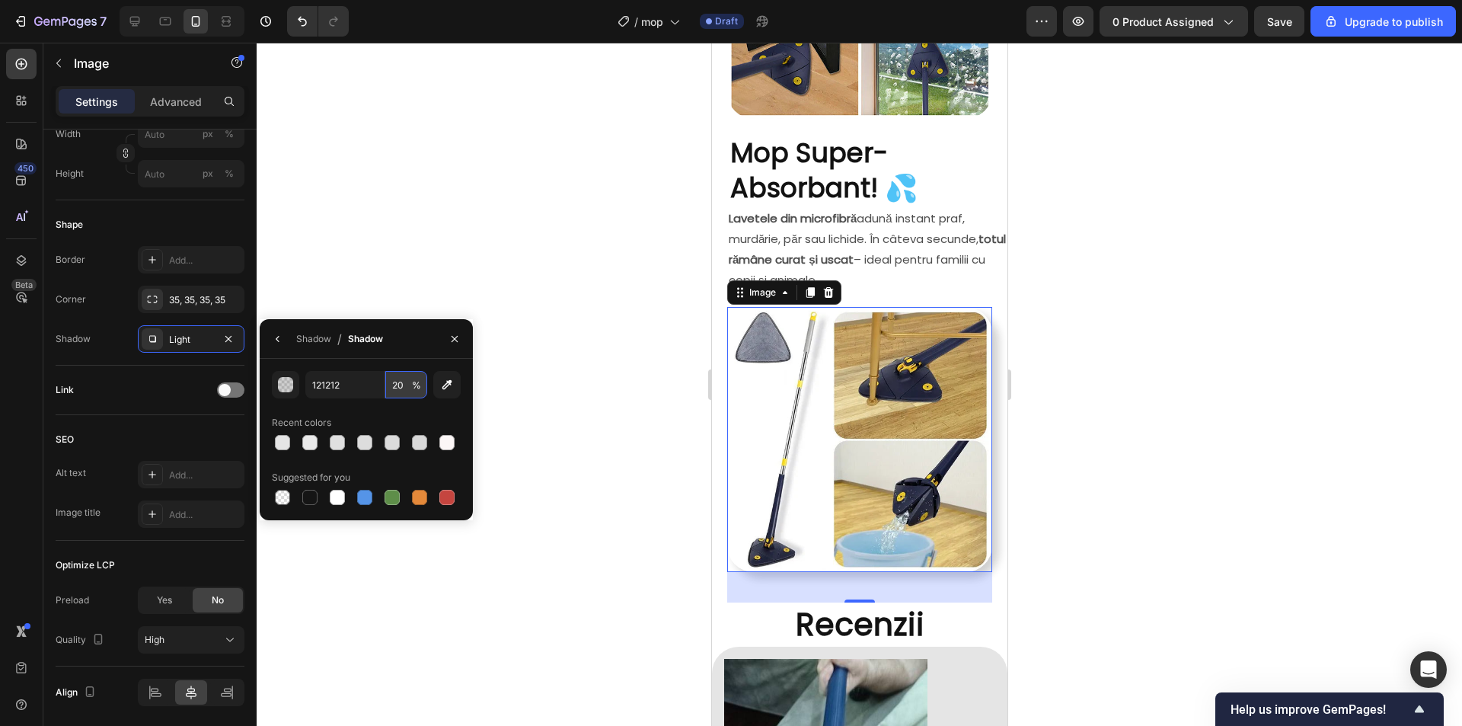
click at [406, 383] on input "20" at bounding box center [406, 384] width 42 height 27
type input "10"
click at [1099, 222] on div at bounding box center [859, 384] width 1205 height 683
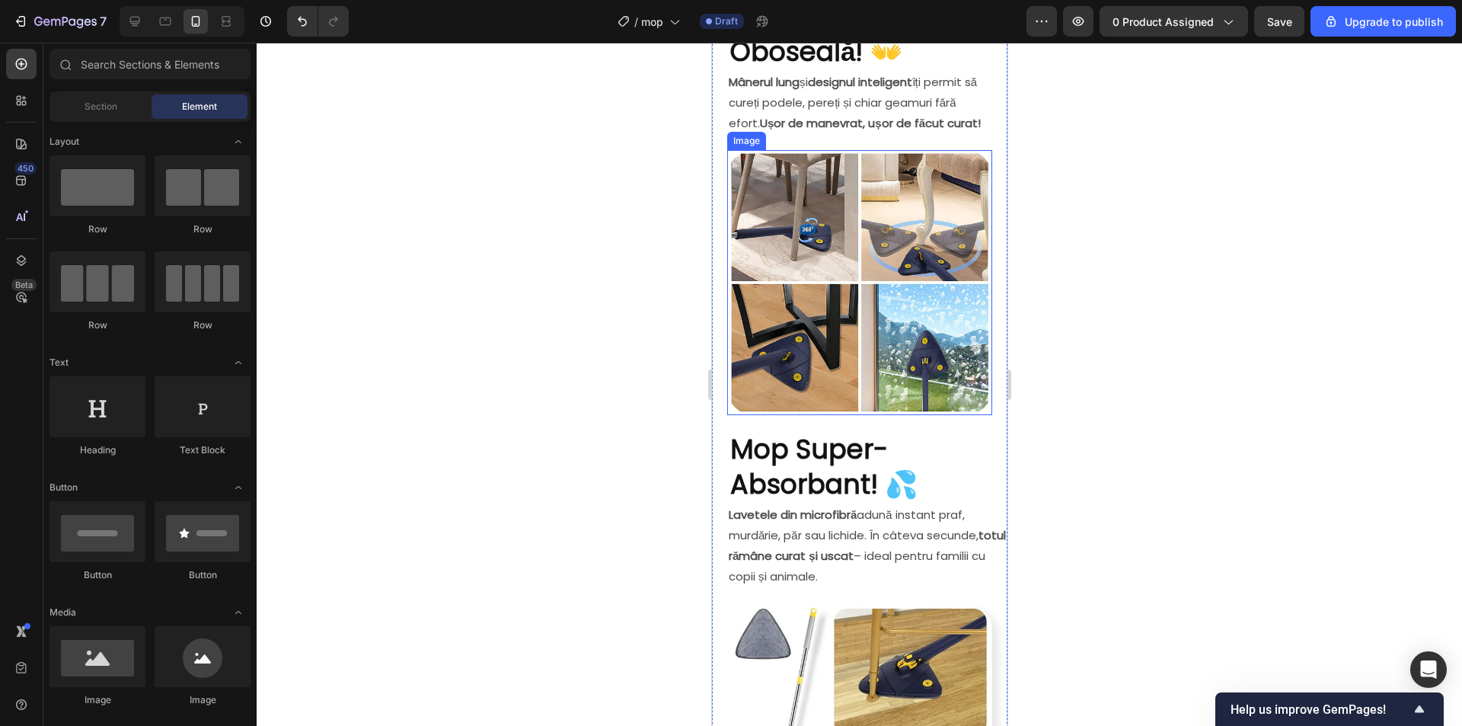
scroll to position [1015, 0]
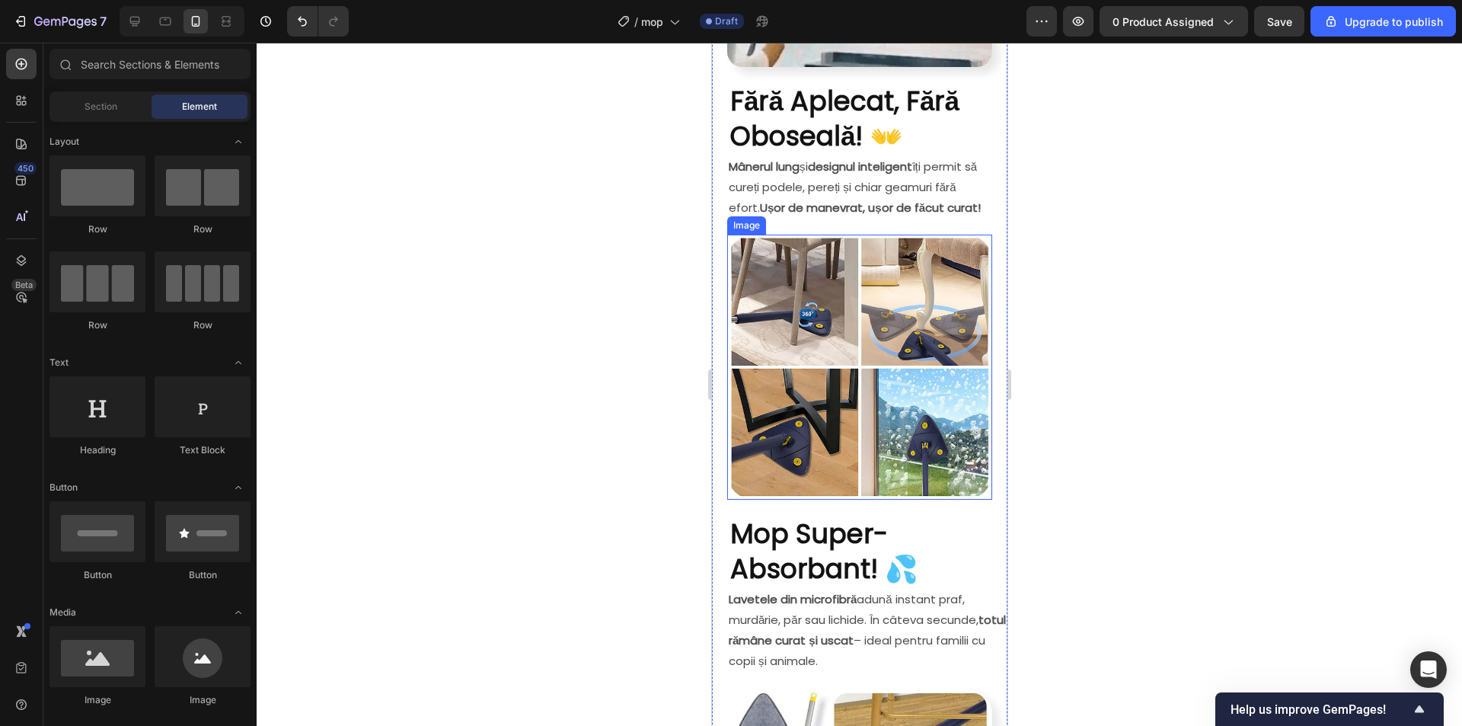
click at [878, 327] on img at bounding box center [858, 367] width 265 height 265
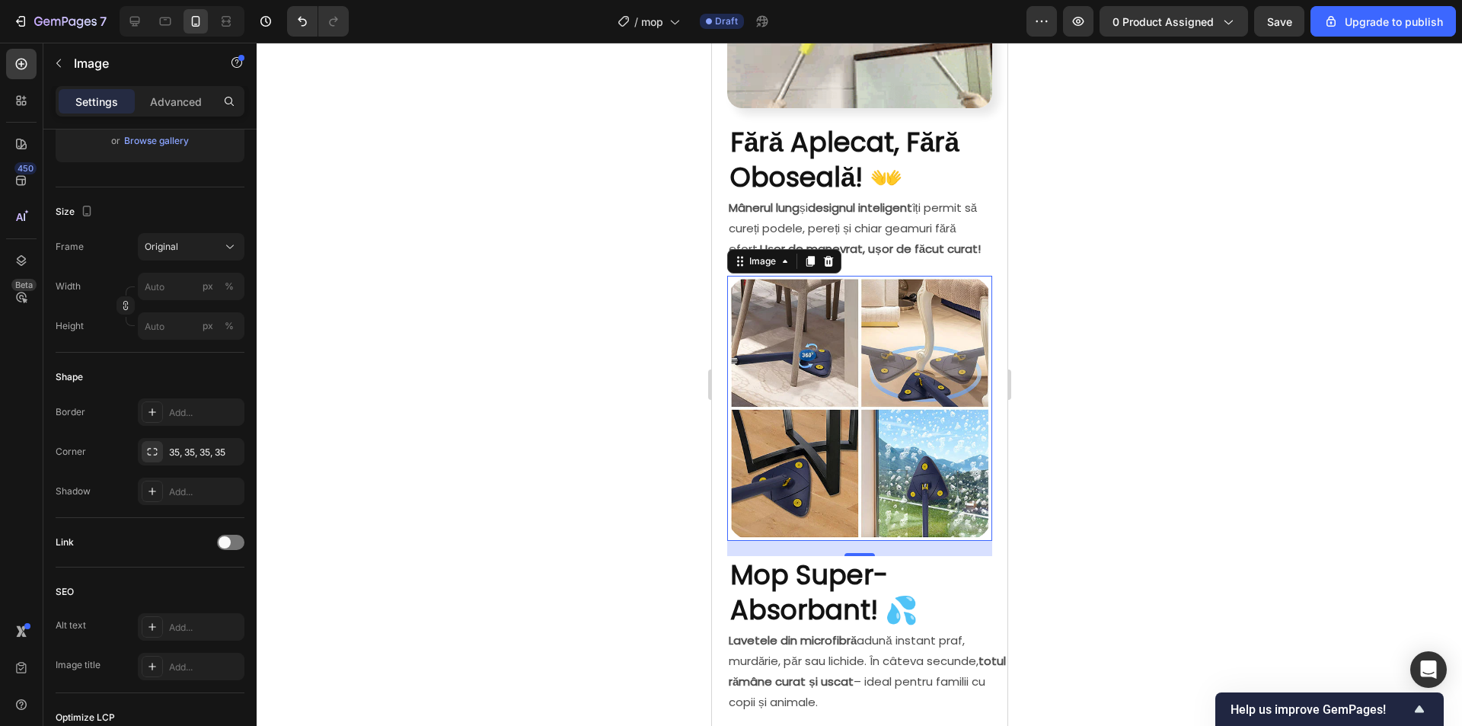
scroll to position [710, 0]
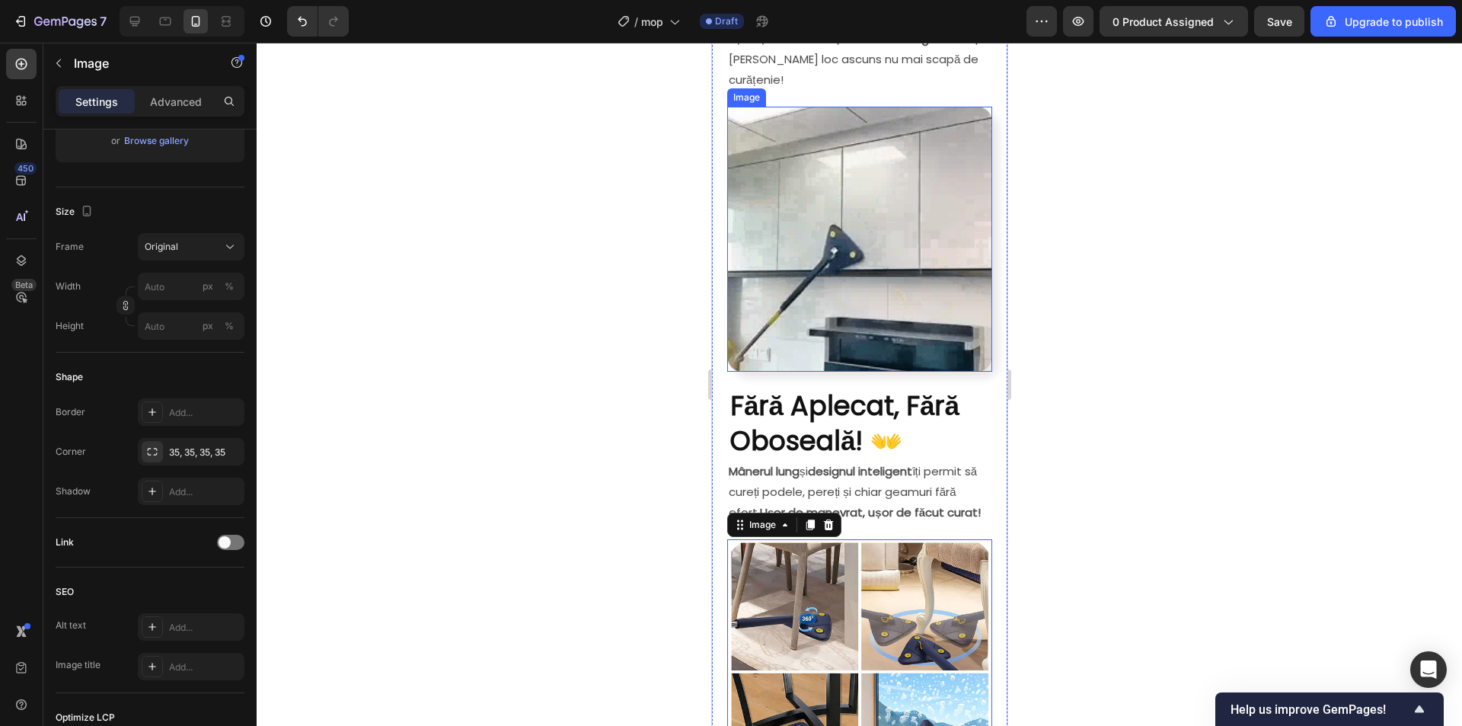
click at [845, 232] on img at bounding box center [858, 239] width 265 height 265
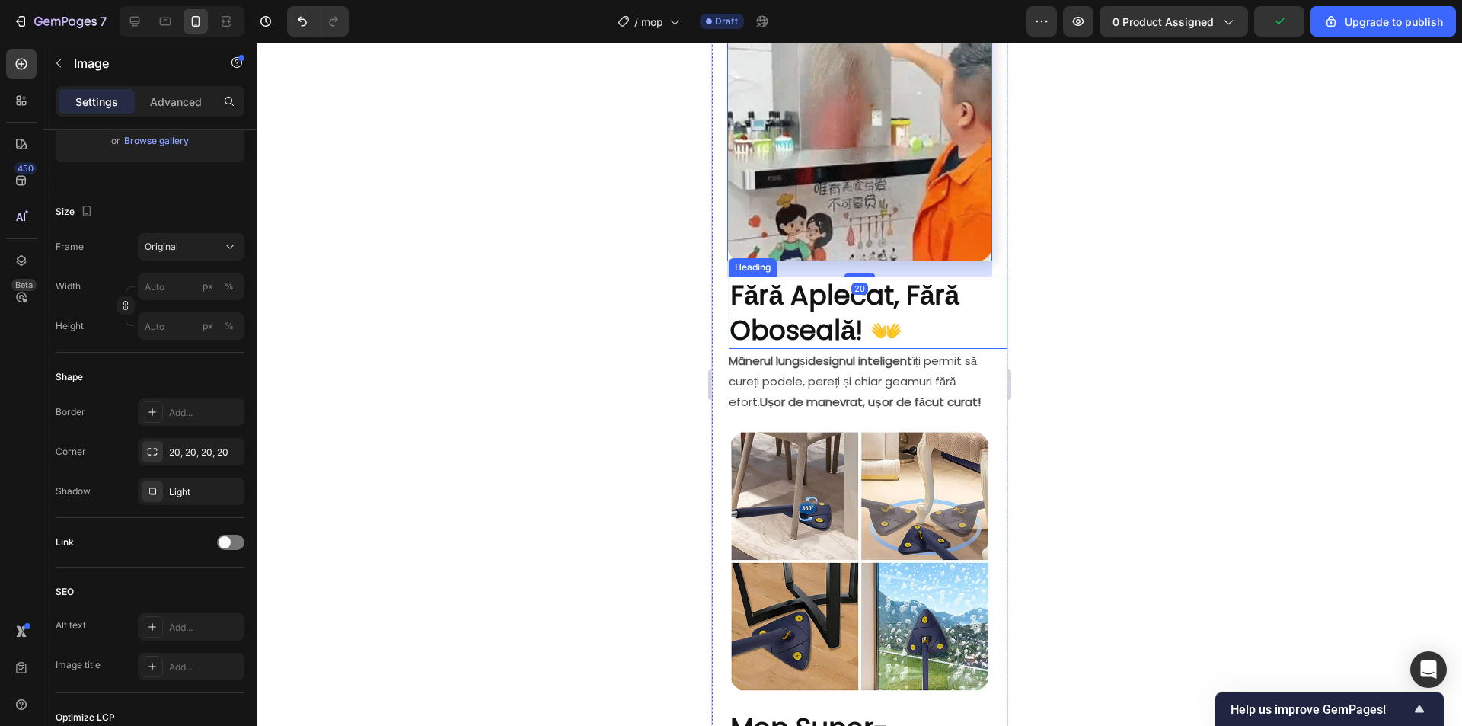
scroll to position [863, 0]
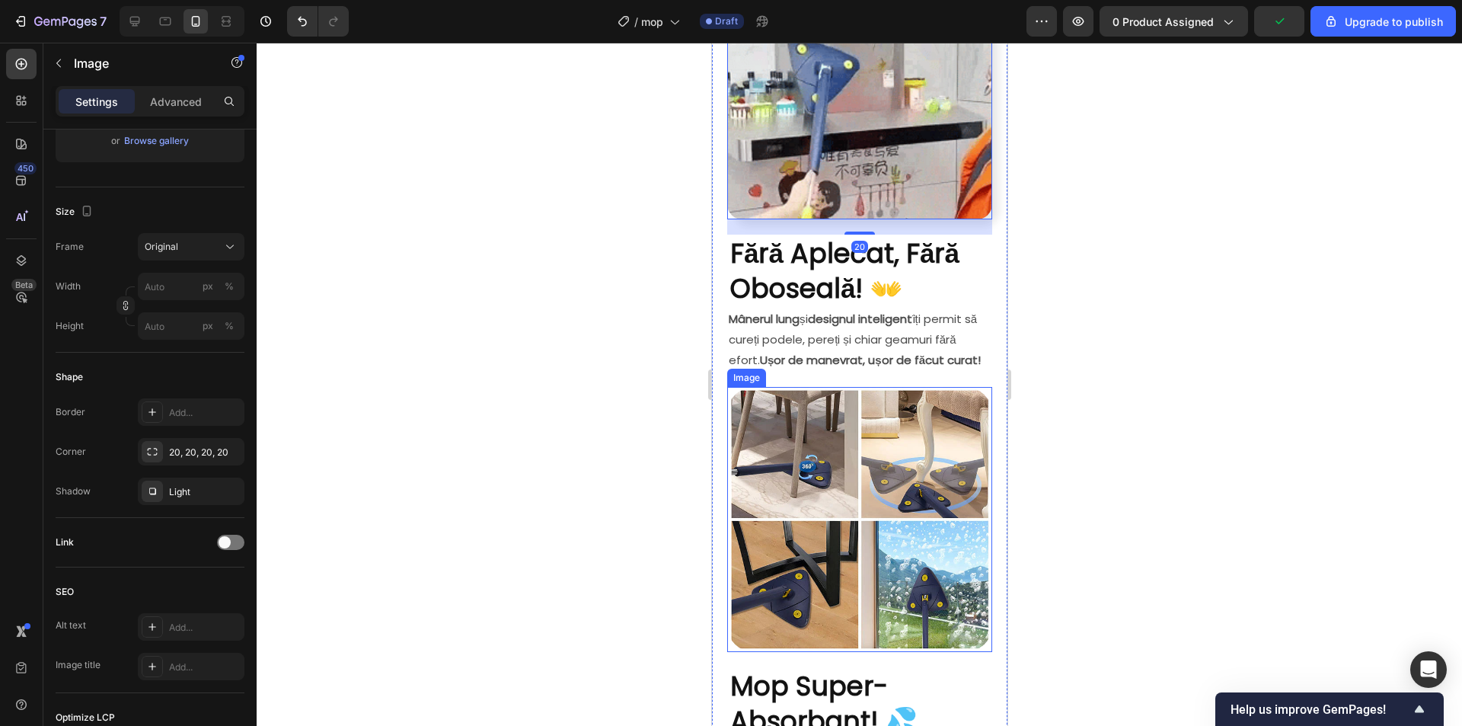
click at [831, 439] on img at bounding box center [858, 519] width 265 height 265
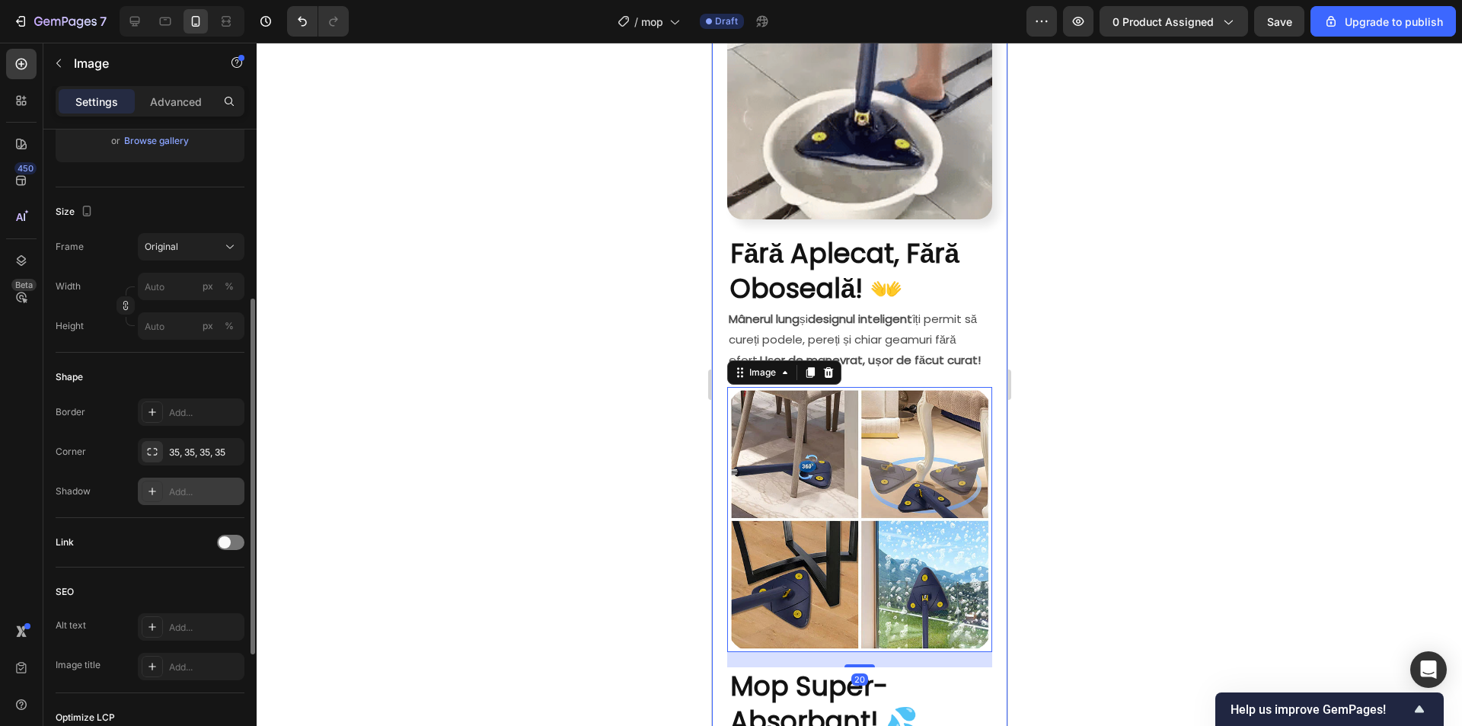
click at [169, 492] on div "Add..." at bounding box center [191, 490] width 107 height 27
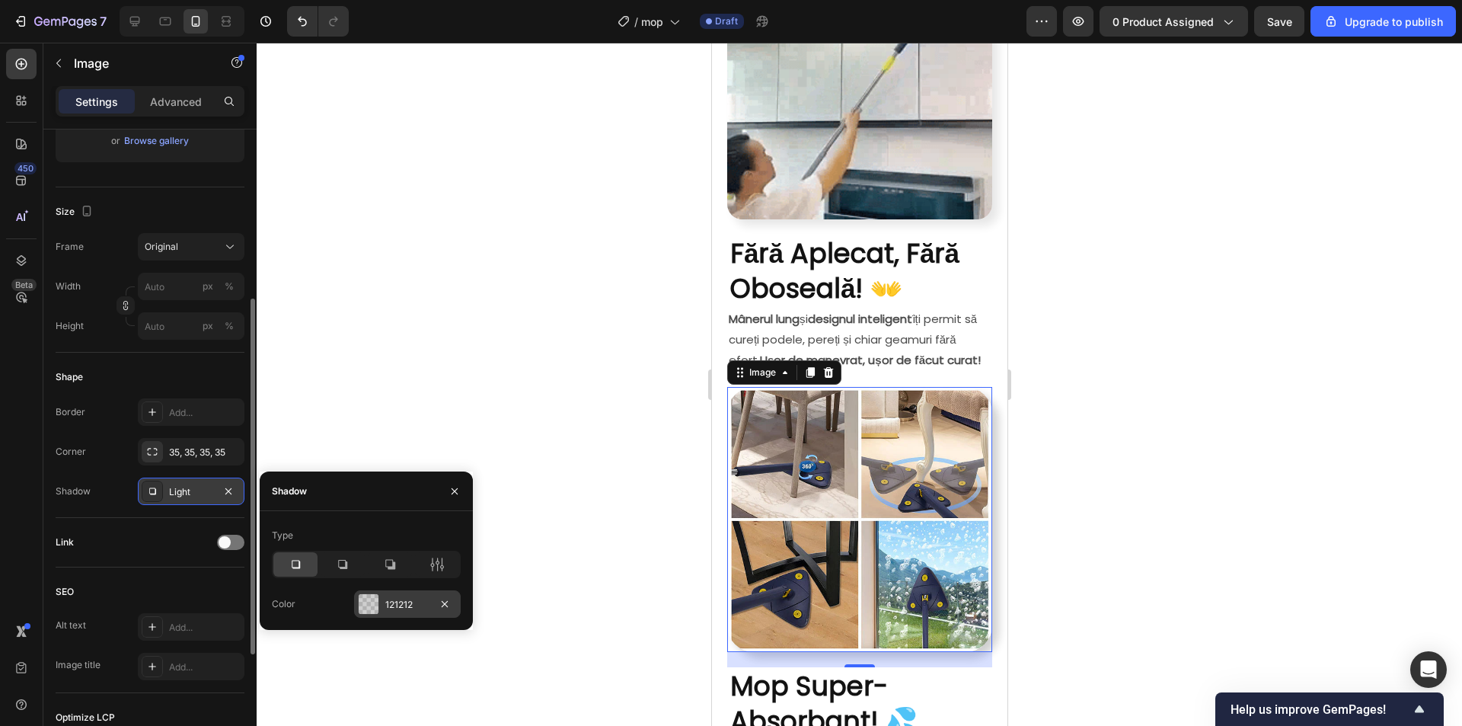
click at [363, 592] on div "121212" at bounding box center [407, 603] width 107 height 27
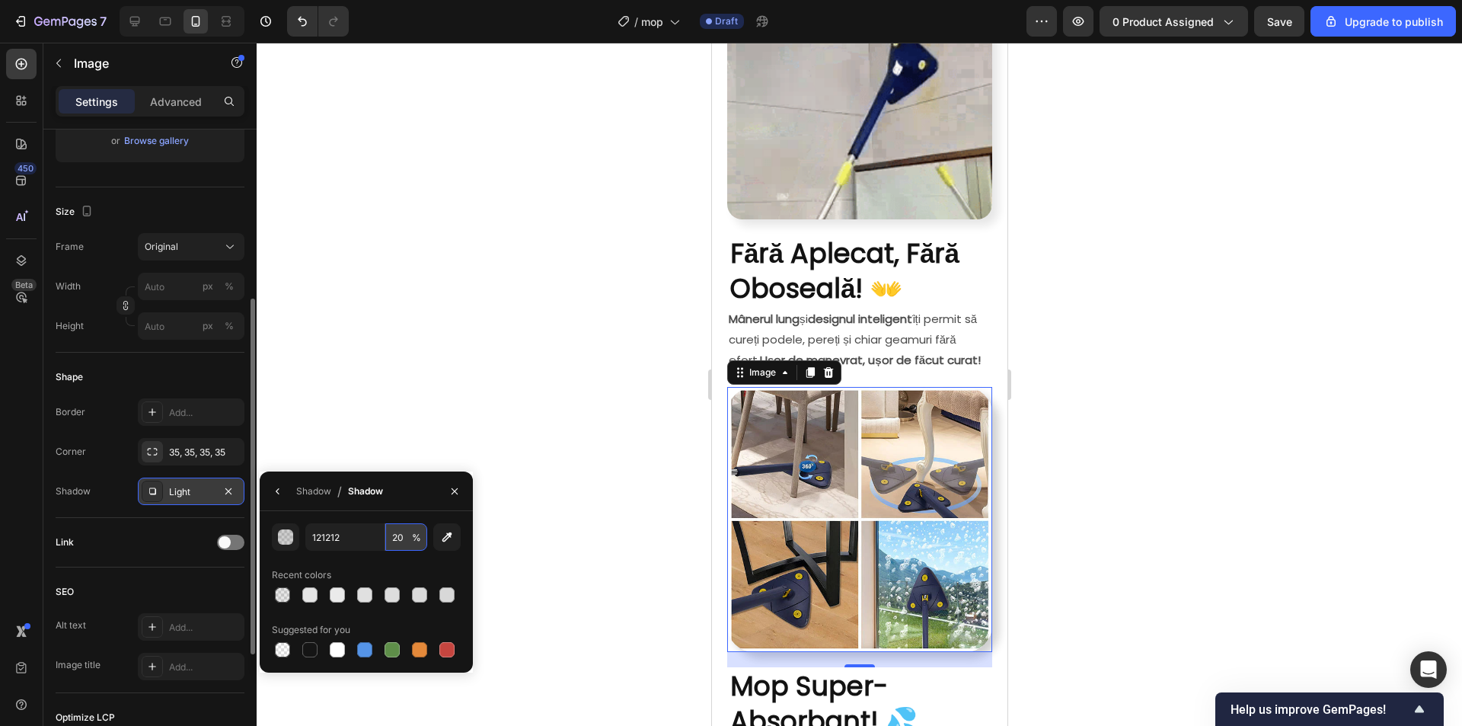
click at [398, 538] on input "20" at bounding box center [406, 536] width 42 height 27
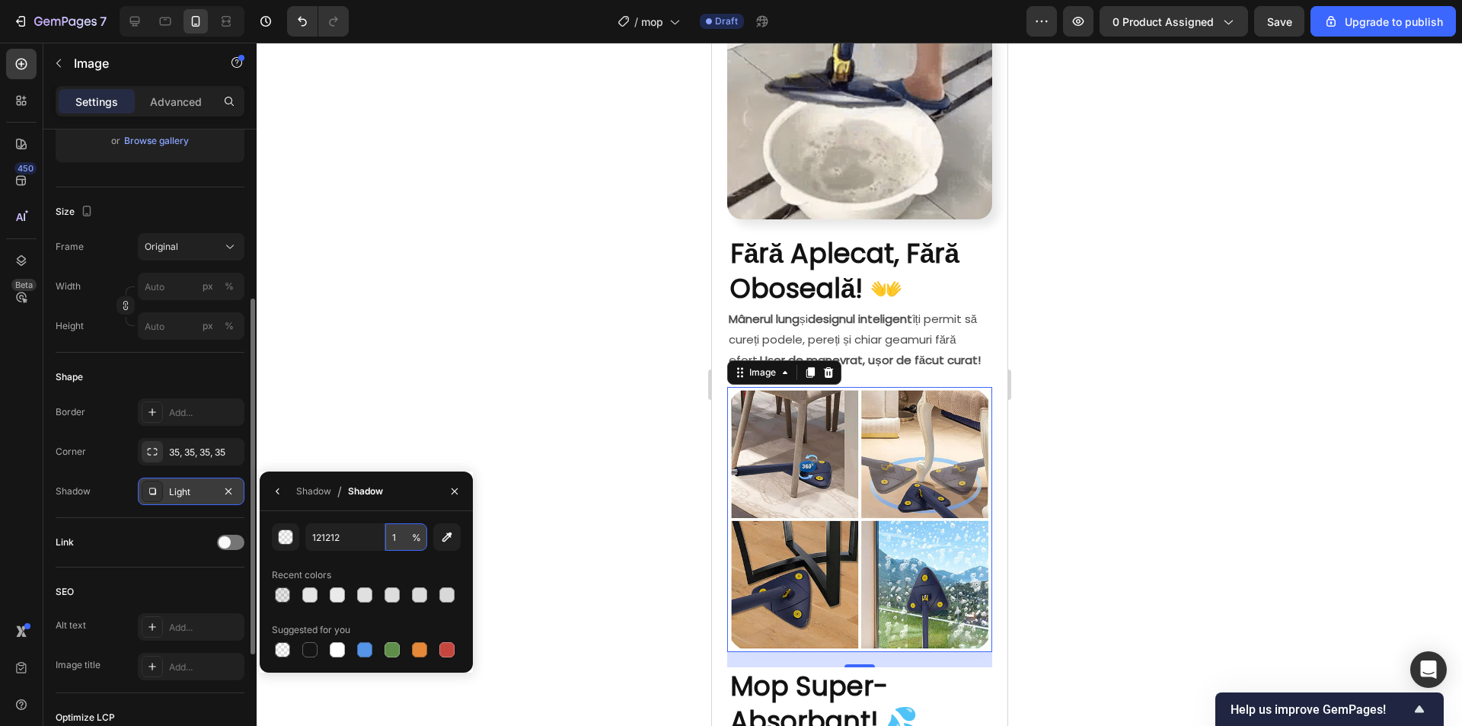
type input "10"
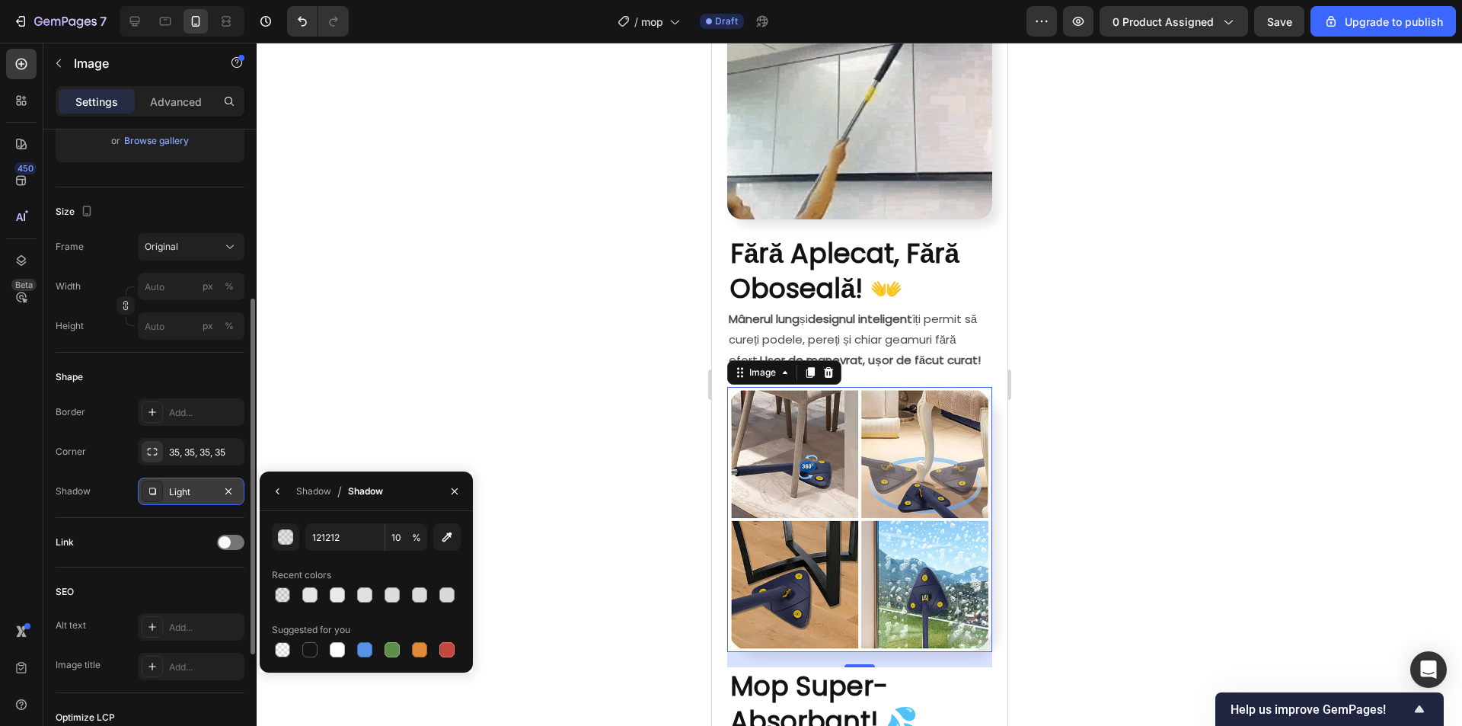
click at [1146, 447] on div at bounding box center [859, 384] width 1205 height 683
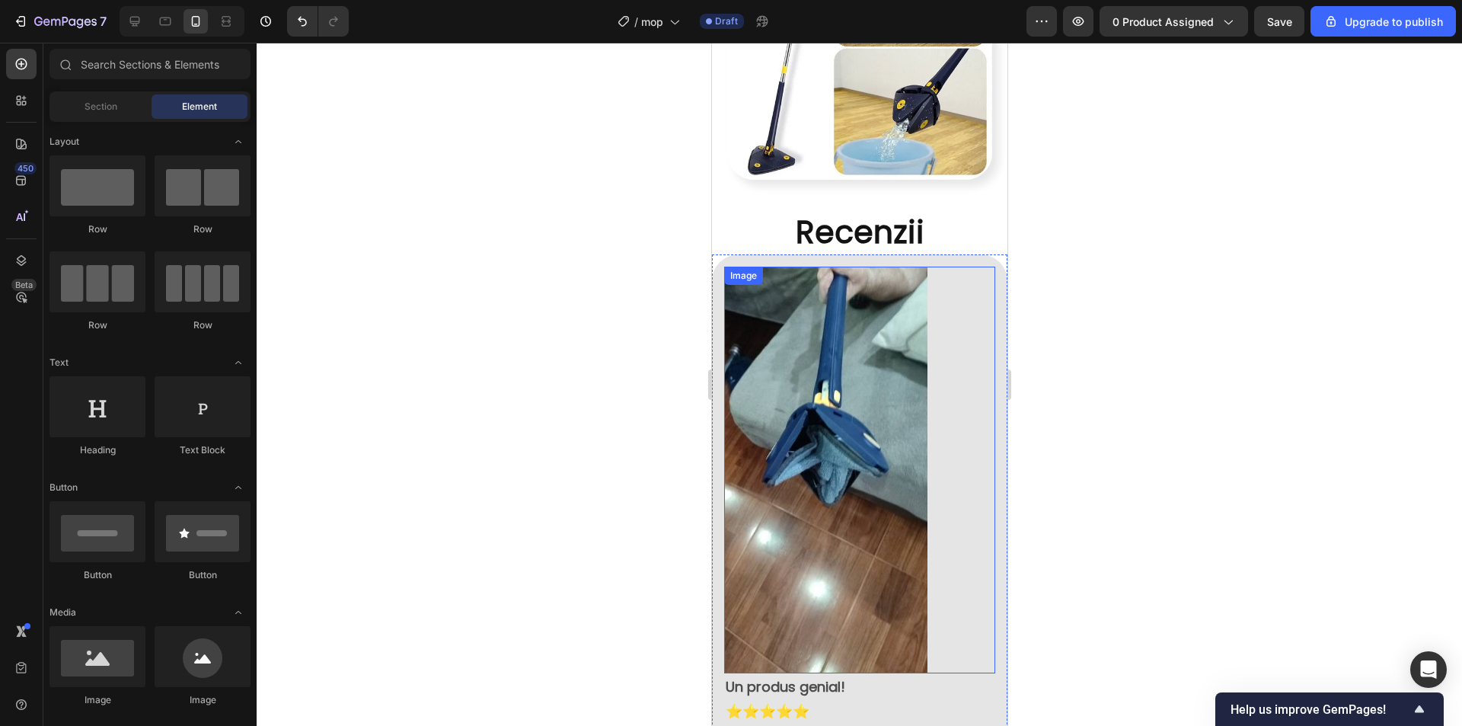
scroll to position [1777, 0]
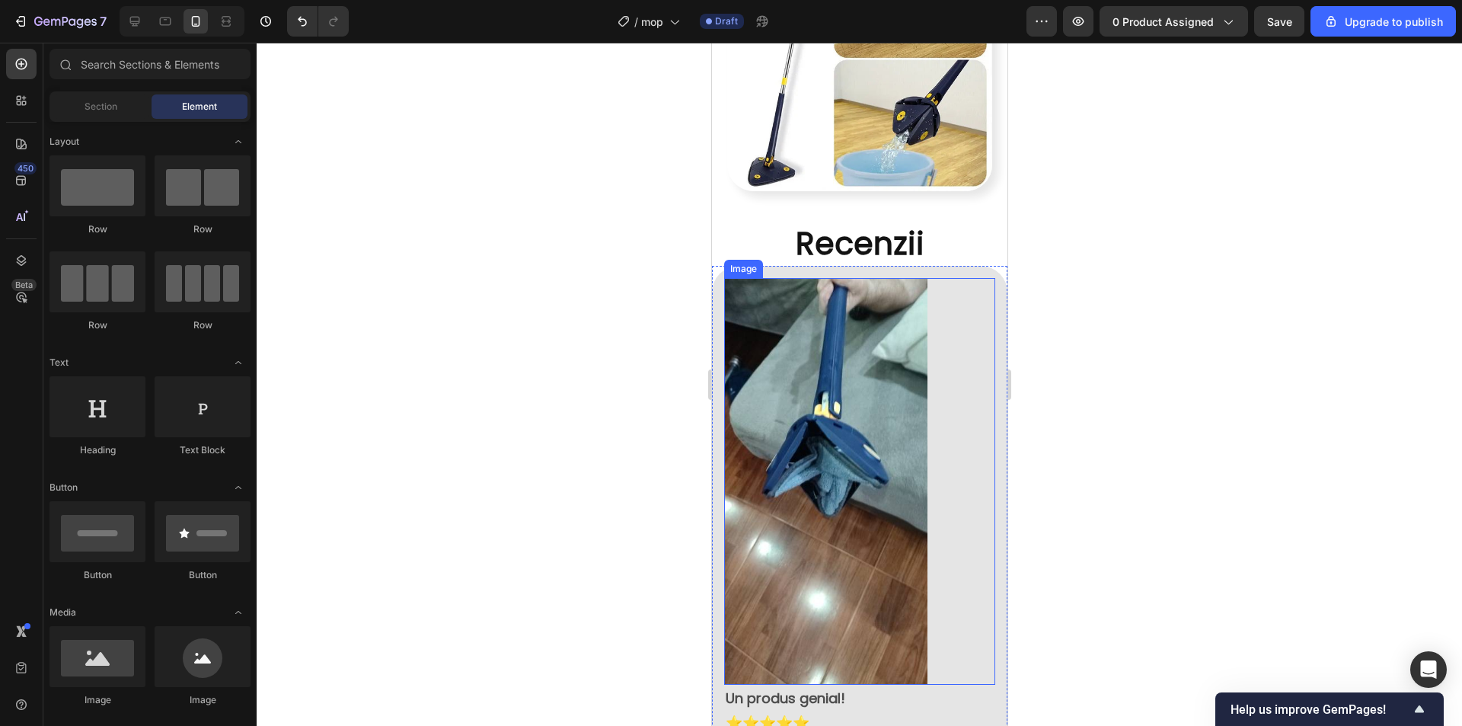
click at [868, 487] on img at bounding box center [824, 481] width 203 height 407
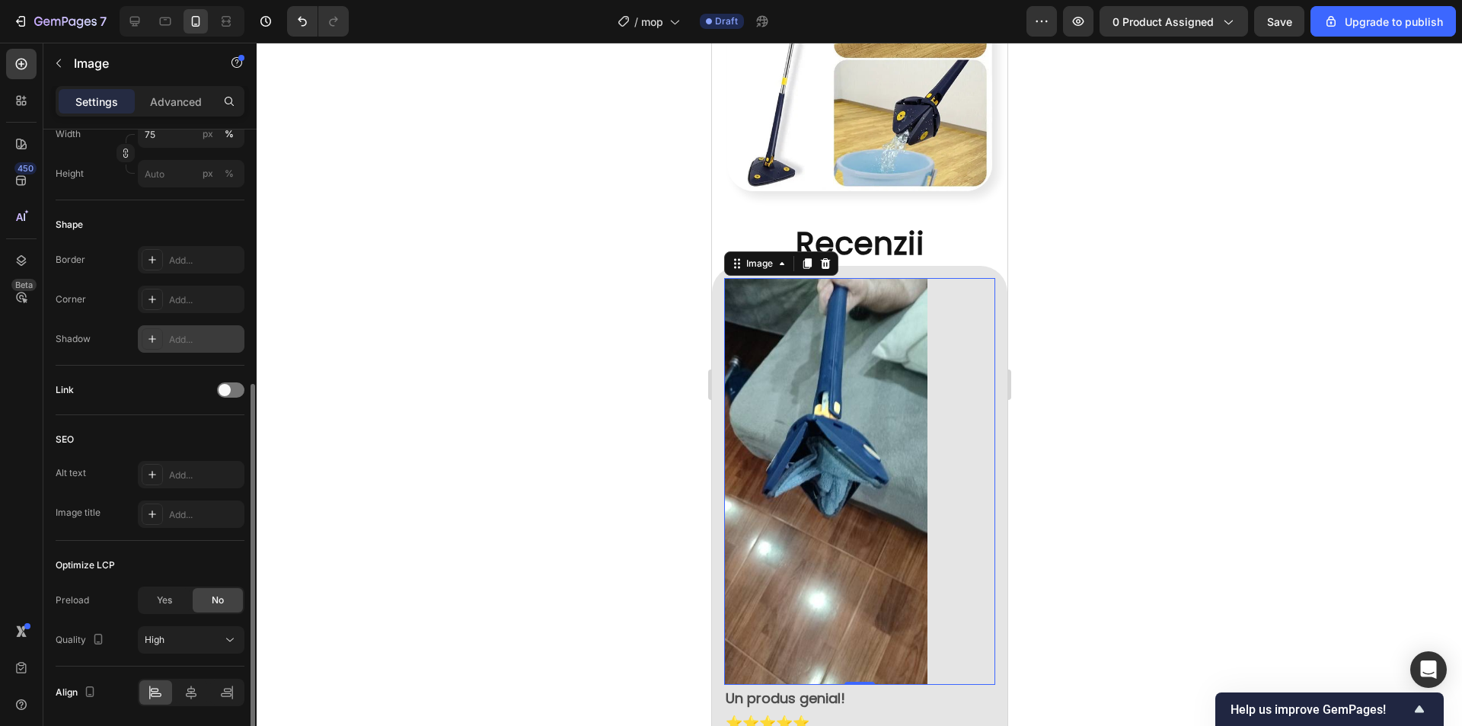
scroll to position [510, 0]
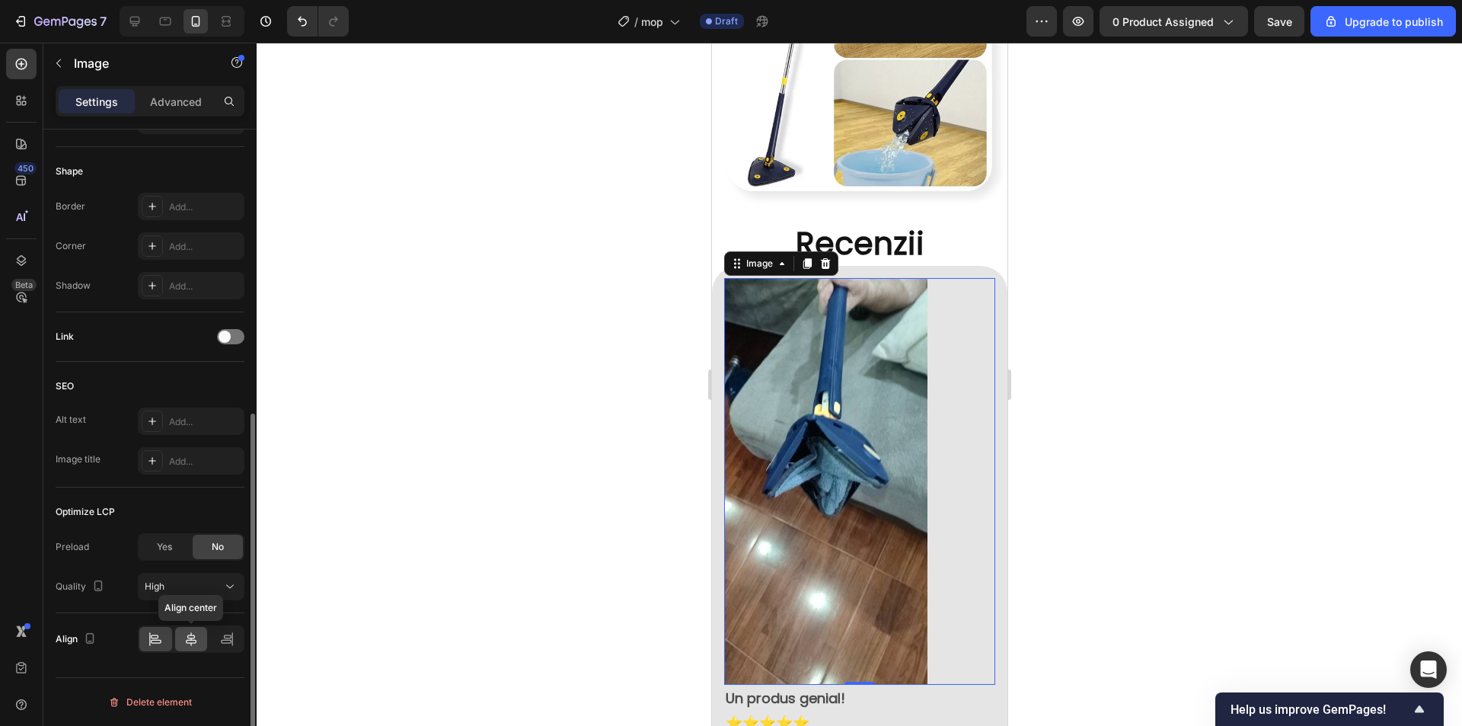
click at [194, 634] on icon at bounding box center [191, 638] width 15 height 15
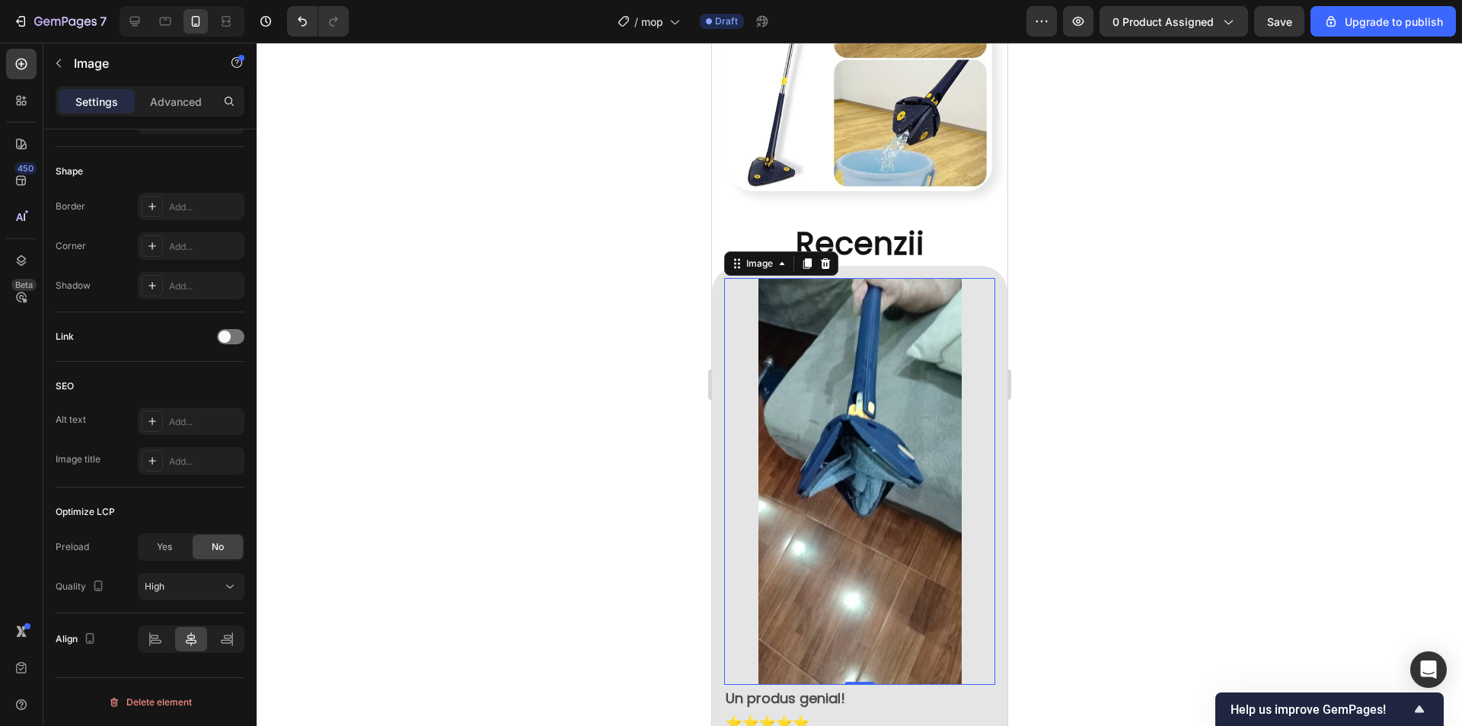
click at [1278, 474] on div at bounding box center [859, 384] width 1205 height 683
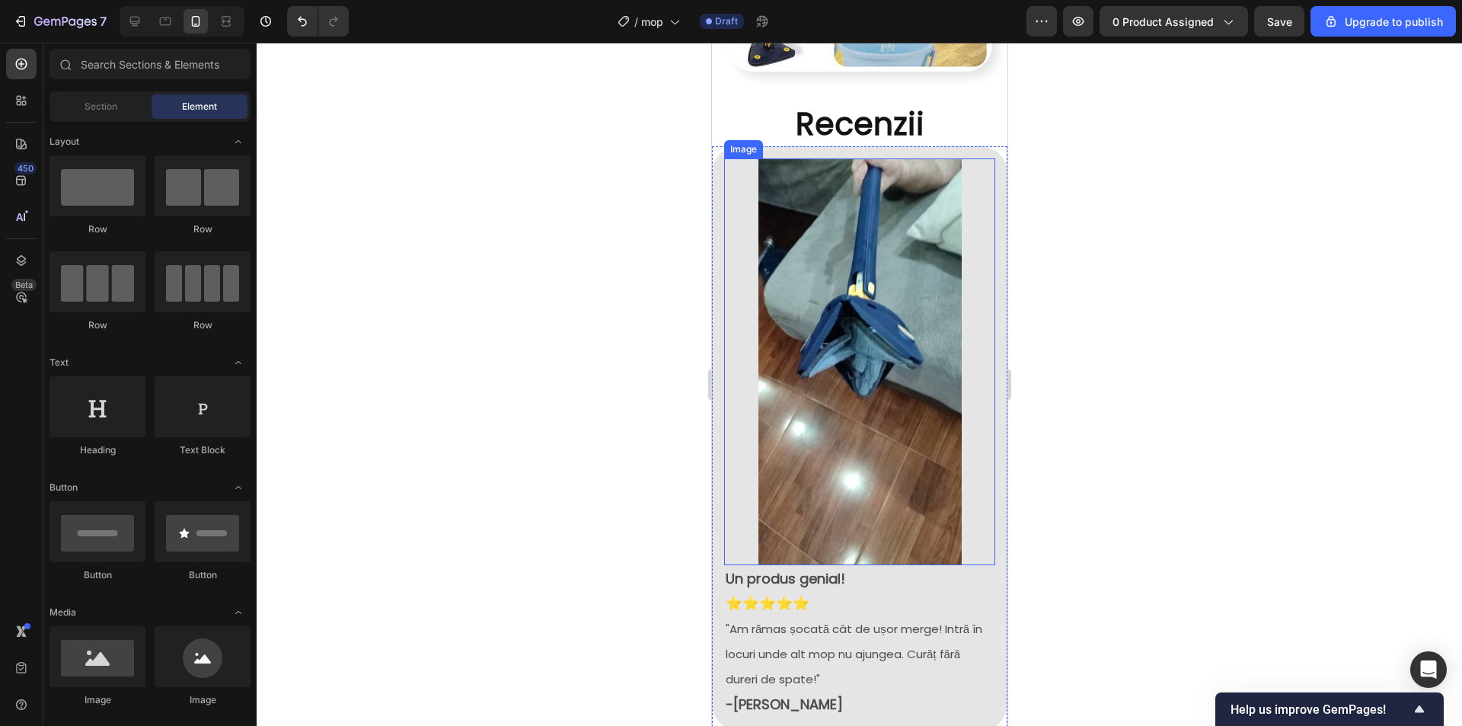
scroll to position [1929, 0]
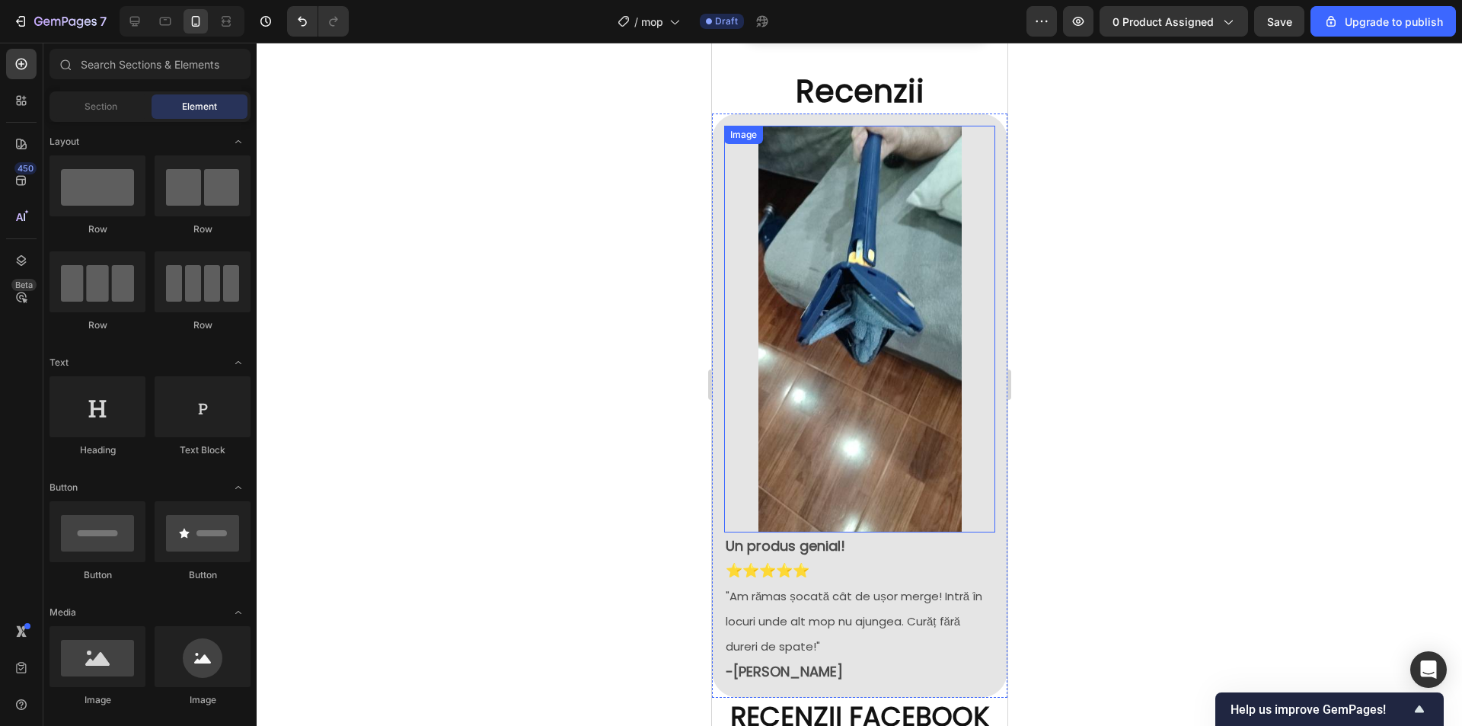
click at [876, 380] on img at bounding box center [859, 329] width 203 height 407
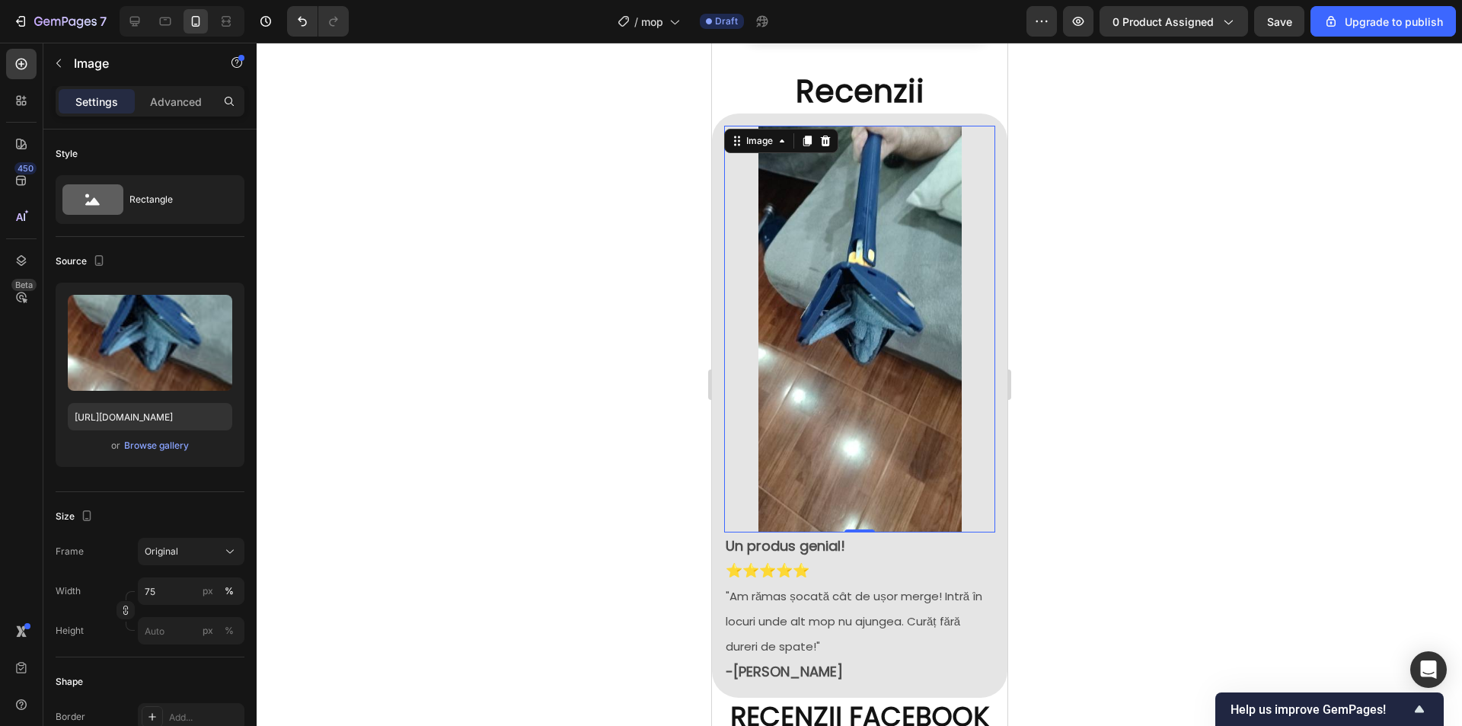
click at [1128, 345] on div at bounding box center [859, 384] width 1205 height 683
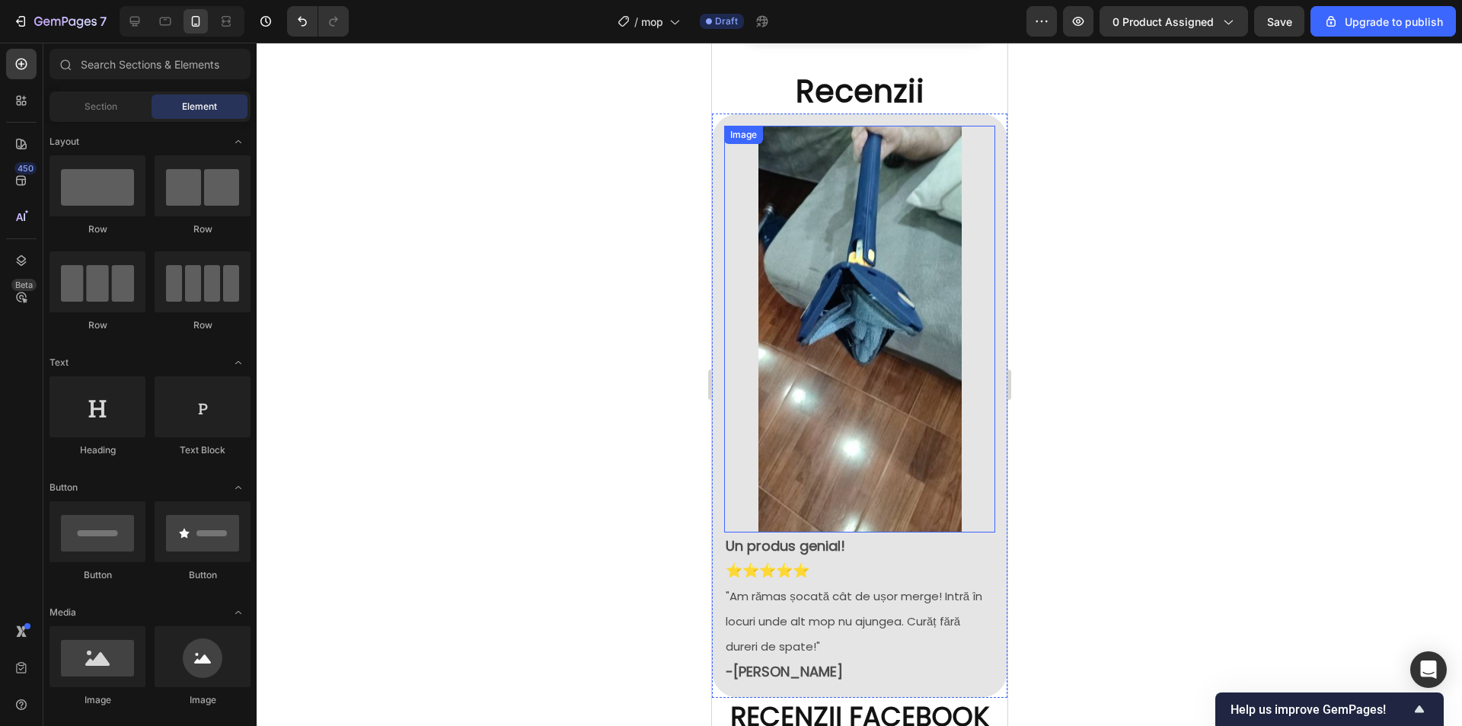
click at [897, 421] on img at bounding box center [859, 329] width 203 height 407
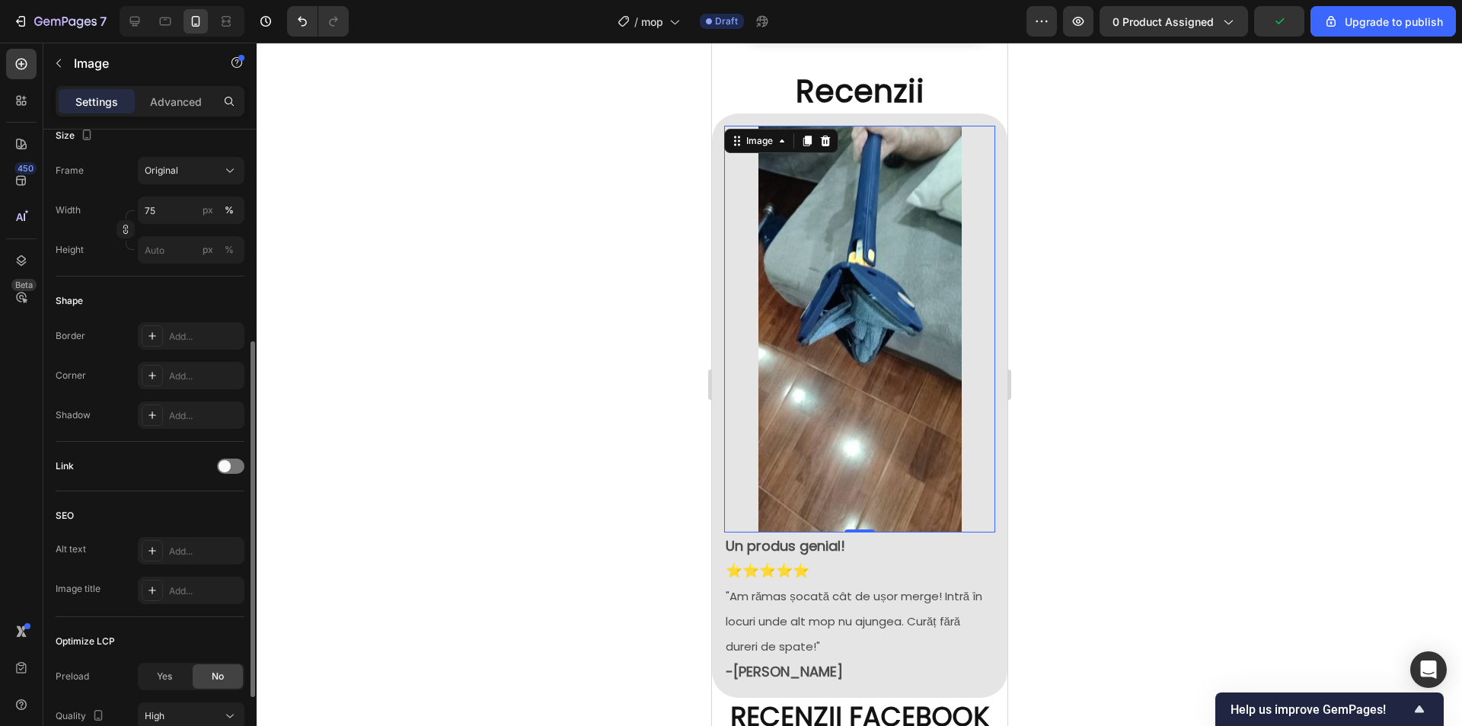
scroll to position [457, 0]
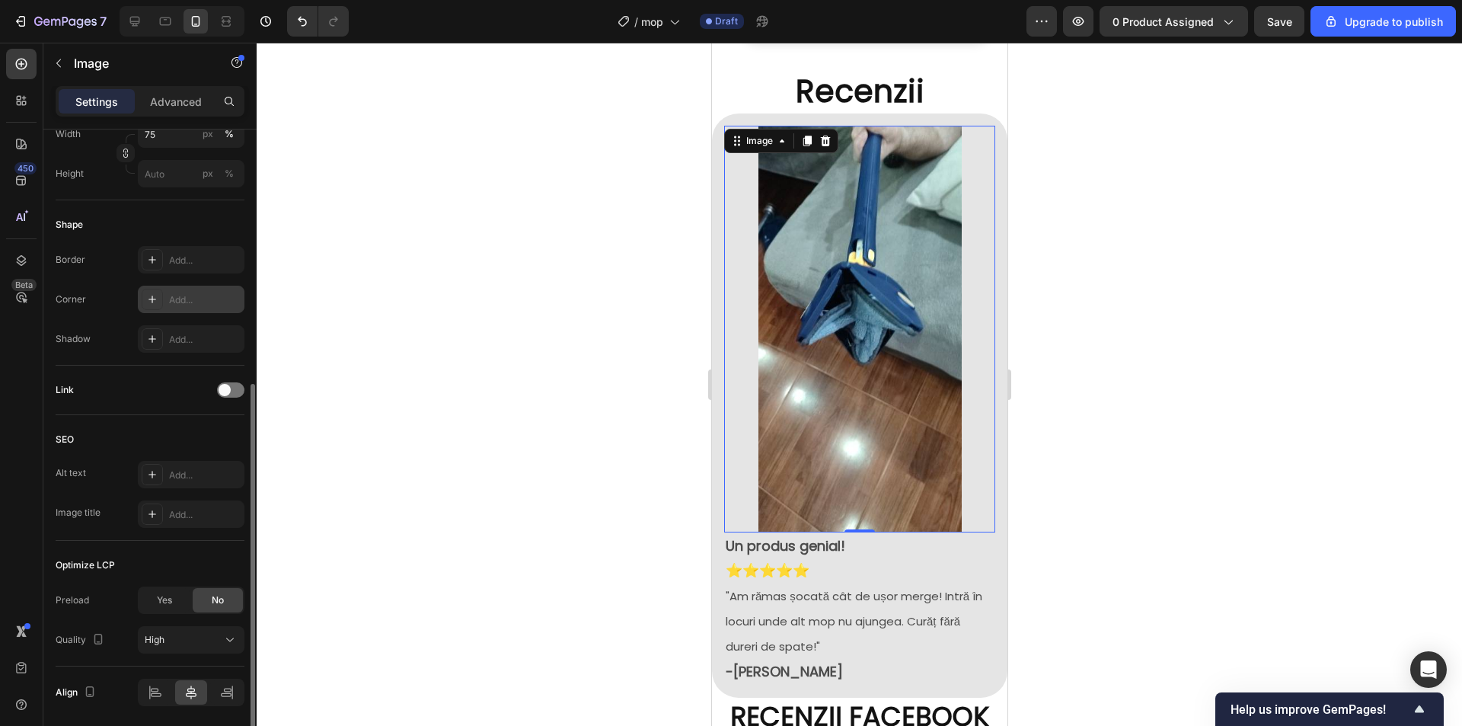
click at [191, 304] on div "Add..." at bounding box center [205, 300] width 72 height 14
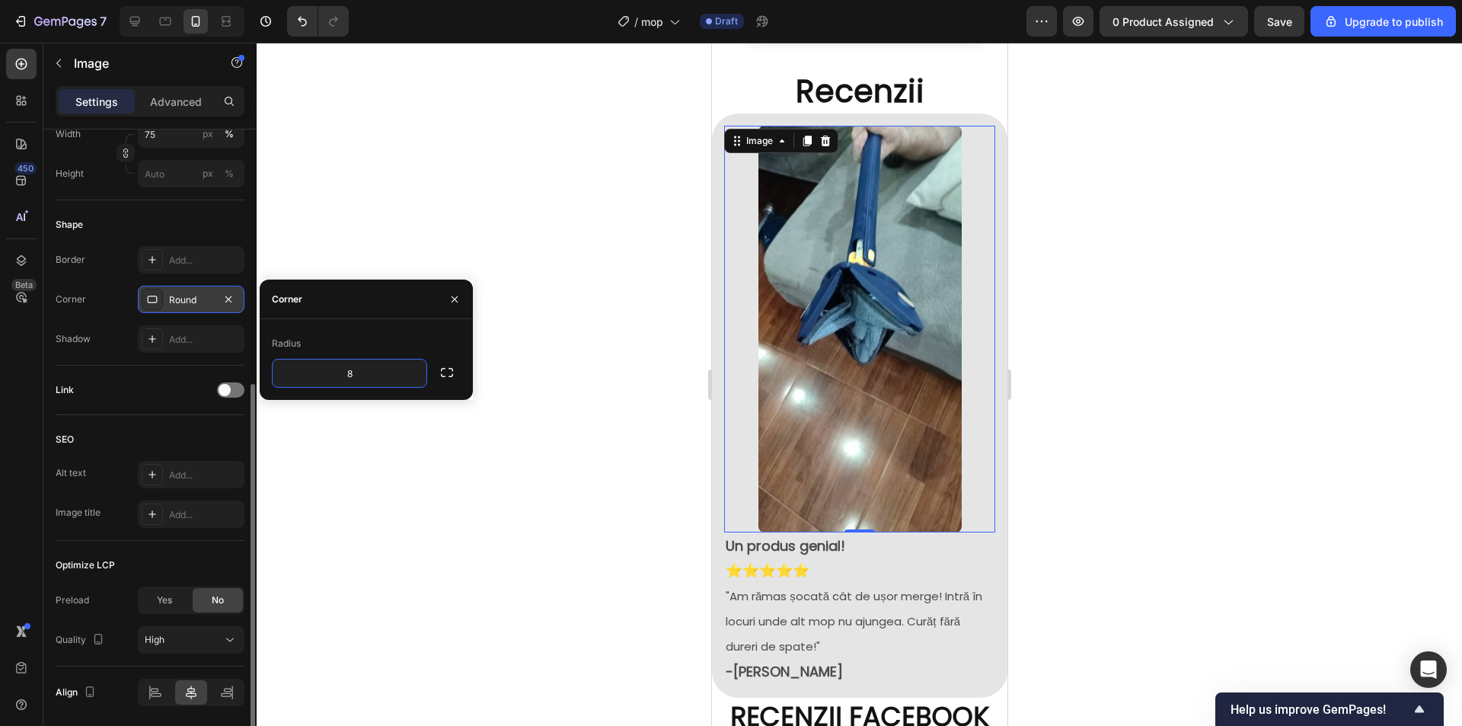
click at [1186, 306] on div at bounding box center [859, 384] width 1205 height 683
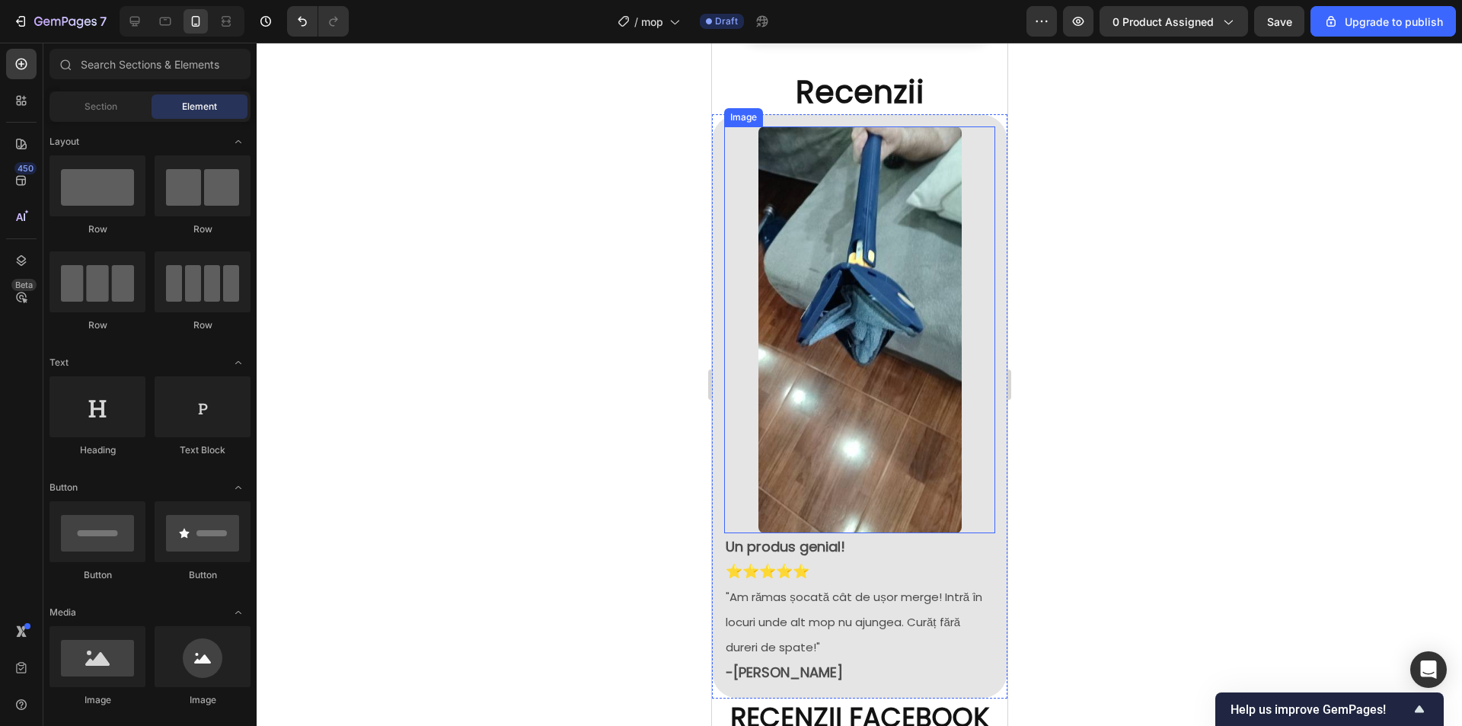
scroll to position [1929, 0]
click at [981, 448] on div at bounding box center [858, 329] width 271 height 407
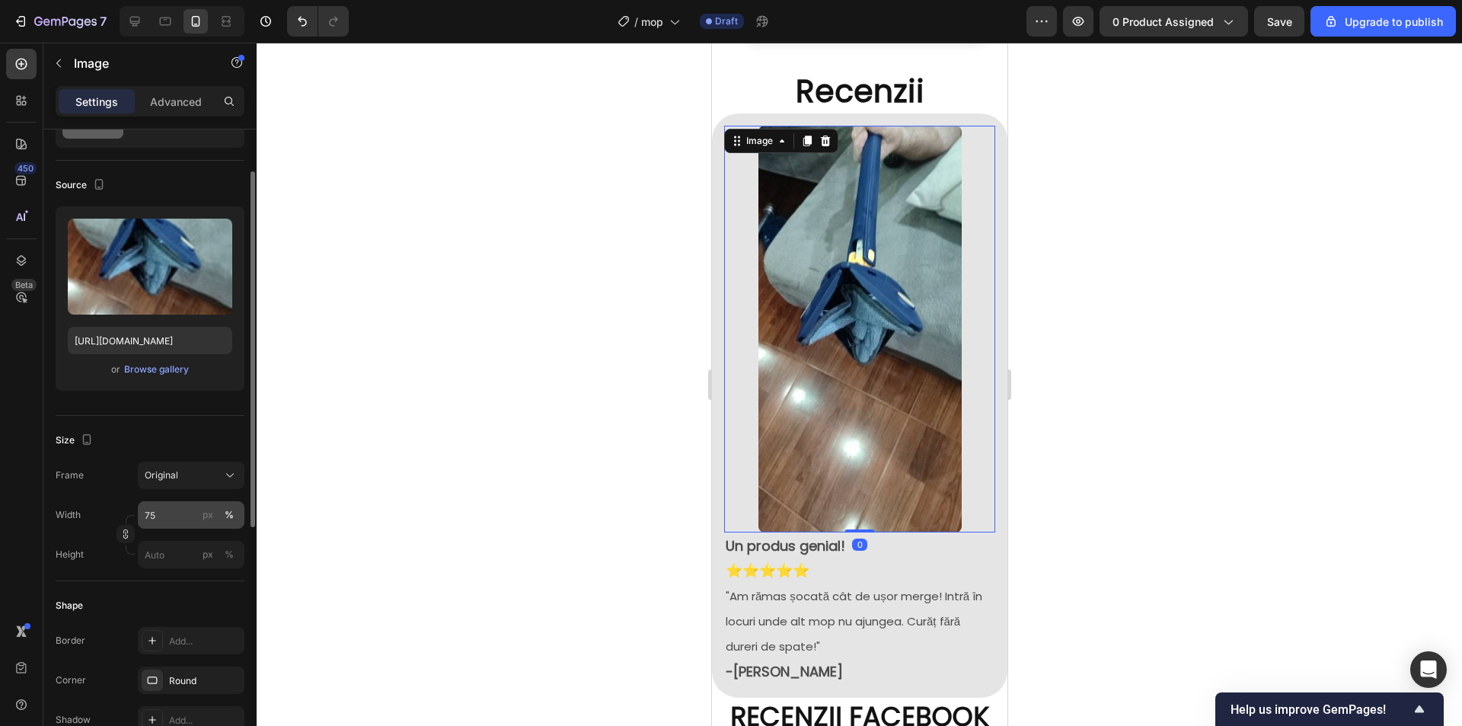
scroll to position [152, 0]
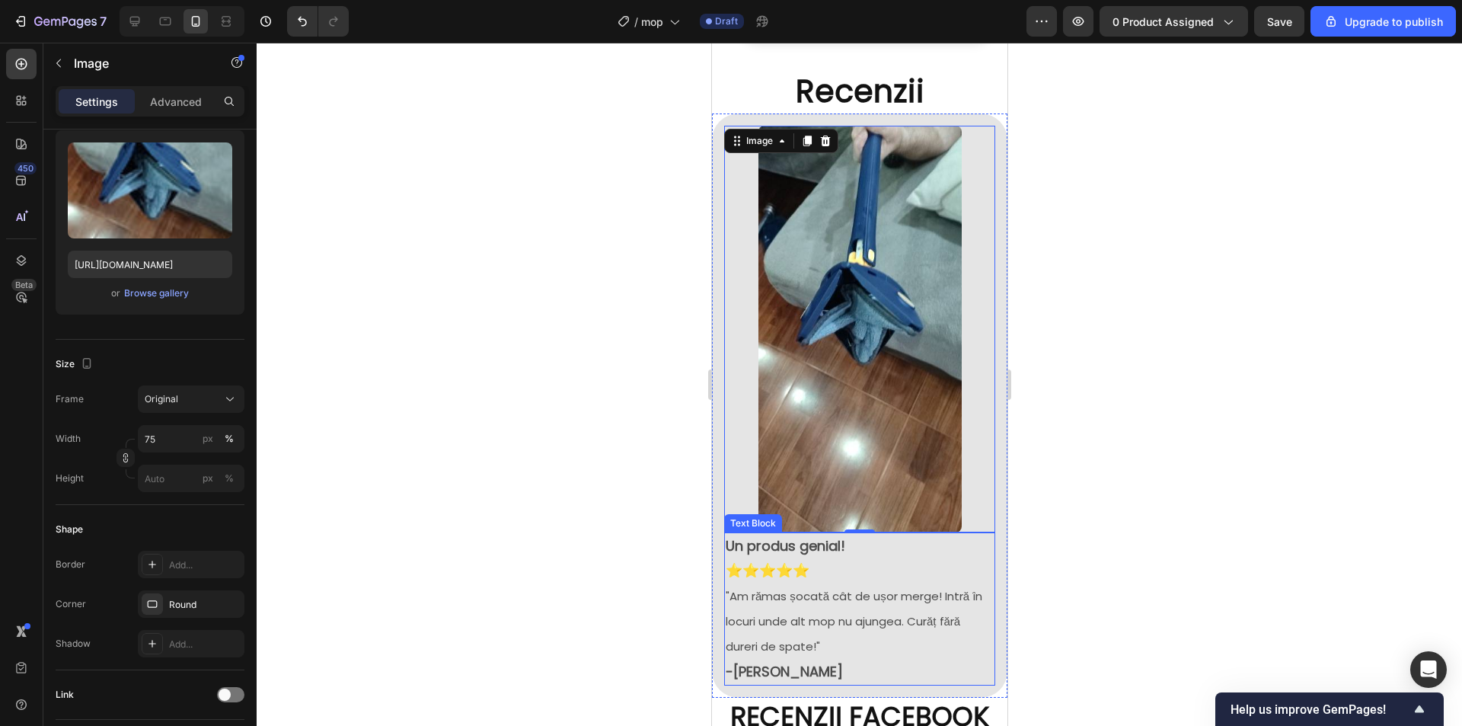
click at [977, 534] on p "Un produs genial!" at bounding box center [859, 546] width 268 height 24
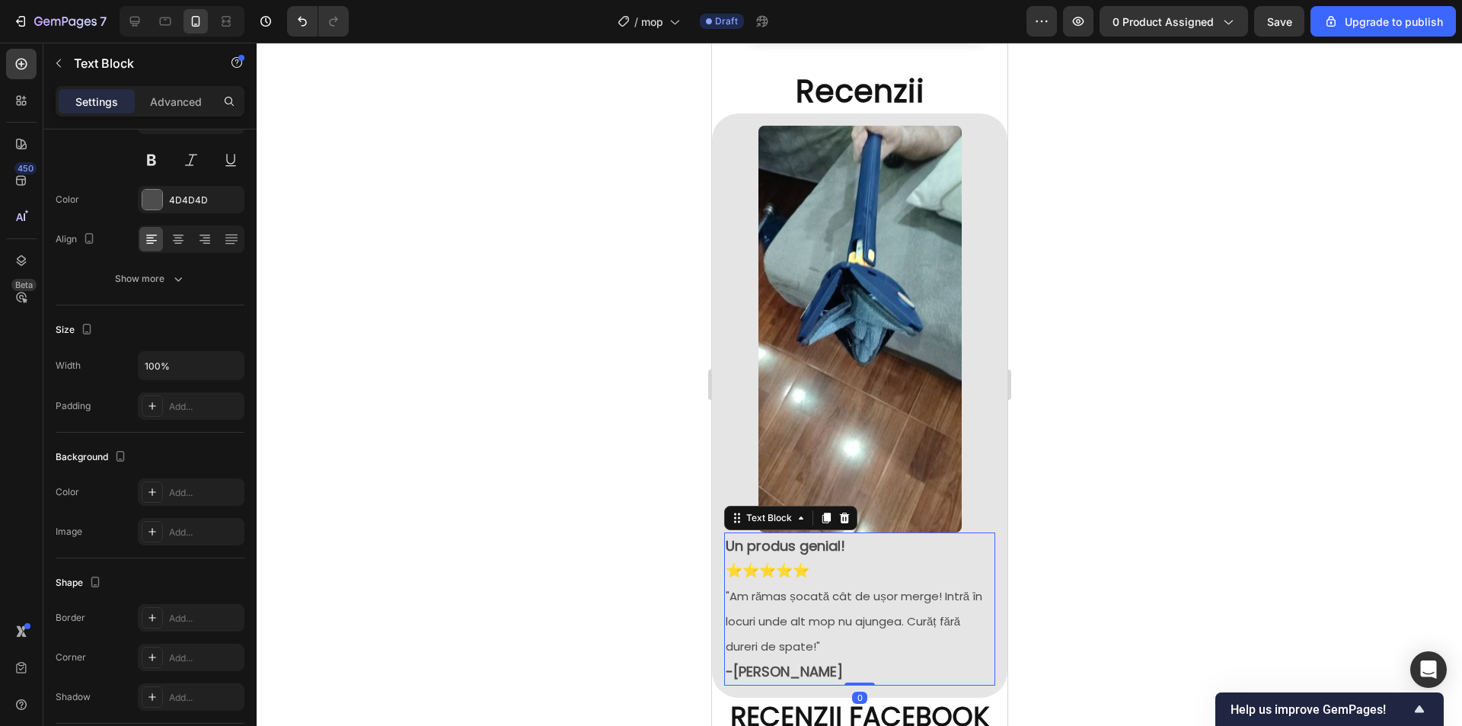
scroll to position [0, 0]
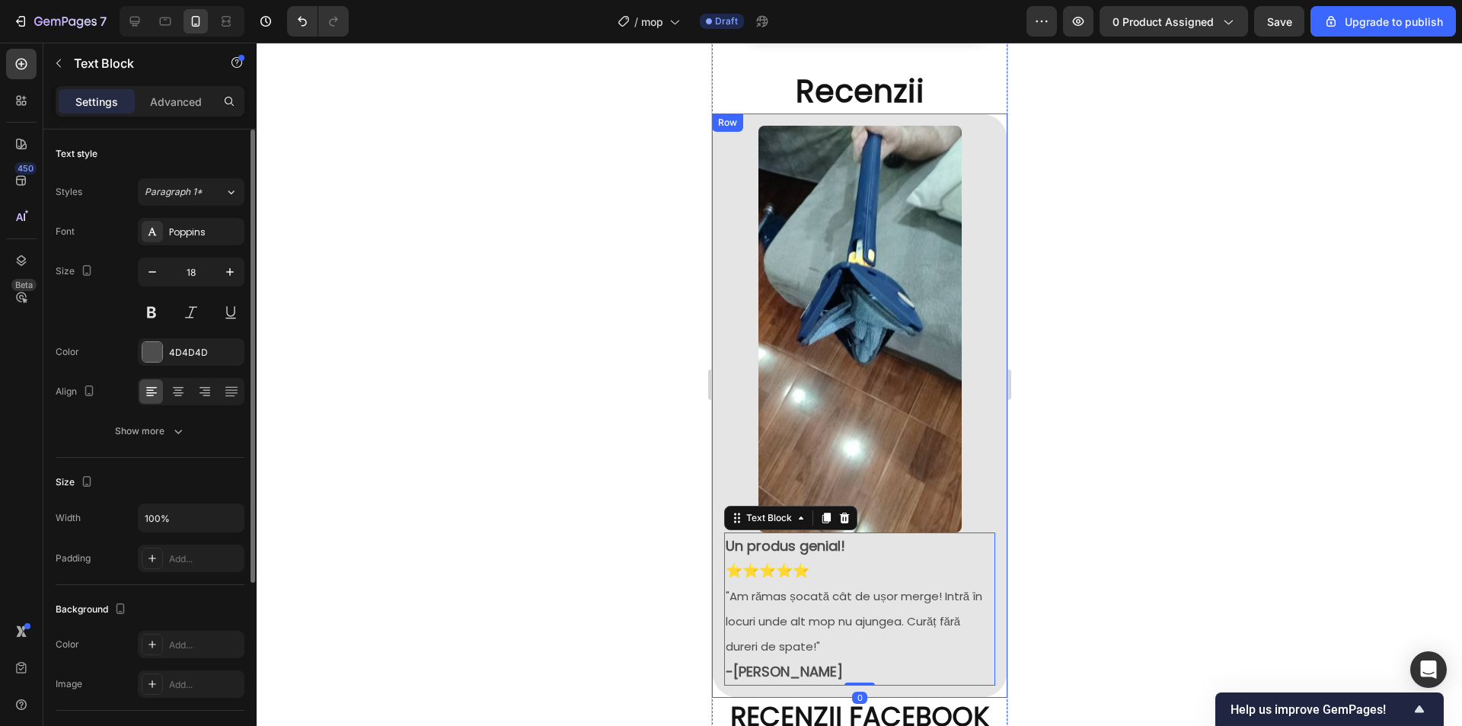
click at [991, 456] on div "Image Un produs genial! ⭐⭐⭐⭐⭐ "Am rămas șocată cât de ușor merge! Intră în locu…" at bounding box center [858, 405] width 295 height 584
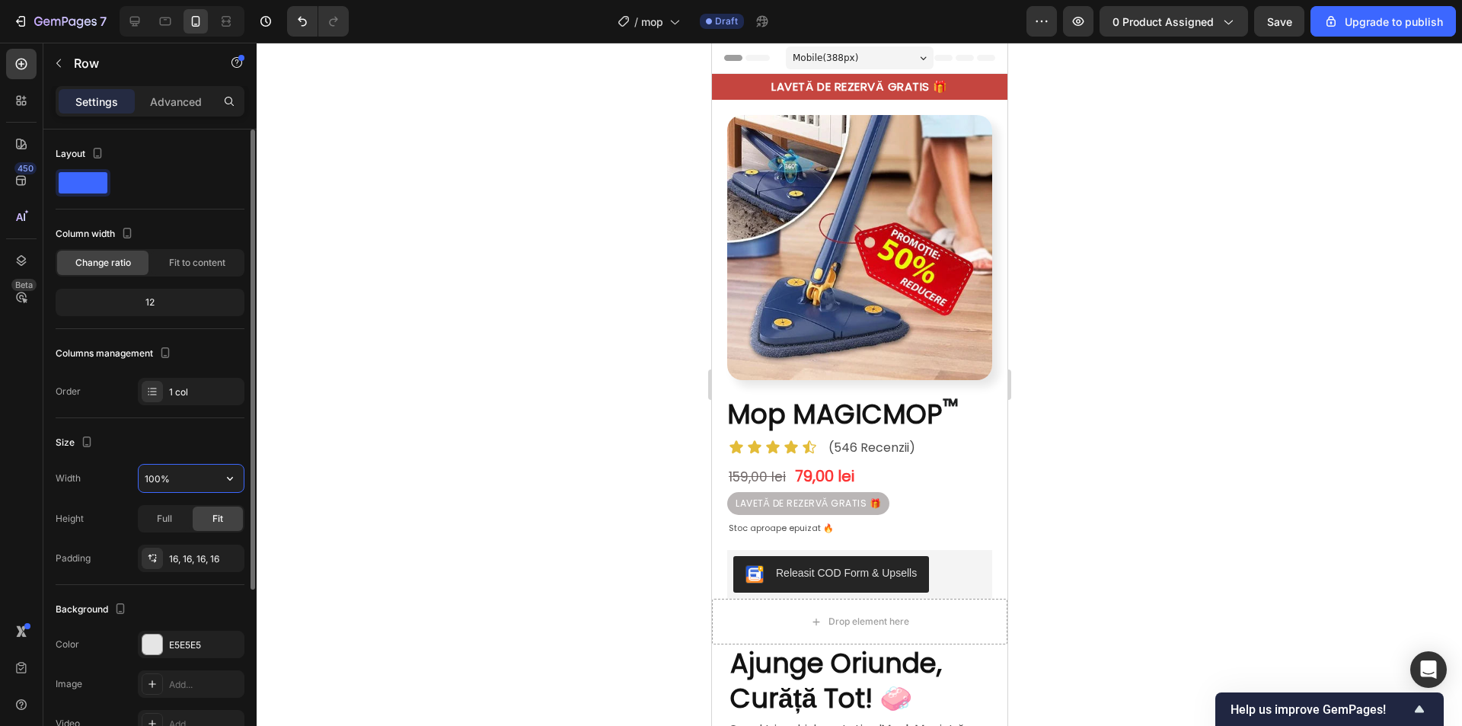
scroll to position [1929, 0]
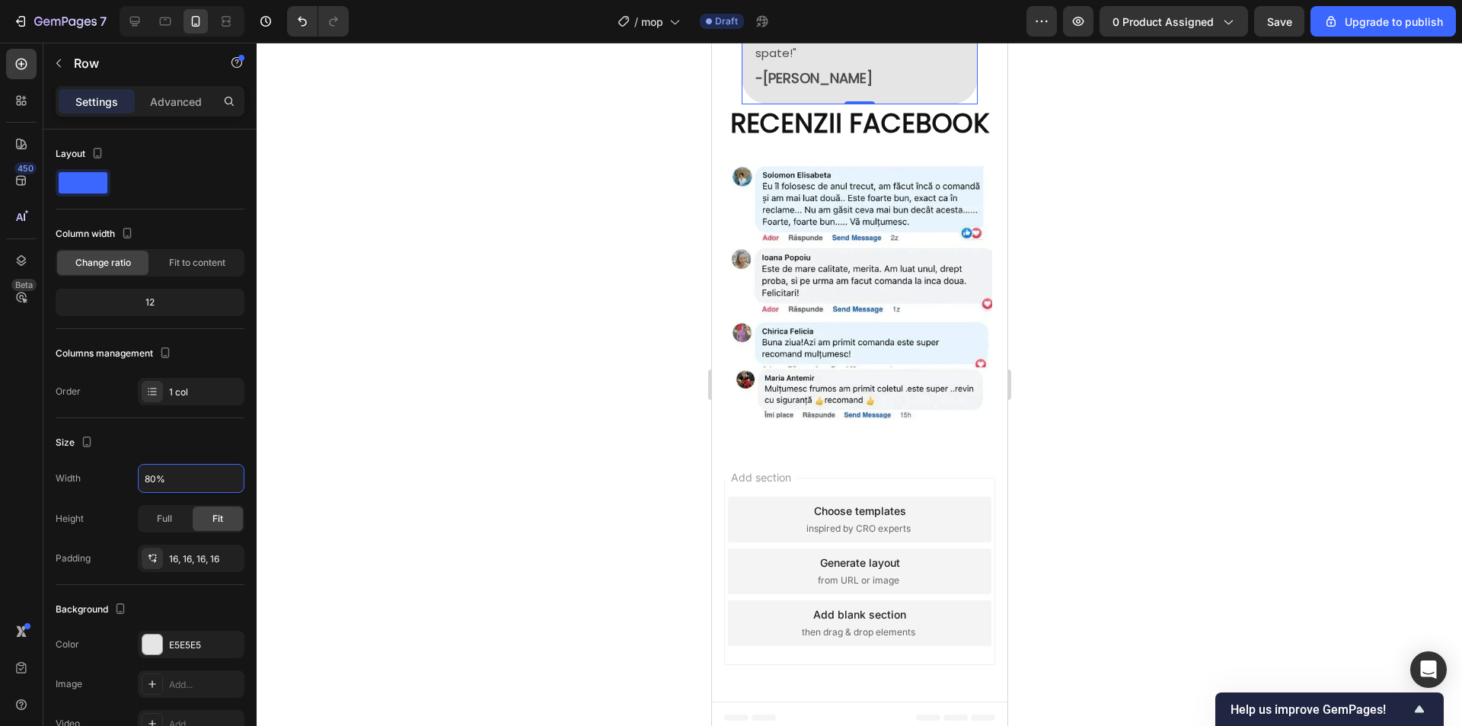
type input "80%"
click at [1152, 258] on div at bounding box center [859, 384] width 1205 height 683
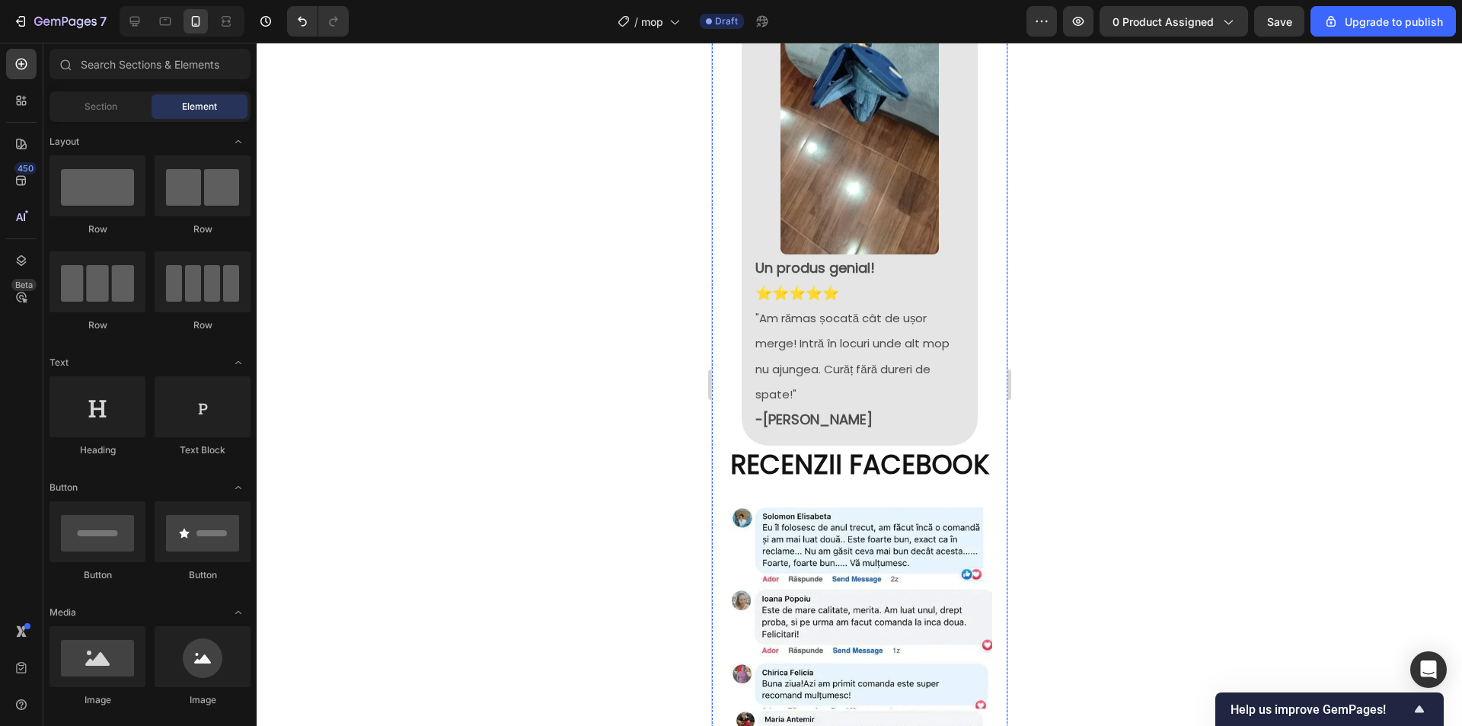
scroll to position [1624, 0]
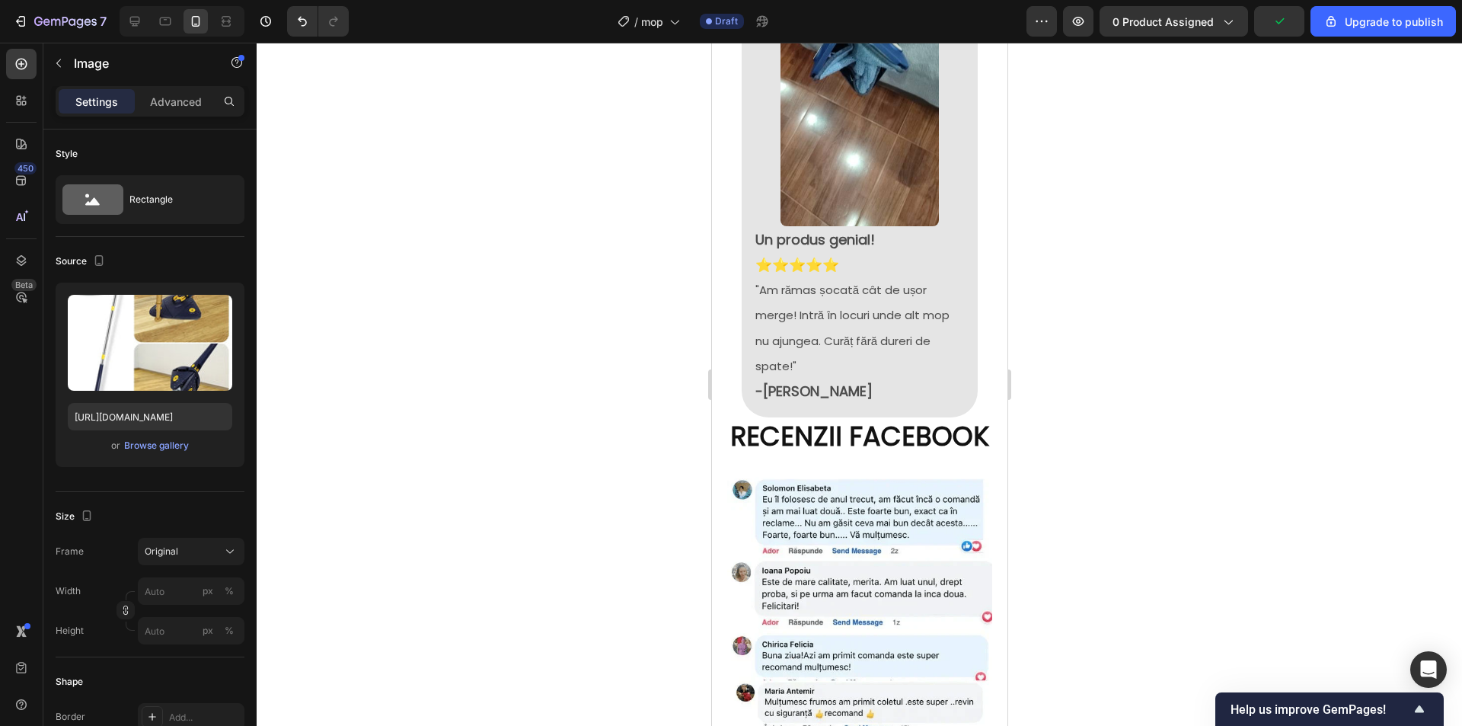
drag, startPoint x: 865, startPoint y: 326, endPoint x: 865, endPoint y: 334, distance: 8.4
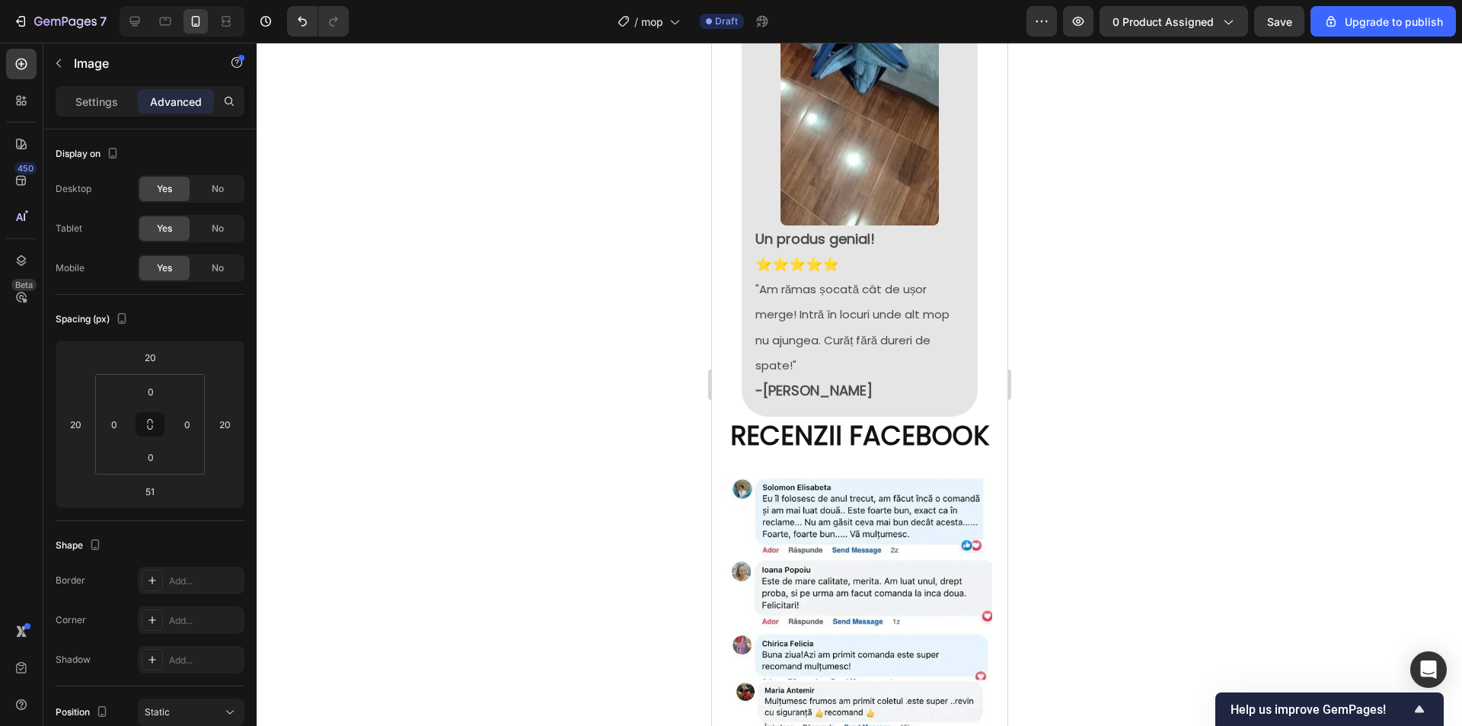
drag, startPoint x: 866, startPoint y: 335, endPoint x: 1760, endPoint y: 395, distance: 896.0
type input "50"
click at [1170, 337] on div at bounding box center [859, 384] width 1205 height 683
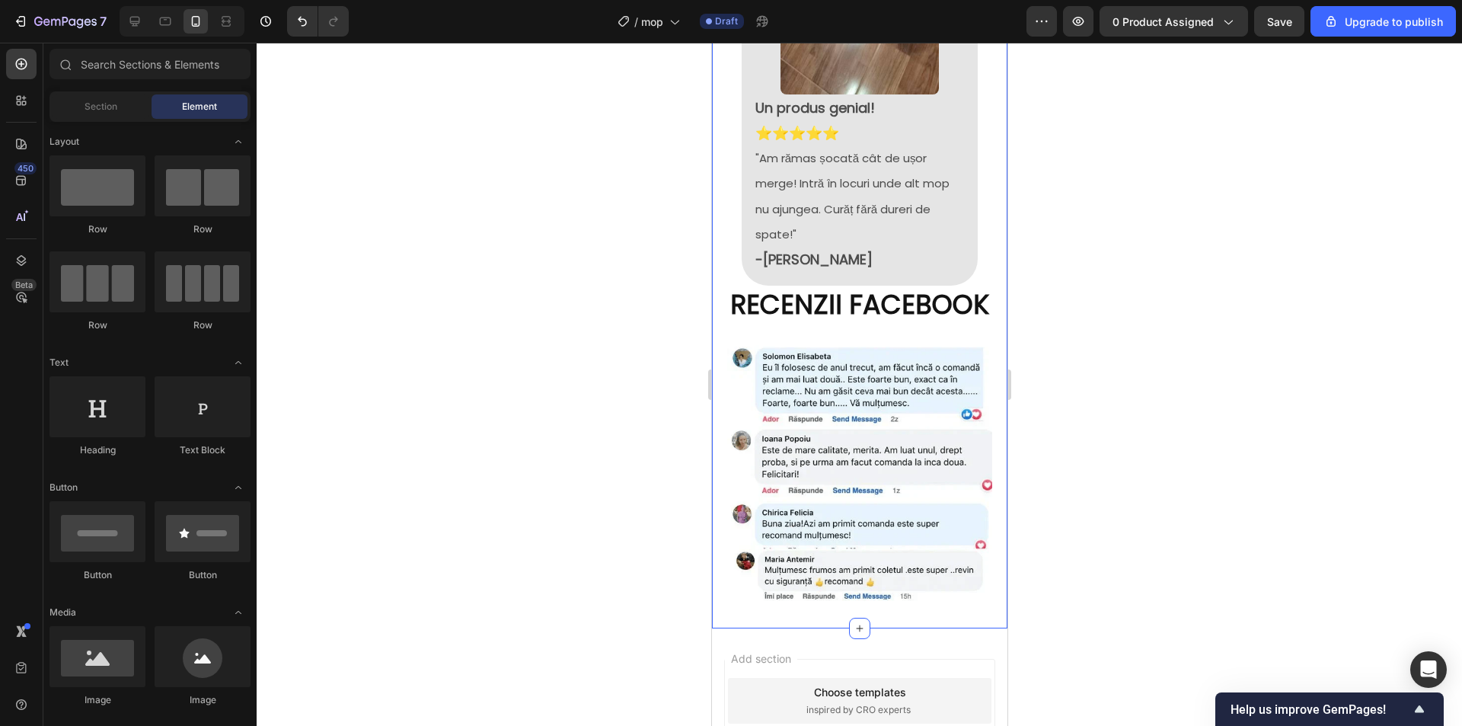
scroll to position [1700, 0]
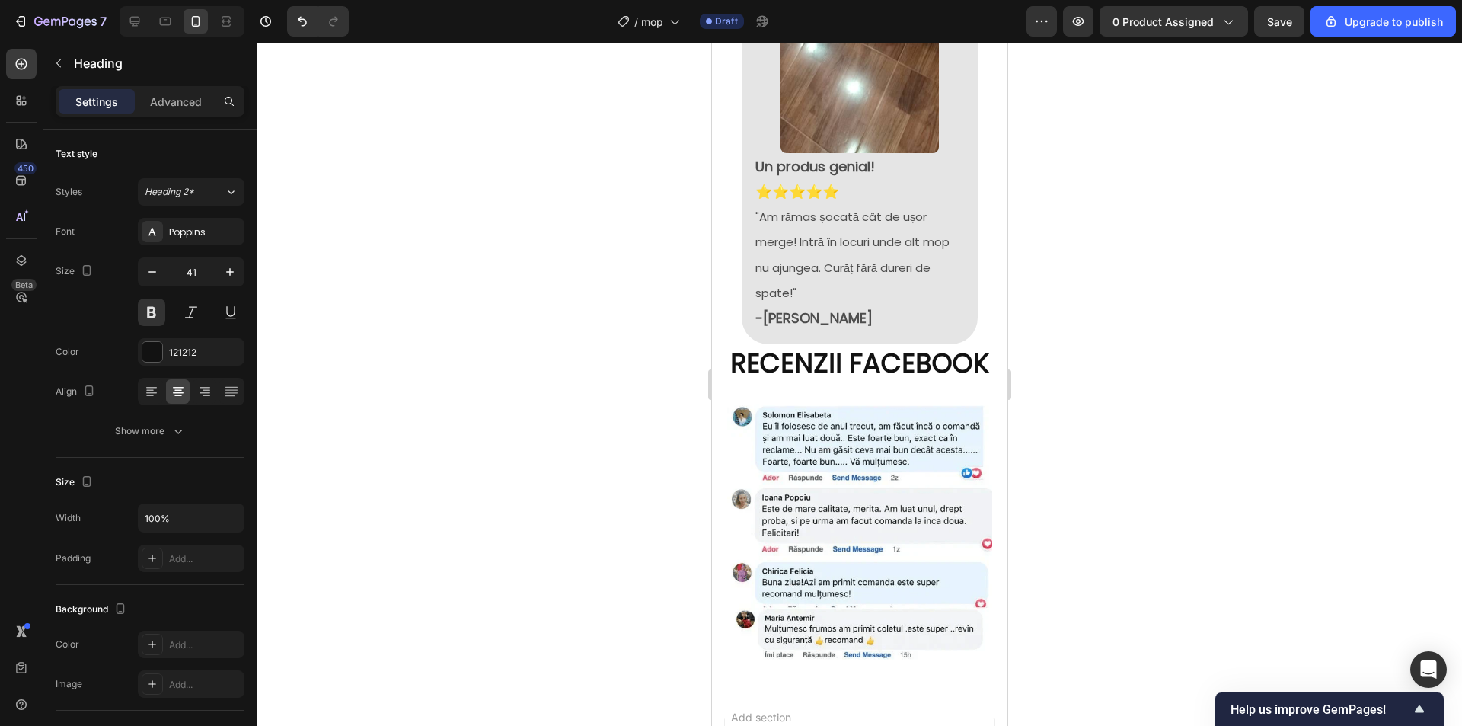
click at [1173, 315] on div at bounding box center [859, 384] width 1205 height 683
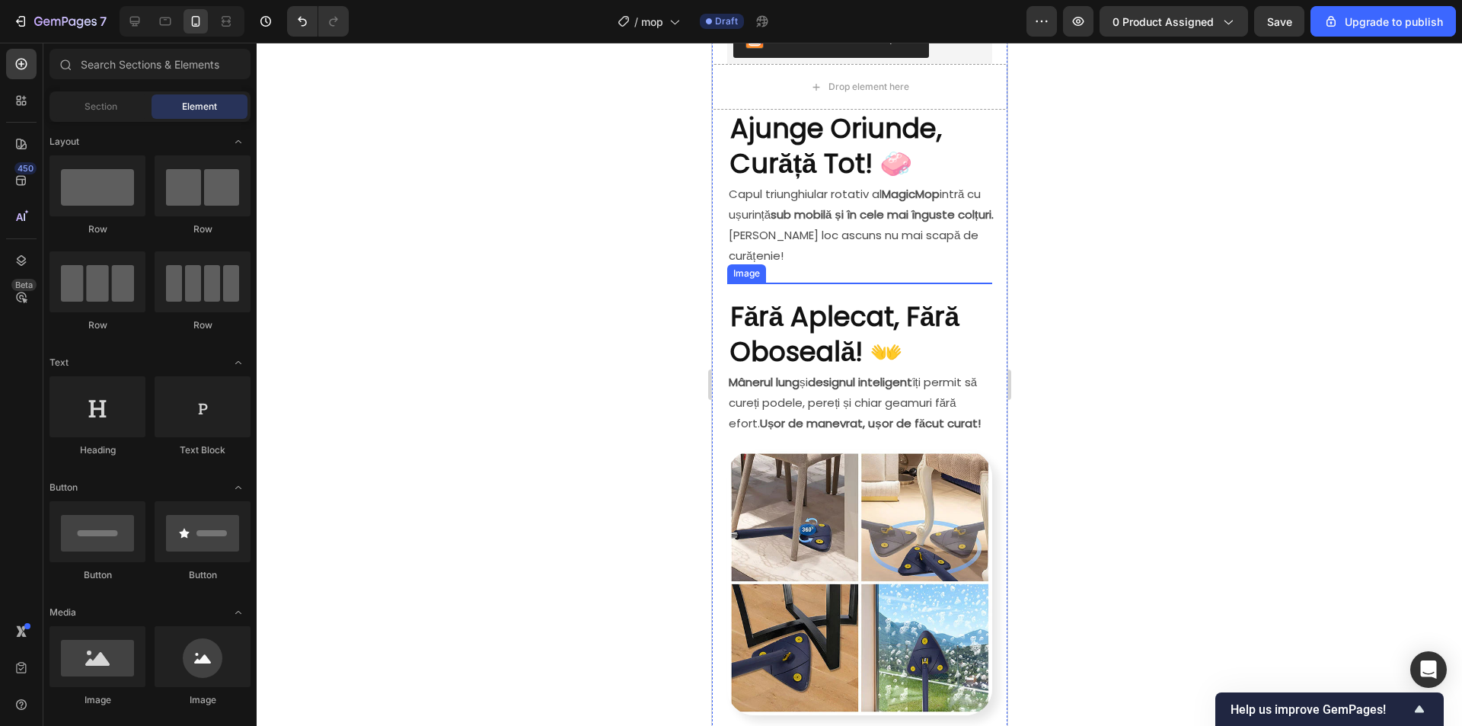
scroll to position [558, 0]
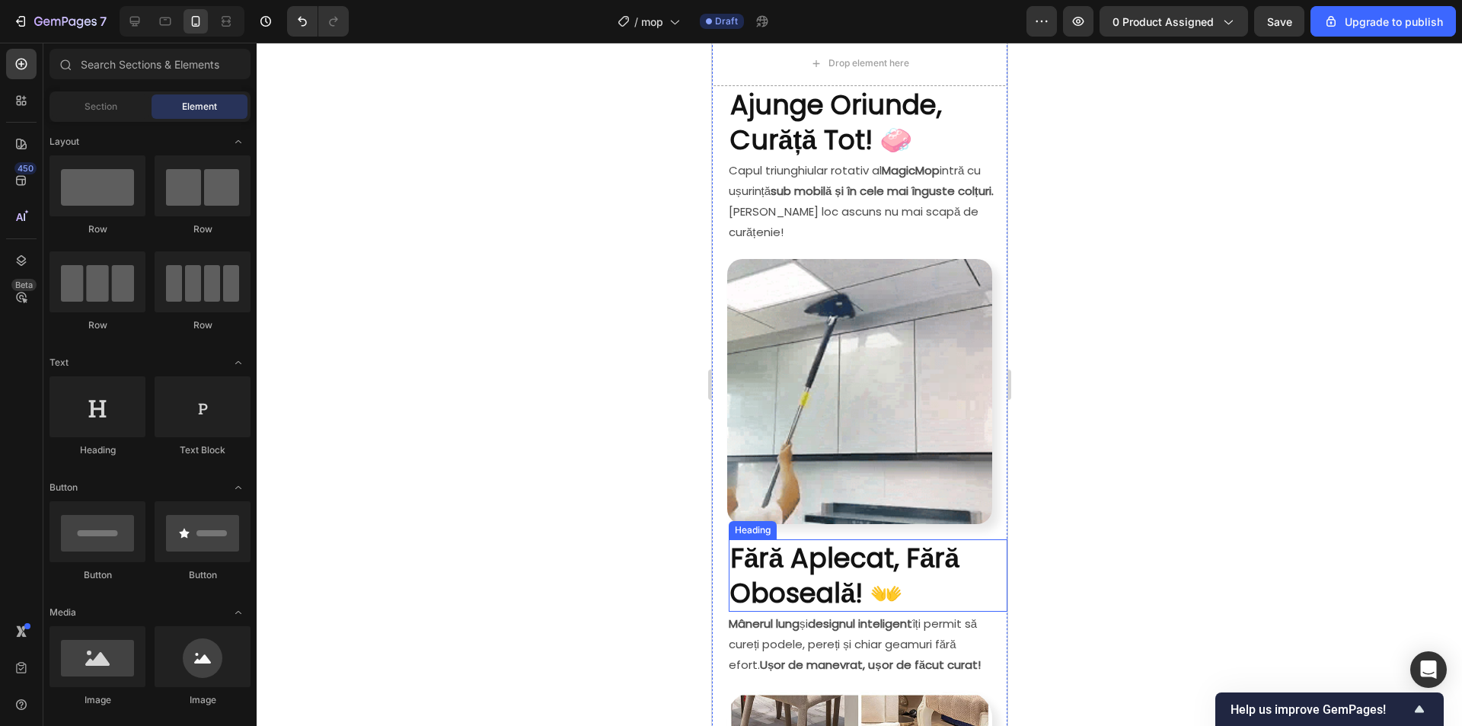
click at [889, 539] on strong "Fără Aplecat, Fără Oboseală! 👐" at bounding box center [844, 575] width 229 height 72
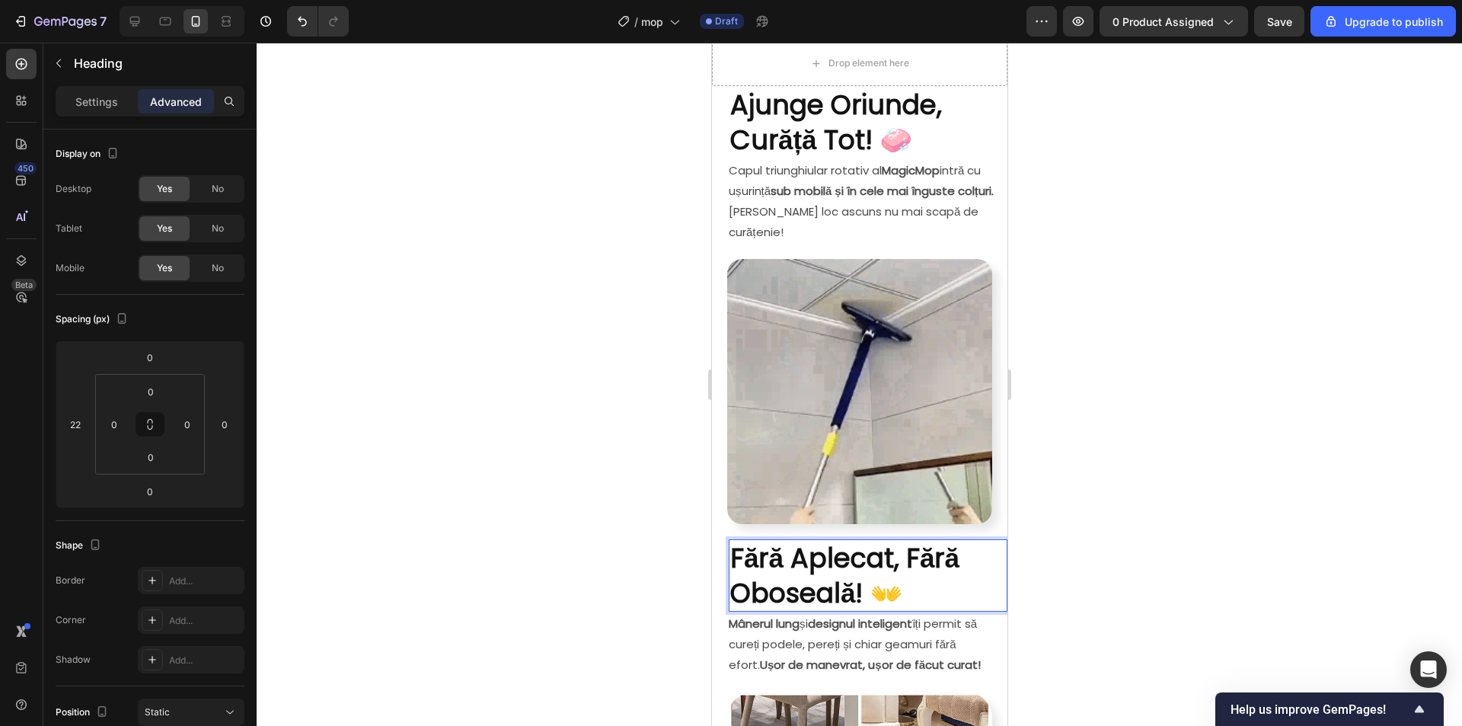
click at [857, 570] on strong "Fără Aplecat, Fără Oboseală! 👐" at bounding box center [844, 575] width 229 height 72
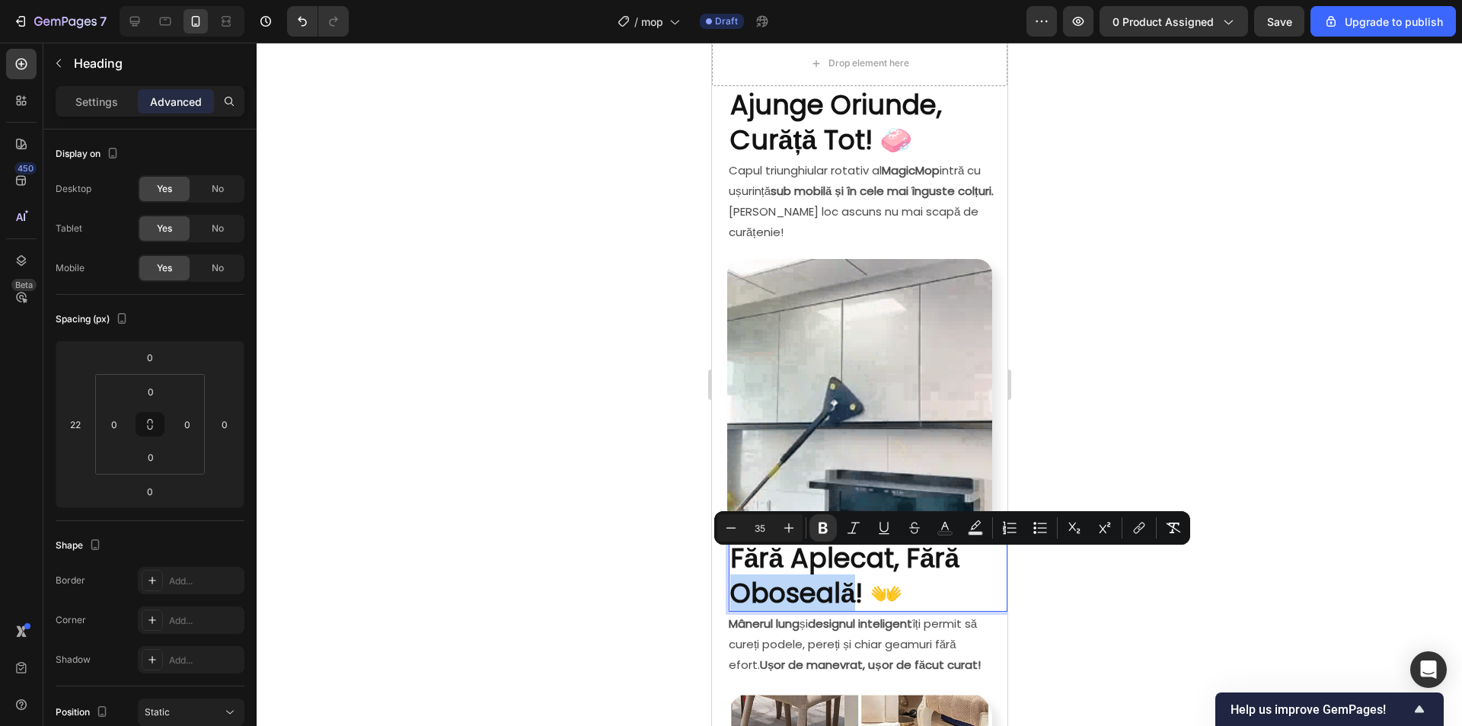
drag, startPoint x: 857, startPoint y: 572, endPoint x: 736, endPoint y: 572, distance: 121.8
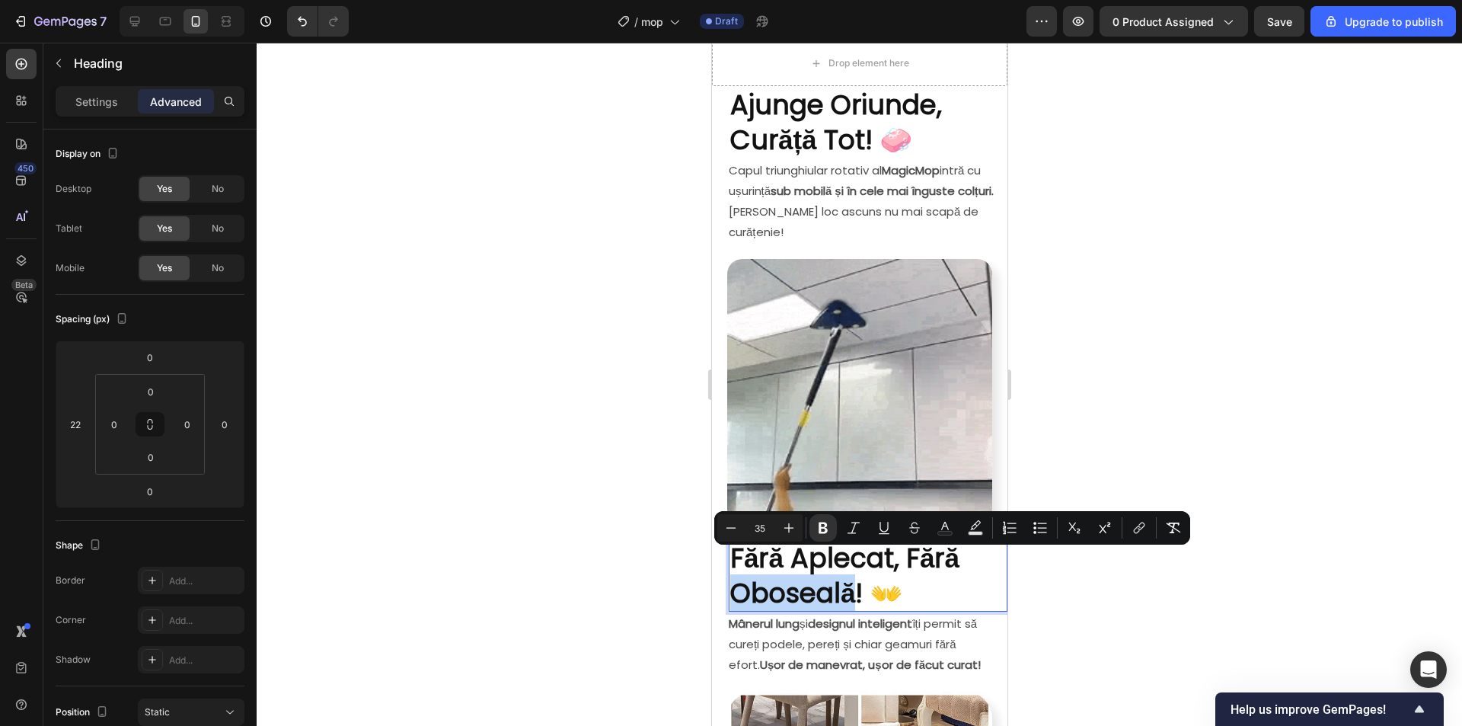
click at [736, 572] on strong "Fără Aplecat, Fără Oboseală! 👐" at bounding box center [844, 575] width 229 height 72
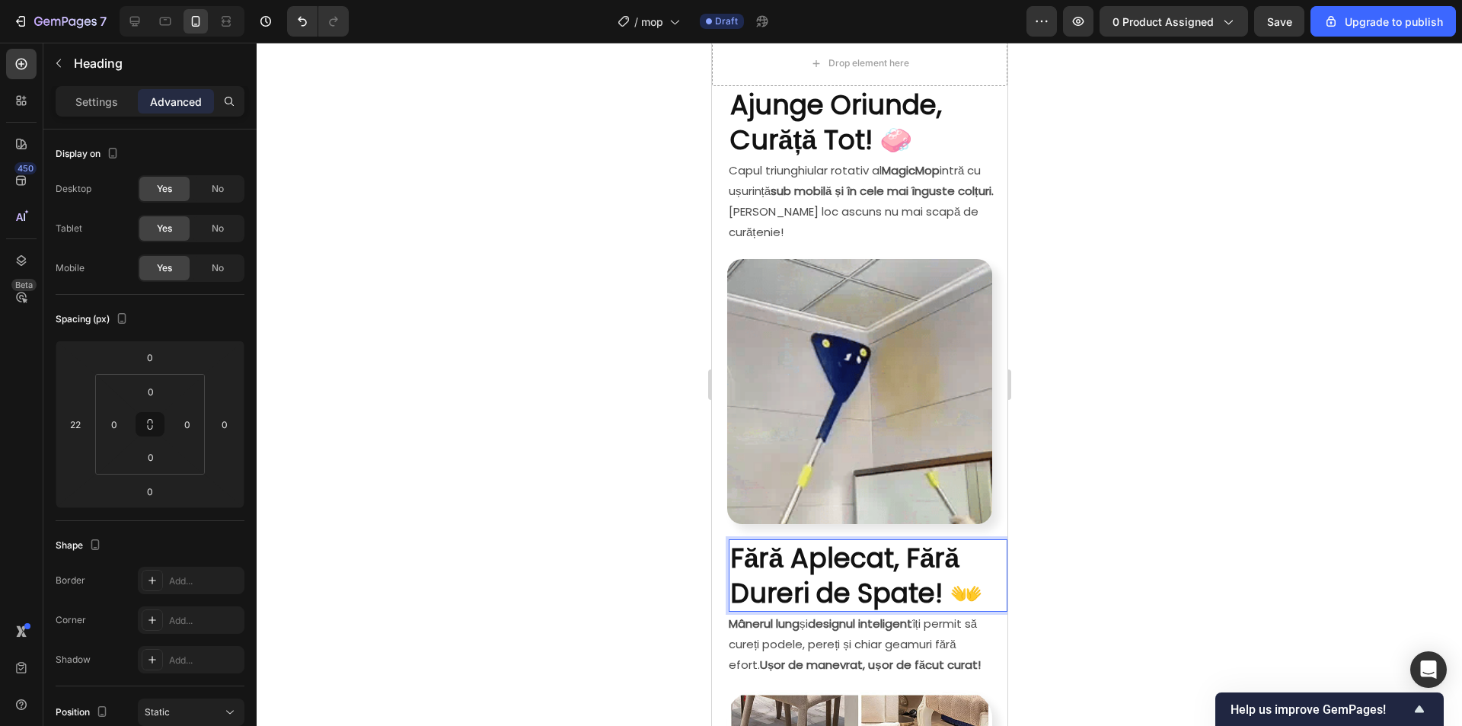
click at [835, 570] on strong "Fără Aplecat, Fără Dureri de Spate! 👐" at bounding box center [856, 575] width 253 height 72
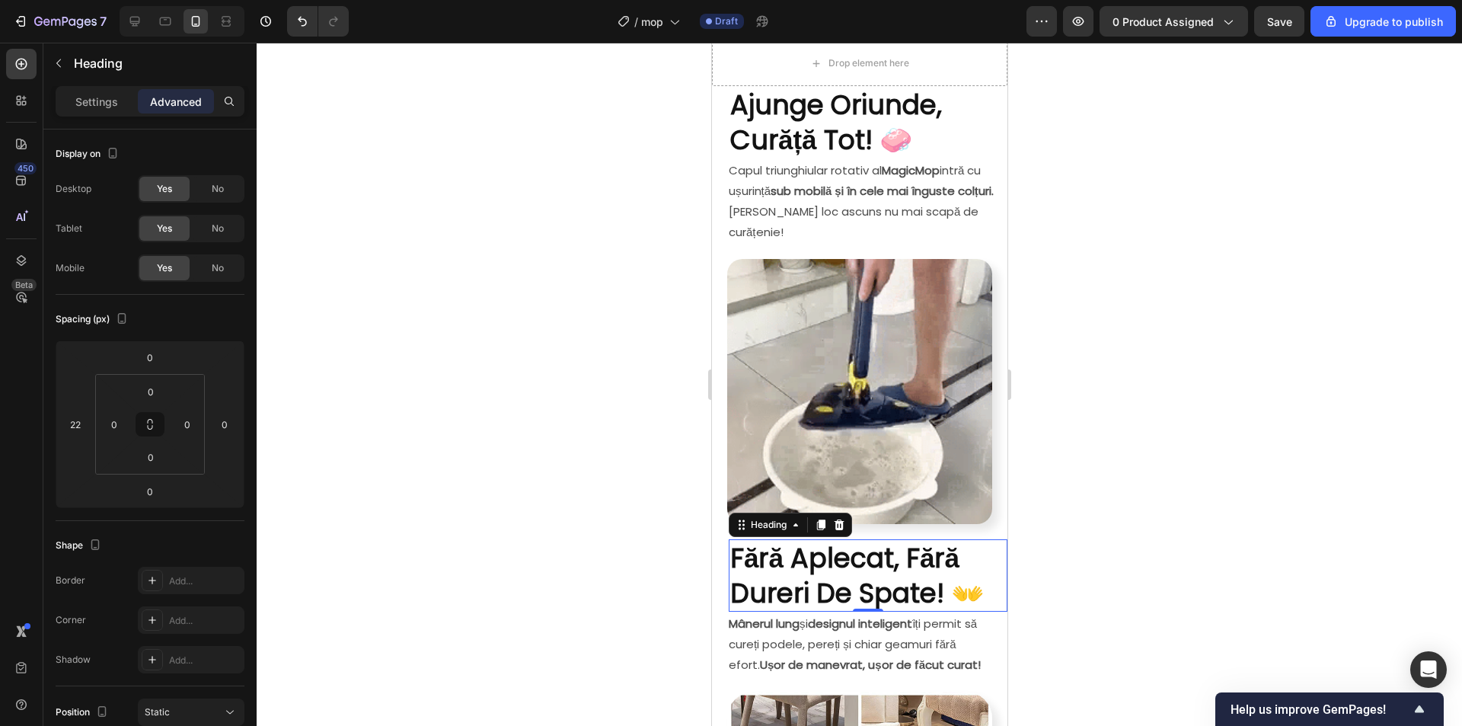
click at [1142, 478] on div at bounding box center [859, 384] width 1205 height 683
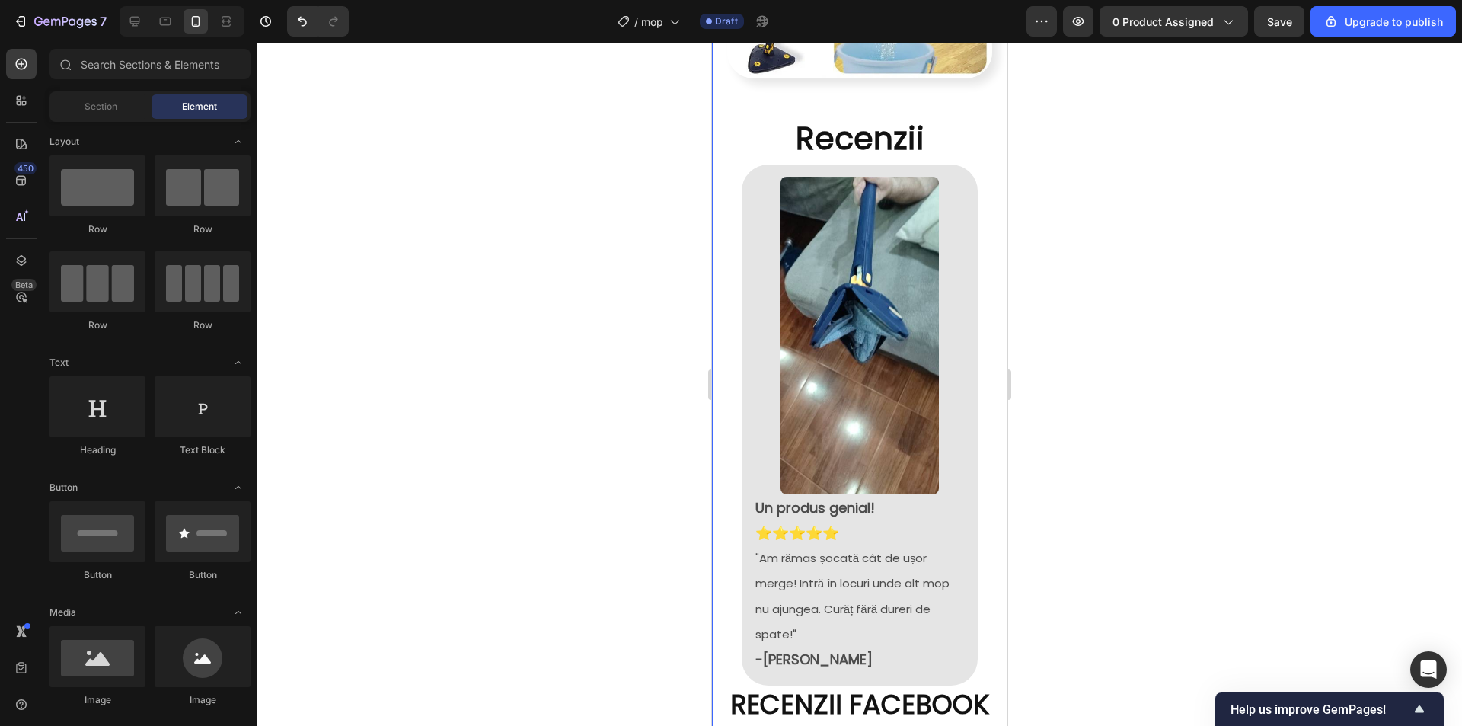
scroll to position [2005, 0]
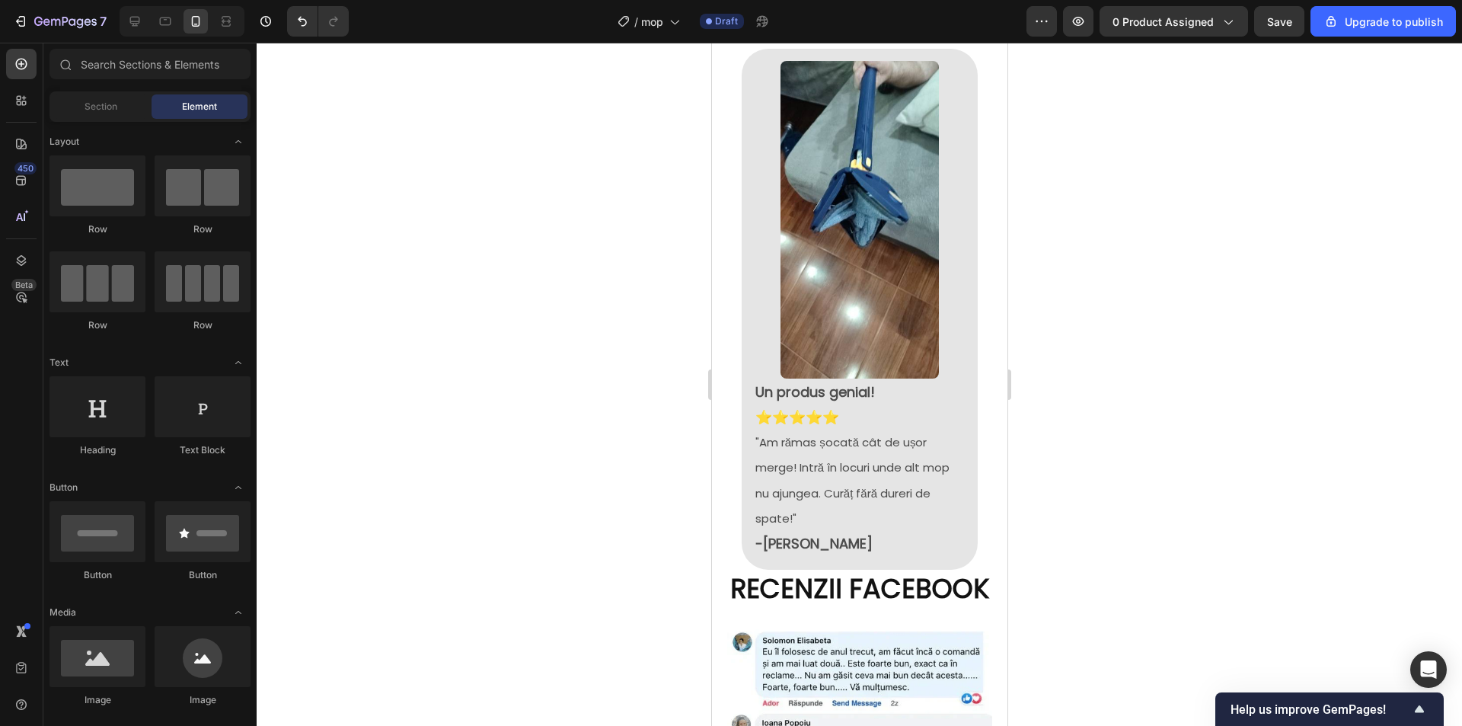
click at [1222, 349] on div at bounding box center [859, 384] width 1205 height 683
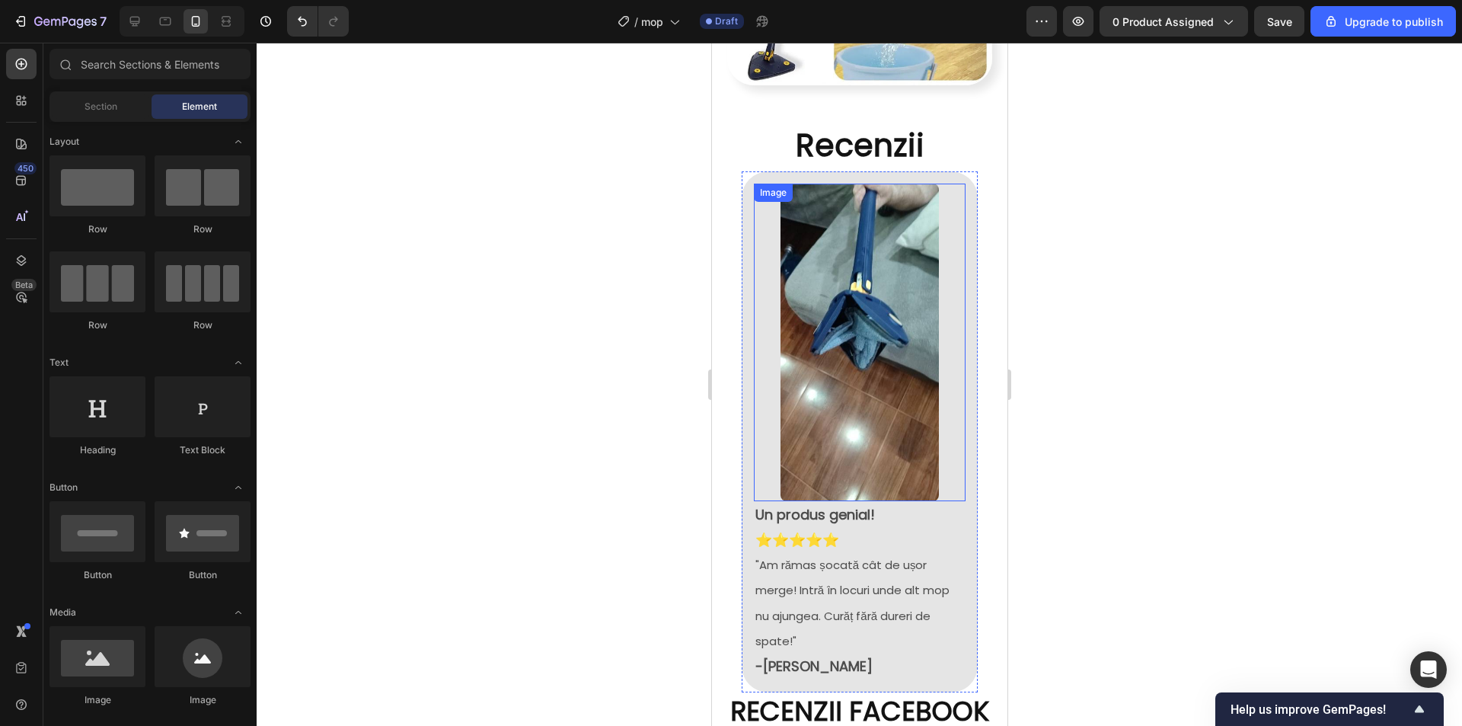
scroll to position [1853, 0]
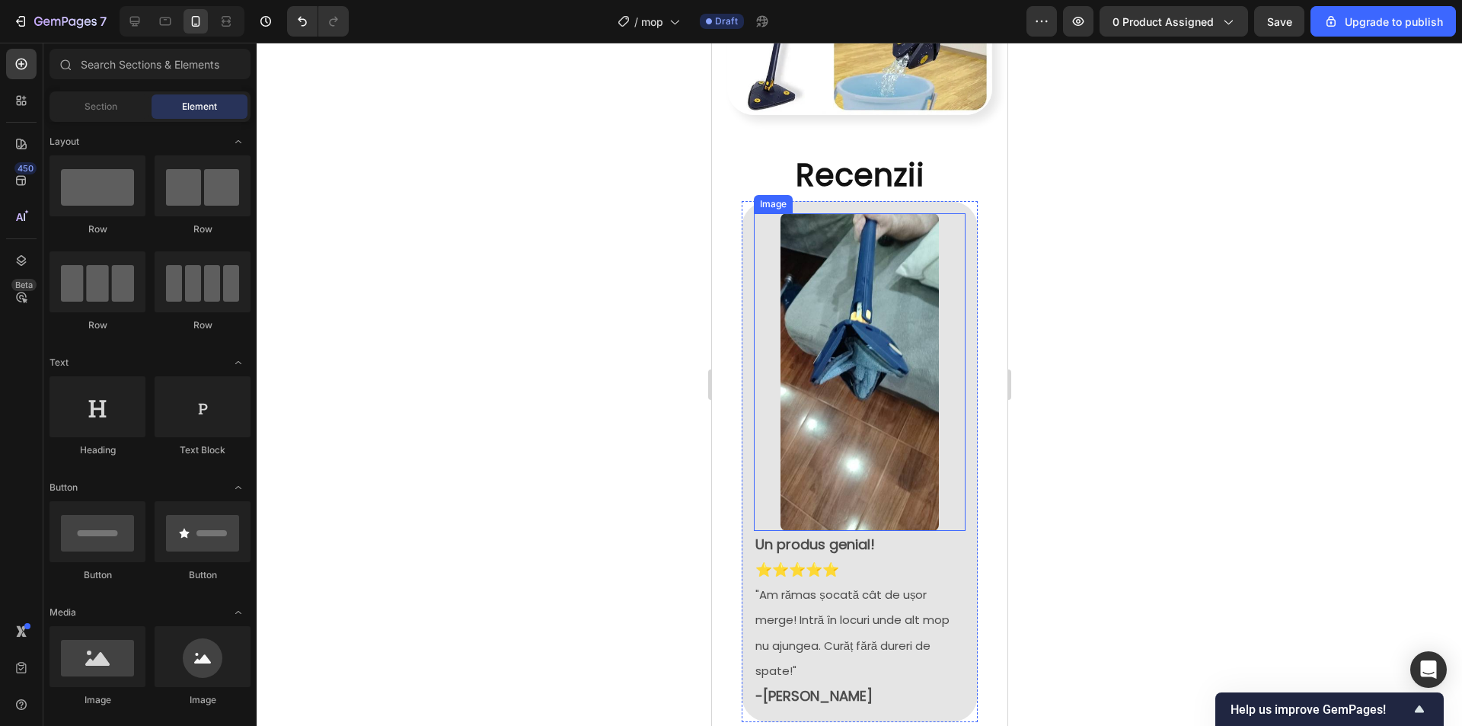
click at [952, 278] on div at bounding box center [859, 372] width 212 height 318
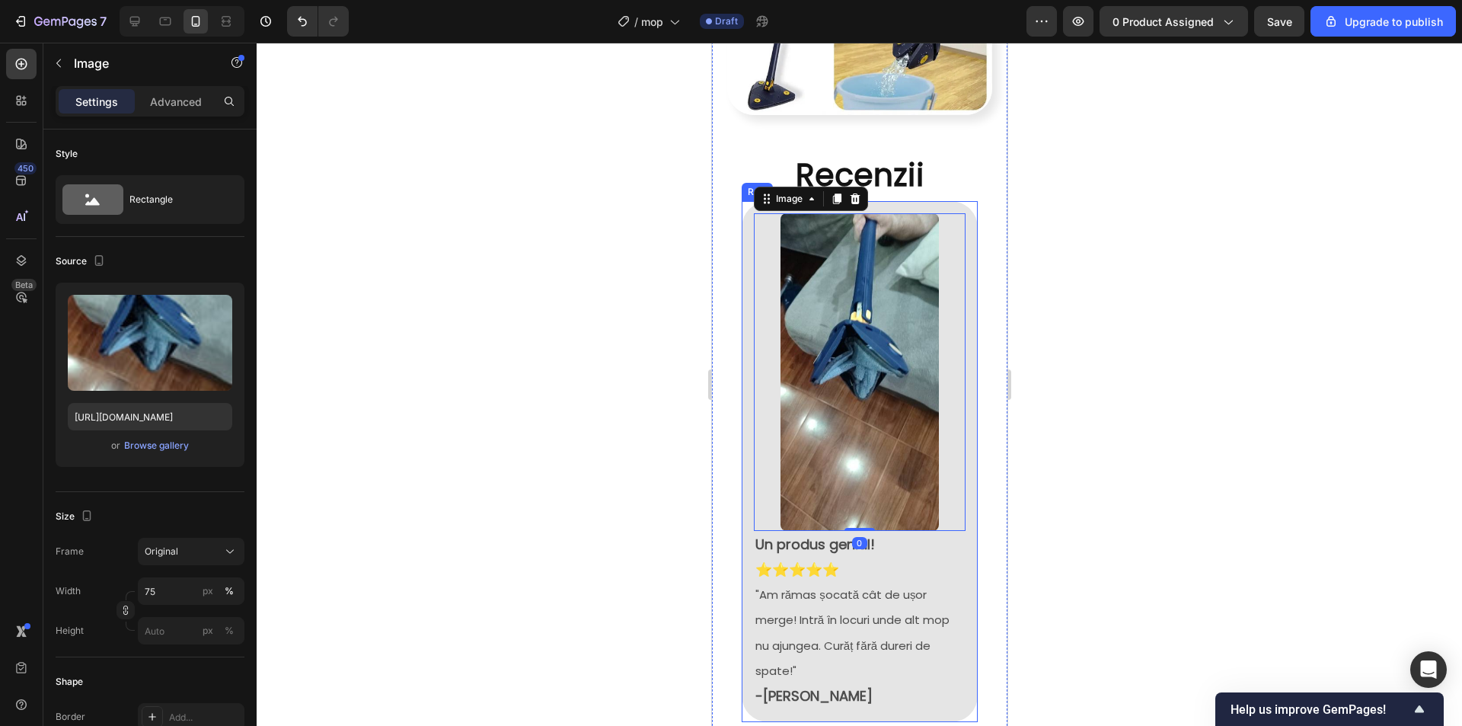
click at [959, 208] on div "Image 0 Un produs genial! ⭐⭐⭐⭐⭐ "Am rămas șocată cât de ușor merge! Intră în lo…" at bounding box center [859, 461] width 236 height 521
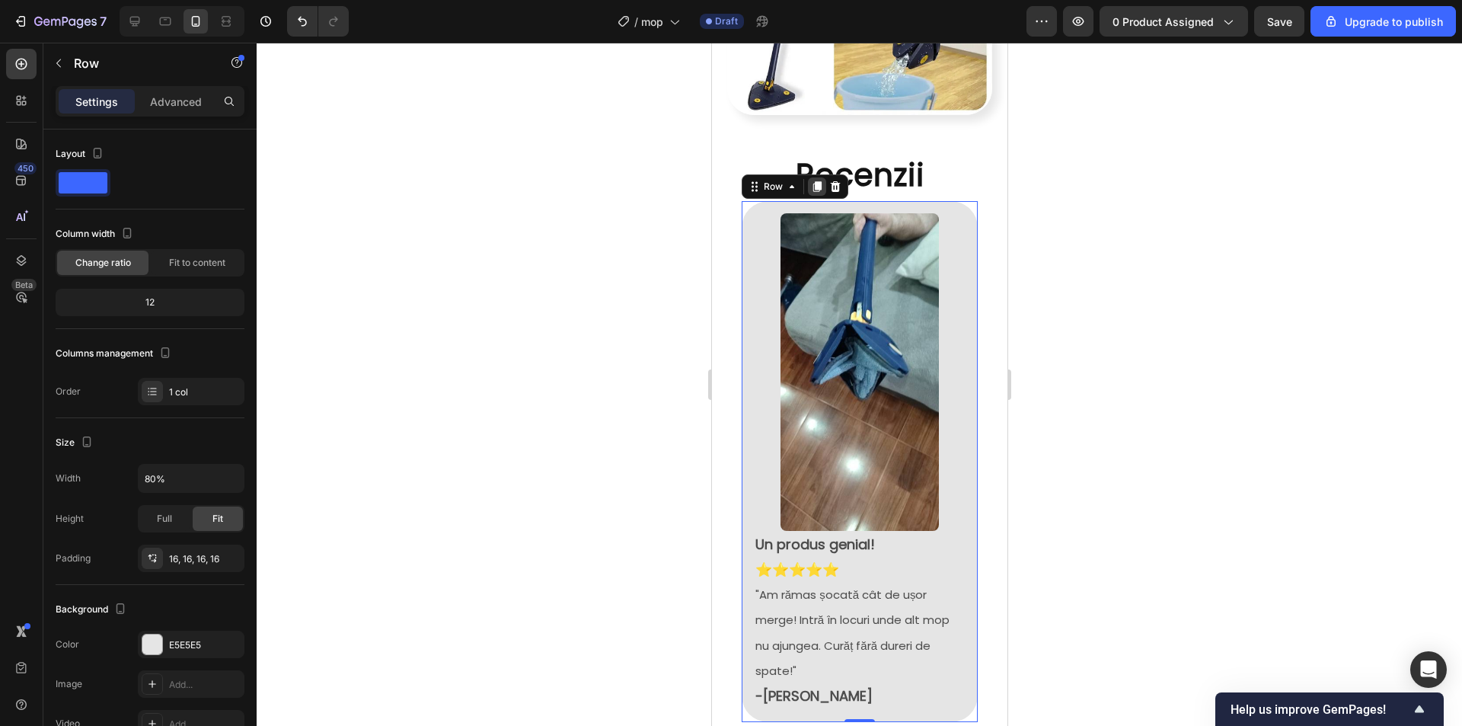
click at [818, 180] on icon at bounding box center [816, 186] width 12 height 12
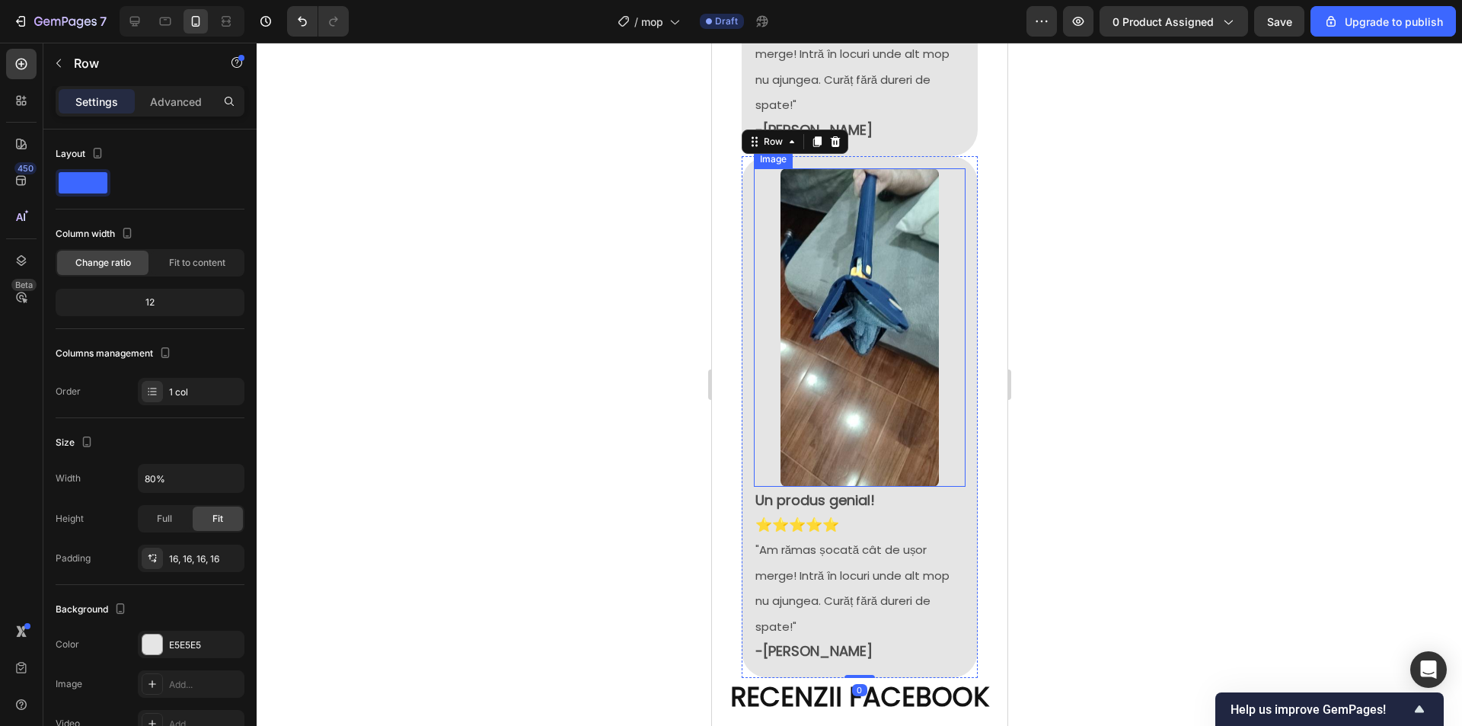
scroll to position [2419, 0]
click at [957, 204] on div "Image Un produs genial! ⭐⭐⭐⭐⭐ "Am rămas șocată cât de ușor merge! Intră în locu…" at bounding box center [859, 415] width 236 height 521
click at [812, 135] on icon at bounding box center [816, 141] width 12 height 12
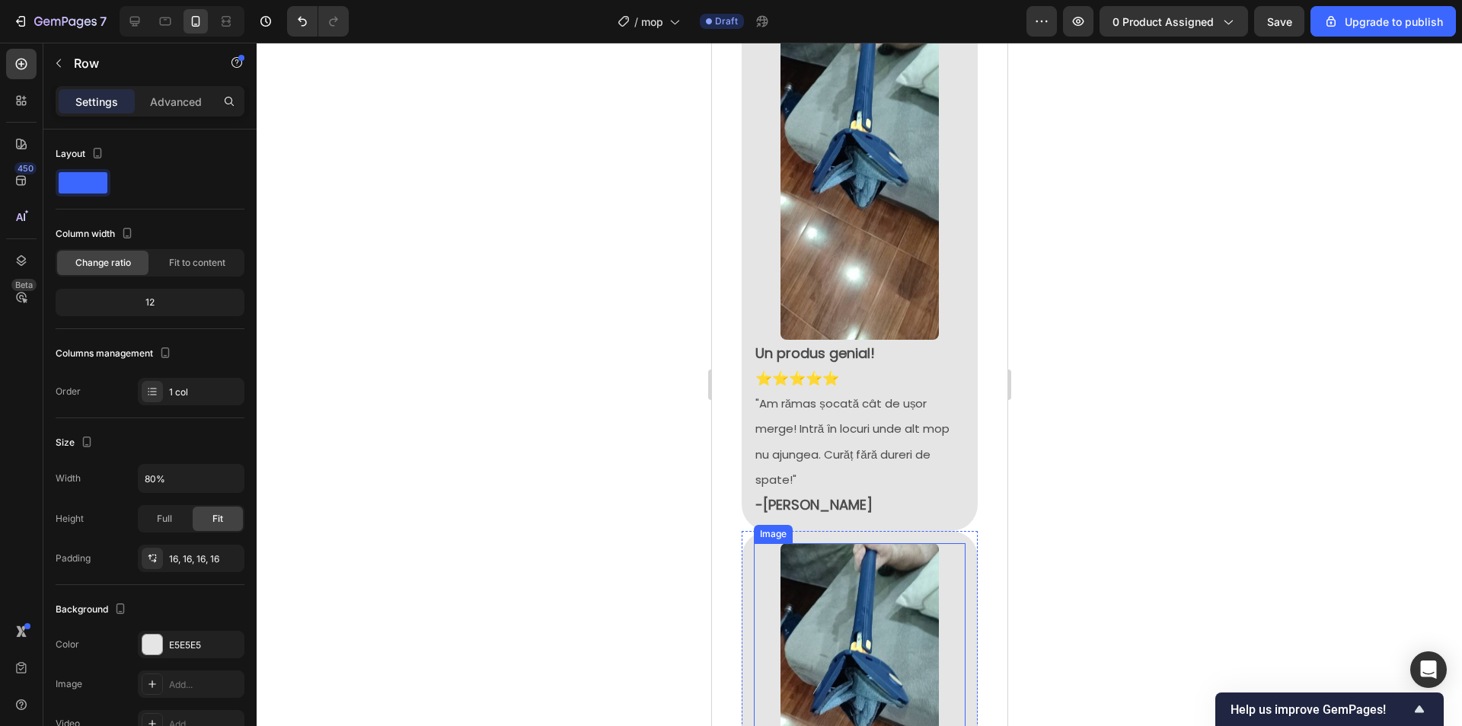
scroll to position [2013, 0]
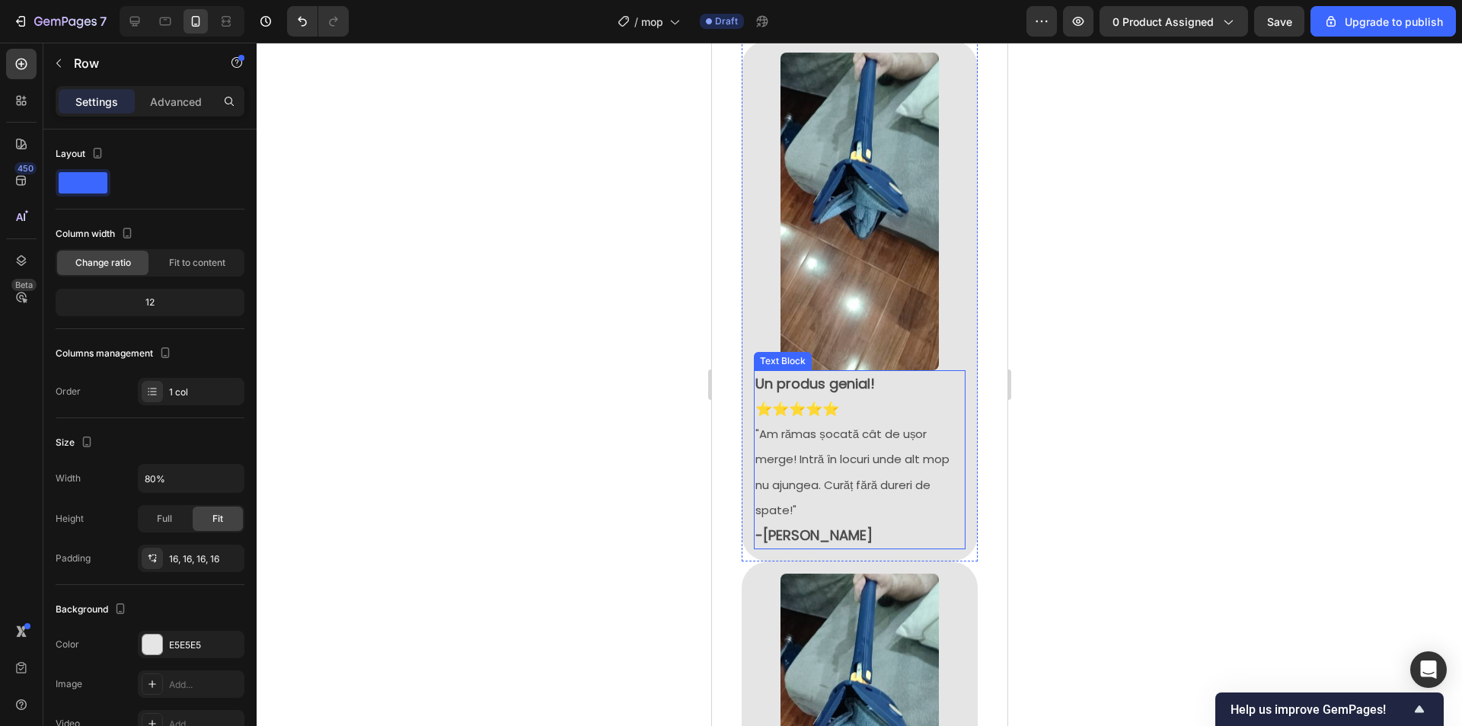
click at [944, 484] on p ""Am rămas șocată cât de ușor merge! Intră în locuri unde alt mop nu ajungea. Cu…" at bounding box center [859, 484] width 209 height 126
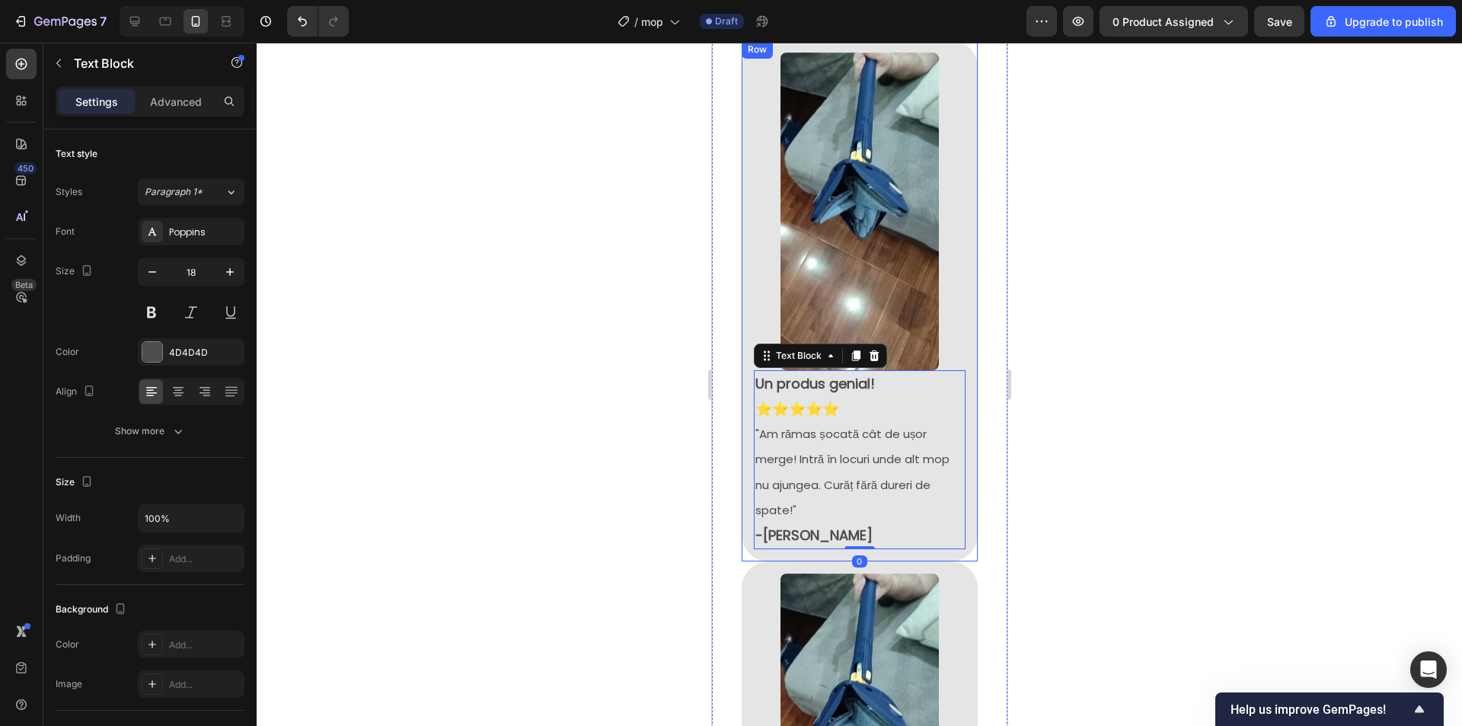
click at [960, 477] on div "Image Un produs genial! ⭐⭐⭐⭐⭐ "Am rămas șocată cât de ușor merge! Intră în locu…" at bounding box center [859, 300] width 236 height 521
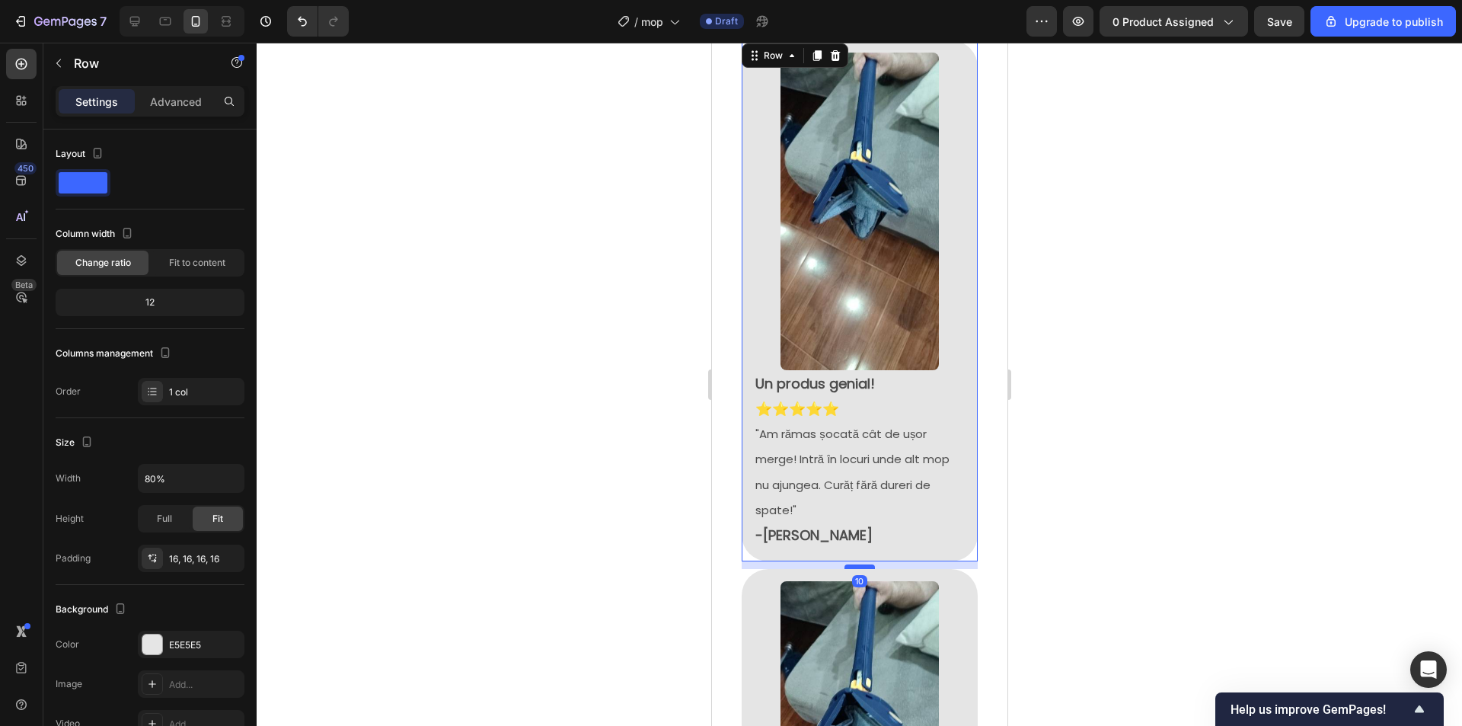
click at [861, 564] on div at bounding box center [859, 566] width 30 height 5
click at [1215, 484] on div at bounding box center [859, 384] width 1205 height 683
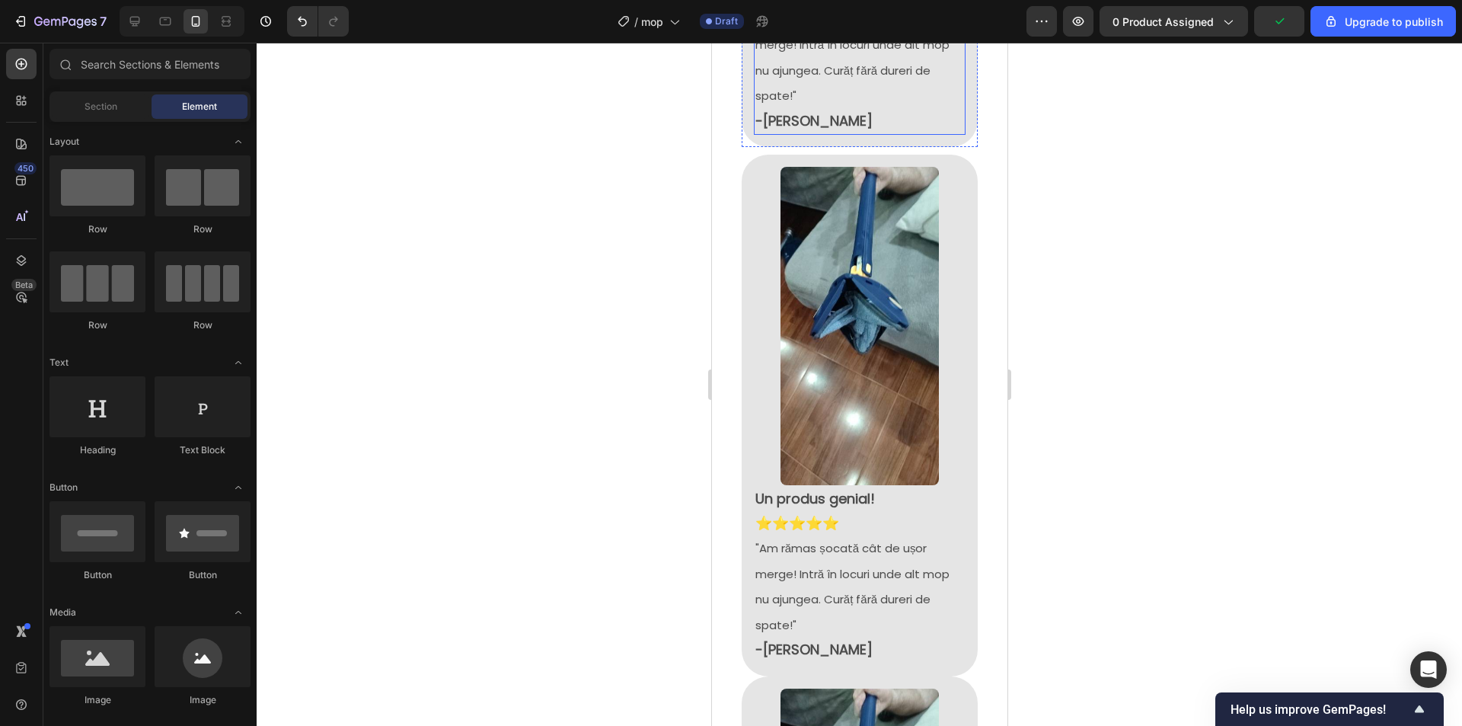
scroll to position [2546, 0]
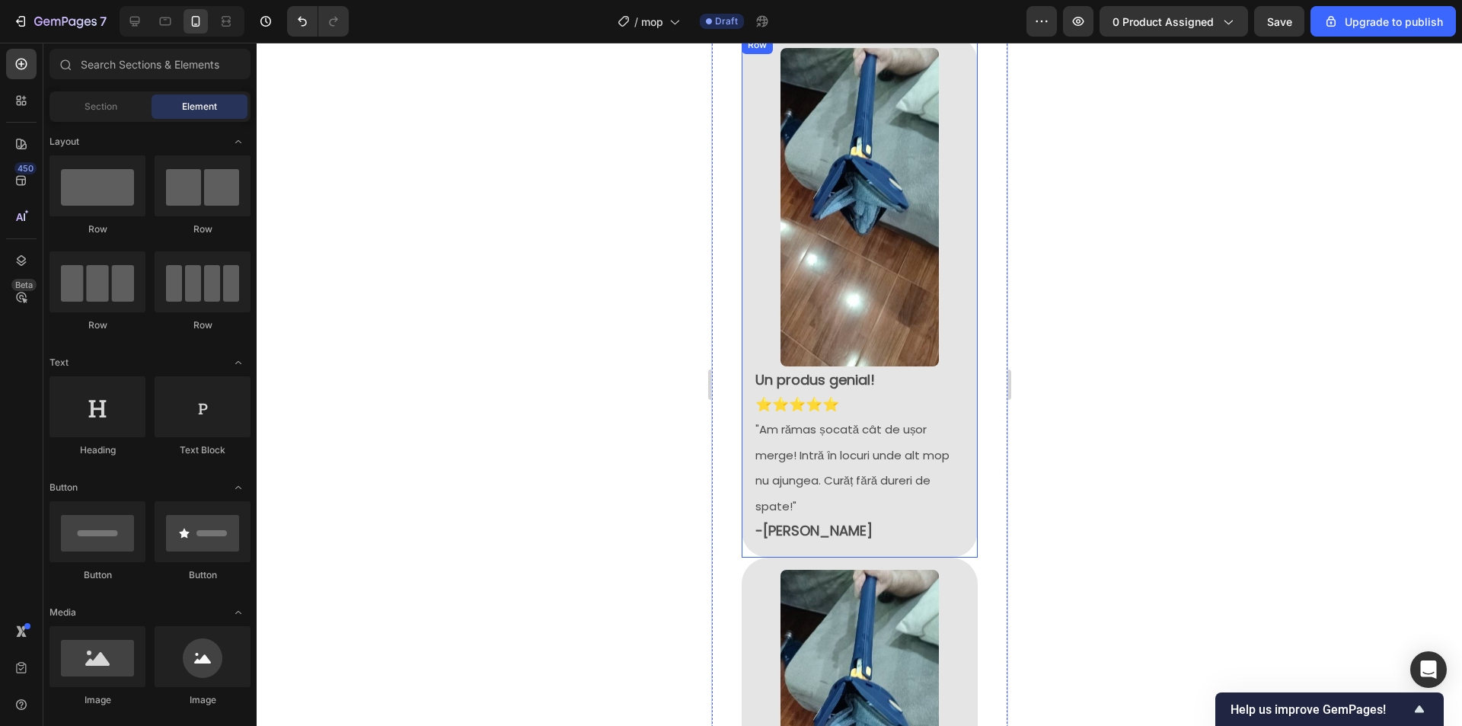
click at [961, 260] on div "Image Un produs genial! ⭐⭐⭐⭐⭐ "Am rămas șocată cât de ușor merge! Intră în locu…" at bounding box center [859, 296] width 236 height 521
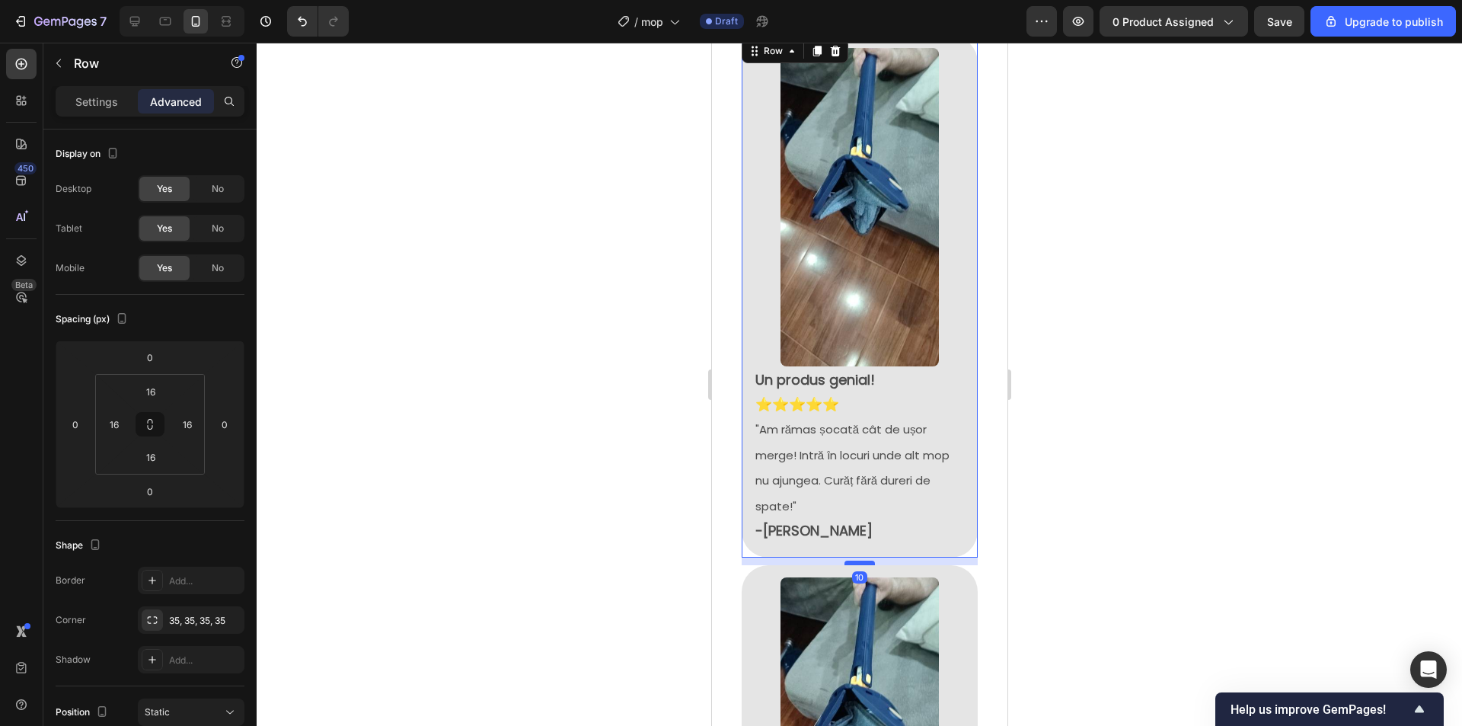
drag, startPoint x: 861, startPoint y: 483, endPoint x: 1822, endPoint y: 553, distance: 963.6
click at [864, 560] on div at bounding box center [859, 562] width 30 height 5
type input "10"
click at [1241, 470] on div at bounding box center [859, 384] width 1205 height 683
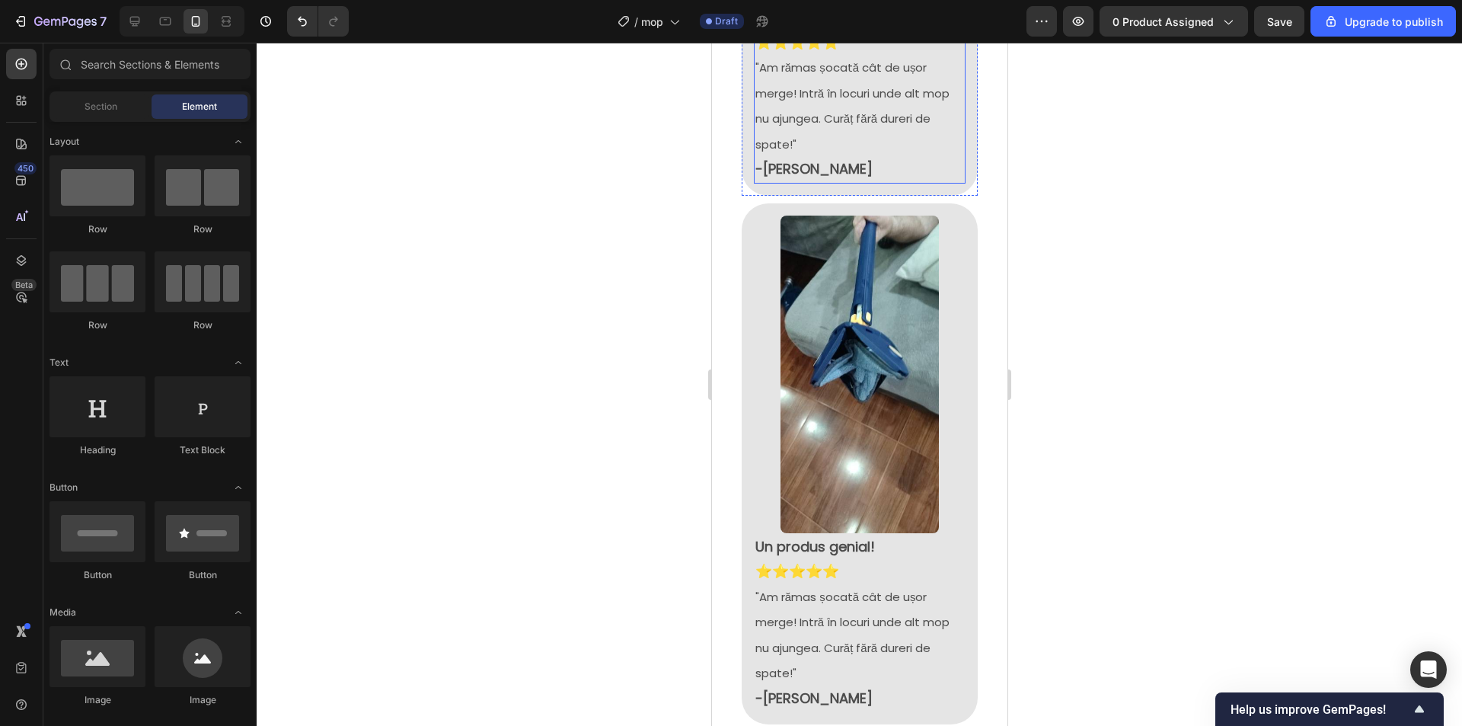
scroll to position [3003, 0]
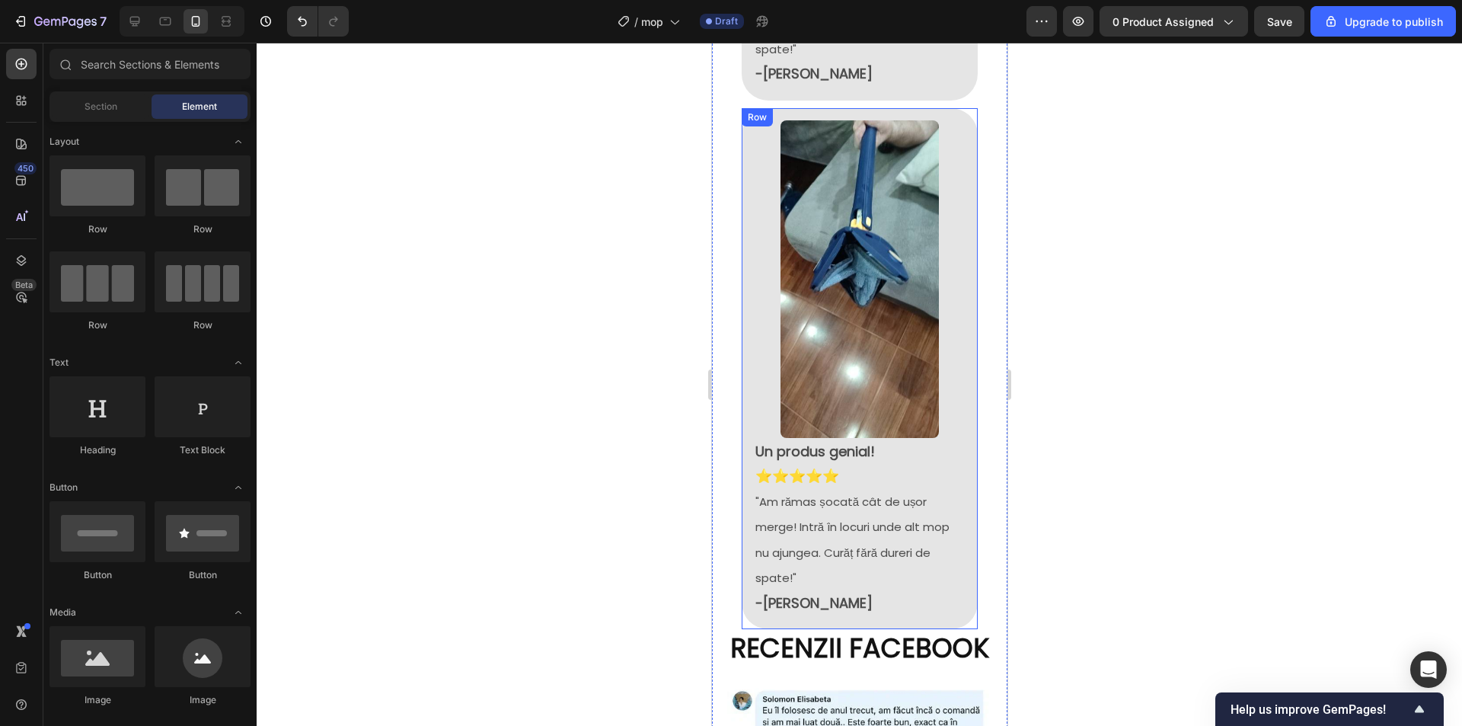
click at [963, 392] on div "Image Un produs genial! ⭐⭐⭐⭐⭐ "Am rămas șocată cât de ușor merge! Intră în locu…" at bounding box center [859, 368] width 236 height 521
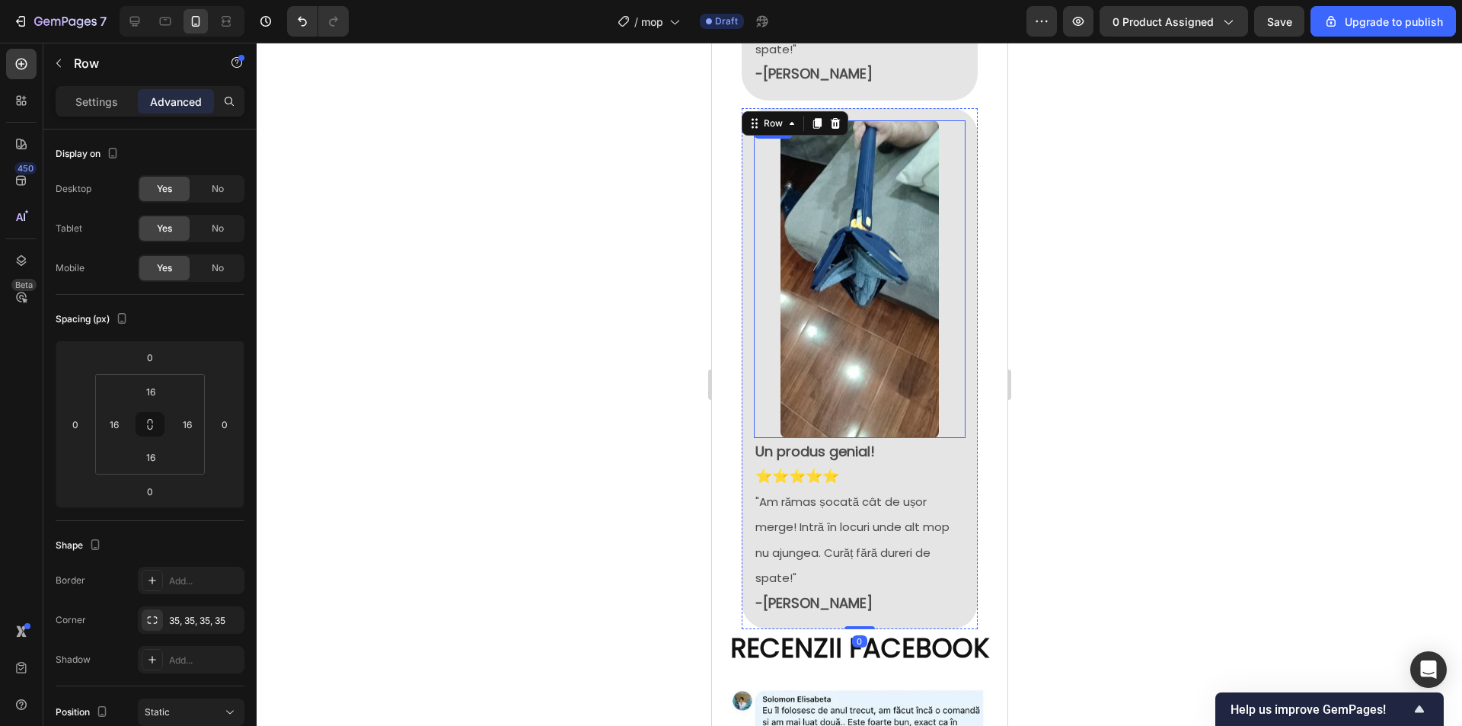
click at [950, 302] on div at bounding box center [859, 279] width 212 height 318
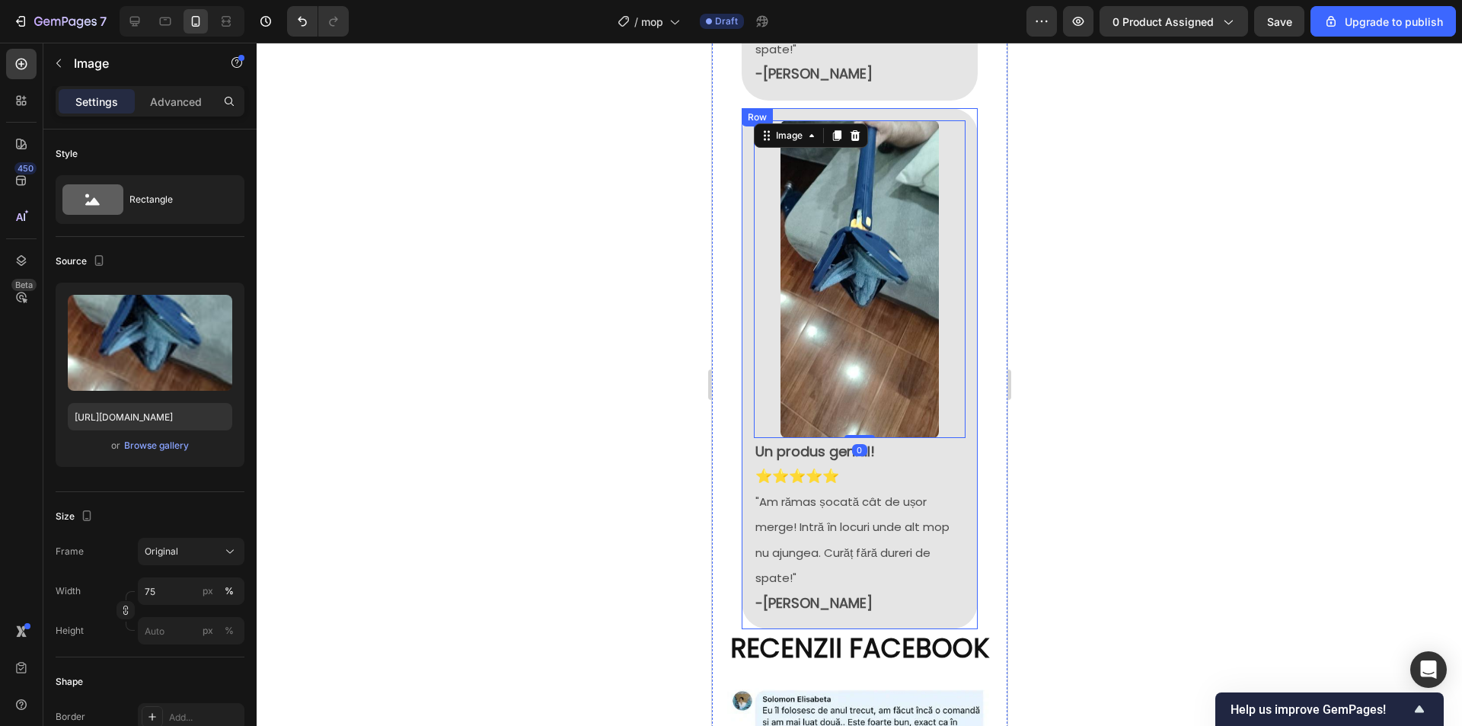
click at [960, 308] on div "Image 0 Un produs genial! ⭐⭐⭐⭐⭐ "Am rămas șocată cât de ușor merge! Intră în lo…" at bounding box center [859, 368] width 236 height 521
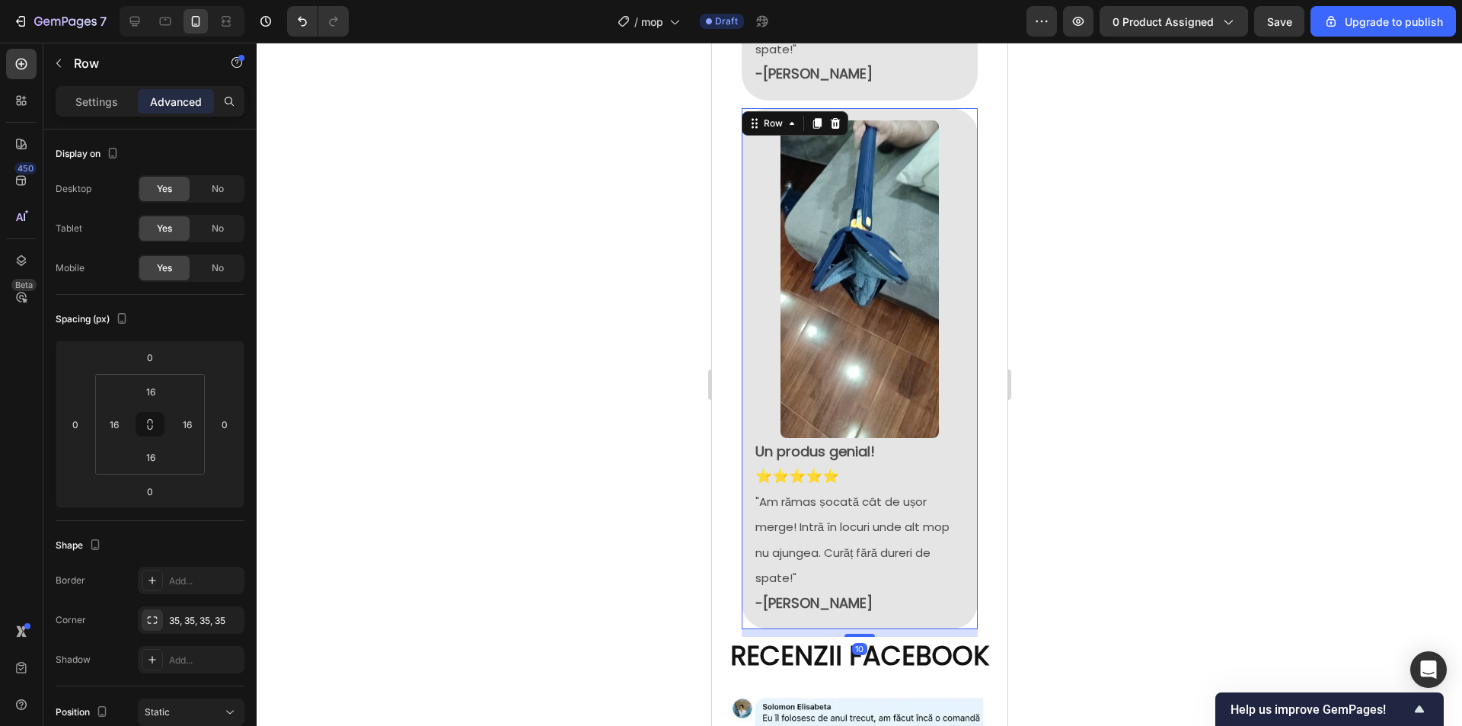
drag, startPoint x: 853, startPoint y: 541, endPoint x: 927, endPoint y: 560, distance: 76.3
click at [856, 634] on div at bounding box center [859, 635] width 30 height 3
type input "9"
drag, startPoint x: 1169, startPoint y: 457, endPoint x: 1206, endPoint y: 565, distance: 114.4
click at [1171, 456] on div at bounding box center [859, 384] width 1205 height 683
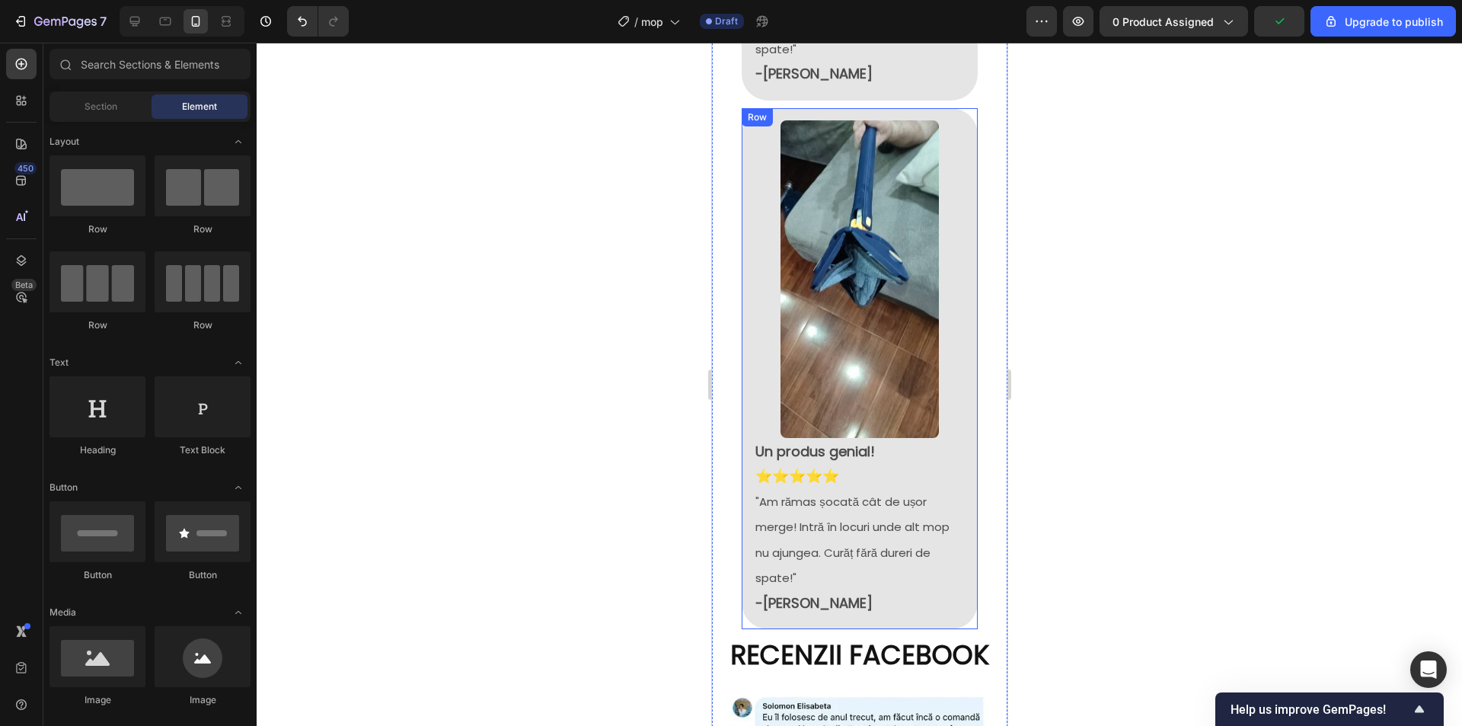
click at [960, 509] on div "Image Un produs genial! ⭐⭐⭐⭐⭐ "Am rămas șocată cât de ușor merge! Intră în locu…" at bounding box center [859, 368] width 236 height 521
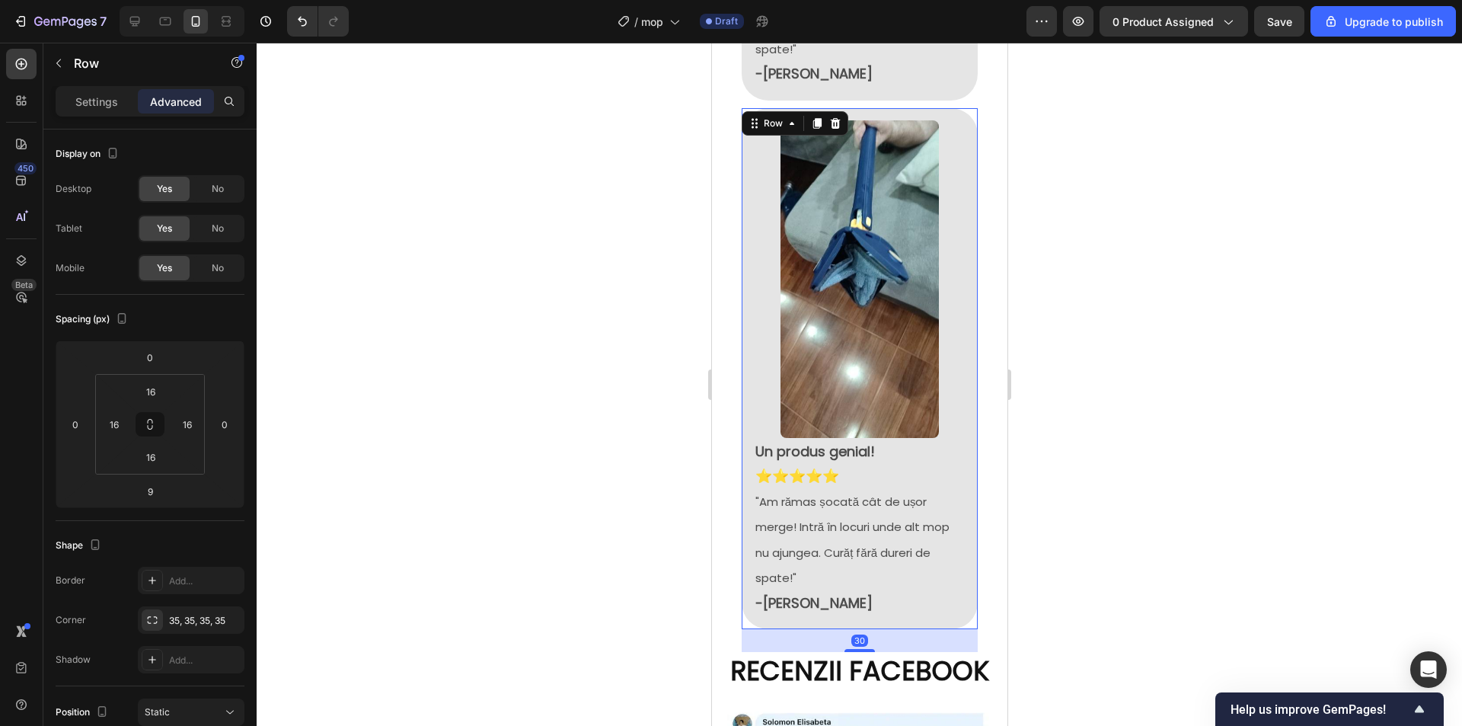
drag, startPoint x: 853, startPoint y: 547, endPoint x: 885, endPoint y: 573, distance: 41.6
click at [856, 649] on div at bounding box center [859, 650] width 30 height 3
type input "29"
click at [1195, 506] on div at bounding box center [859, 384] width 1205 height 683
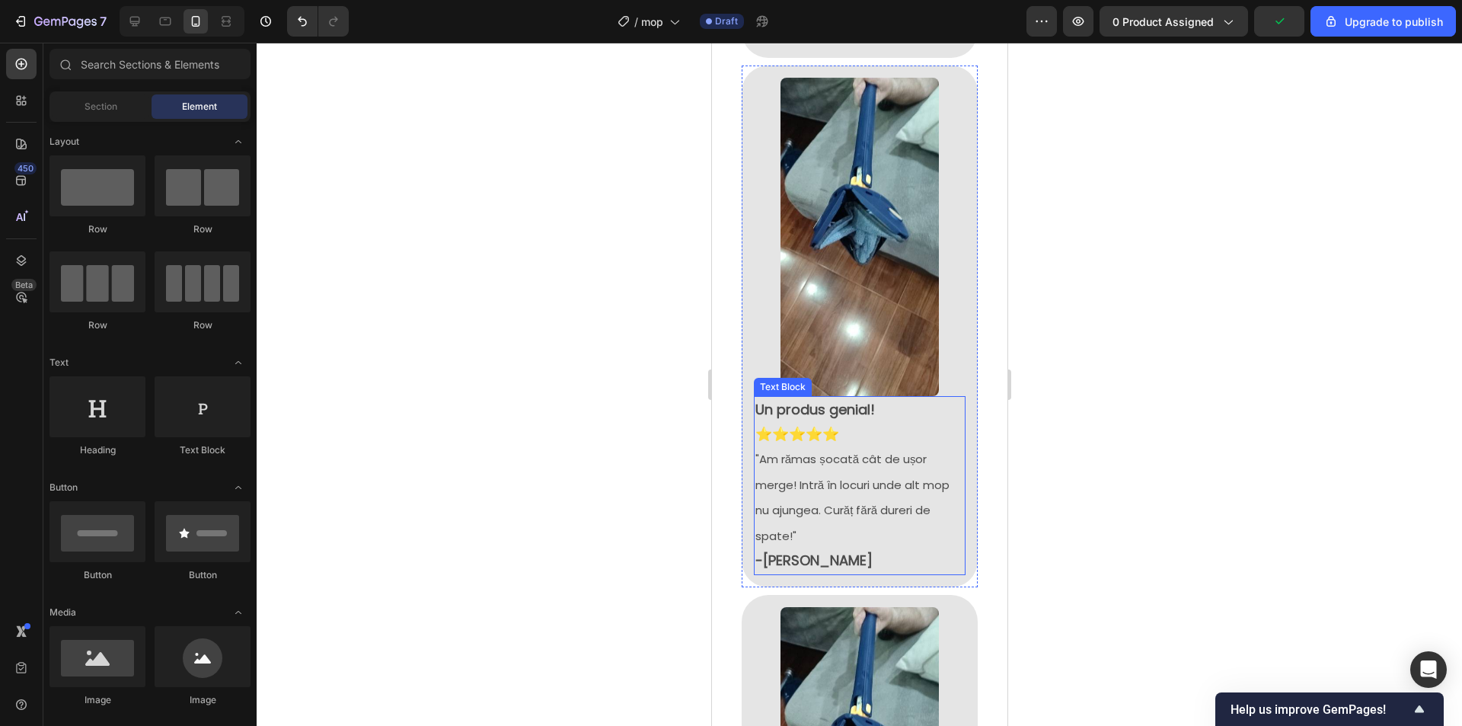
scroll to position [2546, 0]
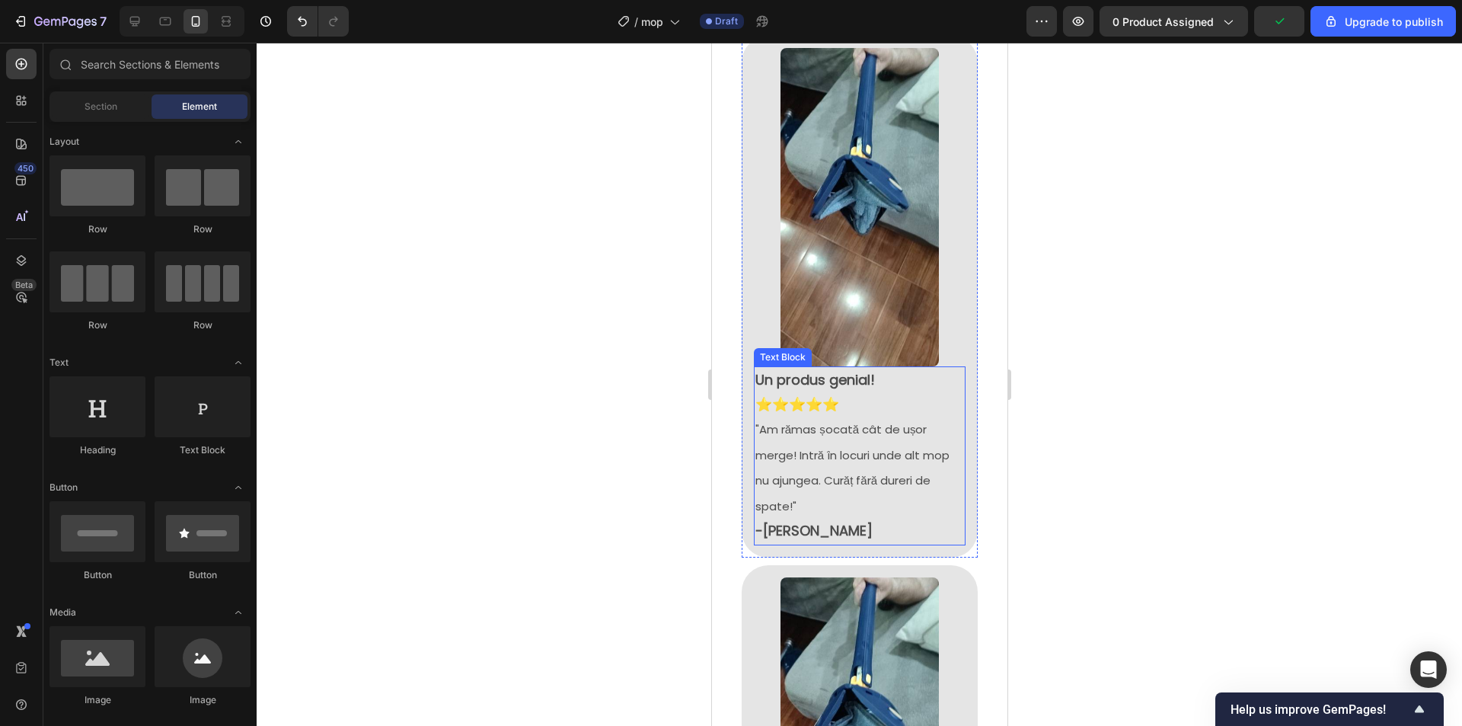
click at [820, 420] on p ""Am rămas șocată cât de ușor merge! Intră în locuri unde alt mop nu ajungea. Cu…" at bounding box center [859, 480] width 209 height 126
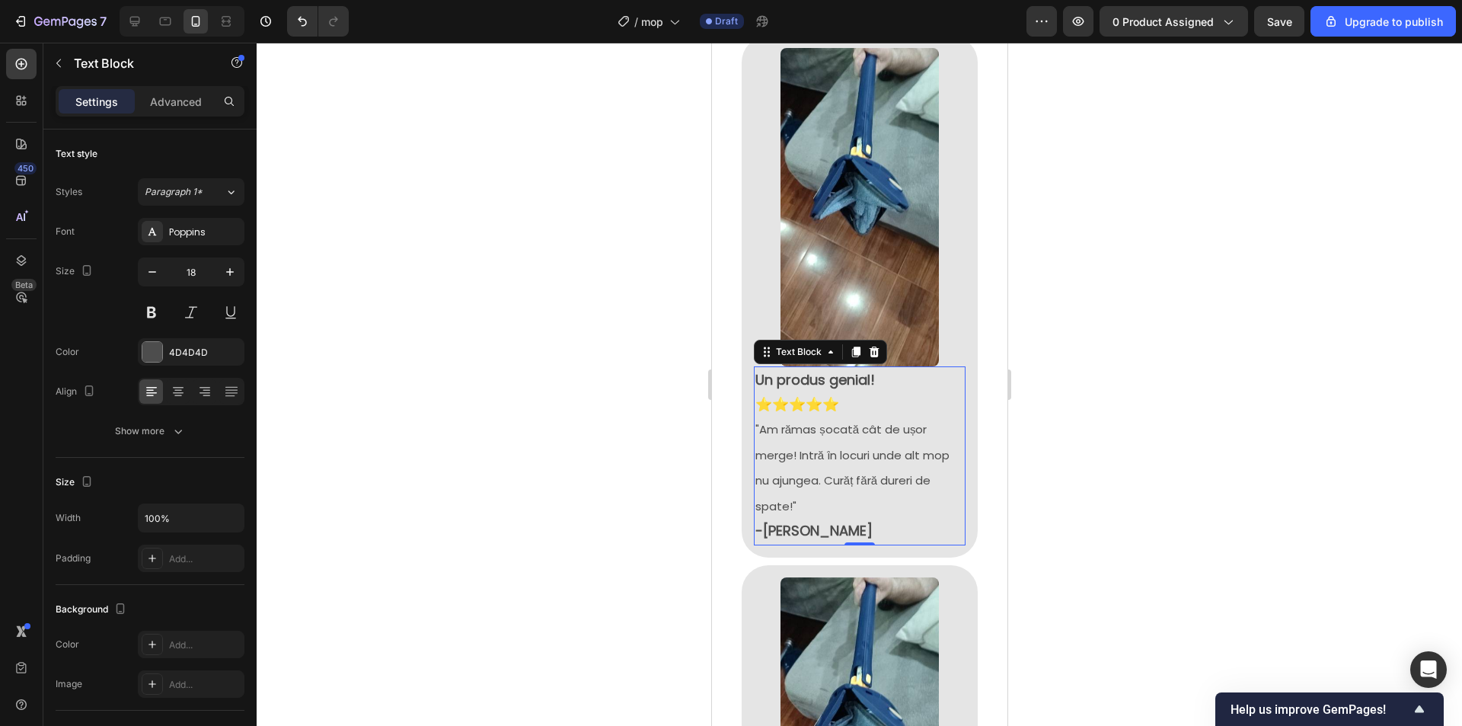
click at [815, 421] on span ""Am rămas șocată cât de ușor merge! Intră în locuri unde alt mop nu ajungea. Cu…" at bounding box center [852, 467] width 194 height 92
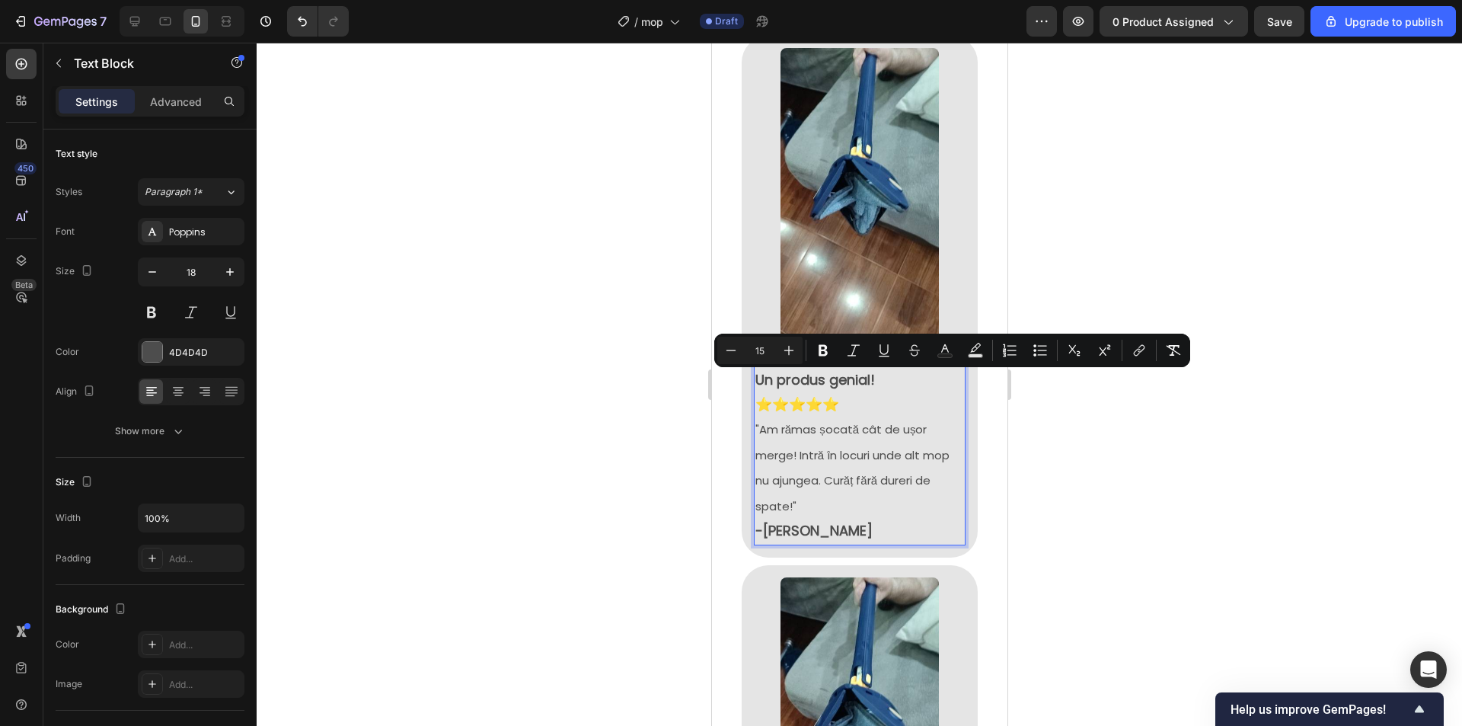
click at [848, 421] on span ""Am rămas șocată cât de ușor merge! Intră în locuri unde alt mop nu ajungea. Cu…" at bounding box center [852, 467] width 194 height 92
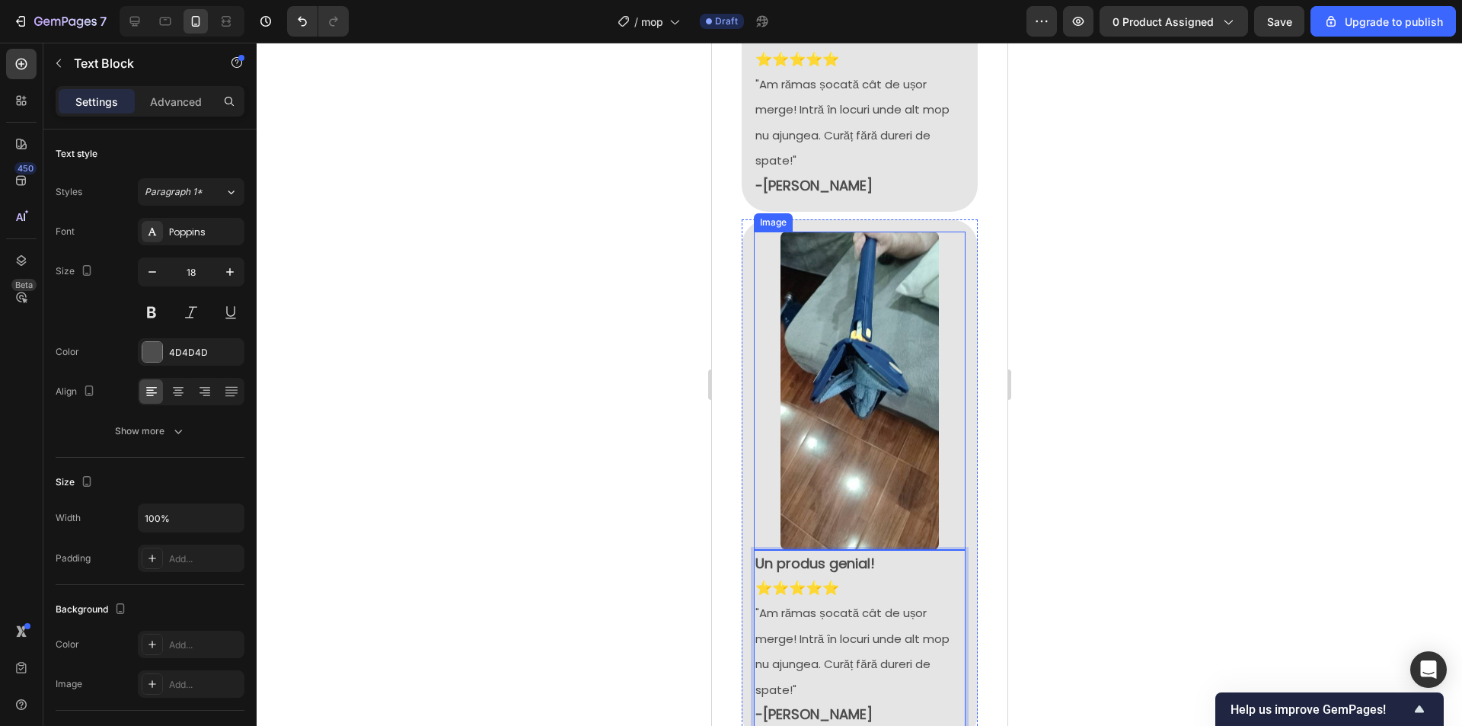
scroll to position [2394, 0]
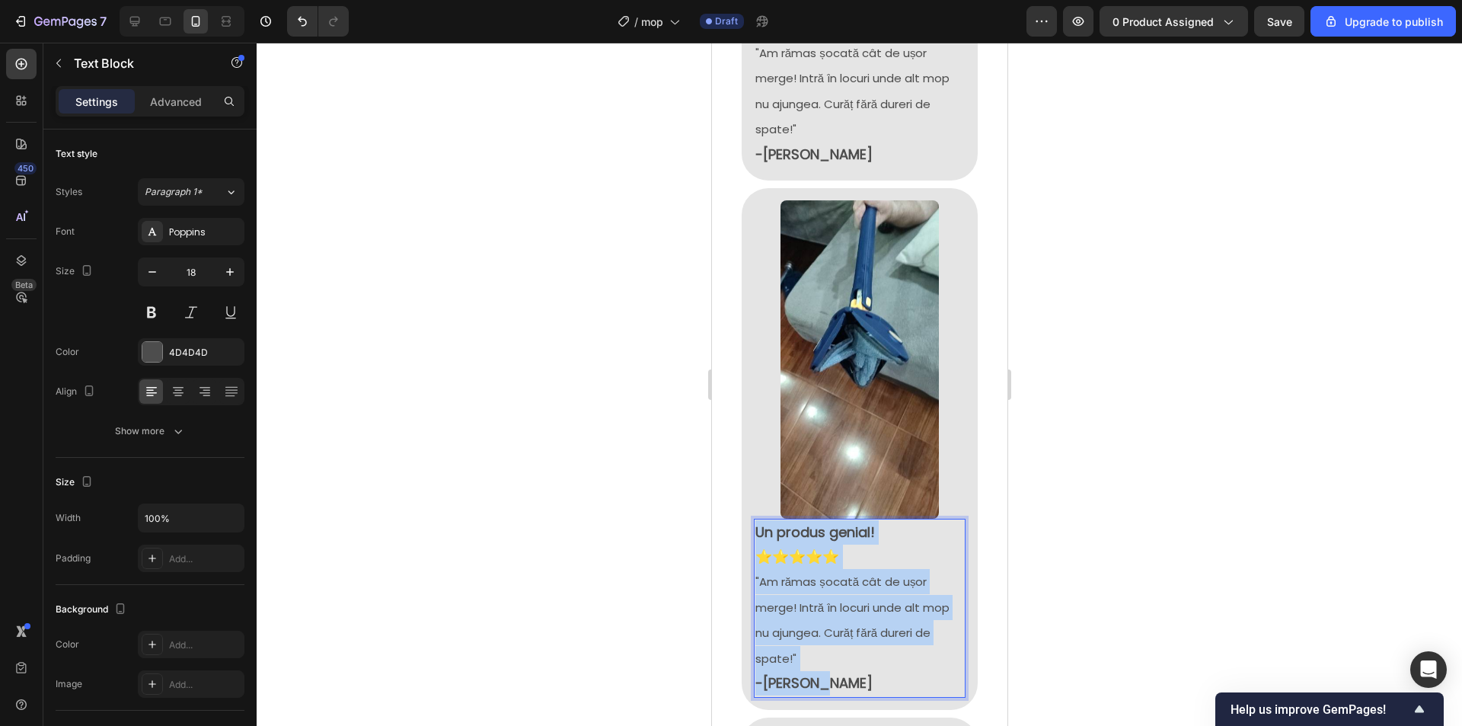
drag, startPoint x: 819, startPoint y: 605, endPoint x: 753, endPoint y: 466, distance: 153.6
click at [753, 519] on div "Un produs genial! ⭐⭐⭐⭐⭐ "Am rămas șocată cât de ușor merge! Intră în locuri und…" at bounding box center [859, 608] width 212 height 179
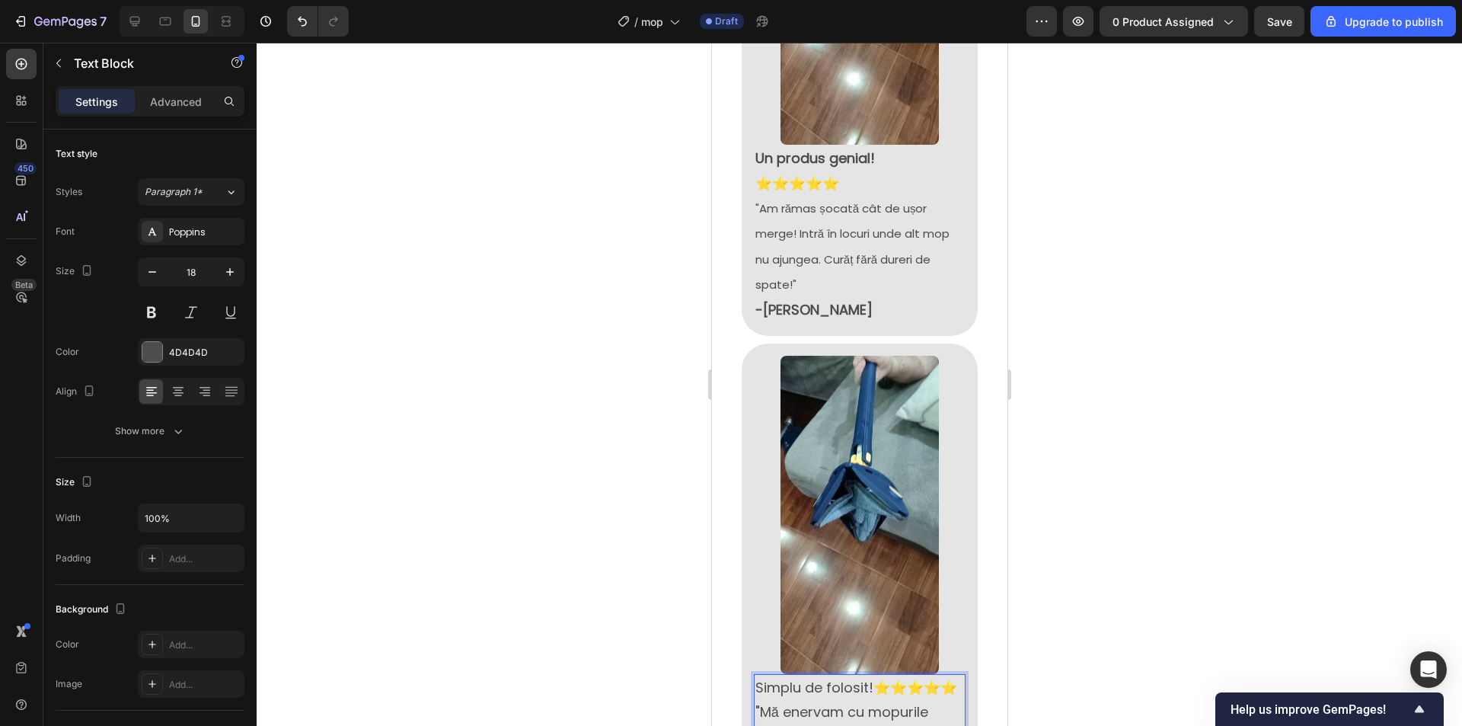
scroll to position [2166, 0]
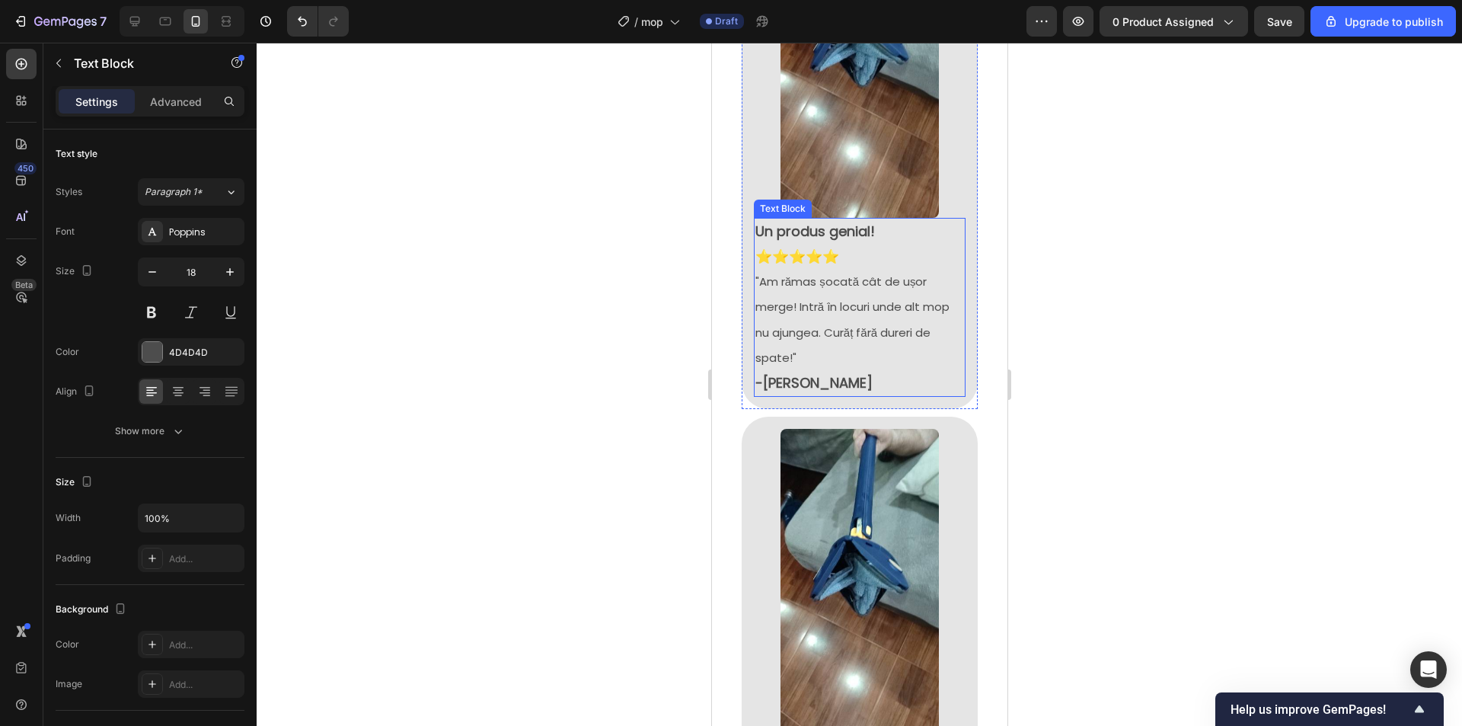
click at [825, 278] on span ""Am rămas șocată cât de ușor merge! Intră în locuri unde alt mop nu ajungea. Cu…" at bounding box center [852, 319] width 194 height 92
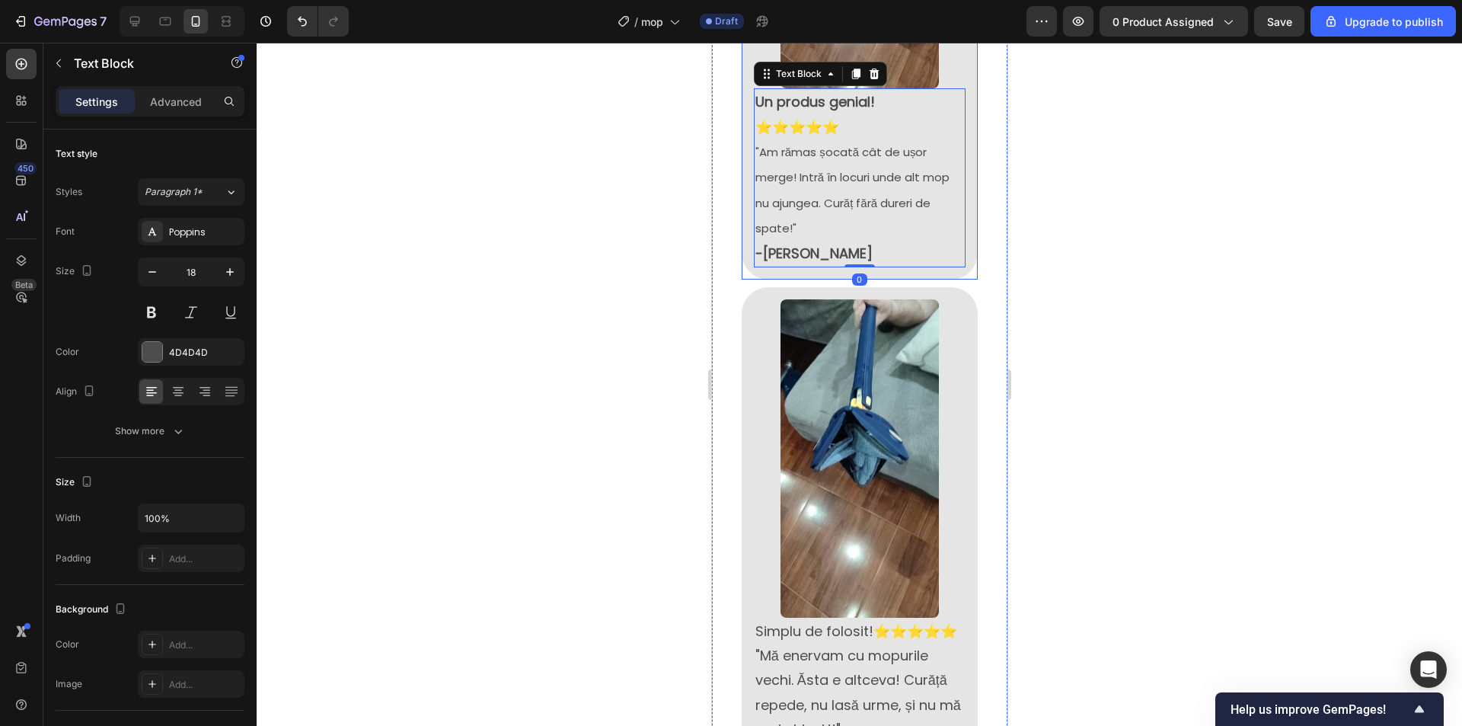
scroll to position [2318, 0]
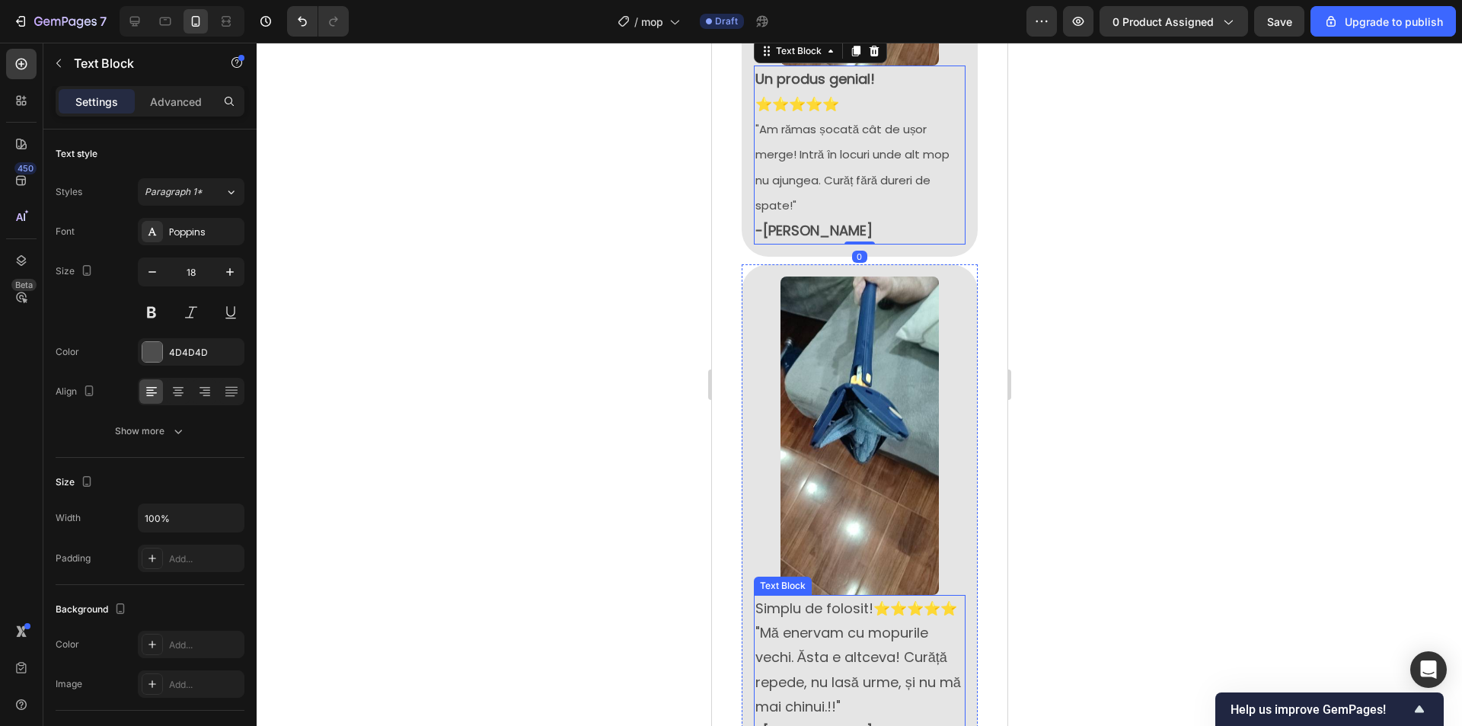
click at [860, 621] on p ""Mă enervam cu mopurile vechi. Ăsta e altceva! Curăță repede, nu lasă urme, și …" at bounding box center [859, 682] width 209 height 123
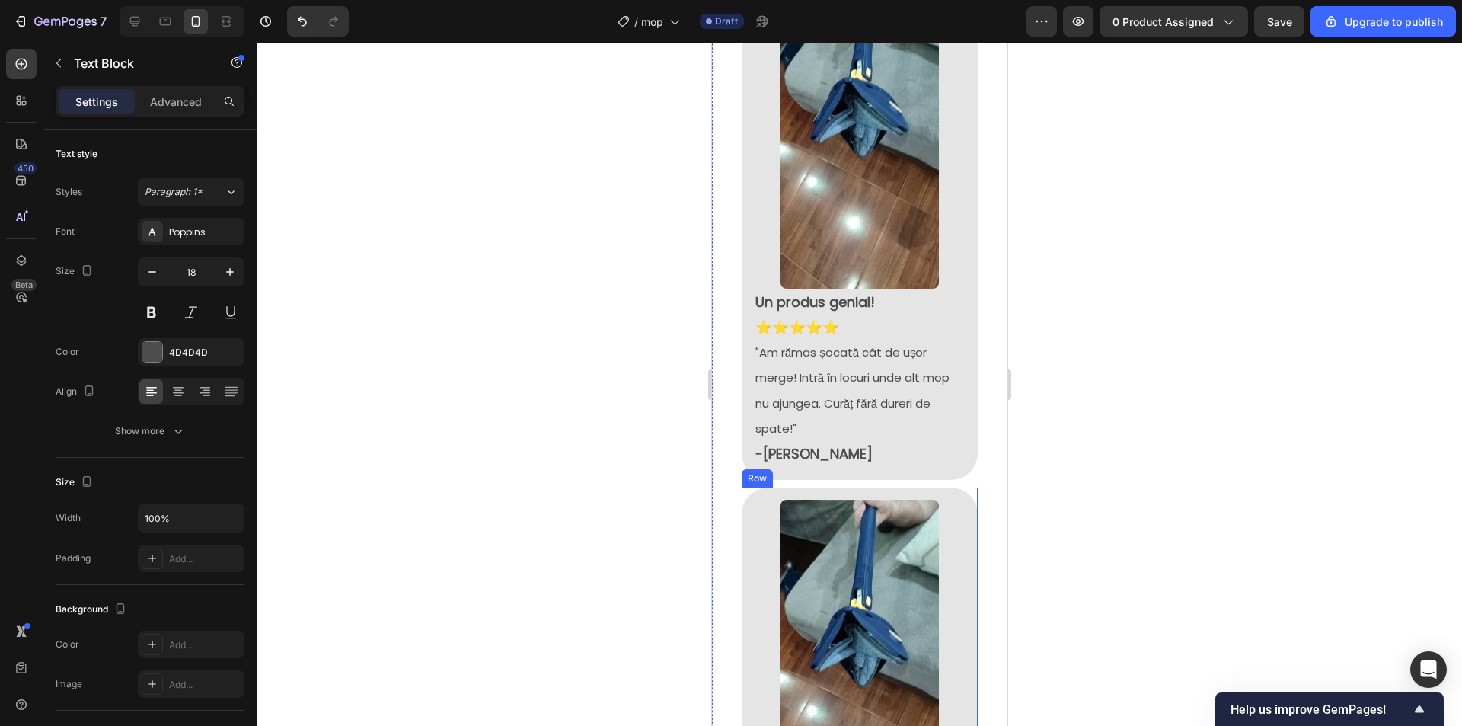
scroll to position [2090, 0]
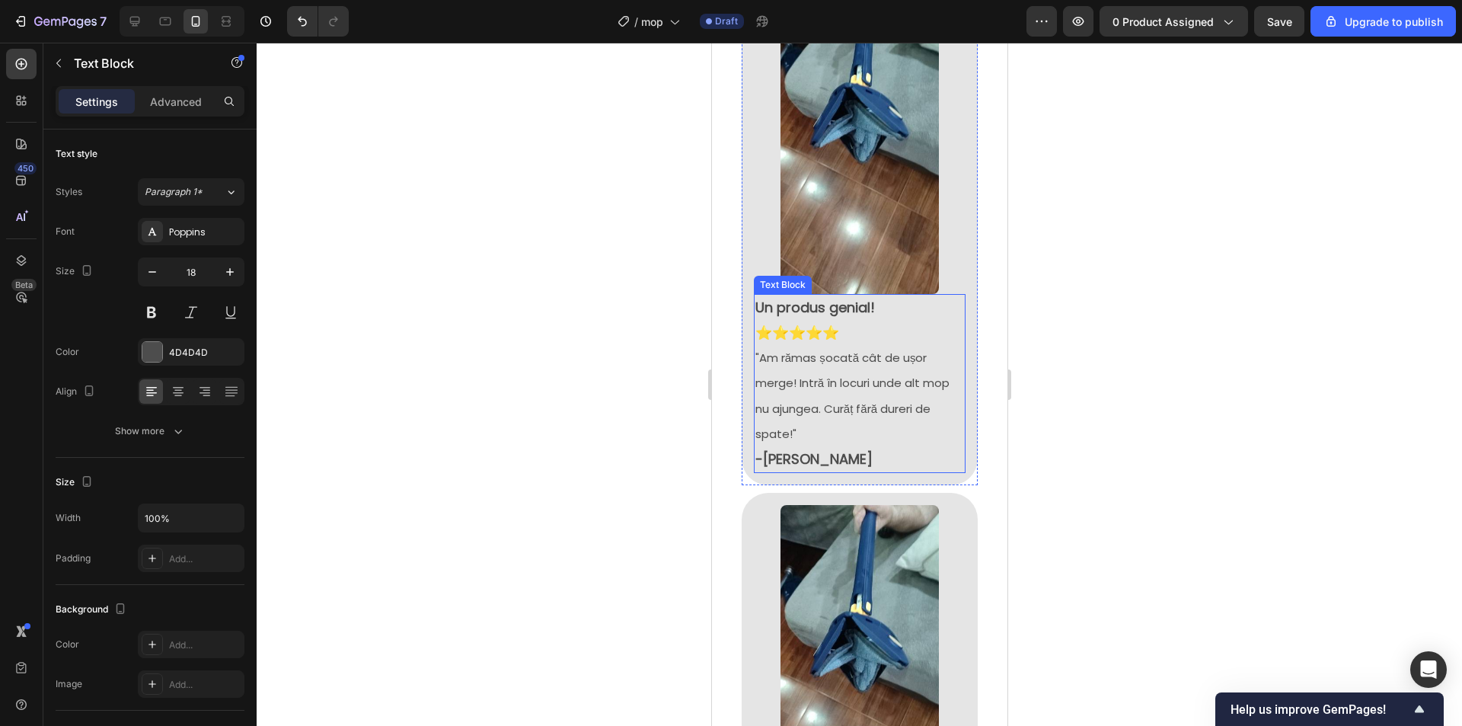
click at [840, 298] on strong "Un produs genial!" at bounding box center [815, 307] width 120 height 19
click at [873, 298] on strong "Un produs genial!" at bounding box center [815, 307] width 120 height 19
drag, startPoint x: 879, startPoint y: 245, endPoint x: 755, endPoint y: 244, distance: 124.1
click at [755, 295] on p "Un produs genial!" at bounding box center [859, 307] width 209 height 24
click at [816, 350] on span ""Am rămas șocată cât de ușor merge! Intră în locuri unde alt mop nu ajungea. Cu…" at bounding box center [852, 396] width 194 height 92
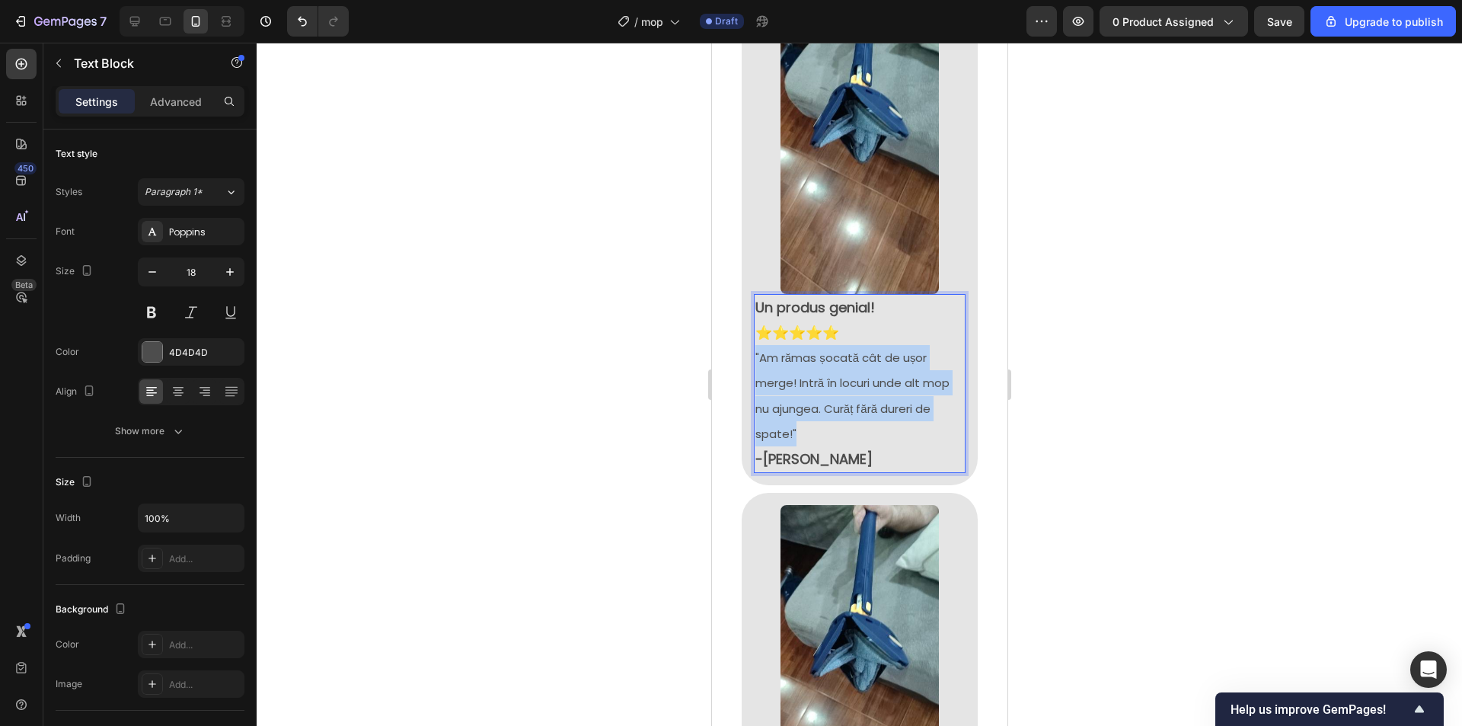
drag, startPoint x: 793, startPoint y: 371, endPoint x: 753, endPoint y: 295, distance: 85.5
click at [755, 345] on p ""Am rămas șocată cât de ușor merge! Intră în locuri unde alt mop nu ajungea. Cu…" at bounding box center [859, 408] width 209 height 126
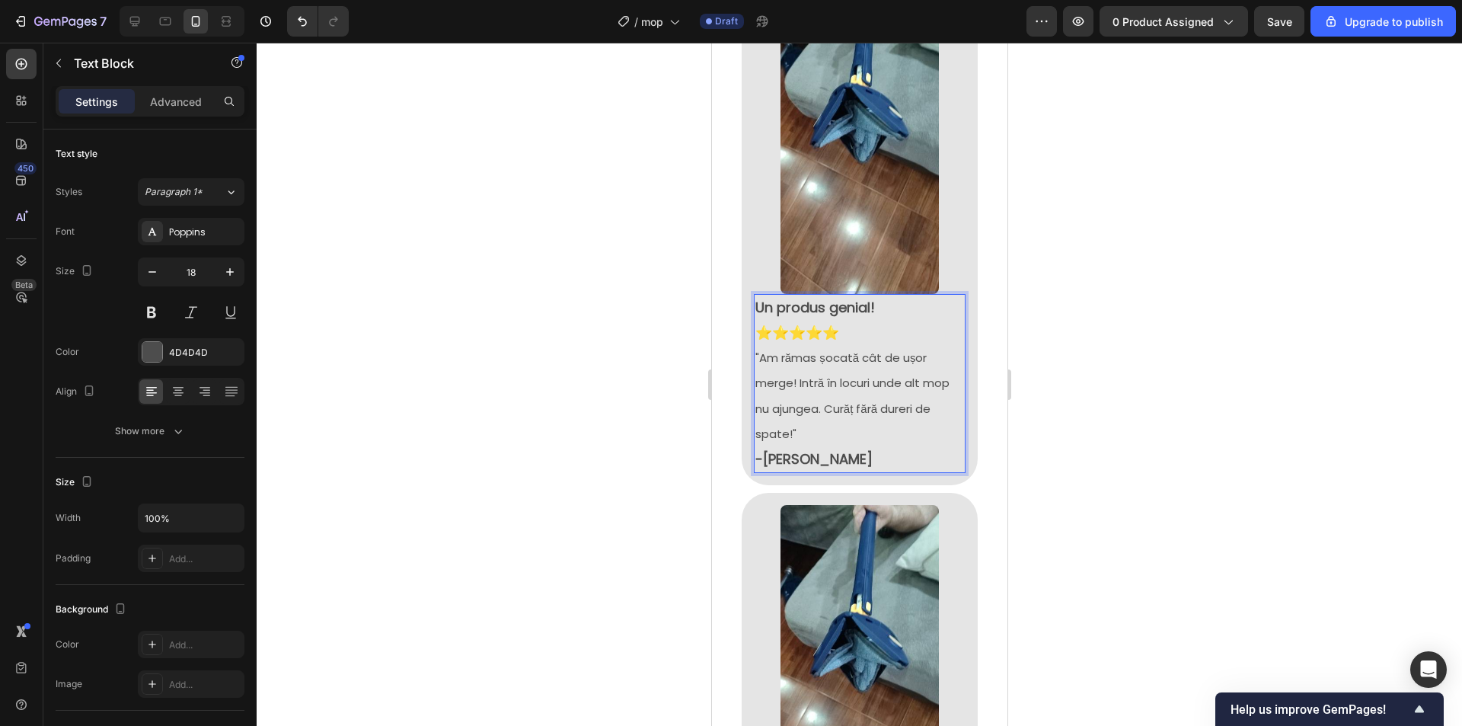
click at [811, 402] on p ""Am rămas șocată cât de ușor merge! Intră în locuri unde alt mop nu ajungea. Cu…" at bounding box center [859, 408] width 209 height 126
drag, startPoint x: 812, startPoint y: 401, endPoint x: 760, endPoint y: 397, distance: 51.9
click at [760, 397] on p ""Am rămas șocată cât de ușor merge! Intră în locuri unde alt mop nu ajungea. Cu…" at bounding box center [859, 408] width 209 height 126
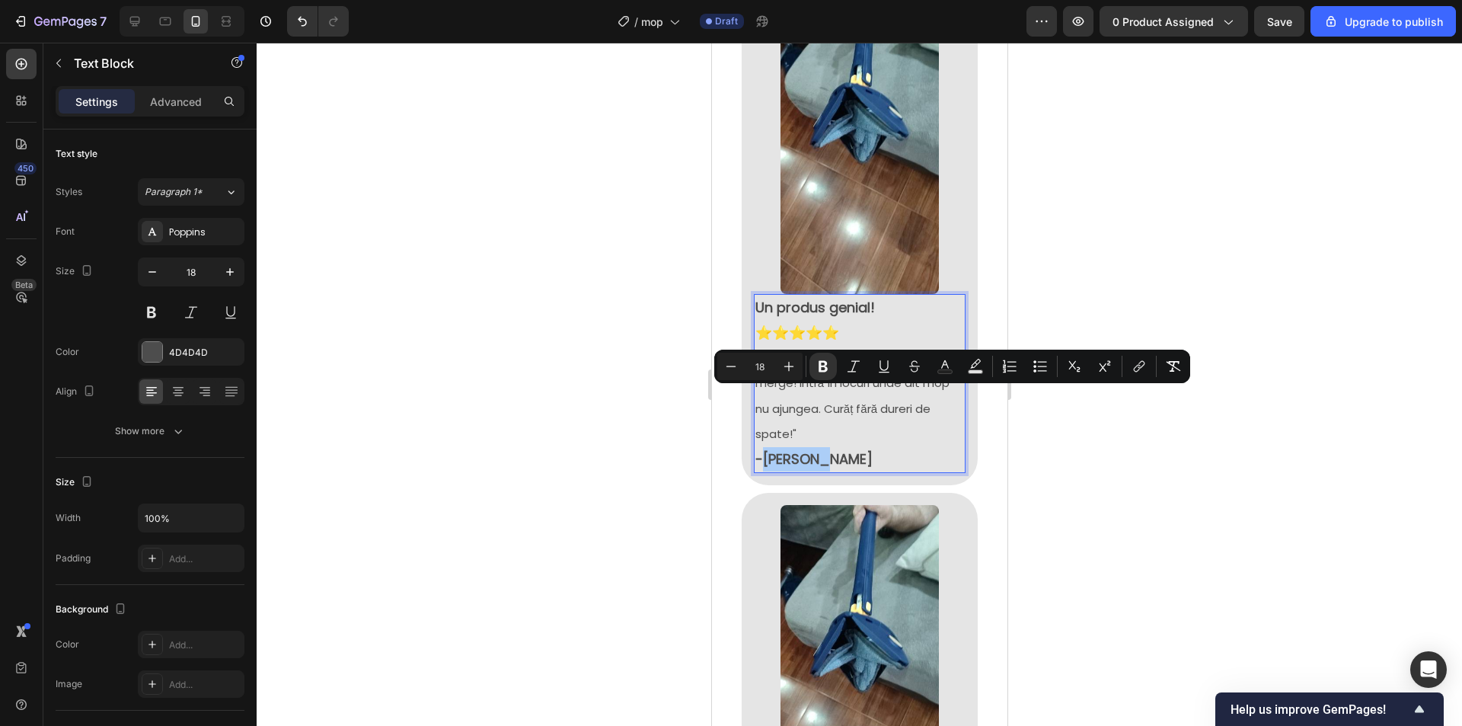
click at [1170, 262] on div at bounding box center [859, 384] width 1205 height 683
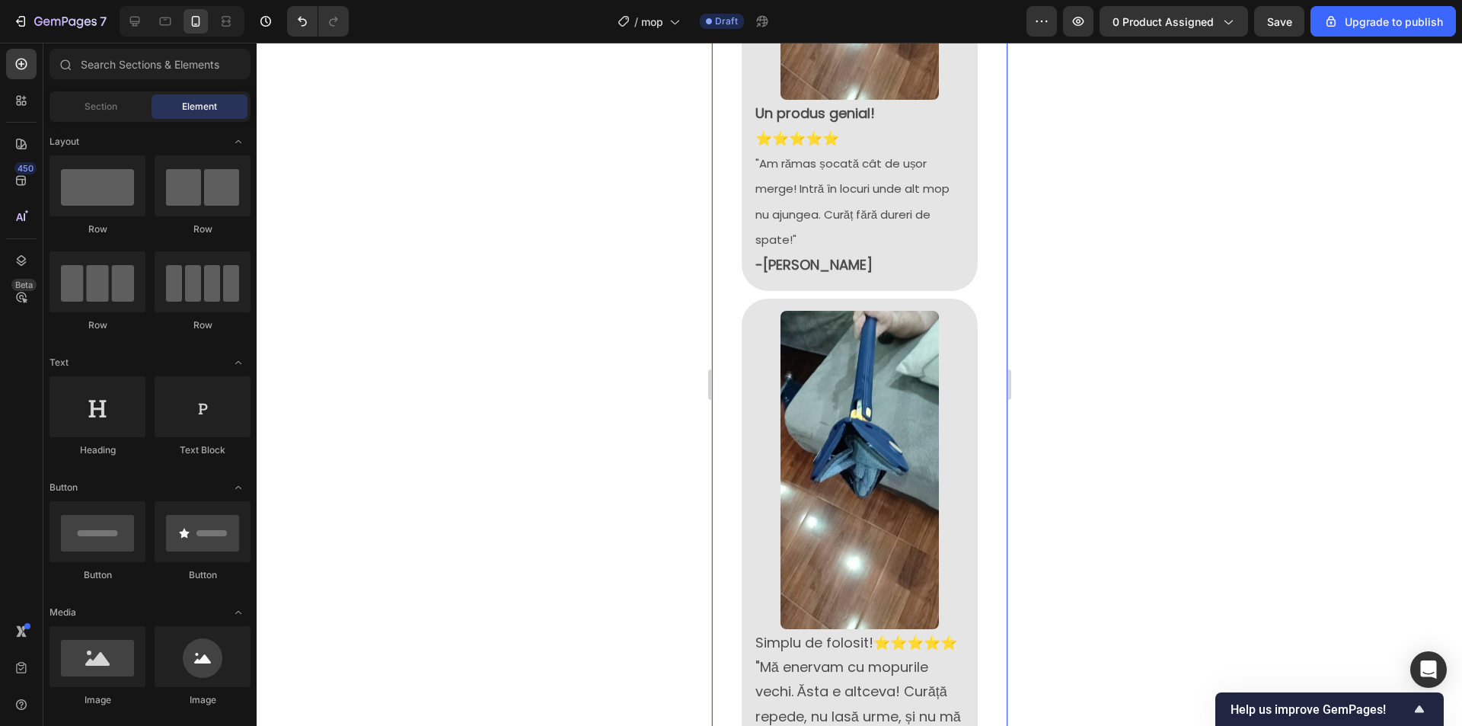
scroll to position [2318, 0]
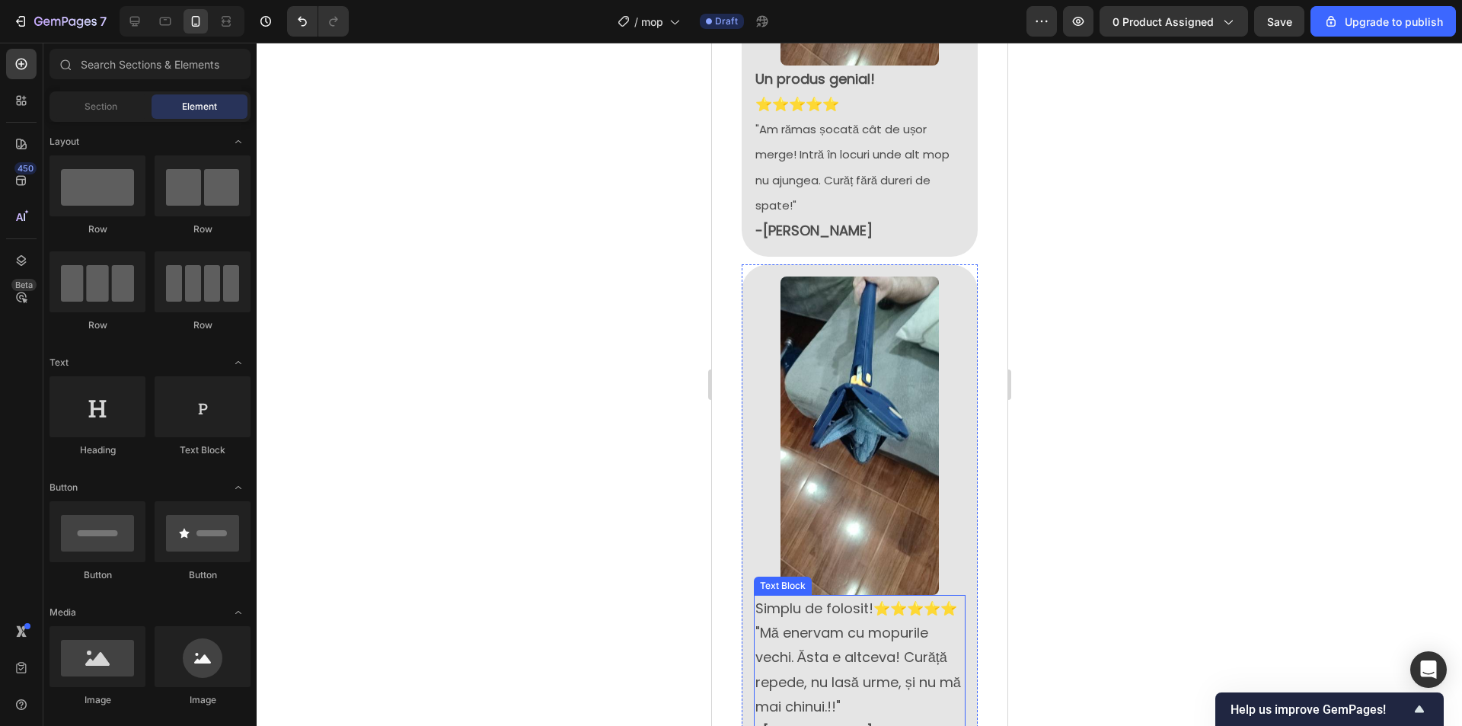
click at [826, 648] on p ""Mă enervam cu mopurile vechi. Ăsta e altceva! Curăță repede, nu lasă urme, și …" at bounding box center [859, 682] width 209 height 123
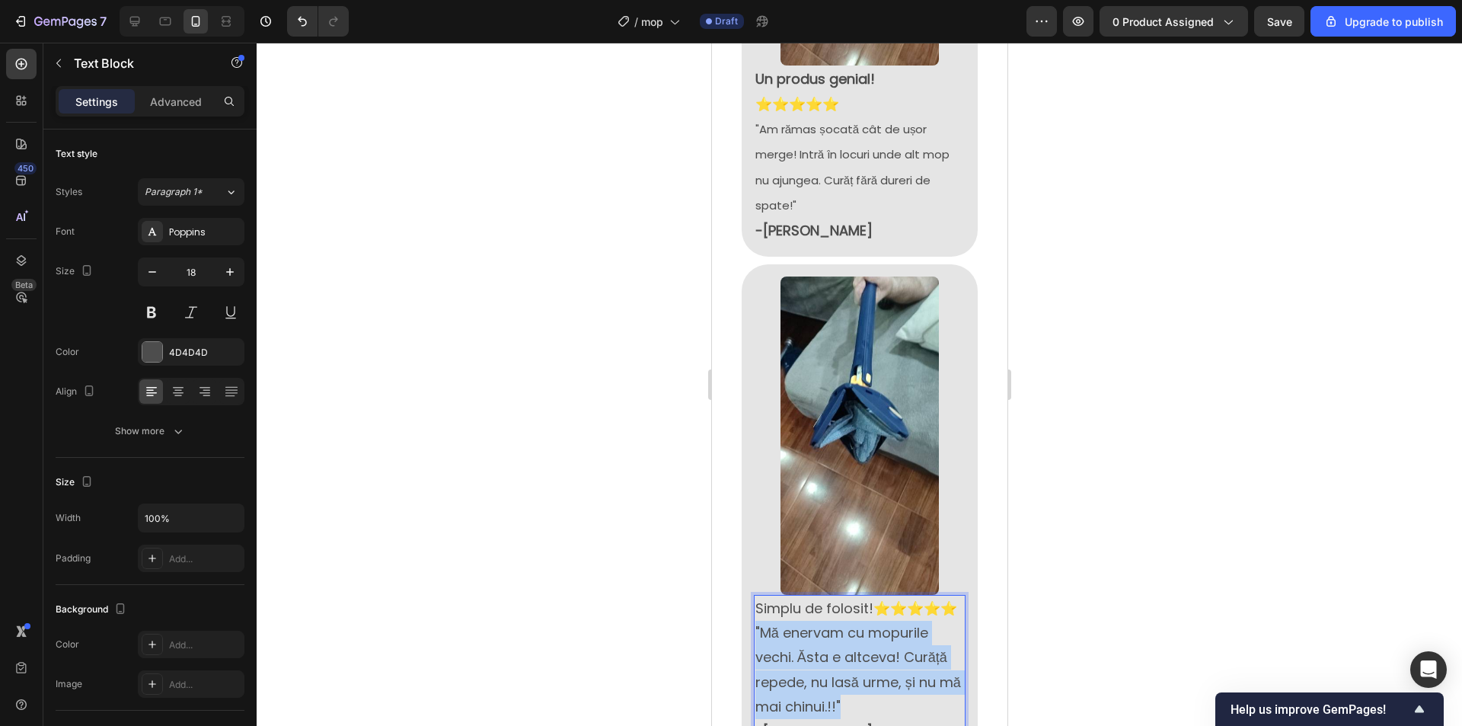
drag, startPoint x: 874, startPoint y: 655, endPoint x: 752, endPoint y: 583, distance: 141.3
click at [755, 621] on p ""Mă enervam cu mopurile vechi. Ăsta e altceva! Curăță repede, nu lasă urme, și …" at bounding box center [859, 682] width 209 height 123
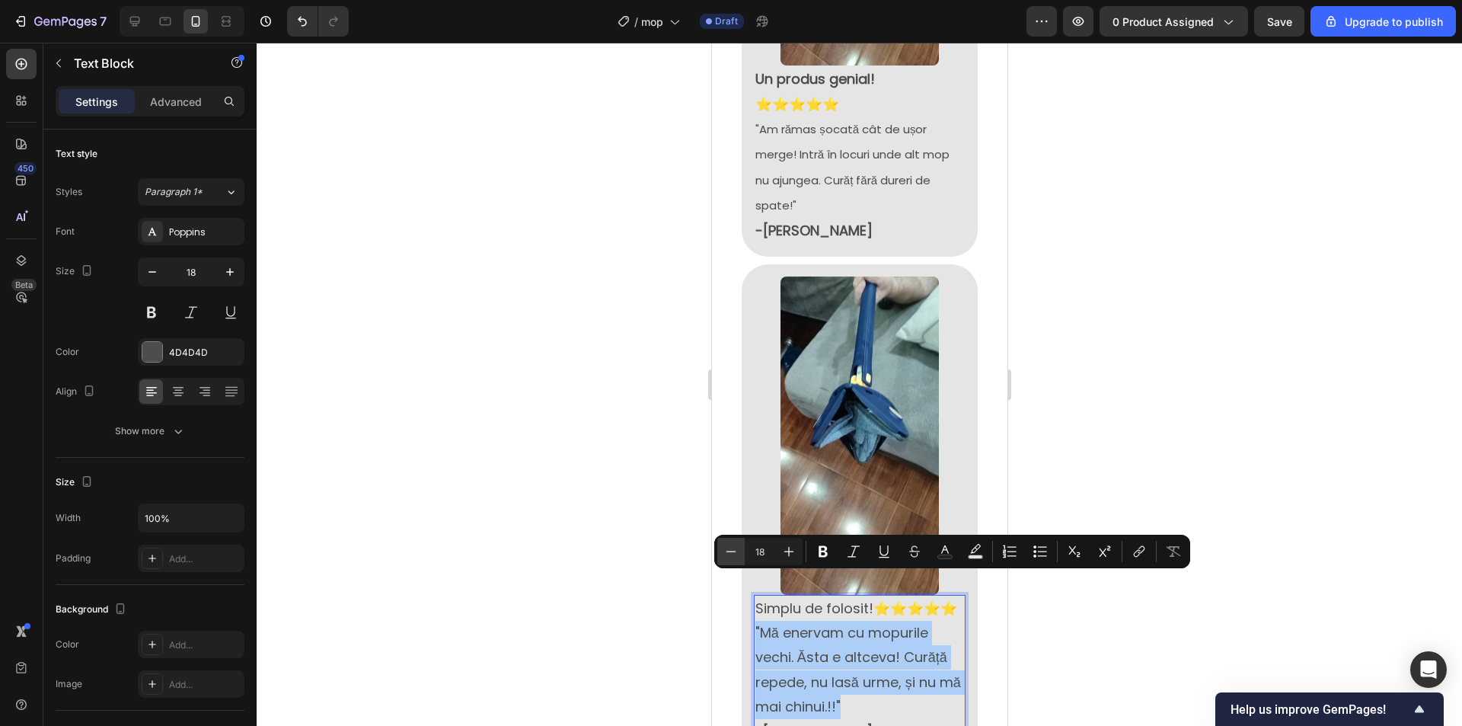
click at [727, 553] on icon "Editor contextual toolbar" at bounding box center [730, 551] width 15 height 15
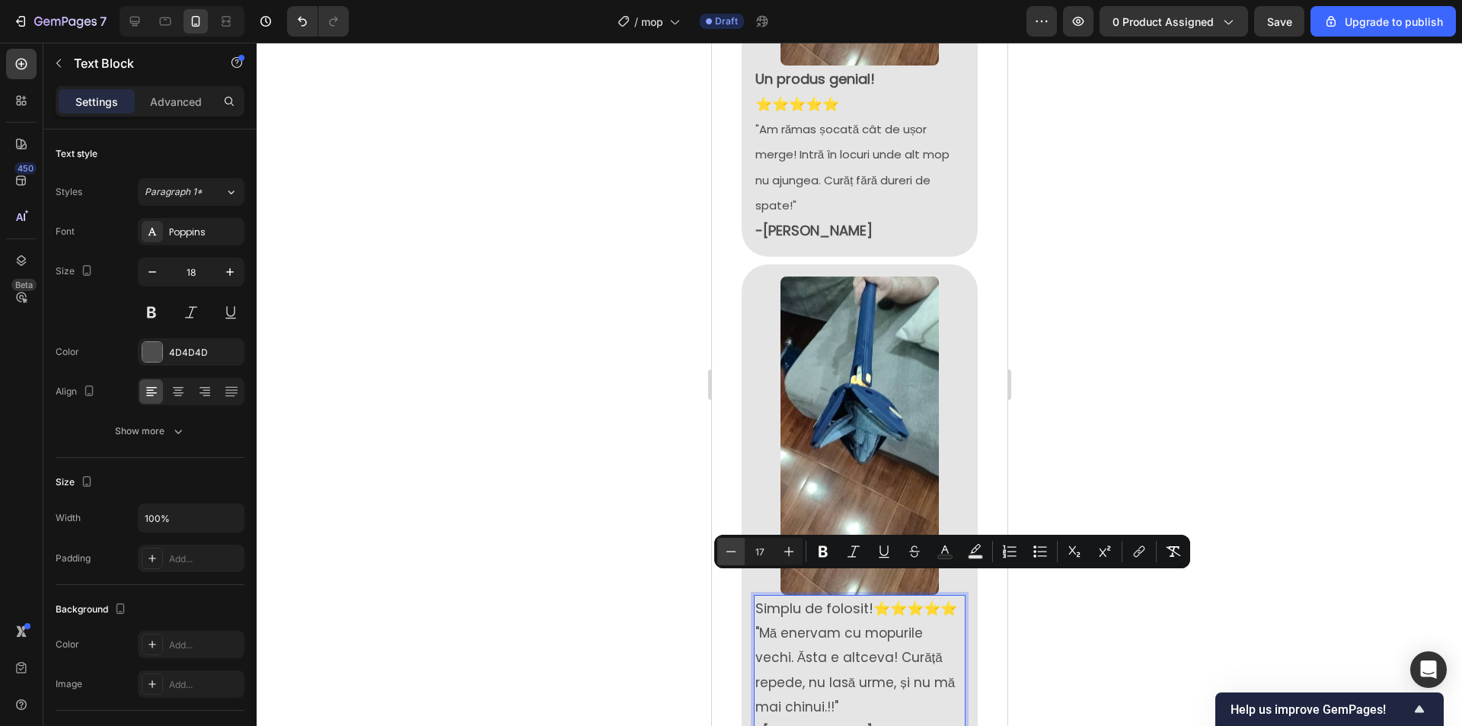
click at [727, 553] on icon "Editor contextual toolbar" at bounding box center [730, 551] width 15 height 15
click at [728, 552] on icon "Editor contextual toolbar" at bounding box center [730, 551] width 15 height 15
type input "15"
click at [1200, 453] on div at bounding box center [859, 384] width 1205 height 683
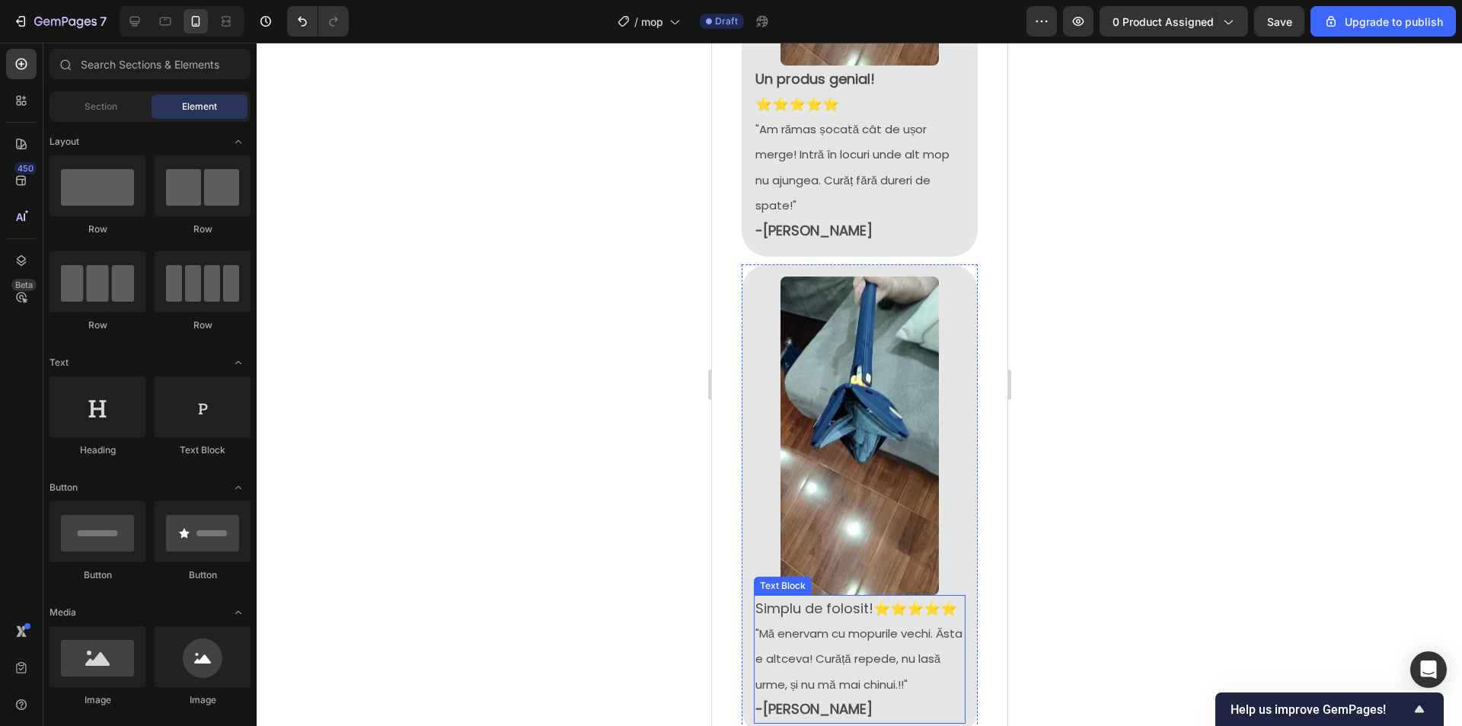
click at [838, 596] on p "Simplu de folosit!⭐⭐⭐⭐⭐" at bounding box center [859, 608] width 209 height 24
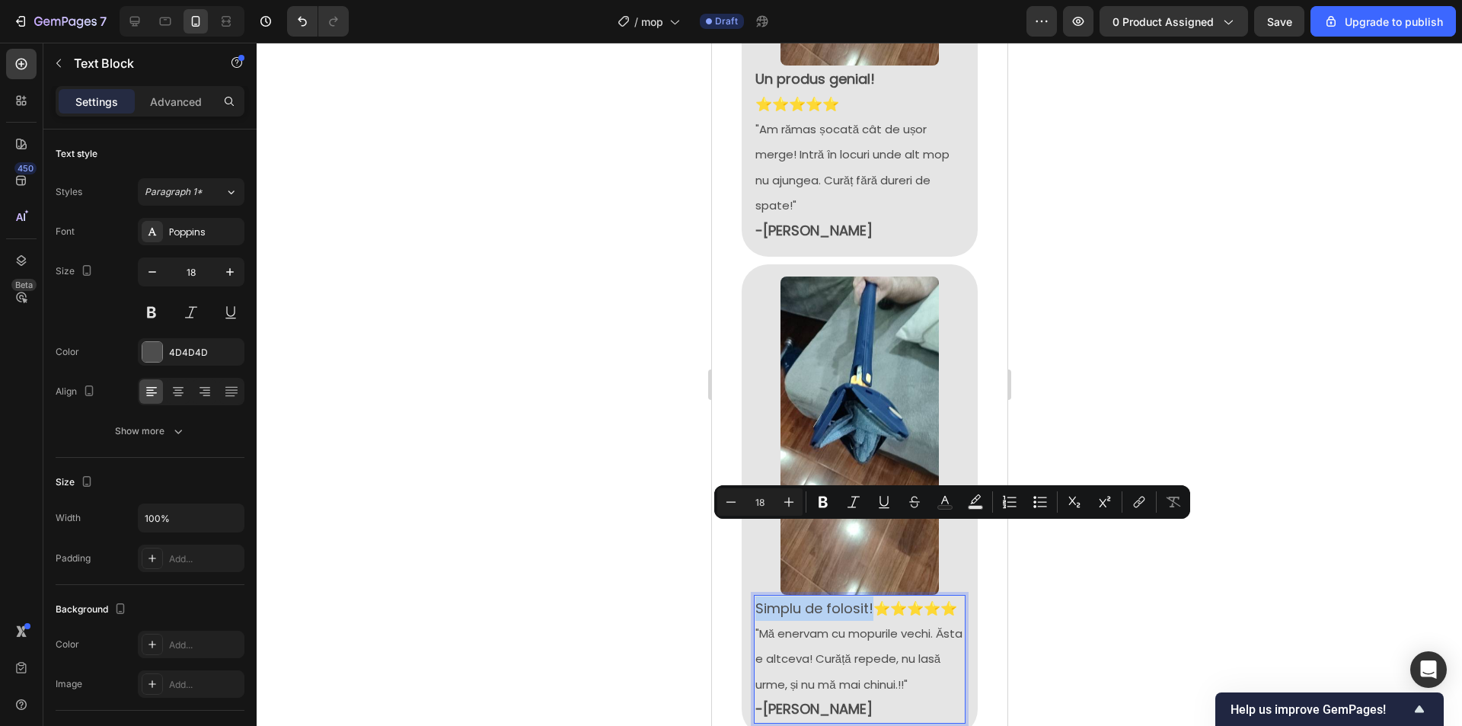
drag, startPoint x: 869, startPoint y: 535, endPoint x: 754, endPoint y: 535, distance: 115.0
click at [755, 596] on p "Simplu de folosit!⭐⭐⭐⭐⭐" at bounding box center [859, 608] width 209 height 24
click at [823, 507] on icon "Editor contextual toolbar" at bounding box center [823, 502] width 9 height 11
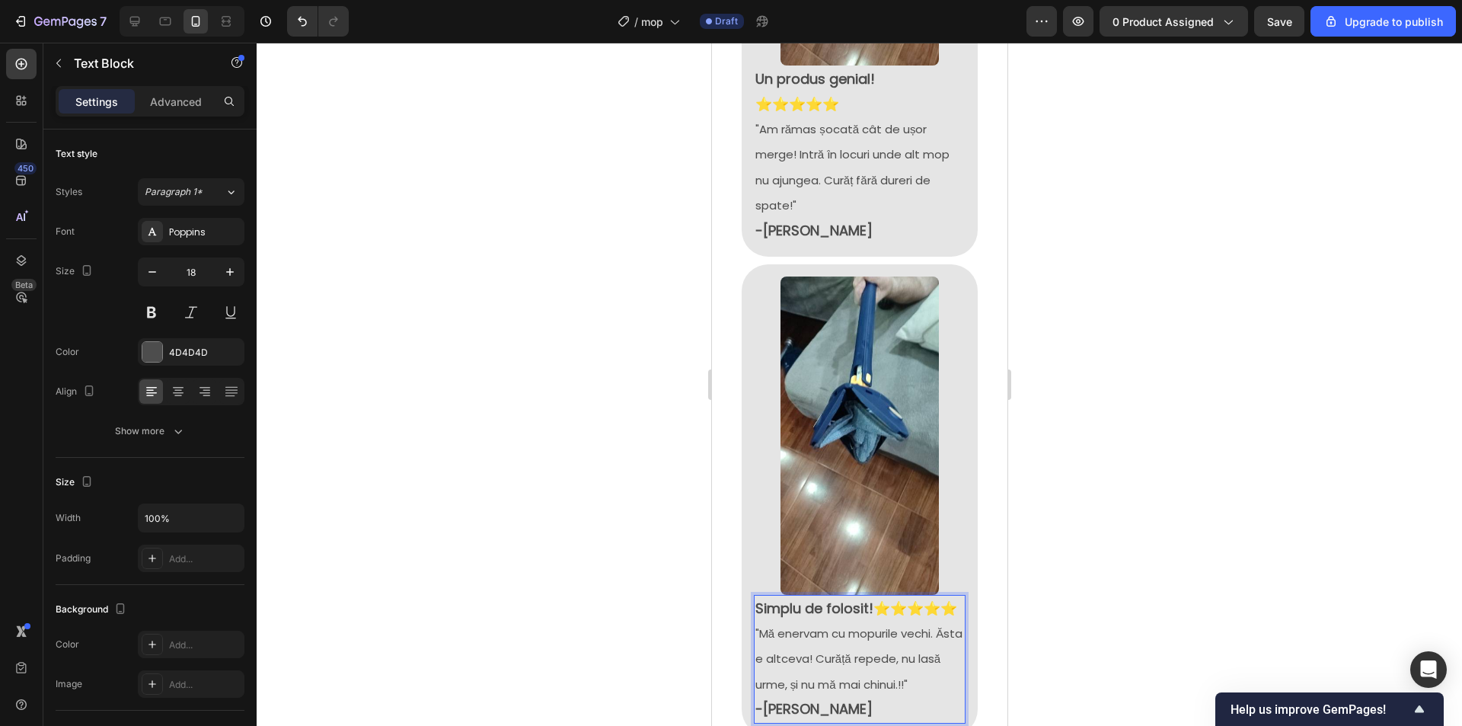
drag, startPoint x: 1183, startPoint y: 350, endPoint x: 1190, endPoint y: 386, distance: 36.6
click at [1182, 350] on div at bounding box center [859, 384] width 1205 height 683
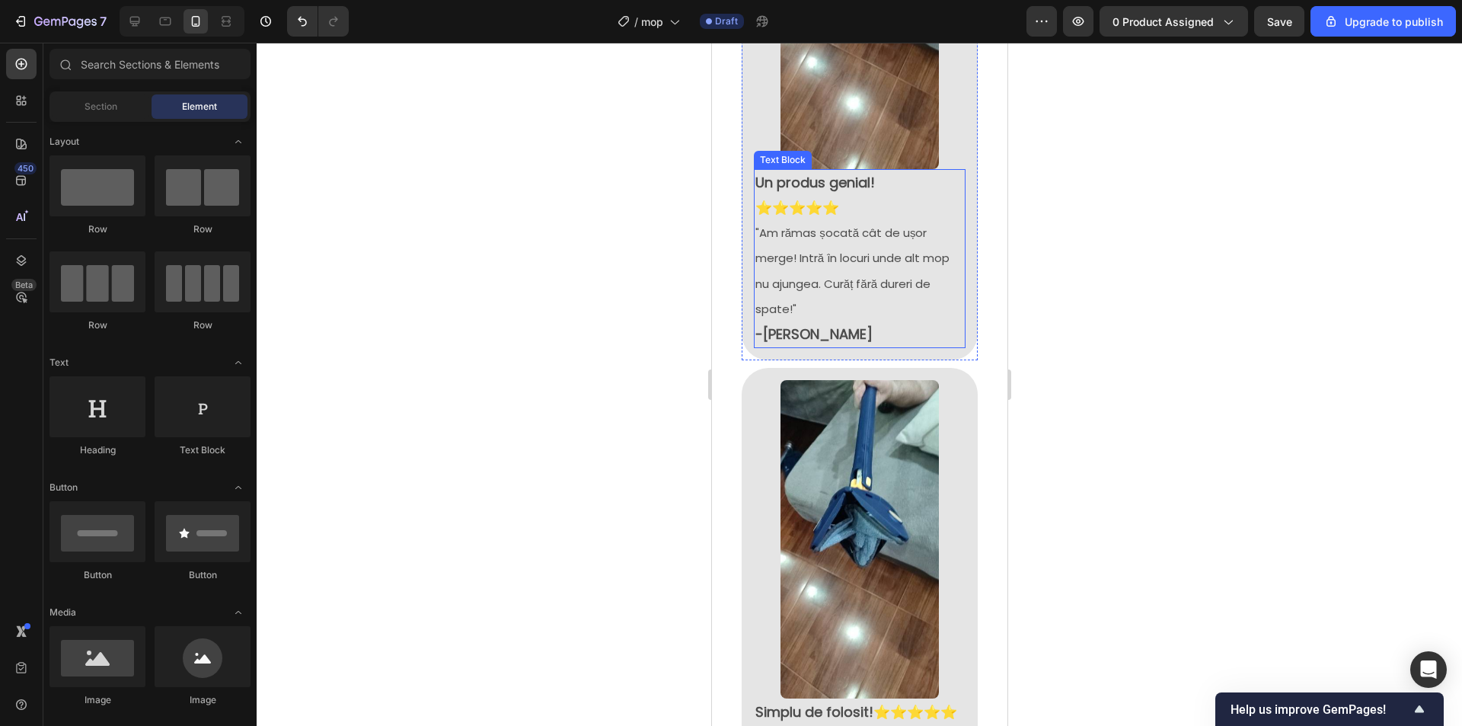
scroll to position [2470, 0]
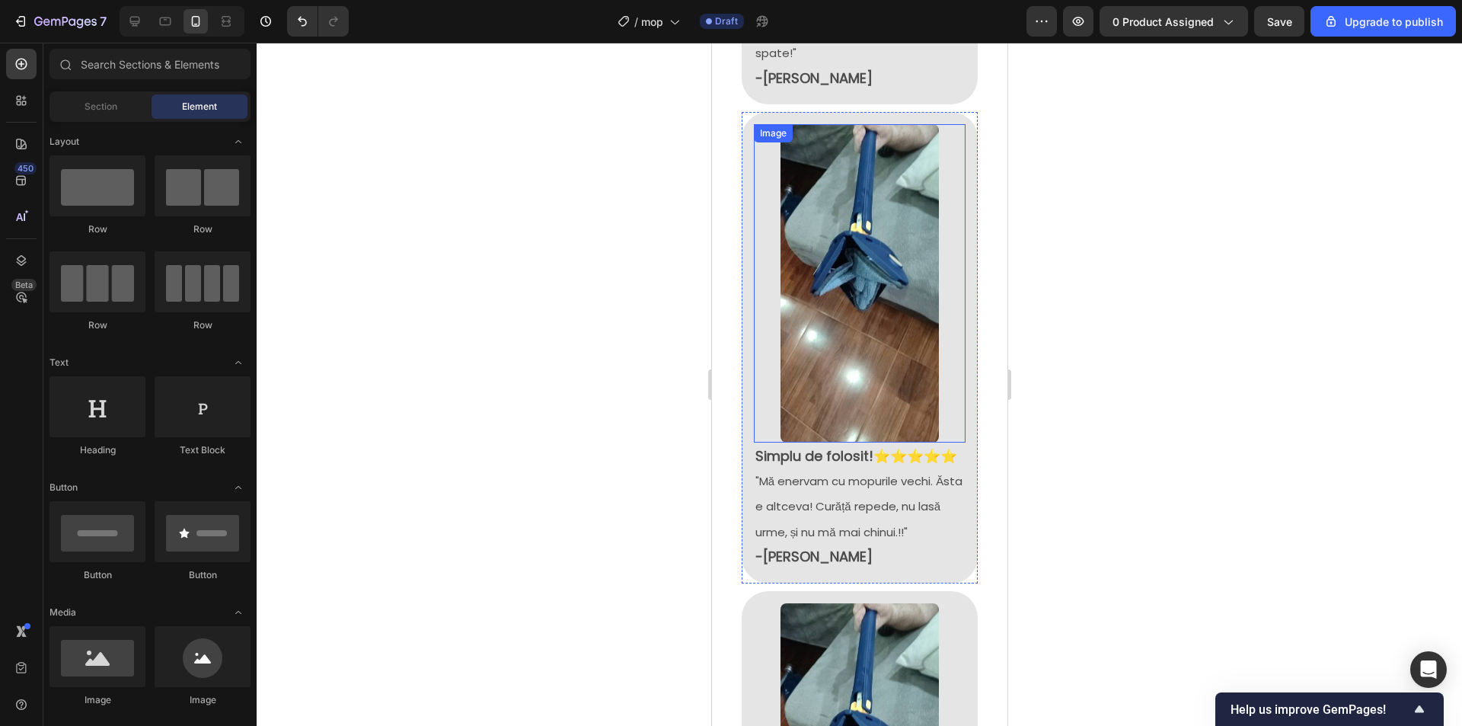
click at [886, 213] on img at bounding box center [859, 283] width 159 height 318
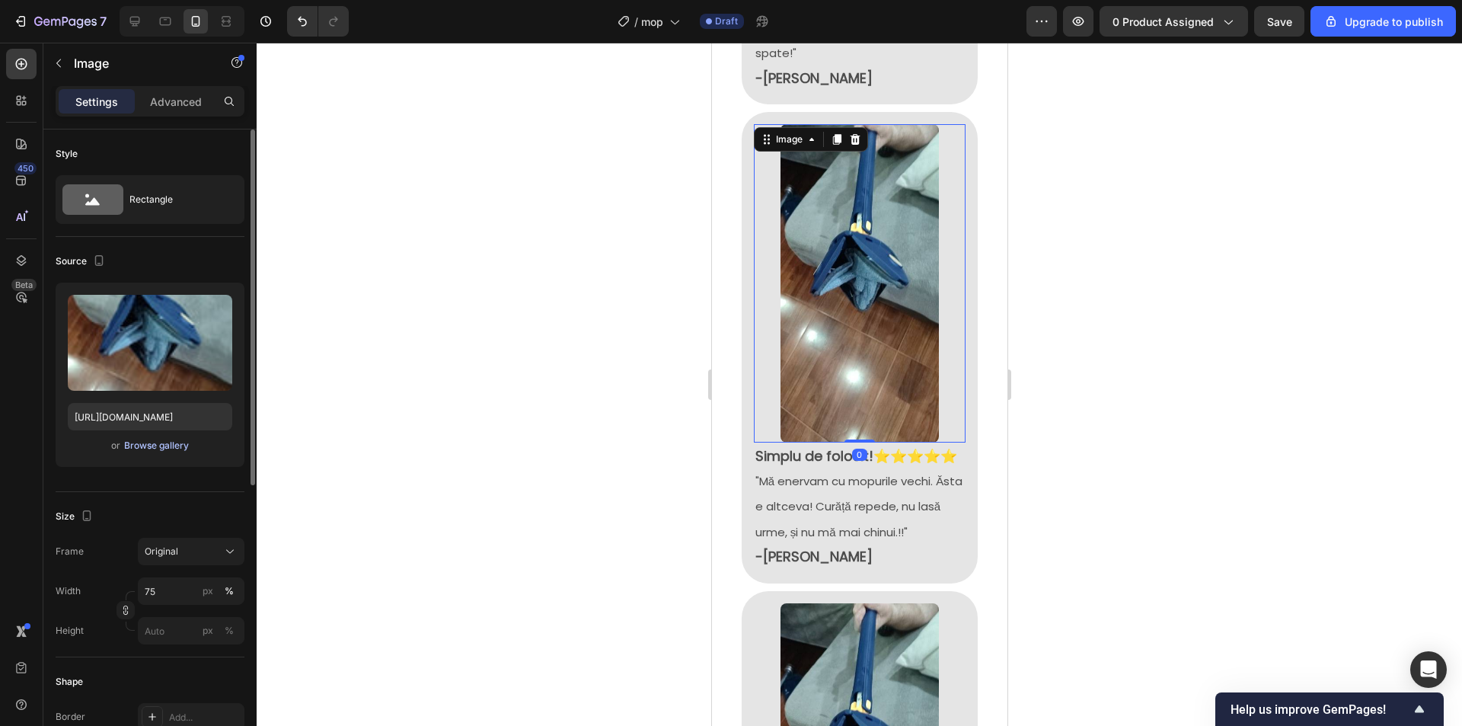
click at [165, 446] on div "Browse gallery" at bounding box center [156, 446] width 65 height 14
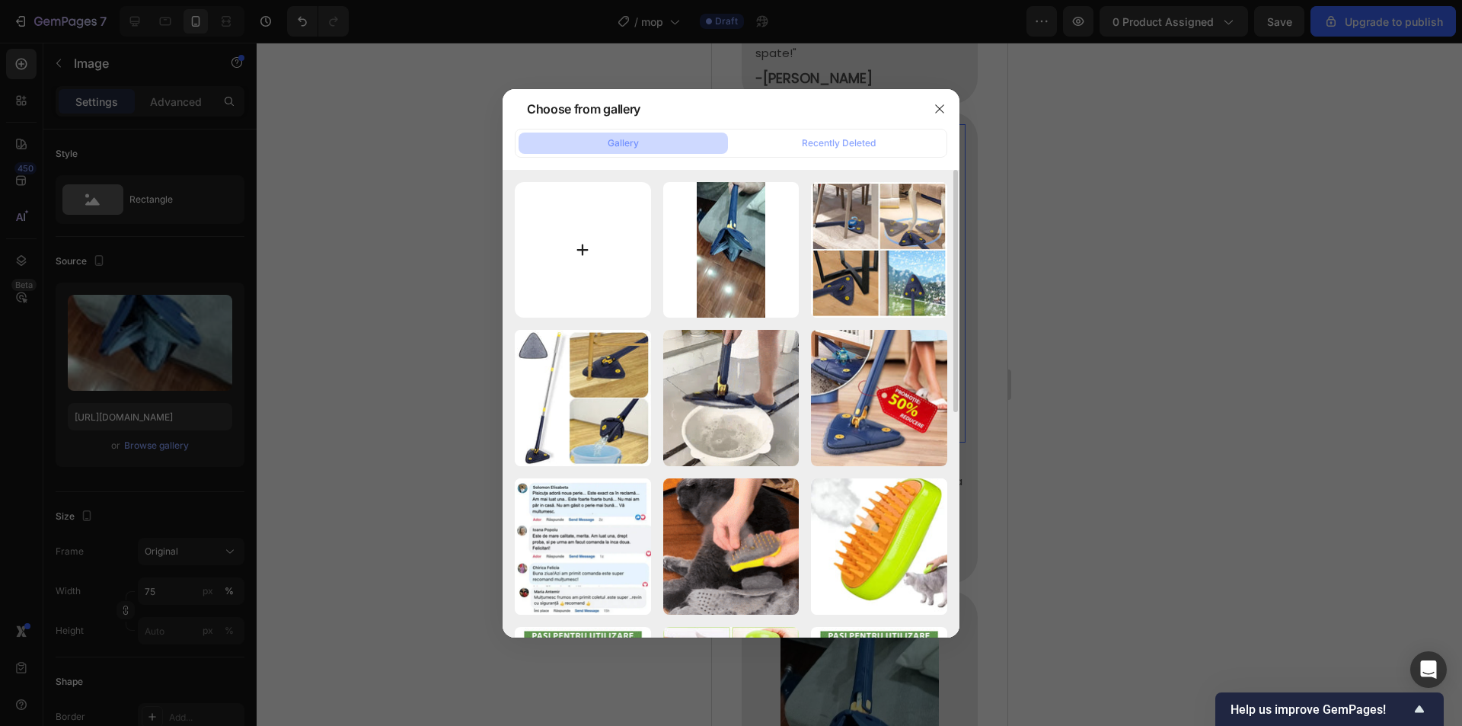
click at [598, 224] on input "file" at bounding box center [583, 250] width 136 height 136
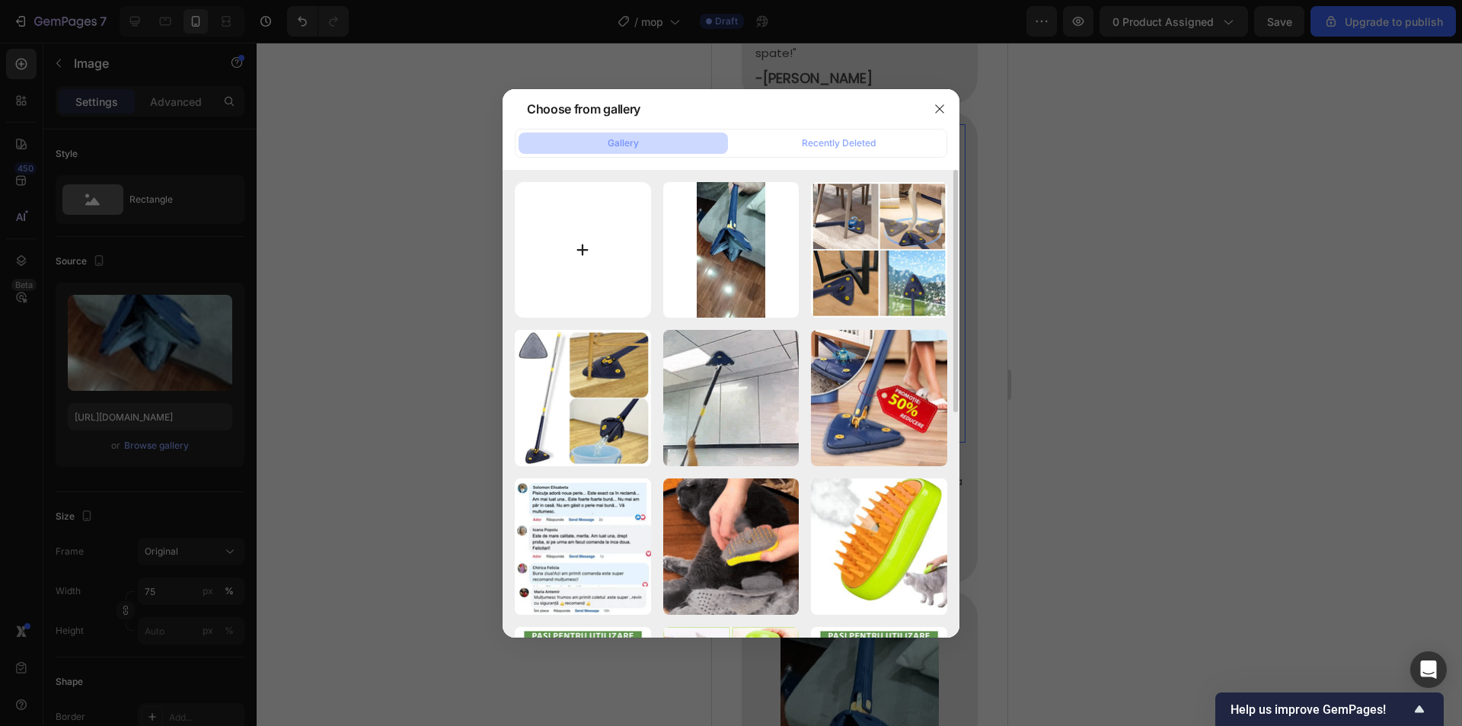
type input "C:\fakepath\26288105-46f7-7647-440d-219472be0381.jpg"
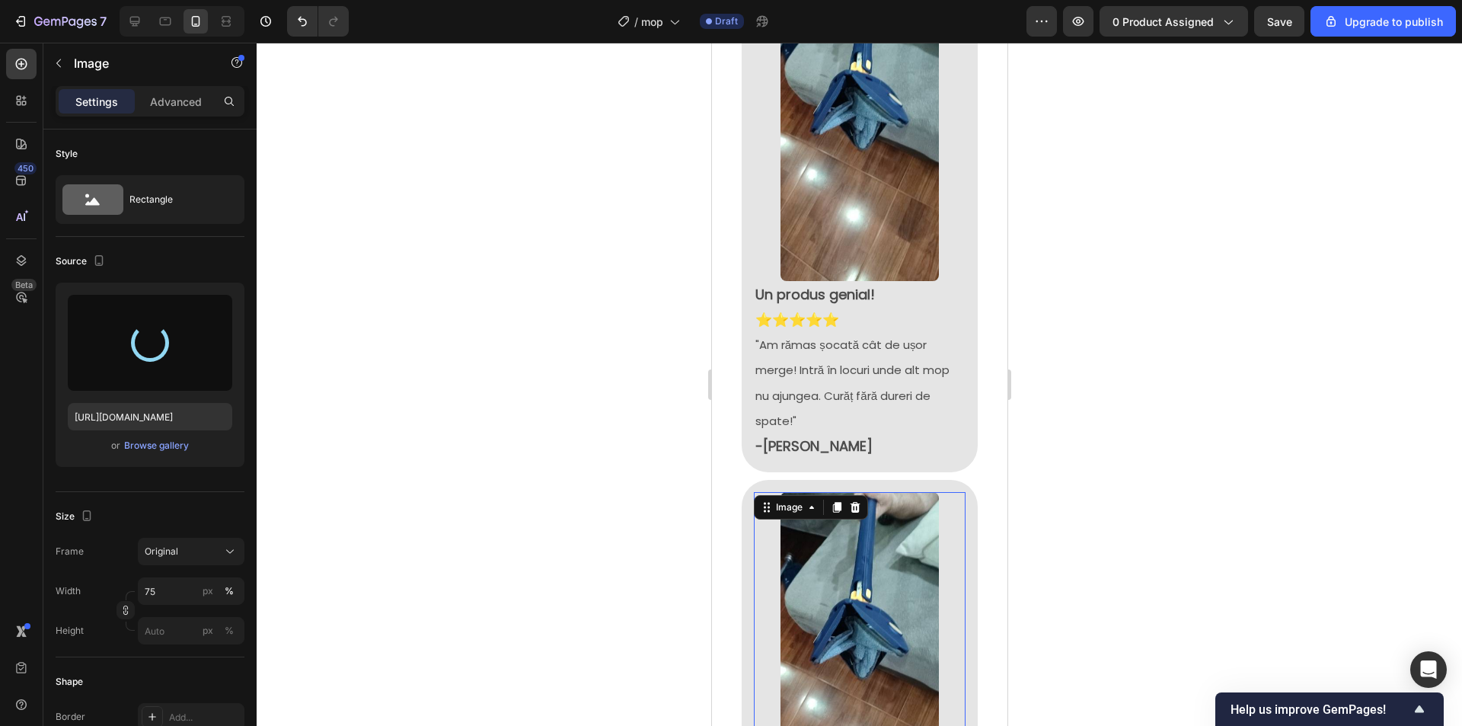
type input "https://cdn.shopify.com/s/files/1/0903/7978/0432/files/gempages_572506543971369…"
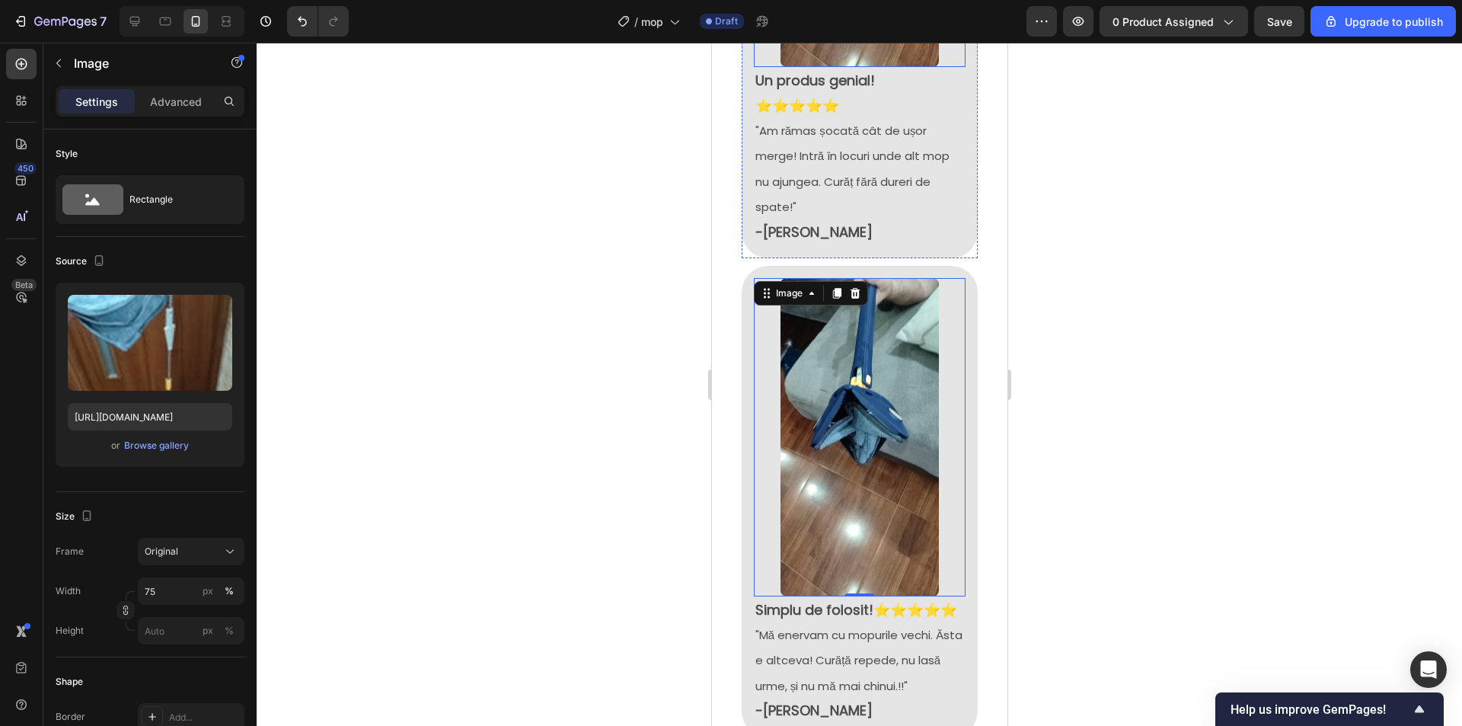
scroll to position [2318, 0]
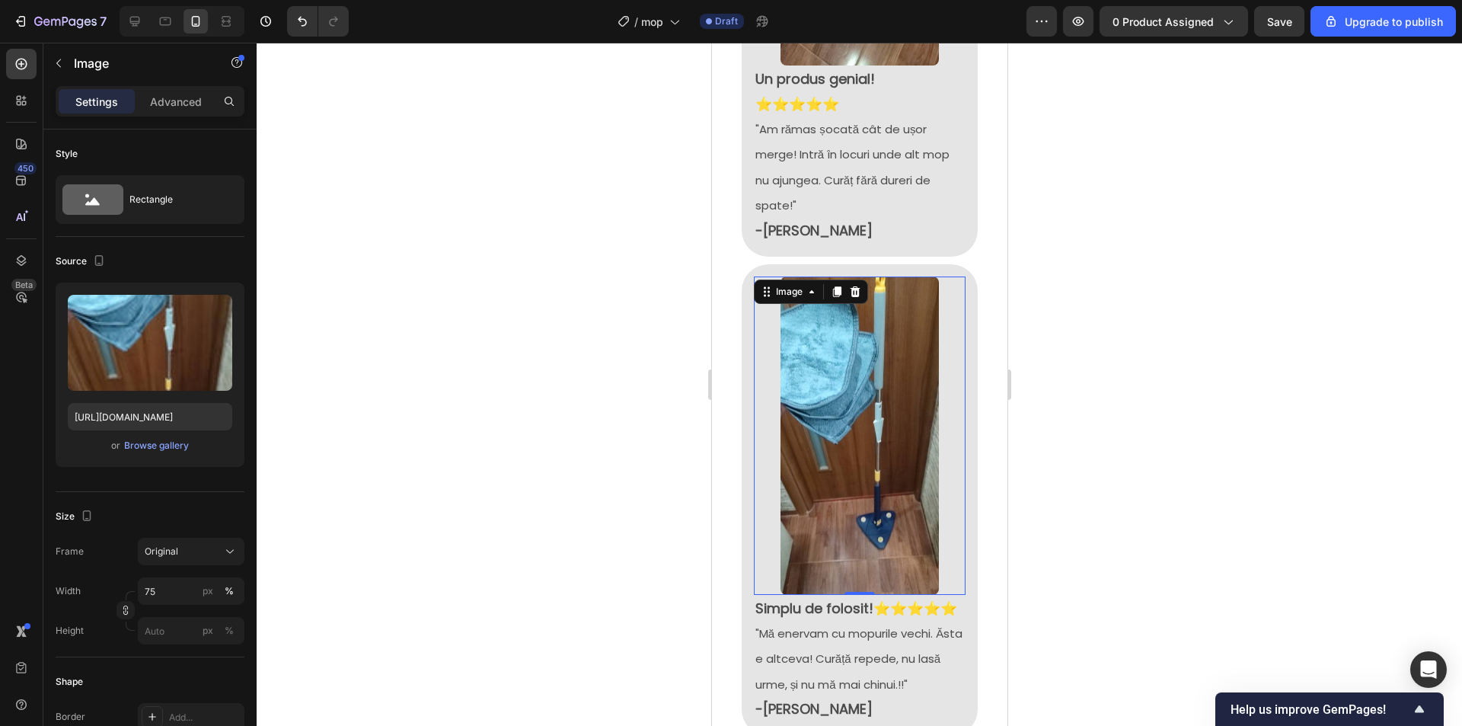
click at [1106, 312] on div at bounding box center [859, 384] width 1205 height 683
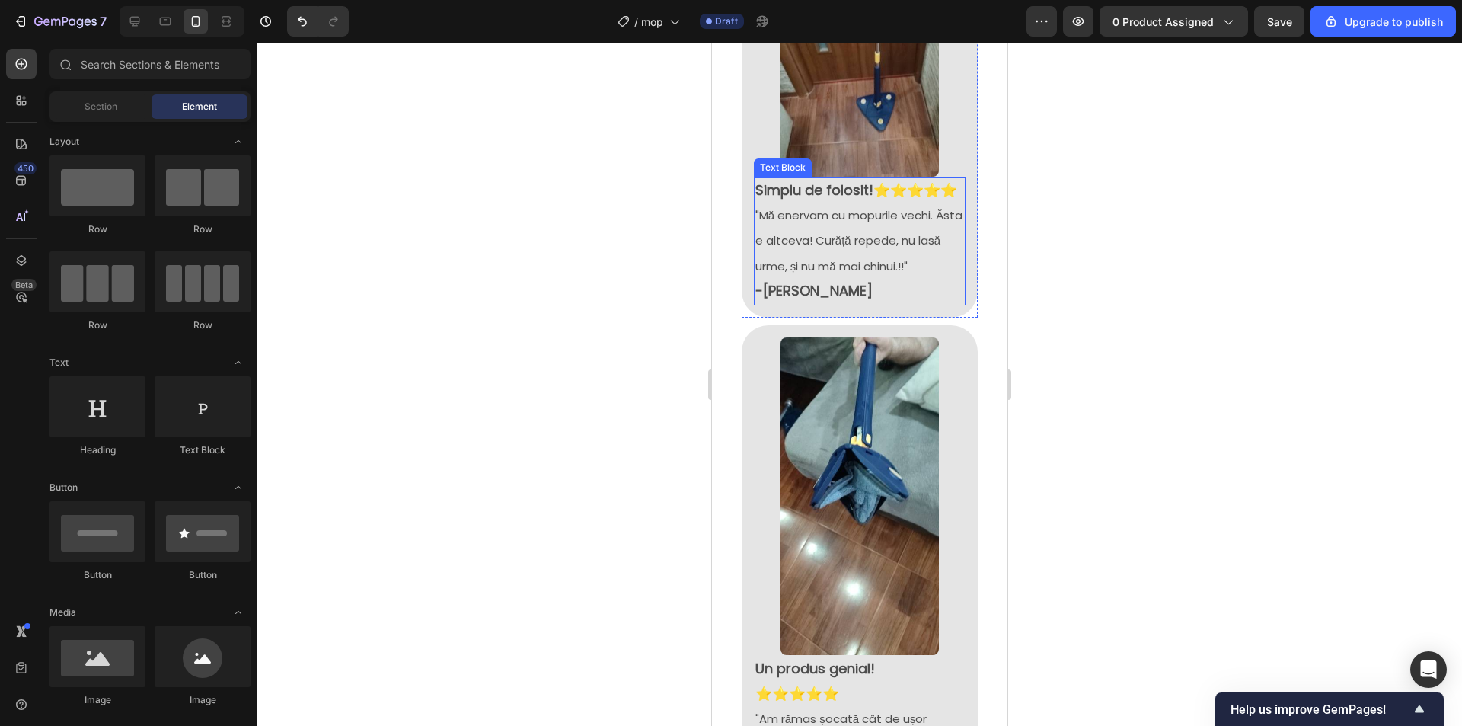
scroll to position [2775, 0]
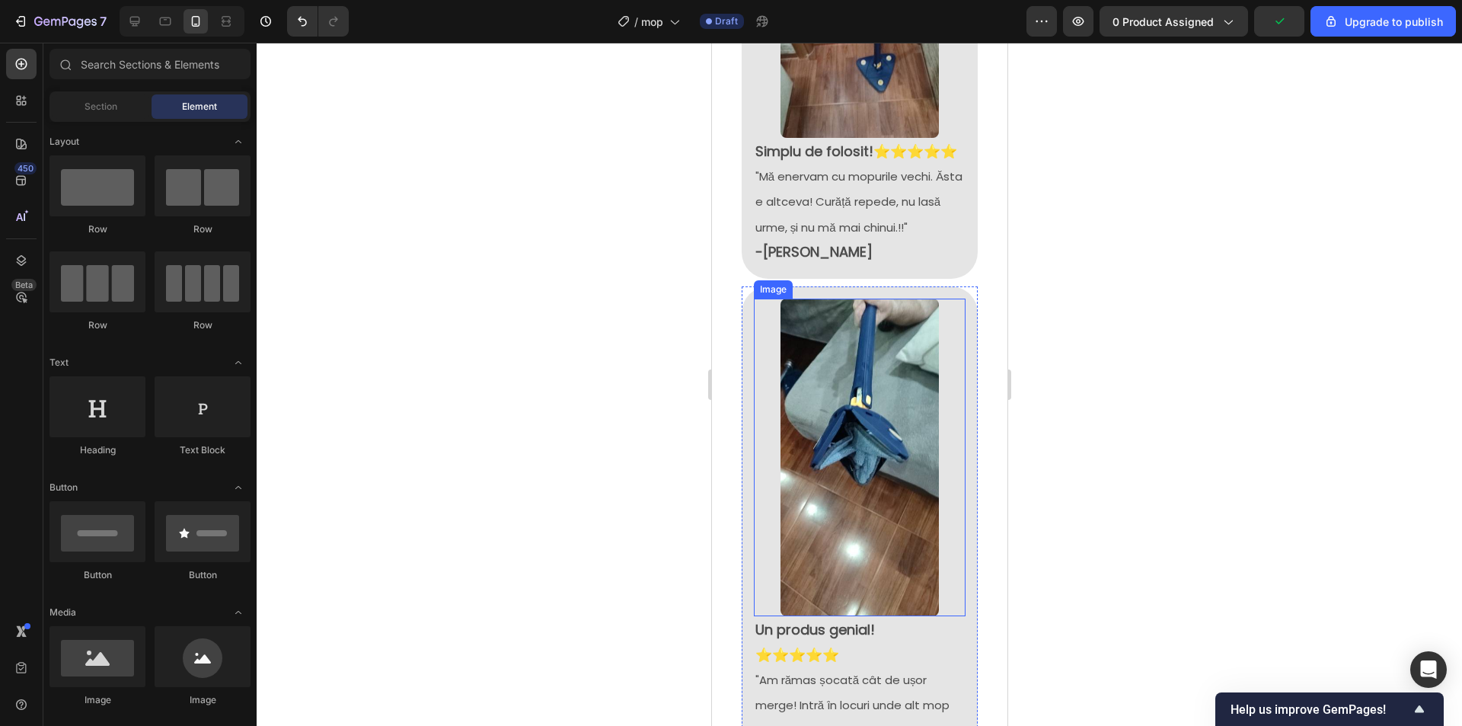
click at [869, 378] on img at bounding box center [859, 458] width 159 height 318
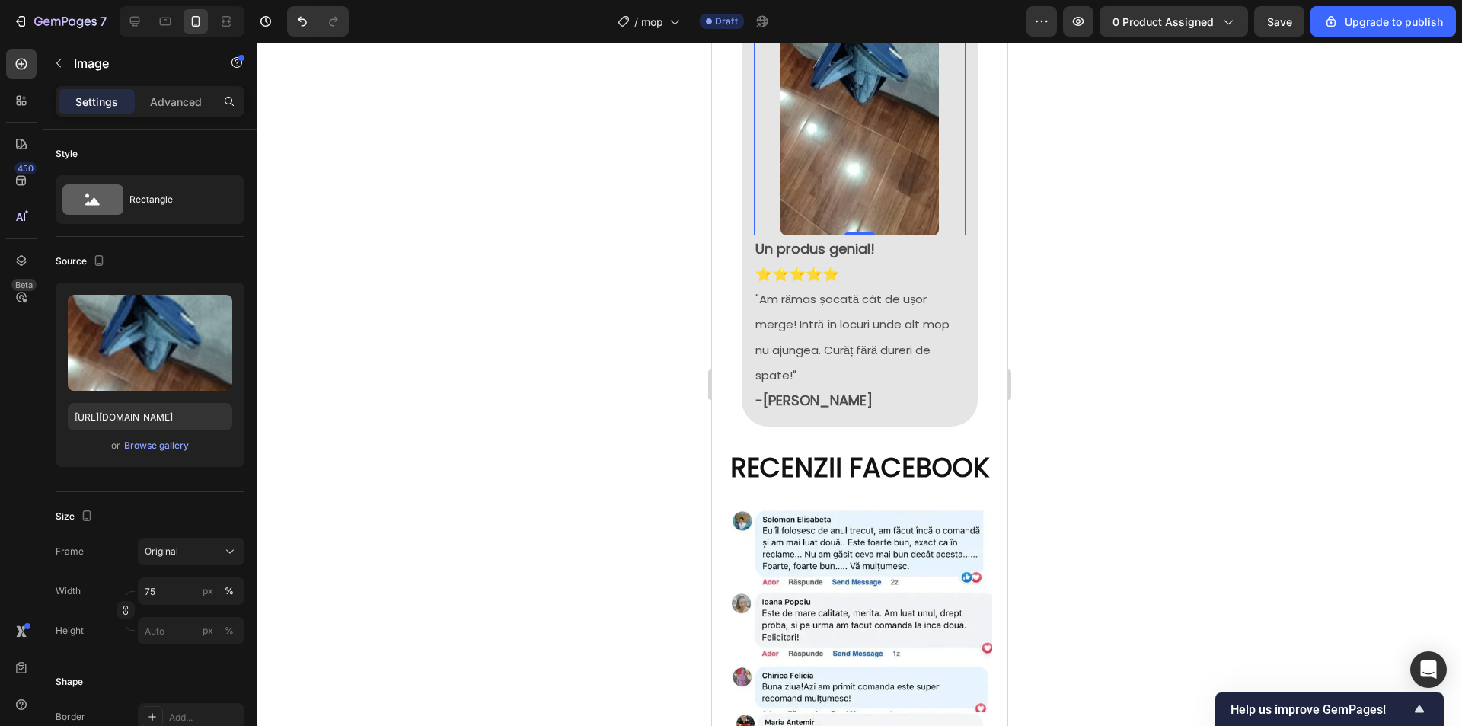
click at [1160, 285] on div at bounding box center [859, 384] width 1205 height 683
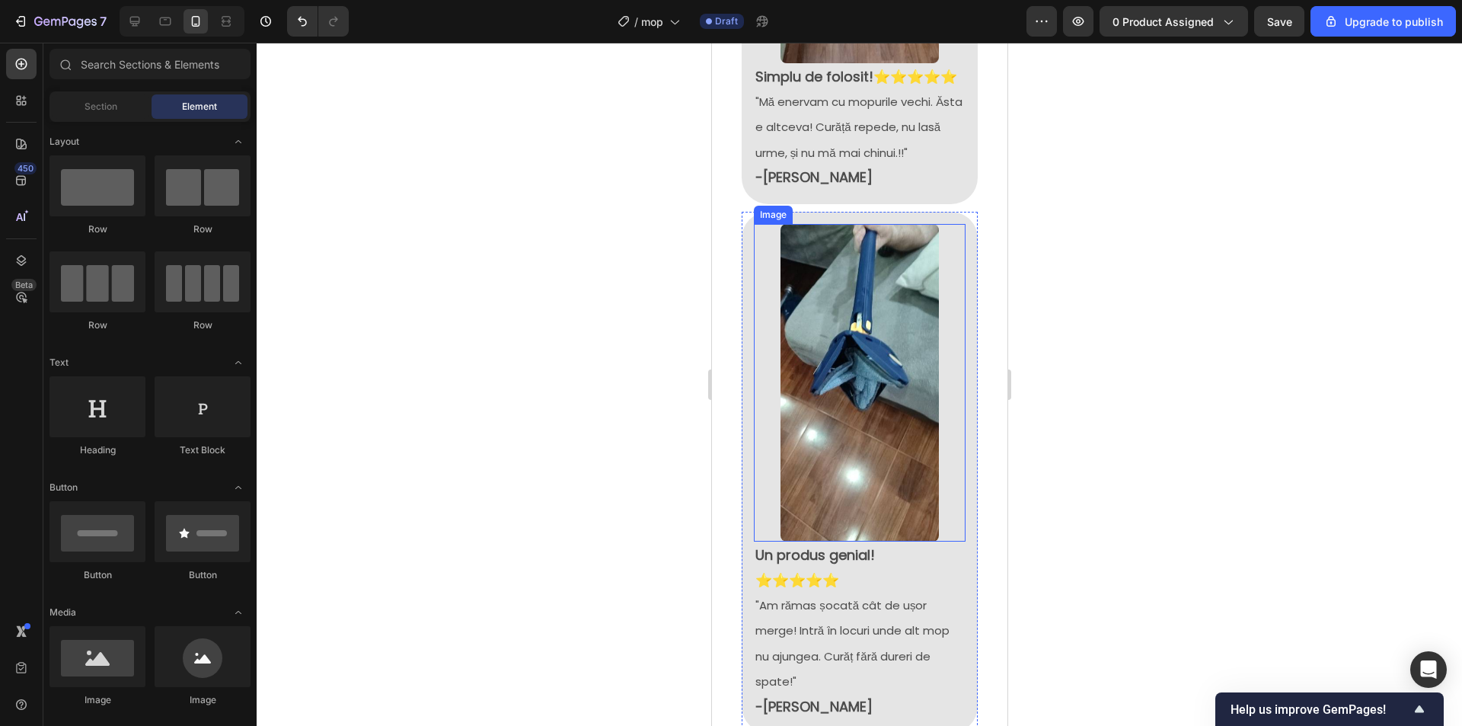
scroll to position [2851, 0]
click at [818, 596] on span ""Am rămas șocată cât de ușor merge! Intră în locuri unde alt mop nu ajungea. Cu…" at bounding box center [852, 642] width 194 height 92
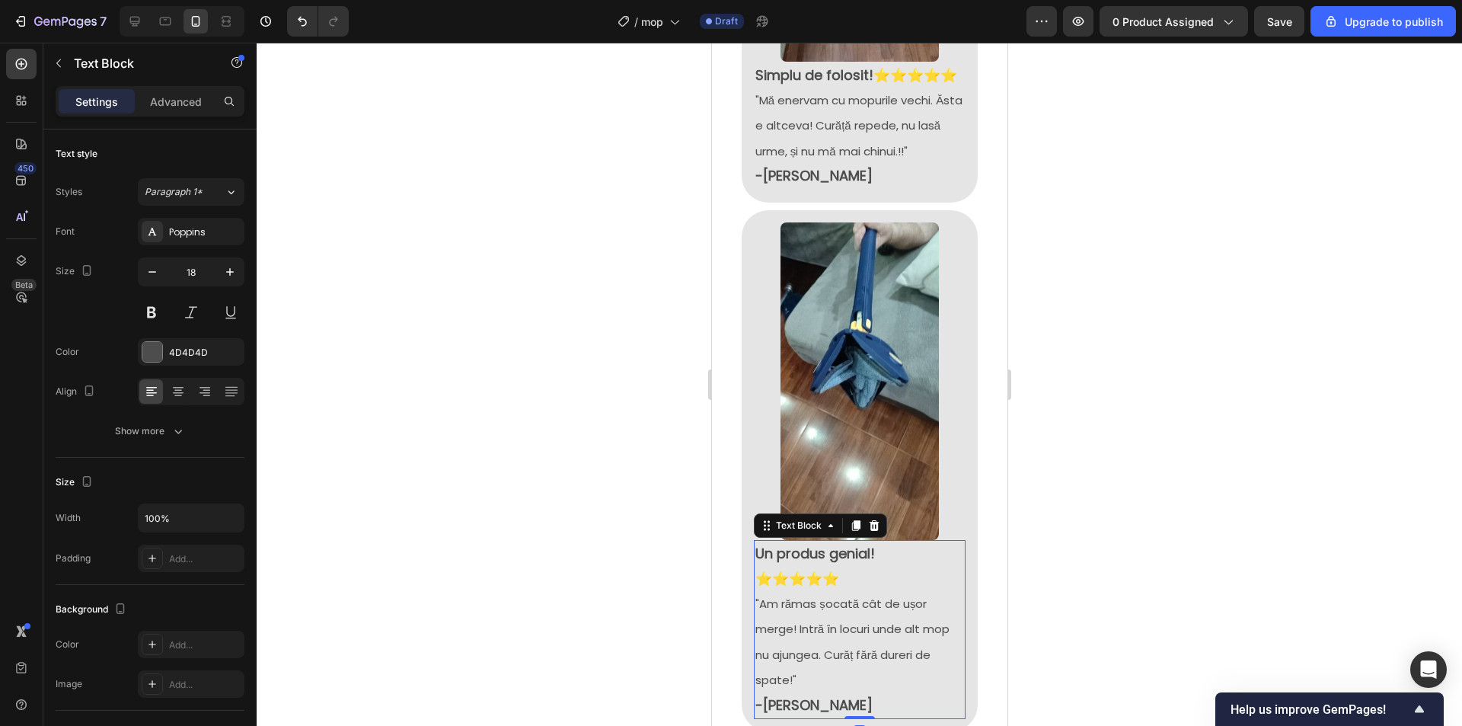
click at [812, 643] on p ""Am rămas șocată cât de ușor merge! Intră în locuri unde alt mop nu ajungea. Cu…" at bounding box center [859, 654] width 209 height 126
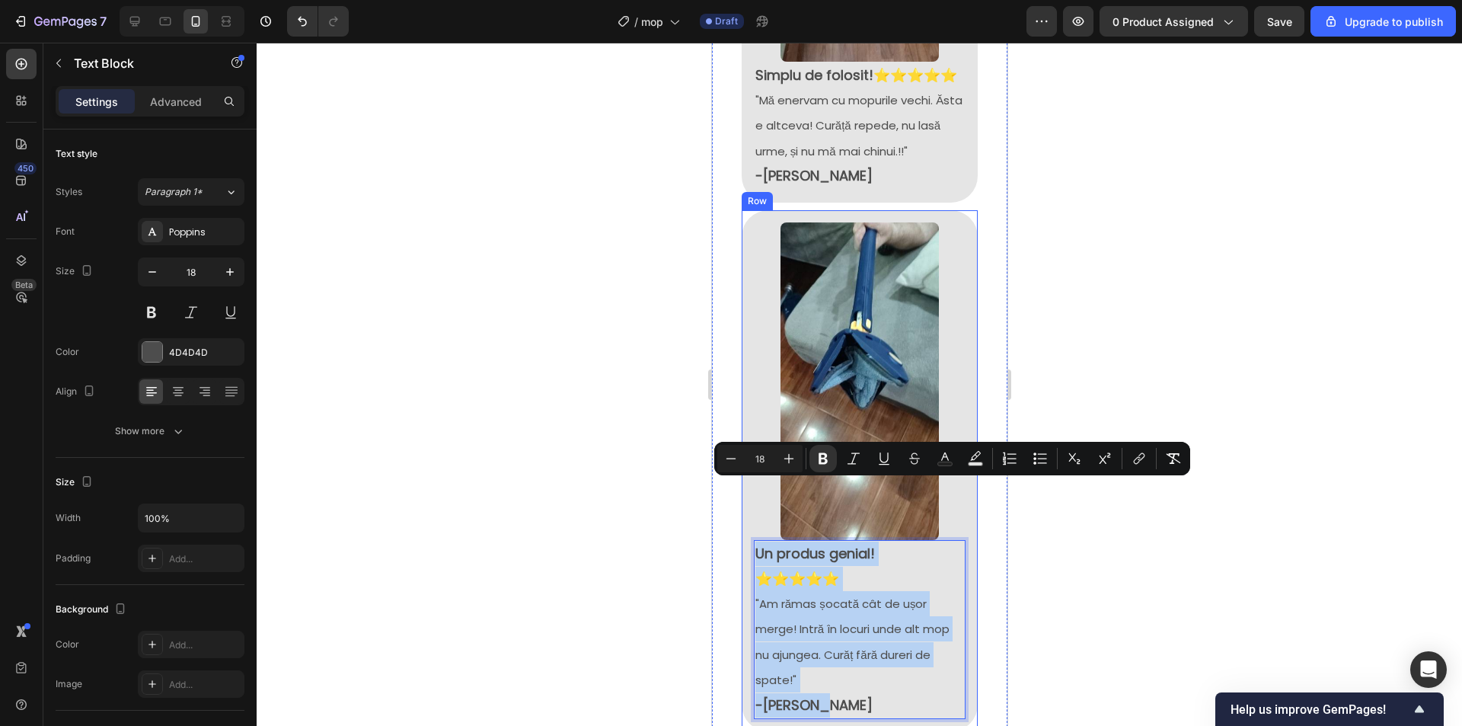
drag, startPoint x: 807, startPoint y: 634, endPoint x: 744, endPoint y: 482, distance: 164.2
click at [744, 482] on div "Image Un produs genial! ⭐⭐⭐⭐⭐ "Am rămas șocată cât de ușor merge! Intră în locu…" at bounding box center [859, 470] width 236 height 521
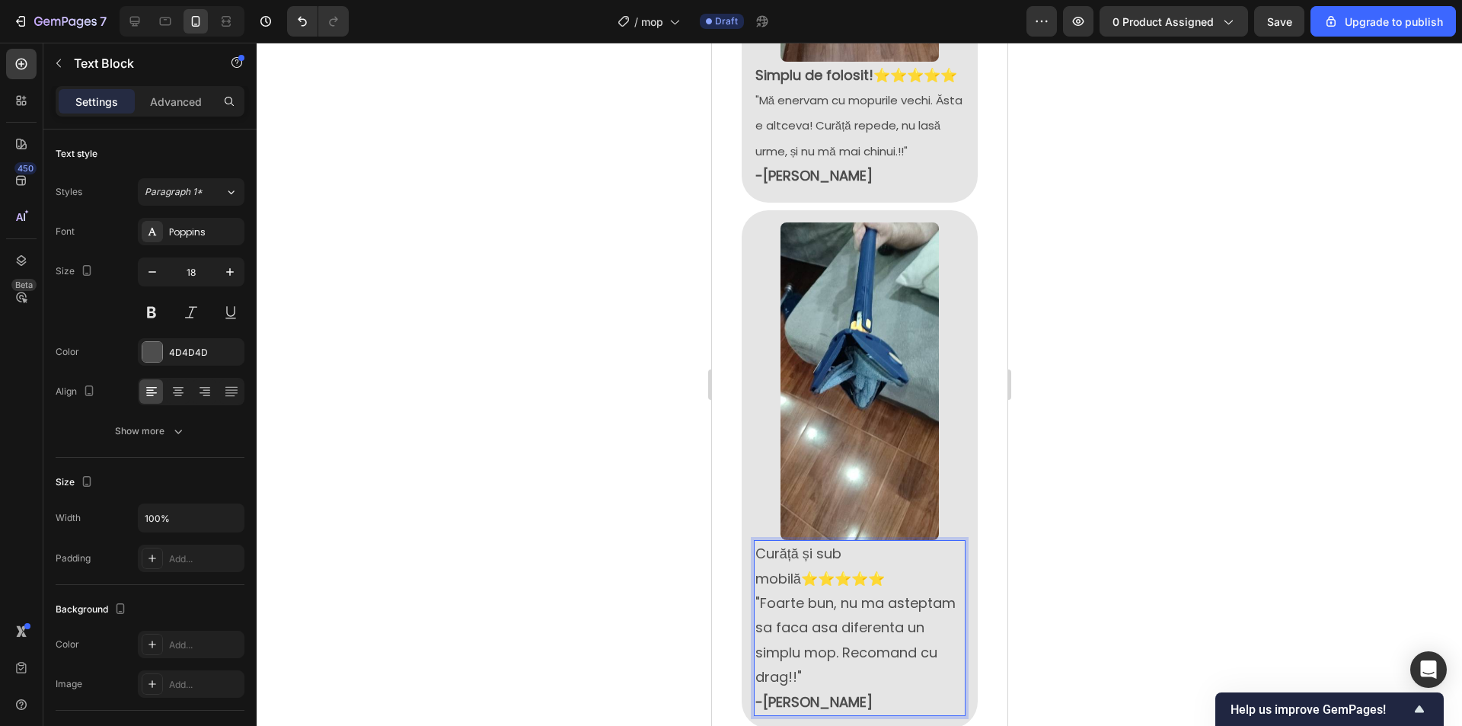
click at [803, 541] on p "Curăță și sub mobilă⭐⭐⭐⭐⭐" at bounding box center [859, 565] width 209 height 49
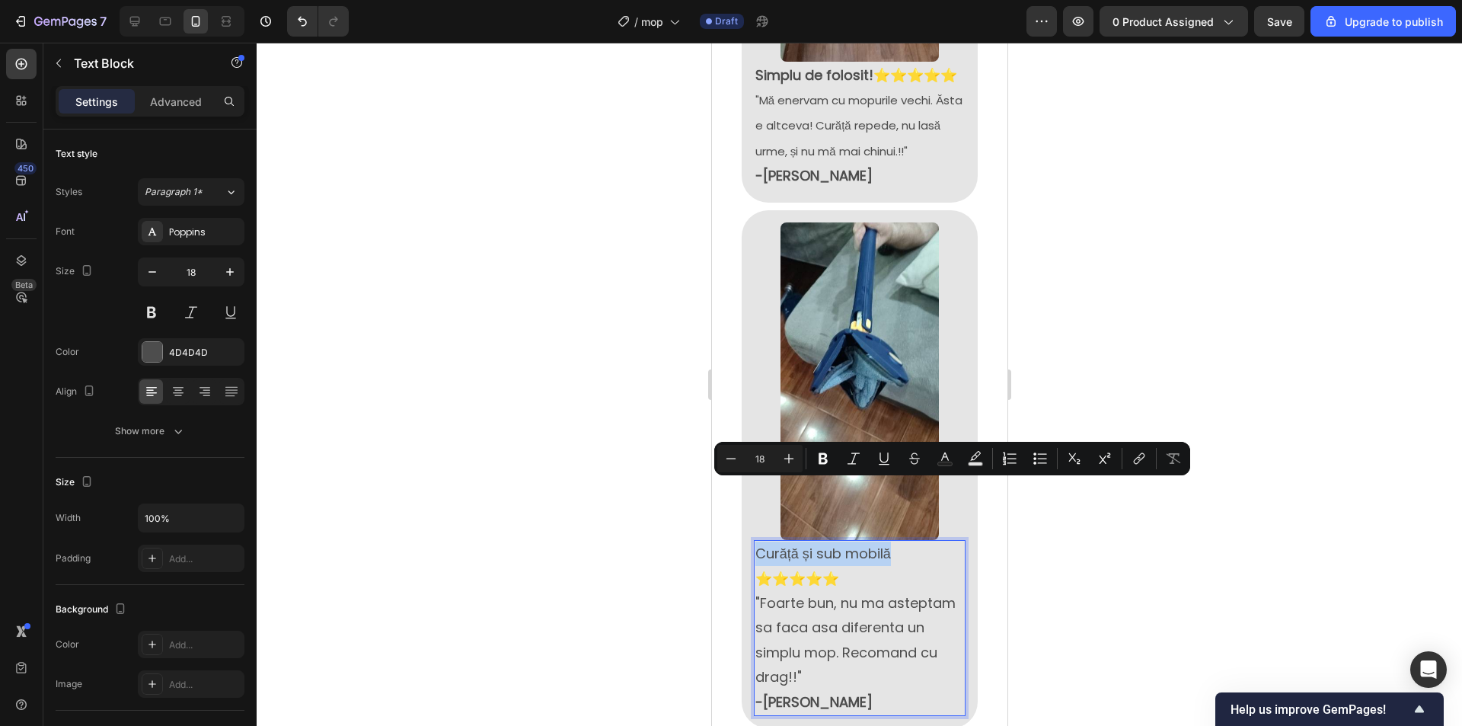
drag, startPoint x: 897, startPoint y: 489, endPoint x: 752, endPoint y: 488, distance: 144.7
click at [755, 541] on p "Curăță și sub mobilă" at bounding box center [859, 553] width 209 height 24
drag, startPoint x: 816, startPoint y: 460, endPoint x: 827, endPoint y: 474, distance: 18.4
click at [816, 460] on icon "Editor contextual toolbar" at bounding box center [823, 458] width 15 height 15
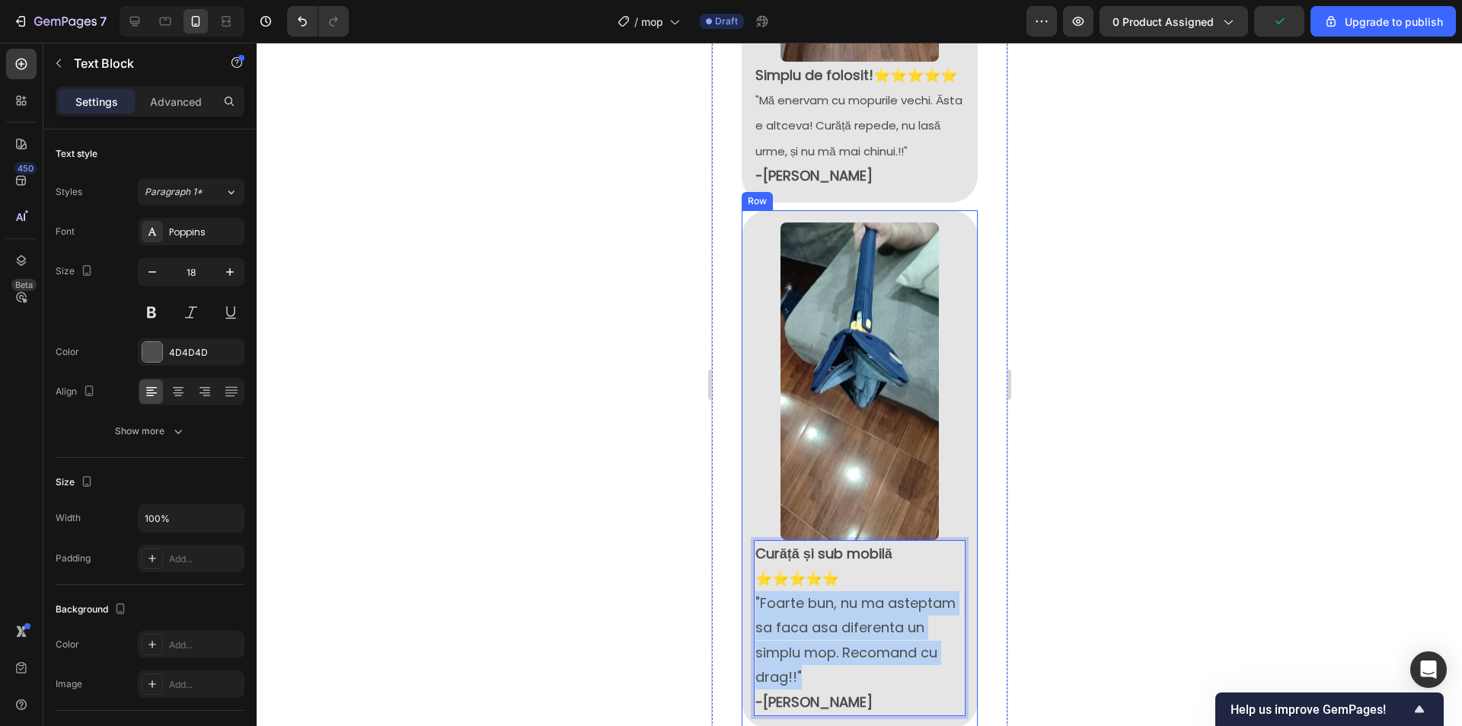
drag, startPoint x: 900, startPoint y: 618, endPoint x: 746, endPoint y: 538, distance: 174.4
click at [746, 538] on div "Image Curăță și sub mobilă ⭐⭐⭐⭐⭐ "Foarte bun, nu ma asteptam sa faca asa difere…" at bounding box center [859, 469] width 236 height 518
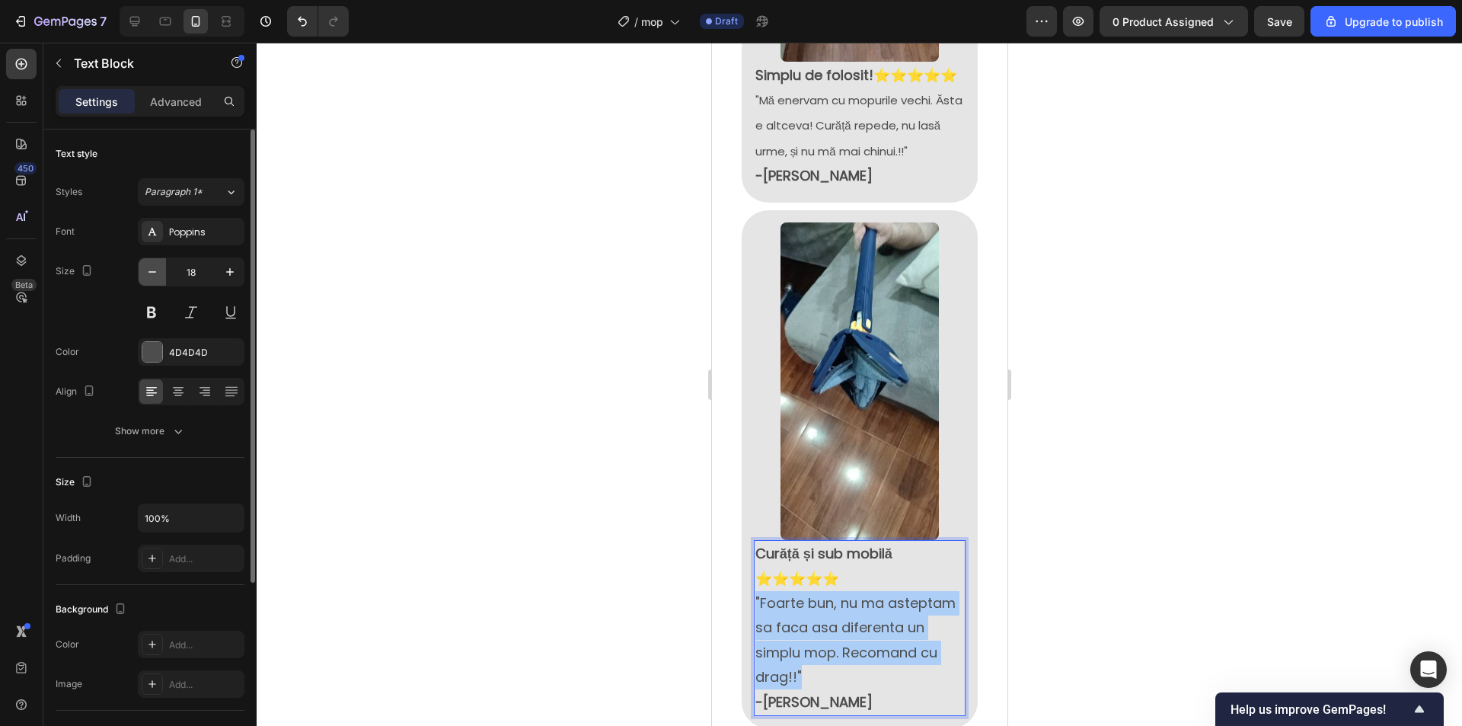
click at [160, 272] on button "button" at bounding box center [152, 271] width 27 height 27
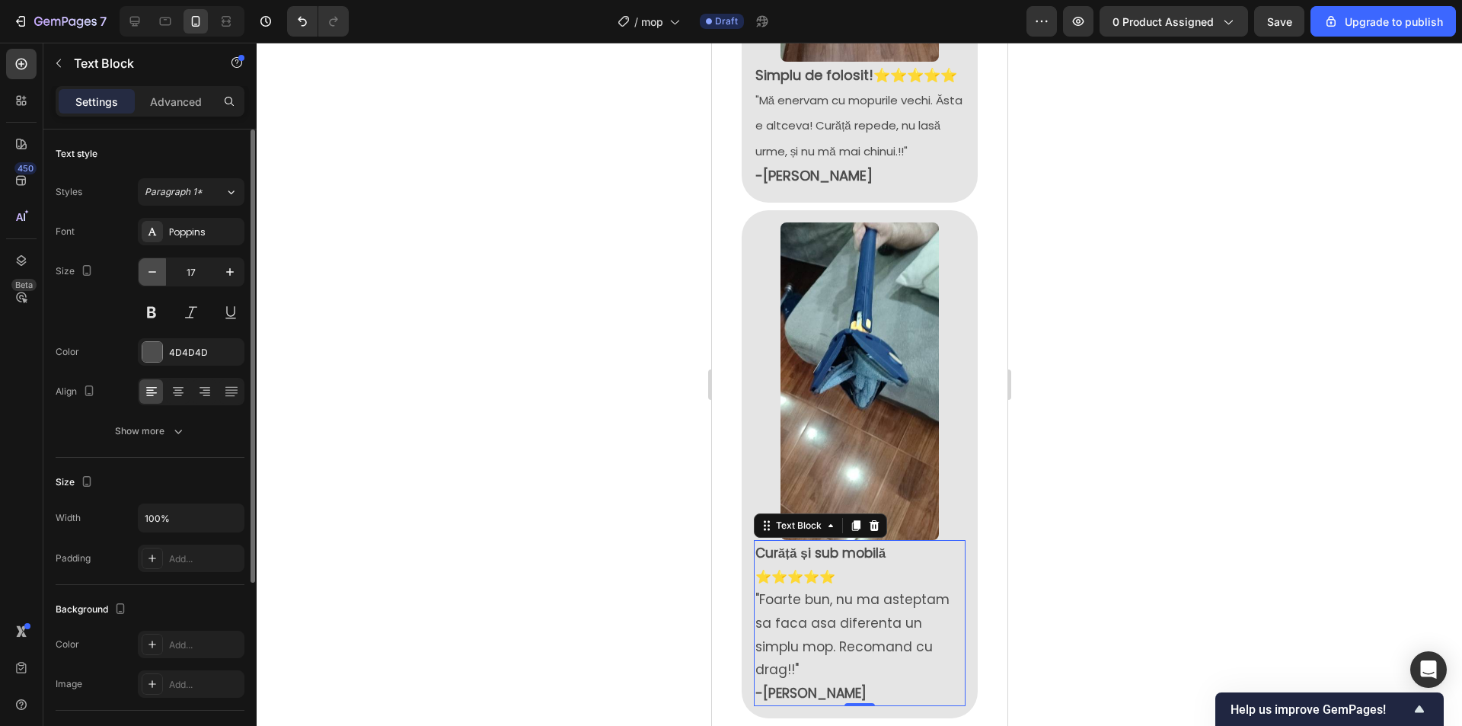
click at [150, 270] on icon "button" at bounding box center [152, 271] width 15 height 15
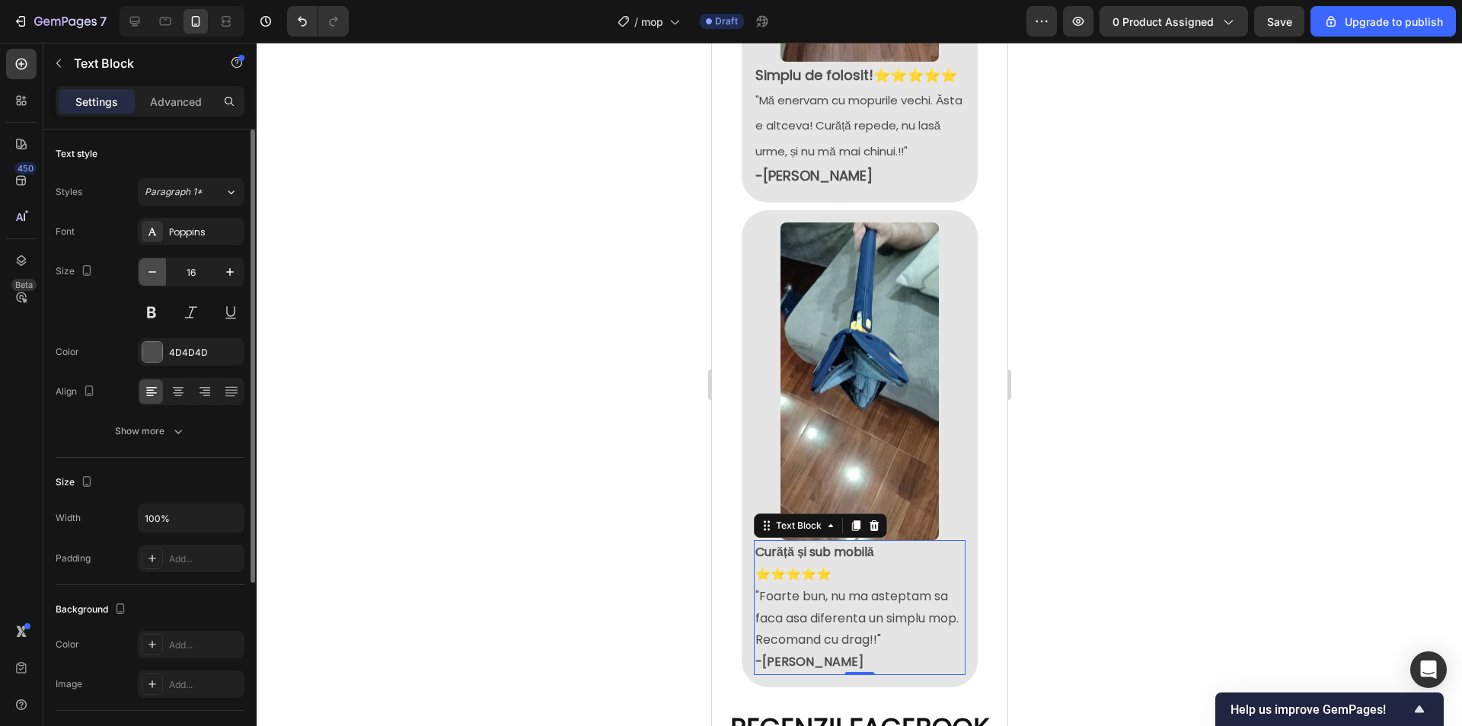
click at [151, 270] on icon "button" at bounding box center [152, 271] width 15 height 15
type input "15"
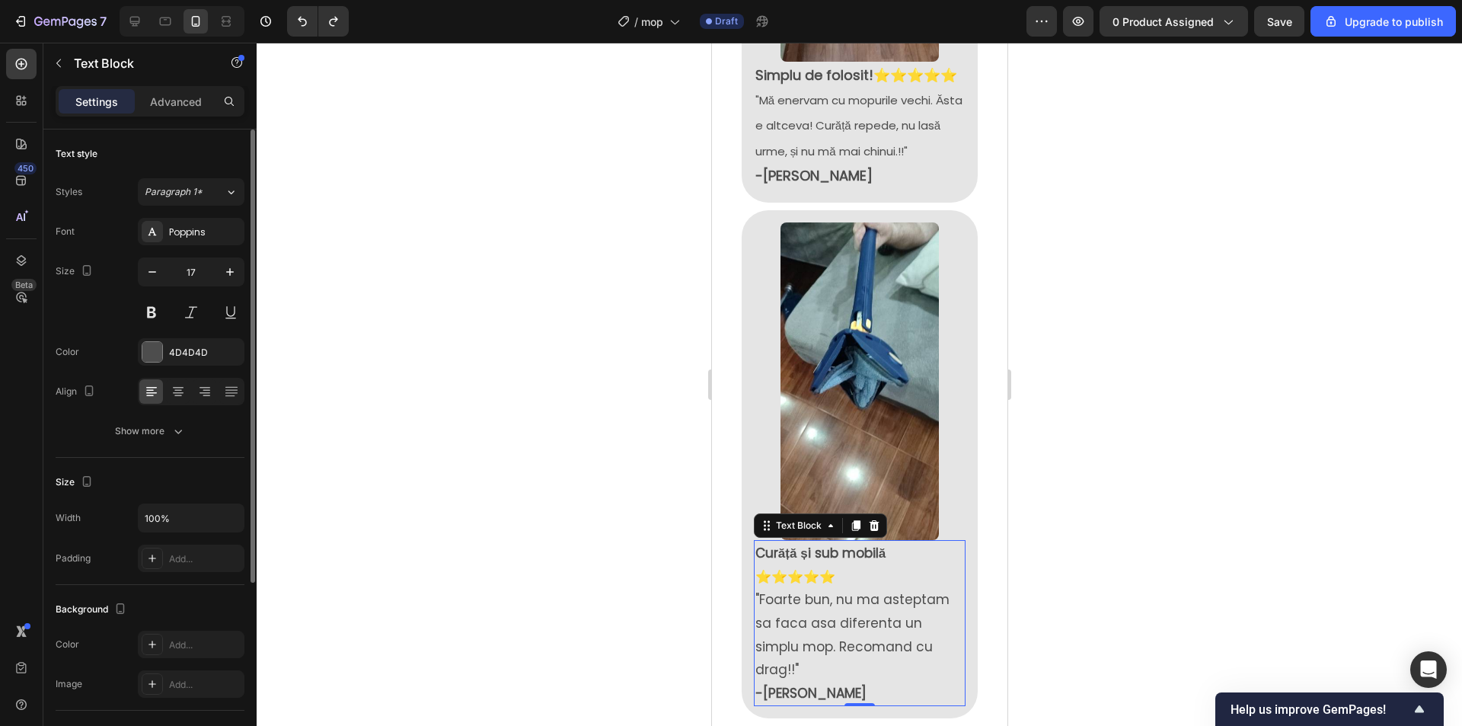
type input "18"
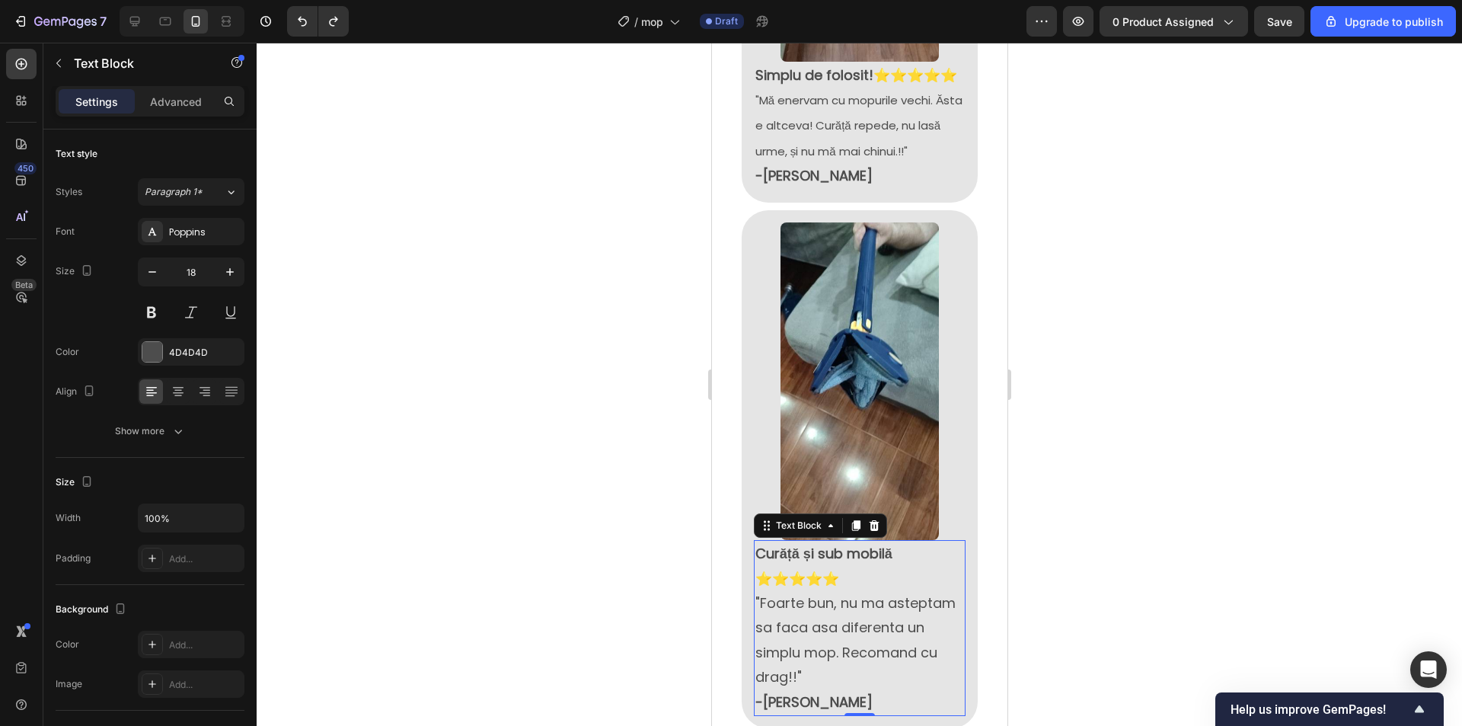
click at [790, 591] on p ""Foarte bun, nu ma asteptam sa faca asa diferenta un simplu mop. Recomand cu dr…" at bounding box center [859, 652] width 209 height 123
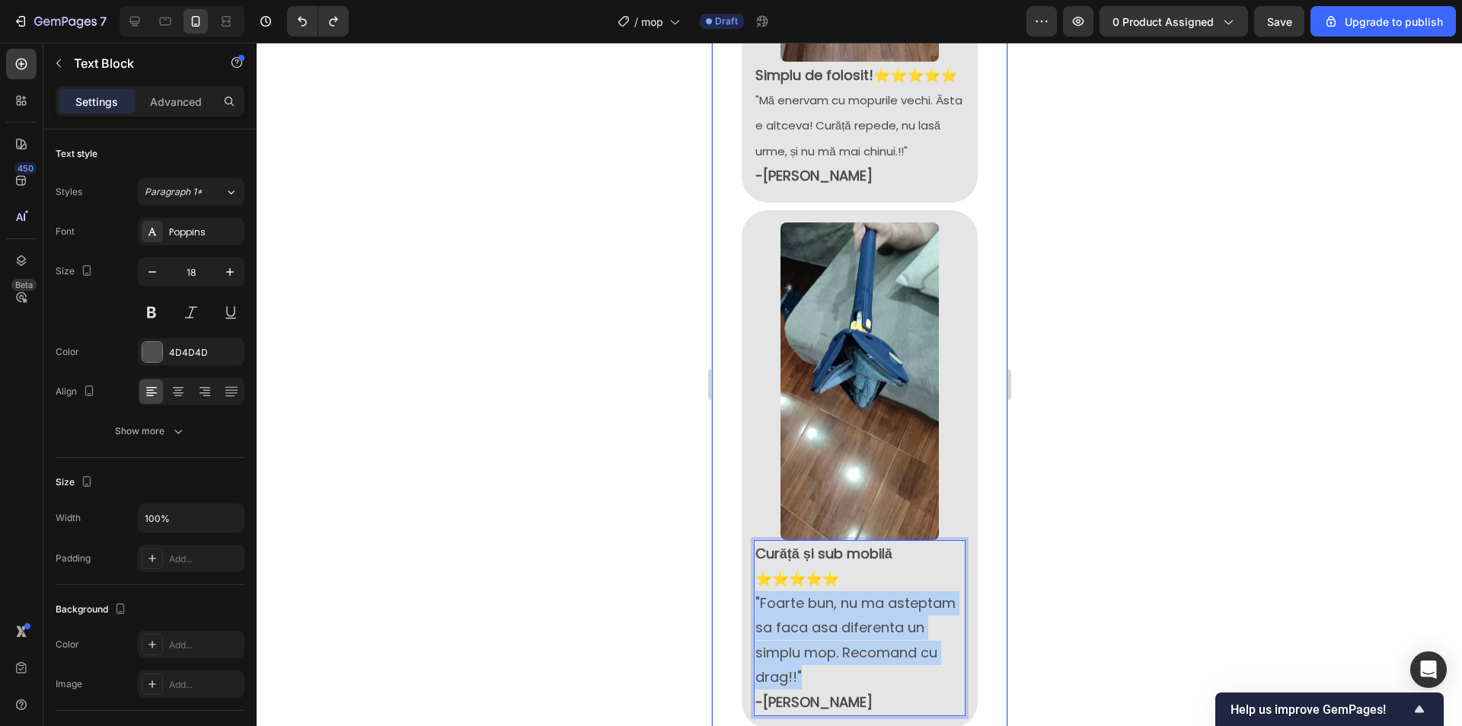
drag, startPoint x: 877, startPoint y: 593, endPoint x: 735, endPoint y: 529, distance: 155.4
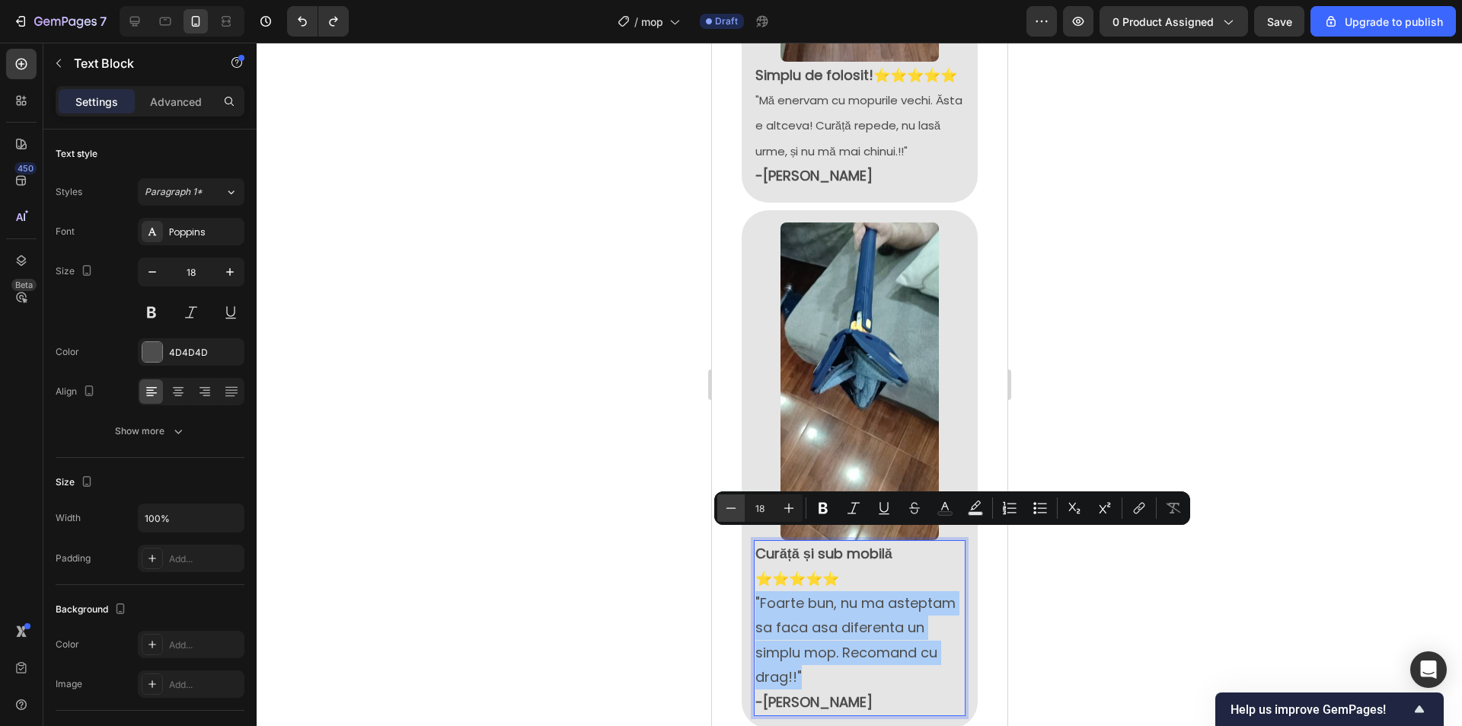
click at [734, 512] on icon "Editor contextual toolbar" at bounding box center [730, 507] width 15 height 15
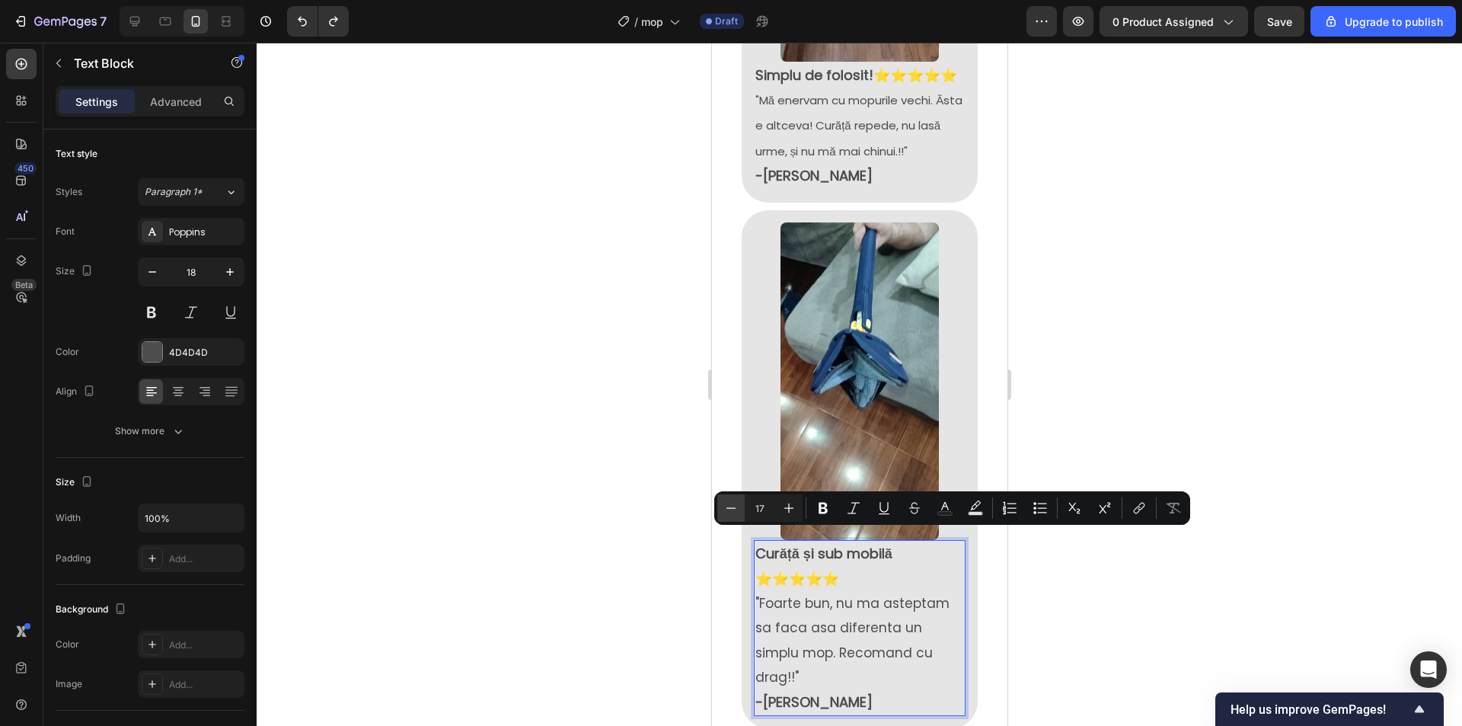
click at [734, 512] on icon "Editor contextual toolbar" at bounding box center [730, 507] width 15 height 15
type input "15"
click at [1215, 469] on div at bounding box center [859, 384] width 1205 height 683
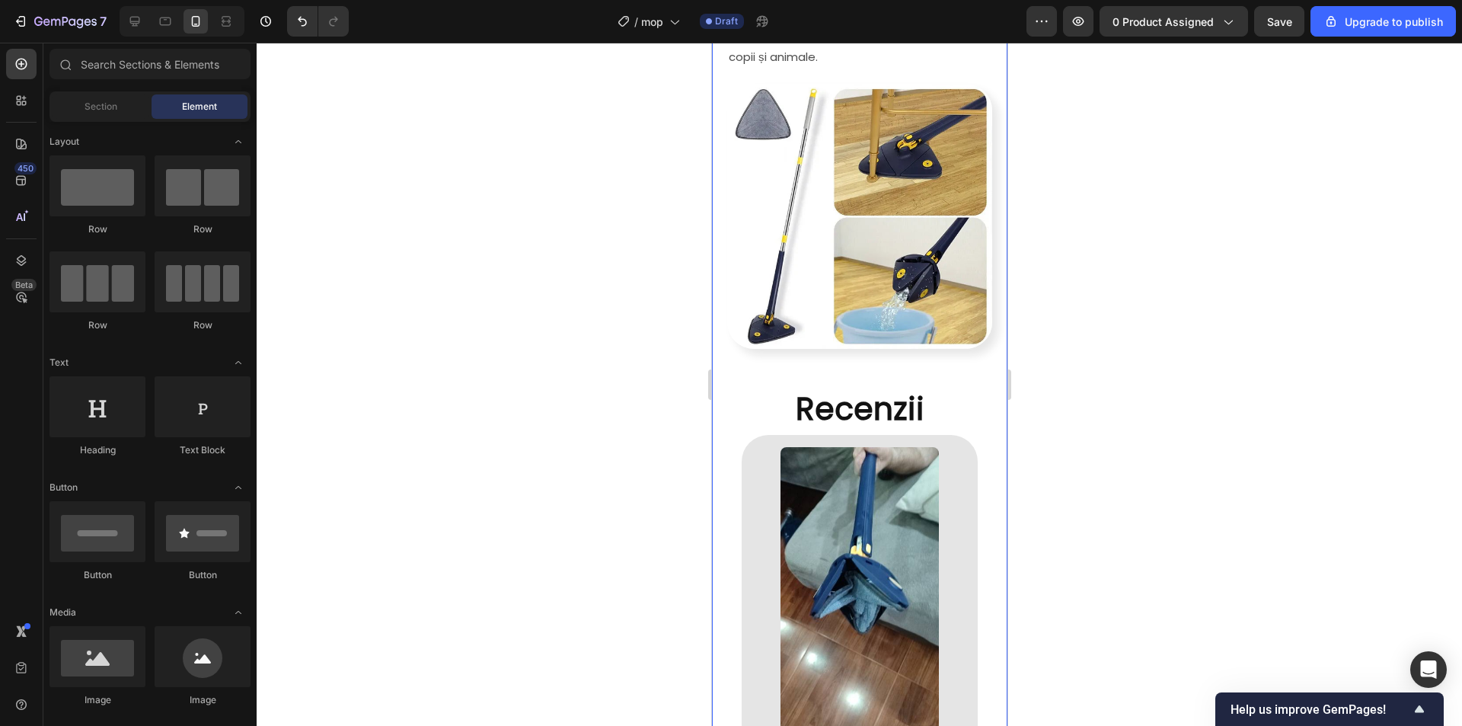
scroll to position [1633, 0]
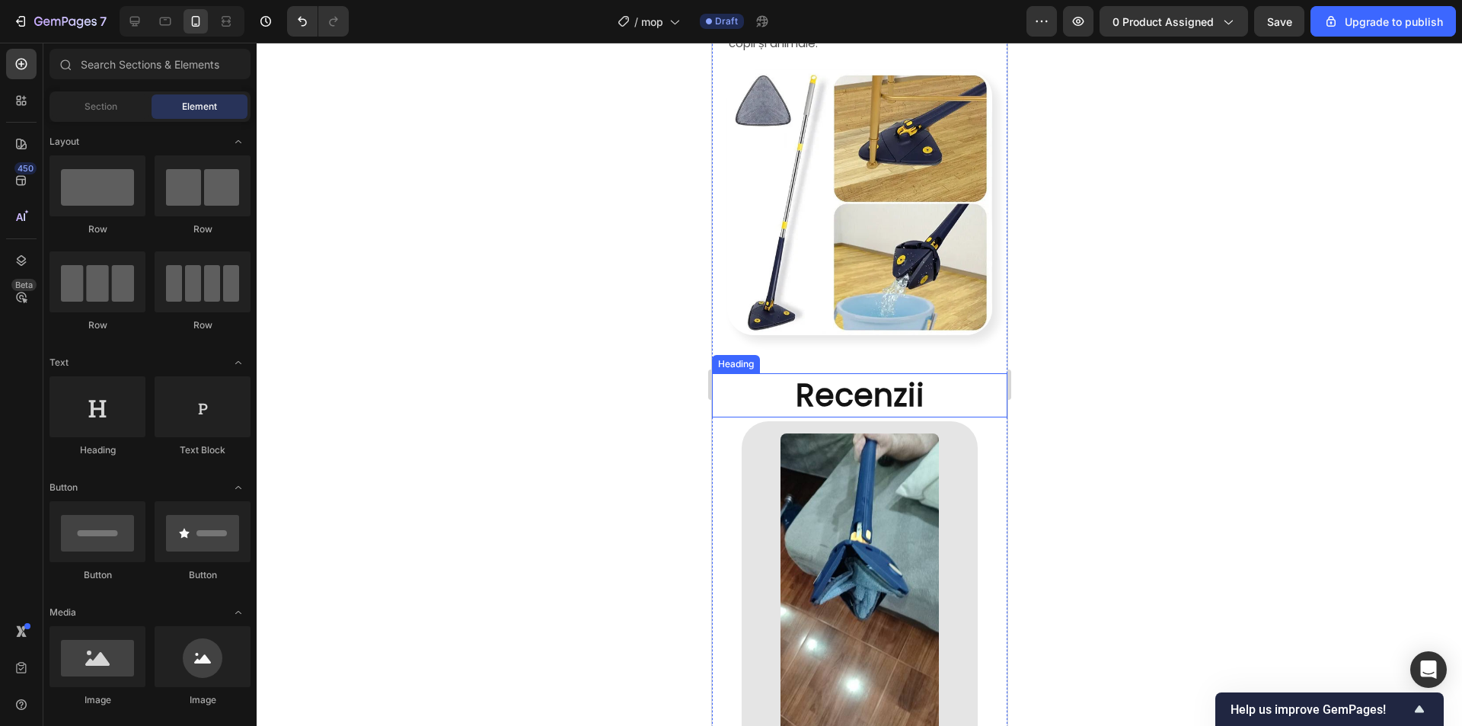
click at [842, 375] on p "Recenzii" at bounding box center [859, 395] width 292 height 40
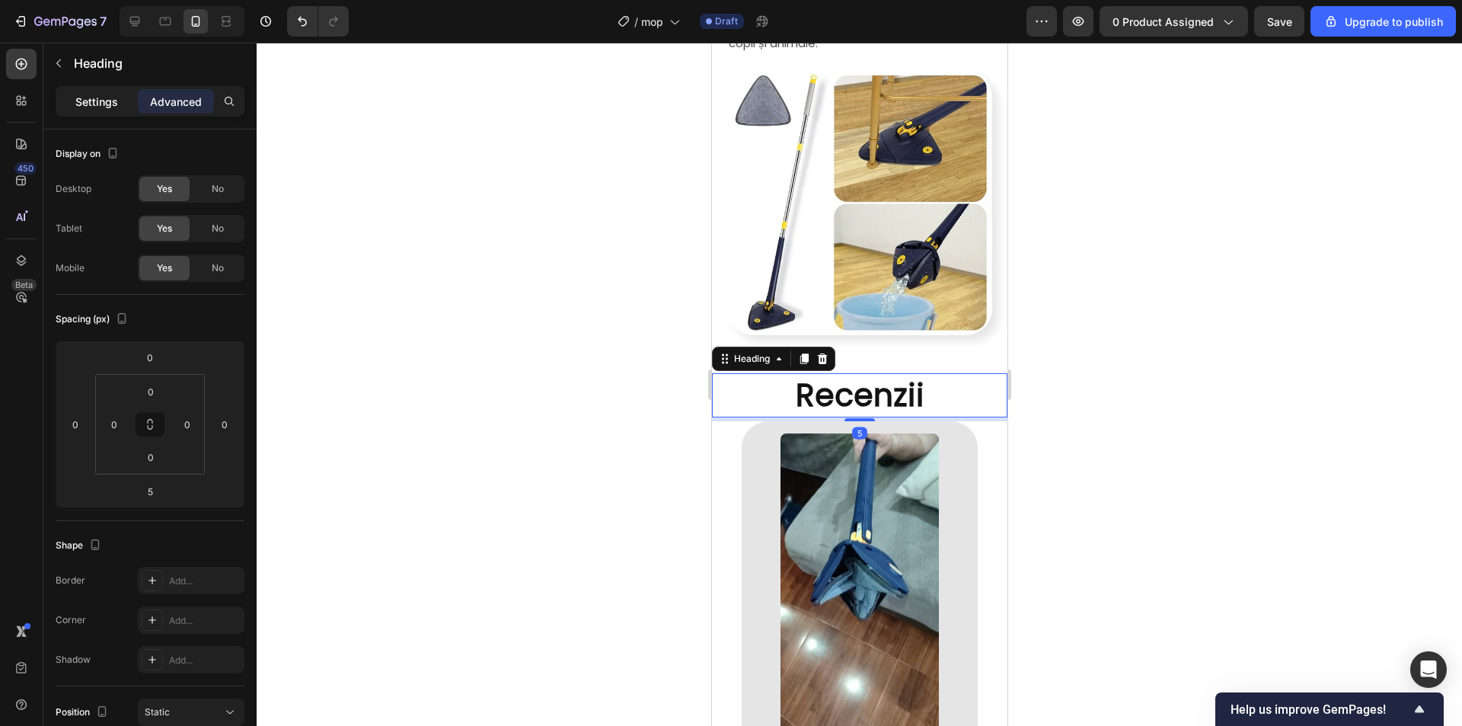
click at [98, 103] on p "Settings" at bounding box center [96, 102] width 43 height 16
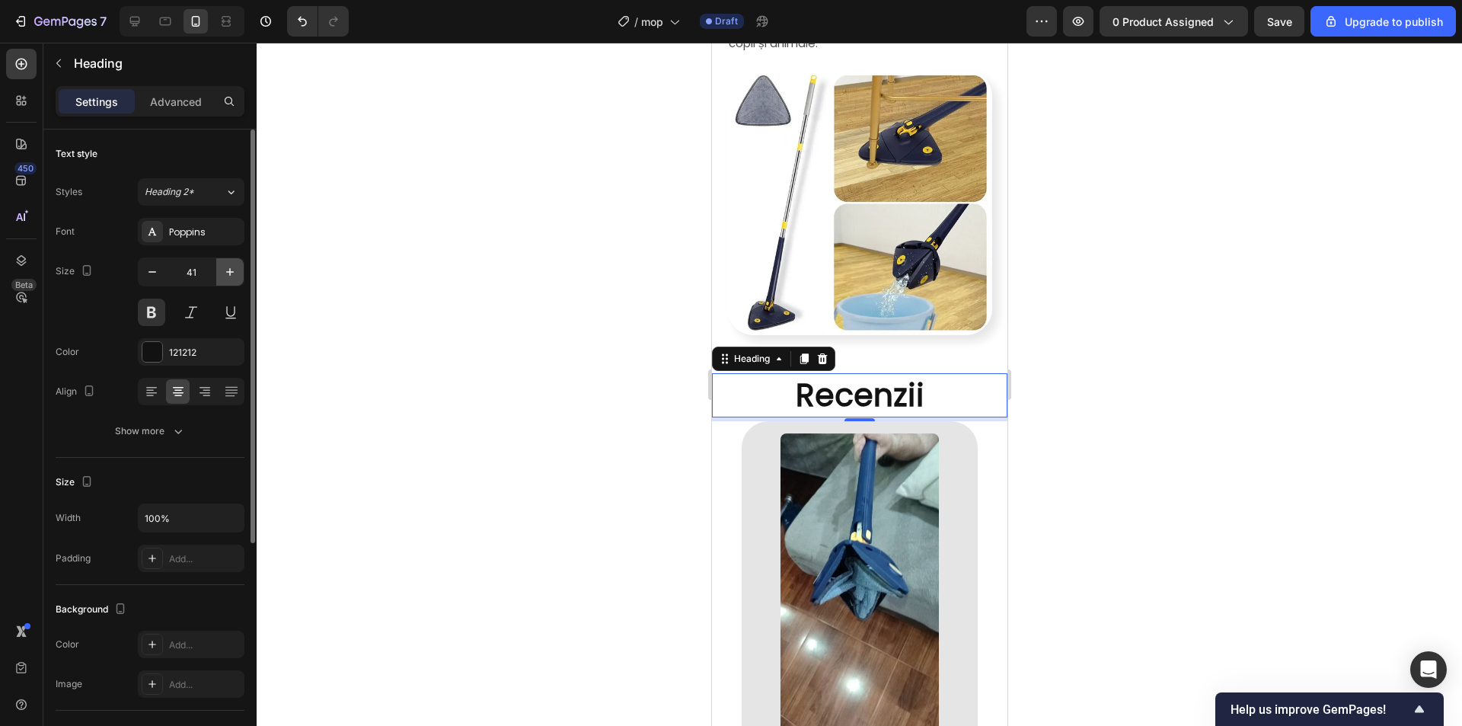
click at [226, 269] on icon "button" at bounding box center [229, 271] width 15 height 15
click at [226, 267] on icon "button" at bounding box center [229, 271] width 15 height 15
click at [227, 267] on icon "button" at bounding box center [229, 271] width 15 height 15
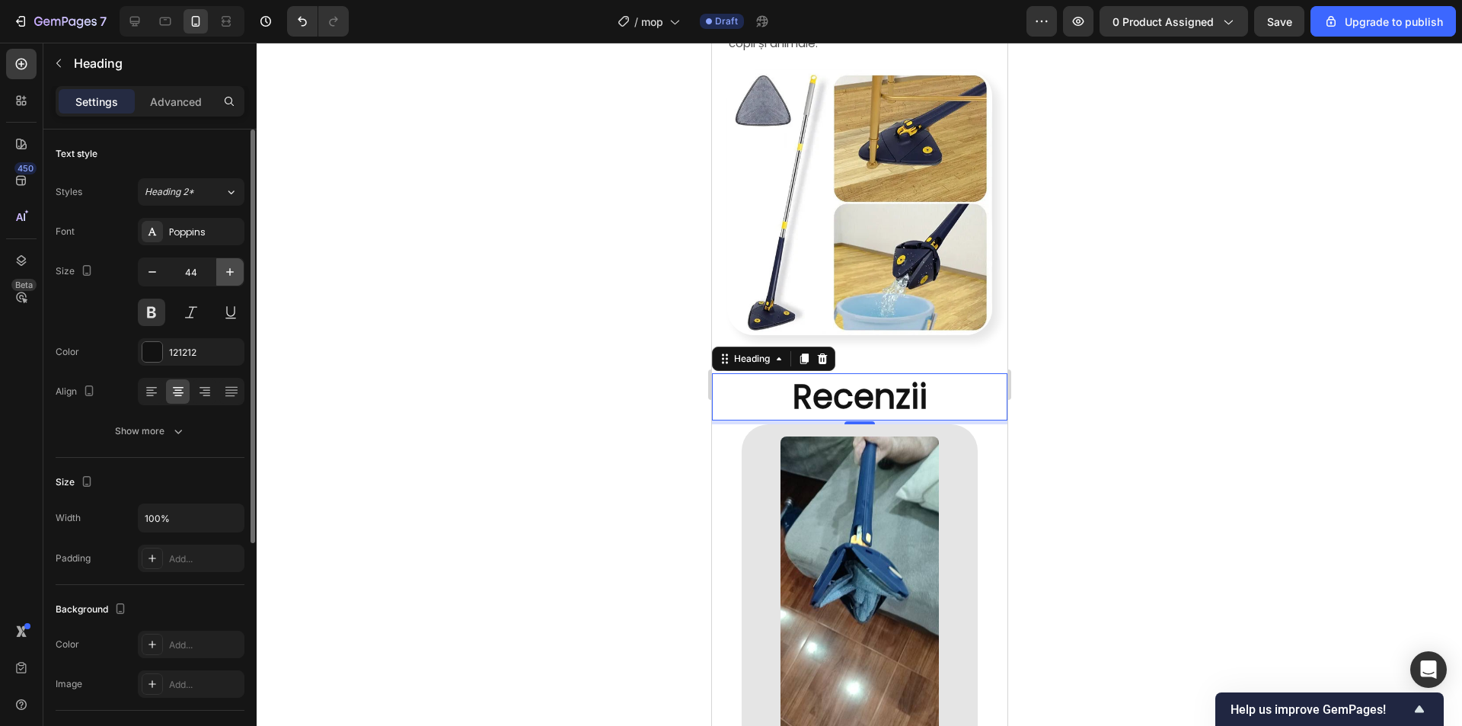
click at [228, 267] on icon "button" at bounding box center [229, 271] width 15 height 15
type input "45"
click at [1062, 266] on div at bounding box center [859, 384] width 1205 height 683
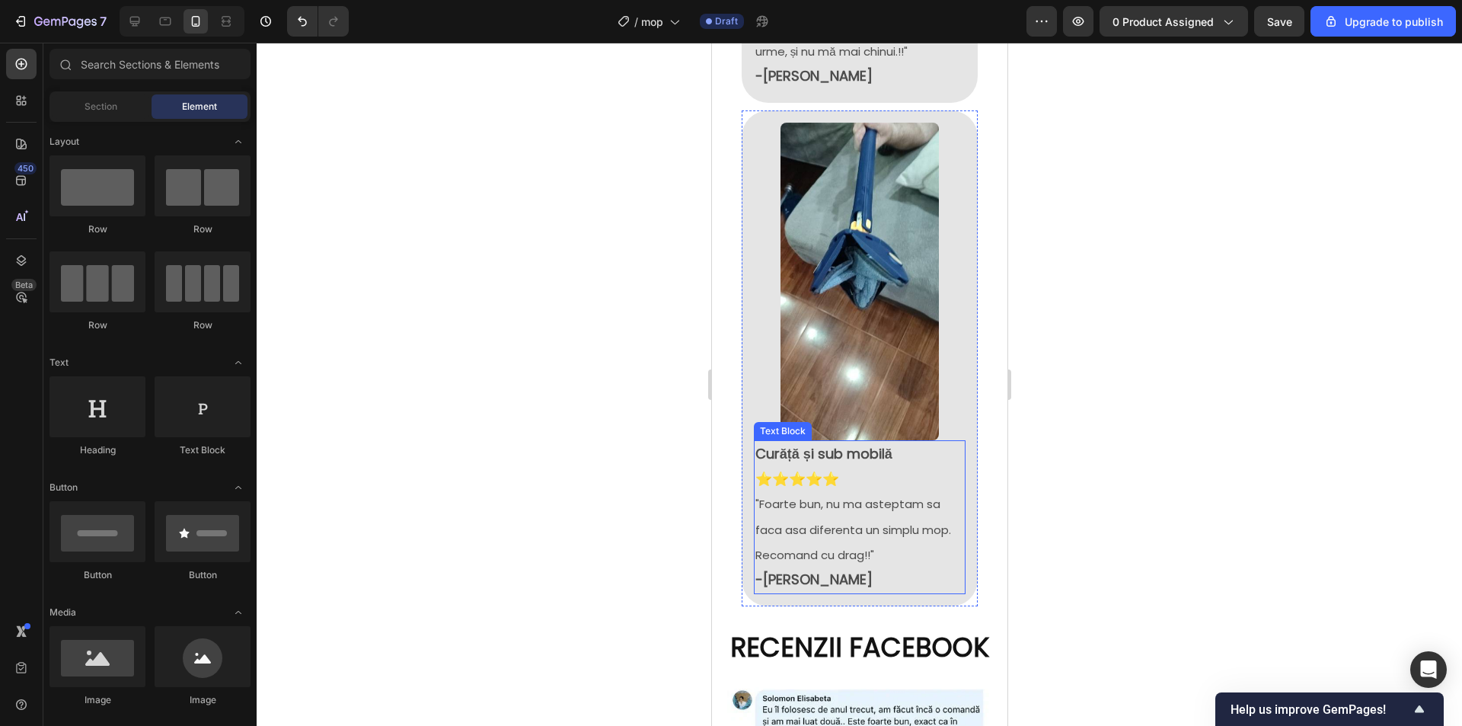
scroll to position [3003, 0]
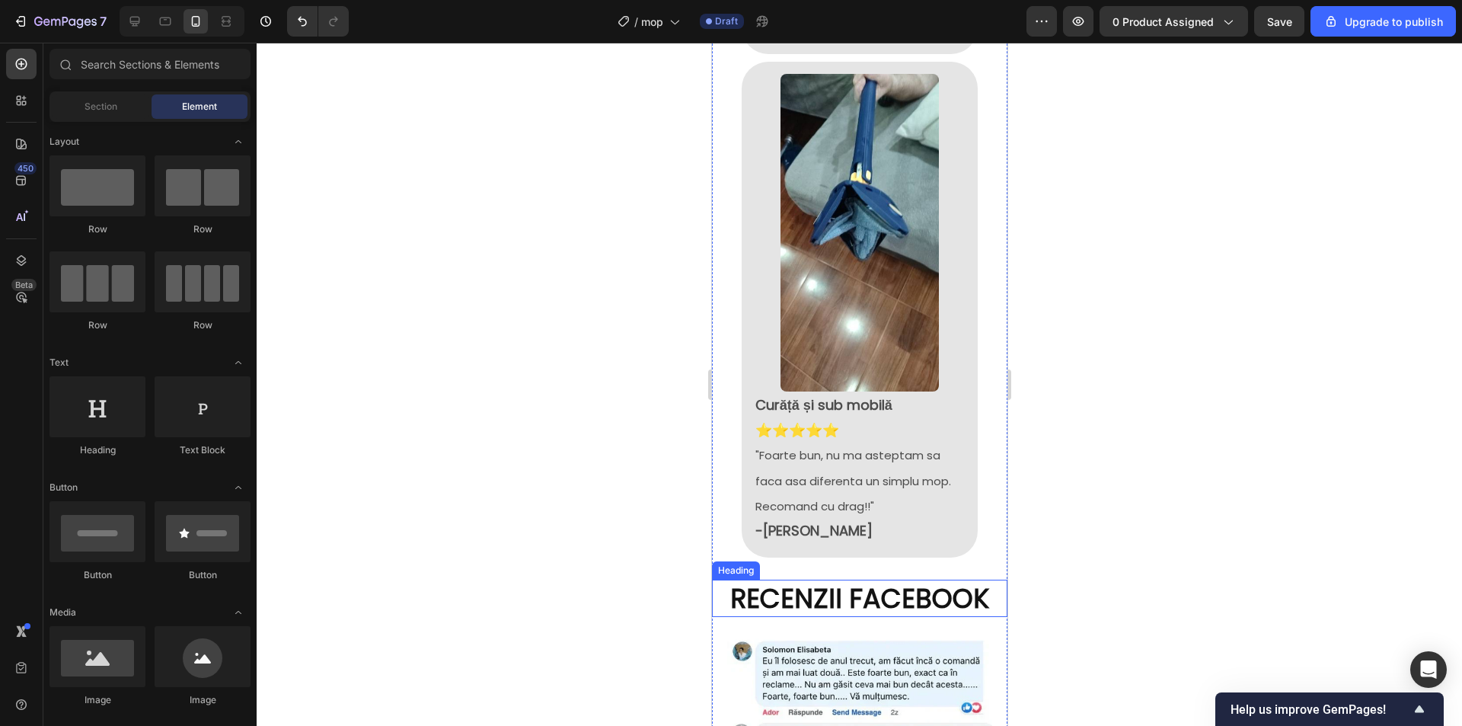
click at [881, 580] on h2 "RECENZII FACEBOOK" at bounding box center [858, 599] width 295 height 38
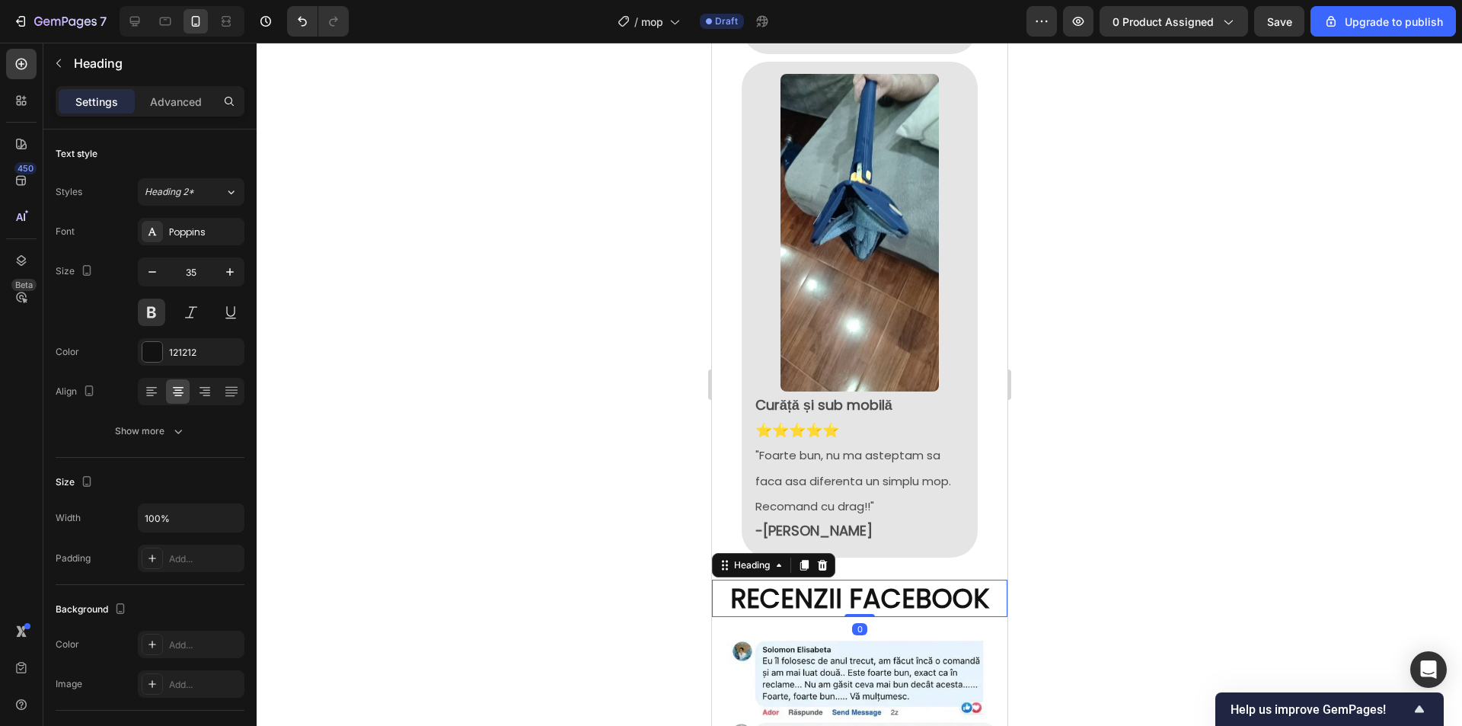
click at [1149, 442] on div at bounding box center [859, 384] width 1205 height 683
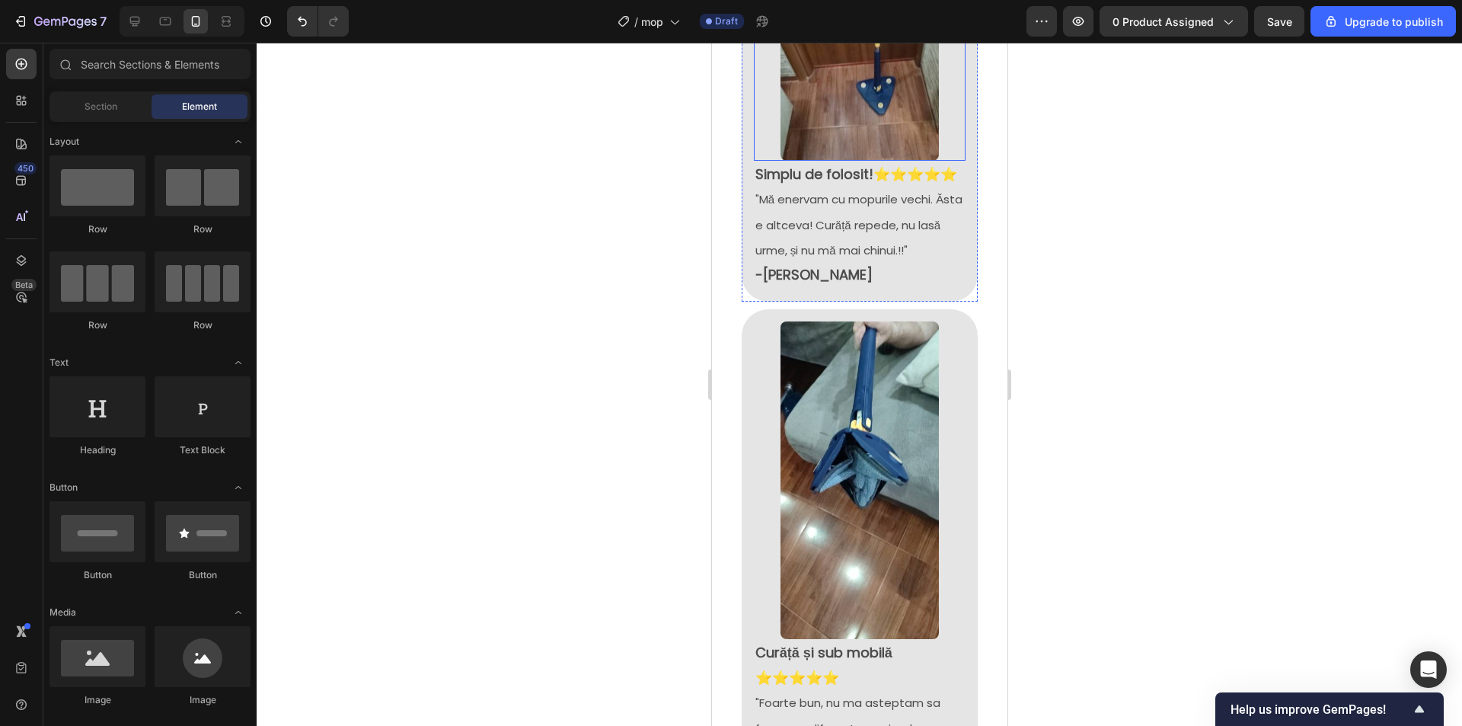
scroll to position [2775, 0]
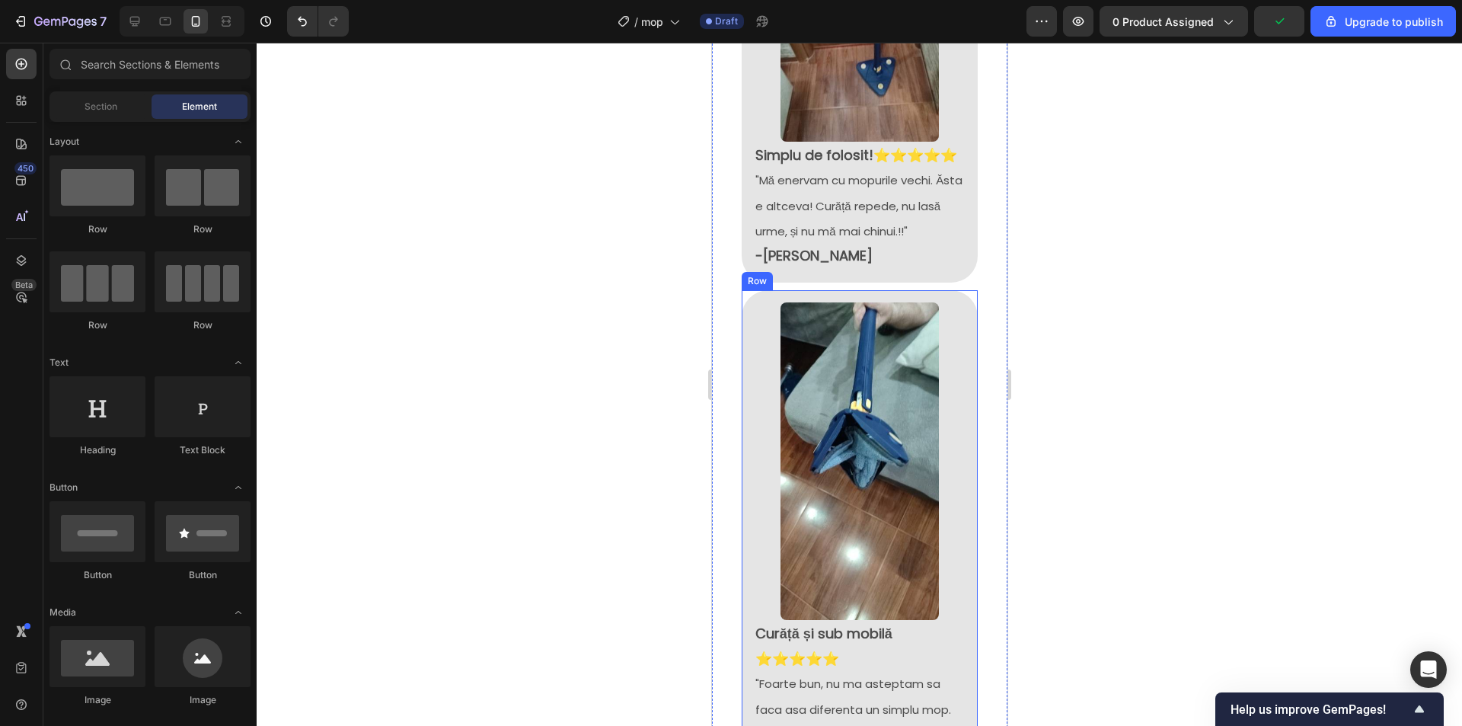
click at [960, 356] on div "Image Curăță și sub mobilă ⭐⭐⭐⭐⭐ "Foarte bun, nu ma asteptam sa faca asa difere…" at bounding box center [859, 538] width 236 height 496
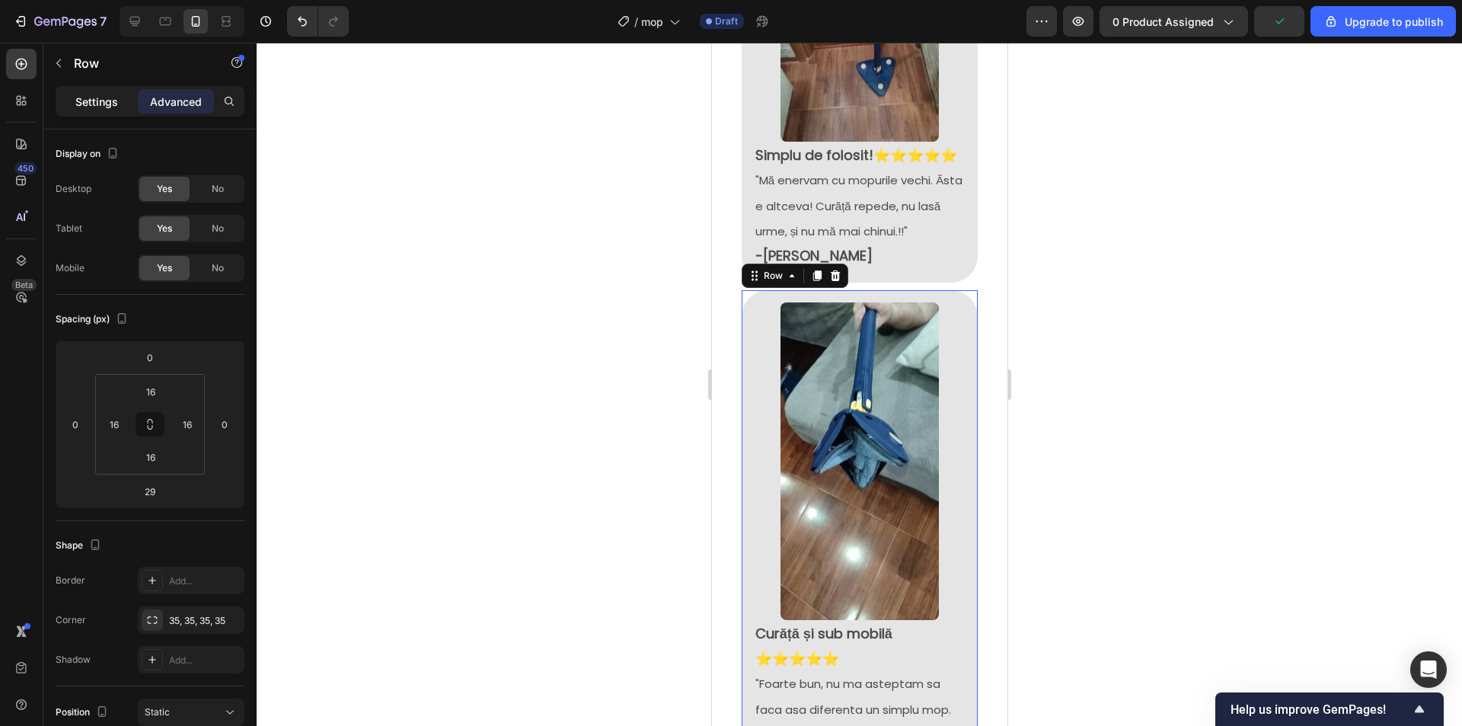
click at [108, 102] on p "Settings" at bounding box center [96, 102] width 43 height 16
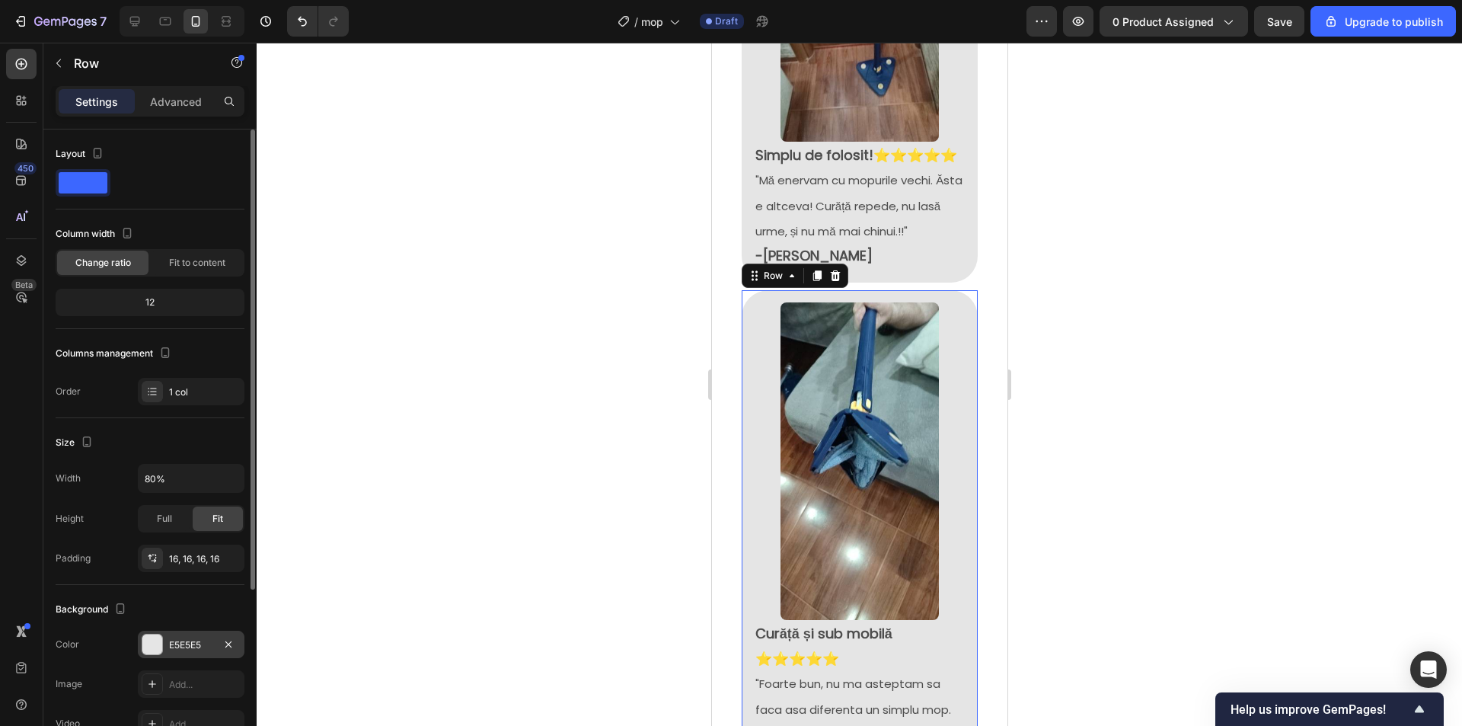
click at [182, 634] on div "E5E5E5" at bounding box center [191, 644] width 107 height 27
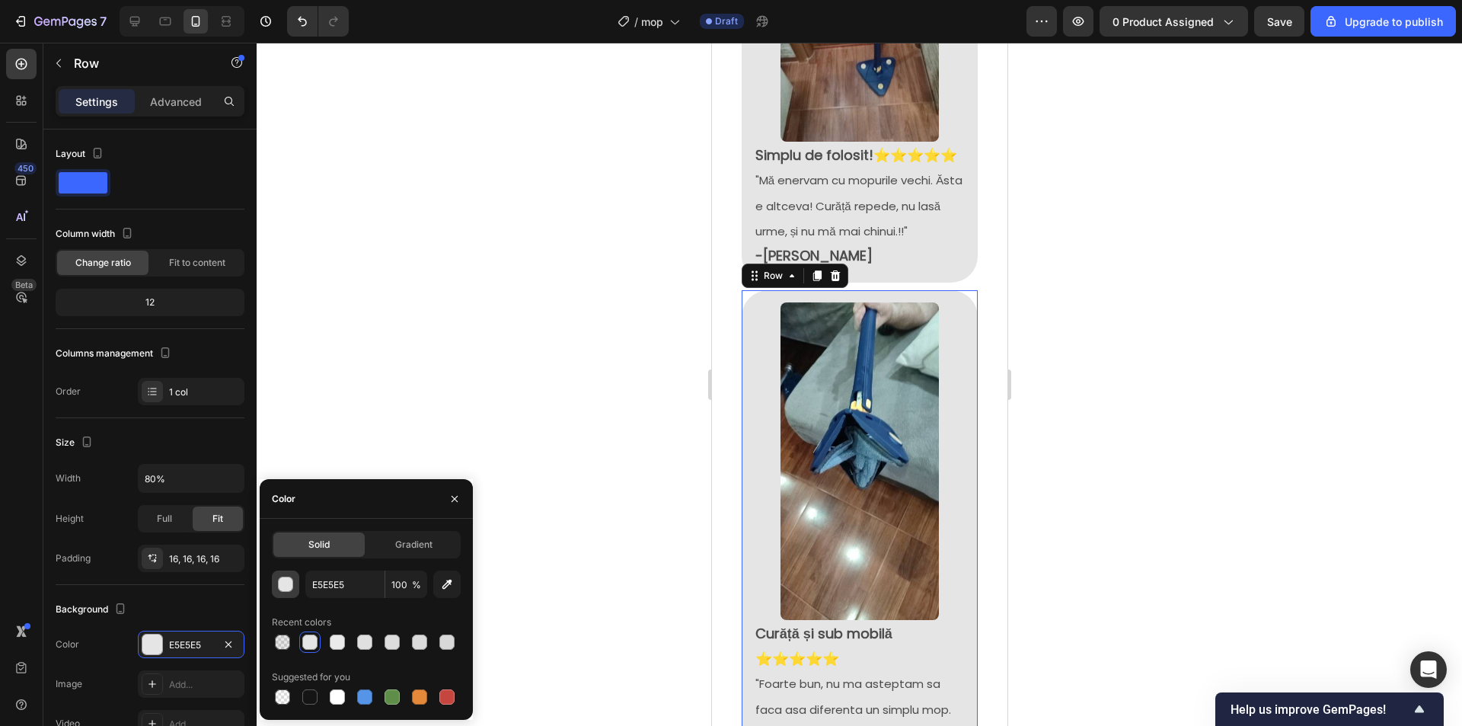
click at [286, 584] on div "button" at bounding box center [286, 584] width 15 height 15
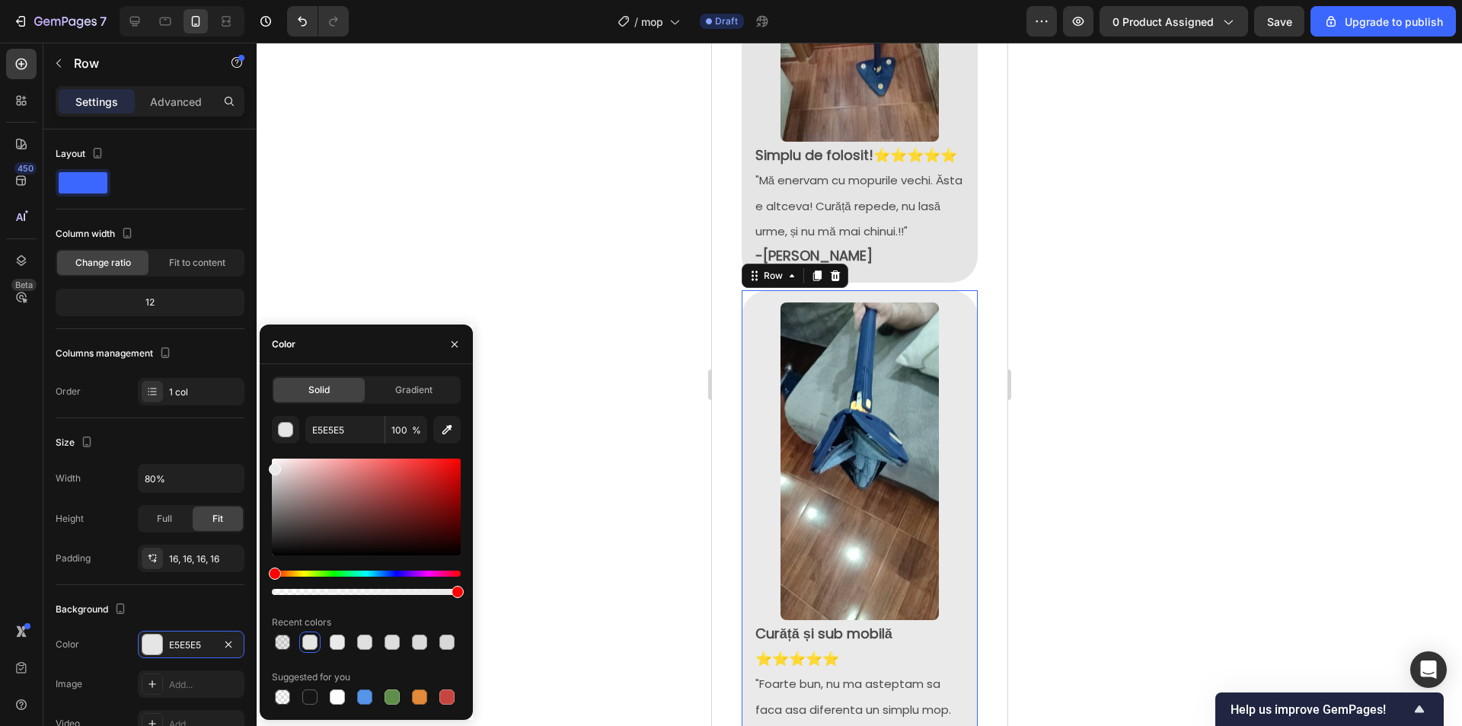
type input "EAEAEA"
click at [272, 466] on div at bounding box center [275, 469] width 12 height 12
click at [352, 427] on input "EAEAEA" at bounding box center [344, 429] width 79 height 27
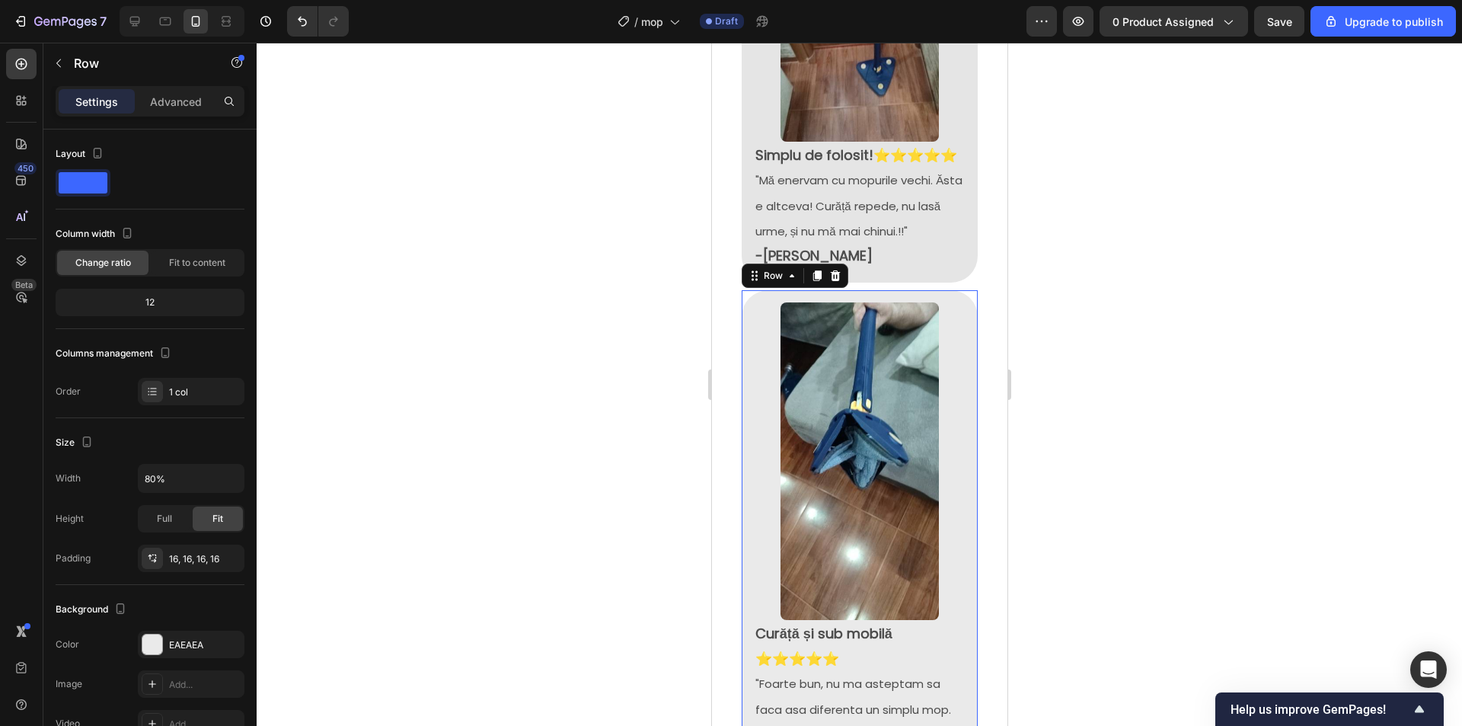
click at [1167, 286] on div at bounding box center [859, 384] width 1205 height 683
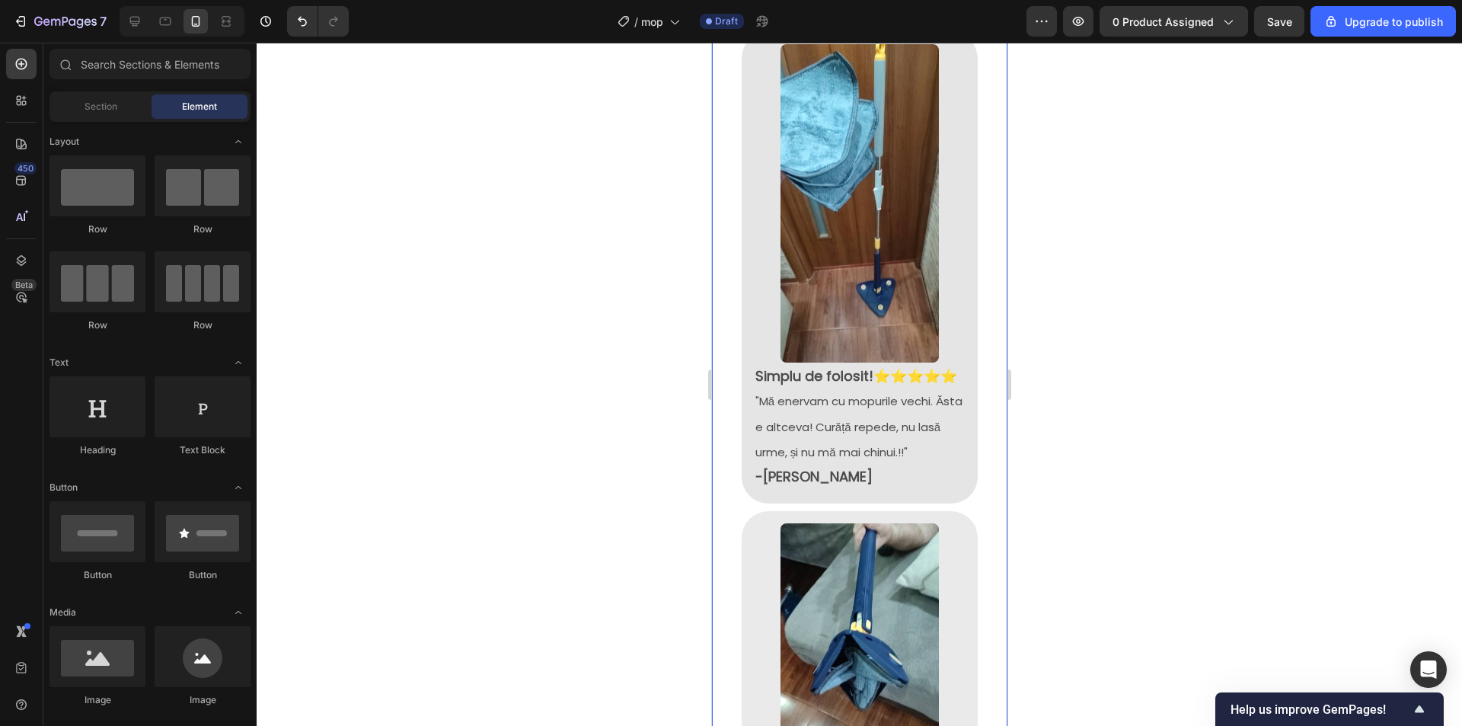
scroll to position [2546, 0]
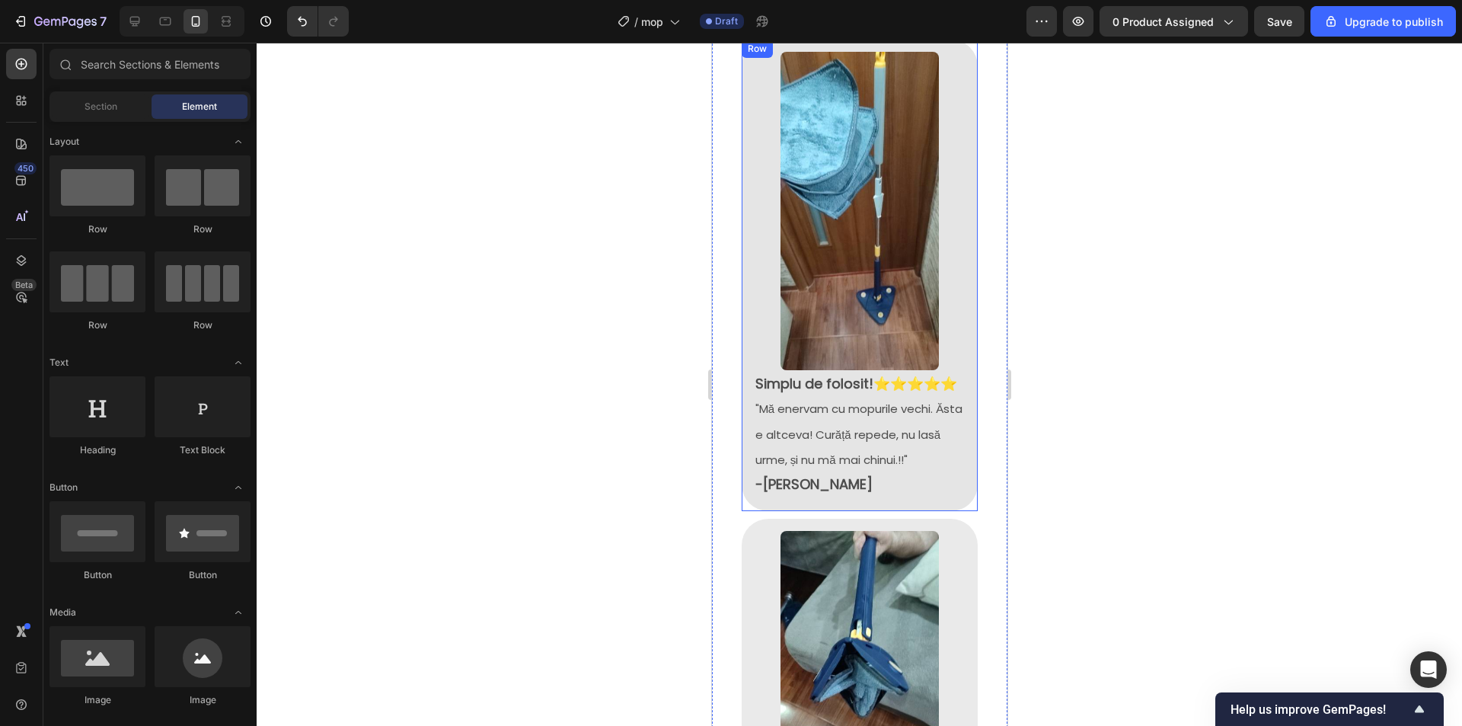
click at [955, 227] on div "Image Simplu de folosit! ⭐⭐⭐⭐⭐ "Mă enervam cu mopurile vechi. Ăsta e altceva! C…" at bounding box center [859, 275] width 236 height 471
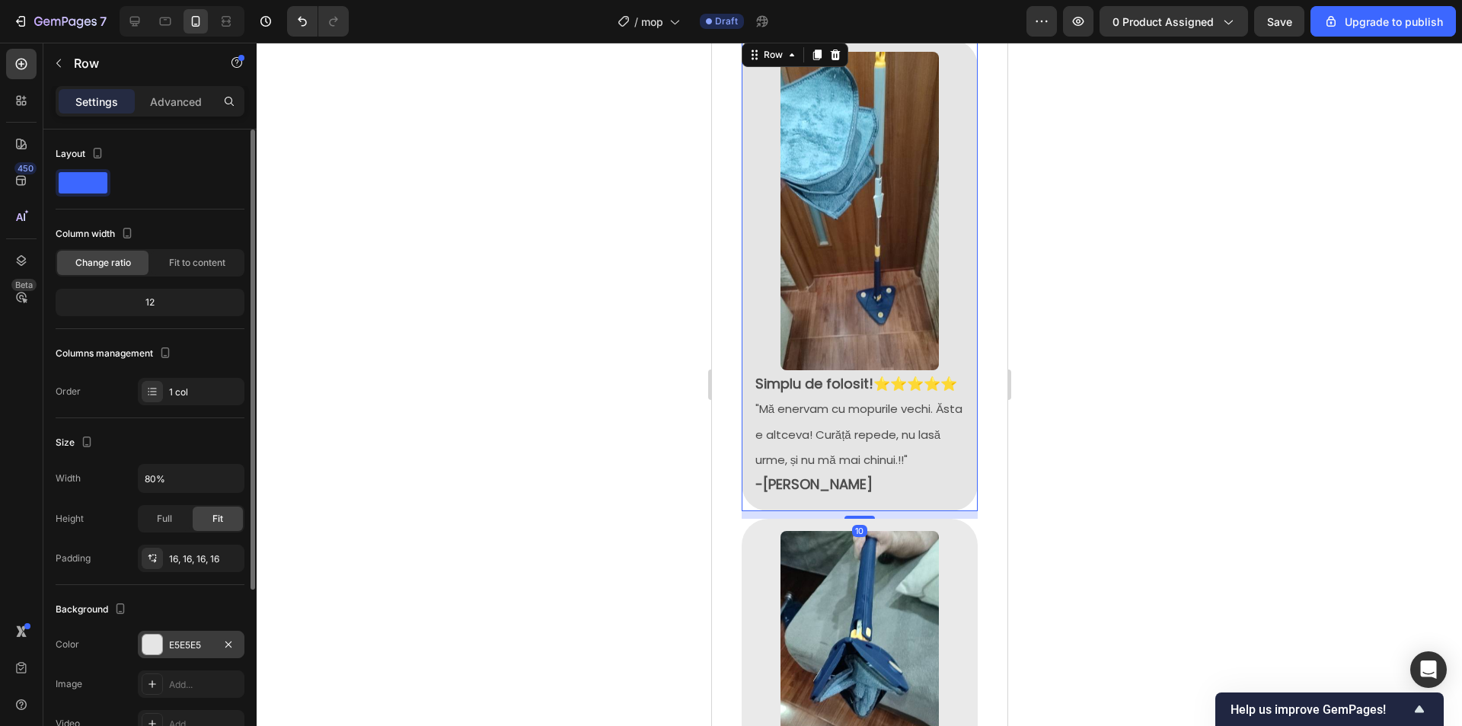
click at [198, 639] on div "E5E5E5" at bounding box center [191, 645] width 44 height 14
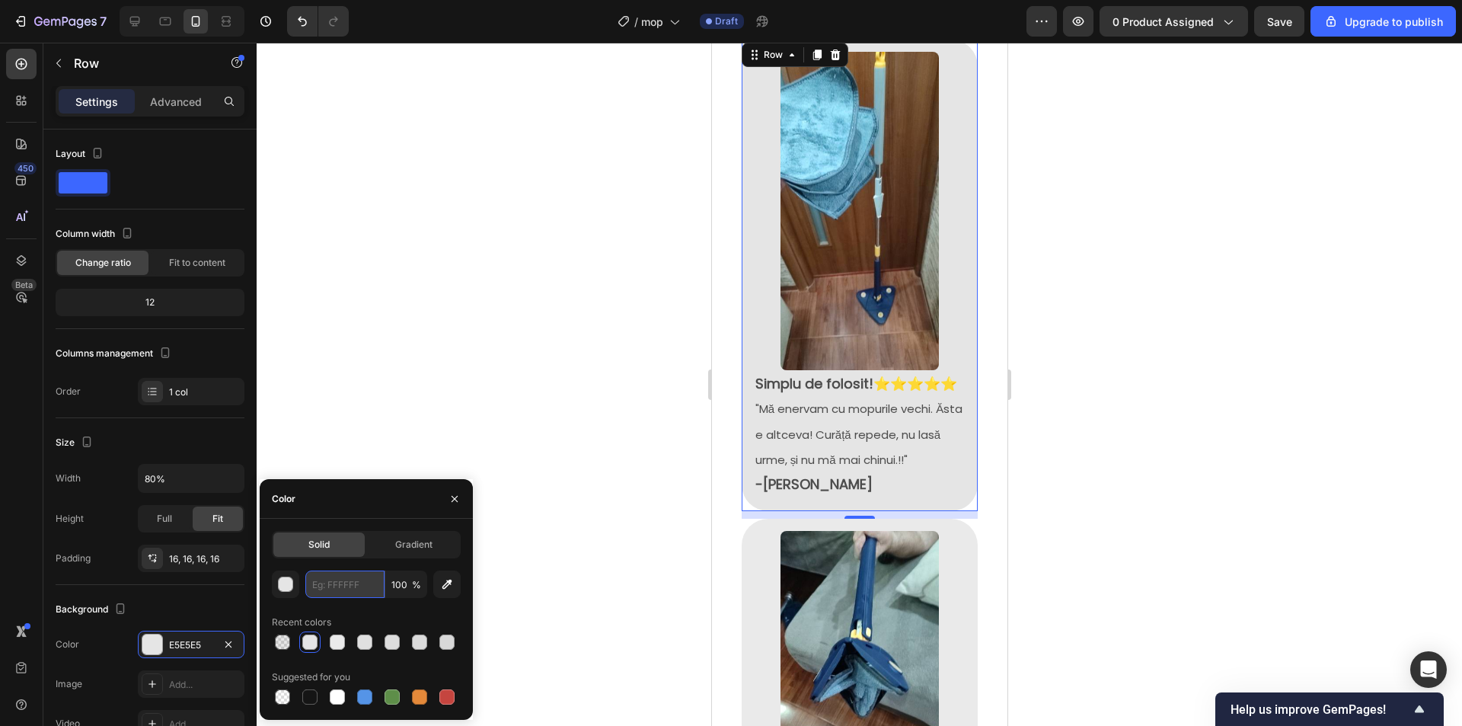
paste input "EAEAEA"
type input "EAEAEA"
click at [1151, 373] on div at bounding box center [859, 384] width 1205 height 683
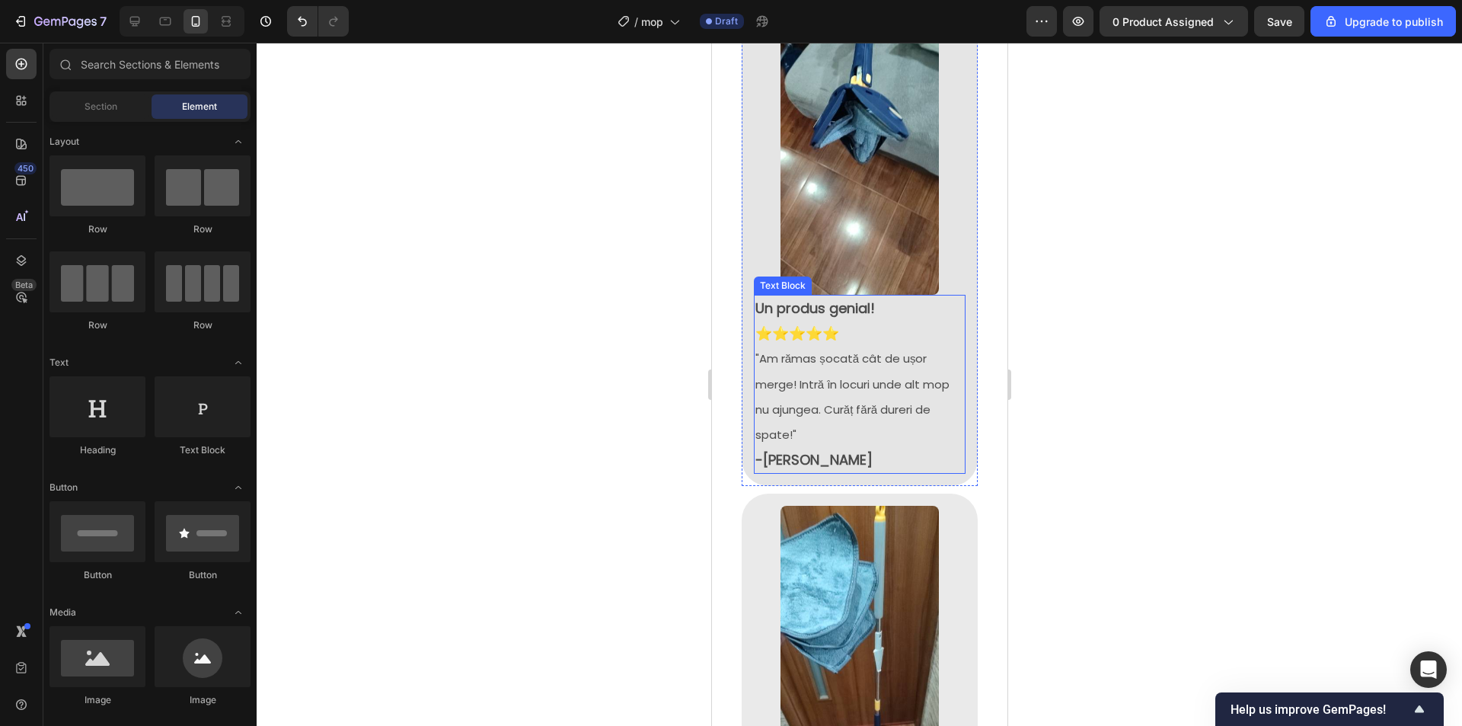
scroll to position [2090, 0]
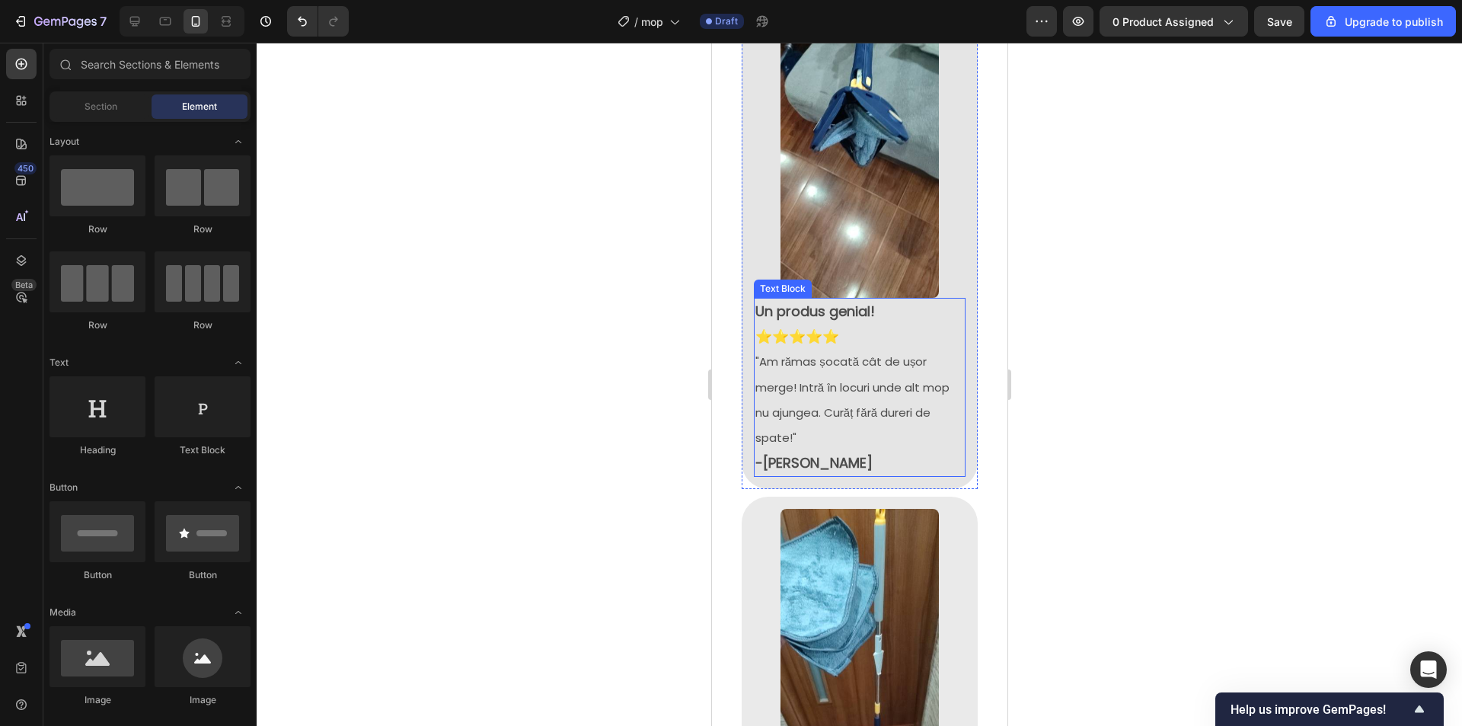
click at [953, 298] on div "Un produs genial! ⭐⭐⭐⭐⭐ "Am rămas șocată cât de ușor merge! Intră în locuri und…" at bounding box center [859, 387] width 212 height 179
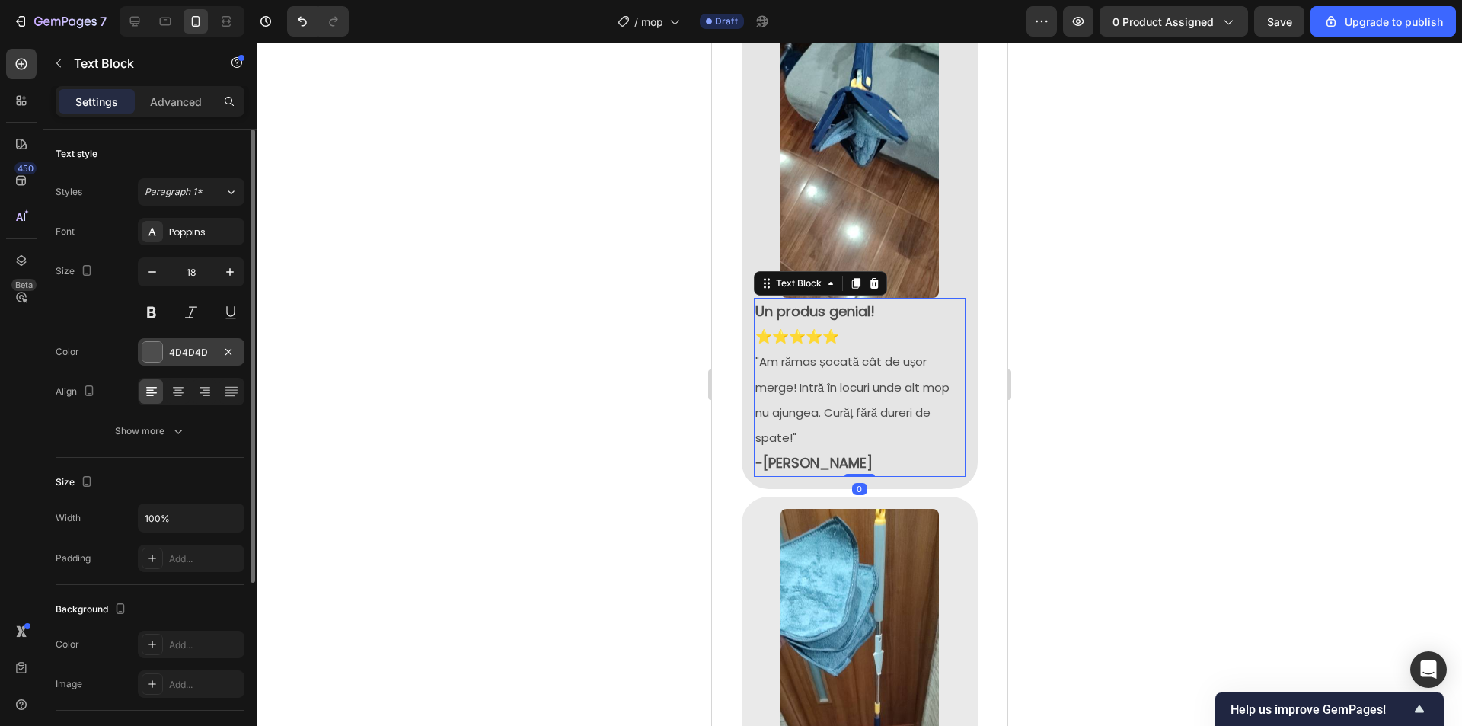
click at [182, 350] on div "4D4D4D" at bounding box center [191, 353] width 44 height 14
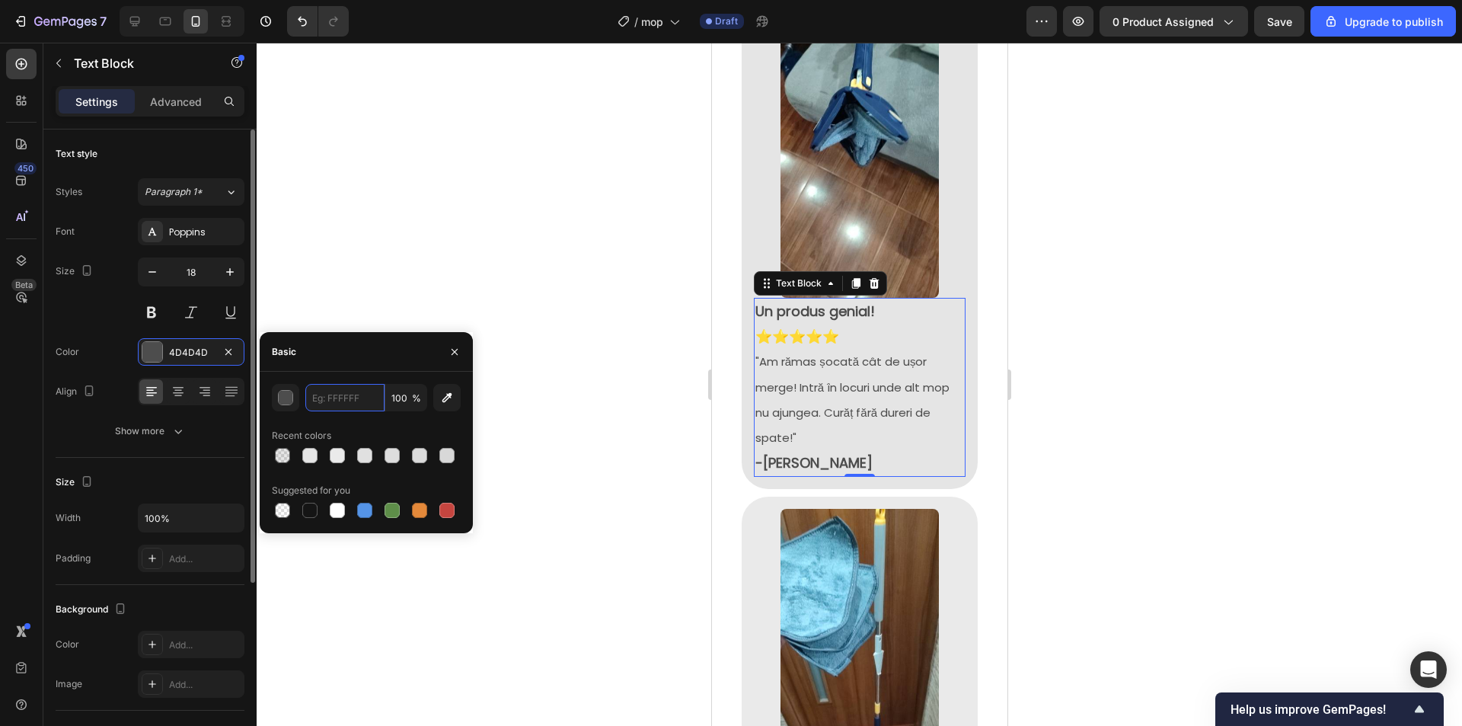
paste input "EAEAEA"
type input "EAEAEA"
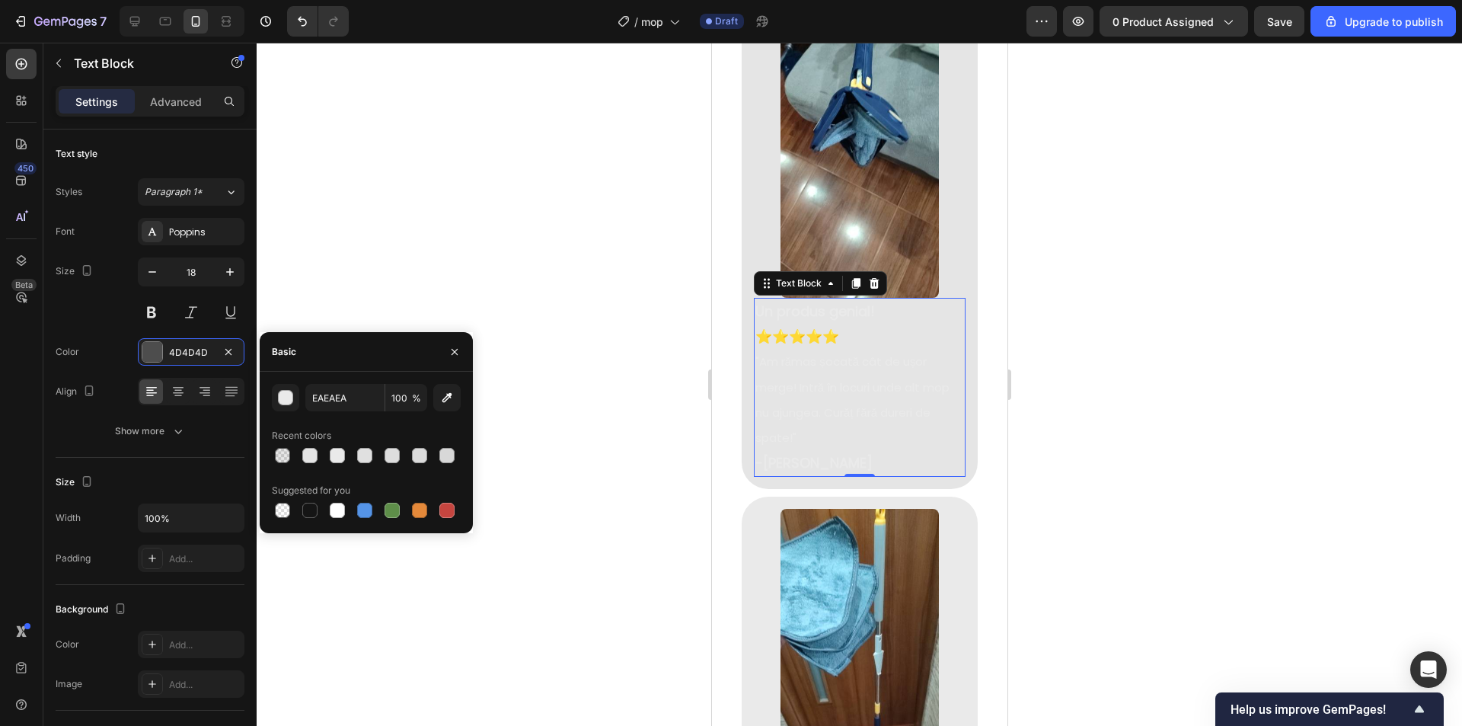
click at [1172, 258] on div at bounding box center [859, 384] width 1205 height 683
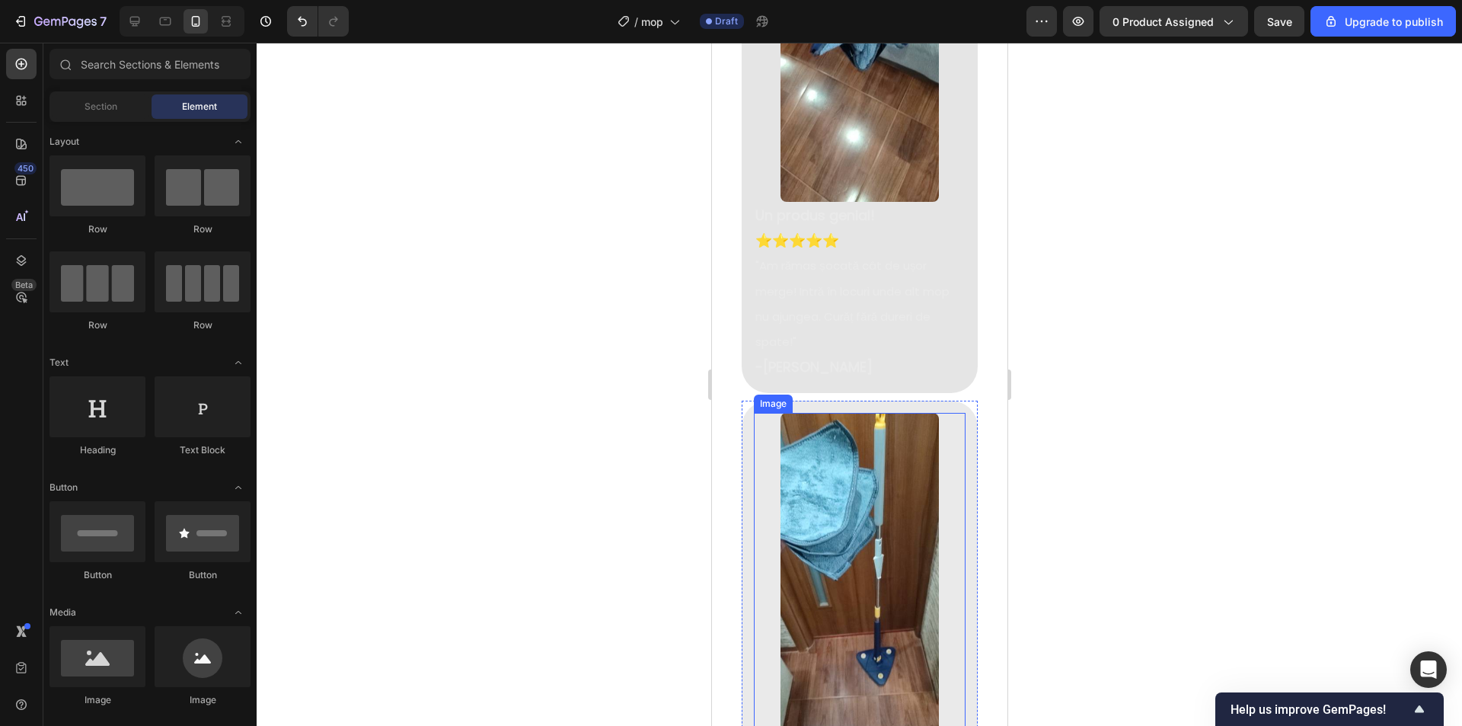
scroll to position [2166, 0]
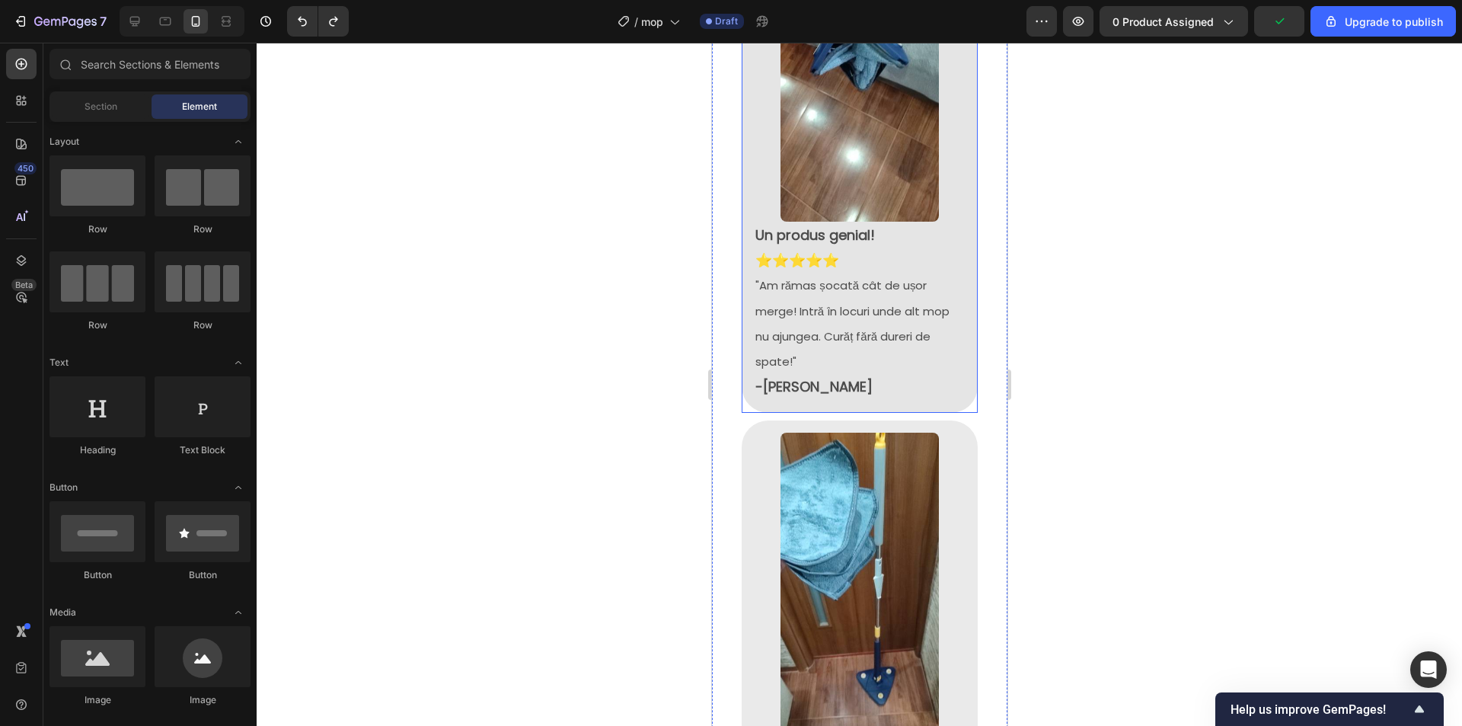
click at [961, 132] on div "Image Un produs genial! ⭐⭐⭐⭐⭐ "Am rămas șocată cât de ușor merge! Intră în locu…" at bounding box center [859, 152] width 236 height 521
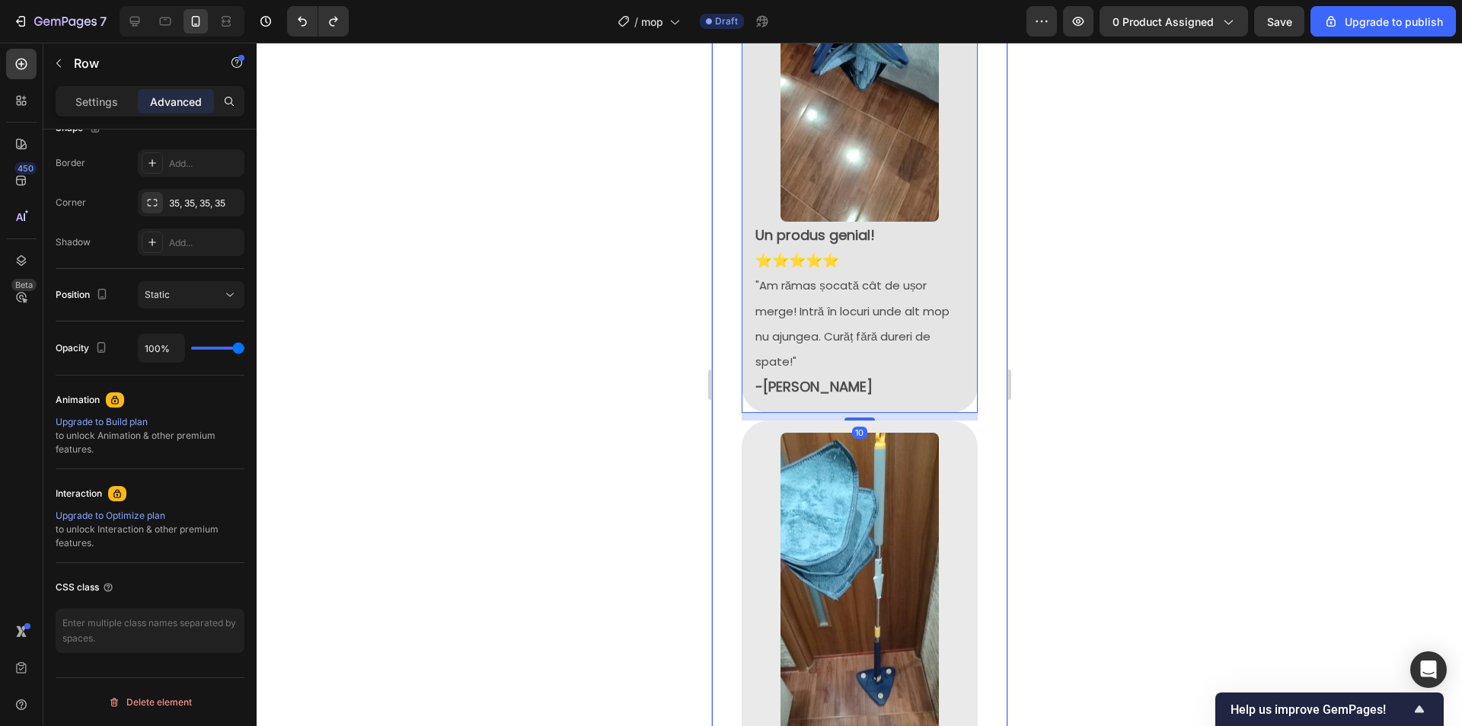
scroll to position [0, 0]
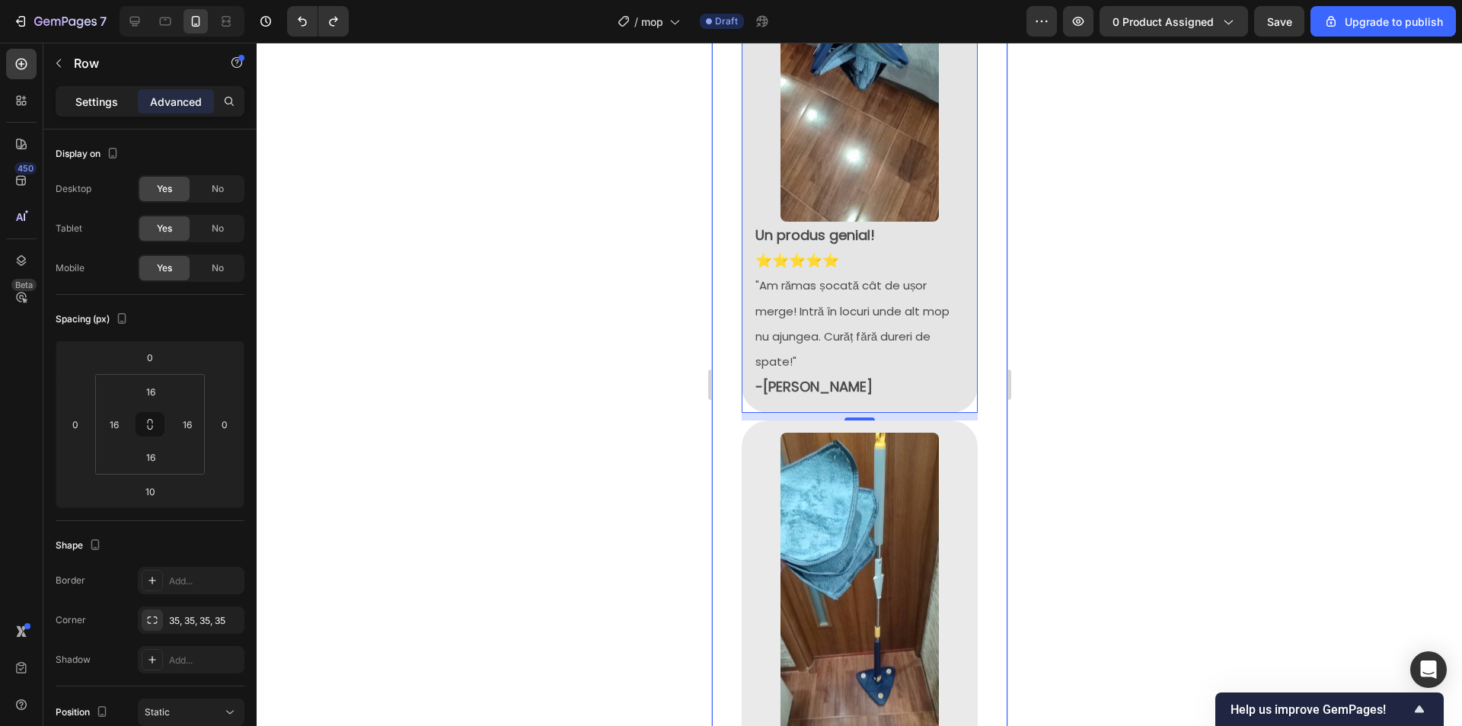
click at [109, 107] on p "Settings" at bounding box center [96, 102] width 43 height 16
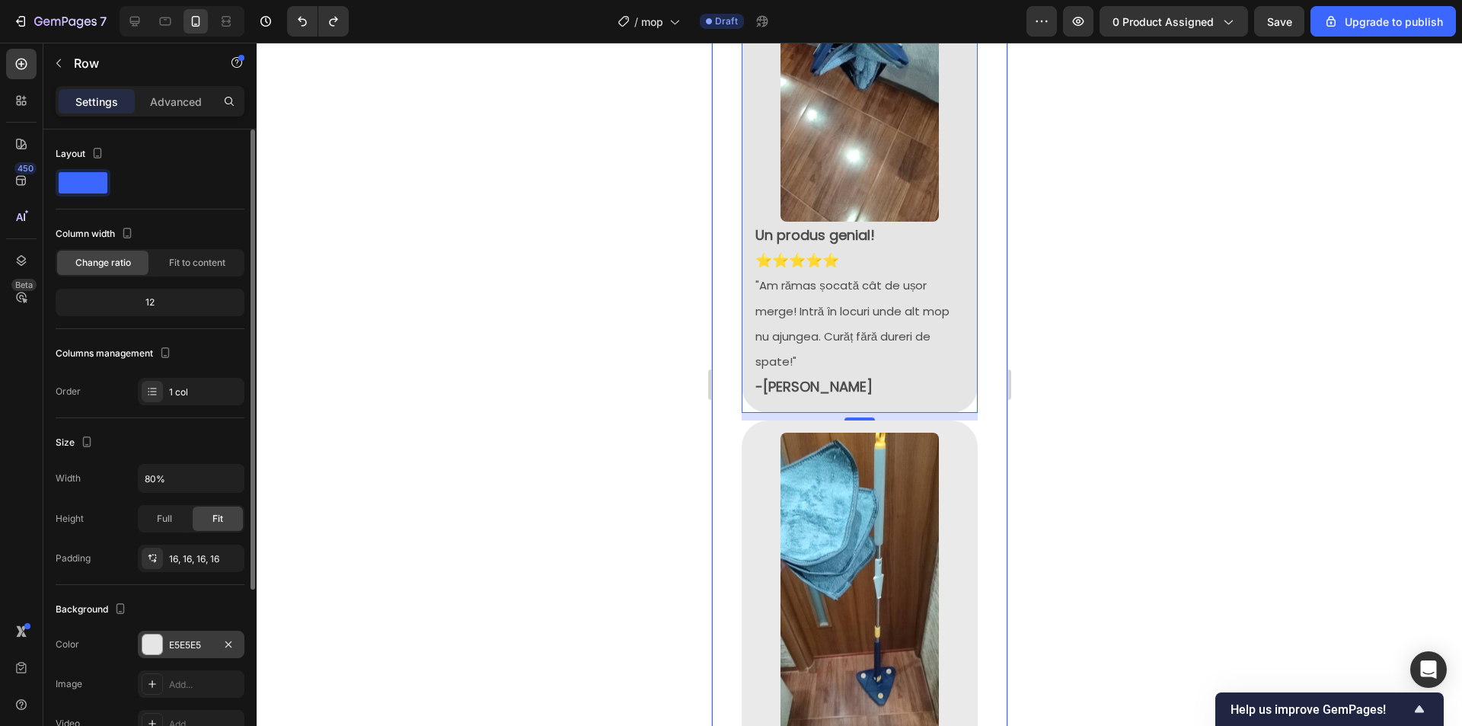
click at [218, 645] on div "E5E5E5" at bounding box center [191, 644] width 107 height 27
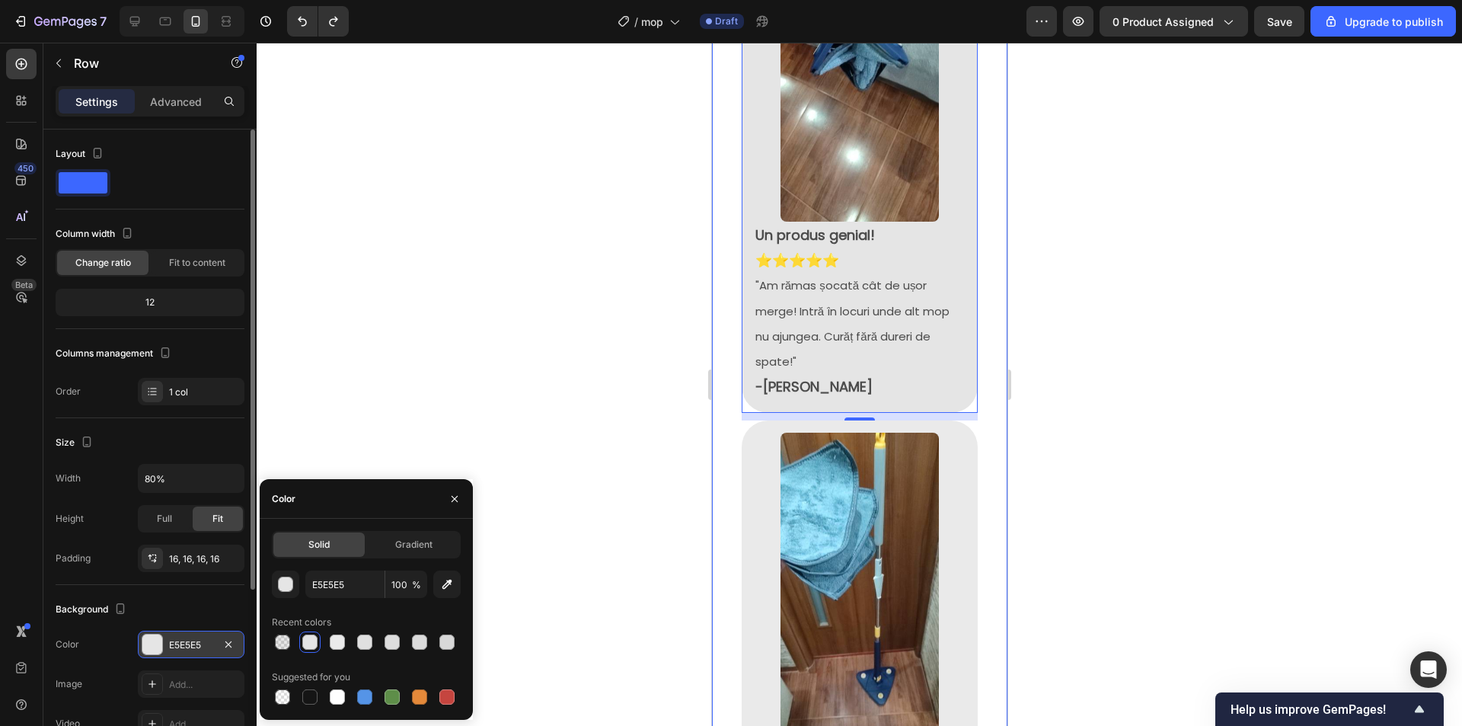
drag, startPoint x: 180, startPoint y: 641, endPoint x: 155, endPoint y: 637, distance: 25.4
click at [156, 637] on div "E5E5E5" at bounding box center [191, 644] width 107 height 27
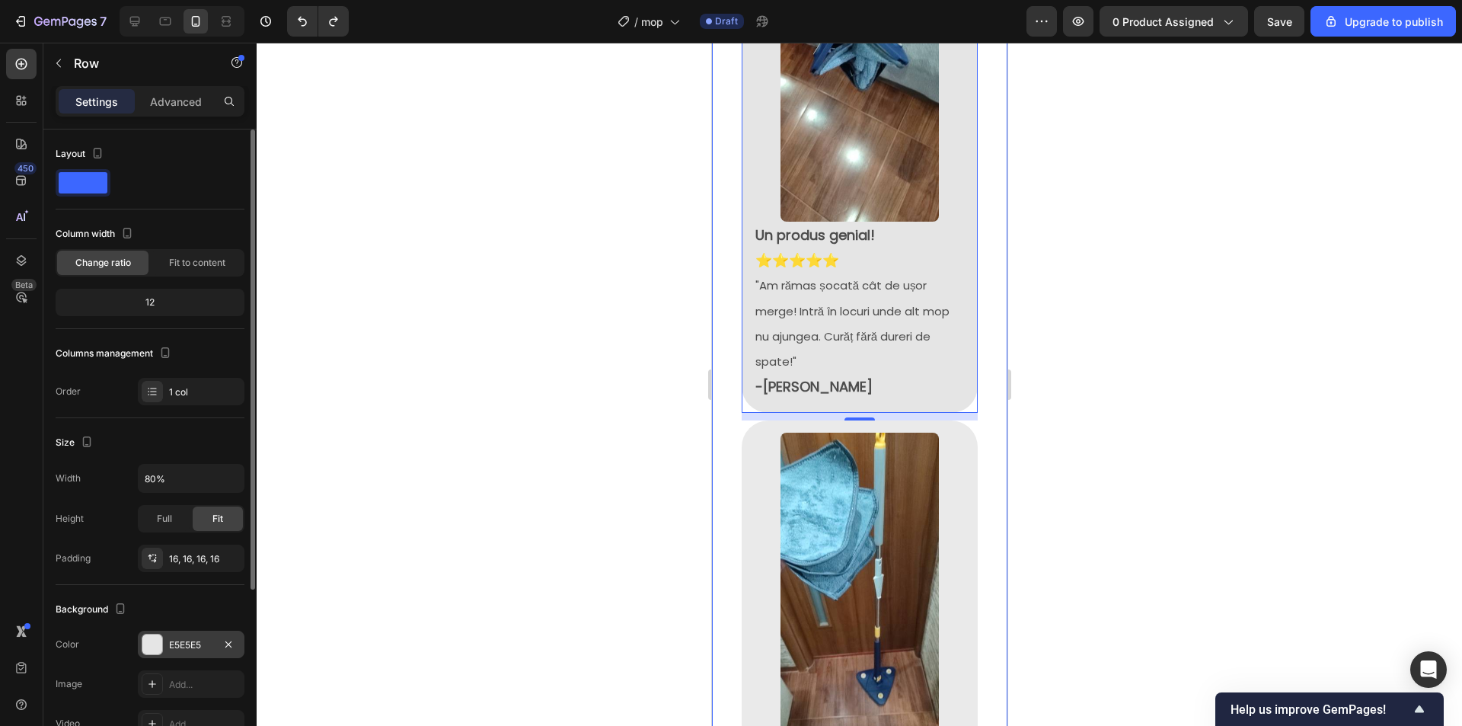
click at [190, 638] on div "E5E5E5" at bounding box center [191, 645] width 44 height 14
click at [205, 640] on div "E5E5E5" at bounding box center [191, 645] width 44 height 14
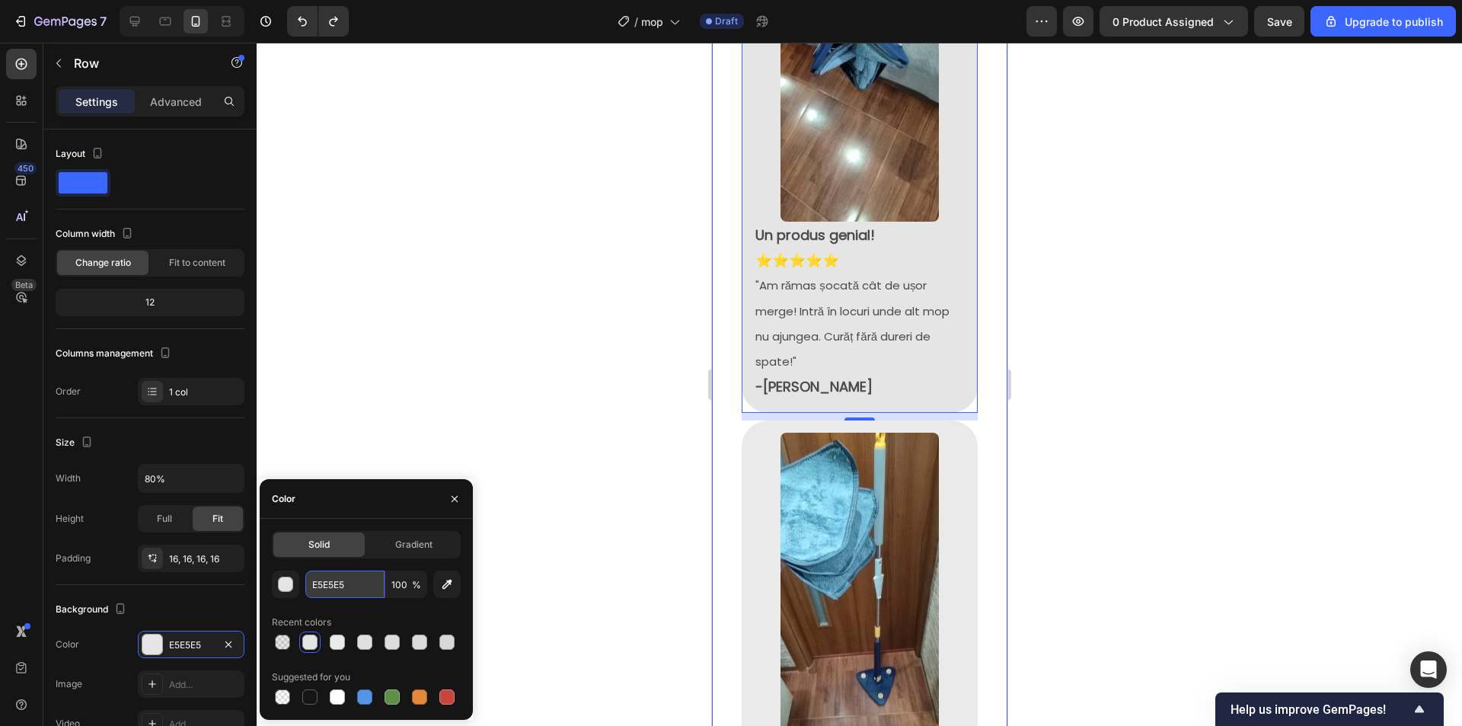
click at [341, 592] on input "E5E5E5" at bounding box center [344, 583] width 79 height 27
paste input "EAEAEA"
type input "EAEAEA"
click at [1083, 380] on div at bounding box center [859, 384] width 1205 height 683
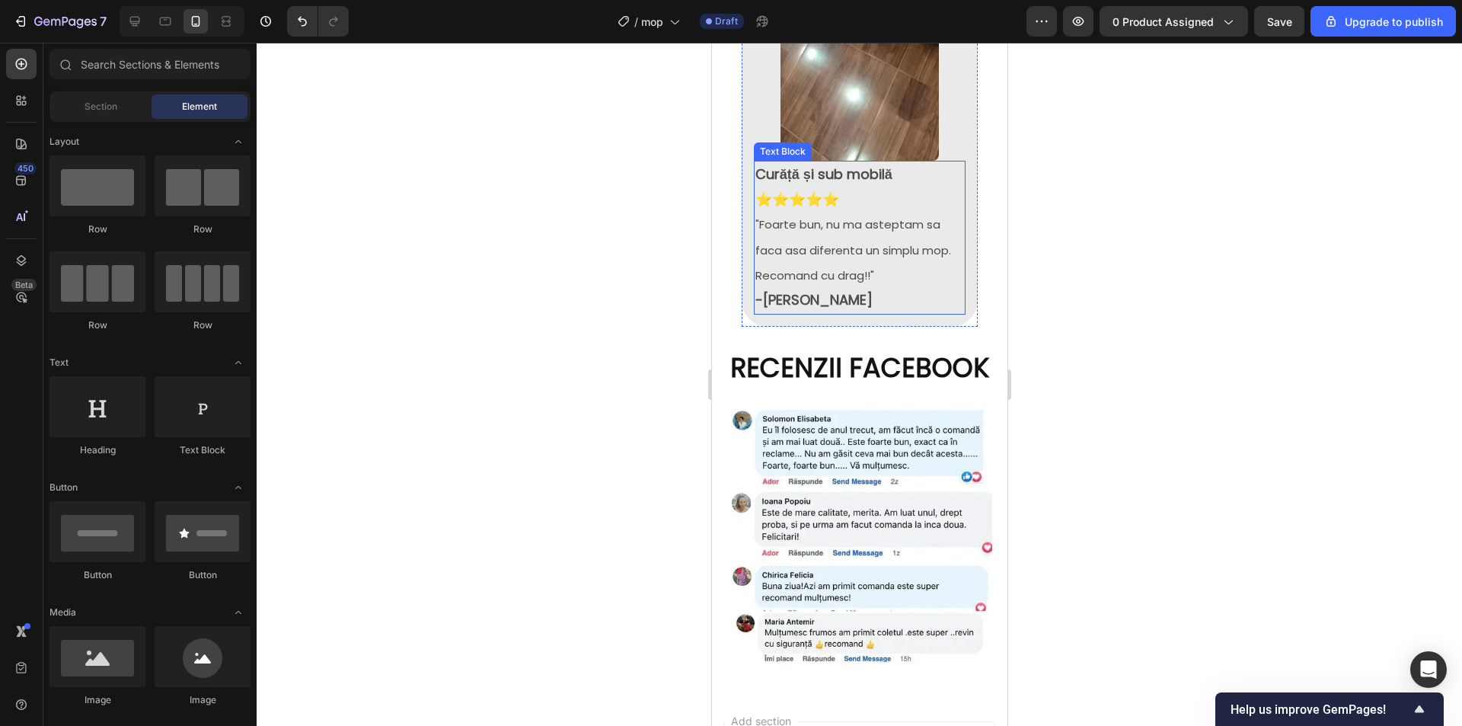
scroll to position [3308, 0]
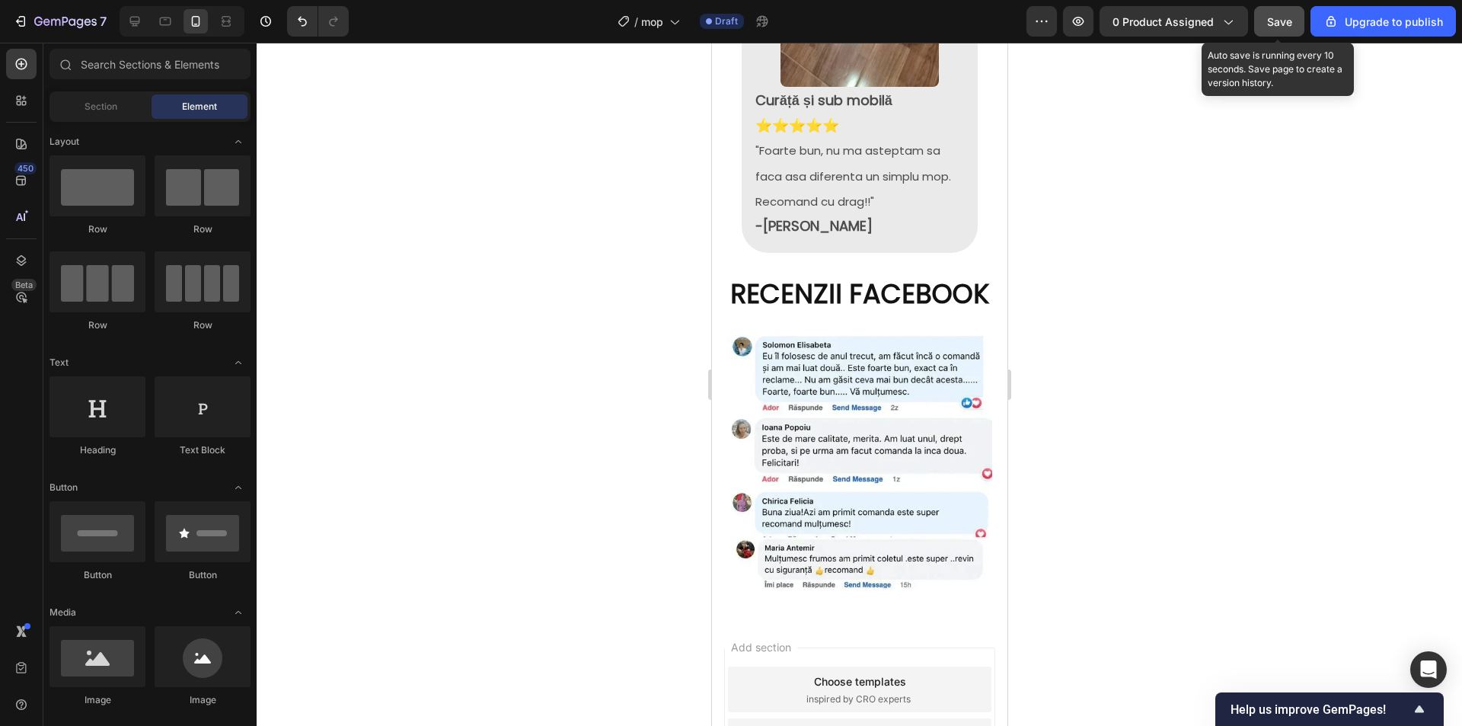
click at [1278, 24] on span "Save" at bounding box center [1279, 21] width 25 height 13
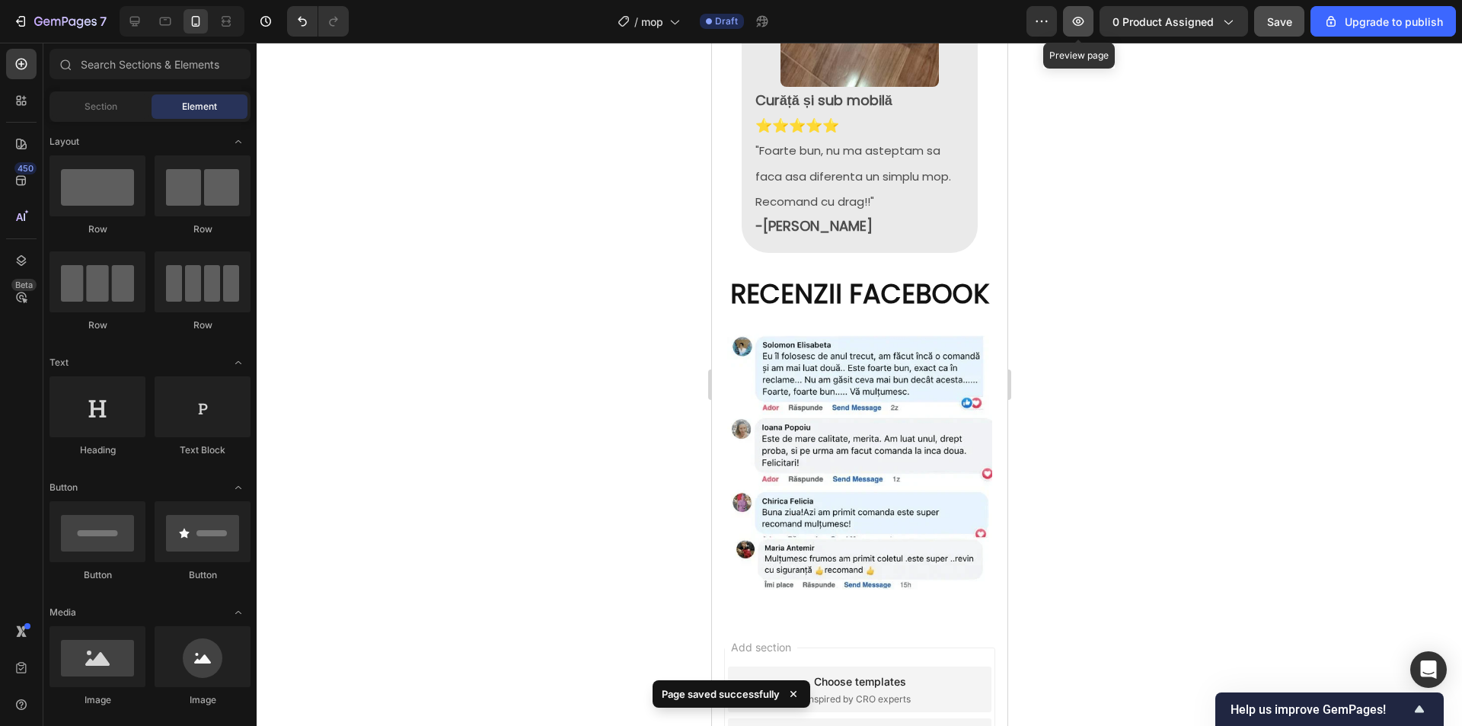
click at [1075, 21] on icon "button" at bounding box center [1078, 21] width 15 height 15
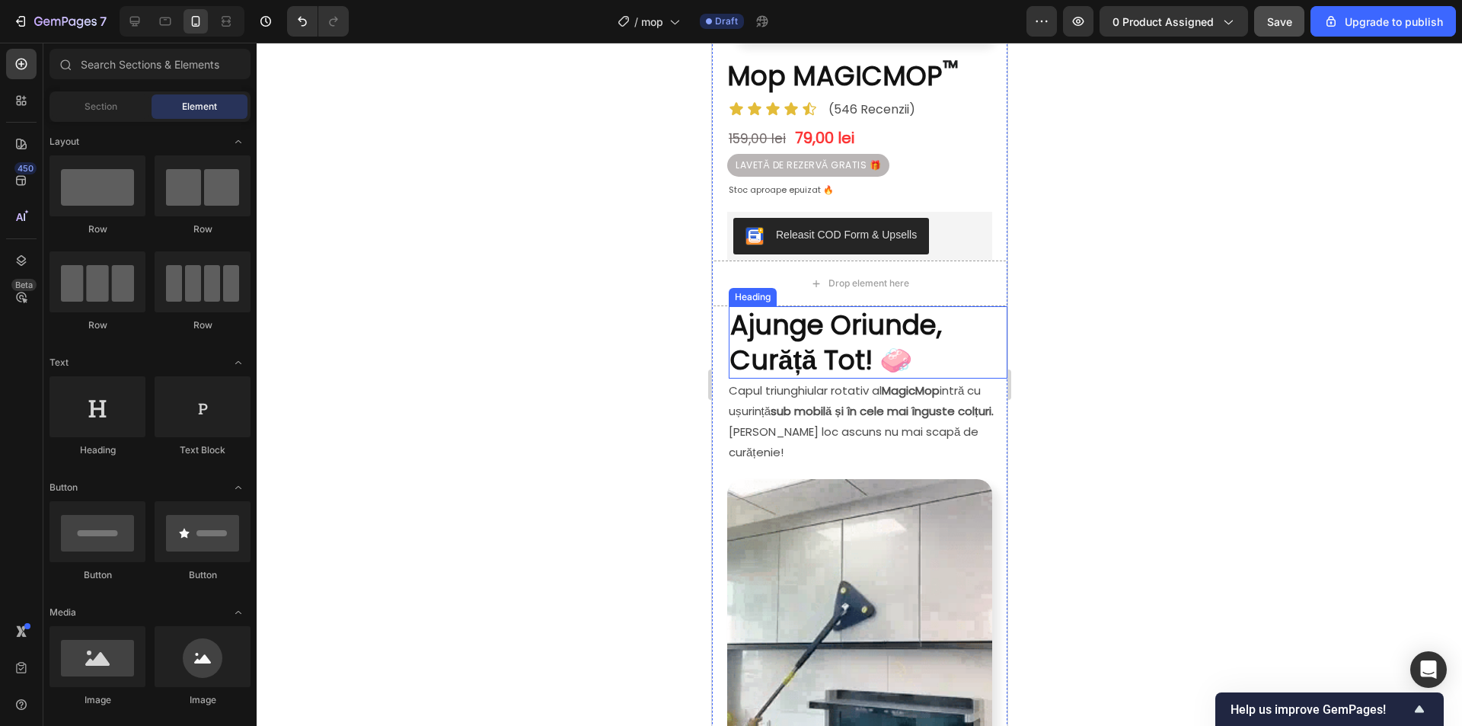
scroll to position [0, 0]
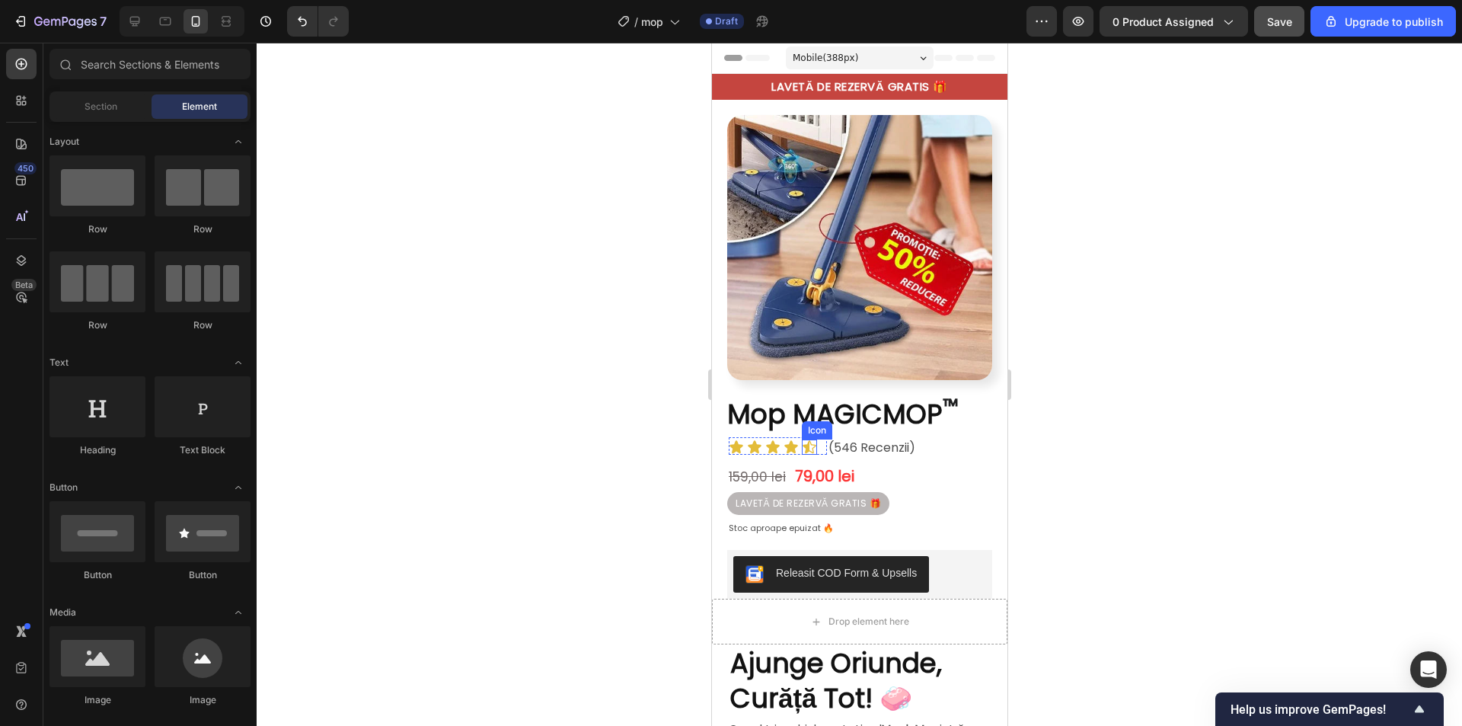
click at [787, 439] on icon at bounding box center [790, 446] width 15 height 15
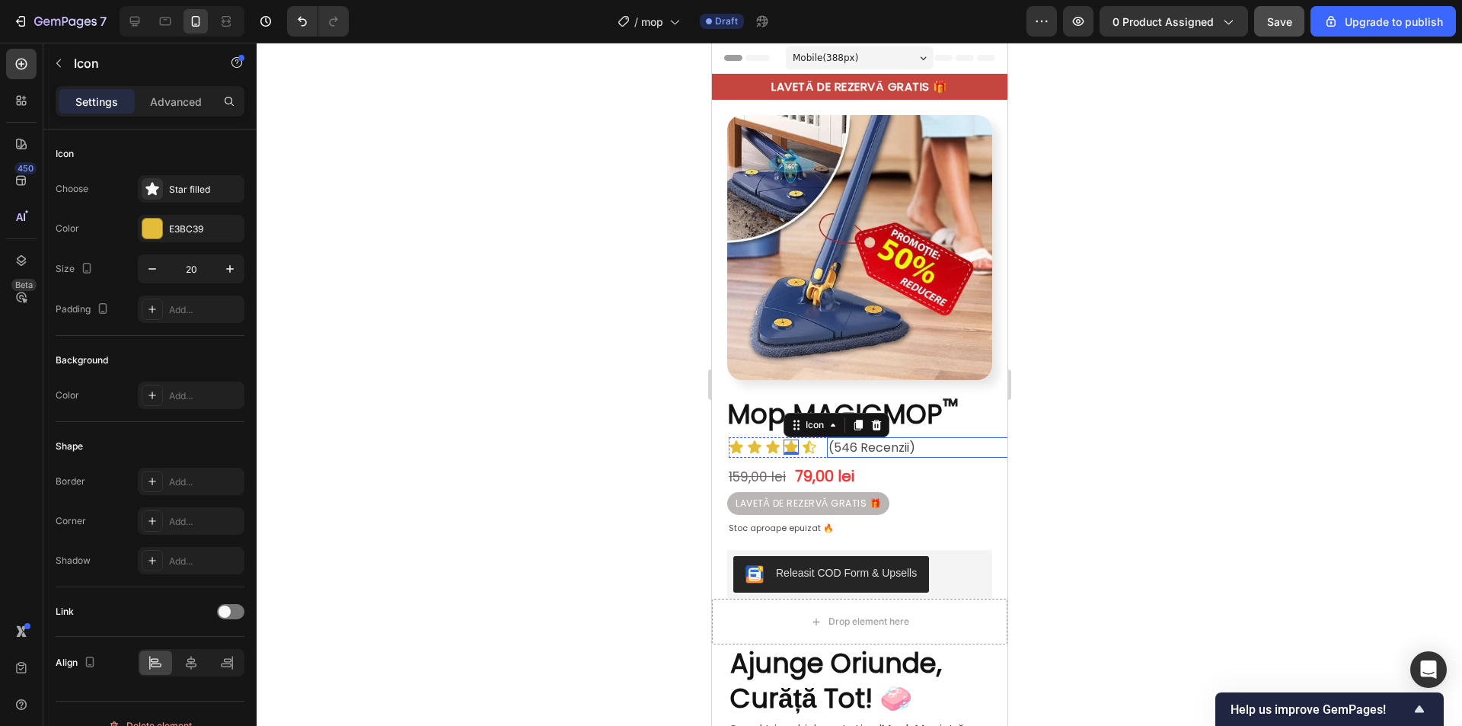
click at [926, 441] on p "(546 Recenzii)" at bounding box center [925, 448] width 194 height 15
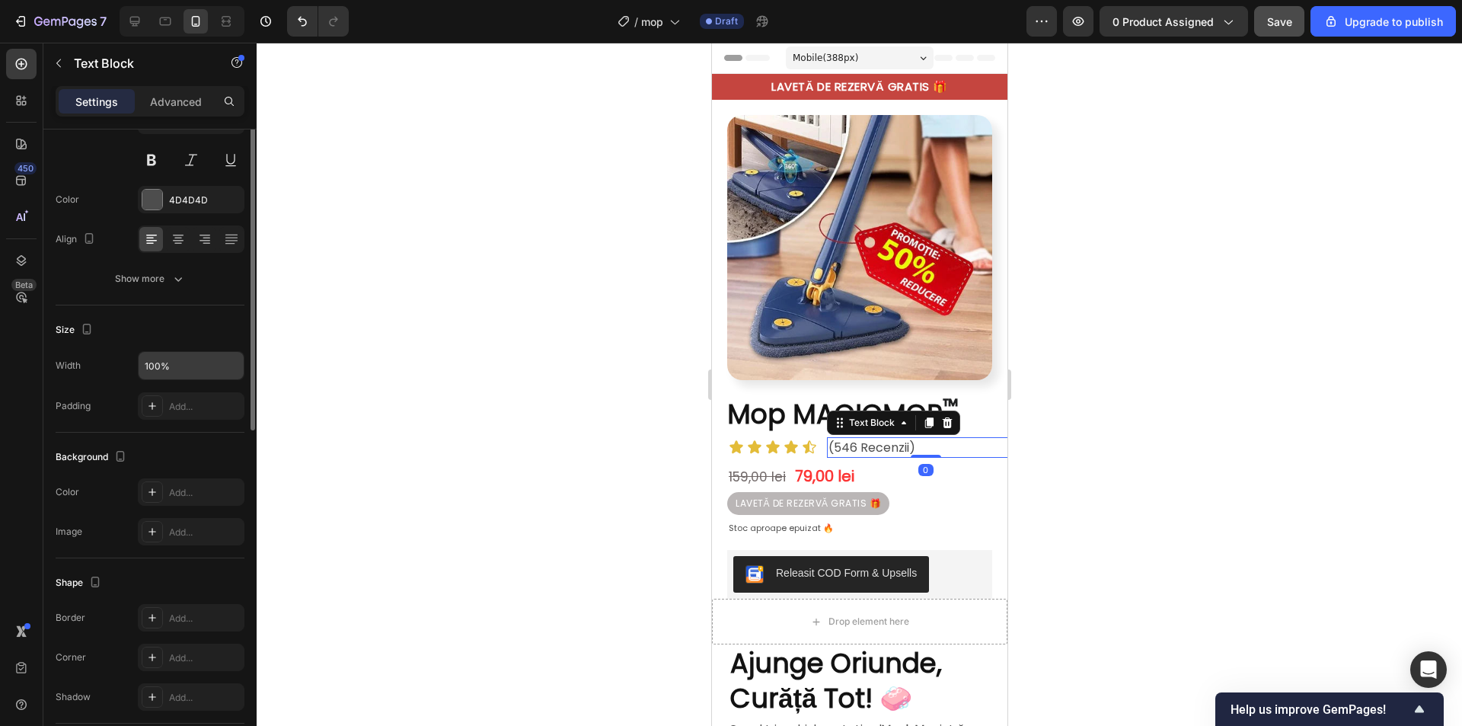
scroll to position [228, 0]
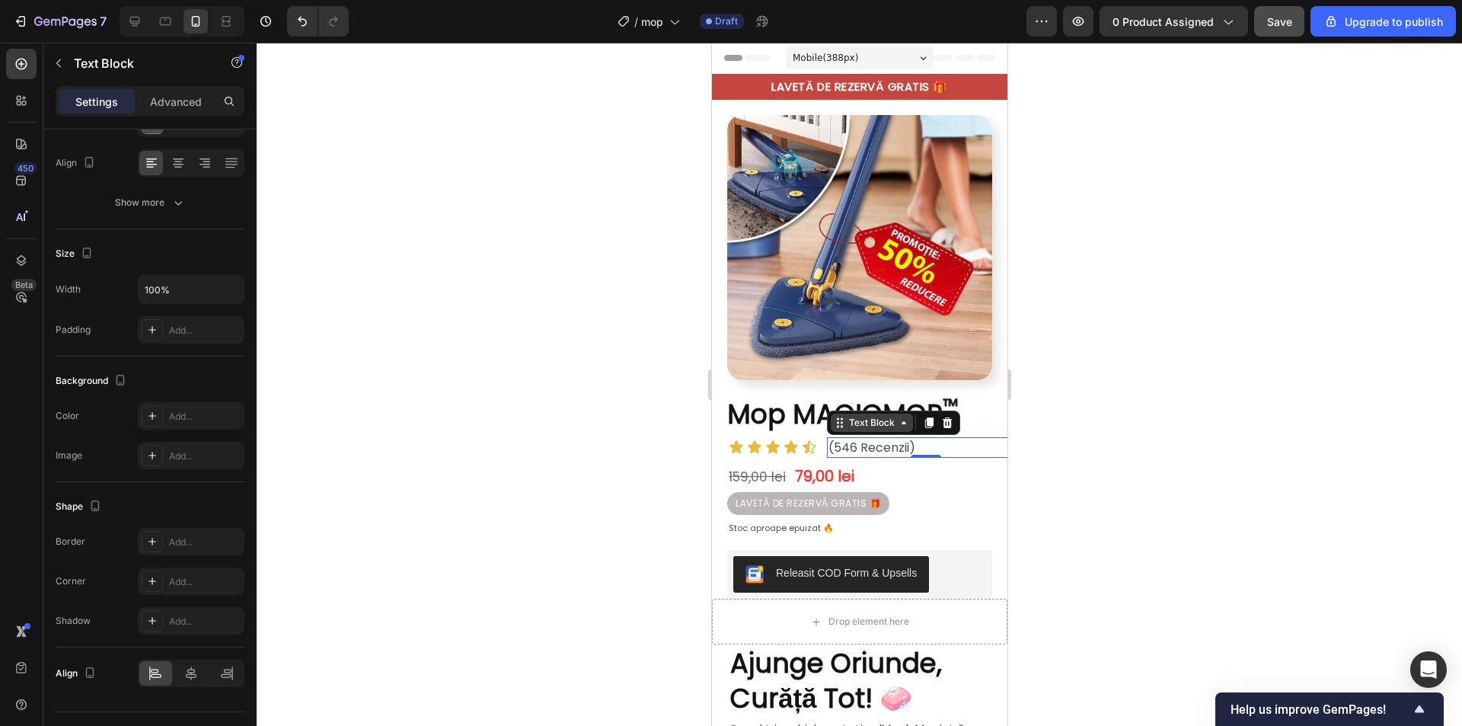
click at [889, 416] on div "Text Block" at bounding box center [871, 423] width 52 height 14
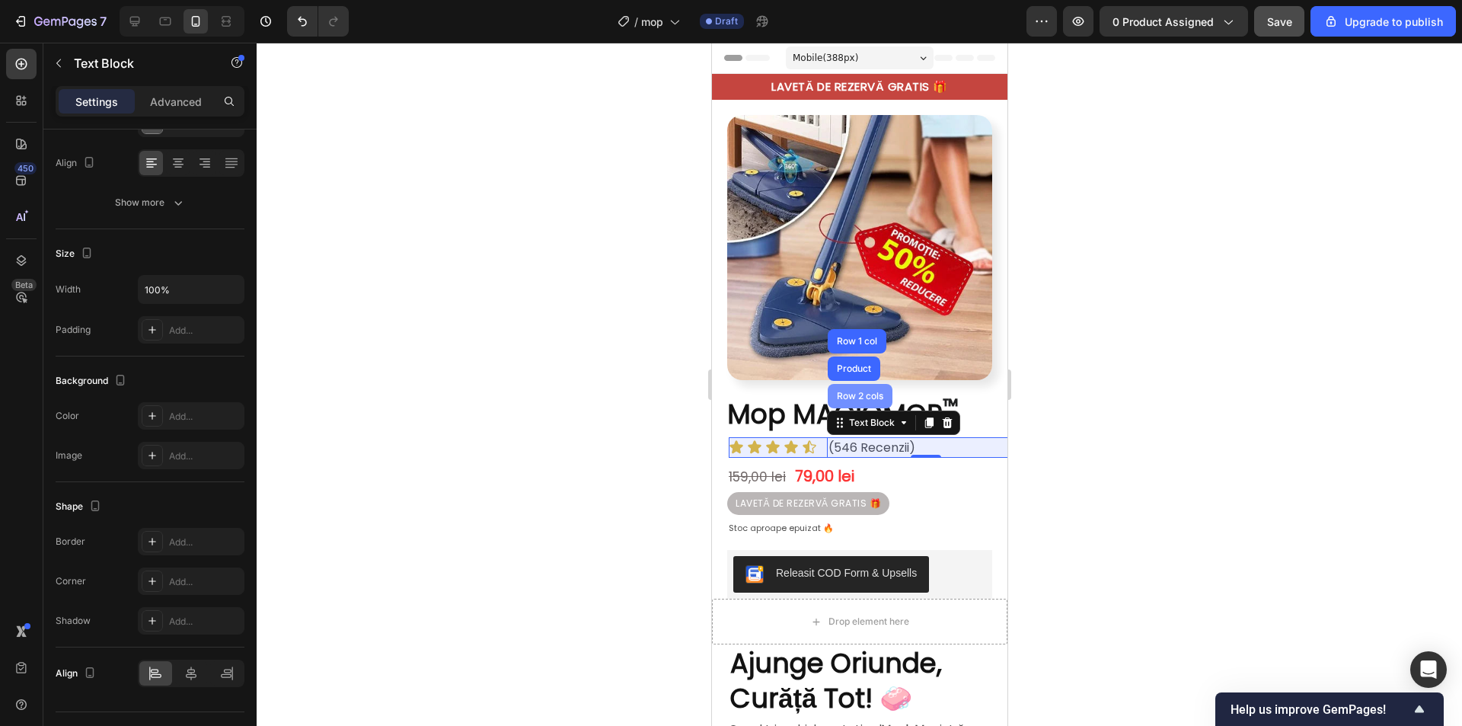
click at [868, 391] on div "Row 2 cols" at bounding box center [859, 395] width 53 height 9
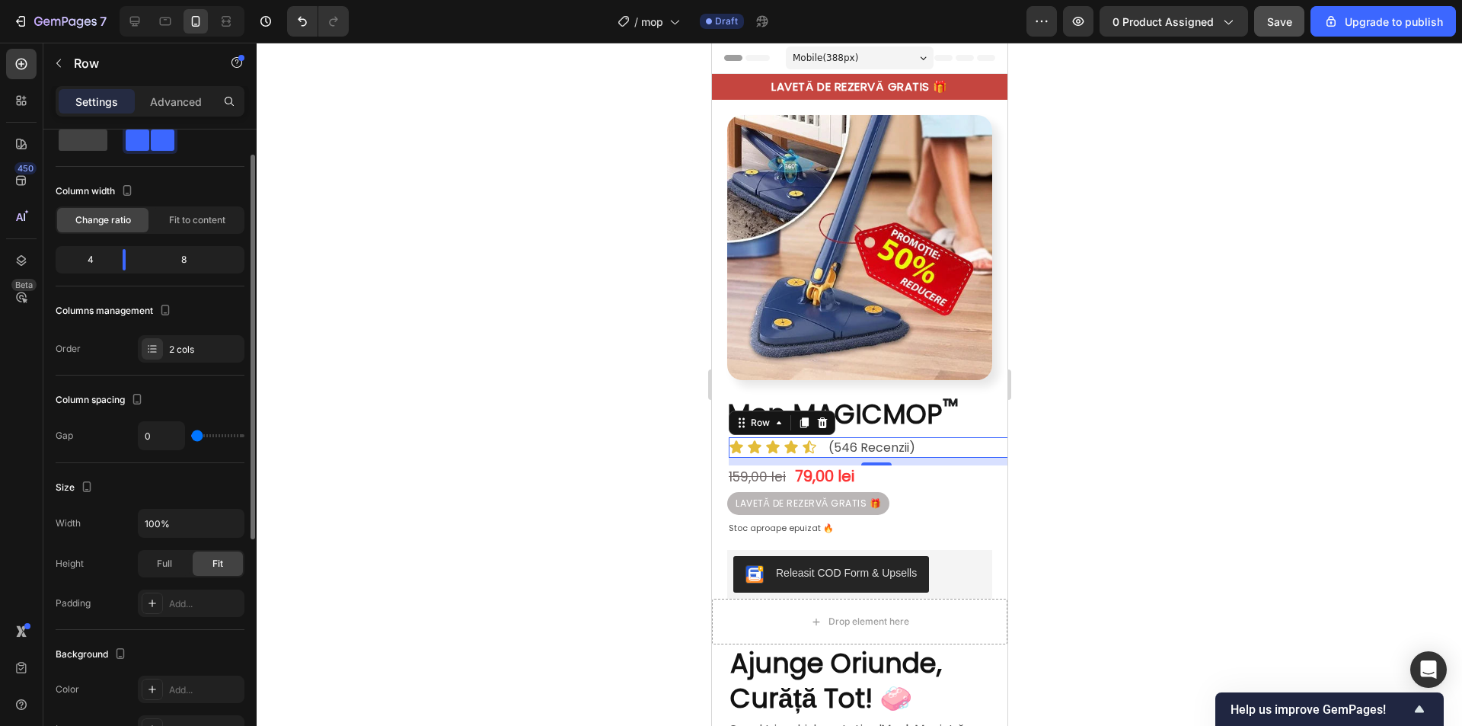
scroll to position [0, 0]
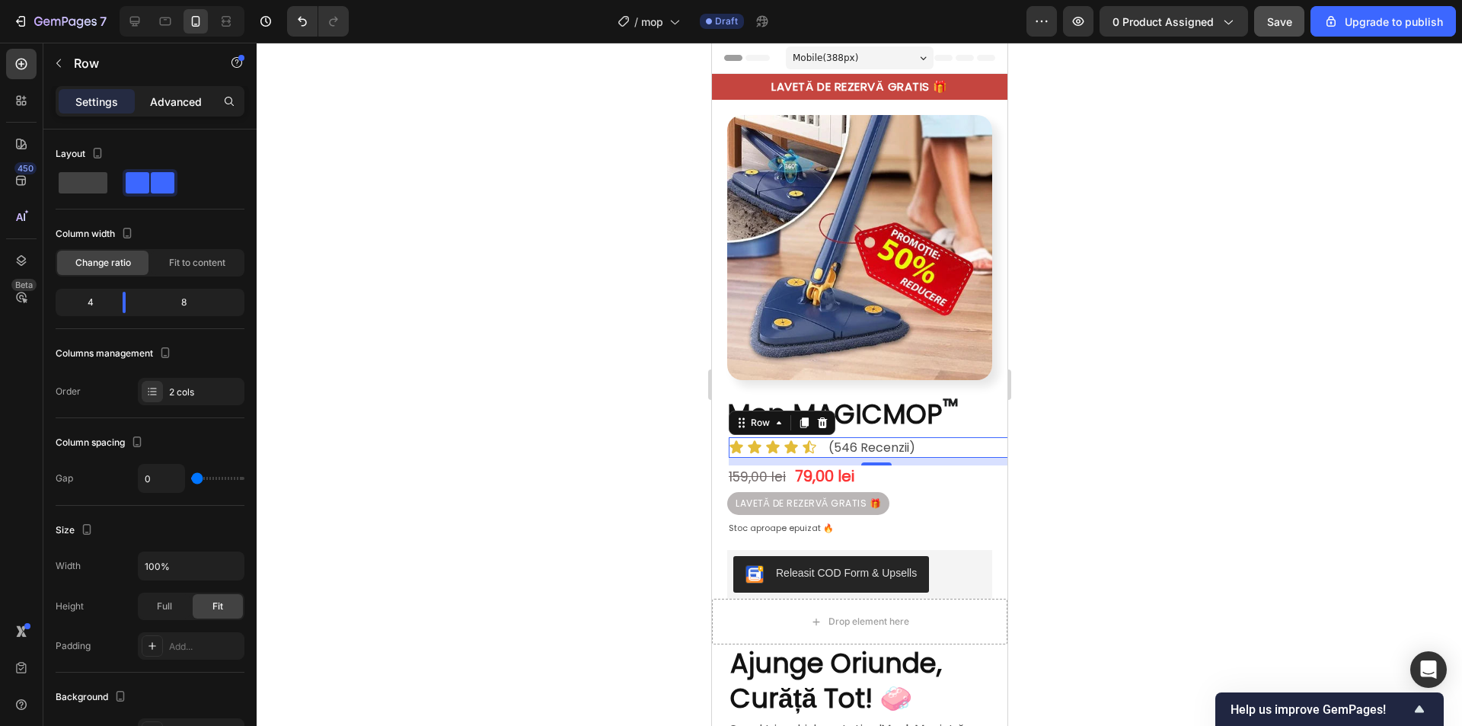
click at [175, 99] on p "Advanced" at bounding box center [176, 102] width 52 height 16
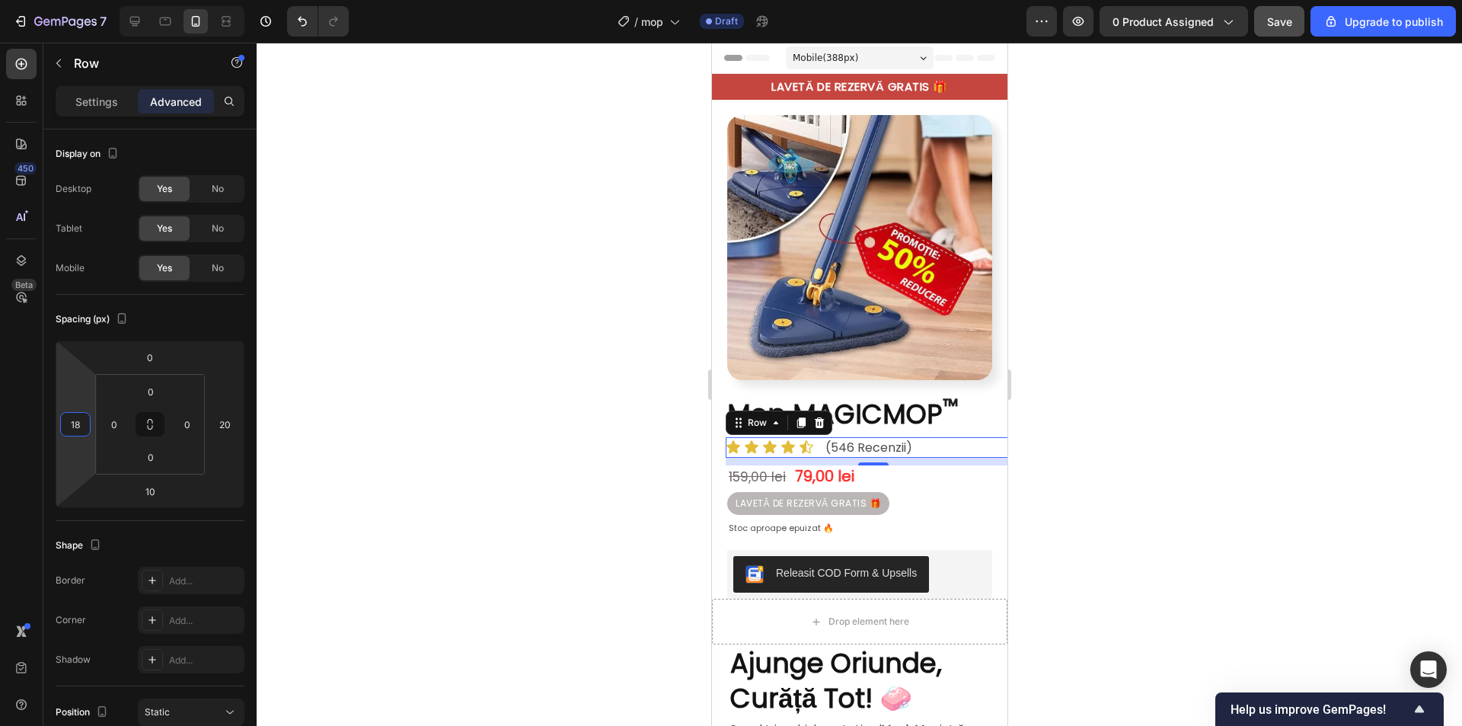
type input "20"
click at [75, 0] on html "7 / mop Draft Preview 0 product assigned Save Upgrade to publish 450 Beta Secti…" at bounding box center [731, 0] width 1462 height 0
click at [1290, 355] on div at bounding box center [859, 384] width 1205 height 683
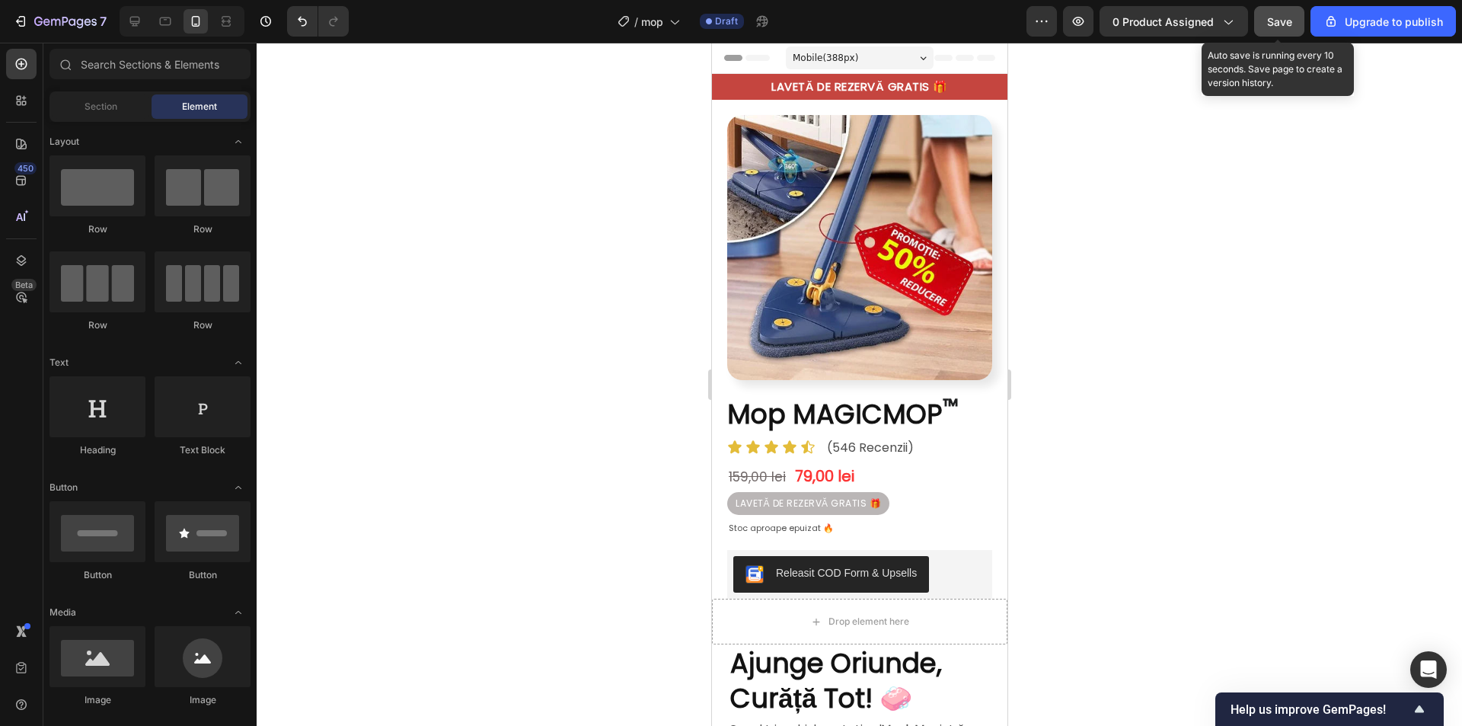
click at [1277, 27] on span "Save" at bounding box center [1279, 21] width 25 height 13
click at [1274, 14] on div "Save" at bounding box center [1279, 22] width 25 height 16
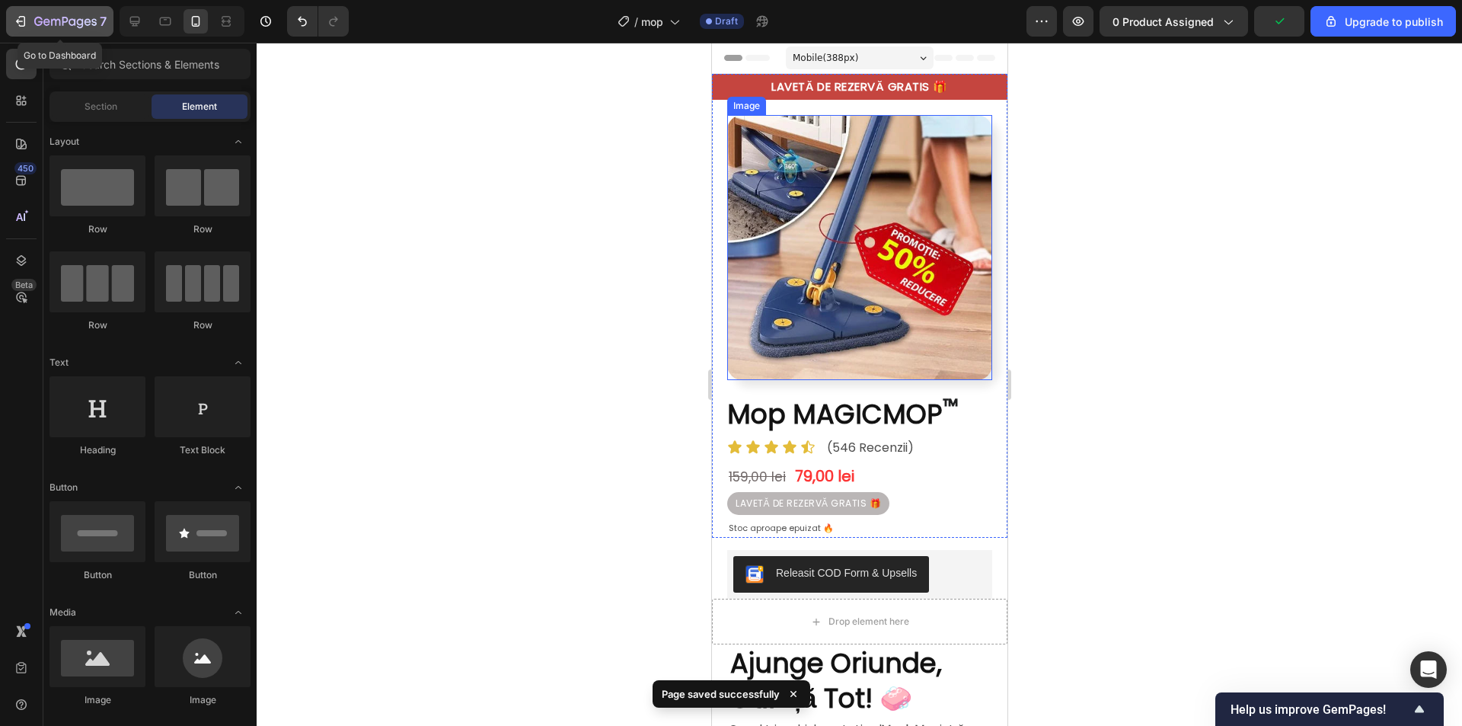
click at [75, 12] on div "7" at bounding box center [70, 21] width 72 height 18
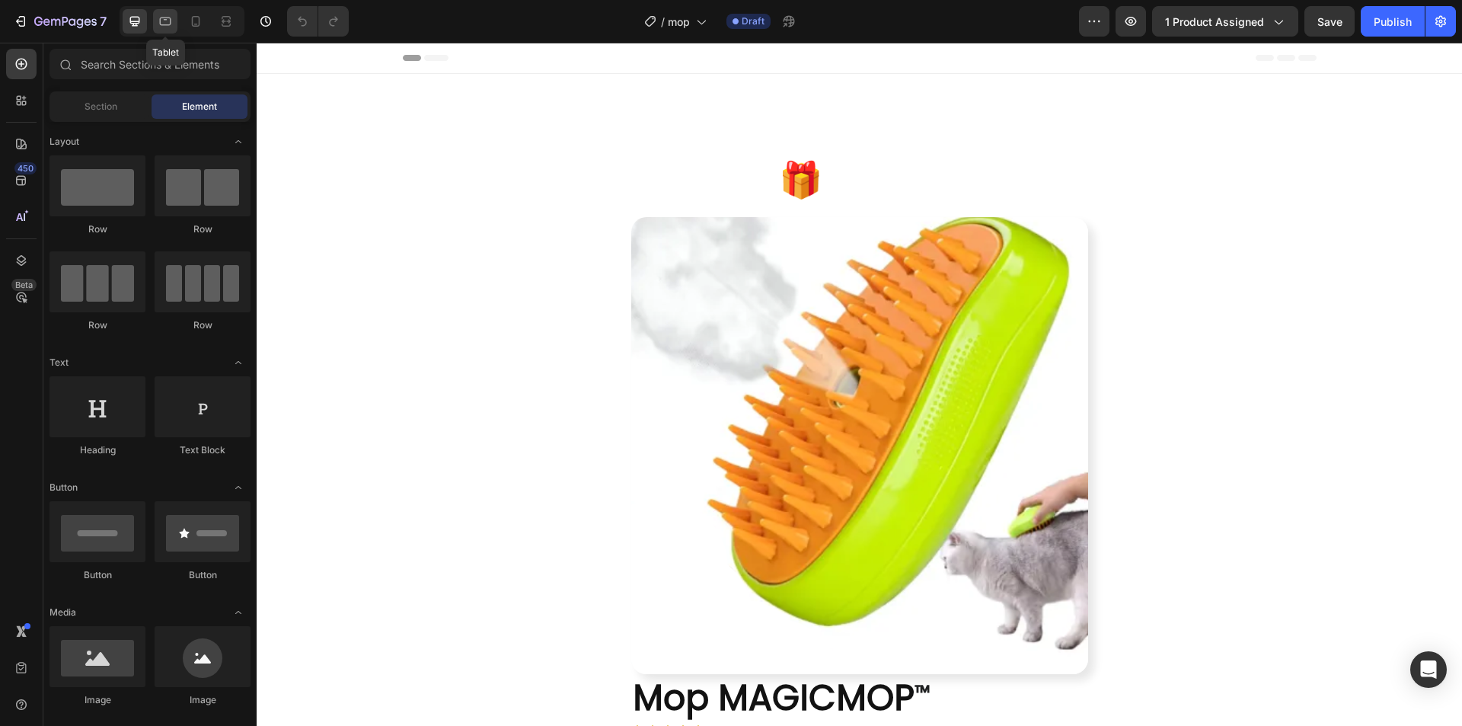
click at [162, 17] on icon at bounding box center [165, 21] width 15 height 15
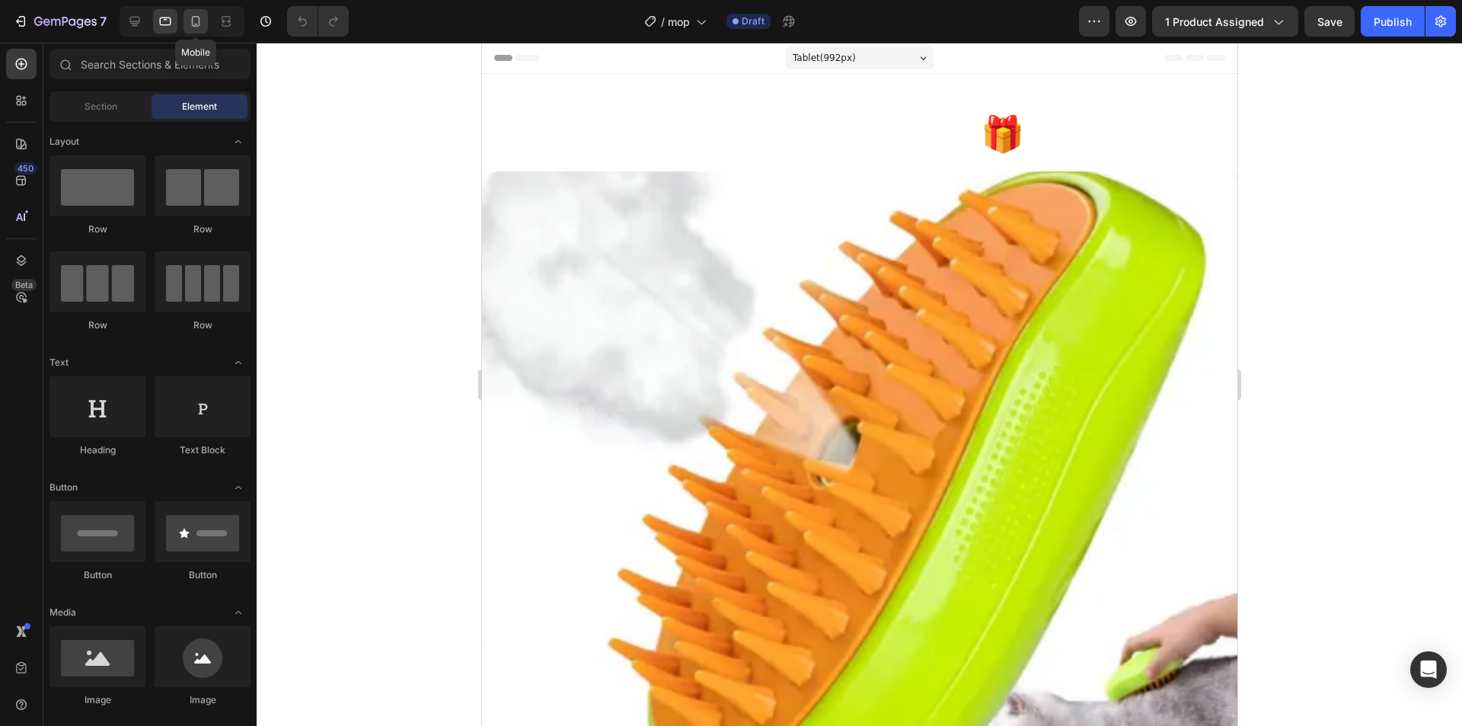
click at [195, 24] on icon at bounding box center [195, 21] width 15 height 15
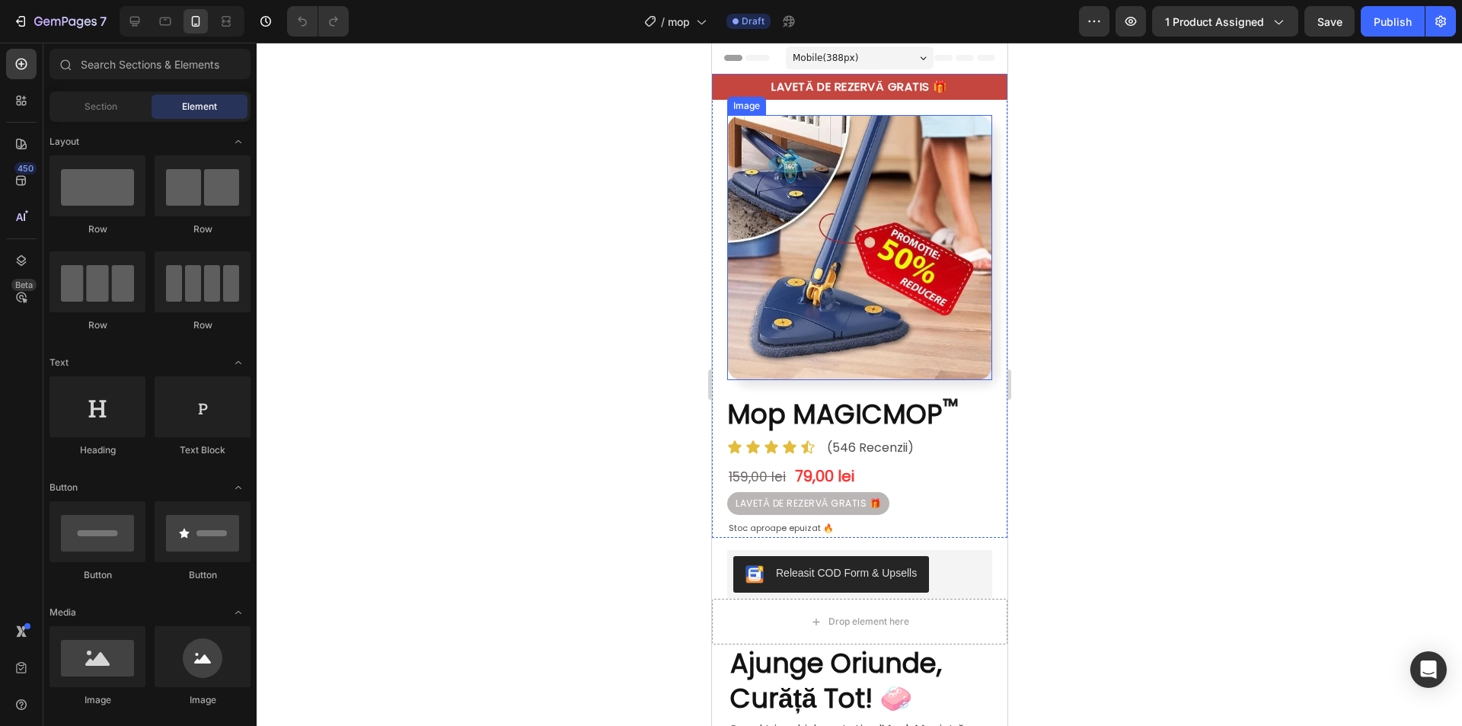
click at [880, 252] on img at bounding box center [858, 247] width 265 height 265
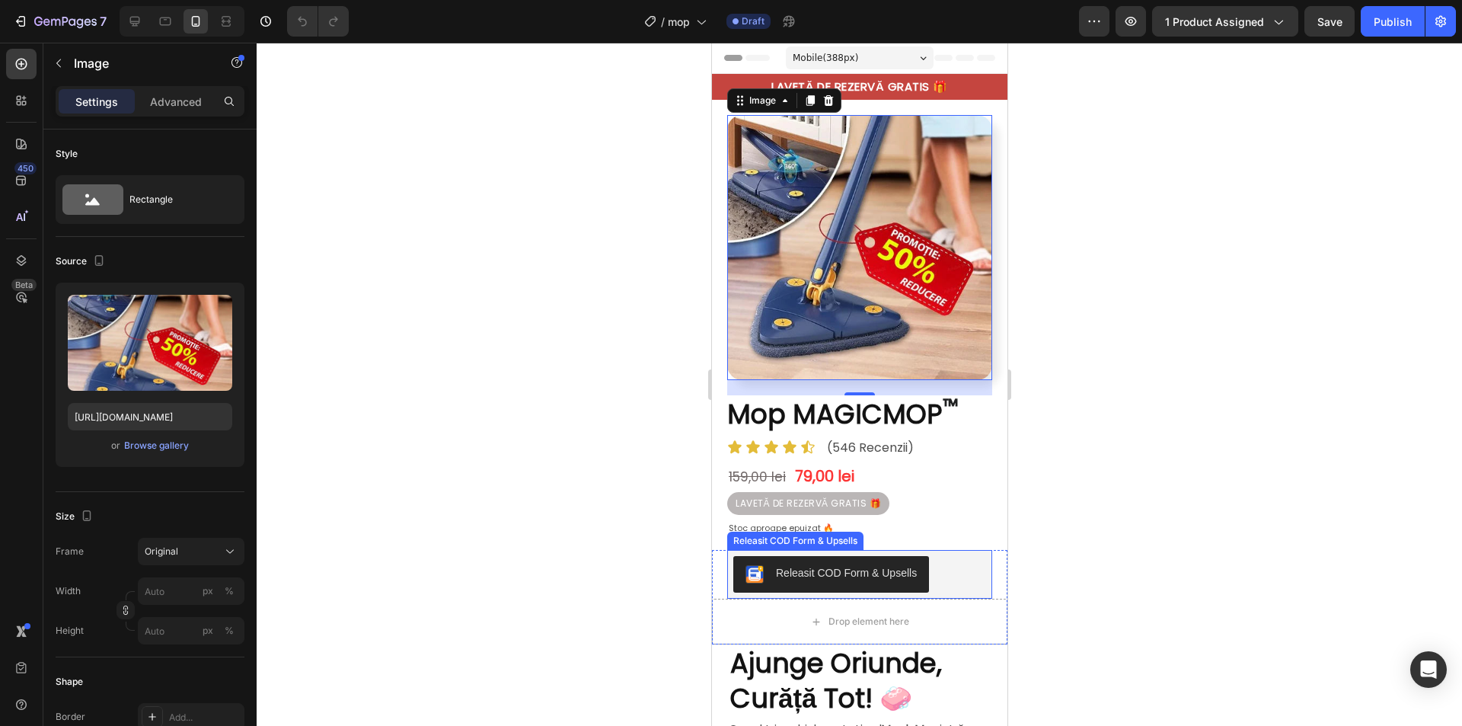
click at [955, 556] on div "Releasit COD Form & Upsells" at bounding box center [859, 574] width 253 height 37
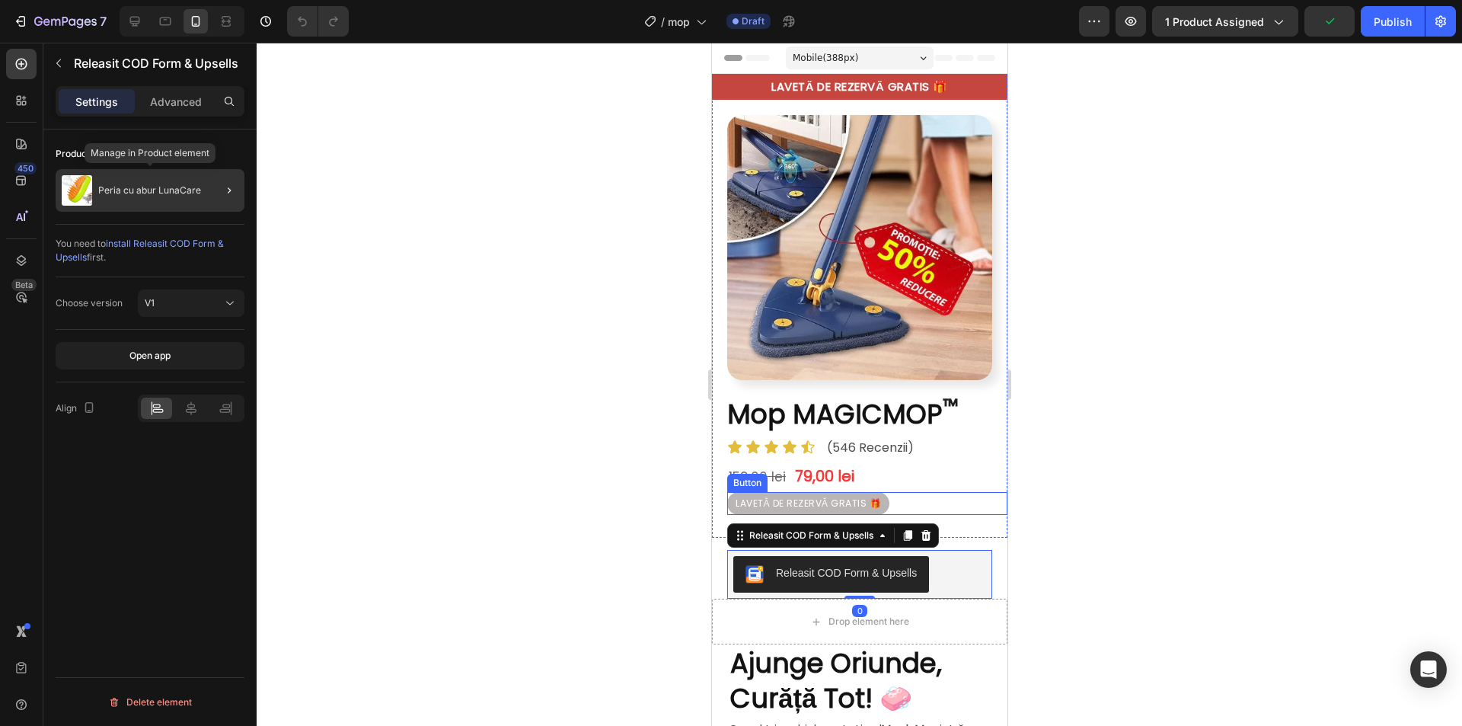
click at [158, 180] on div "Peria cu abur LunaCare" at bounding box center [150, 190] width 189 height 43
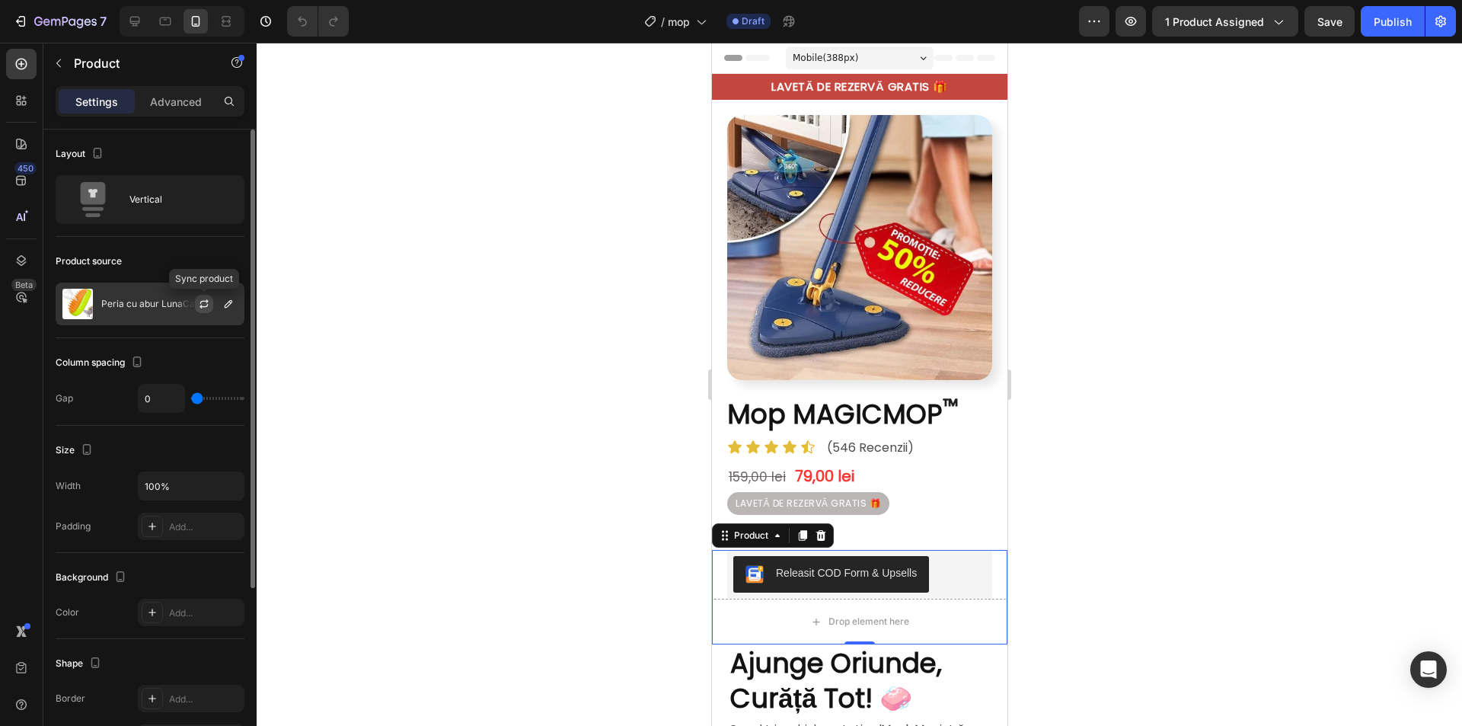
click at [203, 302] on icon "button" at bounding box center [204, 304] width 12 height 12
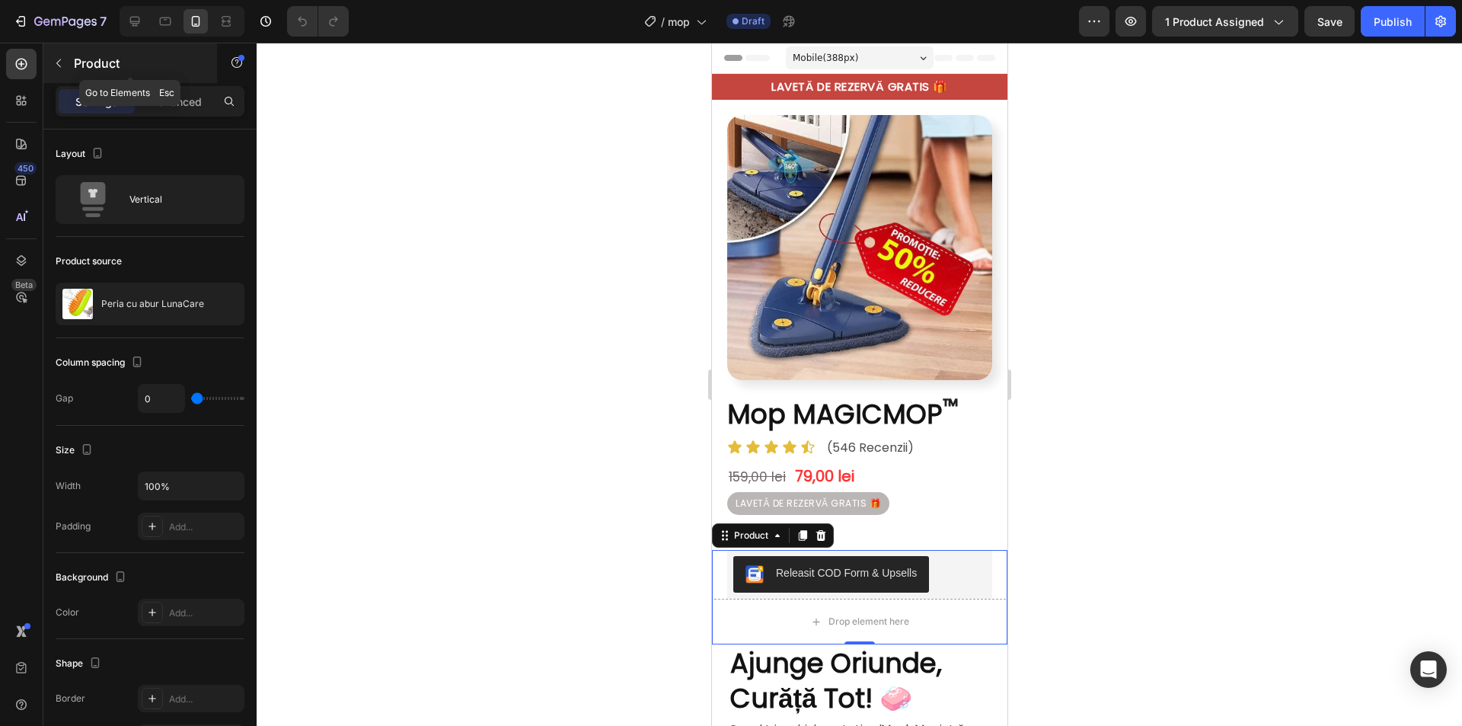
click at [61, 60] on icon "button" at bounding box center [59, 63] width 12 height 12
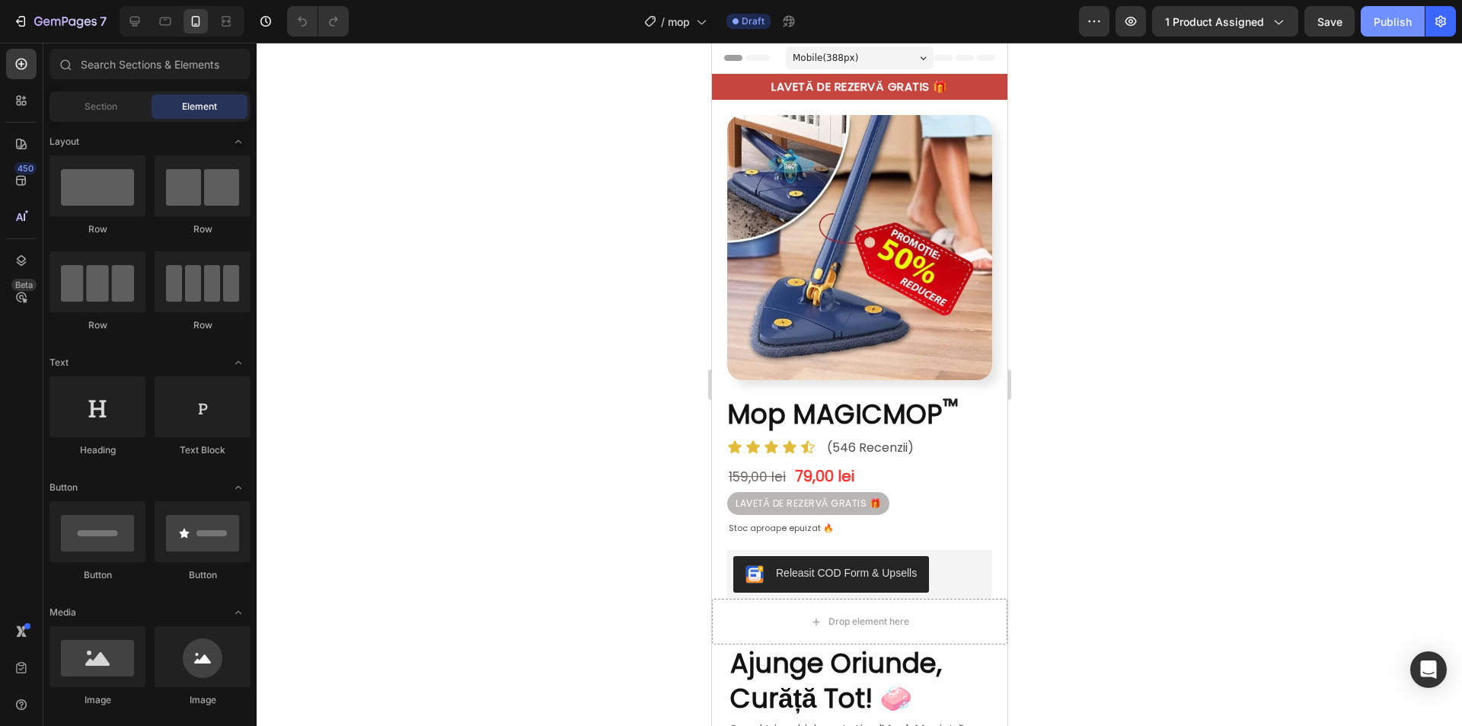
click at [1406, 21] on div "Publish" at bounding box center [1393, 22] width 38 height 16
click at [715, 122] on div "Image Mop MAGICMOP ™ Heading Icon Icon Icon Icon Icon Icon List (546 Recenzii) …" at bounding box center [858, 319] width 295 height 439
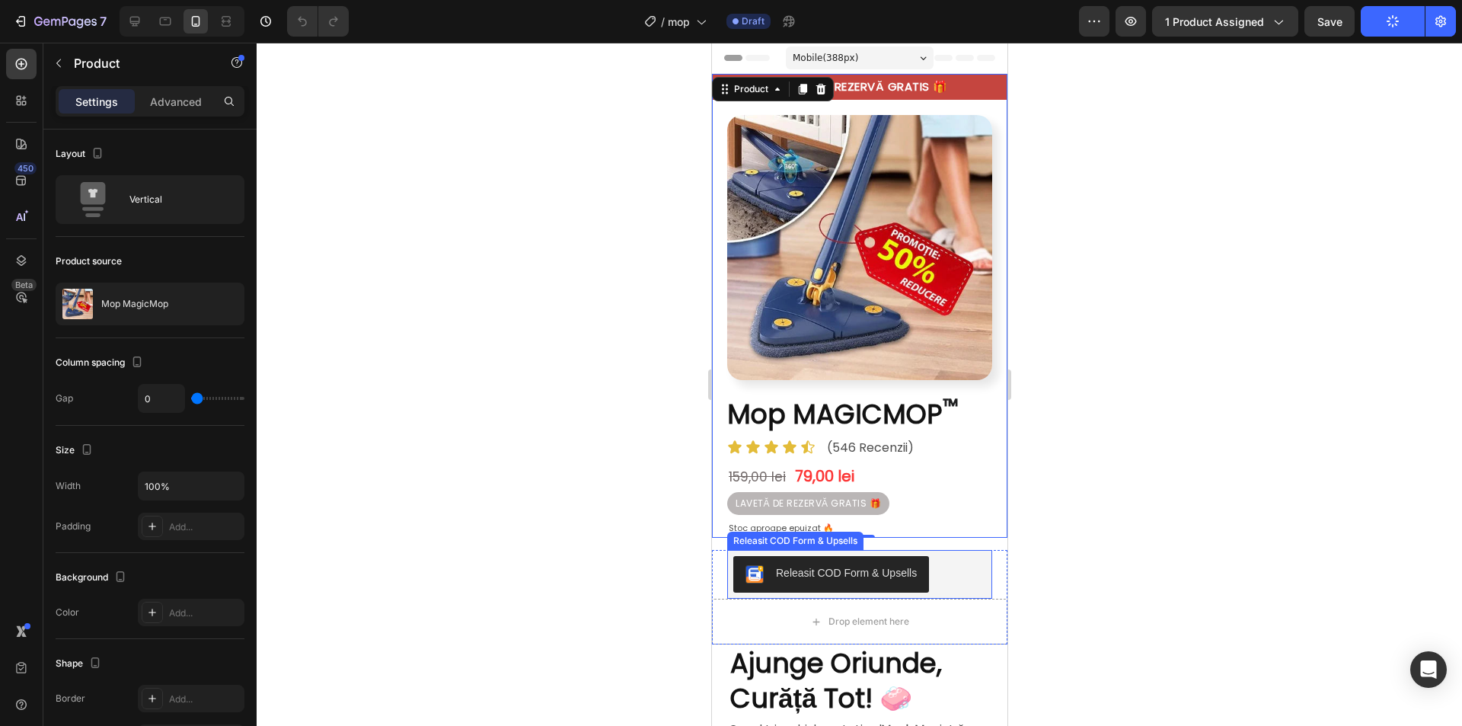
click at [945, 556] on div "Releasit COD Form & Upsells" at bounding box center [859, 574] width 253 height 37
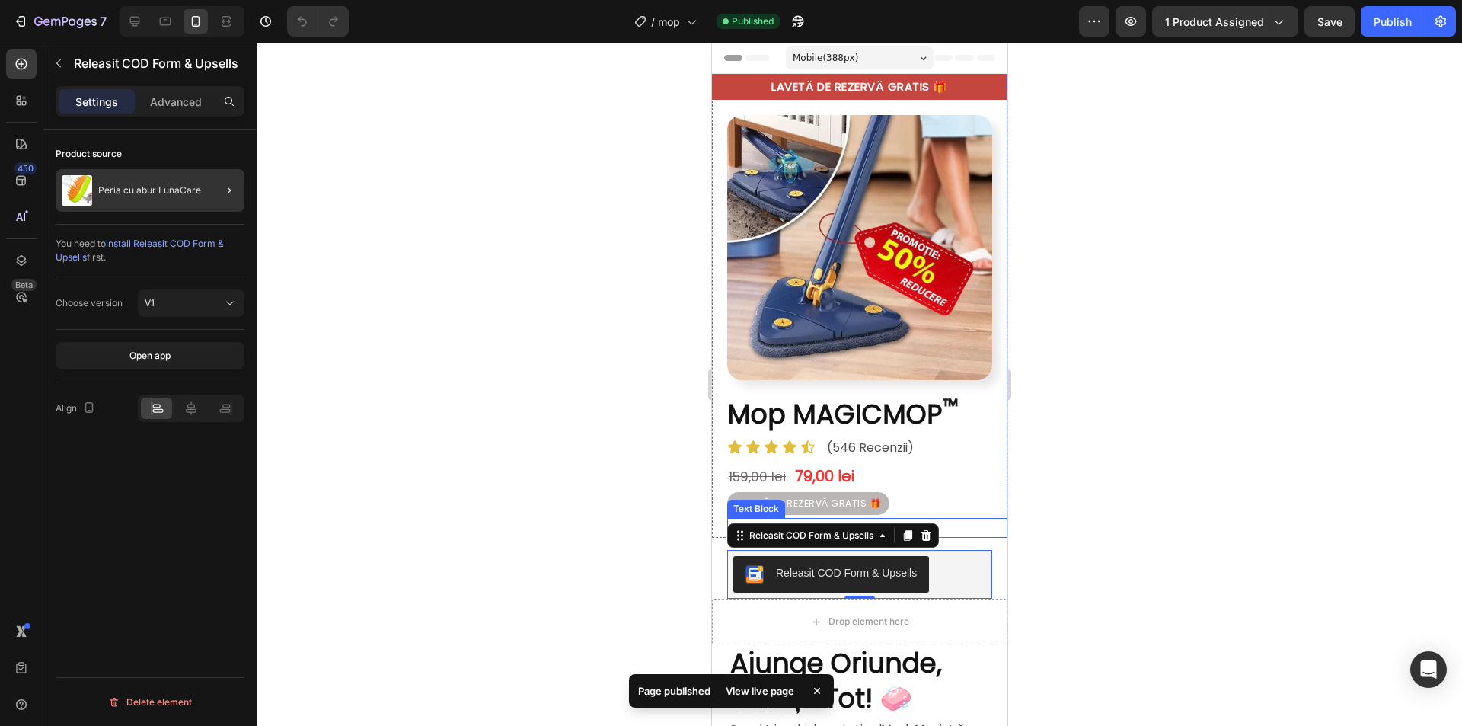
click at [209, 182] on div at bounding box center [223, 190] width 43 height 43
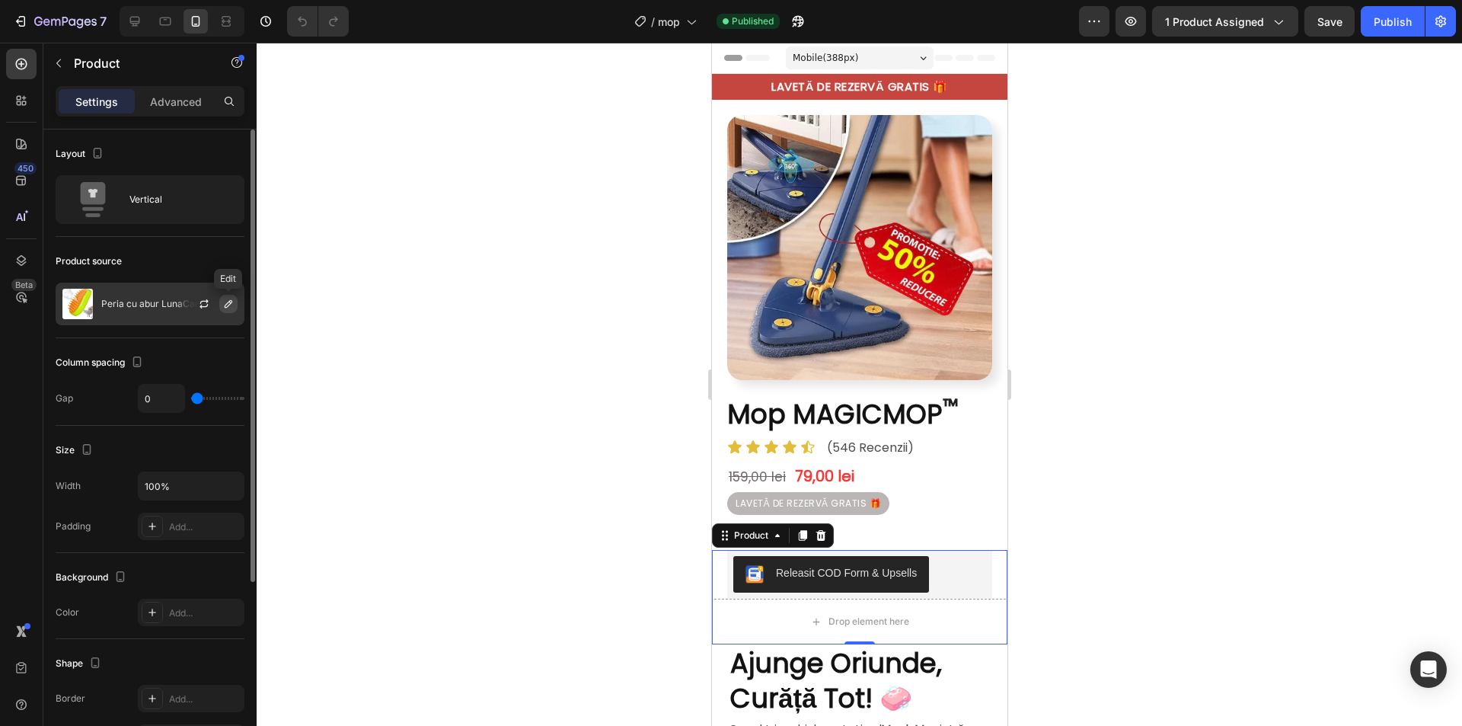
click at [227, 307] on icon "button" at bounding box center [229, 304] width 8 height 8
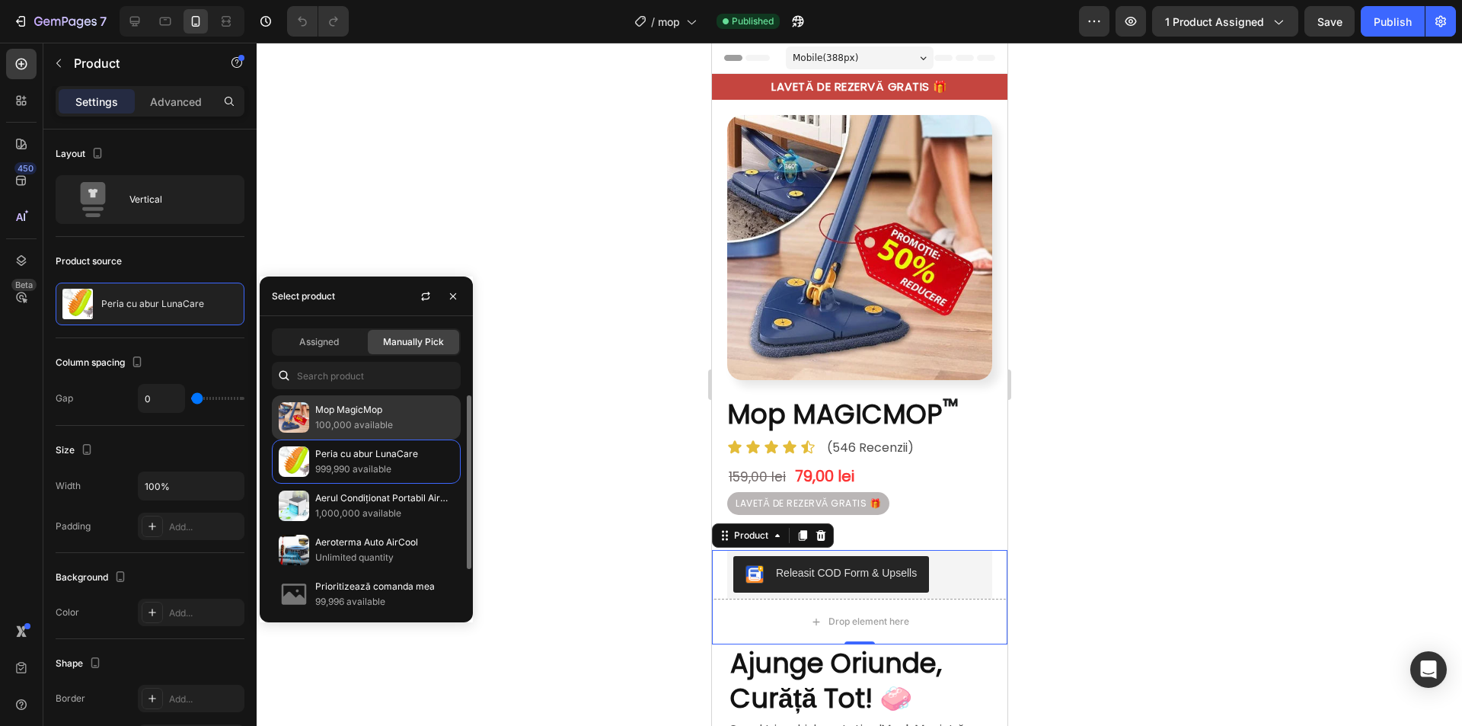
click at [357, 417] on p "100,000 available" at bounding box center [384, 424] width 139 height 15
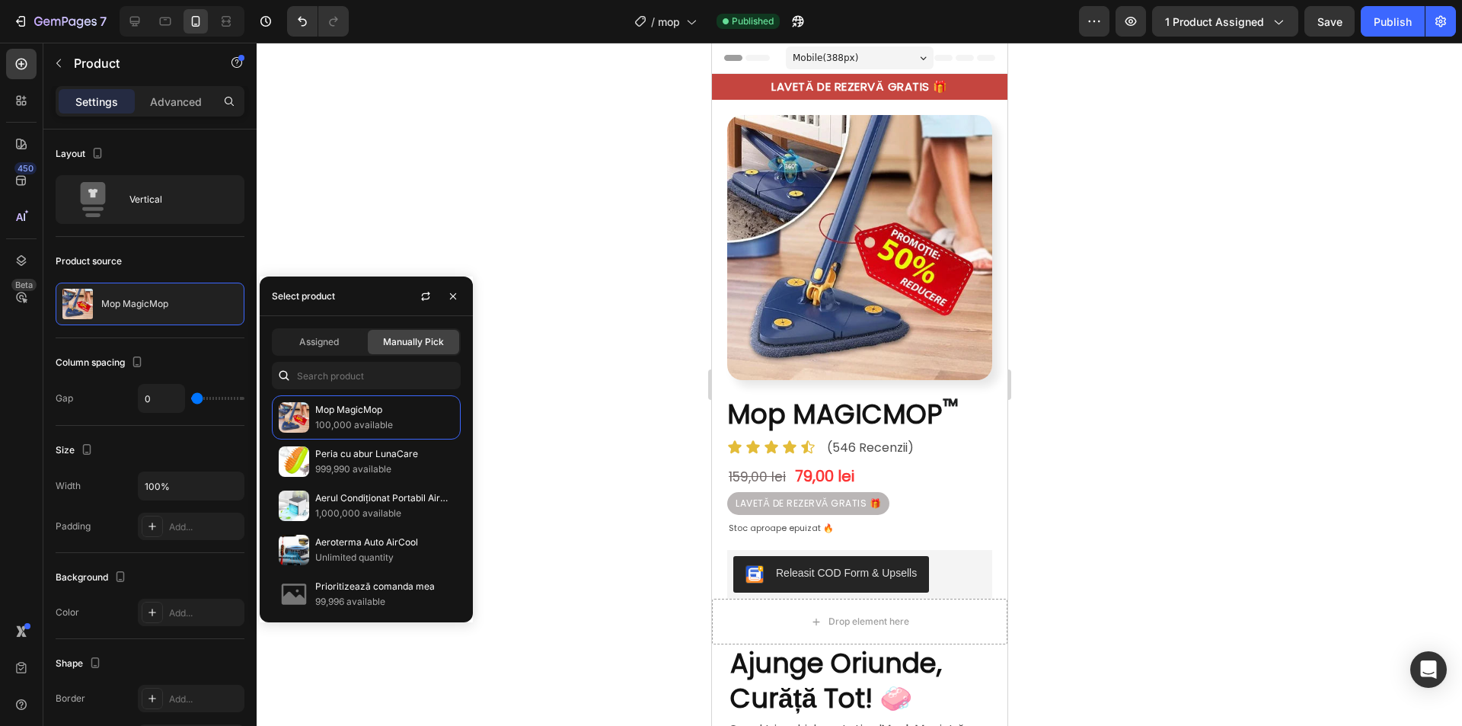
click at [567, 308] on div at bounding box center [859, 384] width 1205 height 683
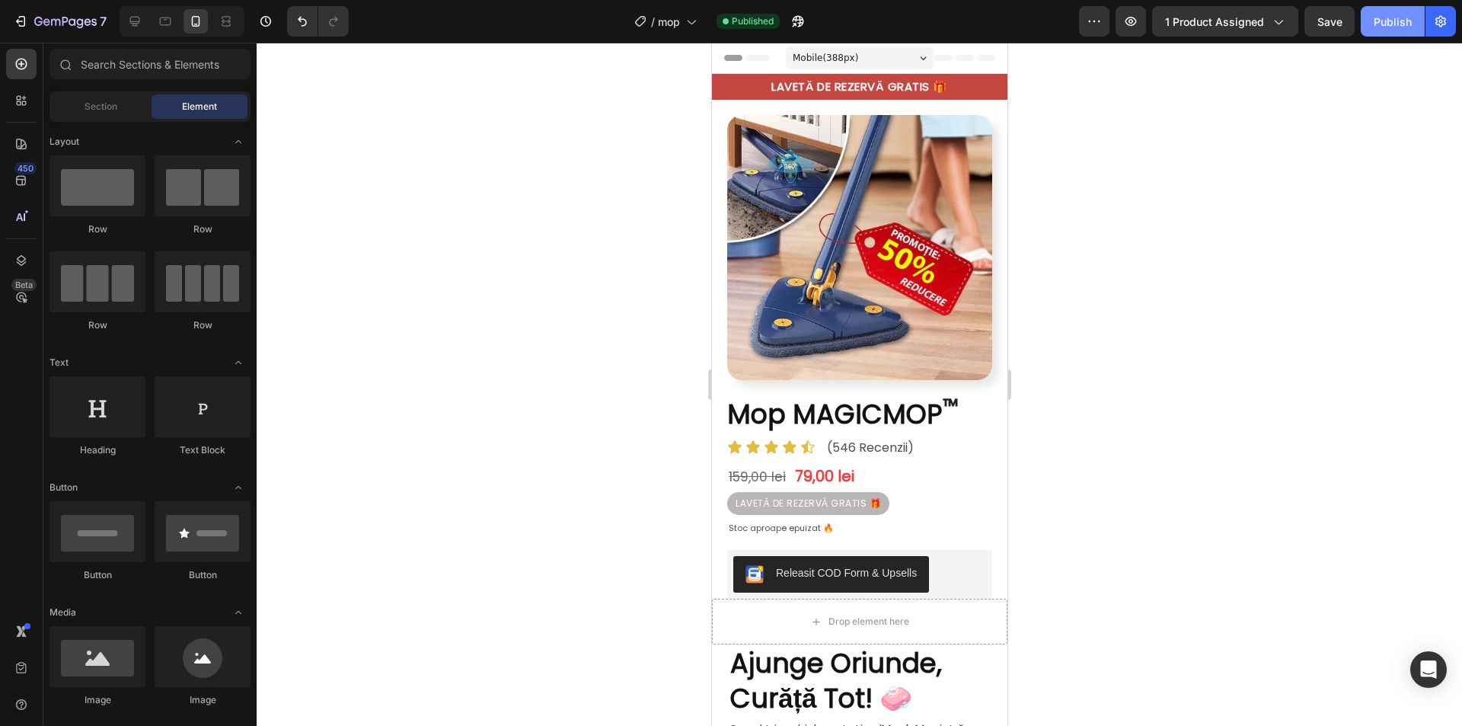
click at [1413, 18] on button "Publish" at bounding box center [1393, 21] width 64 height 30
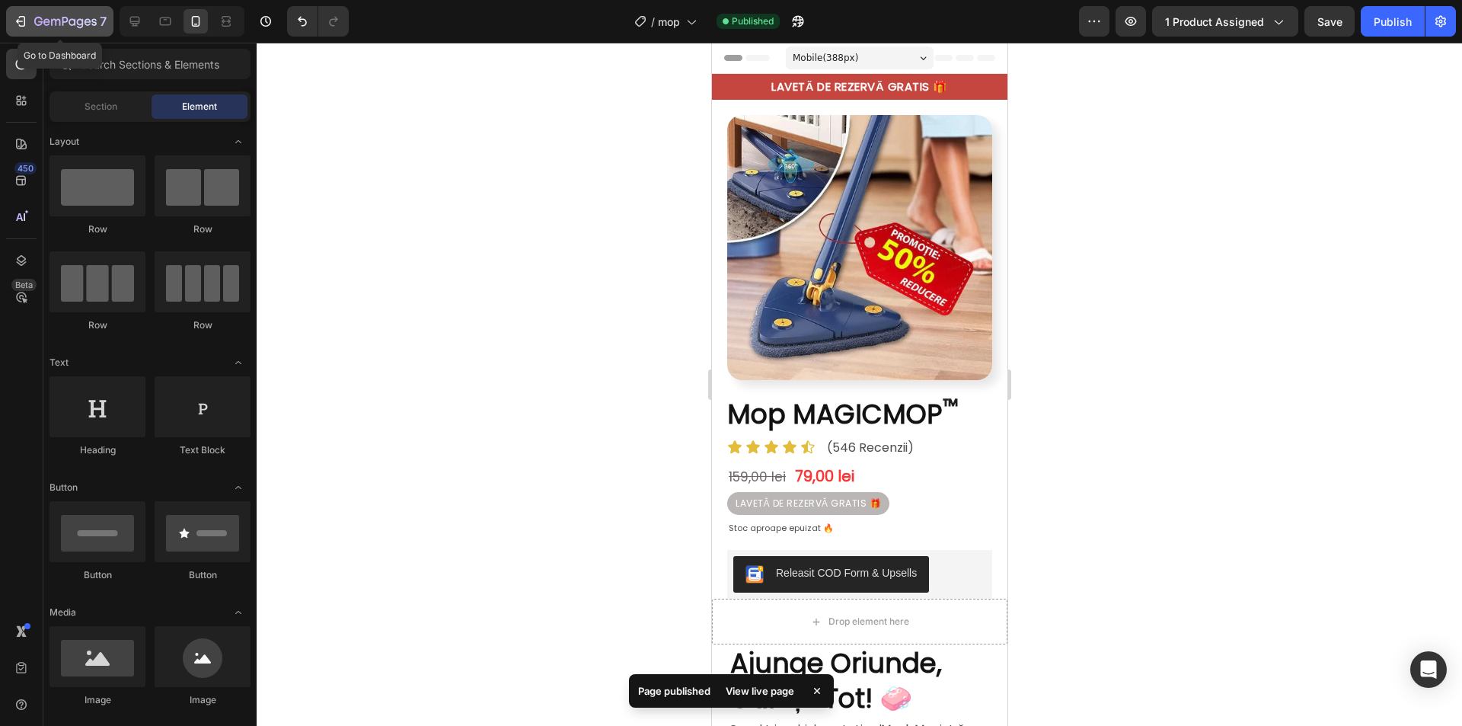
click at [67, 24] on icon "button" at bounding box center [65, 22] width 62 height 13
